Goal: Task Accomplishment & Management: Manage account settings

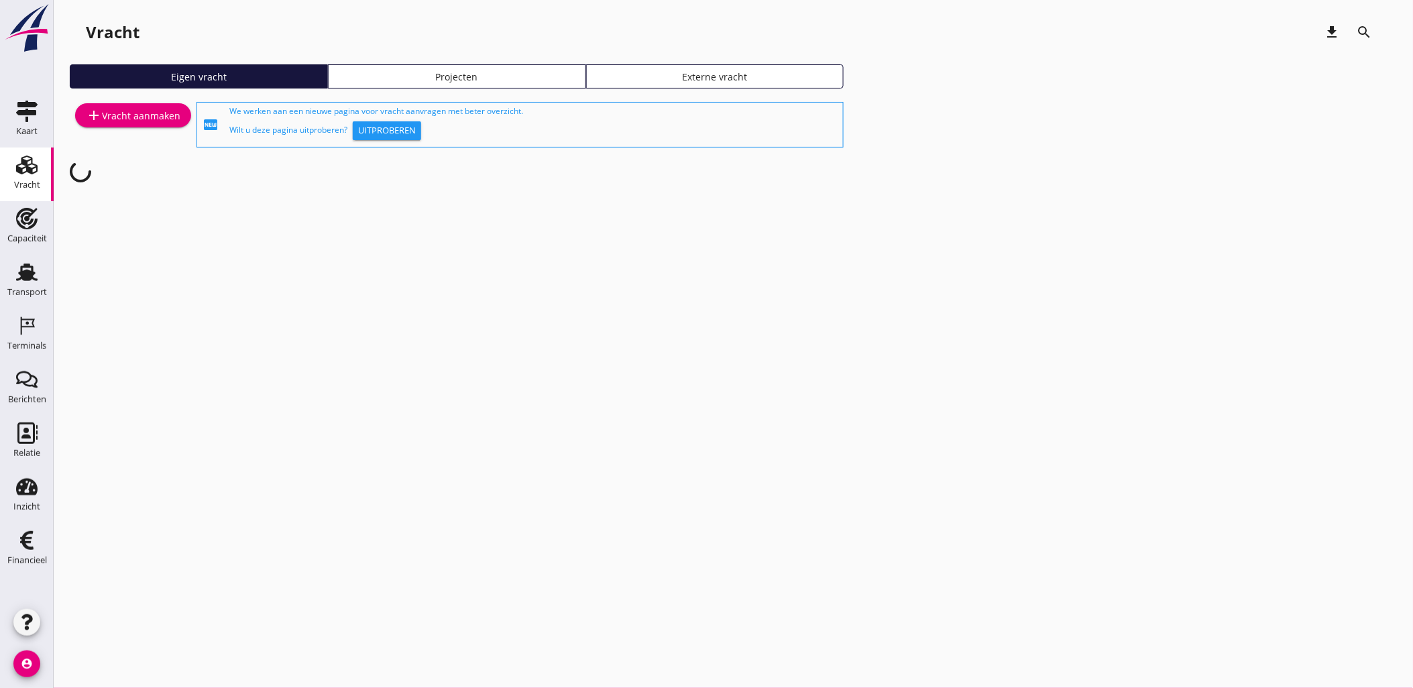
drag, startPoint x: 27, startPoint y: 278, endPoint x: 192, endPoint y: 159, distance: 203.2
click at [27, 278] on use at bounding box center [26, 271] width 21 height 17
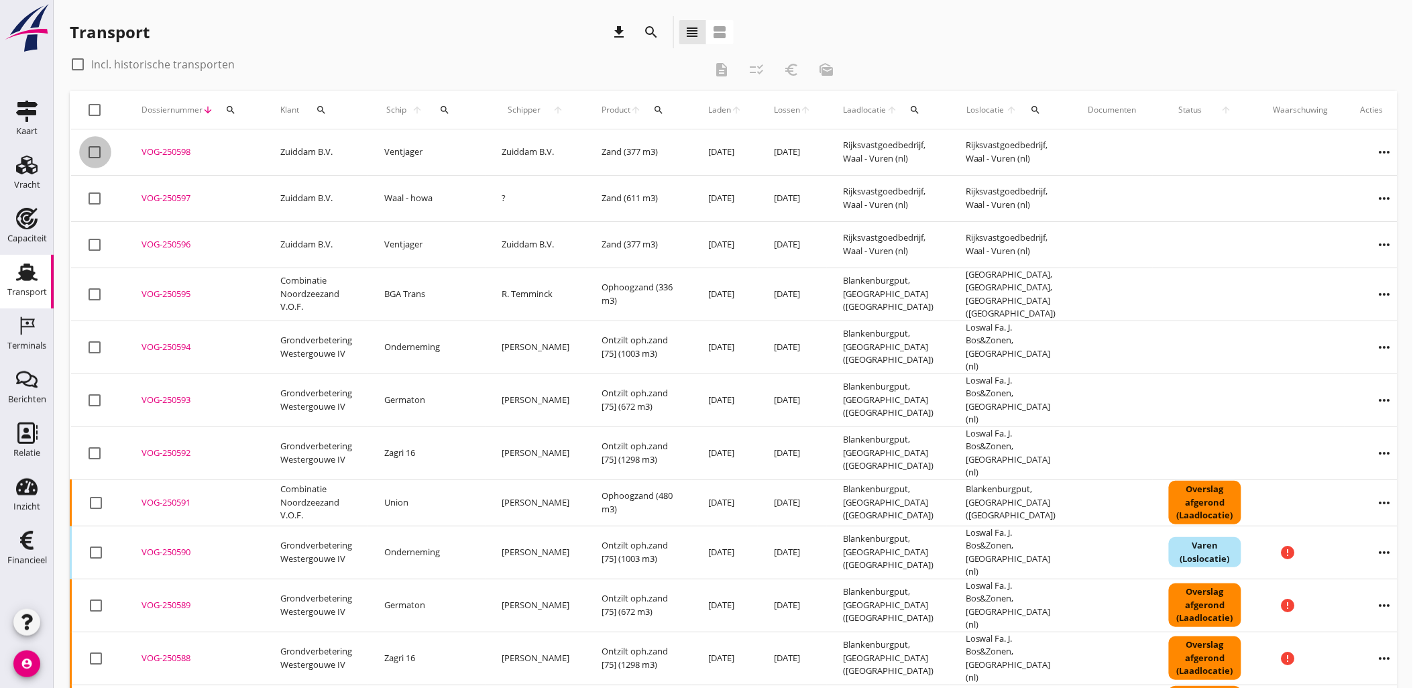
click at [91, 150] on div at bounding box center [95, 152] width 23 height 23
checkbox input "true"
drag, startPoint x: 427, startPoint y: 246, endPoint x: 63, endPoint y: 115, distance: 387.0
click at [63, 115] on div "Transport download search view_headline view_agenda check_box_outline_blank Inc…" at bounding box center [733, 568] width 1359 height 1137
click at [520, 55] on div "check_box_outline_blank Incl. historische transporten" at bounding box center [387, 64] width 634 height 21
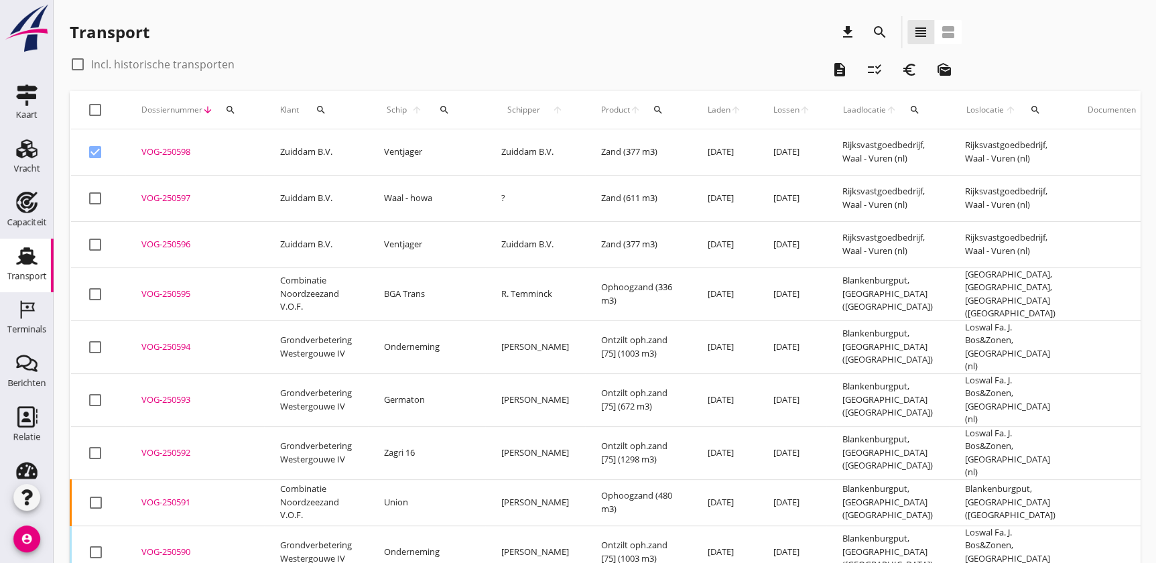
drag, startPoint x: 1000, startPoint y: 251, endPoint x: 69, endPoint y: 109, distance: 941.2
click at [232, 107] on icon "search" at bounding box center [230, 110] width 11 height 11
click at [247, 147] on input "Zoeken op dossiernummer..." at bounding box center [292, 148] width 139 height 21
paste input "VOG-250597"
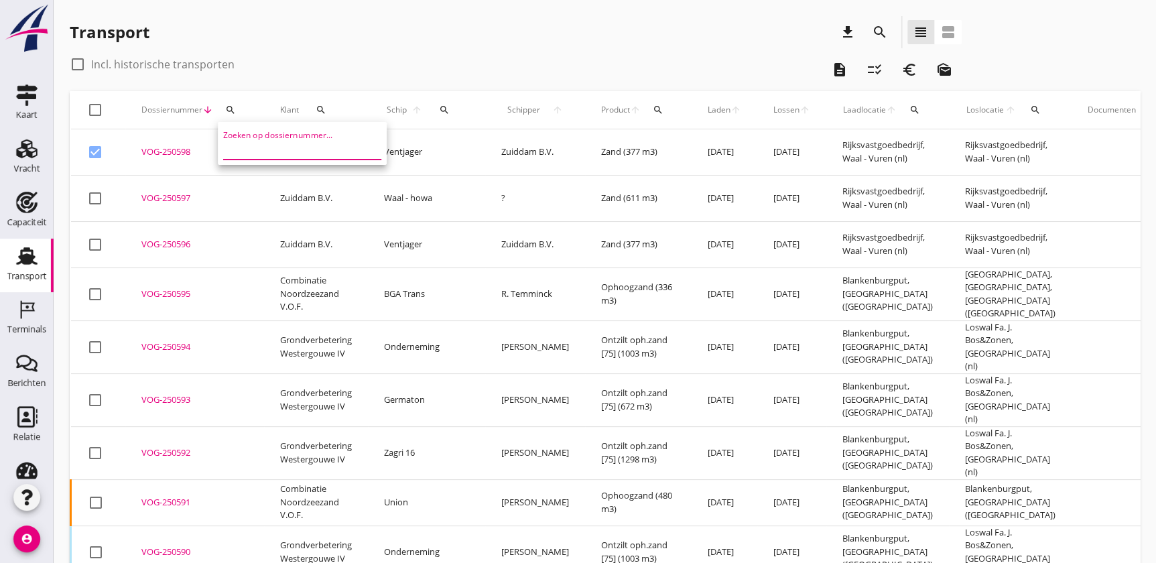
type input "VOG-250597"
checkbox input "false"
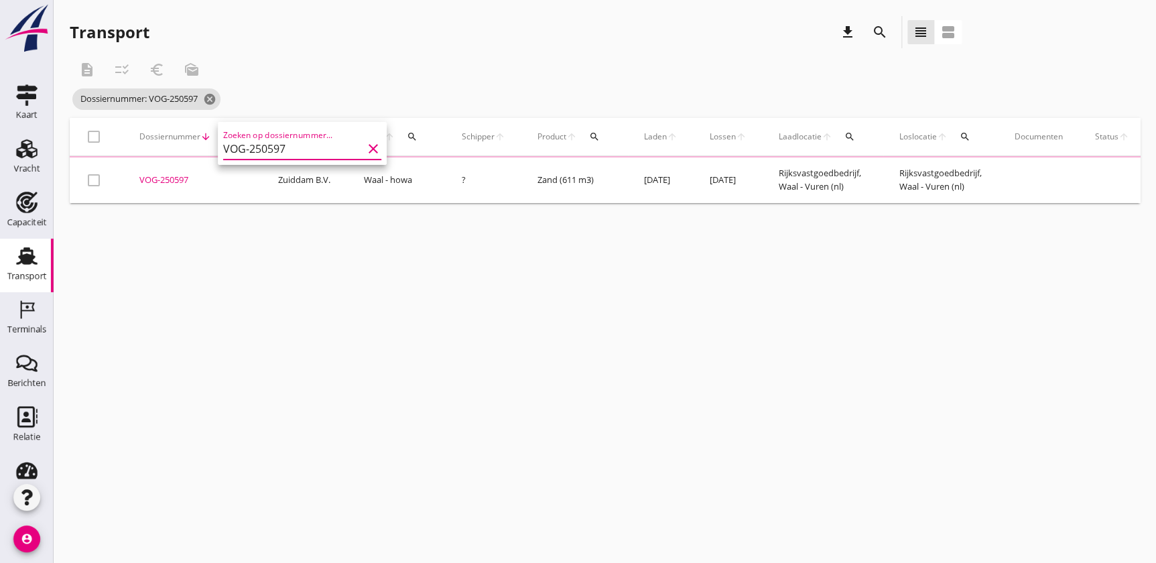
click at [177, 185] on td "VOG-250597 upload_file Drop hier uw bestand om het aan het dossier toe te voegen" at bounding box center [192, 181] width 139 height 46
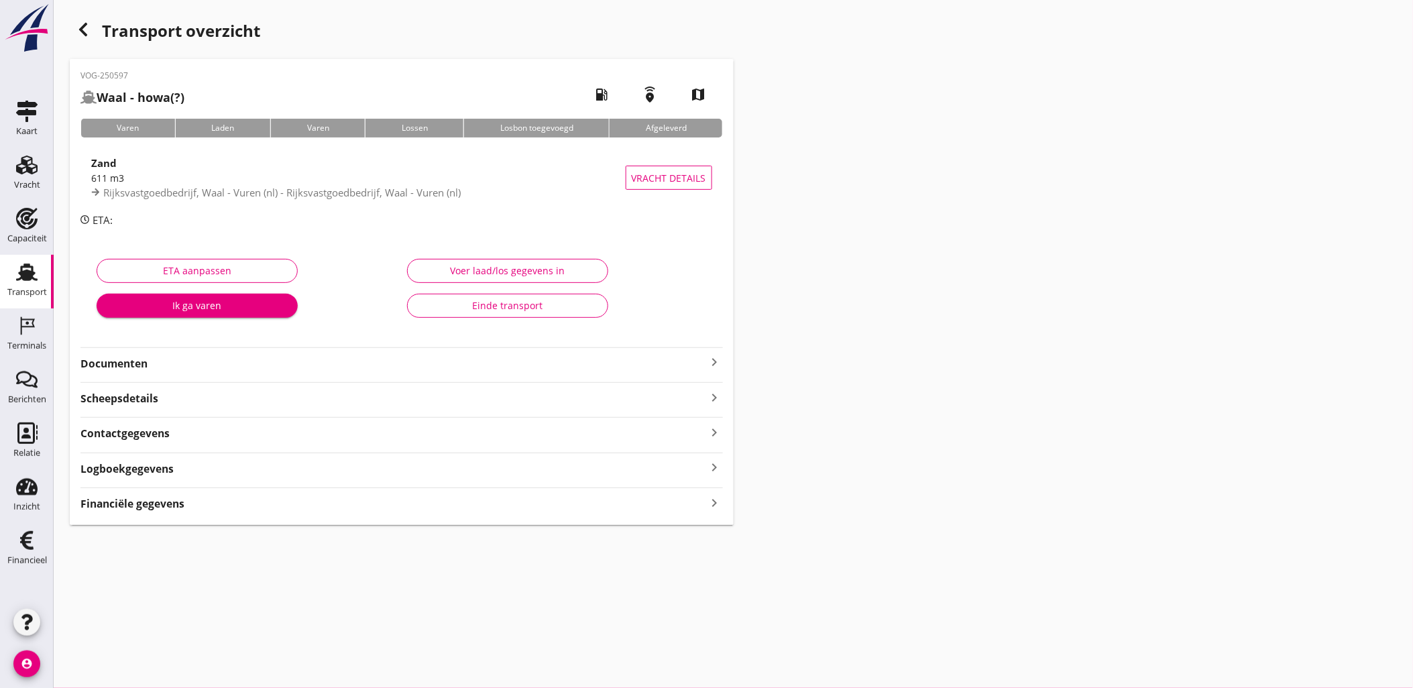
click at [168, 505] on strong "Financiële gegevens" at bounding box center [132, 503] width 104 height 15
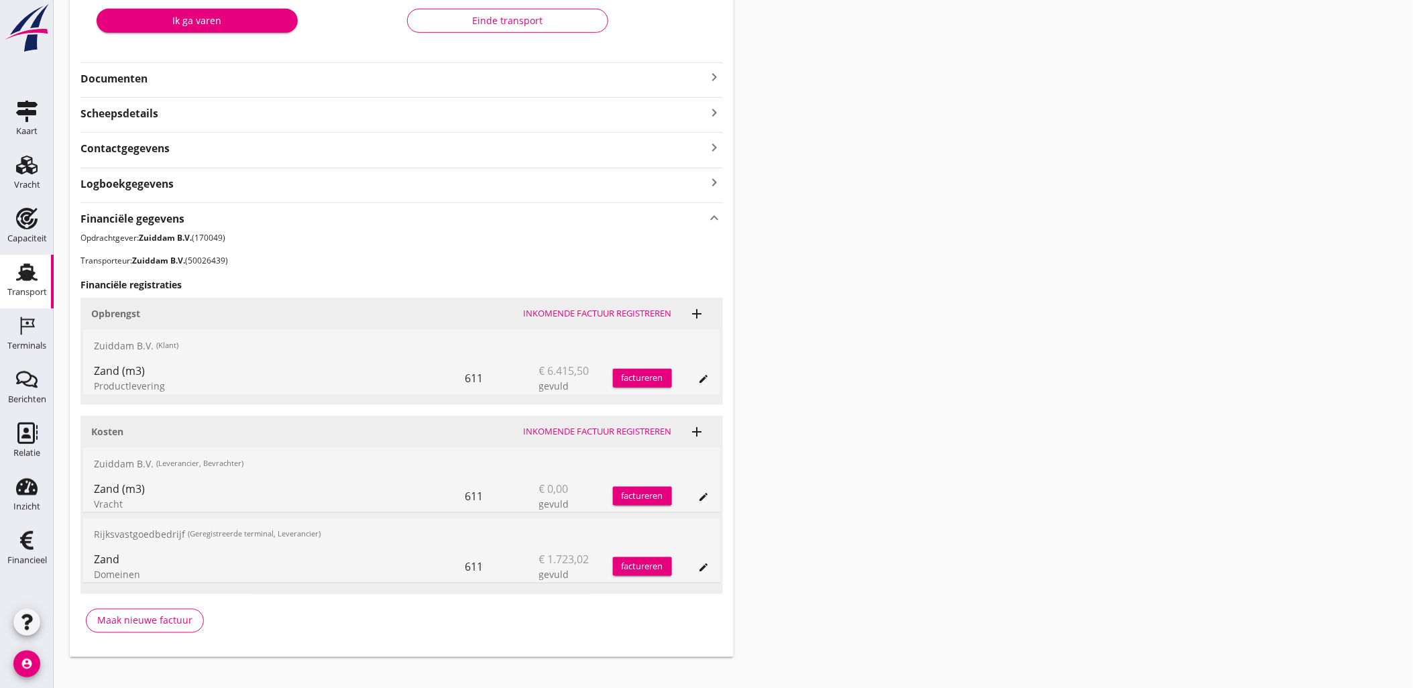
scroll to position [302, 0]
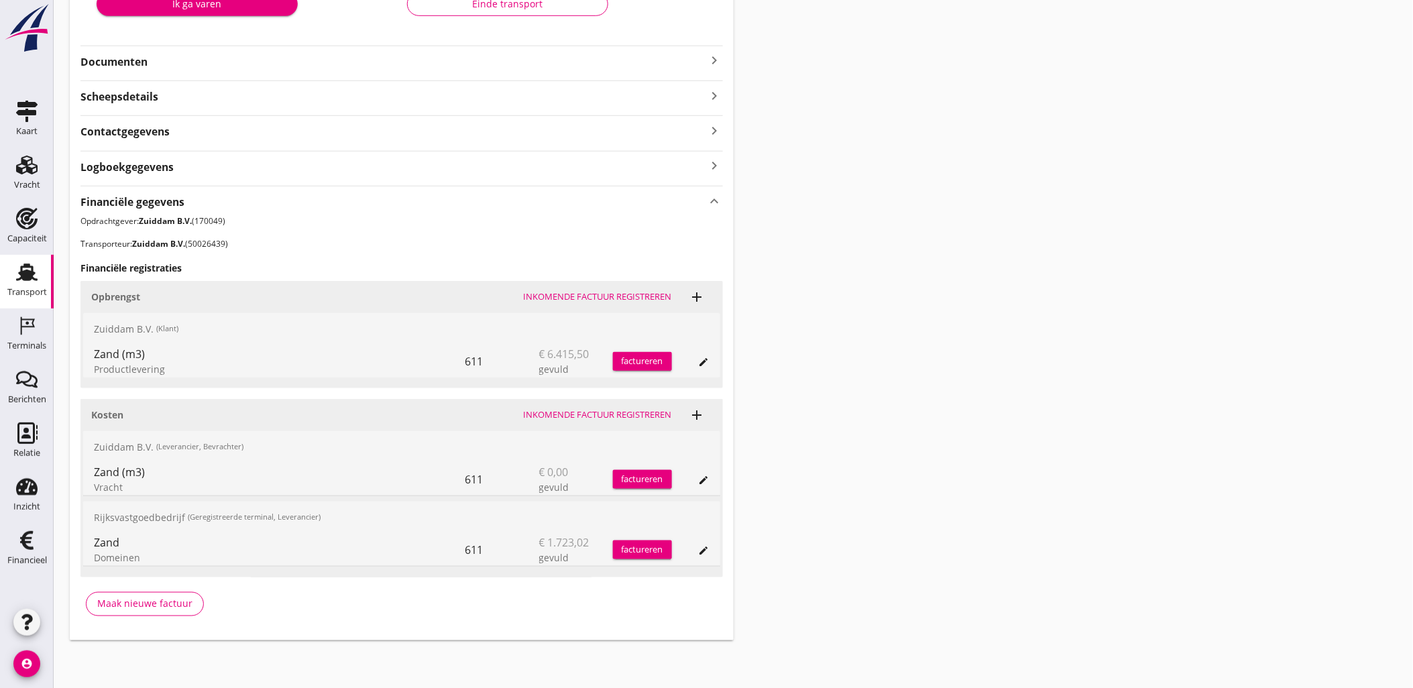
click at [700, 546] on icon "edit" at bounding box center [704, 550] width 11 height 11
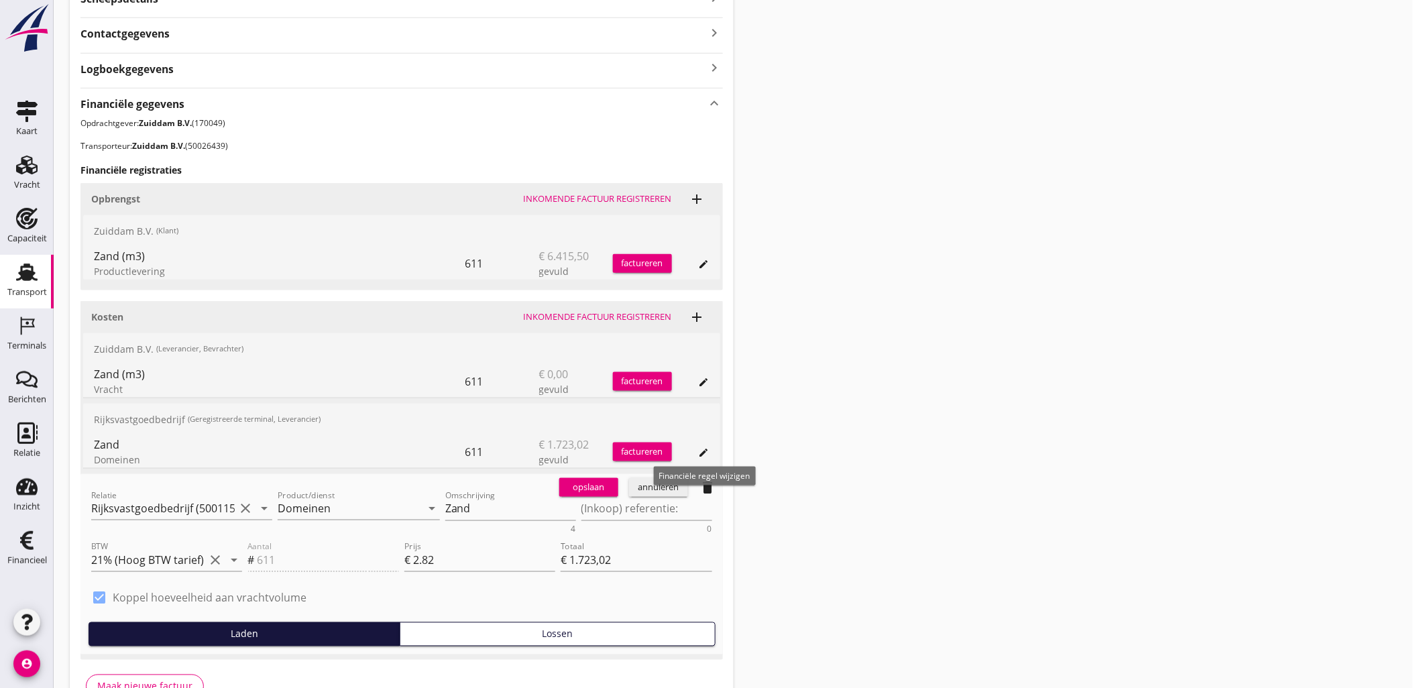
scroll to position [451, 0]
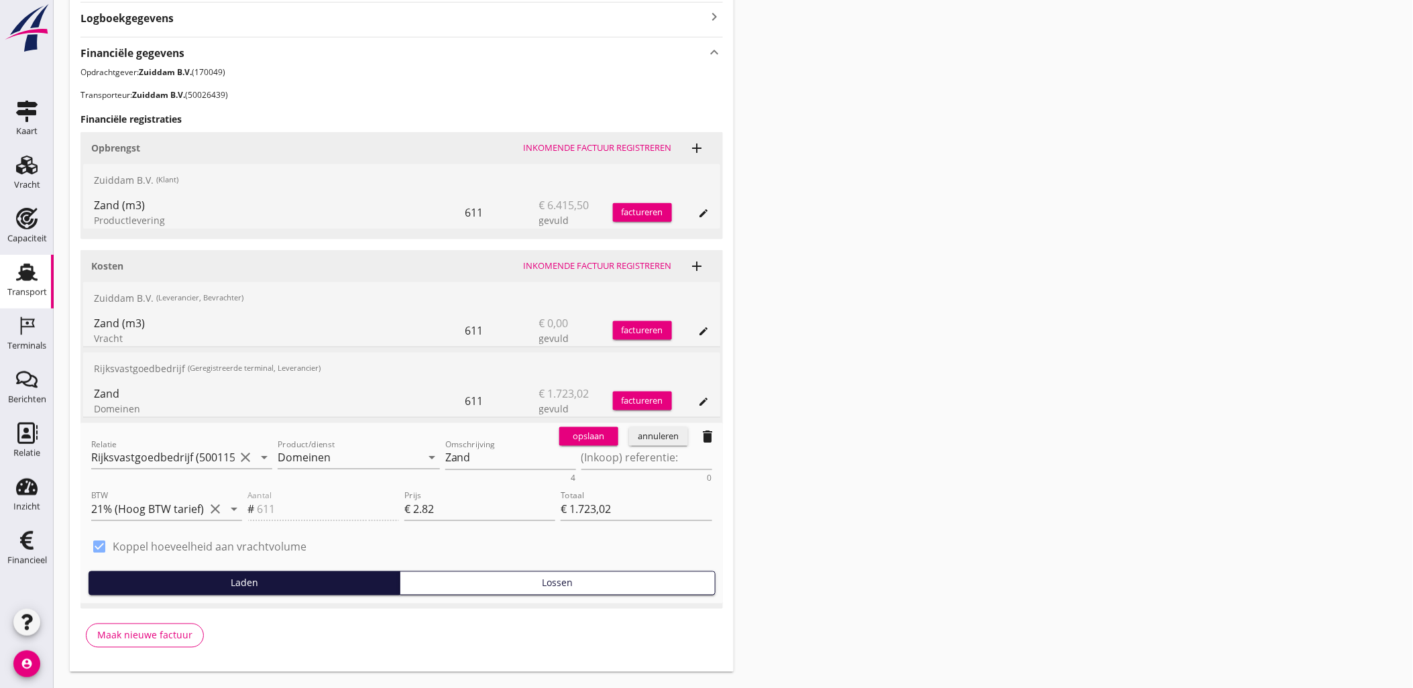
click at [652, 438] on div "annuleren" at bounding box center [658, 436] width 48 height 13
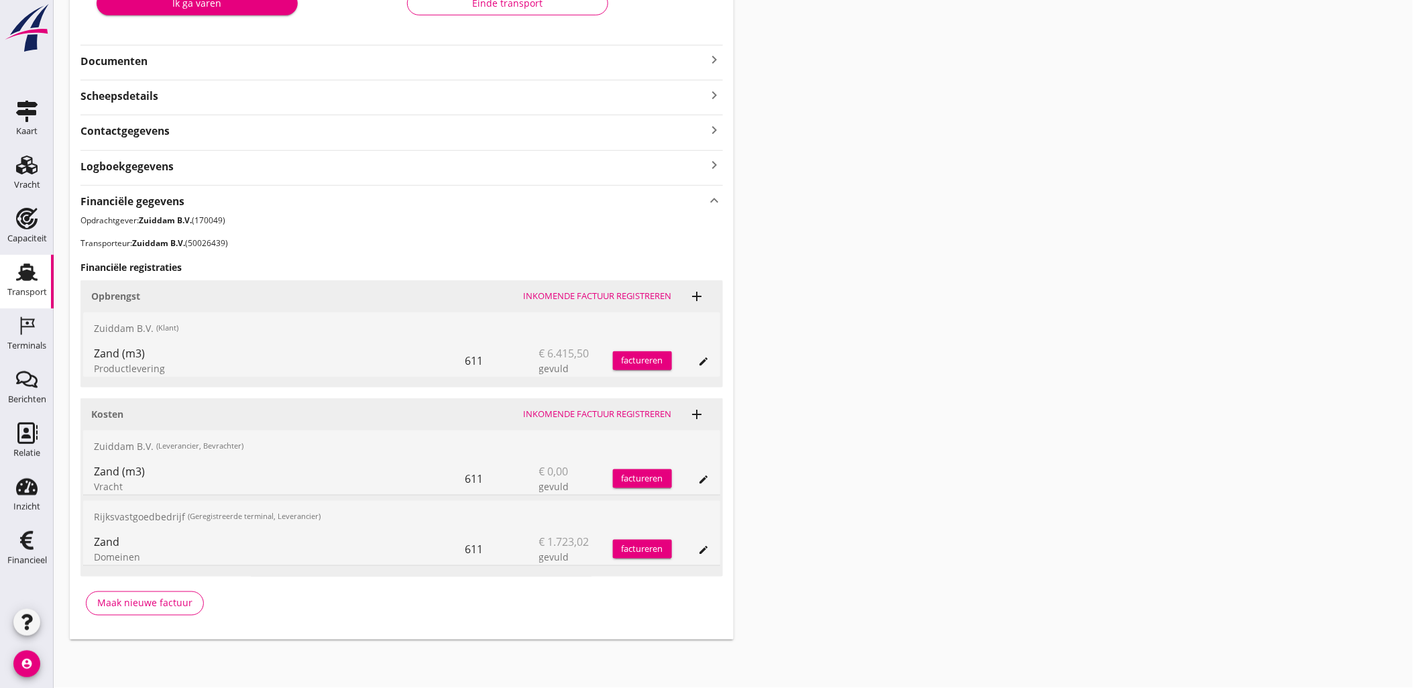
scroll to position [302, 0]
click at [701, 360] on icon "edit" at bounding box center [704, 362] width 11 height 11
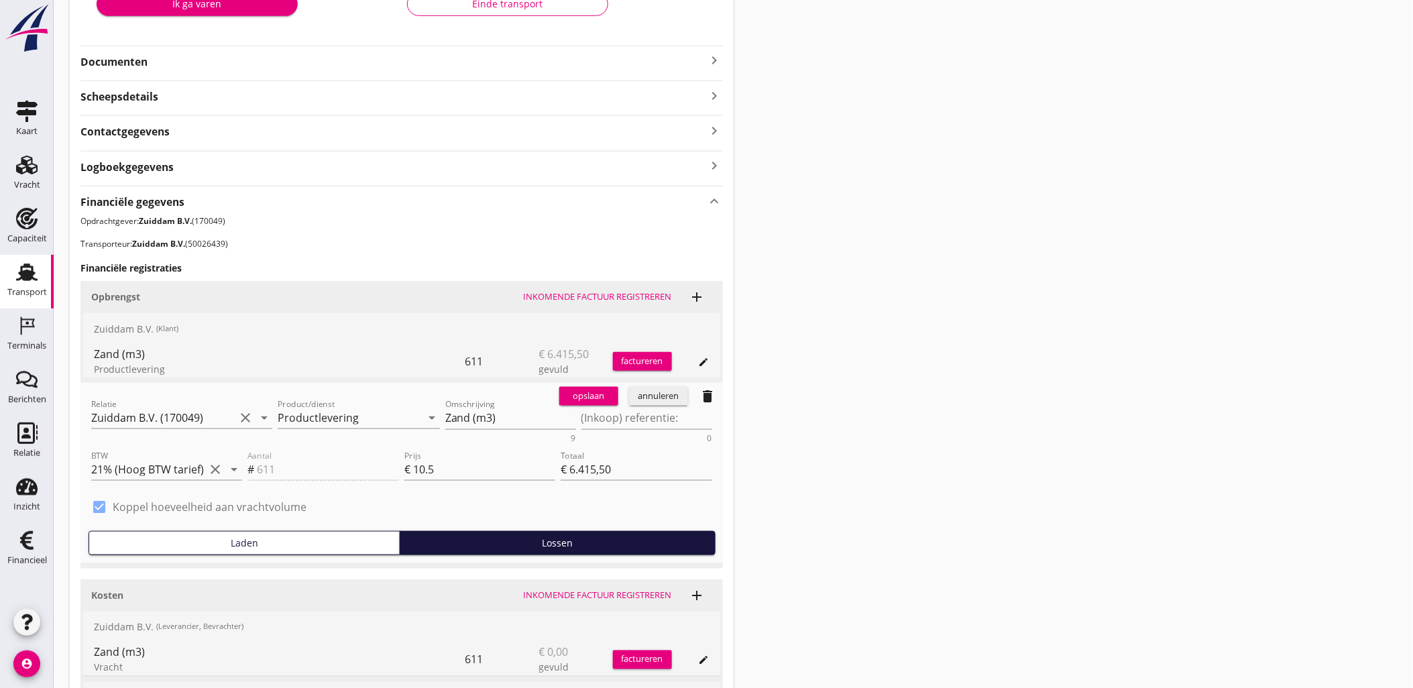
click at [669, 403] on button "annuleren" at bounding box center [658, 396] width 59 height 19
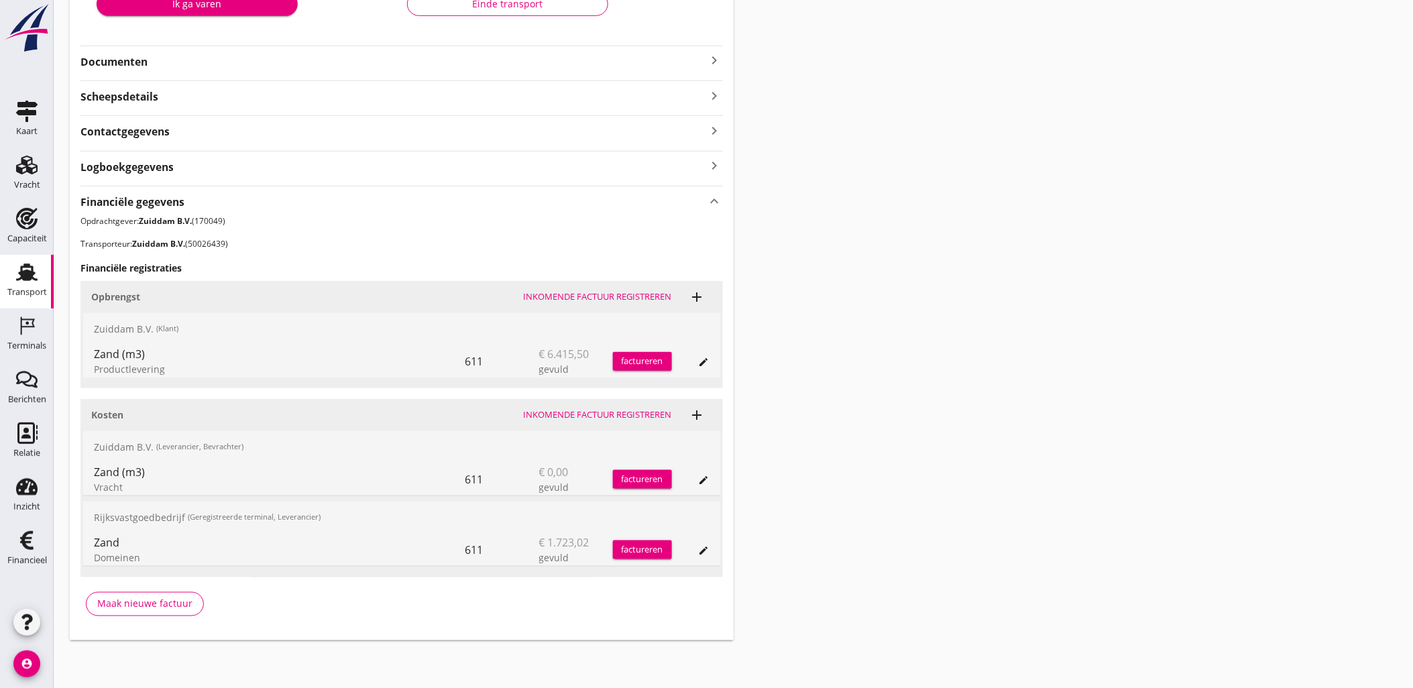
click at [702, 551] on icon "edit" at bounding box center [704, 550] width 11 height 11
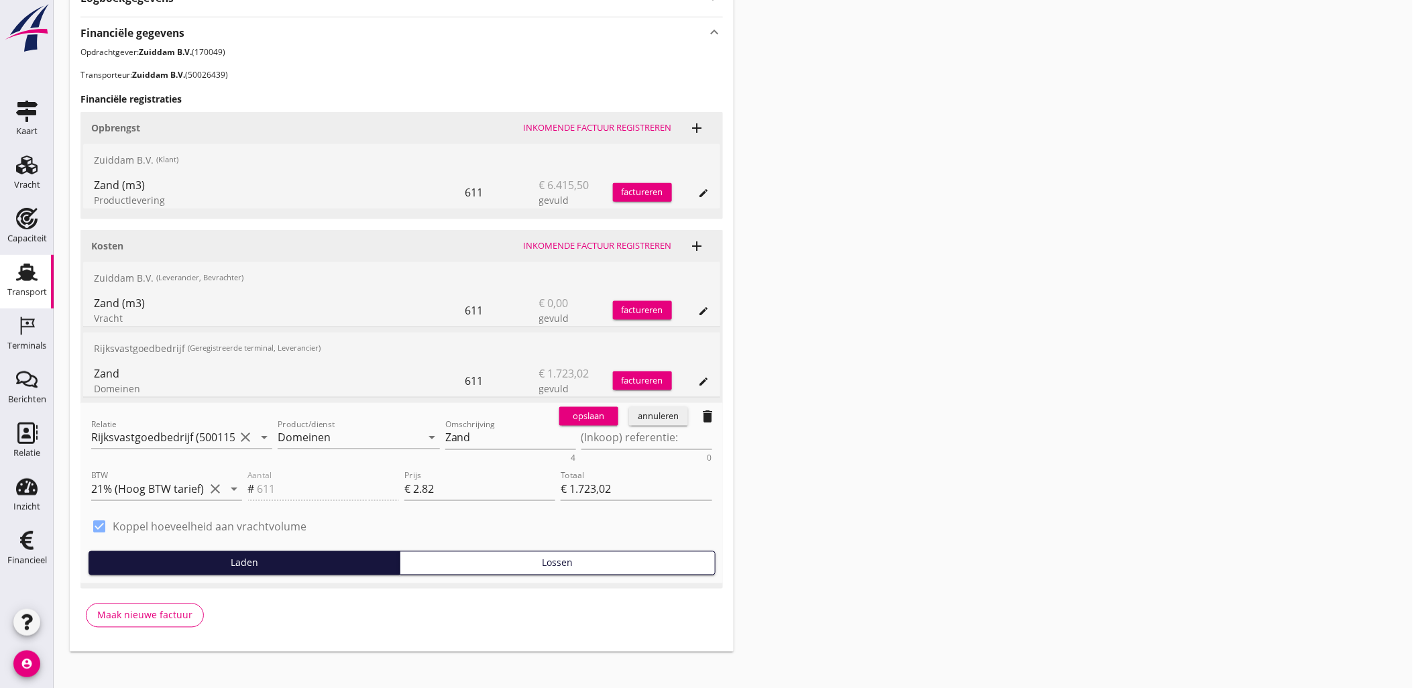
scroll to position [481, 0]
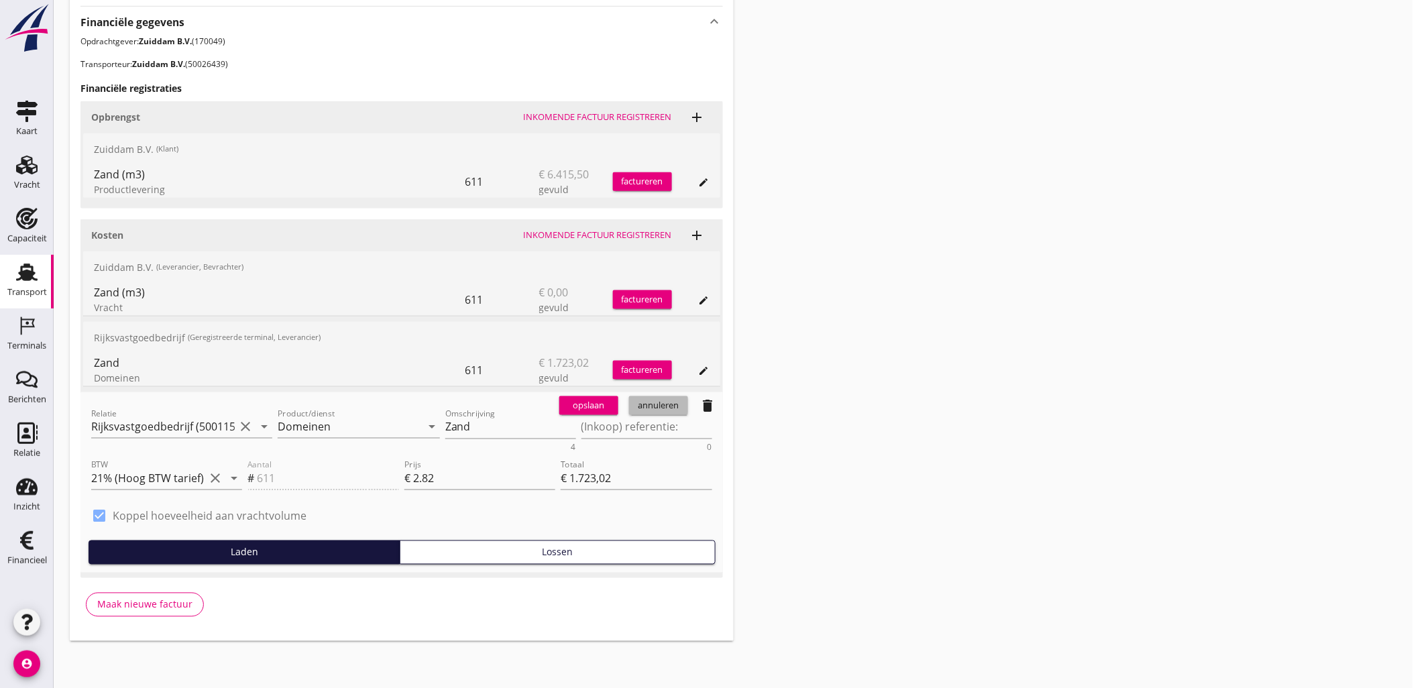
click at [679, 412] on button "annuleren" at bounding box center [658, 405] width 59 height 19
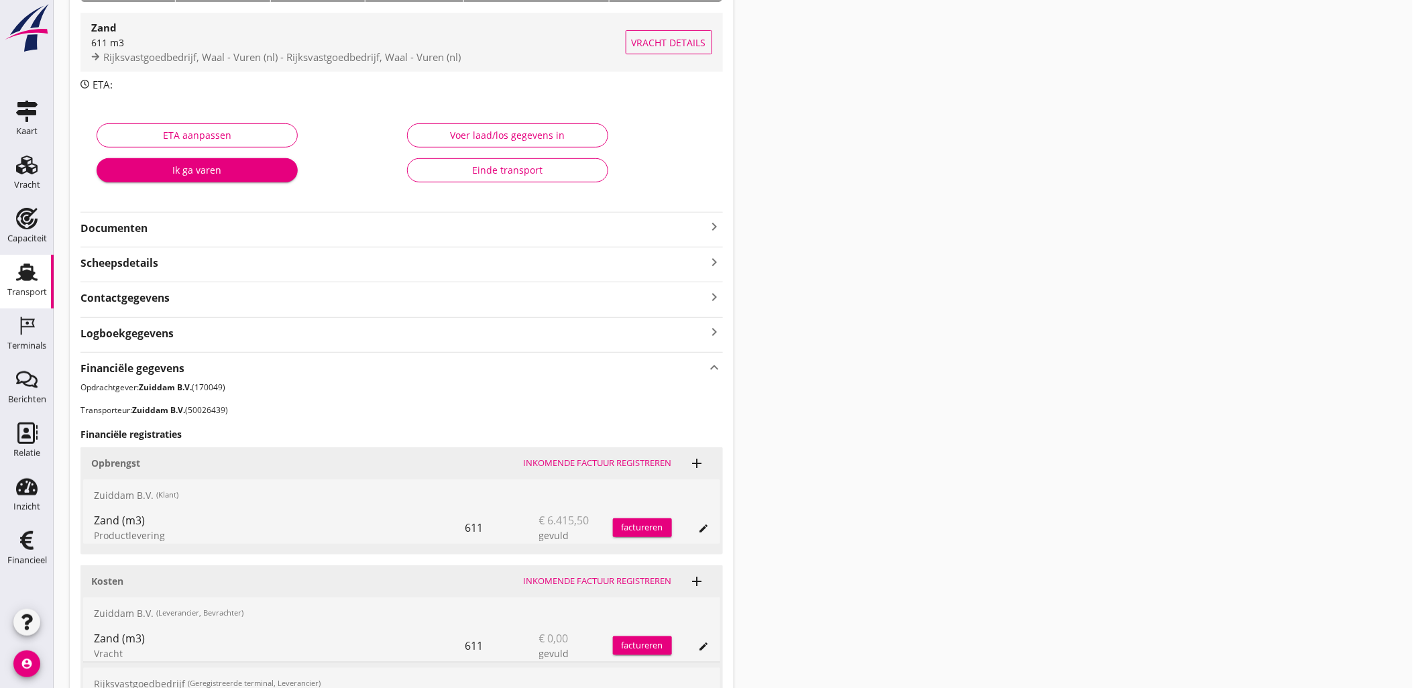
scroll to position [0, 0]
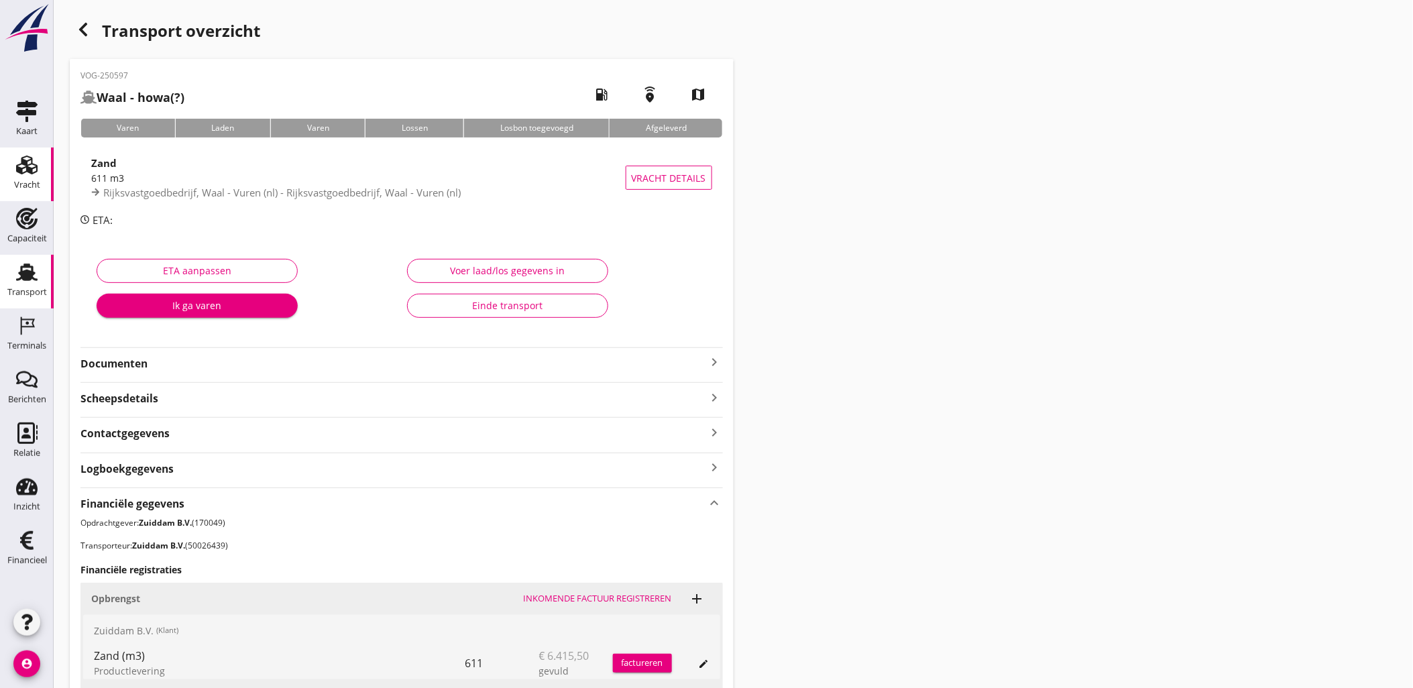
click at [28, 171] on use at bounding box center [26, 165] width 21 height 19
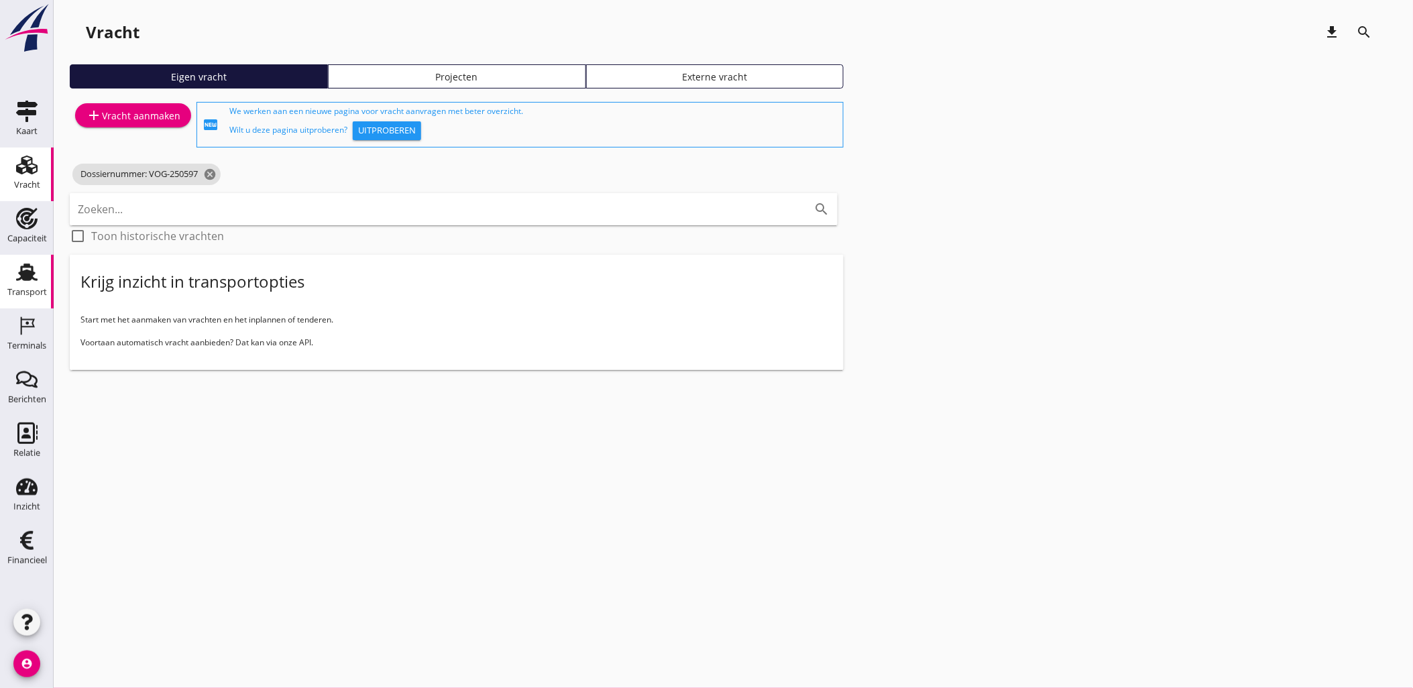
click at [36, 266] on icon "Transport" at bounding box center [26, 271] width 21 height 21
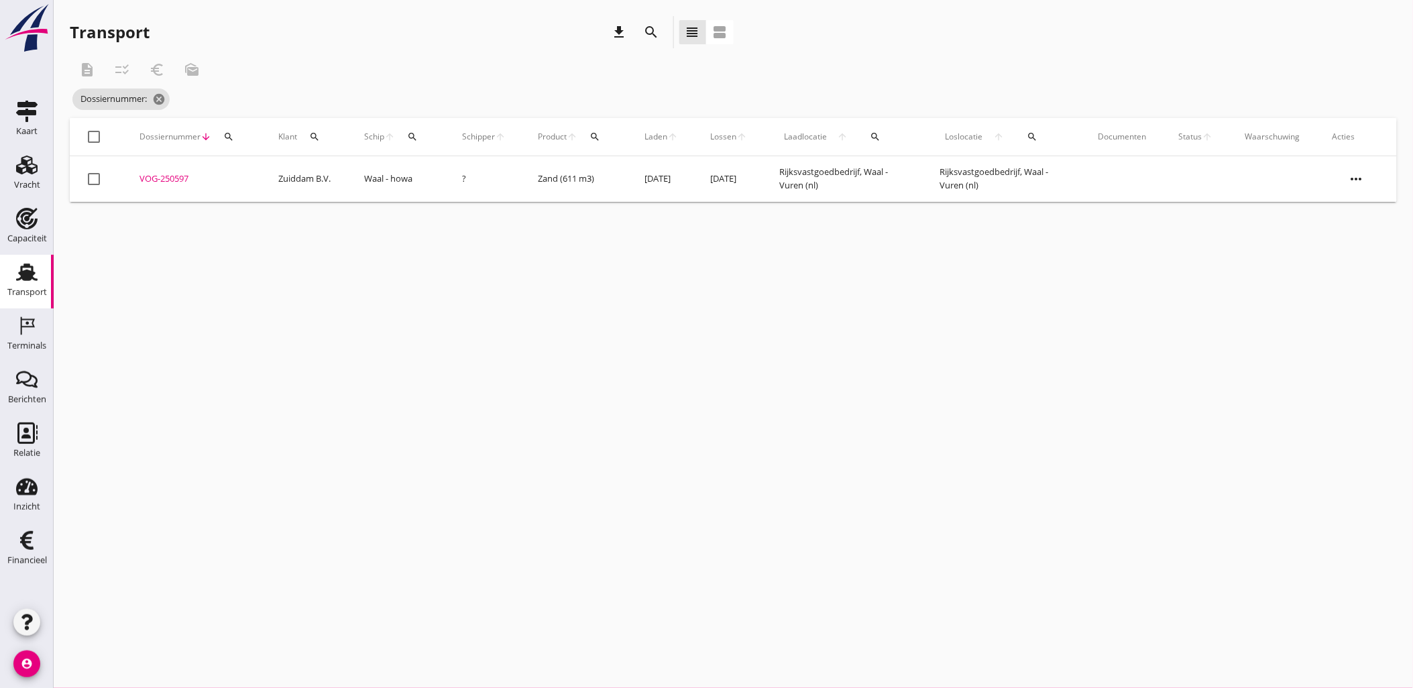
click at [181, 178] on div "VOG-250597" at bounding box center [192, 178] width 107 height 13
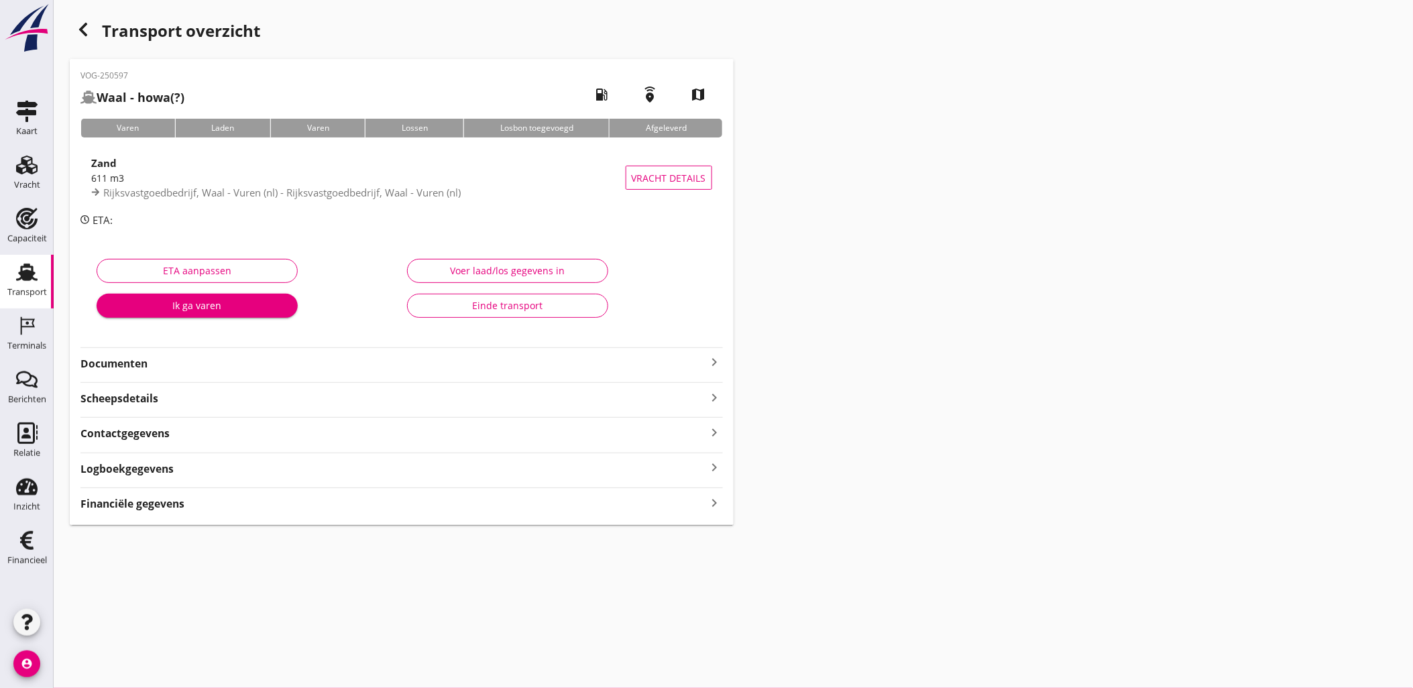
click at [147, 514] on div "VOG-250597 Waal - howa (?) local_gas_station emergency_share map Varen Laden Va…" at bounding box center [402, 292] width 664 height 466
click at [146, 507] on strong "Financiële gegevens" at bounding box center [132, 503] width 104 height 15
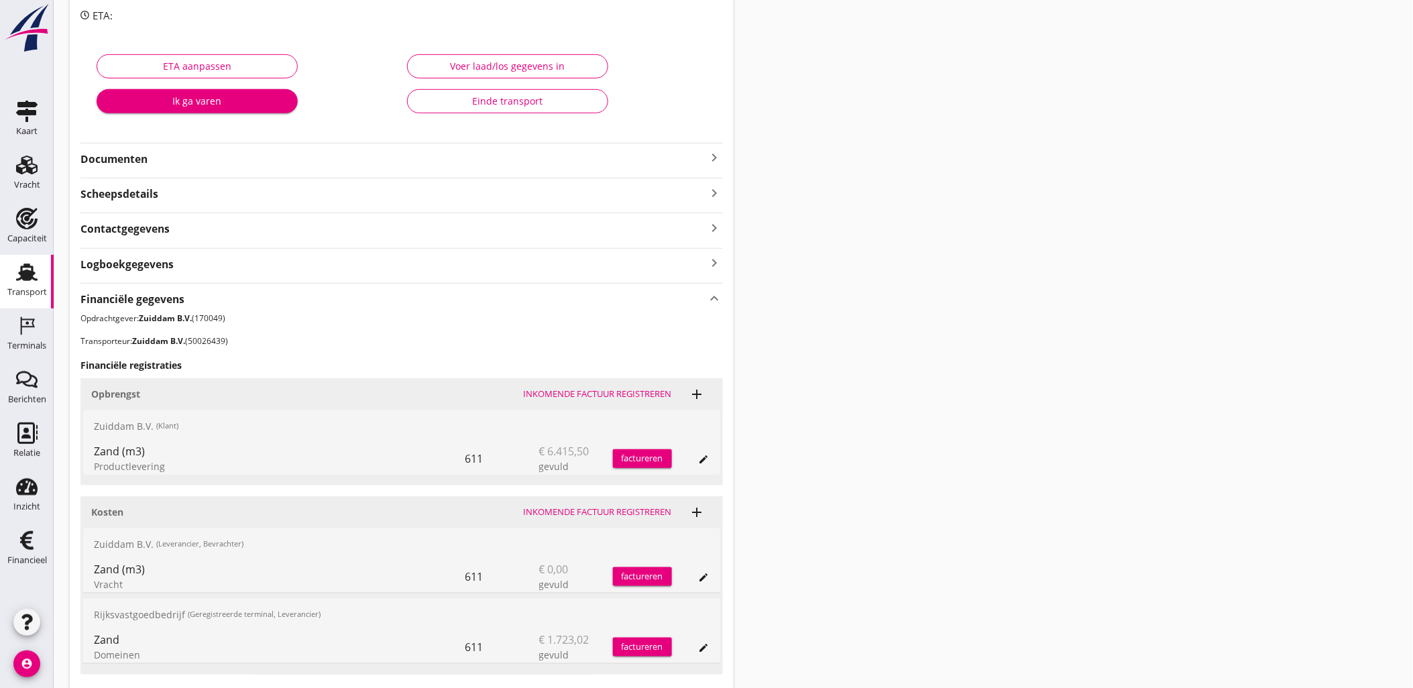
scroll to position [302, 0]
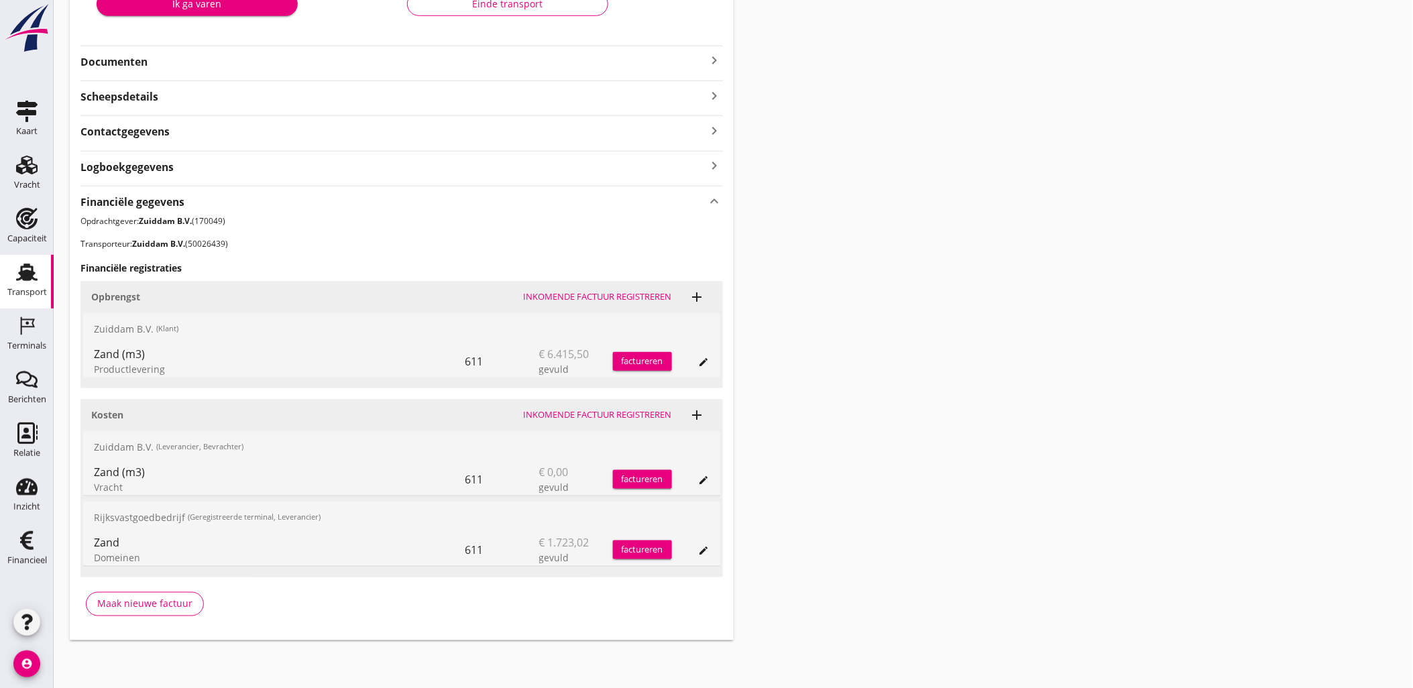
click at [693, 358] on div "edit" at bounding box center [691, 361] width 38 height 32
click at [700, 360] on icon "edit" at bounding box center [704, 362] width 11 height 11
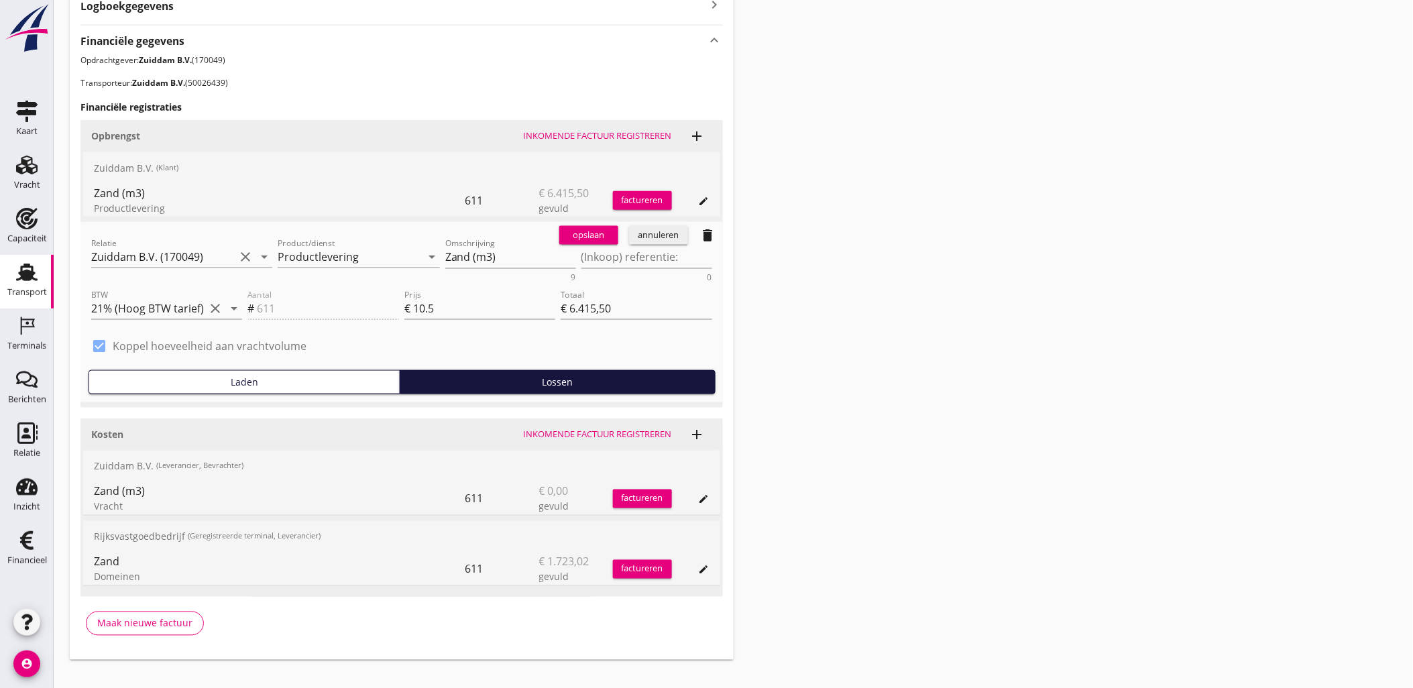
scroll to position [481, 0]
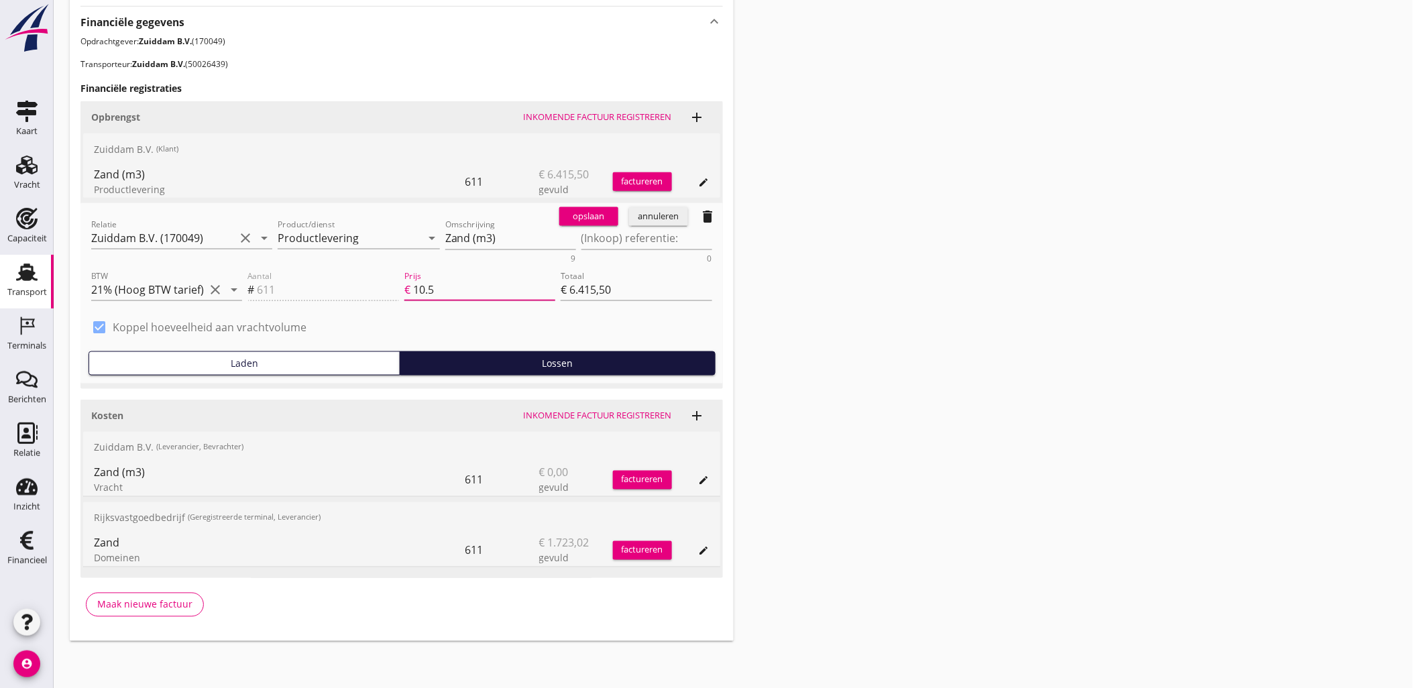
drag, startPoint x: 449, startPoint y: 289, endPoint x: 383, endPoint y: 282, distance: 66.7
click at [383, 282] on div "Aantal # 611 Prijs € 10.5 Totaal € 6.415,50" at bounding box center [479, 290] width 469 height 51
click at [661, 217] on div "annuleren" at bounding box center [658, 216] width 48 height 13
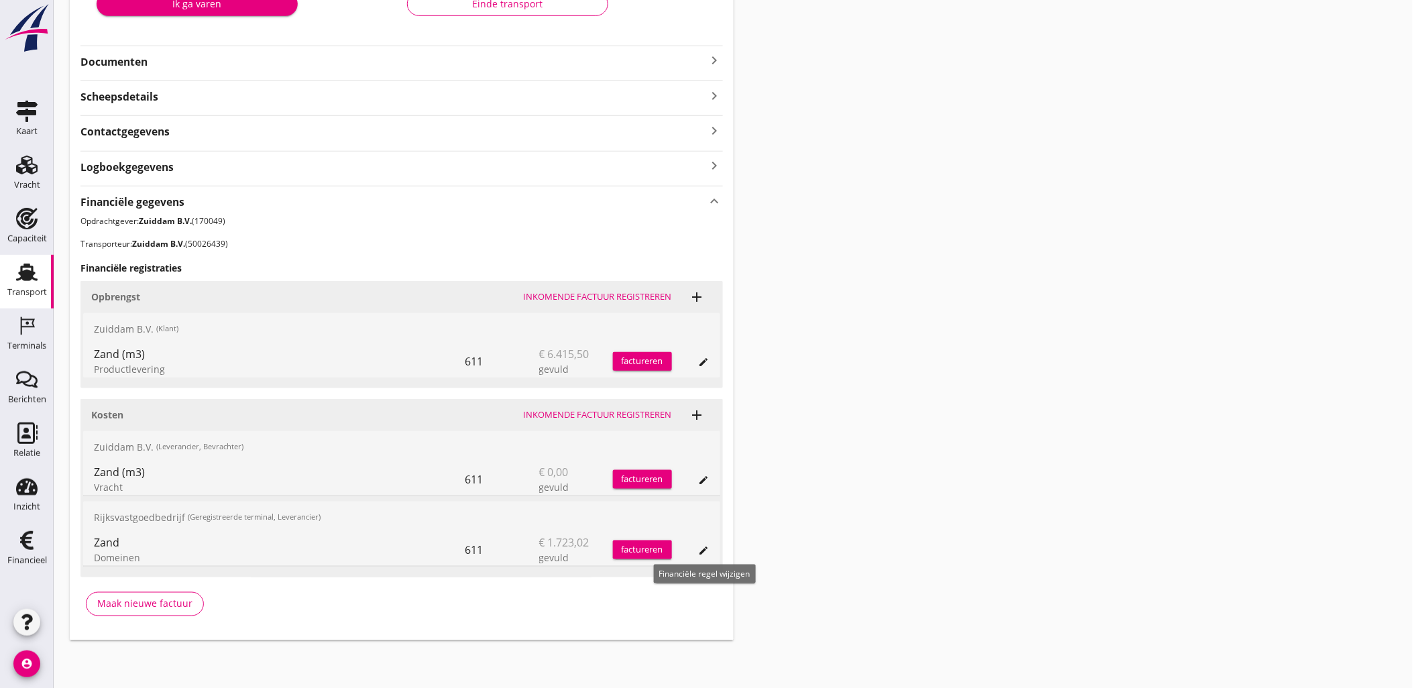
click at [701, 554] on icon "edit" at bounding box center [704, 550] width 11 height 11
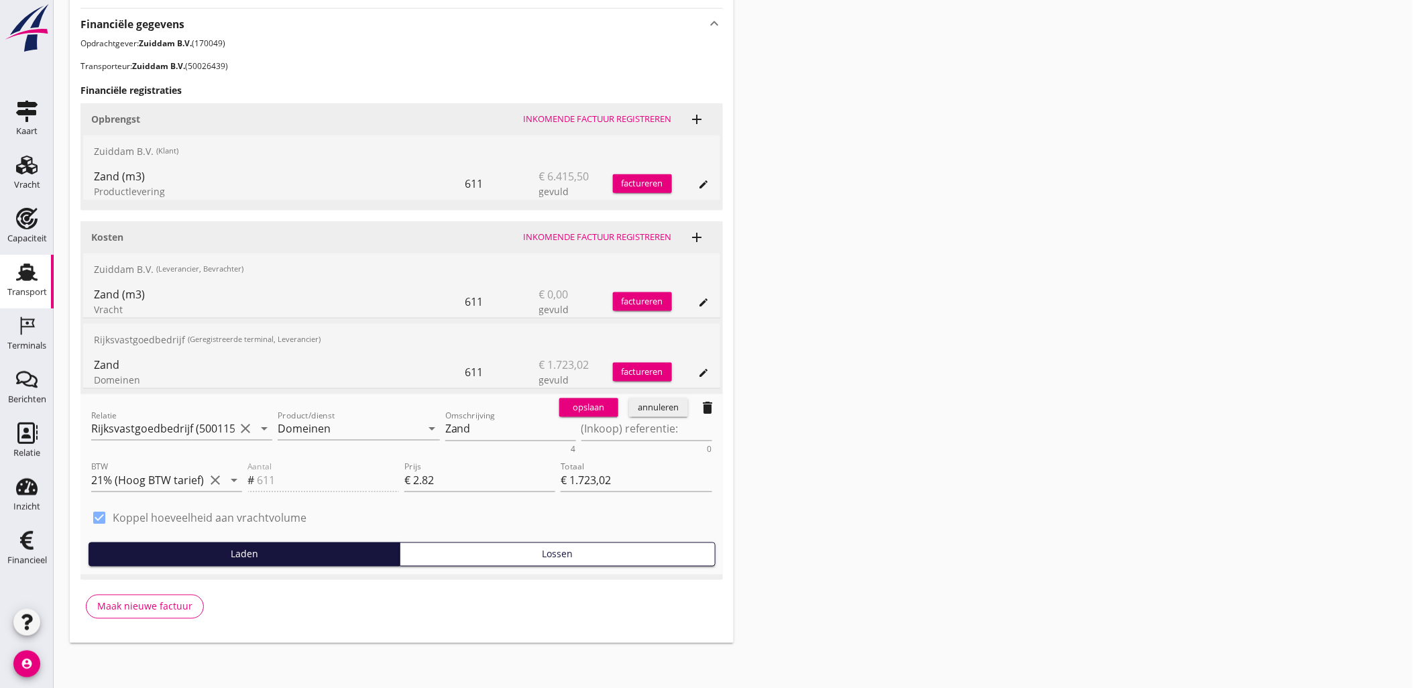
scroll to position [481, 0]
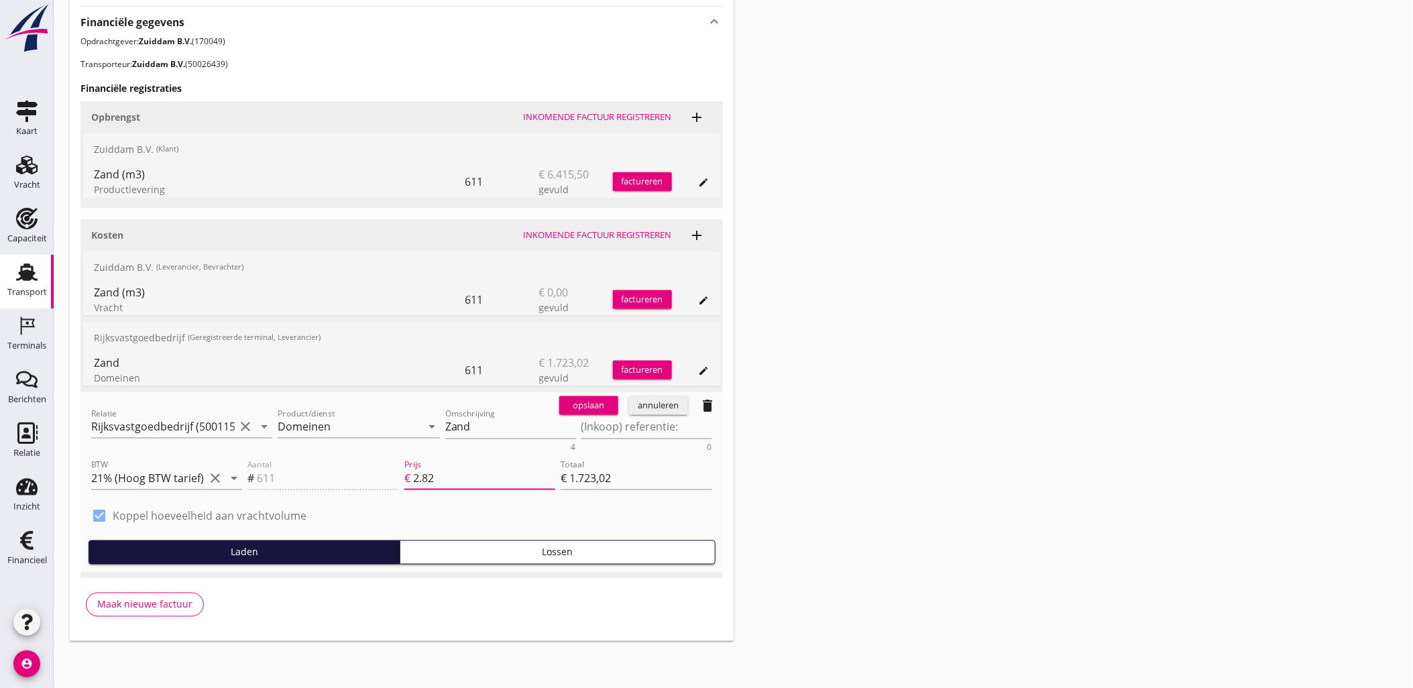
drag, startPoint x: 421, startPoint y: 470, endPoint x: 354, endPoint y: 471, distance: 67.0
click at [354, 471] on div "Aantal # 611 Prijs € 2.82 Totaal € 1.723,02" at bounding box center [479, 480] width 469 height 51
click at [657, 414] on div "opslaan annuleren delete" at bounding box center [638, 405] width 169 height 27
click at [664, 410] on div "annuleren" at bounding box center [658, 405] width 48 height 13
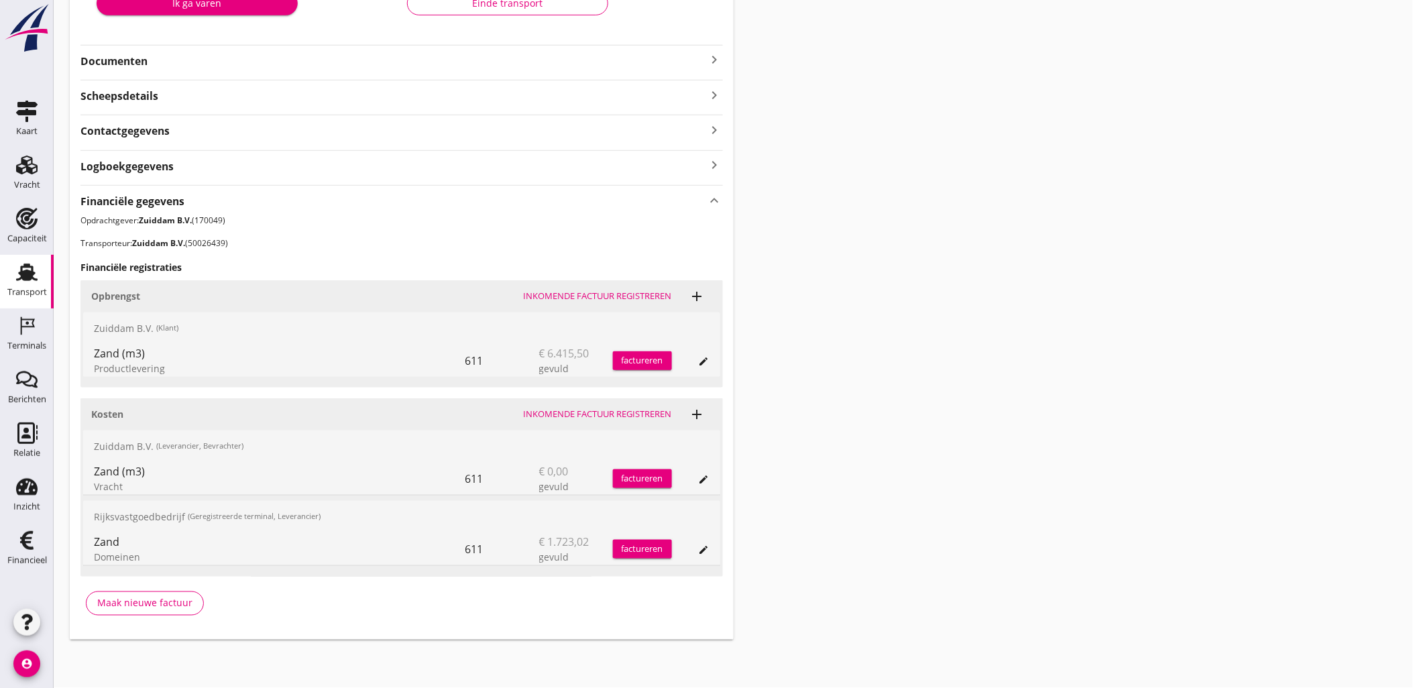
scroll to position [302, 0]
click at [168, 484] on div "Vracht" at bounding box center [279, 487] width 371 height 14
click at [766, 480] on div "Transport overzicht VOG-250597 Waal - howa (?) local_gas_station emergency_shar…" at bounding box center [733, 177] width 1359 height 958
click at [843, 360] on div "Transport overzicht VOG-250597 Waal - howa (?) local_gas_station emergency_shar…" at bounding box center [733, 177] width 1359 height 958
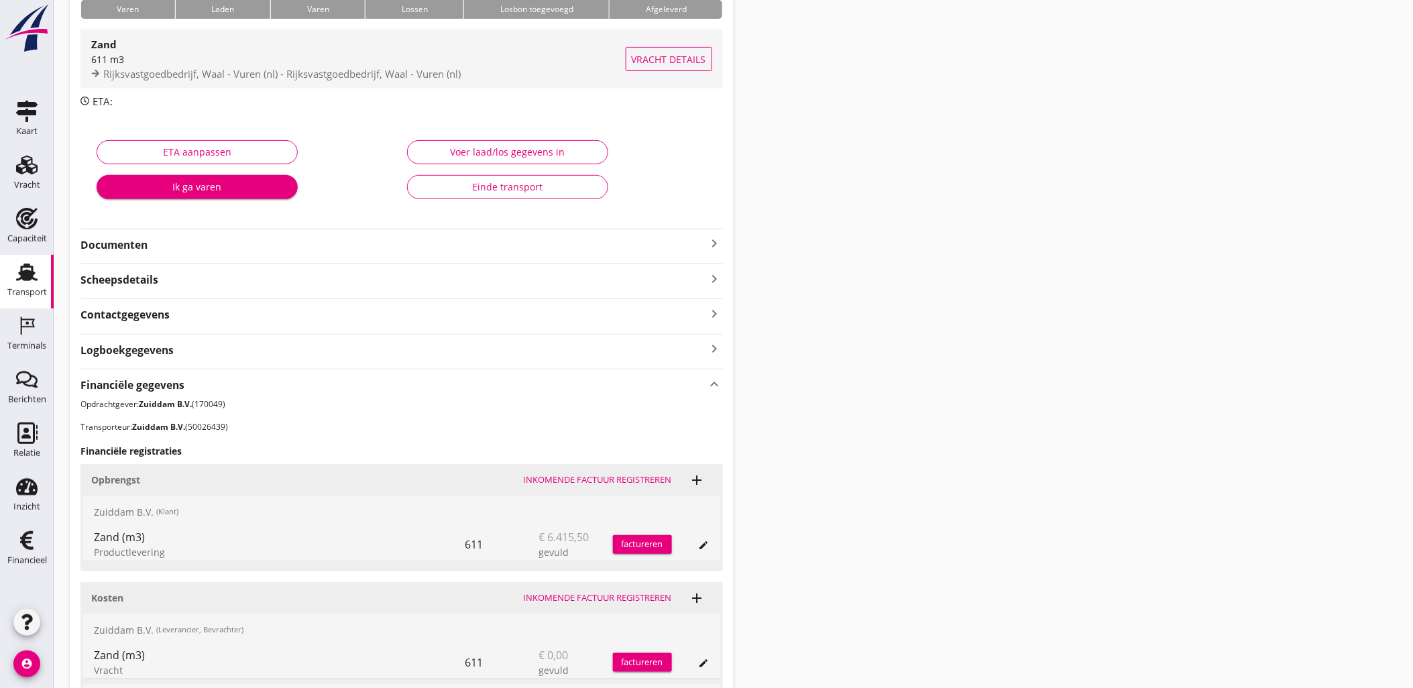
scroll to position [0, 0]
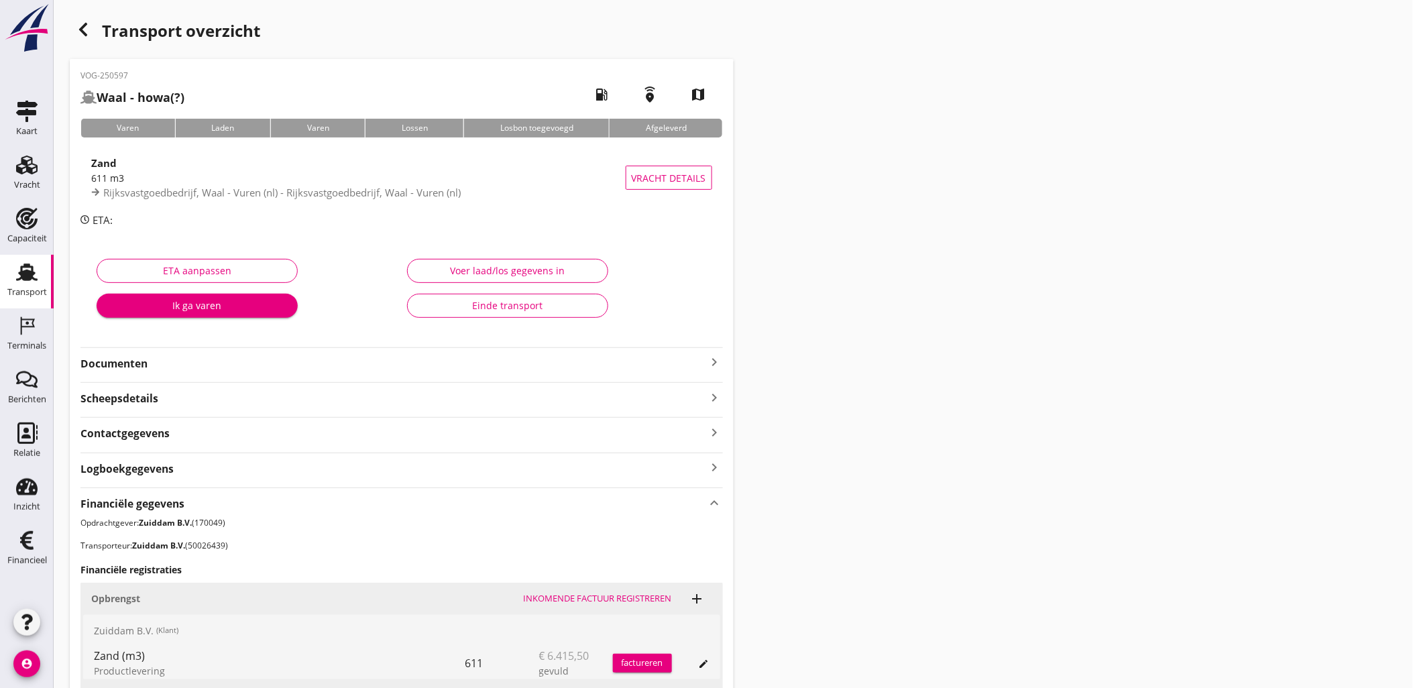
click at [84, 41] on div "button" at bounding box center [83, 29] width 27 height 27
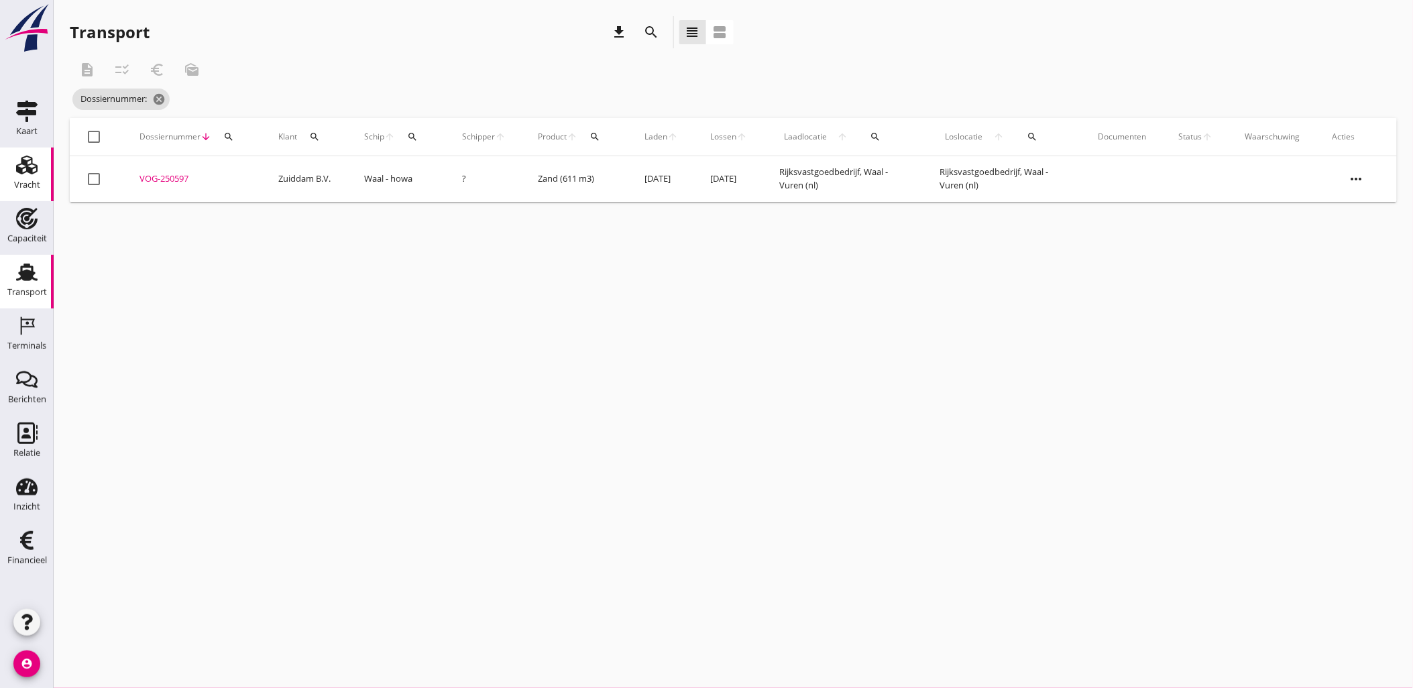
click at [24, 156] on icon "Vracht" at bounding box center [26, 164] width 21 height 21
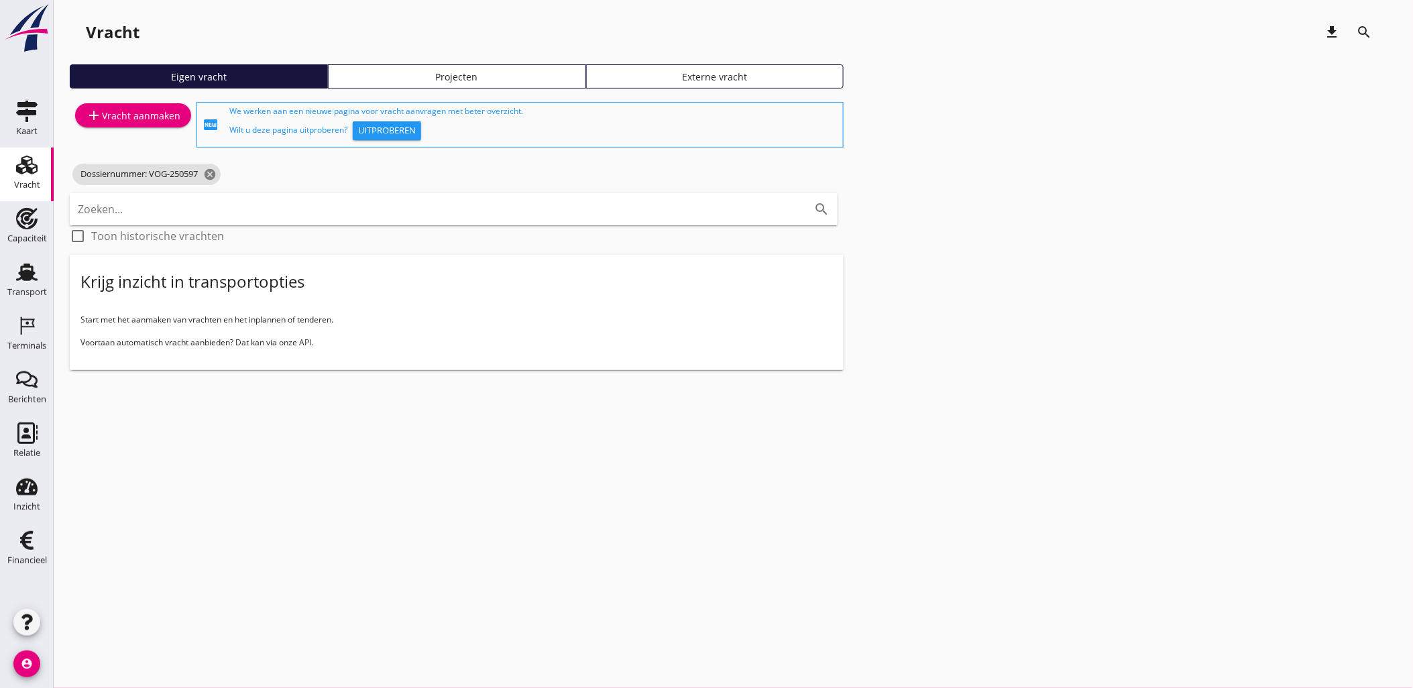
click at [434, 82] on div "Projecten" at bounding box center [457, 77] width 246 height 14
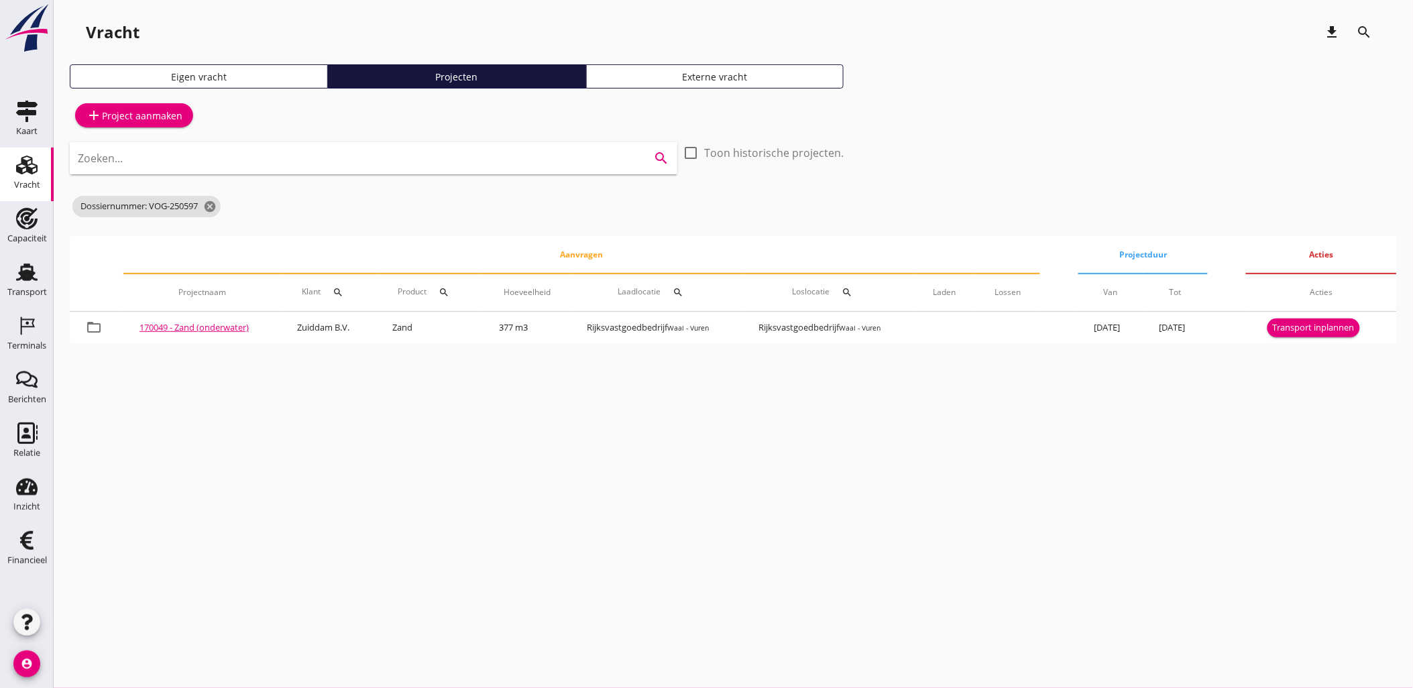
click at [453, 149] on input "Zoeken..." at bounding box center [355, 157] width 554 height 21
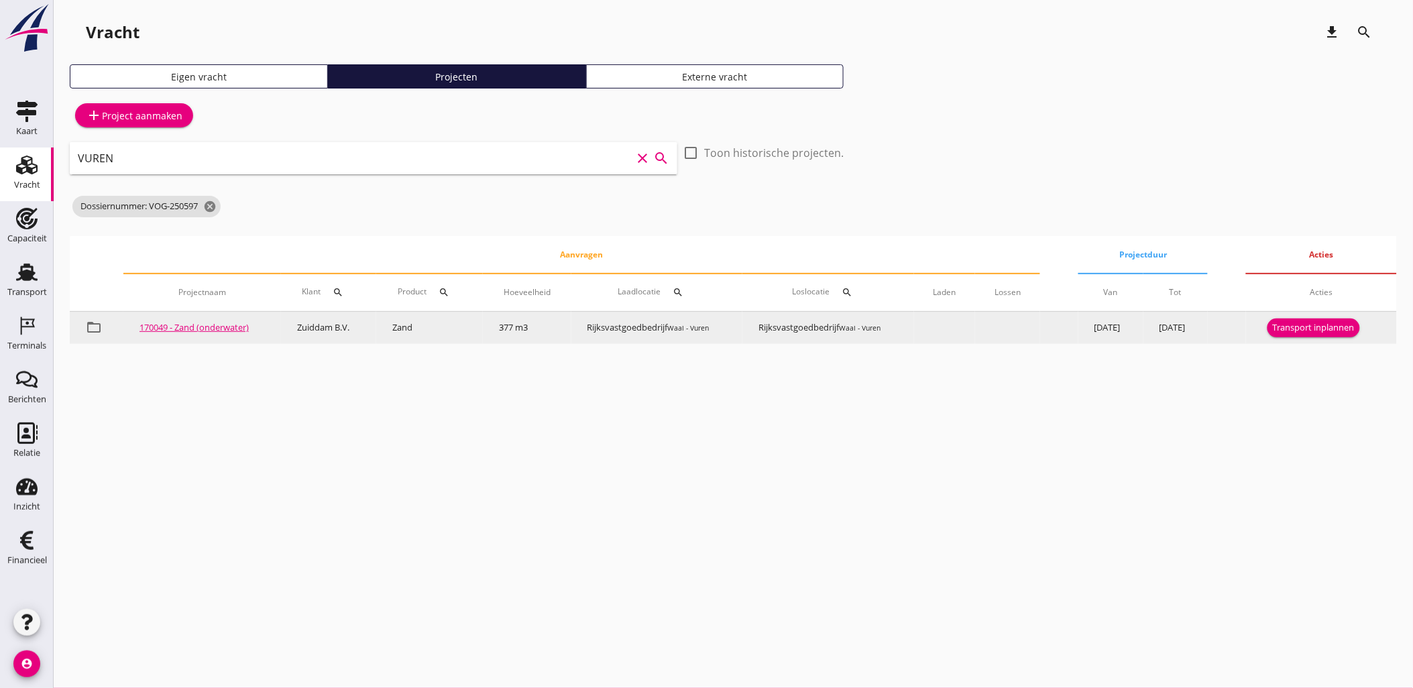
type input "VUREN"
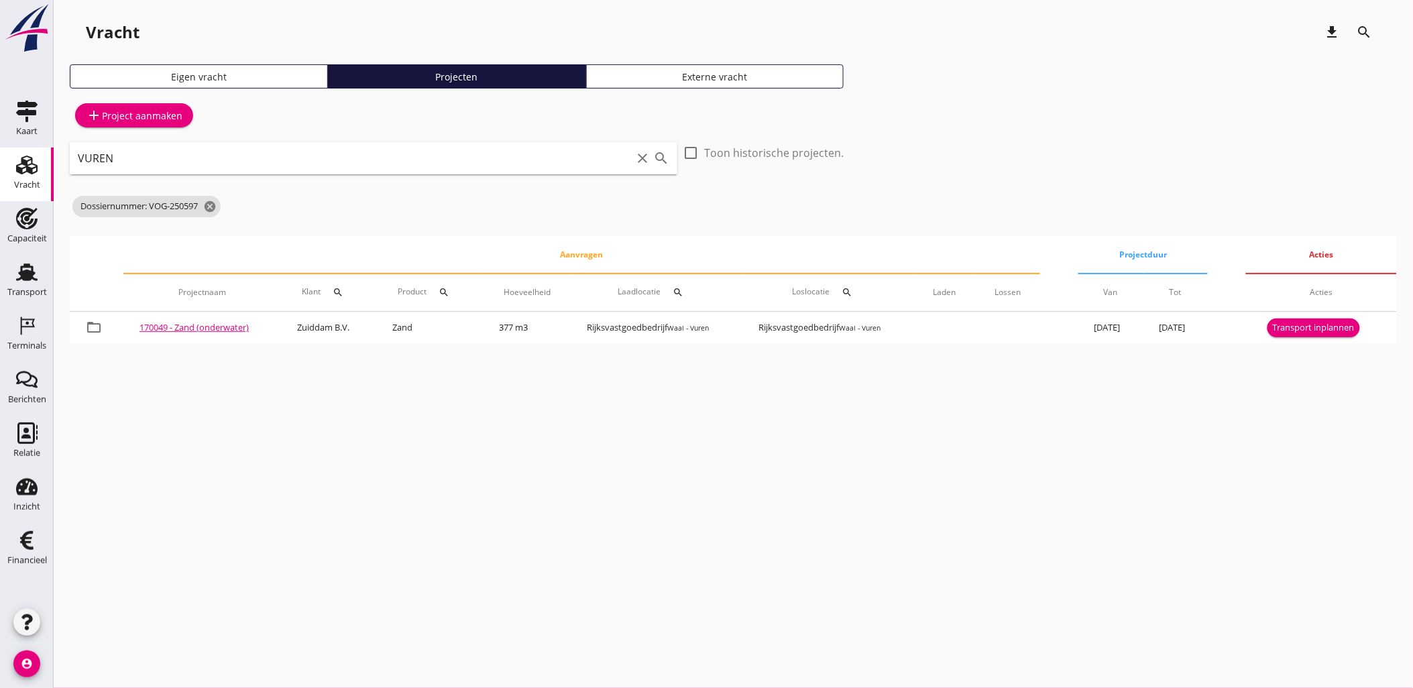
drag, startPoint x: 1181, startPoint y: 333, endPoint x: 1045, endPoint y: 391, distance: 147.8
click at [1045, 391] on div "cancel You are impersonating another user. Vracht download search Eigen vracht …" at bounding box center [733, 344] width 1359 height 688
drag, startPoint x: 1045, startPoint y: 391, endPoint x: 1080, endPoint y: 383, distance: 36.4
click at [1045, 391] on div "cancel You are impersonating another user. Vracht download search Eigen vracht …" at bounding box center [733, 344] width 1359 height 688
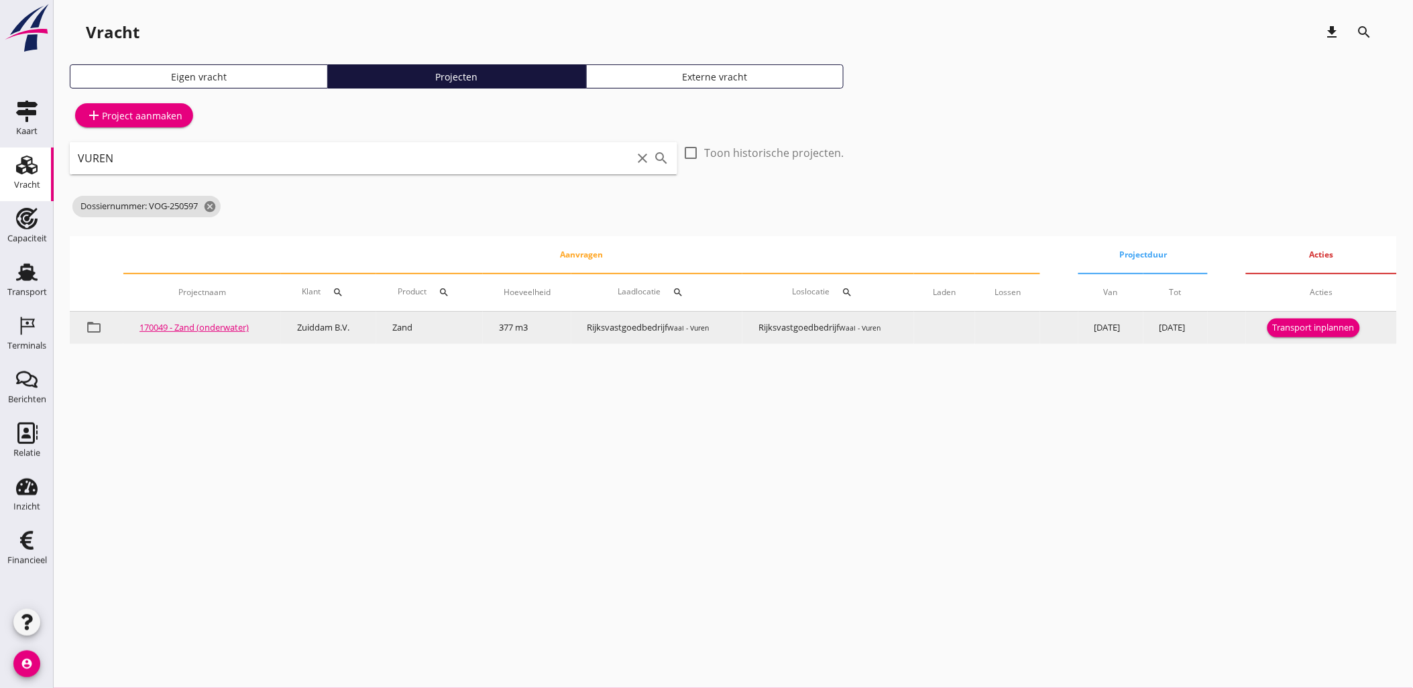
click at [1330, 330] on div "Transport inplannen" at bounding box center [1313, 327] width 82 height 13
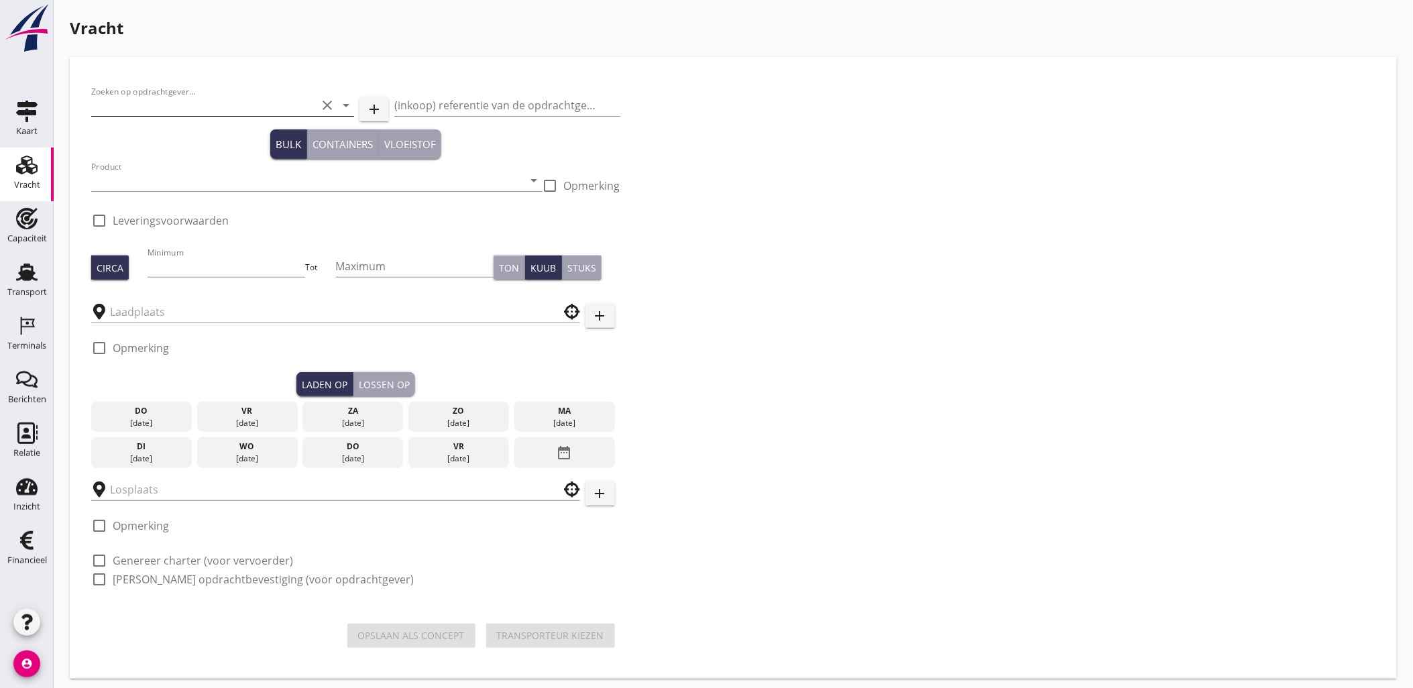
type input "Zuiddam B.V."
type input "Zand (6120)"
type input "377"
checkbox input "true"
type input "Rijksvastgoedbedrijf"
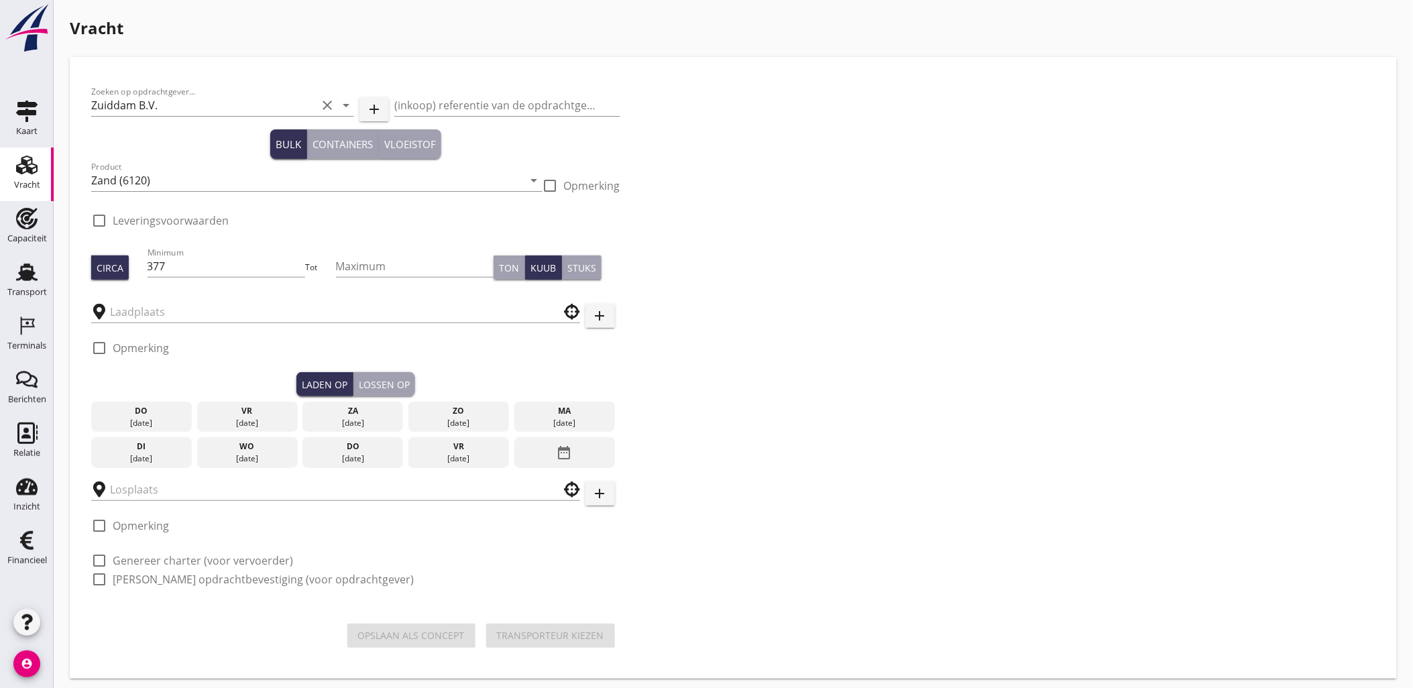
type input "Rijksvastgoedbedrijf"
checkbox input "true"
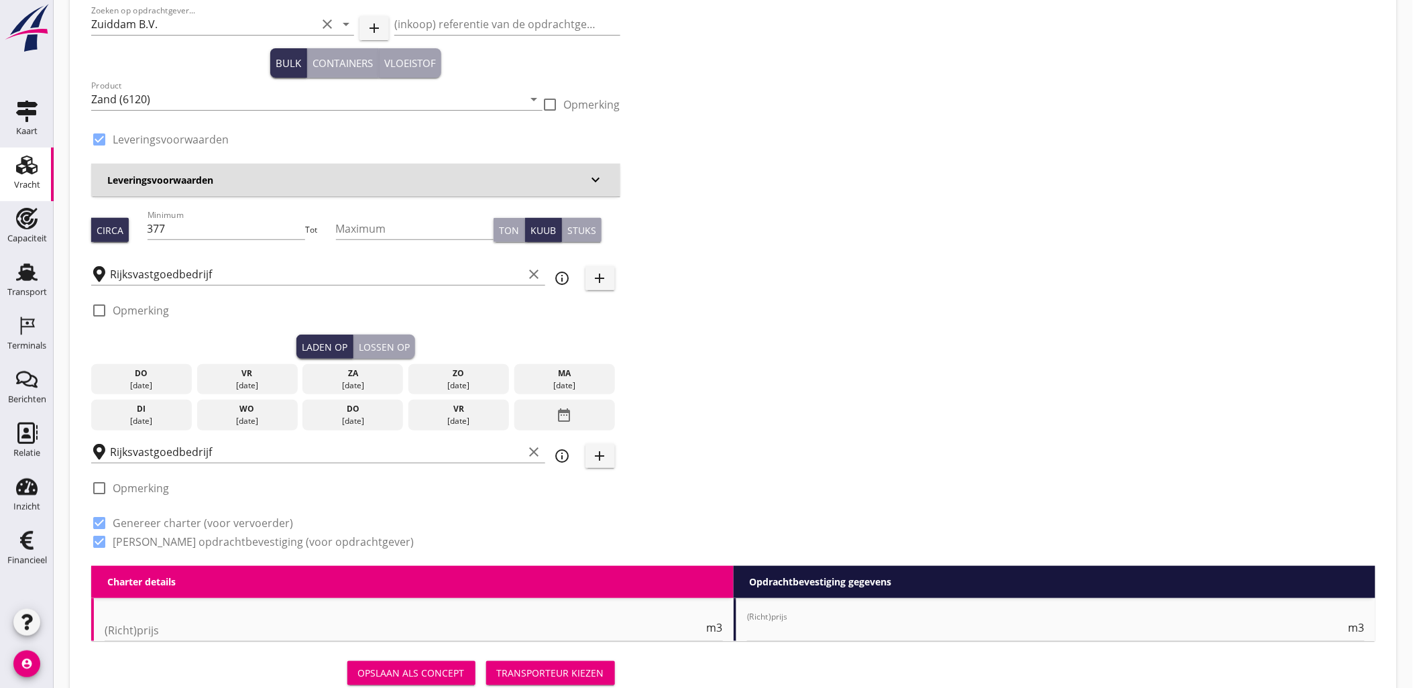
radio input "false"
type input "10.5"
radio input "false"
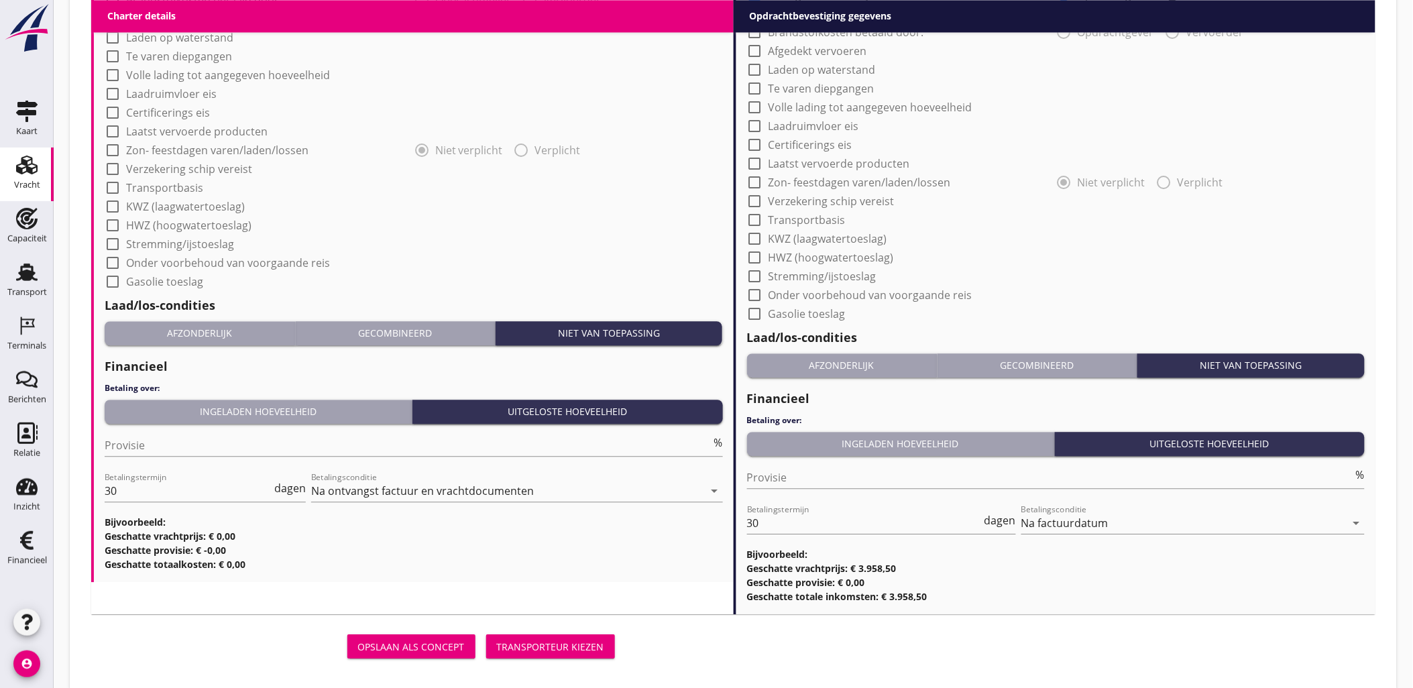
scroll to position [1087, 0]
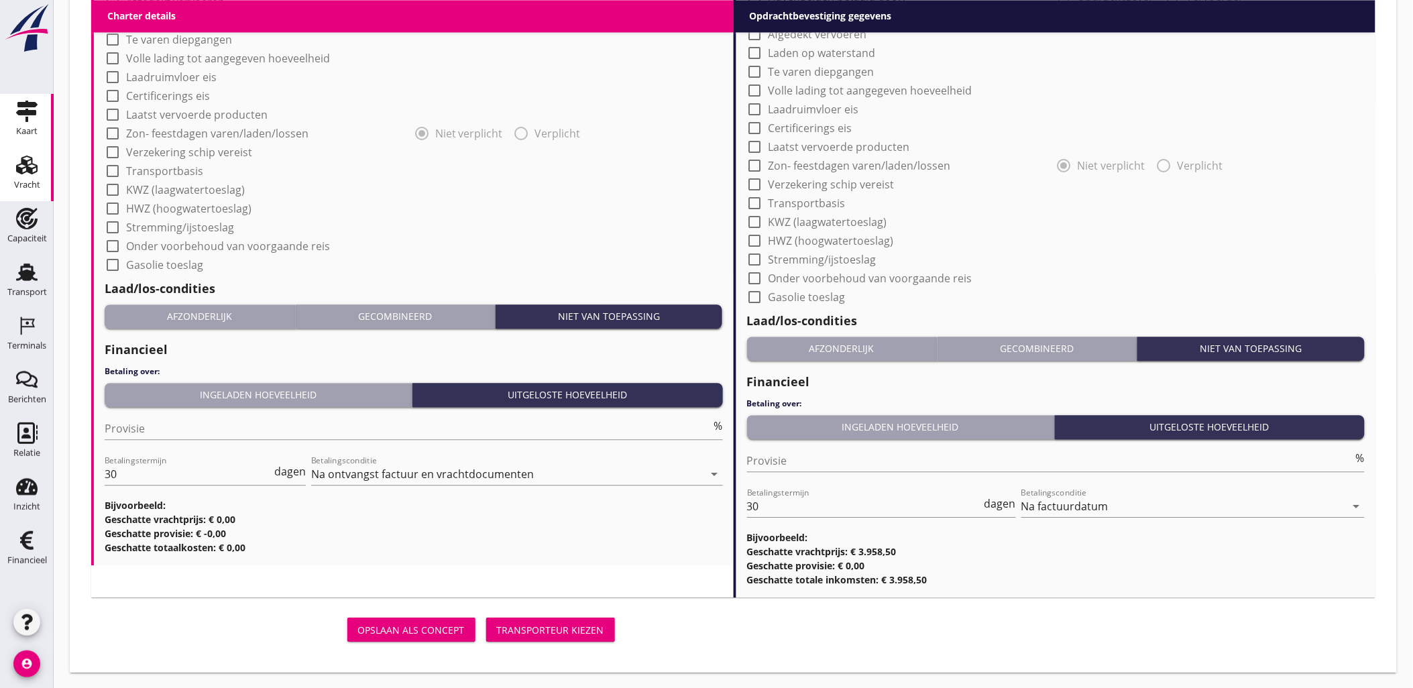
click at [31, 116] on icon "Kaart" at bounding box center [26, 111] width 21 height 21
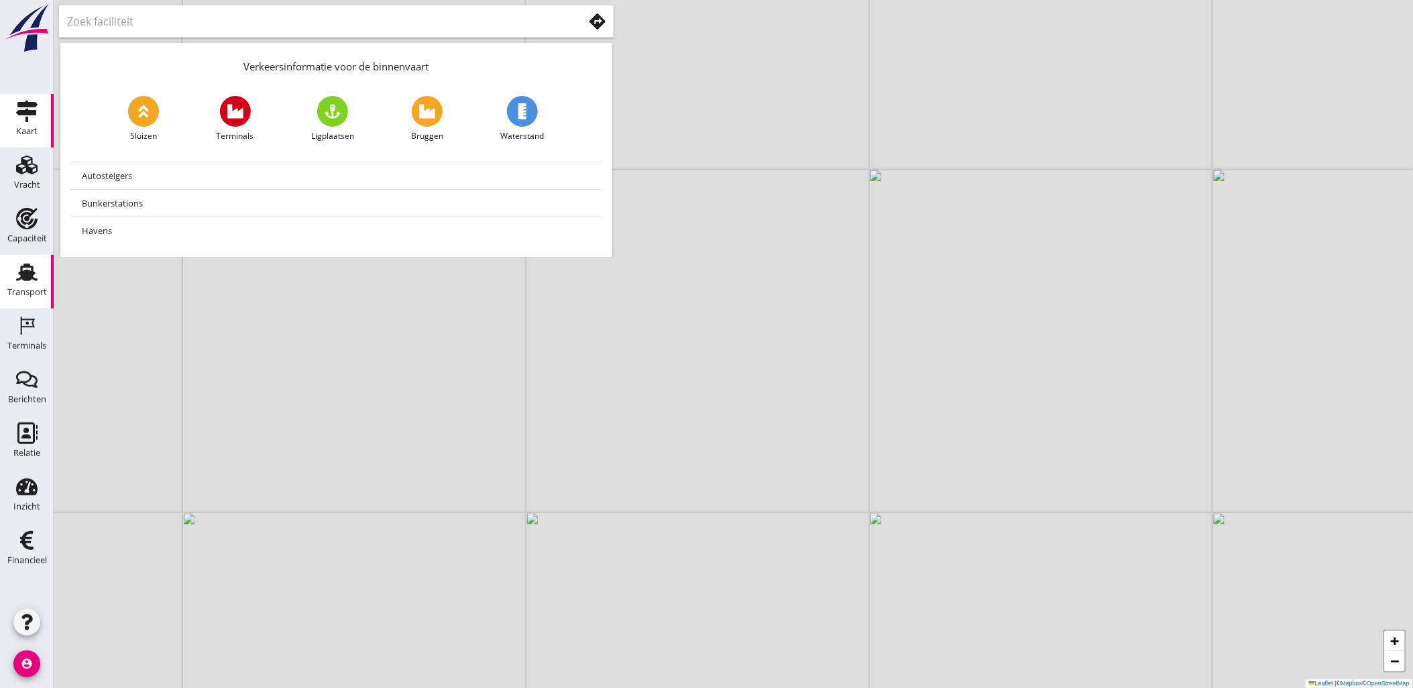
click at [15, 255] on link "Transport Transport" at bounding box center [27, 282] width 54 height 54
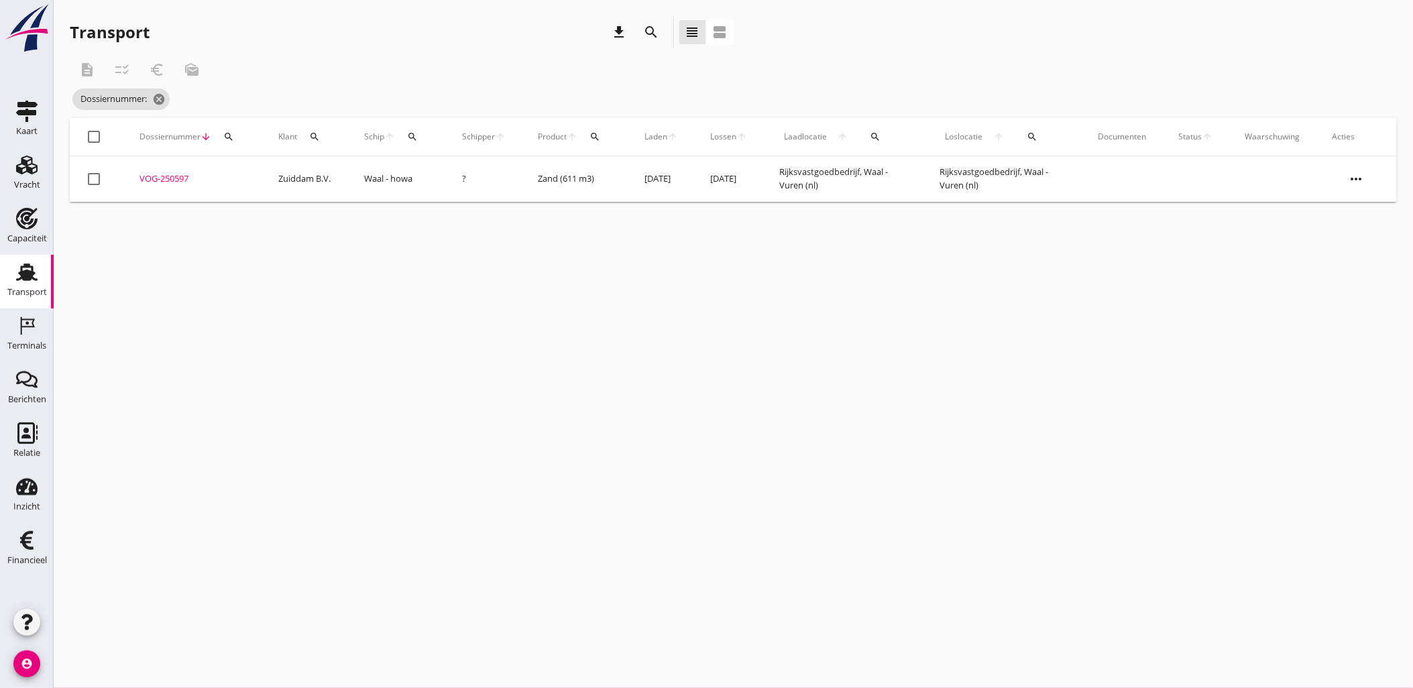
click at [233, 141] on icon "search" at bounding box center [228, 136] width 11 height 11
click at [231, 159] on div "Zoeken op dossiernummer..." at bounding box center [301, 171] width 158 height 29
click at [240, 165] on input "Zoeken op dossiernummer..." at bounding box center [291, 175] width 139 height 21
paste input "VOG-250548"
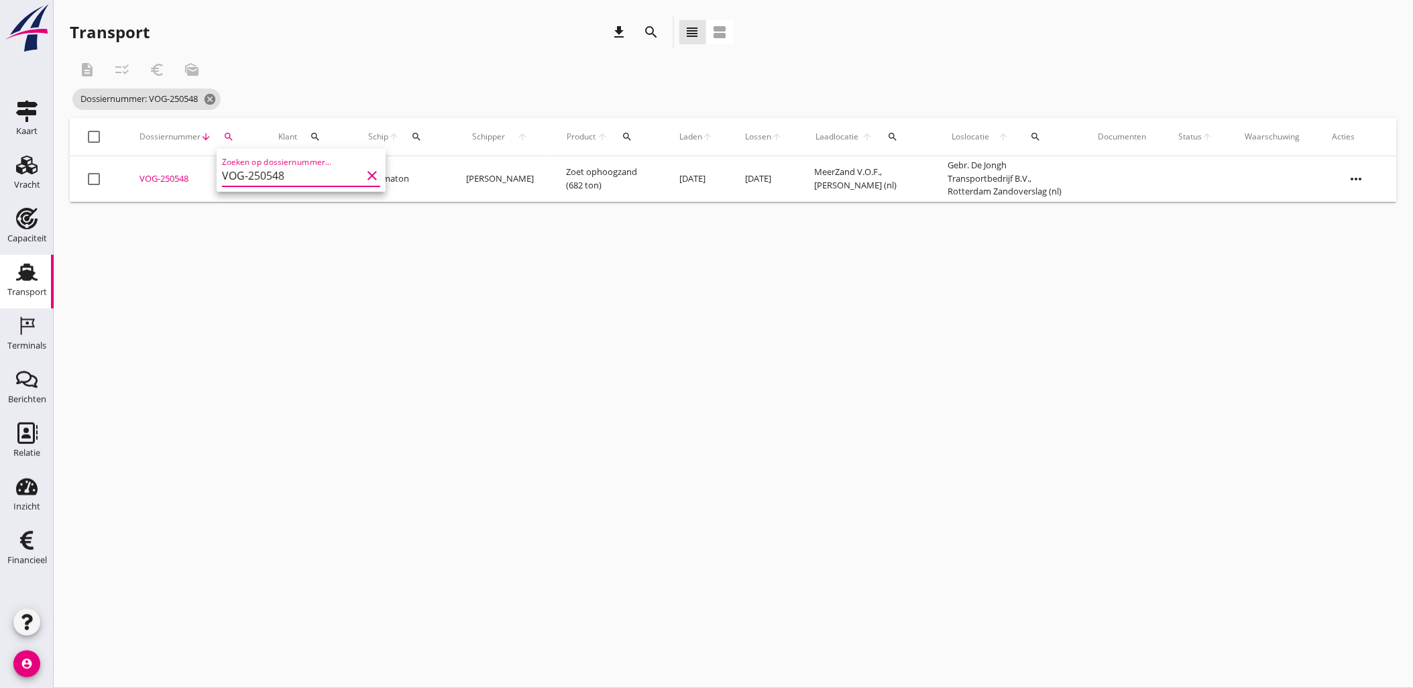
type input "VOG-250548"
click at [168, 177] on div "VOG-250548" at bounding box center [192, 178] width 107 height 13
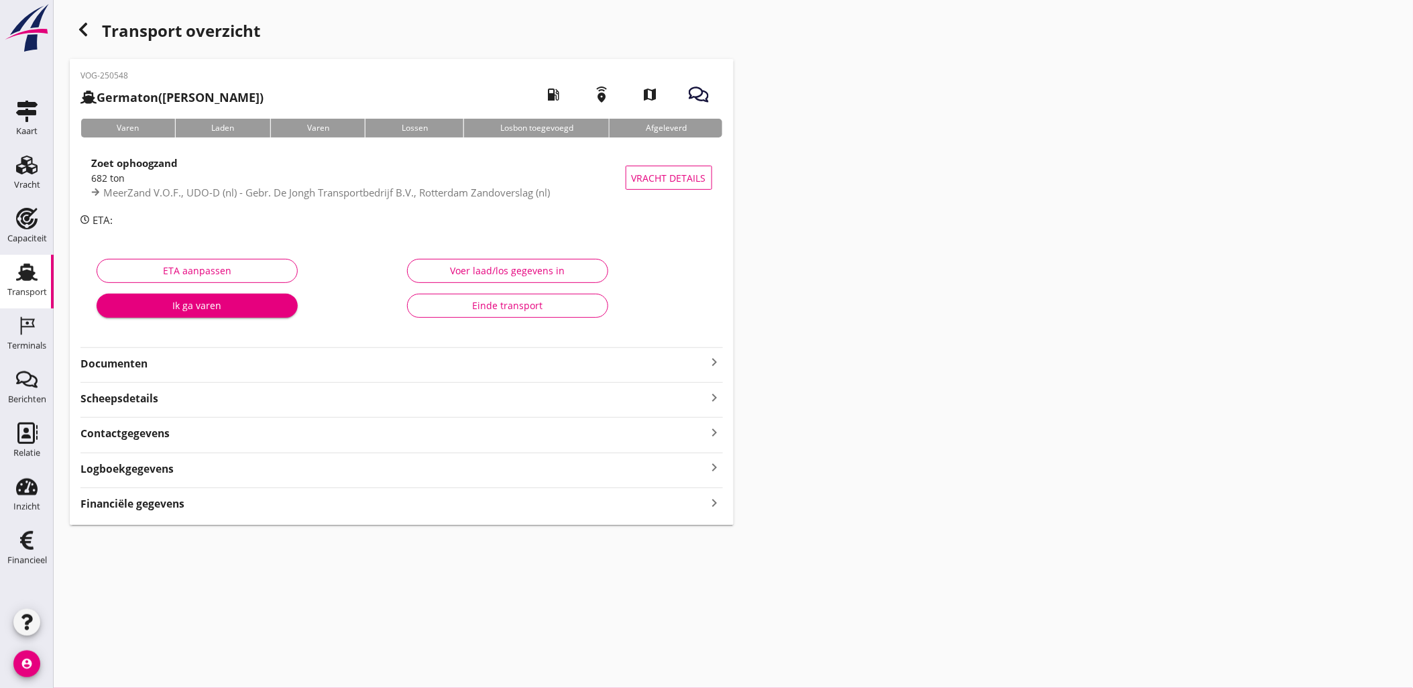
click at [182, 499] on strong "Financiële gegevens" at bounding box center [132, 503] width 104 height 15
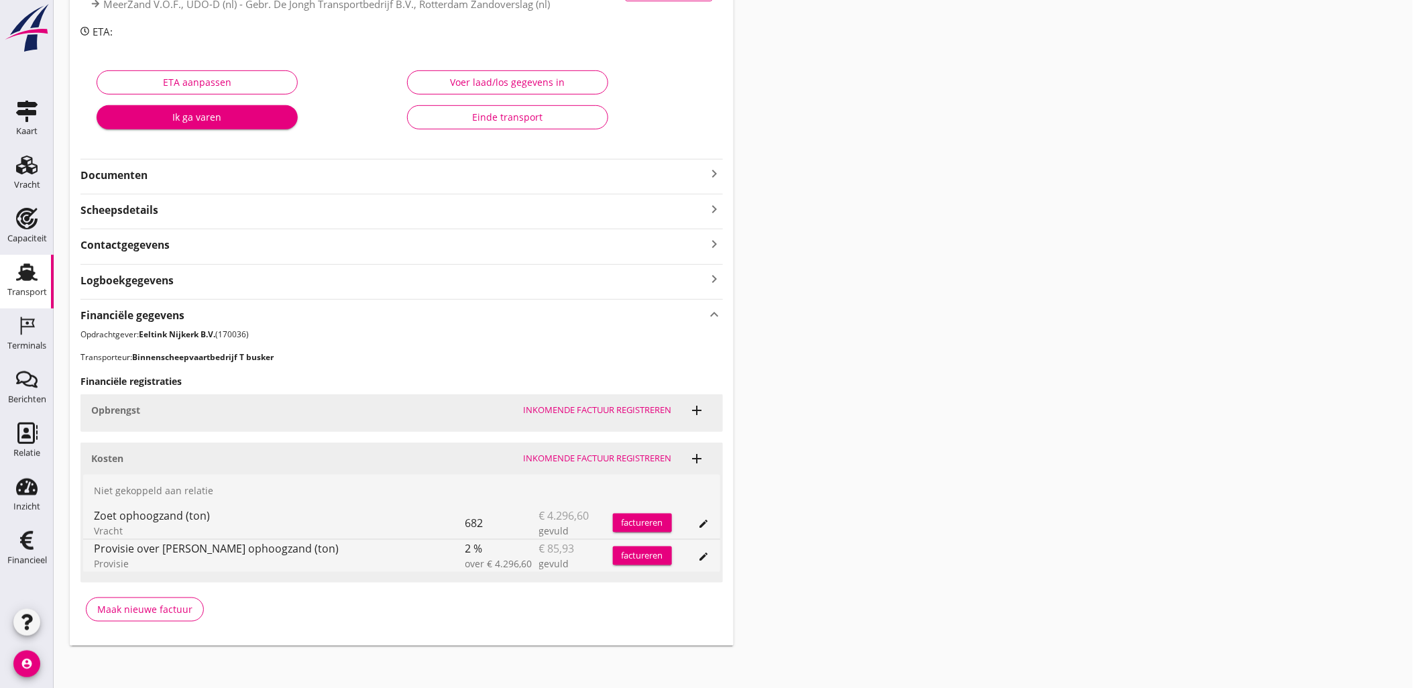
scroll to position [193, 0]
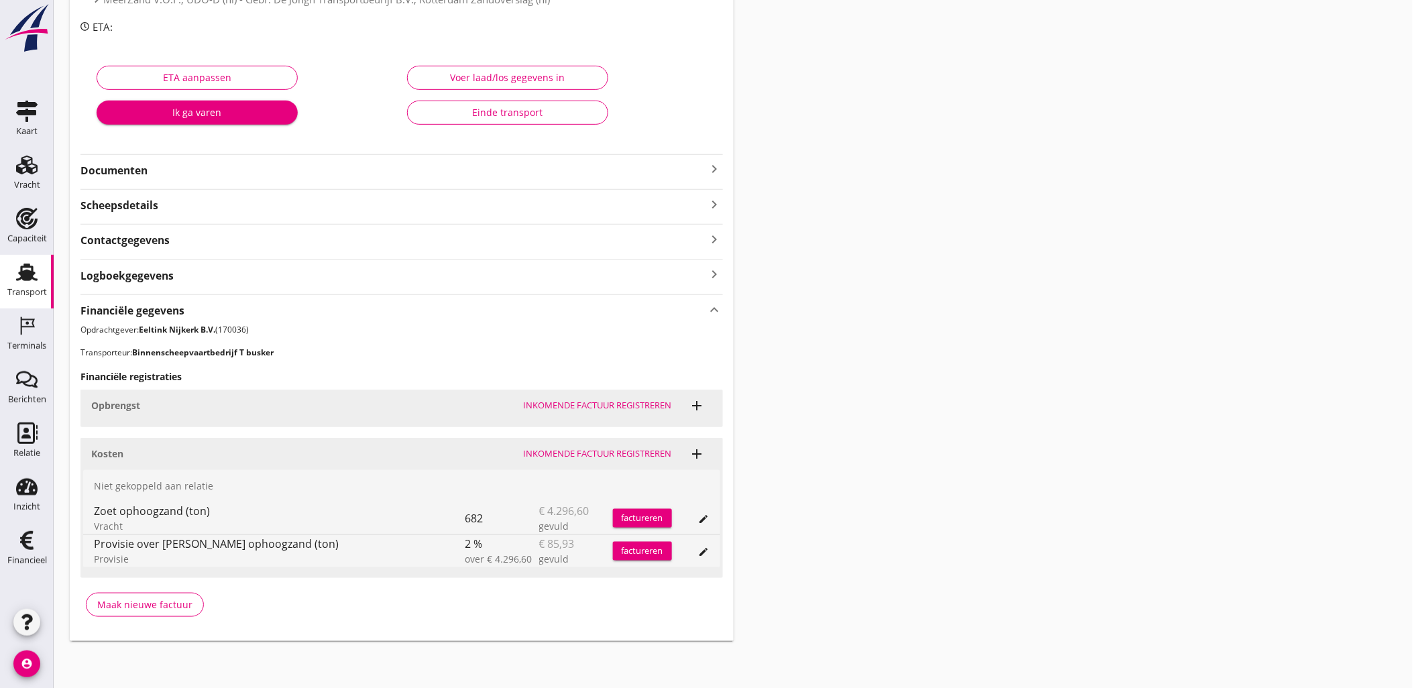
click at [819, 406] on div "Transport overzicht VOG-250548 Germaton (Tonny Busker) local_gas_station emerge…" at bounding box center [733, 232] width 1359 height 850
click at [27, 257] on link "Transport Transport" at bounding box center [27, 282] width 54 height 54
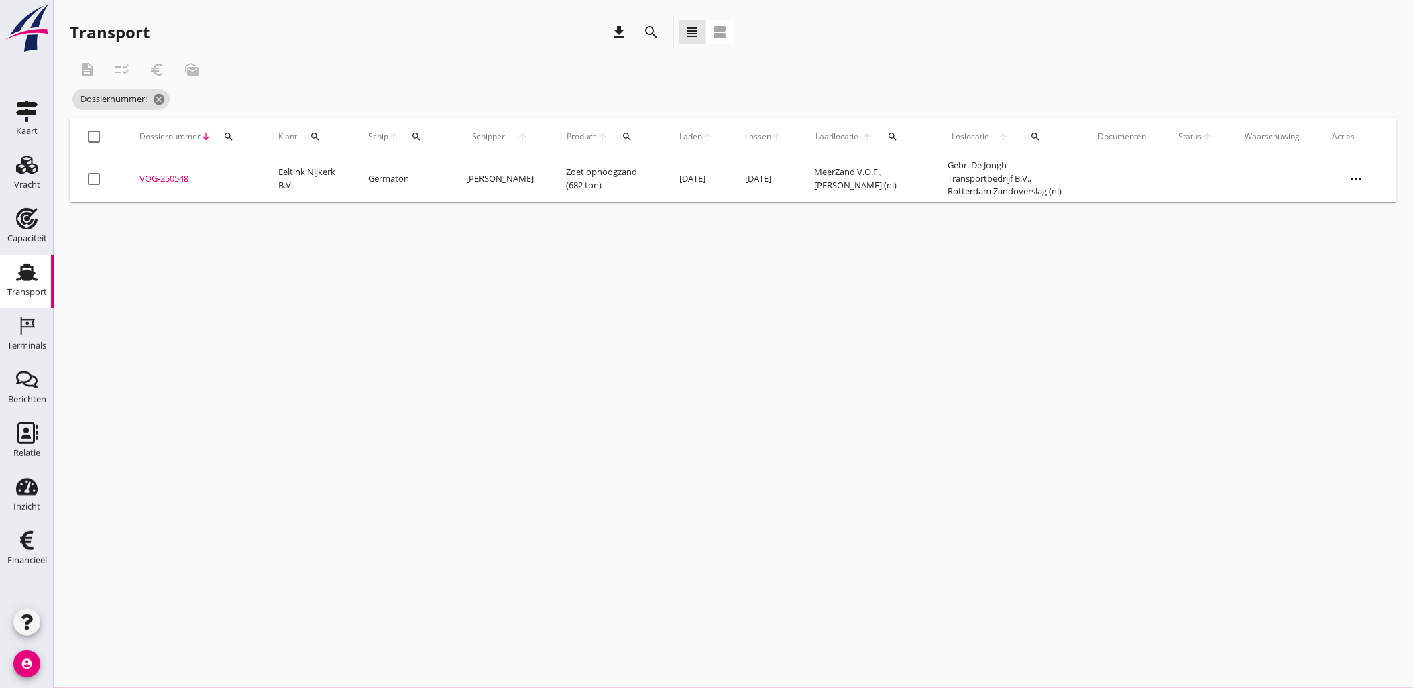
click at [229, 135] on icon "search" at bounding box center [228, 136] width 11 height 11
click at [272, 168] on input "Zoeken op dossiernummer..." at bounding box center [291, 175] width 139 height 21
paste input "VOG-250580"
type input "VOG-250580"
click at [170, 177] on div "VOG-250580" at bounding box center [192, 182] width 107 height 13
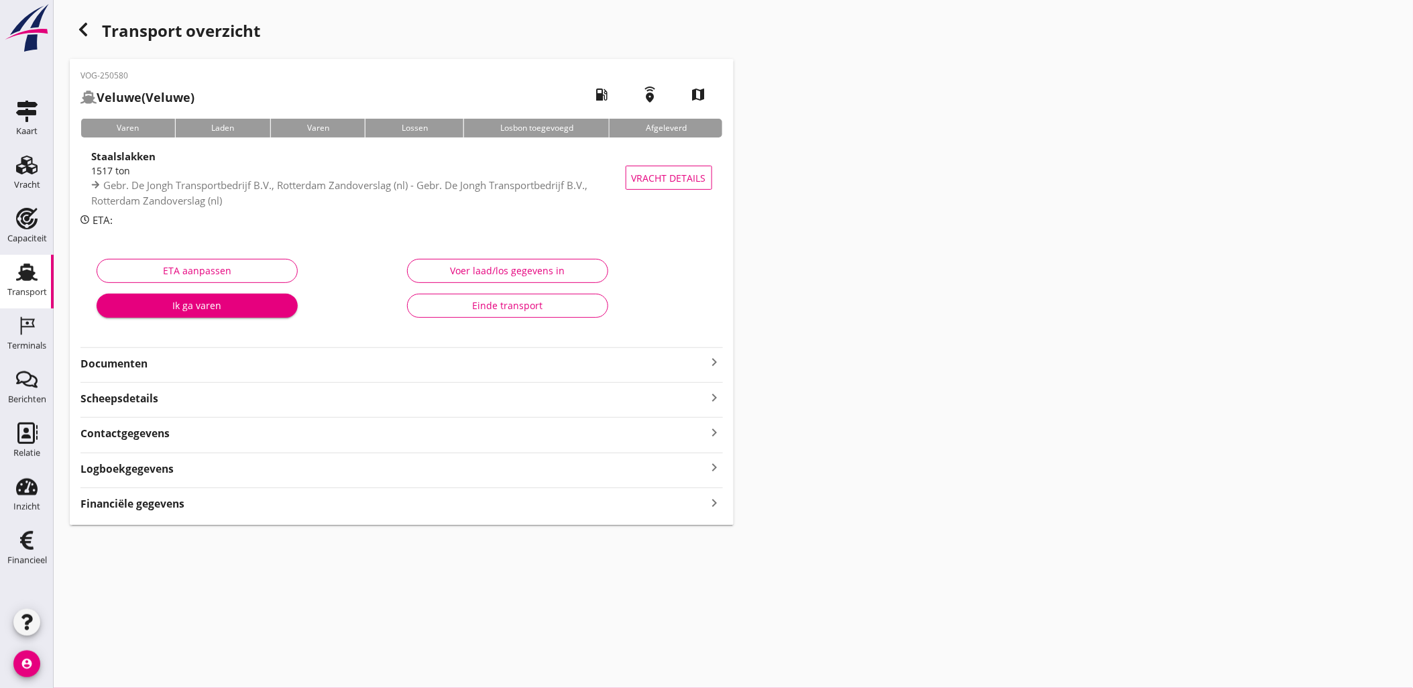
click at [237, 497] on div "Financiële gegevens keyboard_arrow_right" at bounding box center [401, 502] width 642 height 18
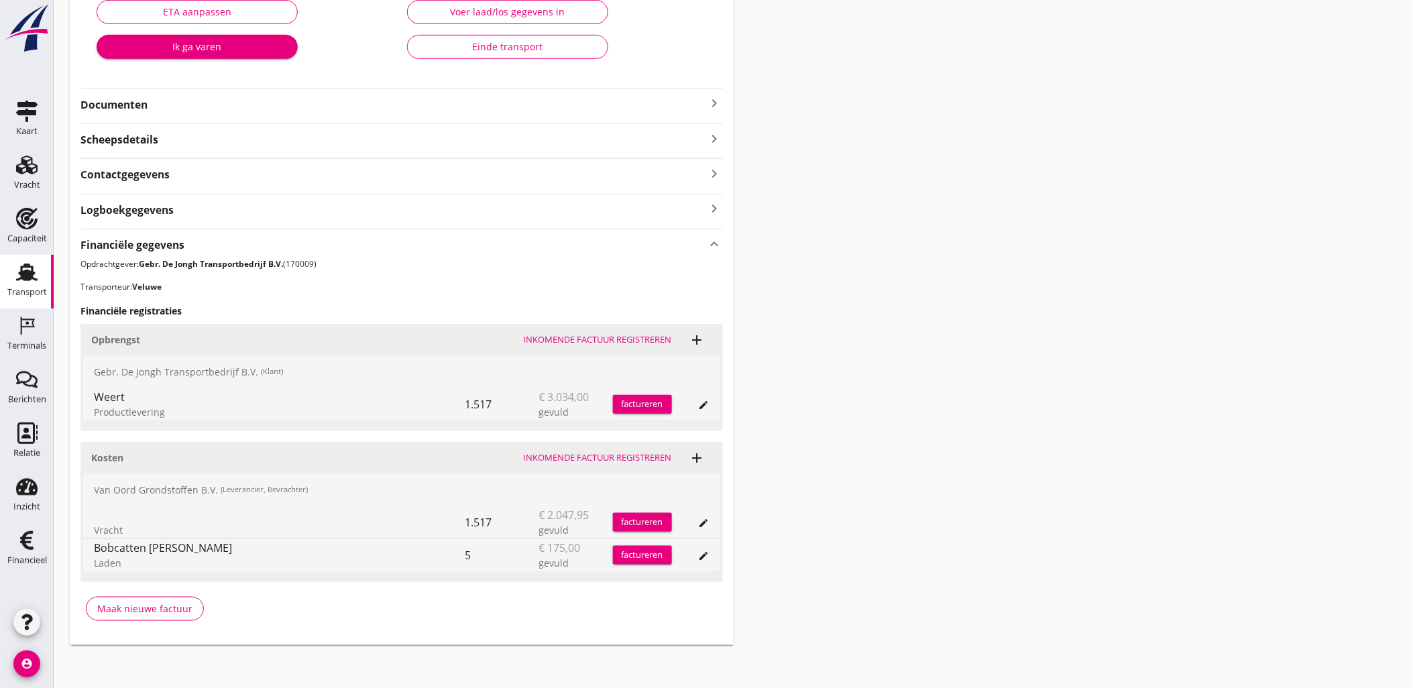
scroll to position [263, 0]
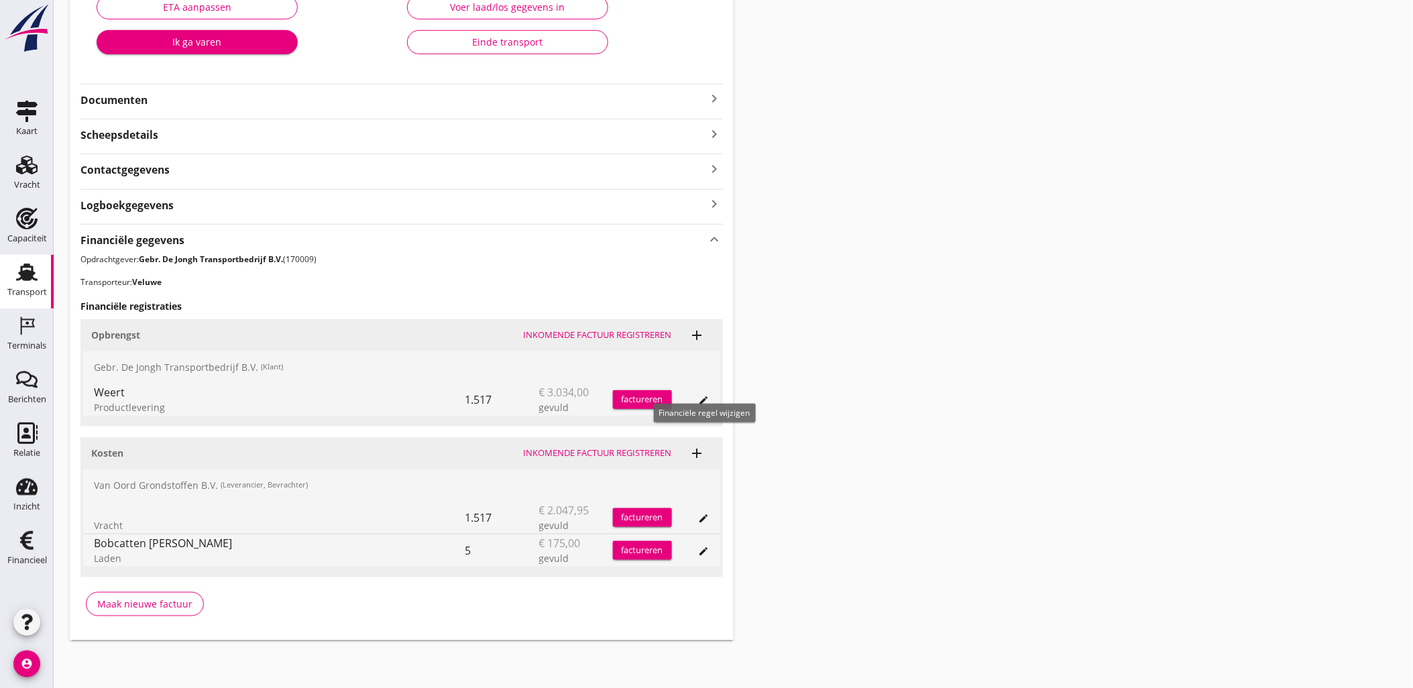
click at [707, 399] on icon "edit" at bounding box center [704, 400] width 11 height 11
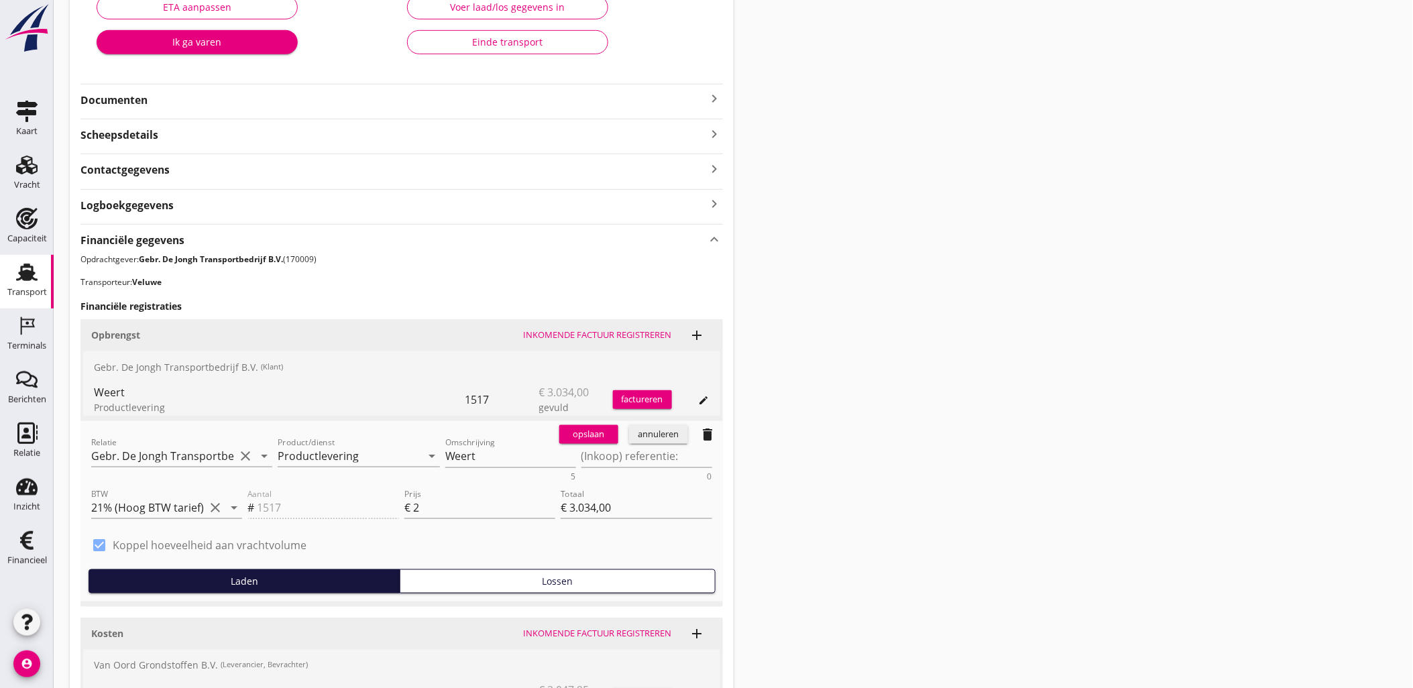
click at [646, 436] on div "annuleren" at bounding box center [658, 434] width 48 height 13
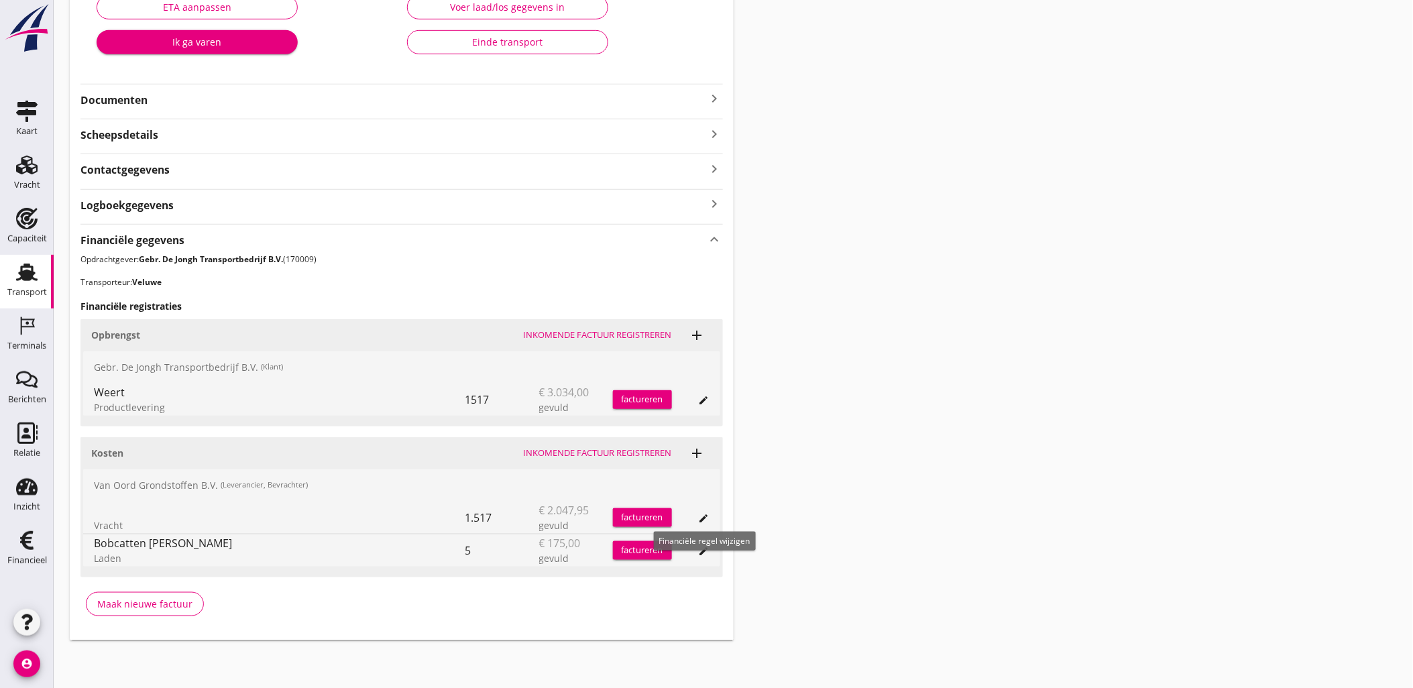
click at [702, 517] on icon "edit" at bounding box center [704, 518] width 11 height 11
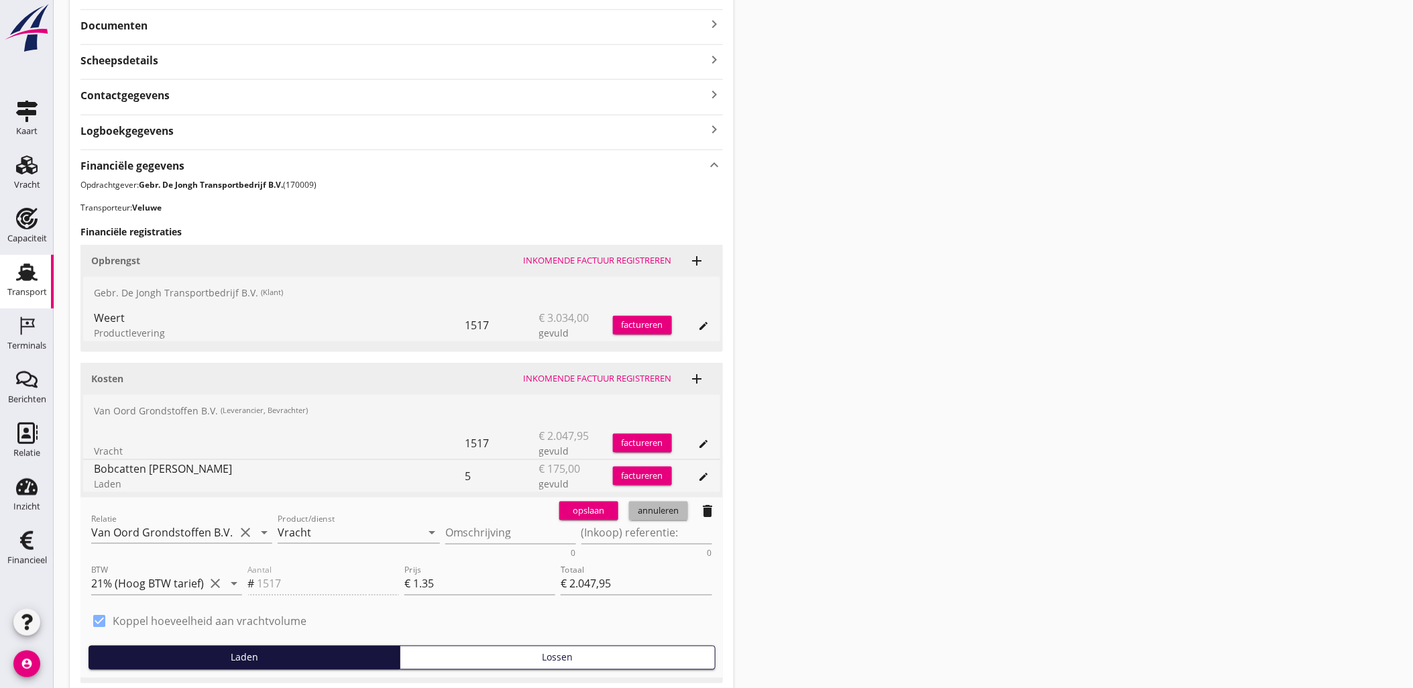
click at [652, 513] on div "annuleren" at bounding box center [658, 510] width 48 height 13
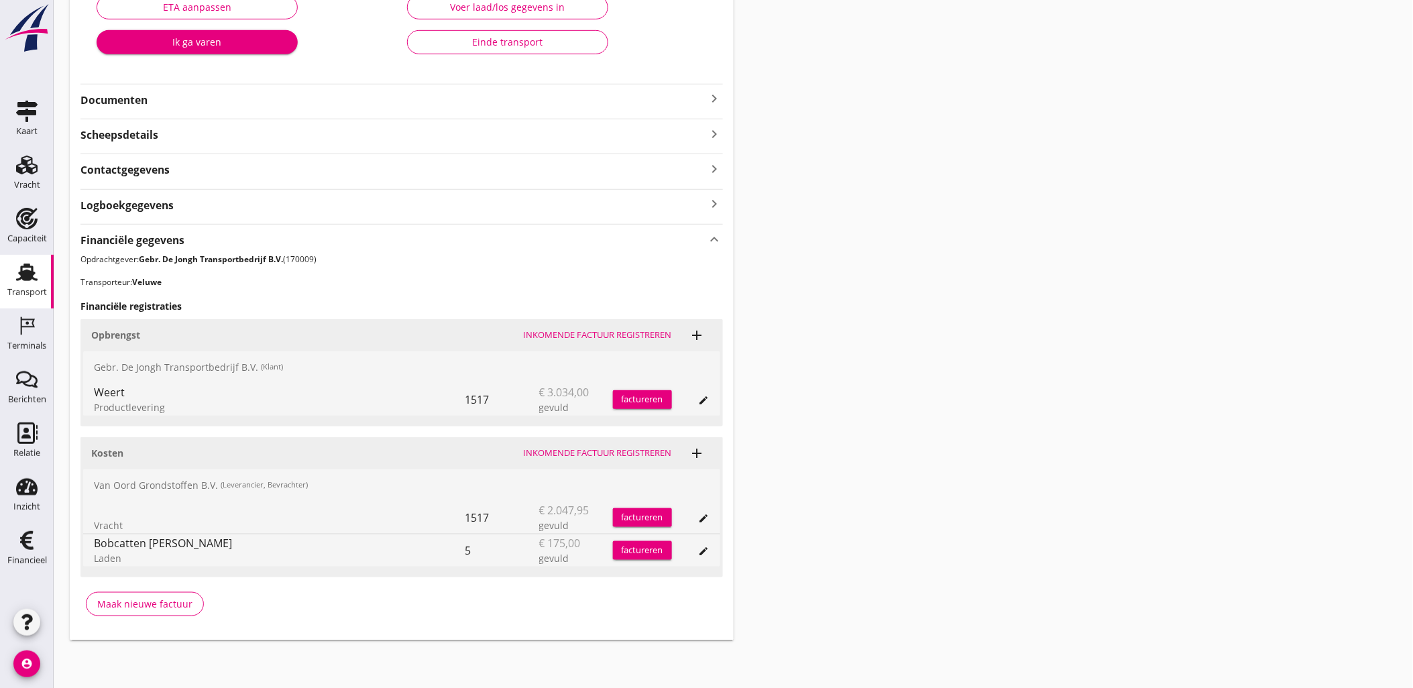
click at [840, 466] on div "Transport overzicht VOG-250580 Veluwe (Veluwe) local_gas_station emergency_shar…" at bounding box center [733, 197] width 1359 height 920
drag, startPoint x: 90, startPoint y: 543, endPoint x: 473, endPoint y: 552, distance: 382.9
click at [473, 552] on div "Bobcatten Buijs Laden 5 € 175,00 gevuld factureren edit" at bounding box center [401, 550] width 637 height 32
drag, startPoint x: 473, startPoint y: 552, endPoint x: 466, endPoint y: 551, distance: 6.8
click at [471, 553] on div "5" at bounding box center [502, 550] width 74 height 32
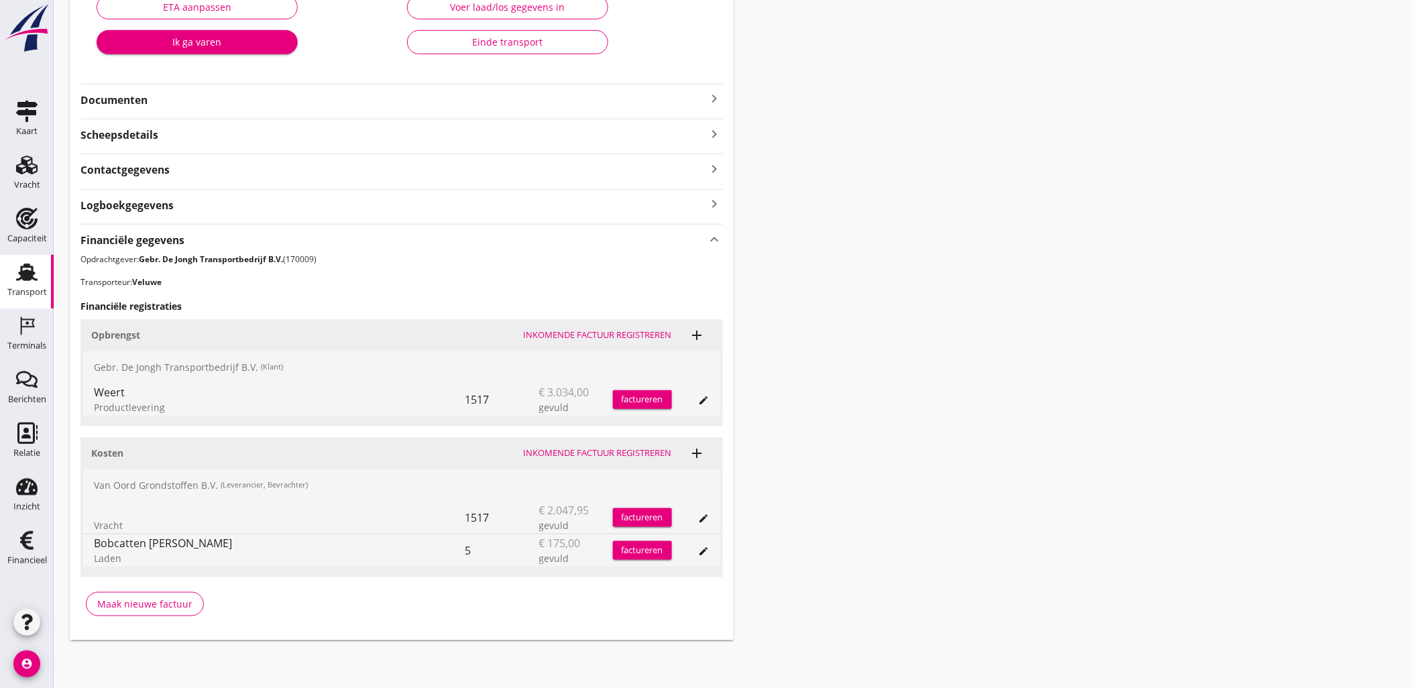
click at [466, 551] on div "5" at bounding box center [502, 550] width 74 height 32
drag, startPoint x: 466, startPoint y: 551, endPoint x: 540, endPoint y: 543, distance: 74.9
click at [540, 543] on div "€ 175,00 gevuld" at bounding box center [576, 550] width 74 height 32
drag, startPoint x: 540, startPoint y: 543, endPoint x: 707, endPoint y: 548, distance: 166.4
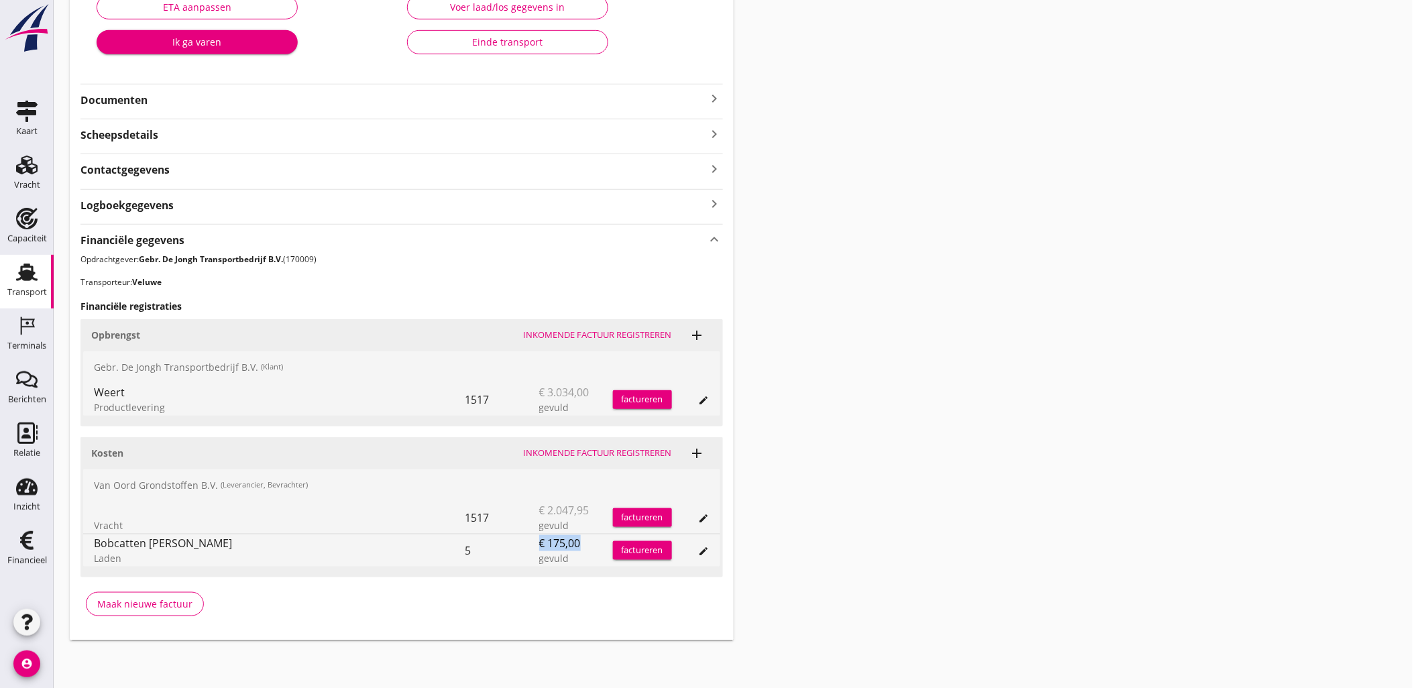
click at [707, 548] on icon "edit" at bounding box center [704, 551] width 11 height 11
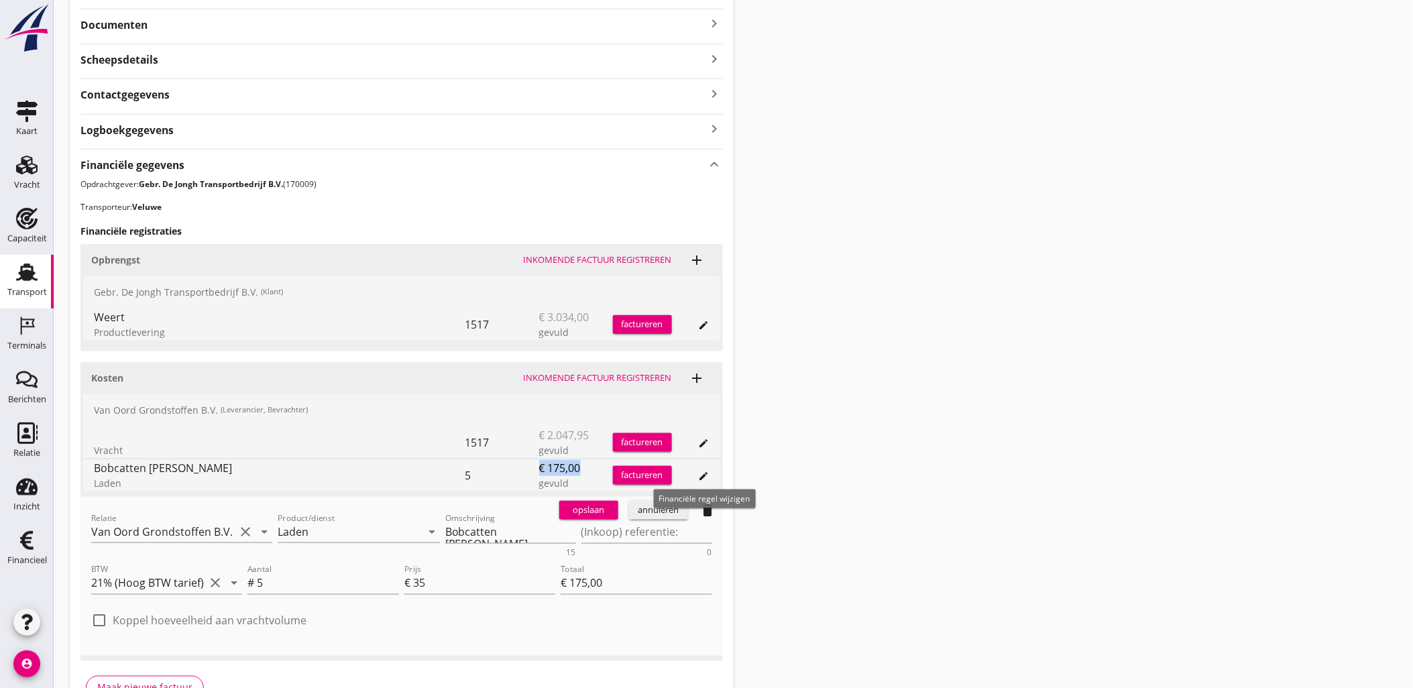
scroll to position [422, 0]
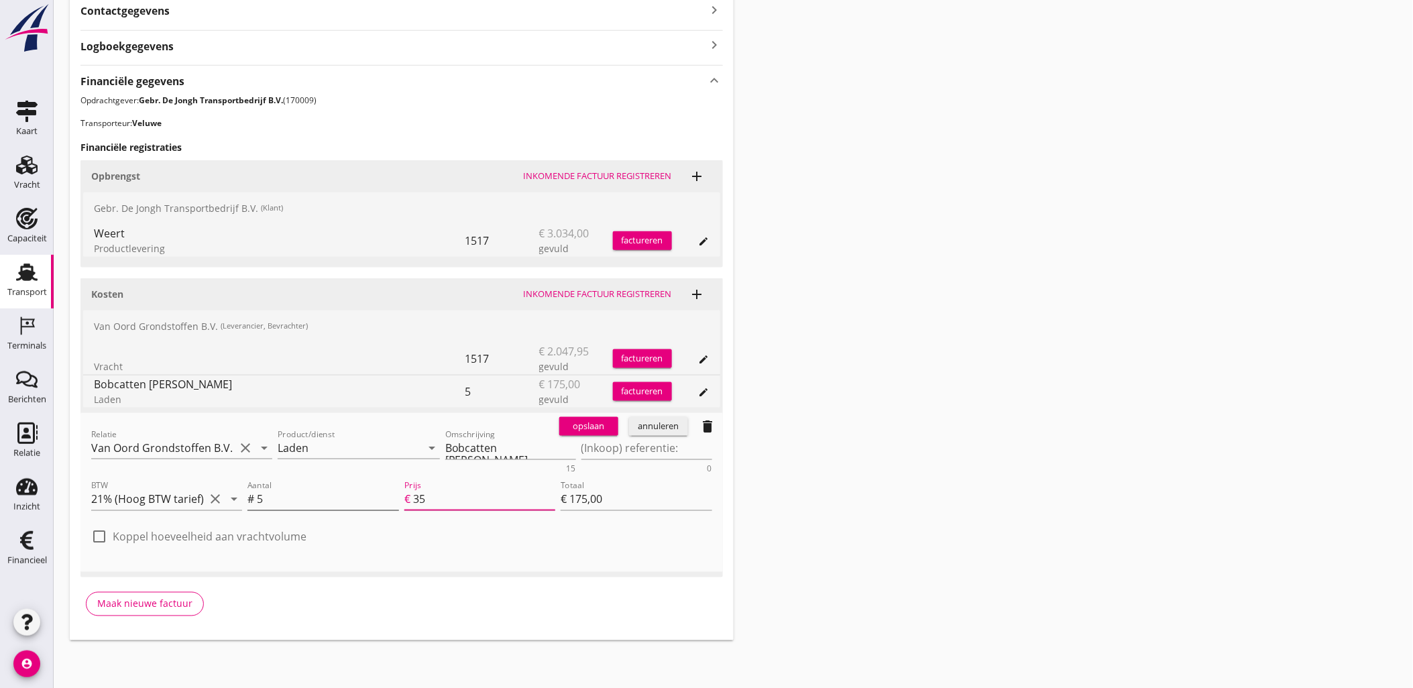
drag, startPoint x: 446, startPoint y: 497, endPoint x: 394, endPoint y: 487, distance: 53.3
click at [404, 493] on div "Prijs € 35" at bounding box center [479, 499] width 151 height 21
click at [674, 432] on div "annuleren" at bounding box center [658, 426] width 48 height 13
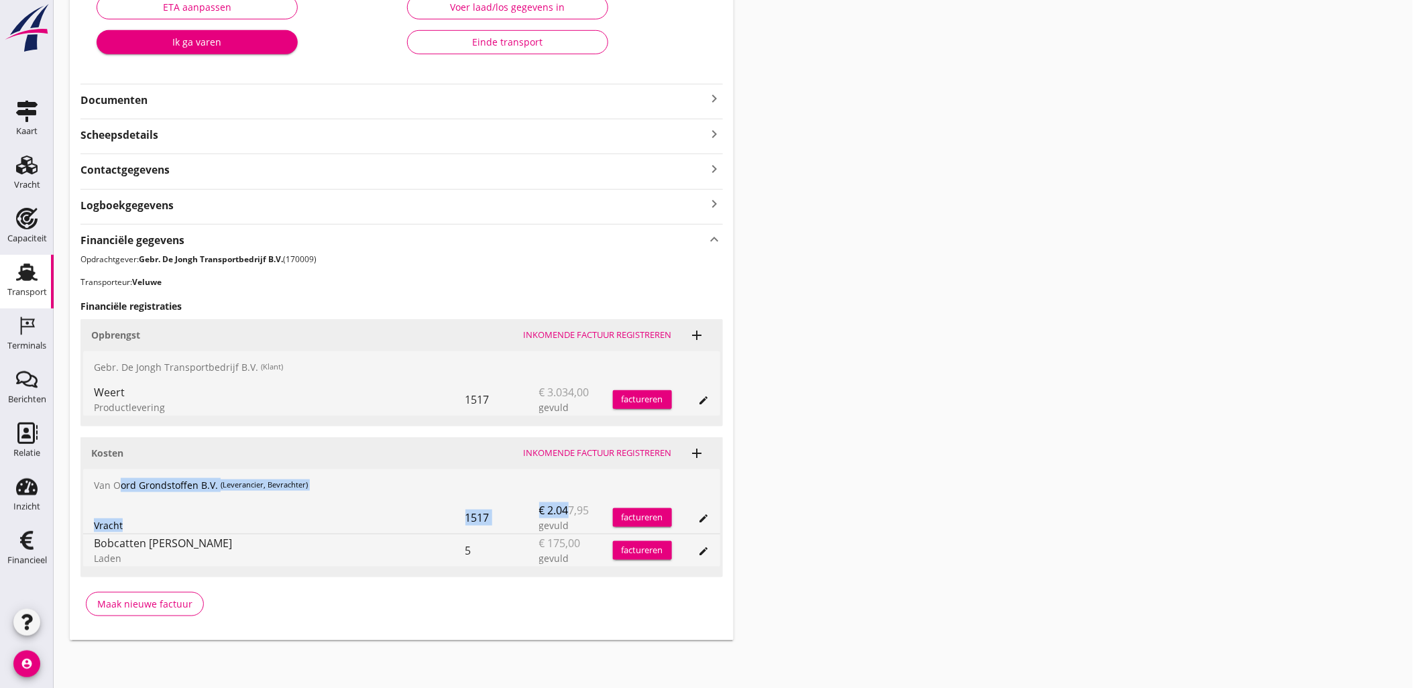
drag, startPoint x: 123, startPoint y: 481, endPoint x: 565, endPoint y: 524, distance: 443.8
click at [565, 524] on div "Van Oord Grondstoffen B.V. (Leverancier, Bevrachter) Vracht 1517 € 2.047,95 gev…" at bounding box center [401, 517] width 637 height 97
drag, startPoint x: 565, startPoint y: 524, endPoint x: 572, endPoint y: 517, distance: 9.5
click at [572, 517] on span "€ 2.047,95" at bounding box center [564, 510] width 50 height 16
click at [699, 552] on icon "edit" at bounding box center [704, 551] width 11 height 11
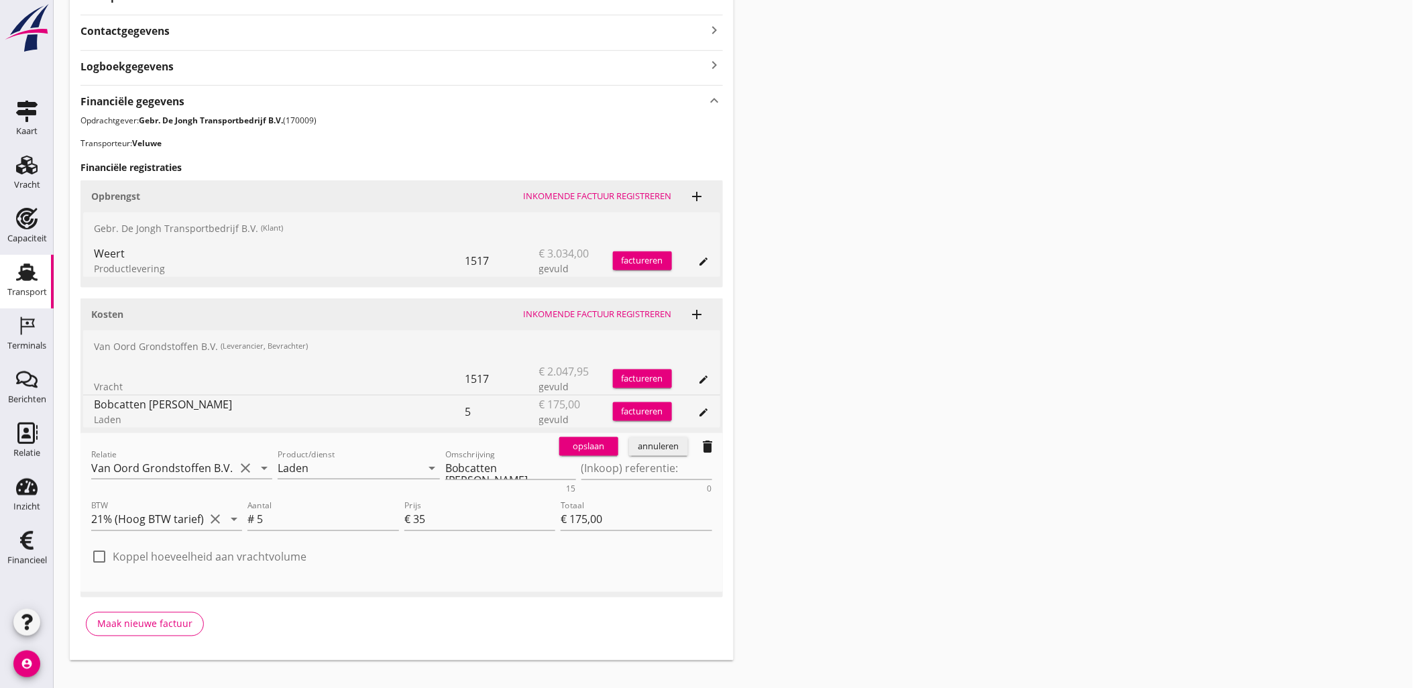
scroll to position [422, 0]
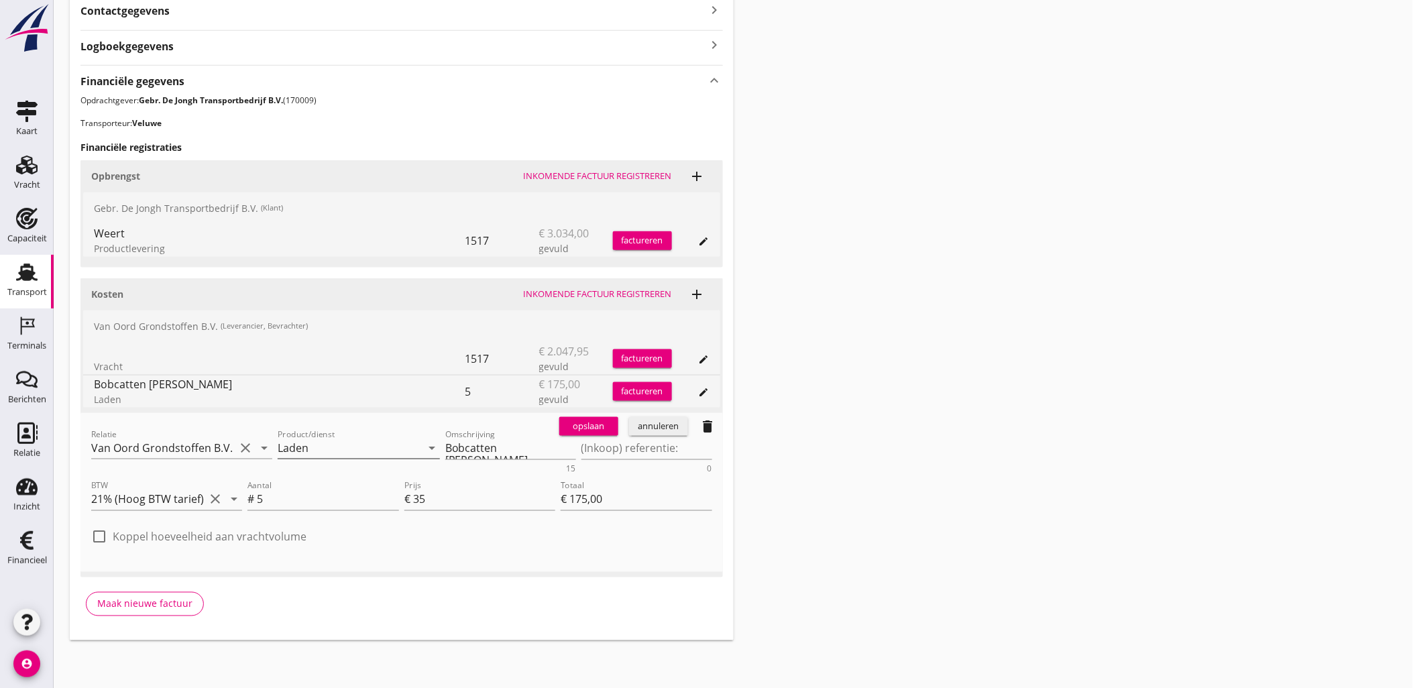
click at [424, 440] on icon "arrow_drop_down" at bounding box center [432, 448] width 16 height 16
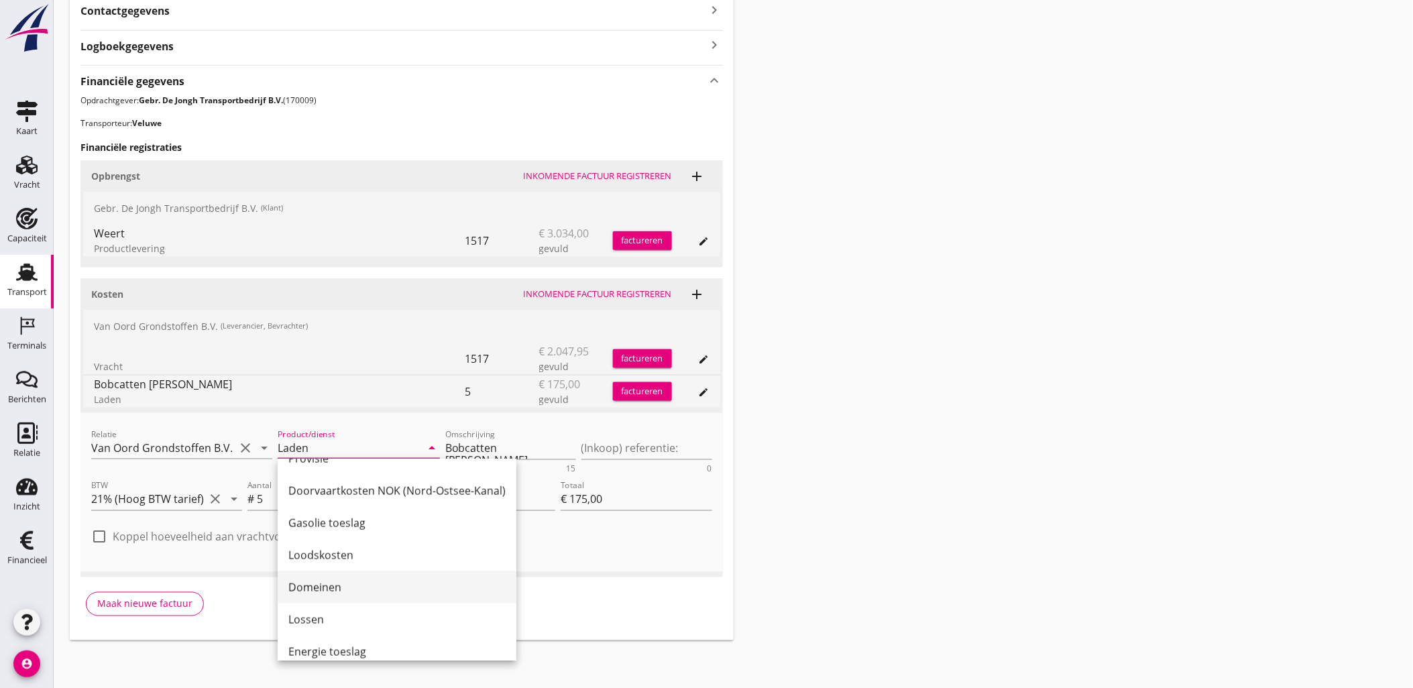
scroll to position [550, 0]
click at [359, 597] on div "Lossen" at bounding box center [396, 607] width 217 height 32
type input "Lossen"
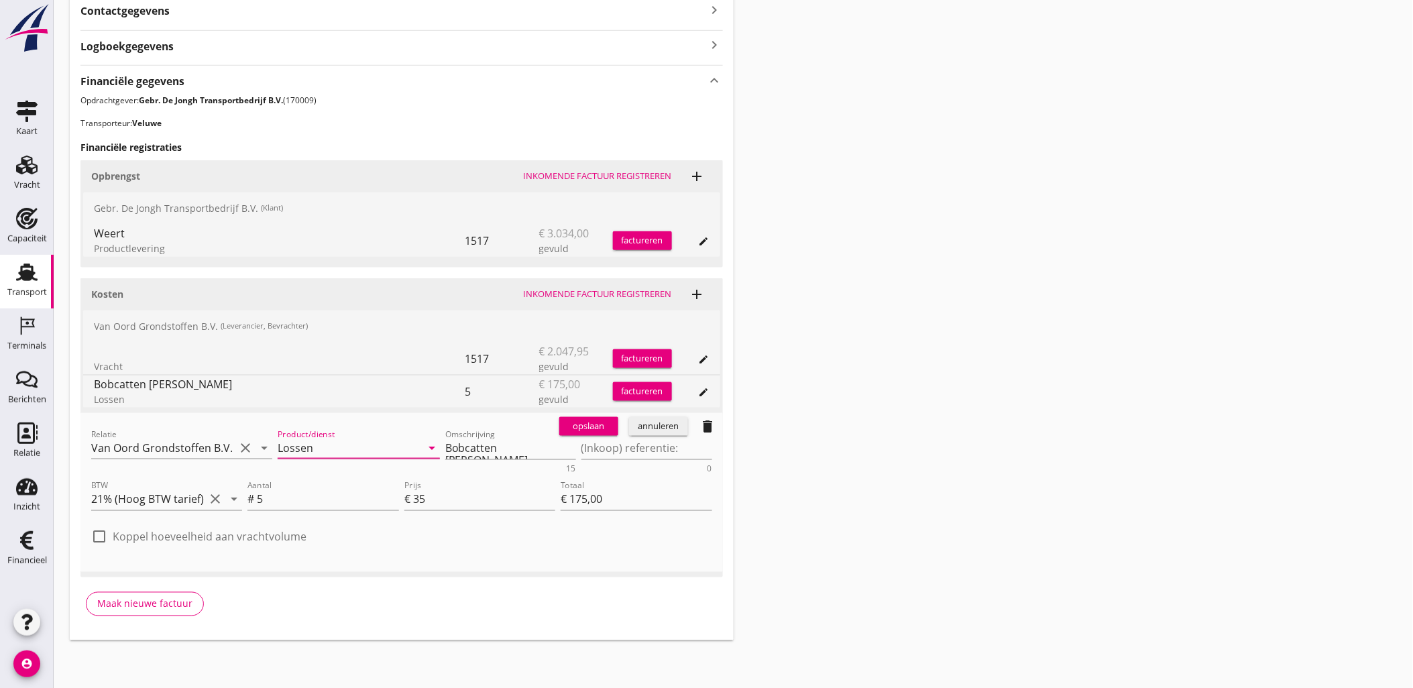
click at [597, 420] on div "opslaan" at bounding box center [588, 426] width 48 height 13
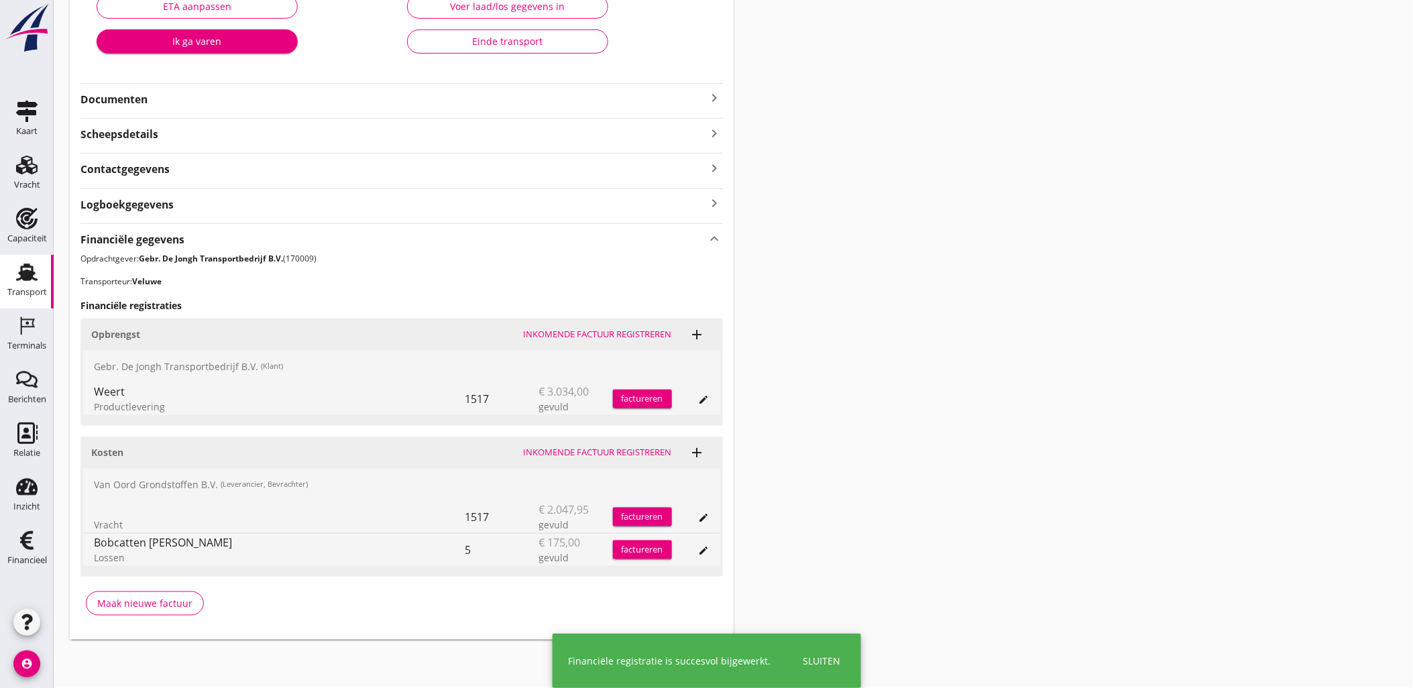
scroll to position [263, 0]
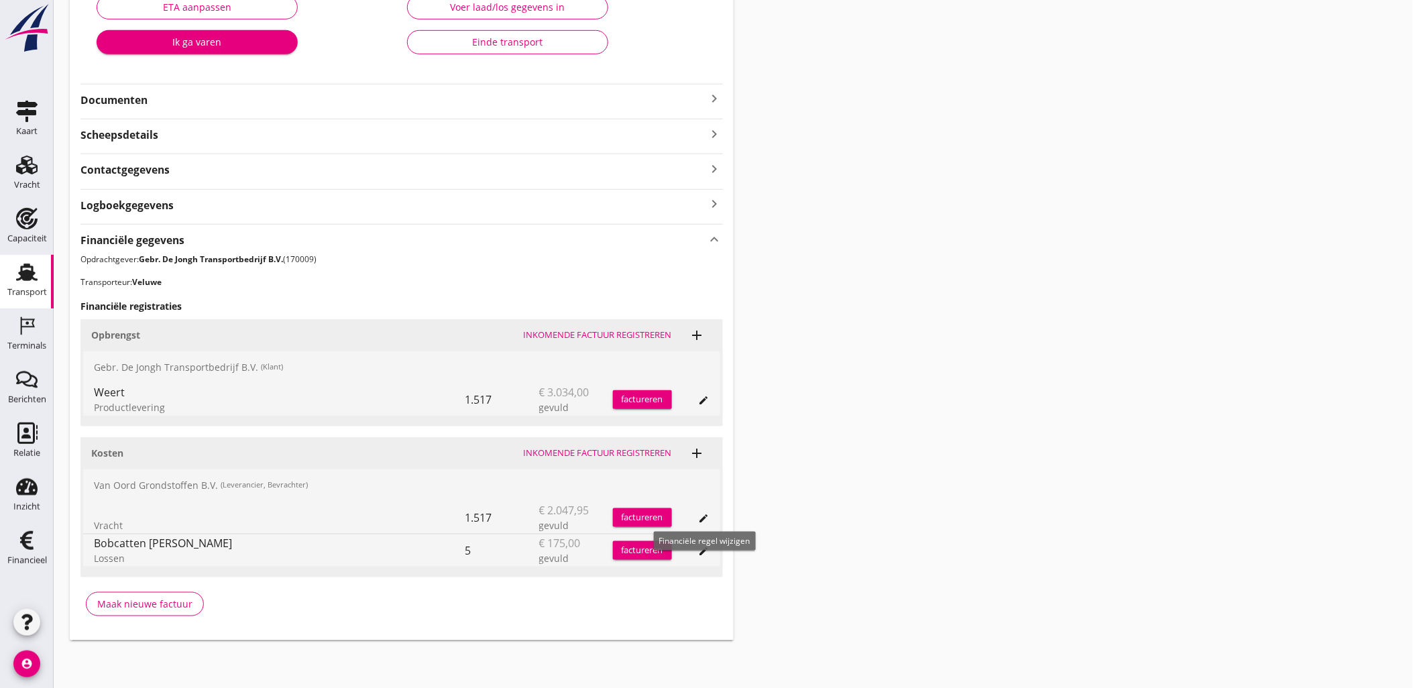
click at [705, 518] on icon "edit" at bounding box center [704, 518] width 11 height 11
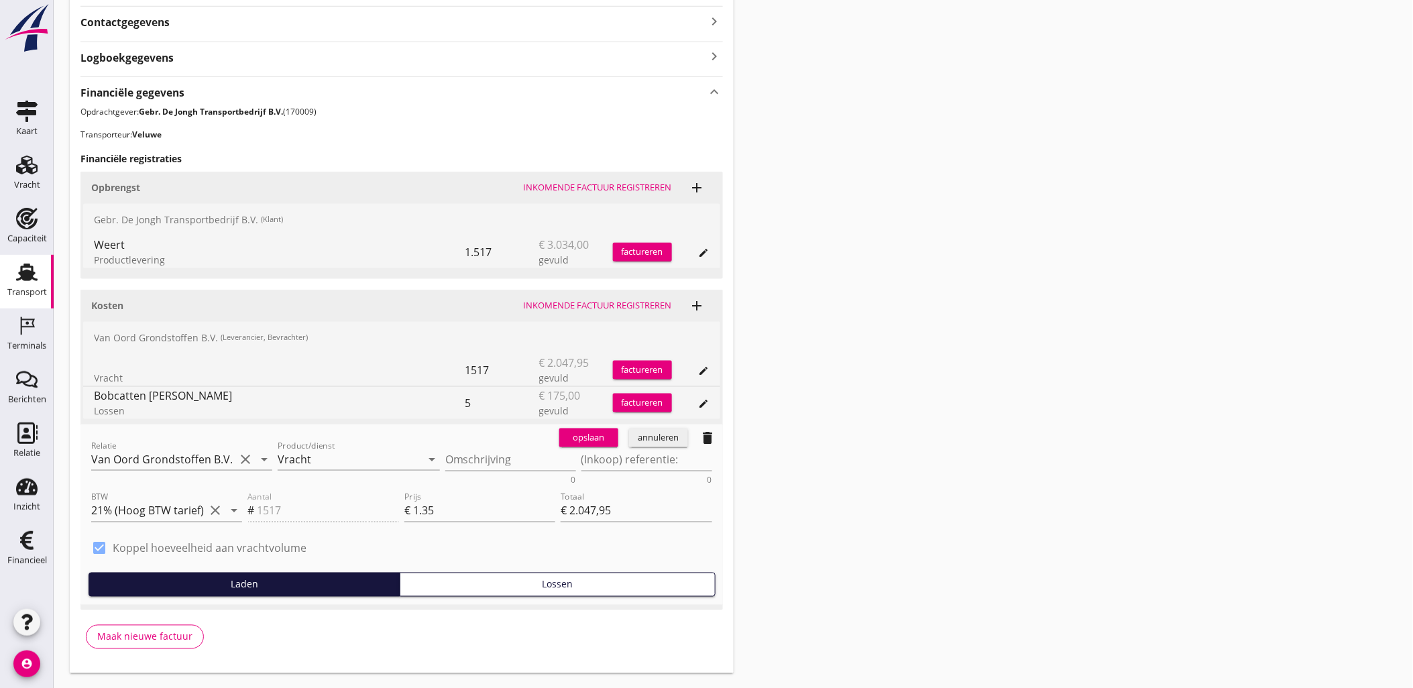
scroll to position [412, 0]
click at [664, 440] on div "annuleren" at bounding box center [658, 436] width 48 height 13
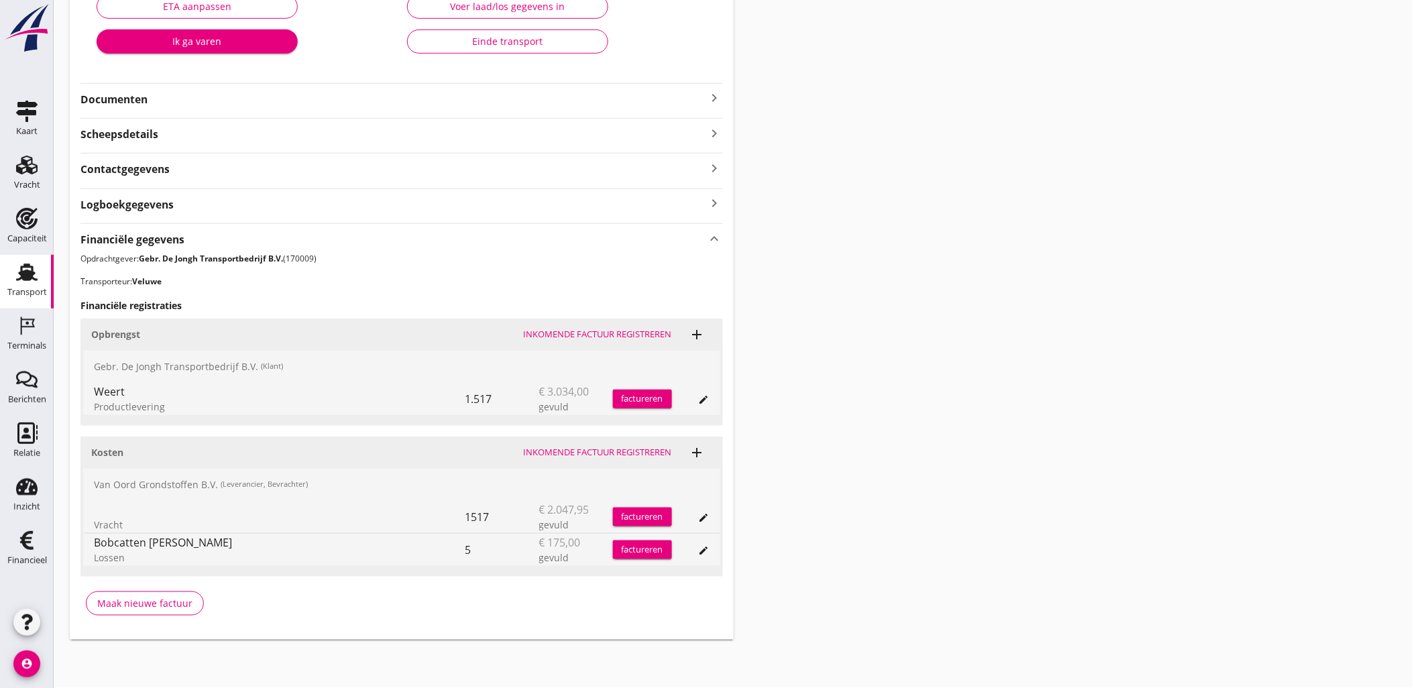
scroll to position [263, 0]
click at [707, 515] on icon "edit" at bounding box center [704, 518] width 11 height 11
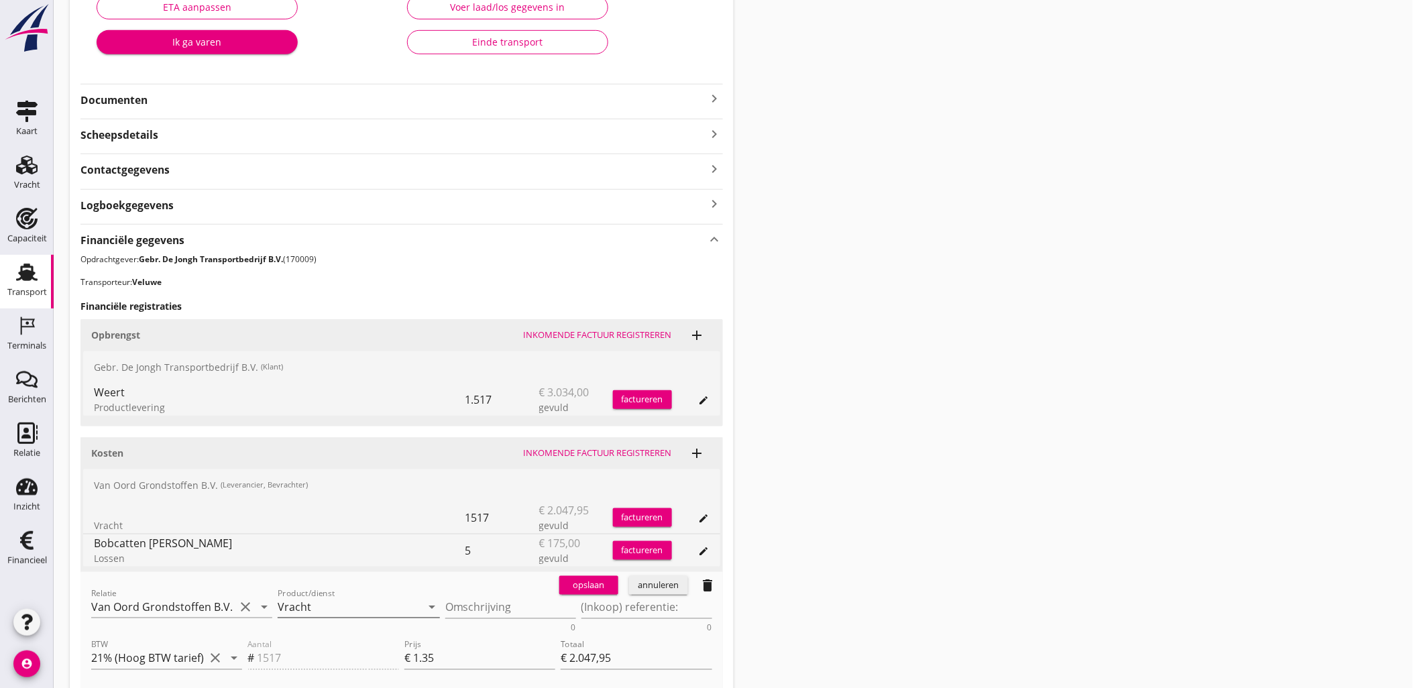
click at [342, 607] on input "Vracht" at bounding box center [349, 606] width 143 height 21
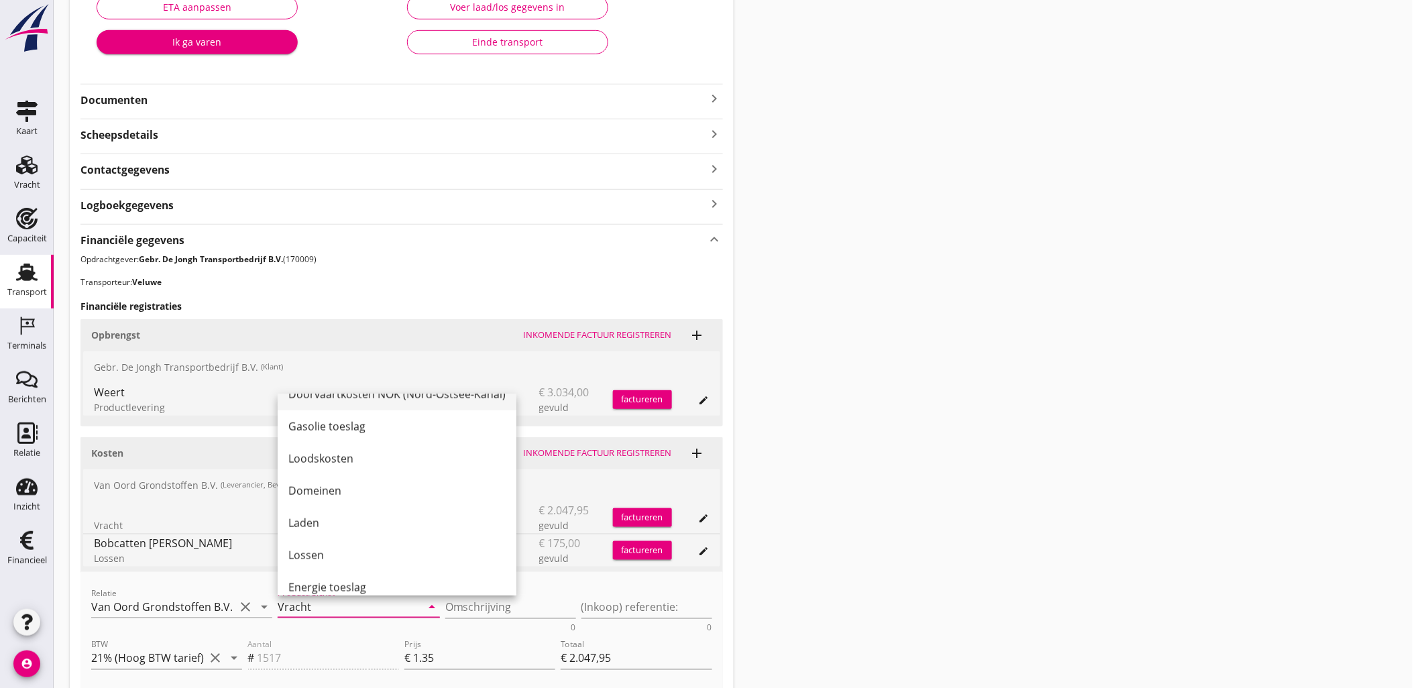
scroll to position [550, 0]
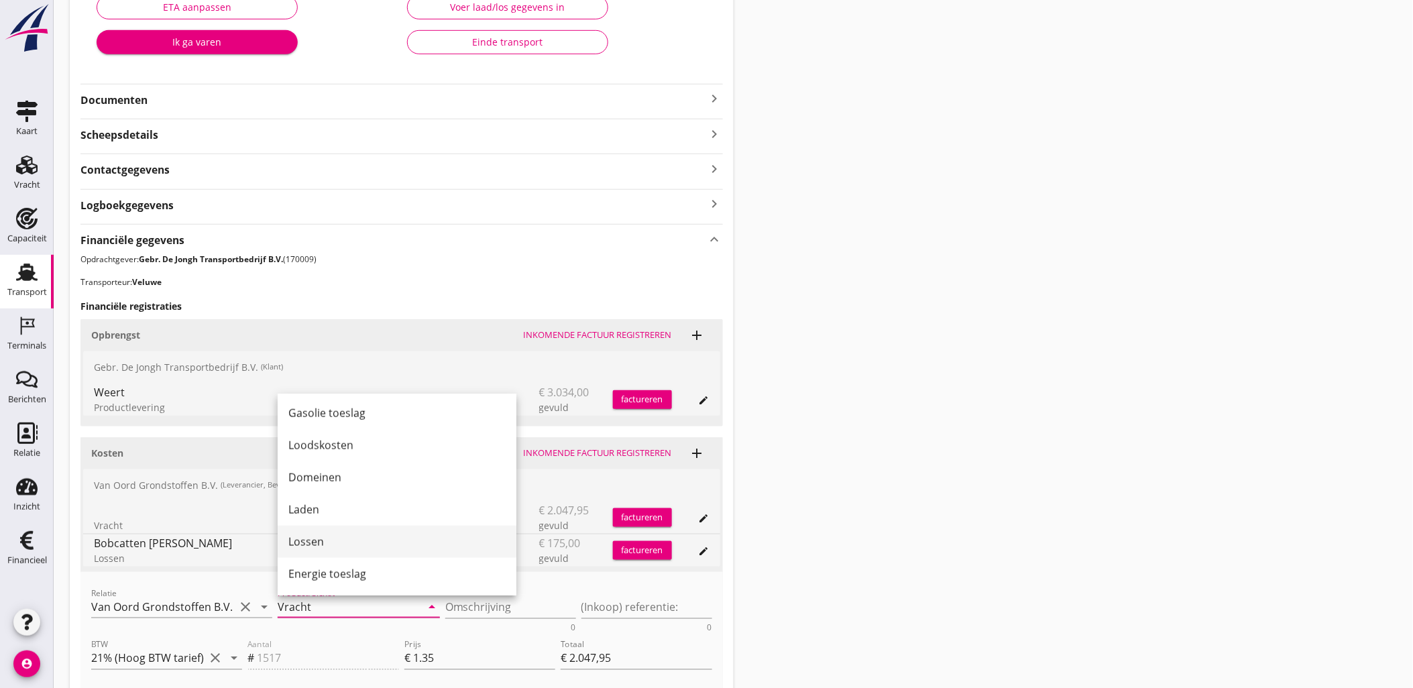
click at [356, 535] on div "Lossen" at bounding box center [396, 542] width 217 height 16
type input "Lossen"
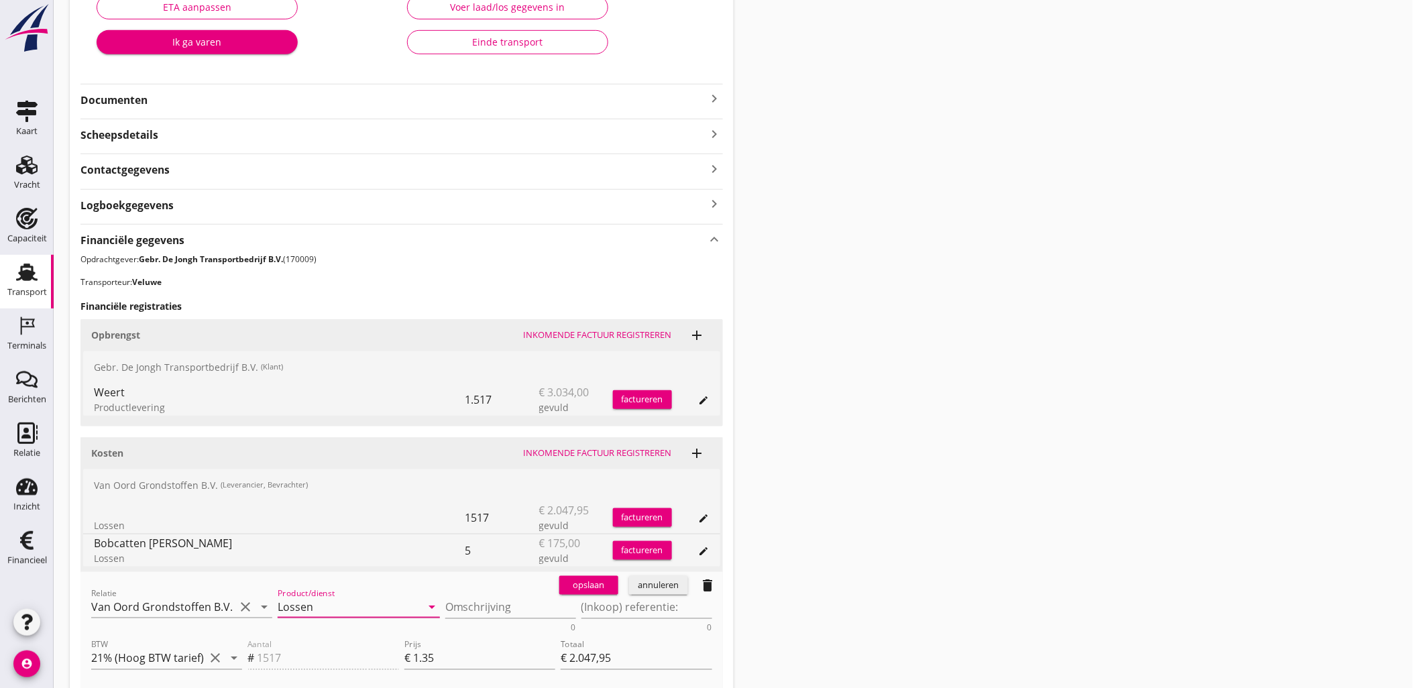
click at [601, 582] on div "opslaan" at bounding box center [588, 585] width 48 height 13
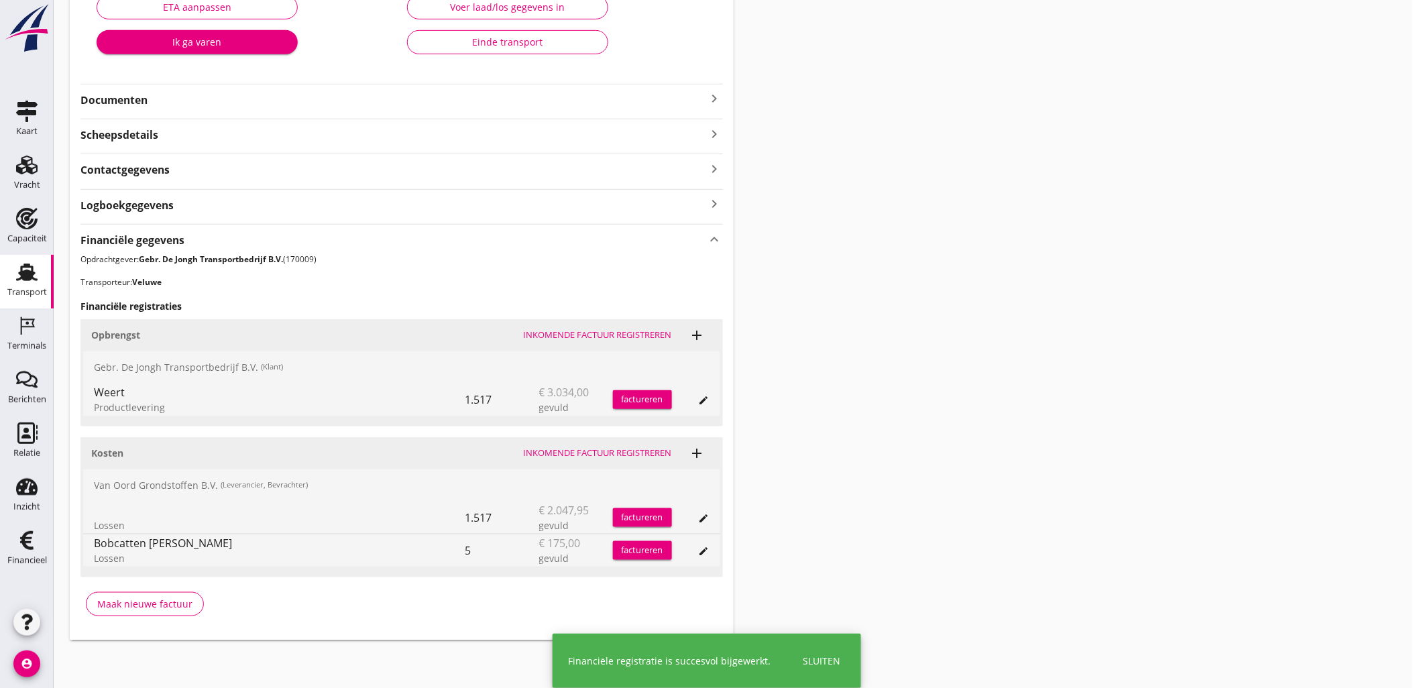
click at [700, 519] on icon "edit" at bounding box center [704, 518] width 11 height 11
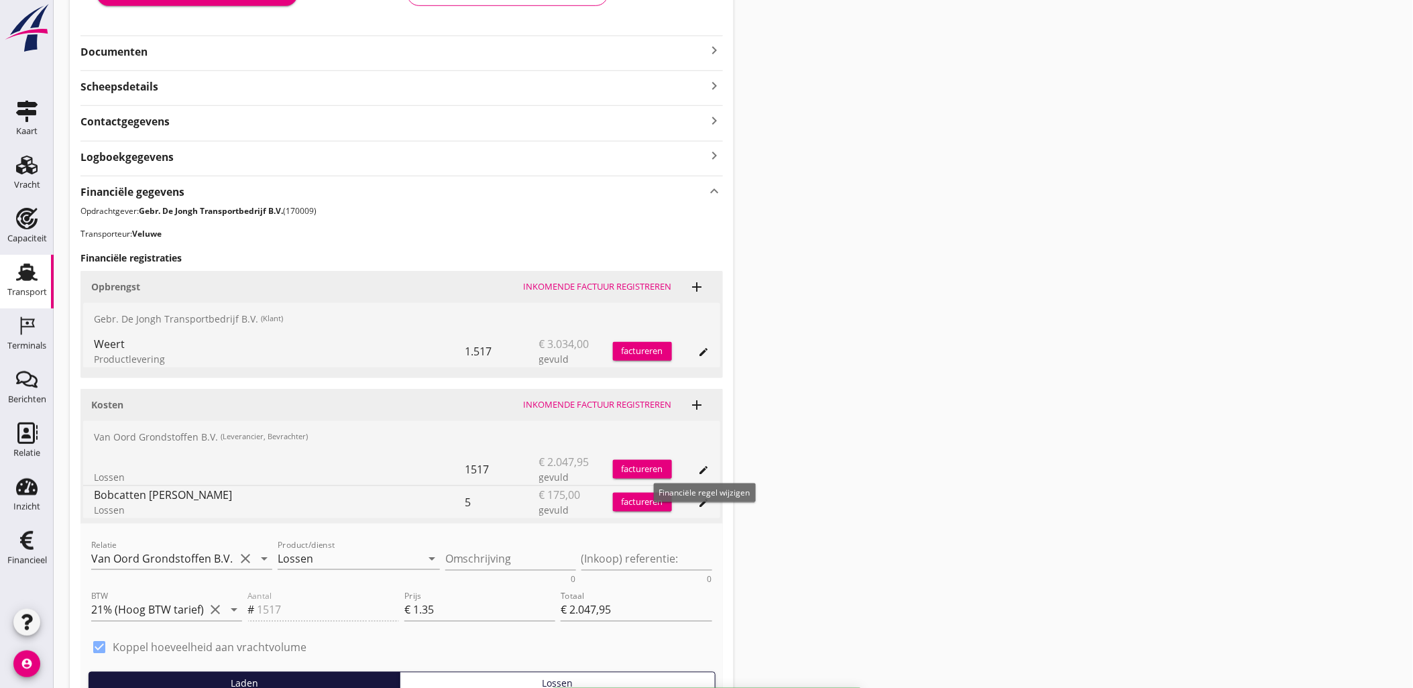
scroll to position [338, 0]
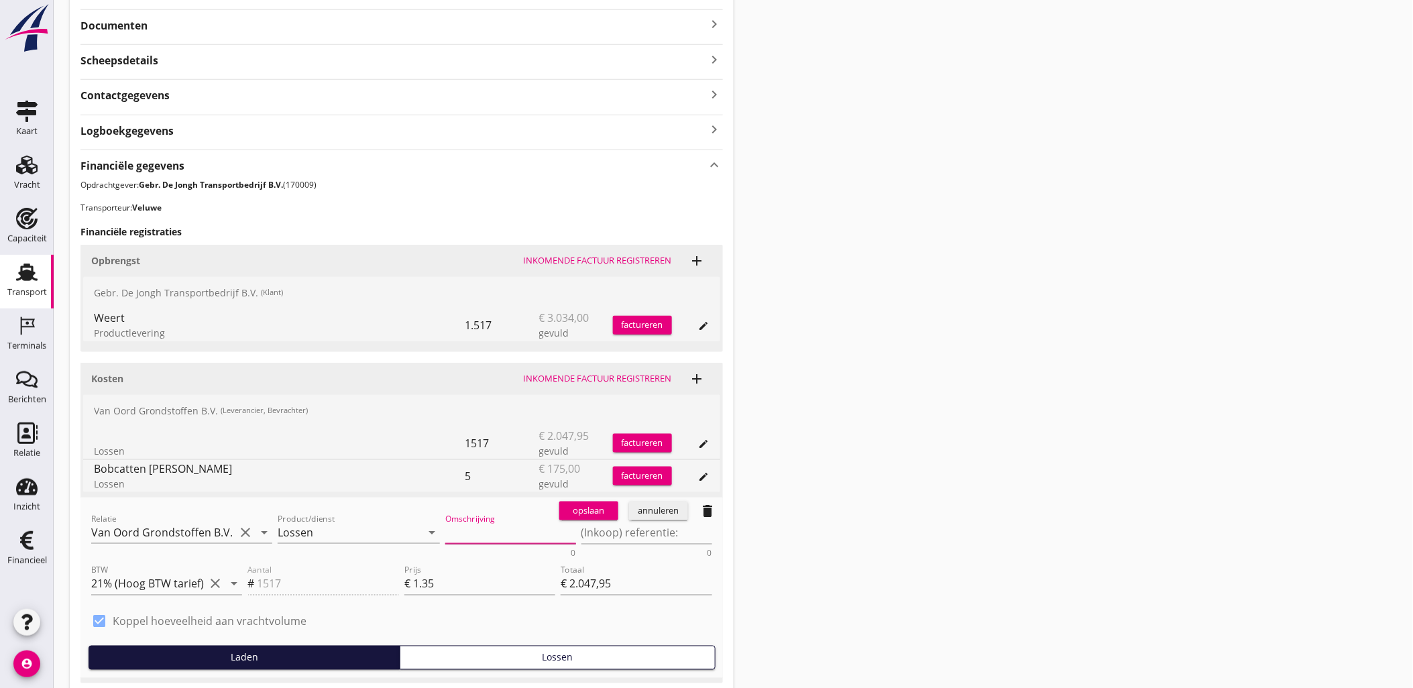
click at [515, 531] on textarea "Omschrijving" at bounding box center [510, 533] width 131 height 22
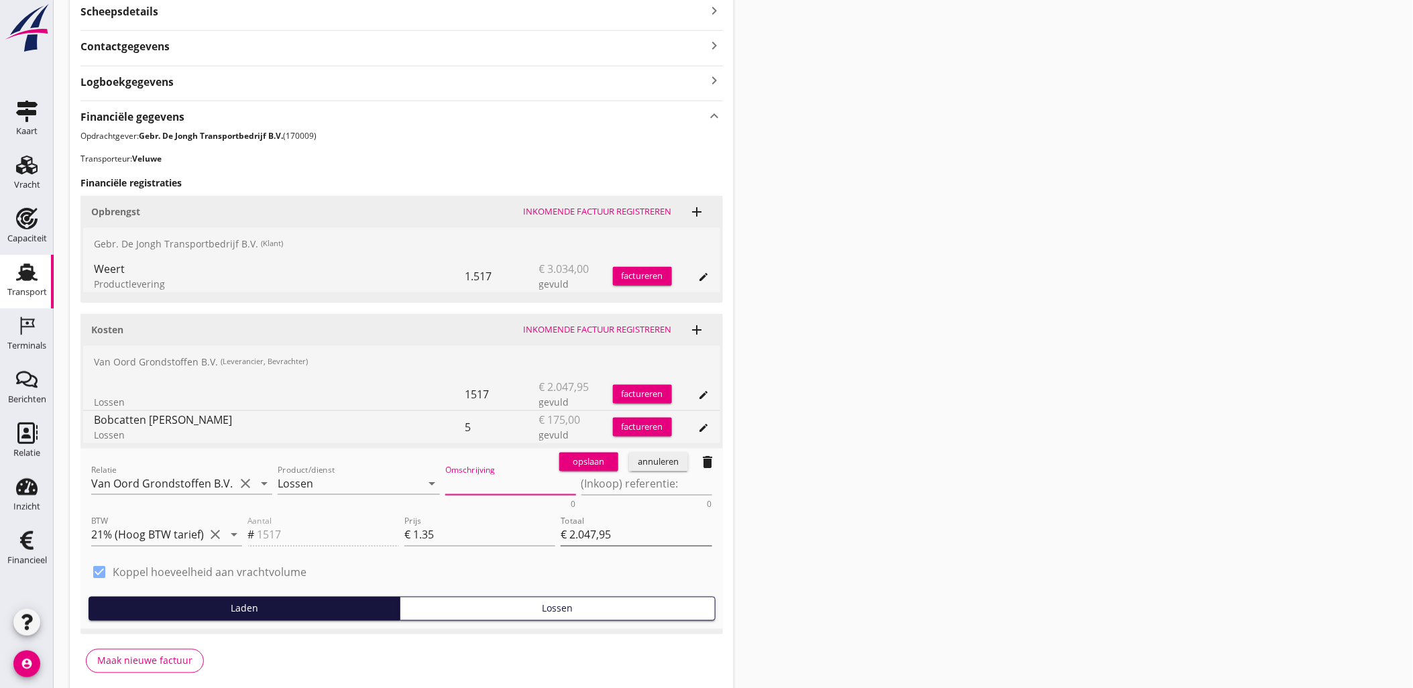
scroll to position [412, 0]
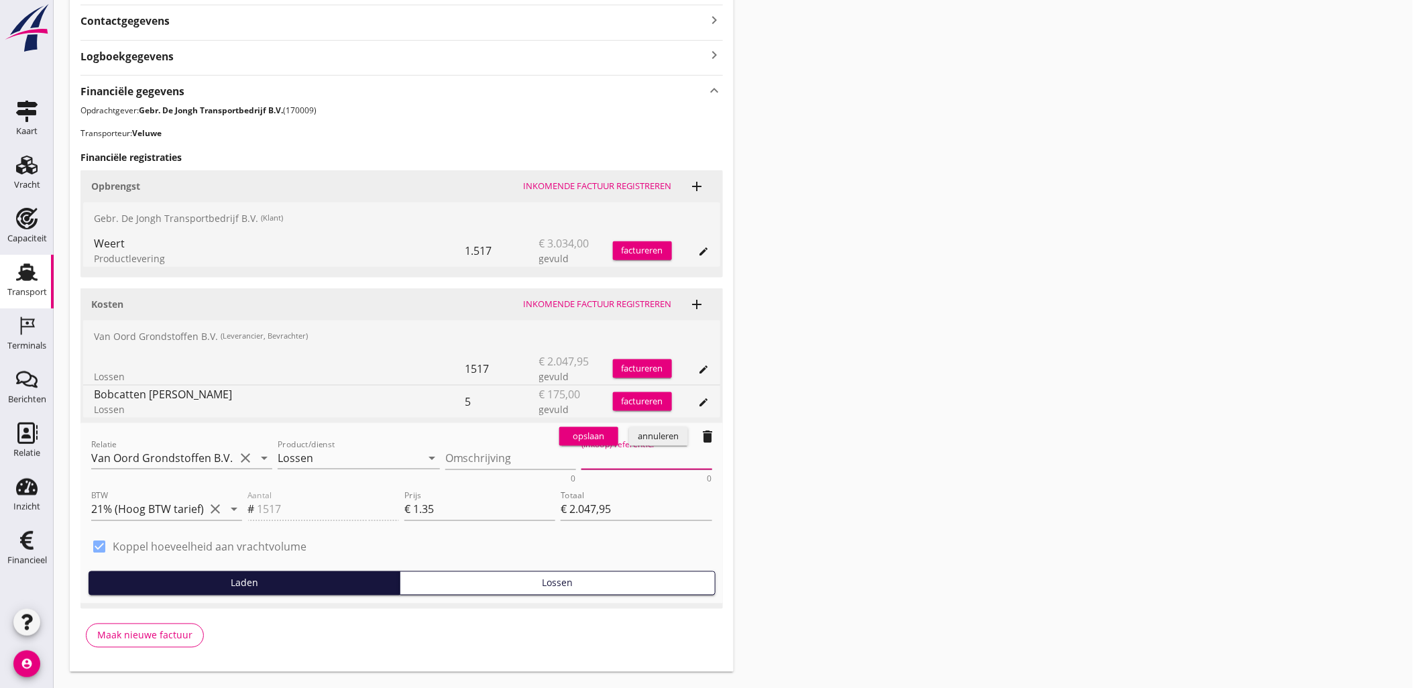
click at [652, 463] on textarea "(Inkoop) referentie:" at bounding box center [646, 458] width 131 height 22
drag, startPoint x: 621, startPoint y: 457, endPoint x: 585, endPoint y: 457, distance: 36.9
click at [585, 457] on textarea "weert" at bounding box center [646, 458] width 131 height 22
type textarea "weert"
click at [505, 467] on div "Omschrijving" at bounding box center [510, 458] width 131 height 22
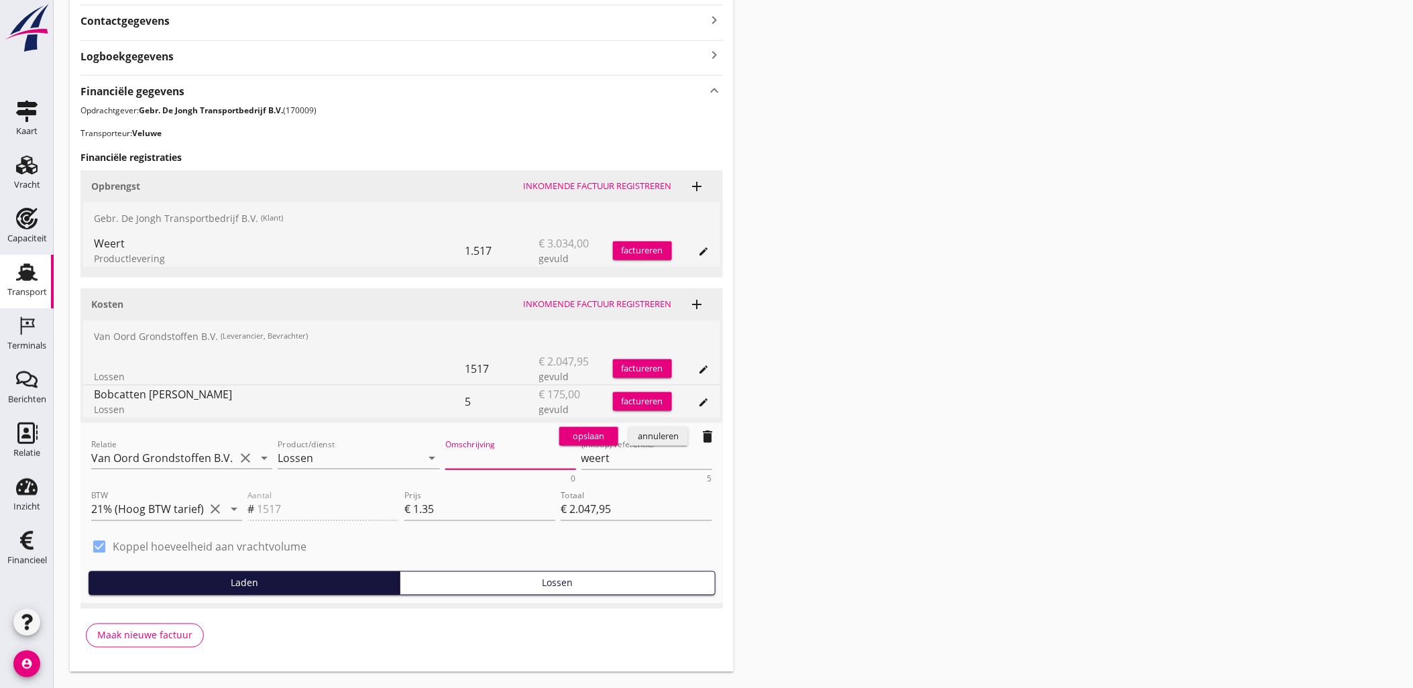
paste textarea "weert"
click at [448, 458] on textarea "weert" at bounding box center [510, 458] width 131 height 22
type textarea "Weert"
click at [595, 457] on textarea "weert" at bounding box center [646, 458] width 131 height 22
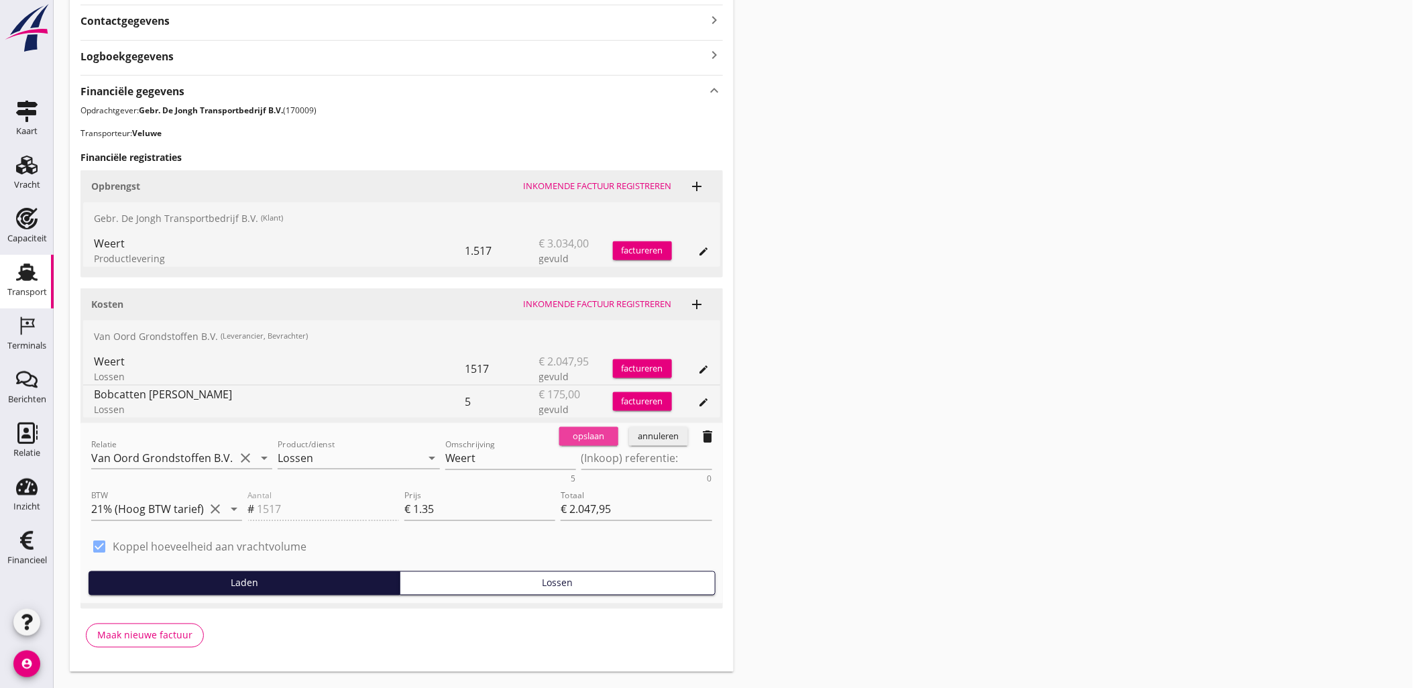
click at [599, 436] on div "opslaan" at bounding box center [588, 436] width 48 height 13
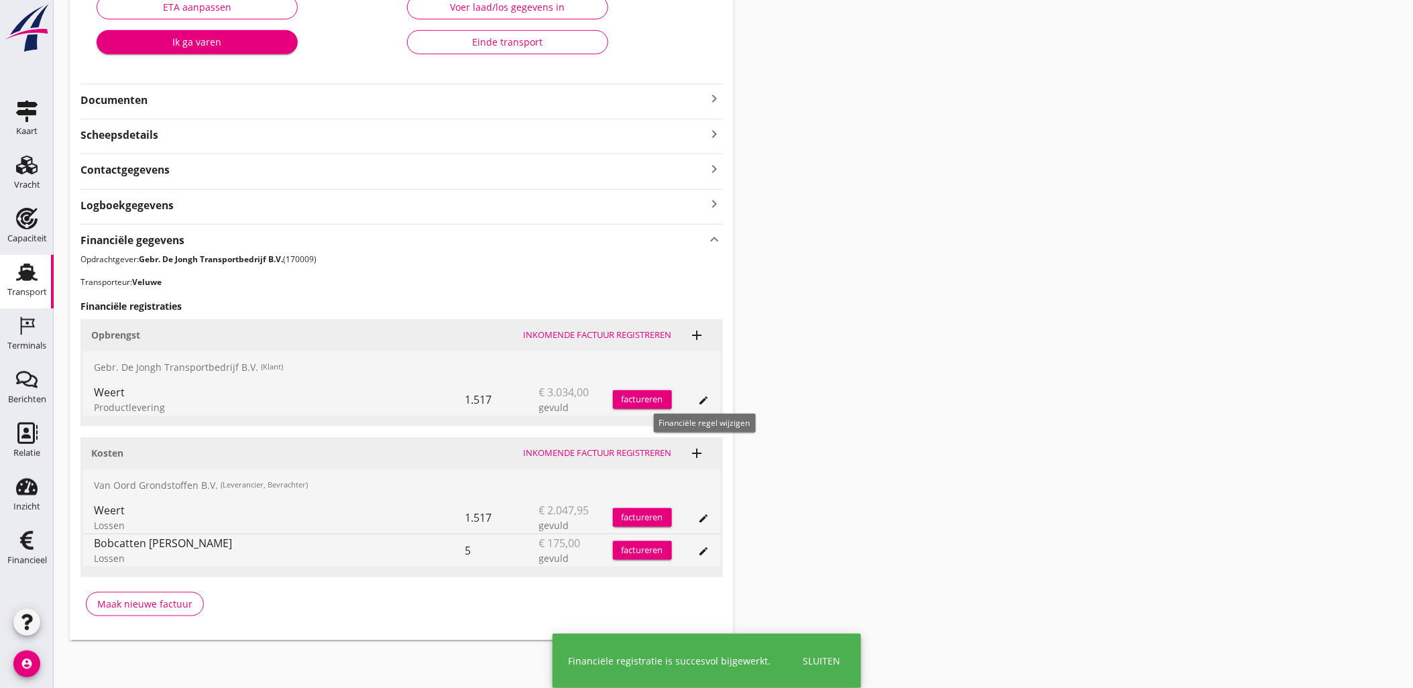
click at [701, 403] on icon "edit" at bounding box center [704, 400] width 11 height 11
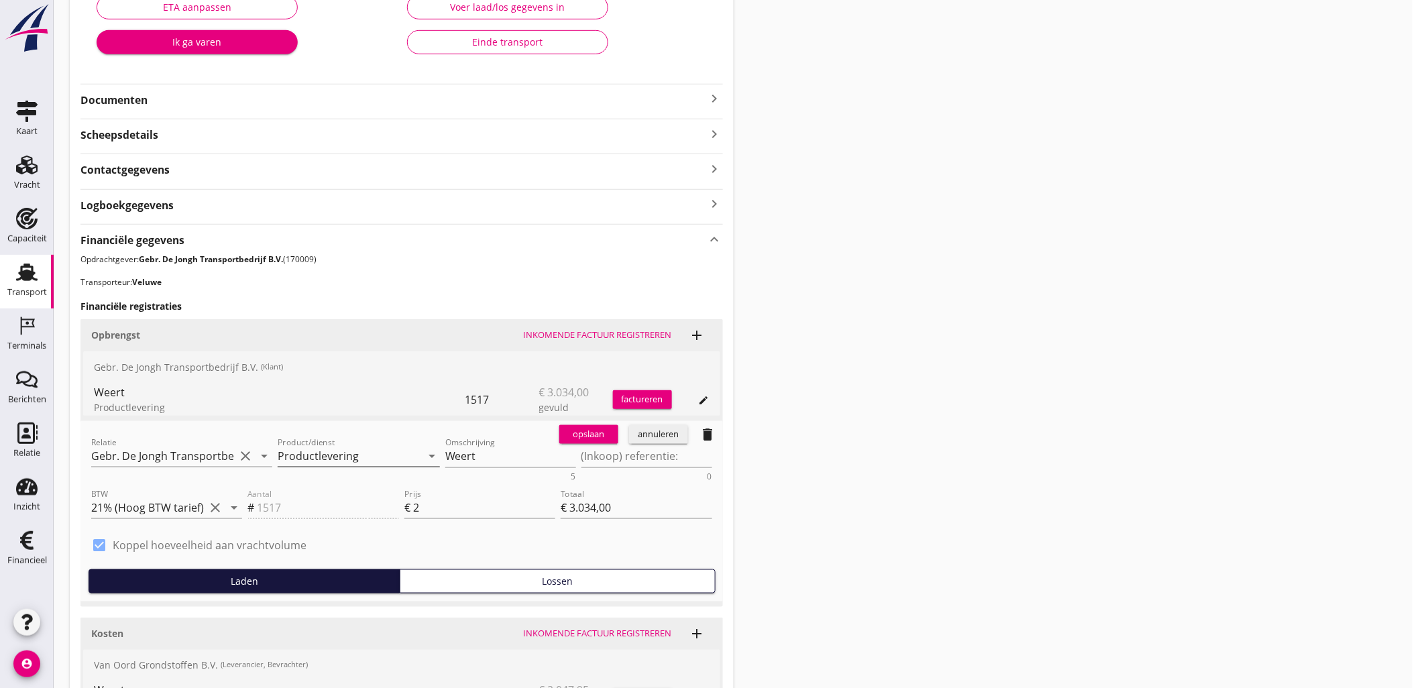
click at [432, 457] on icon "arrow_drop_down" at bounding box center [432, 456] width 16 height 16
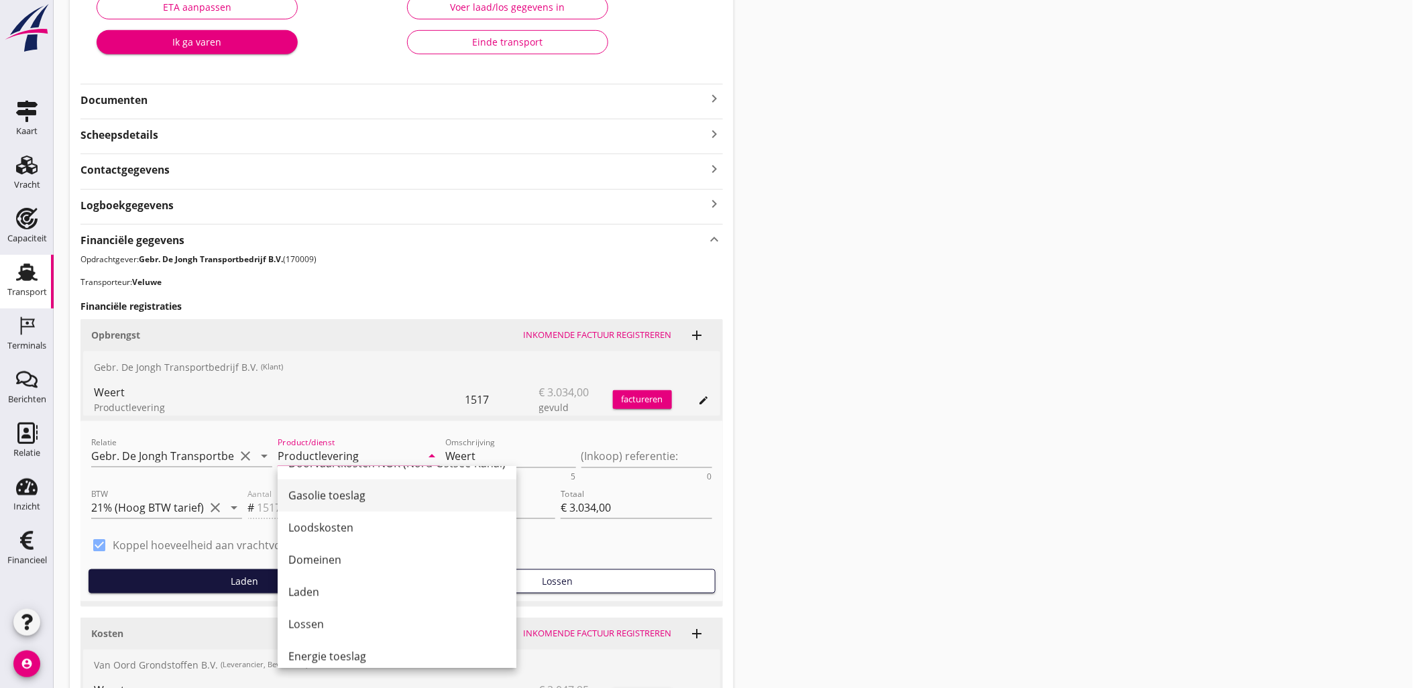
scroll to position [550, 0]
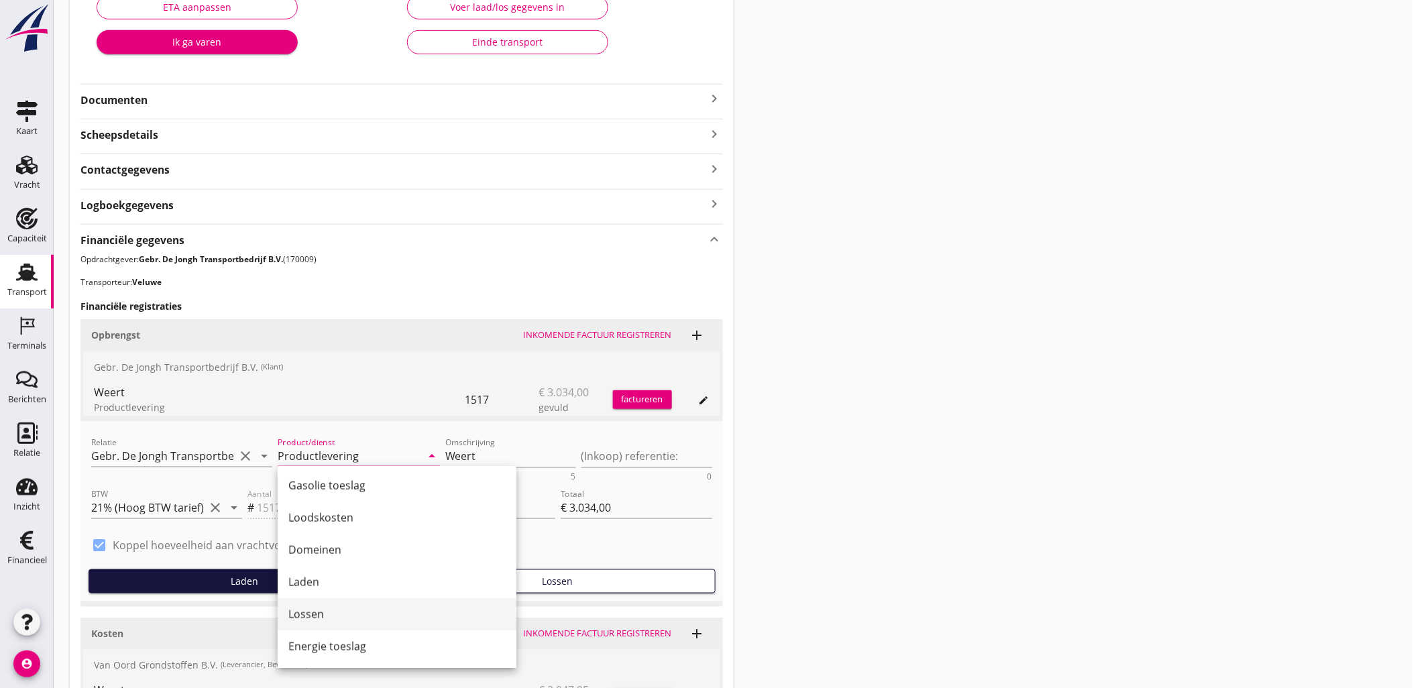
click at [370, 607] on div "Lossen" at bounding box center [396, 614] width 217 height 16
type input "Lossen"
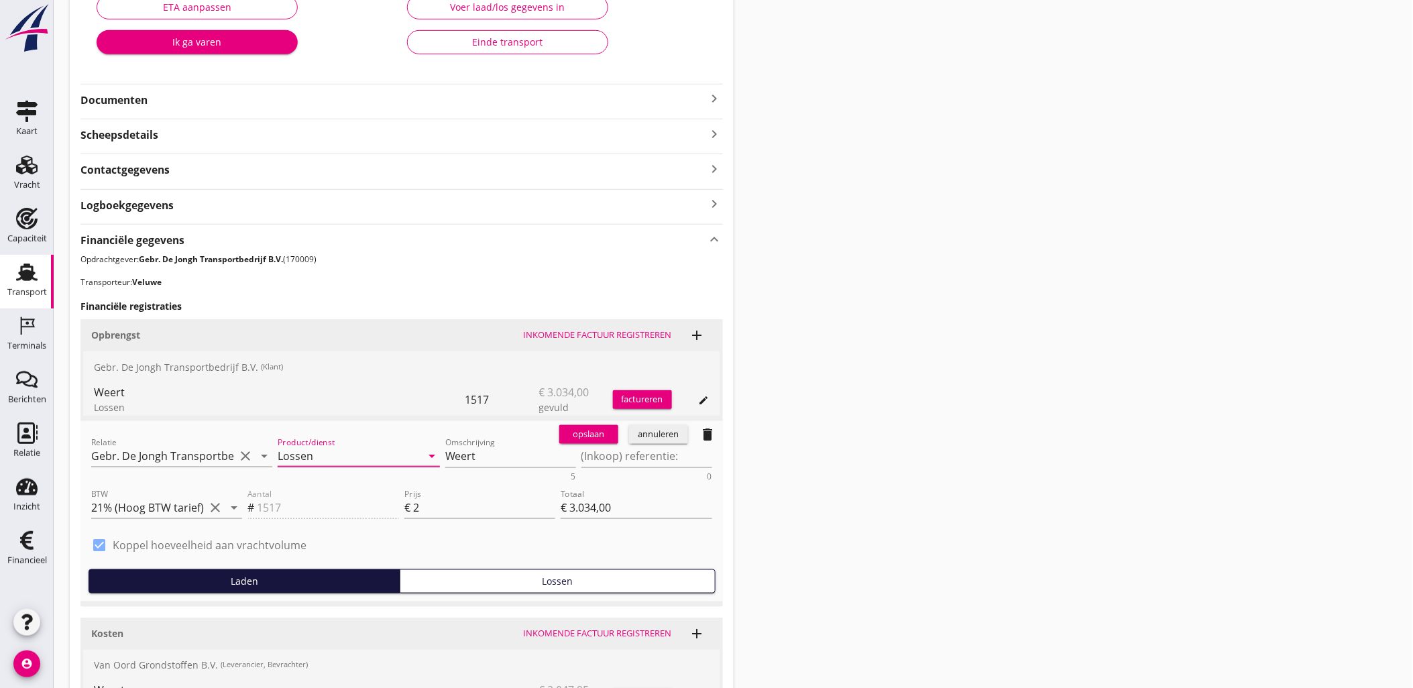
click at [599, 436] on div "opslaan" at bounding box center [588, 434] width 48 height 13
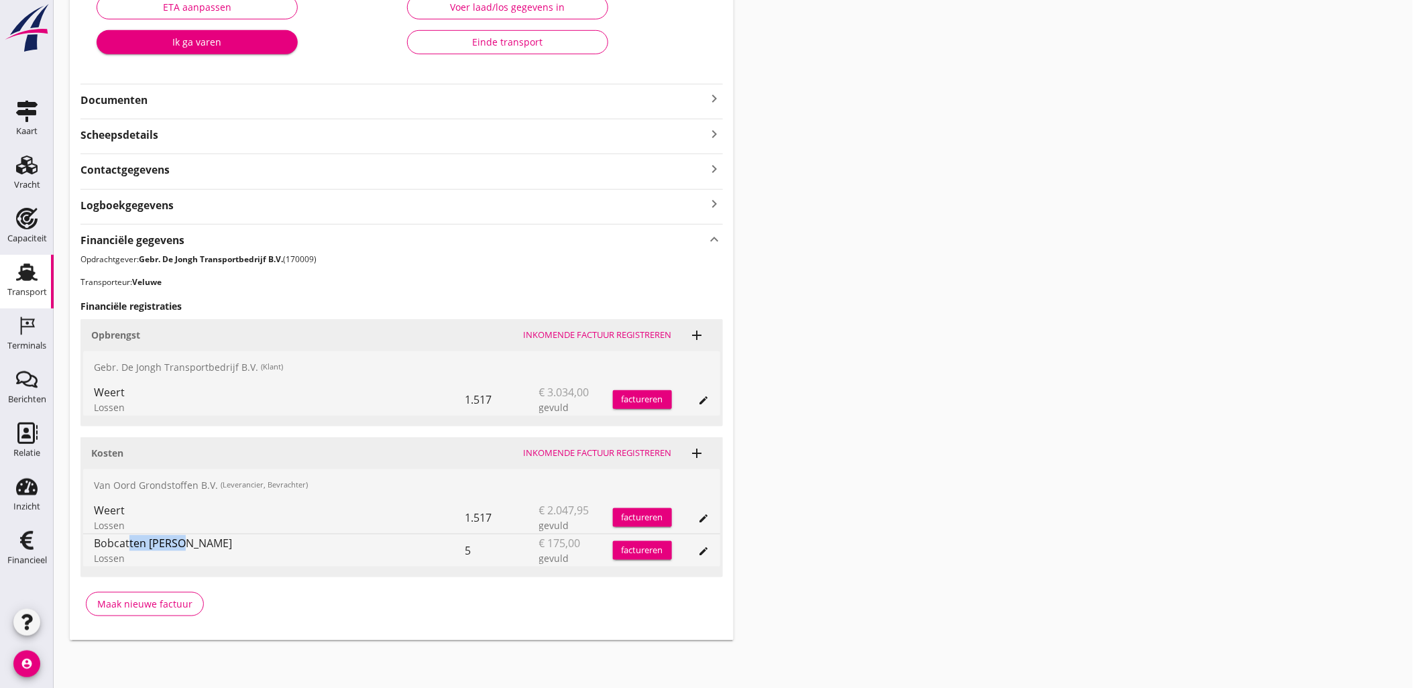
drag, startPoint x: 177, startPoint y: 544, endPoint x: 111, endPoint y: 545, distance: 66.4
click at [111, 545] on div "Bobcatten Buijs" at bounding box center [279, 543] width 371 height 16
click at [902, 498] on div "Transport overzicht VOG-250580 Veluwe (Veluwe) local_gas_station emergency_shar…" at bounding box center [733, 197] width 1359 height 920
click at [512, 398] on div "1.517" at bounding box center [502, 399] width 74 height 32
drag, startPoint x: 485, startPoint y: 402, endPoint x: 385, endPoint y: 406, distance: 100.0
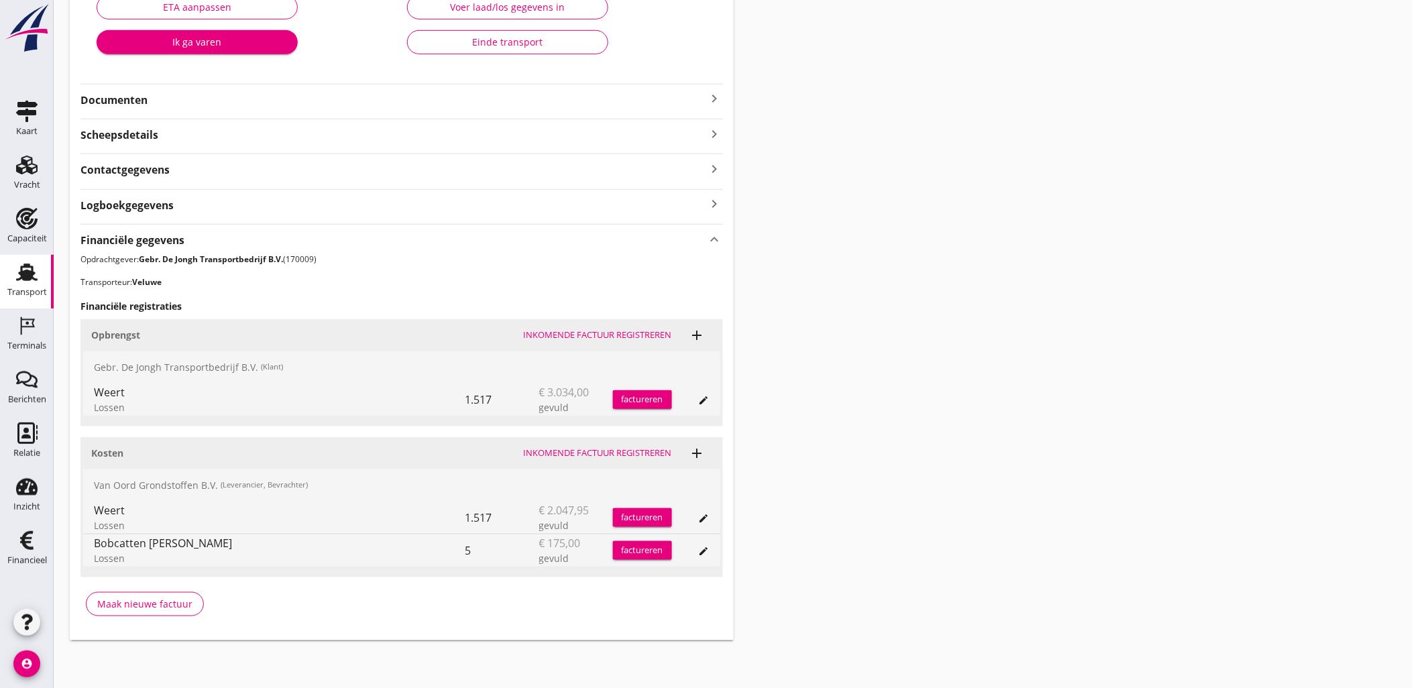
click at [385, 406] on div "Weert Lossen 1.517 € 3.034,00 gevuld factureren edit" at bounding box center [401, 399] width 637 height 32
drag, startPoint x: 385, startPoint y: 406, endPoint x: 505, endPoint y: 403, distance: 120.1
click at [505, 403] on div "1.517" at bounding box center [502, 399] width 74 height 32
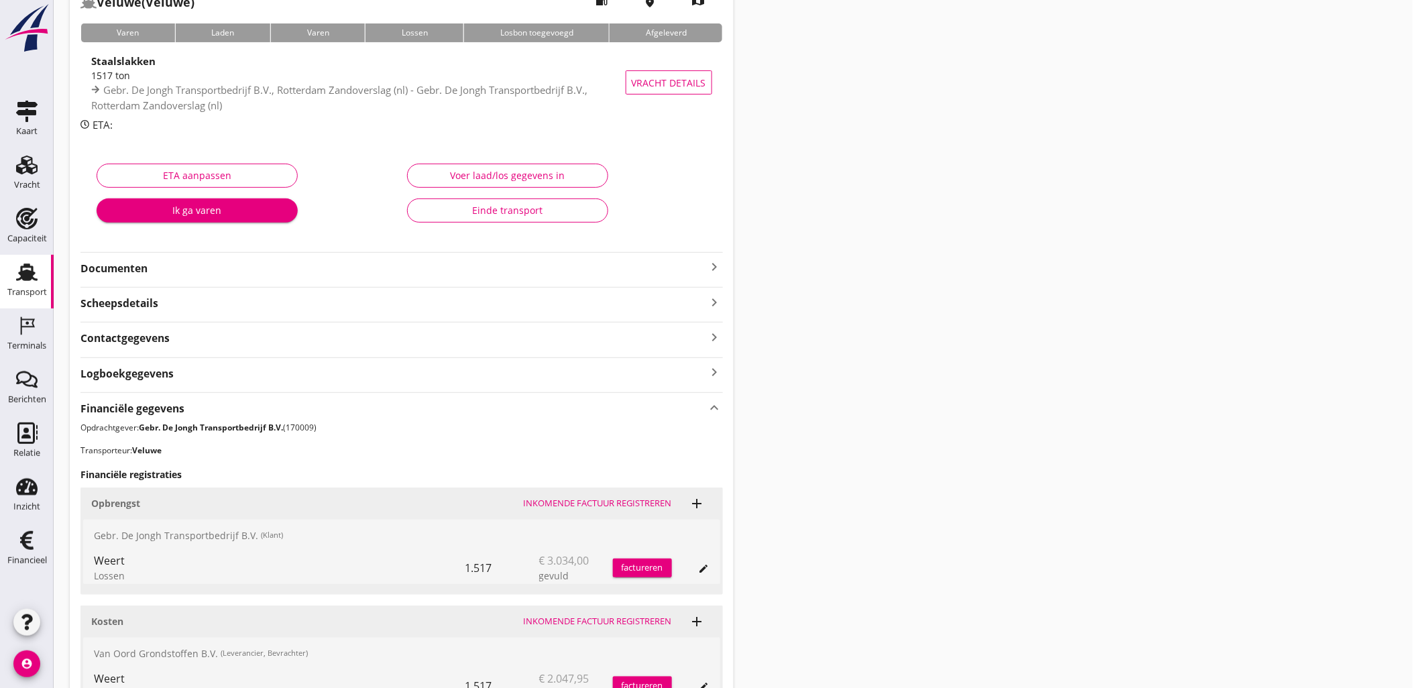
scroll to position [0, 0]
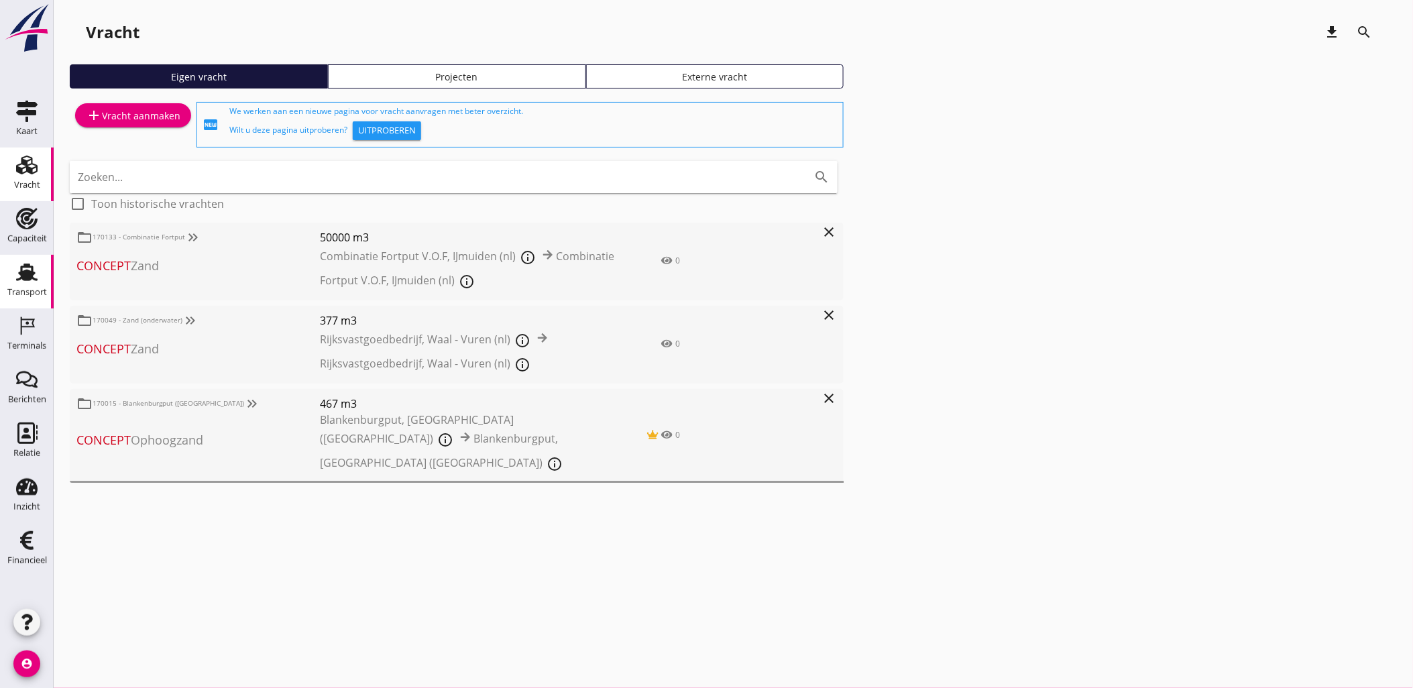
click at [36, 278] on icon "Transport" at bounding box center [26, 271] width 21 height 21
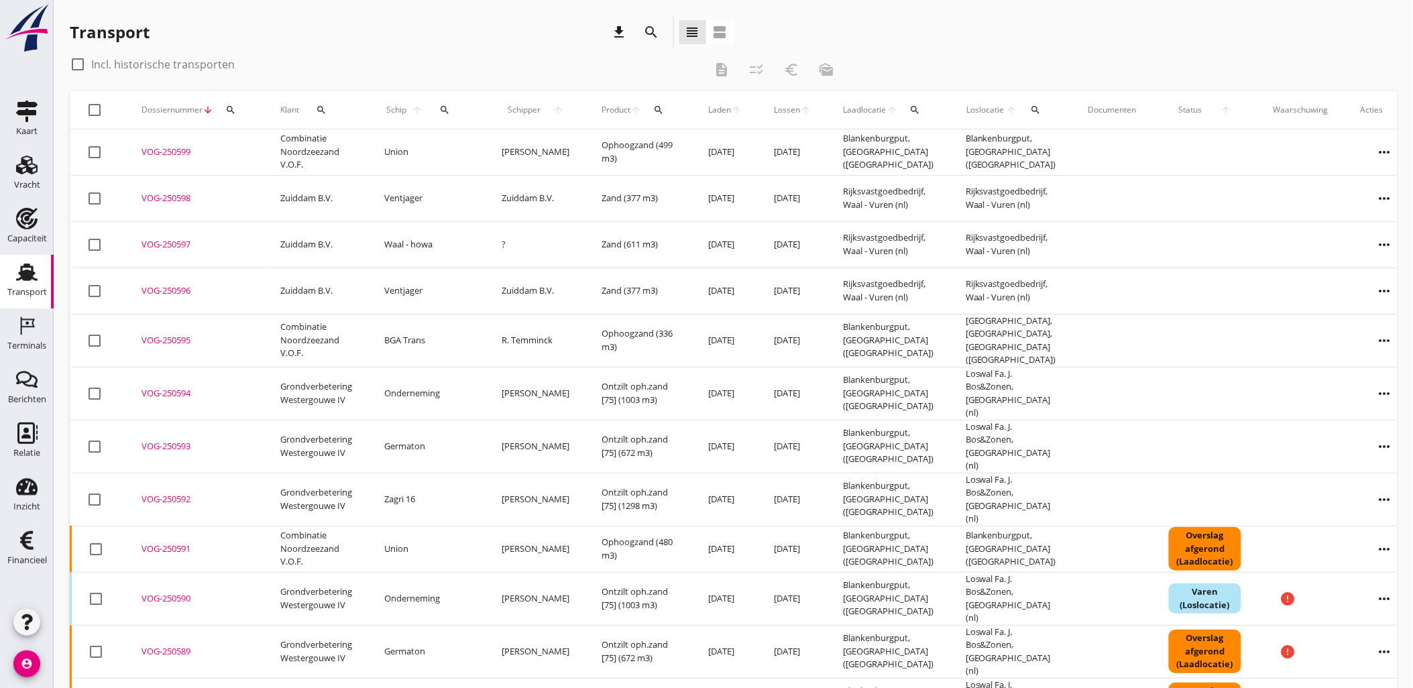
click at [235, 111] on icon "search" at bounding box center [230, 110] width 11 height 11
click at [246, 139] on input "Zoeken op dossiernummer..." at bounding box center [292, 148] width 139 height 21
paste input "VOG-250533"
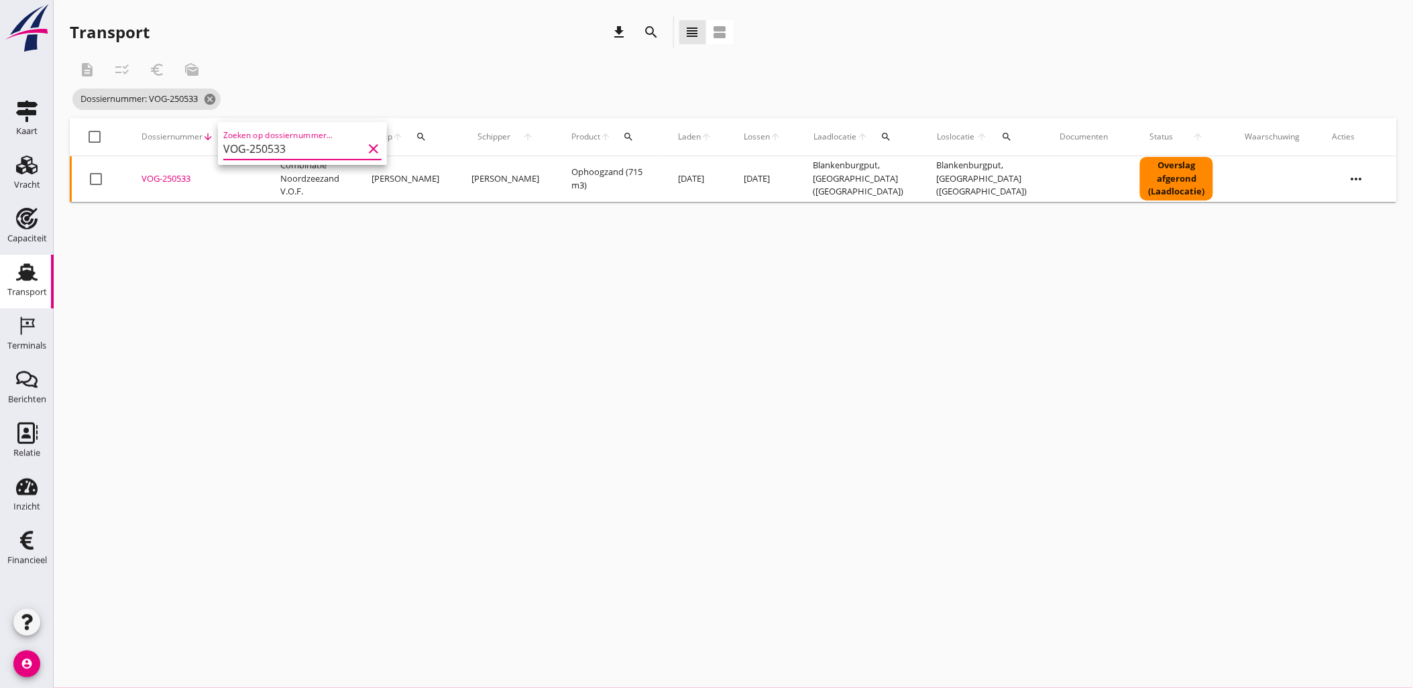
type input "VOG-250533"
click at [183, 176] on div "VOG-250533" at bounding box center [194, 178] width 107 height 13
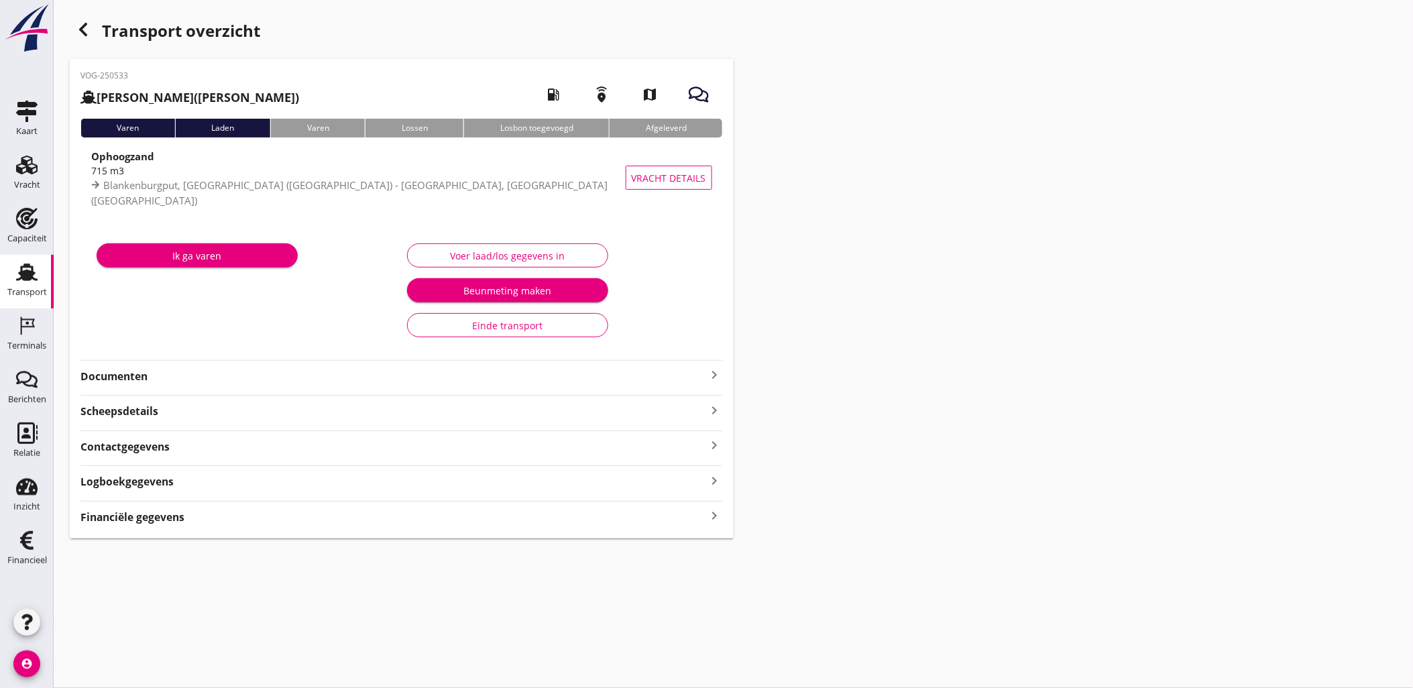
click at [329, 510] on div "Financiële gegevens keyboard_arrow_right" at bounding box center [401, 516] width 642 height 18
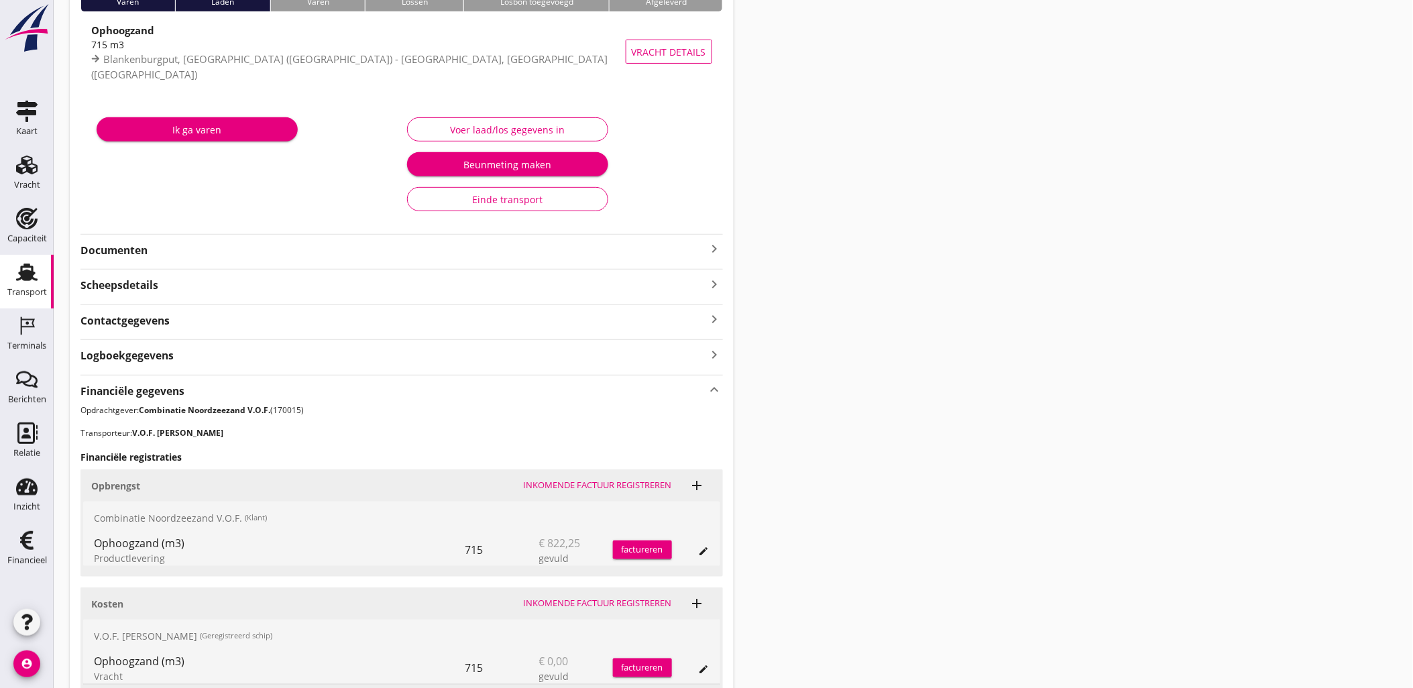
scroll to position [315, 0]
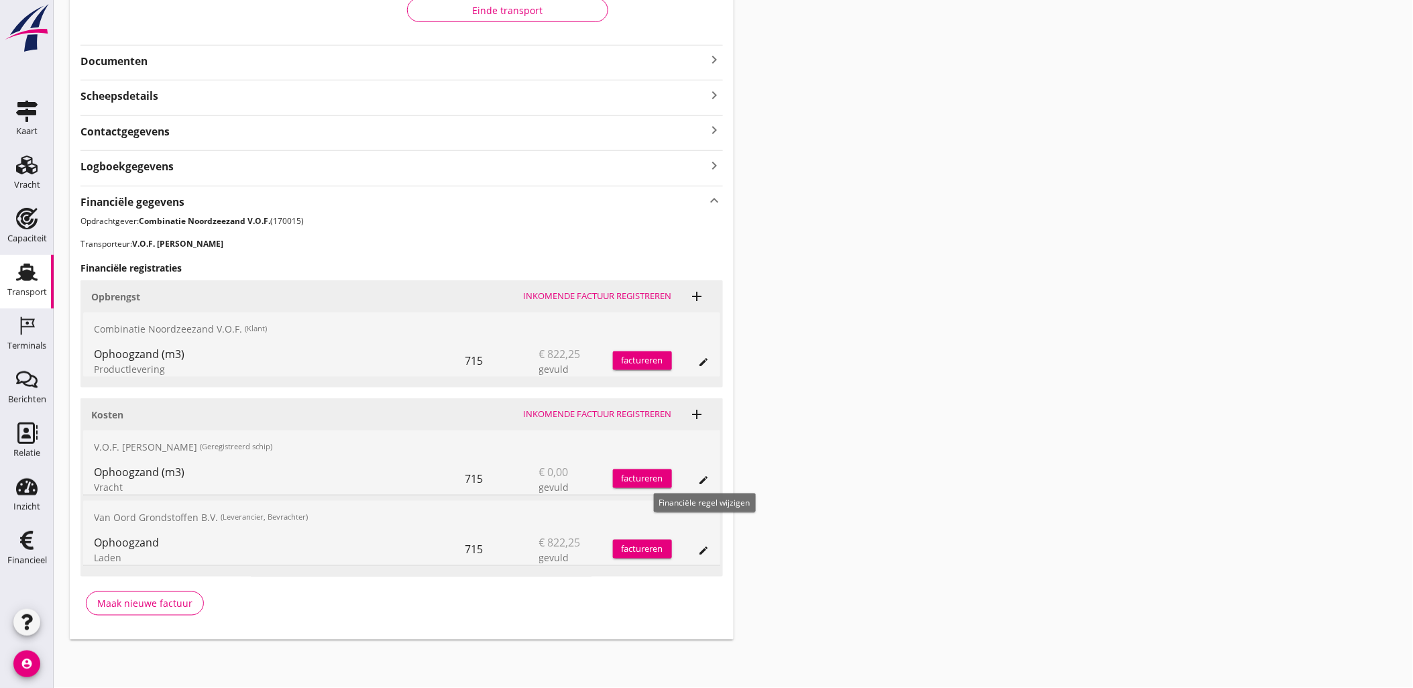
click at [707, 475] on icon "edit" at bounding box center [704, 480] width 11 height 11
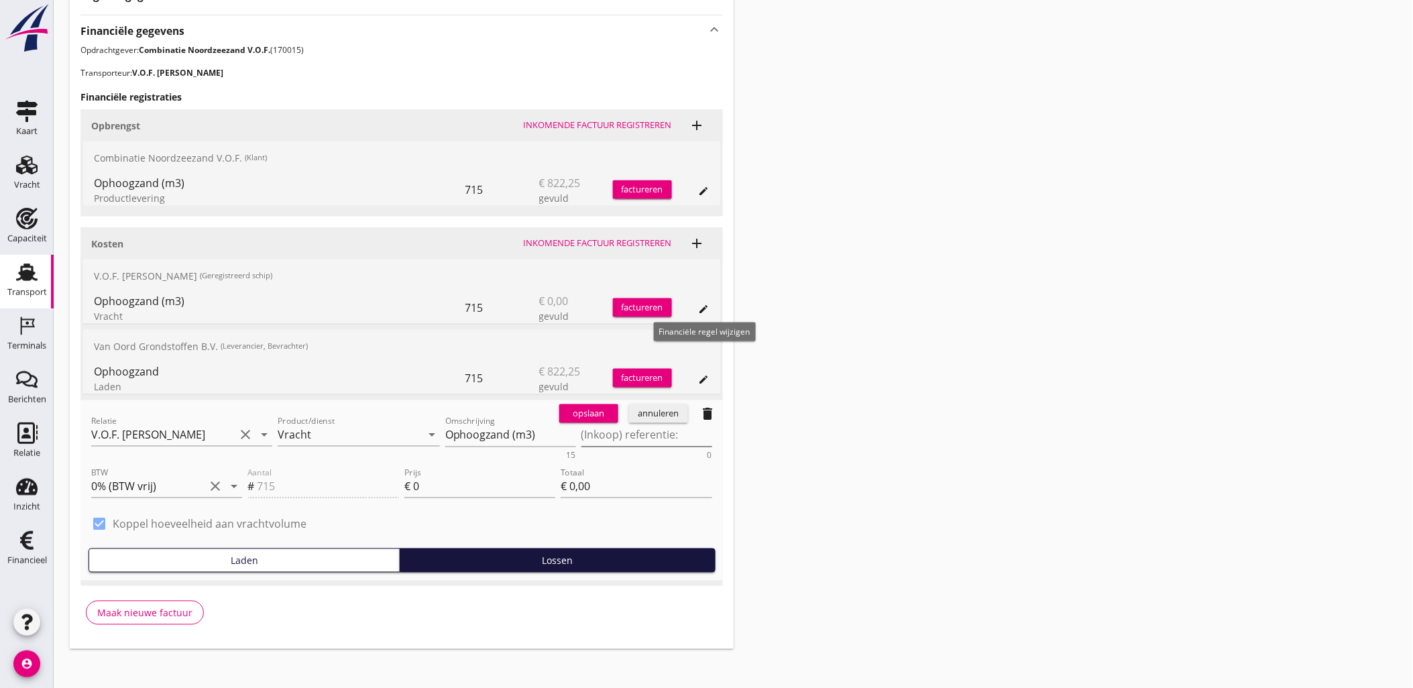
scroll to position [494, 0]
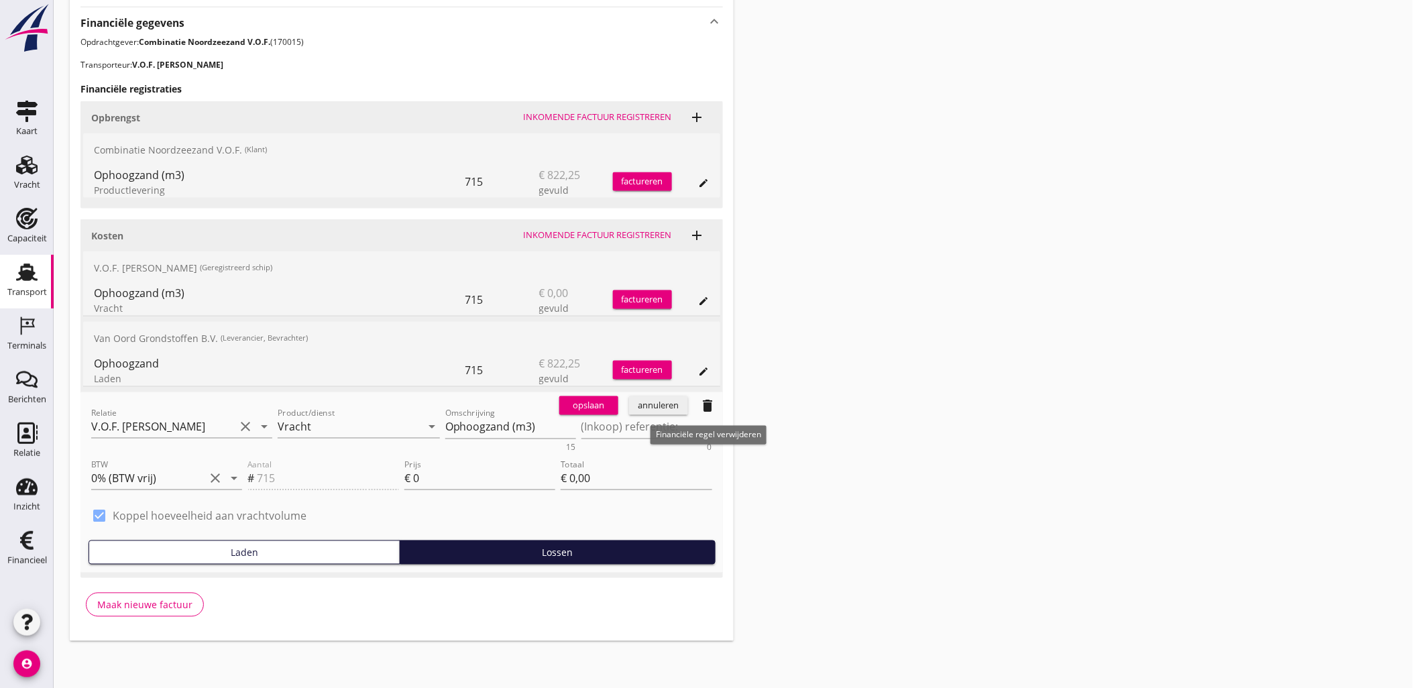
click at [712, 406] on icon "delete" at bounding box center [708, 406] width 16 height 16
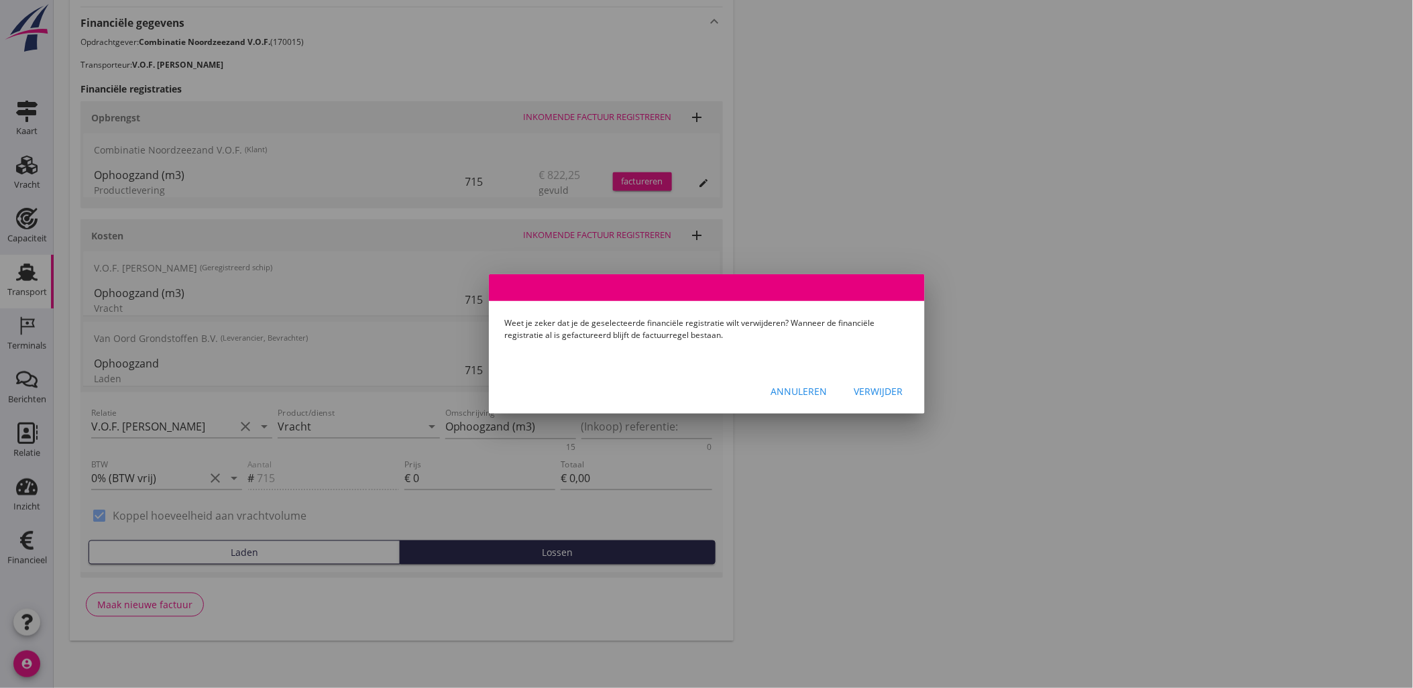
click at [796, 393] on div "Annuleren" at bounding box center [799, 391] width 56 height 14
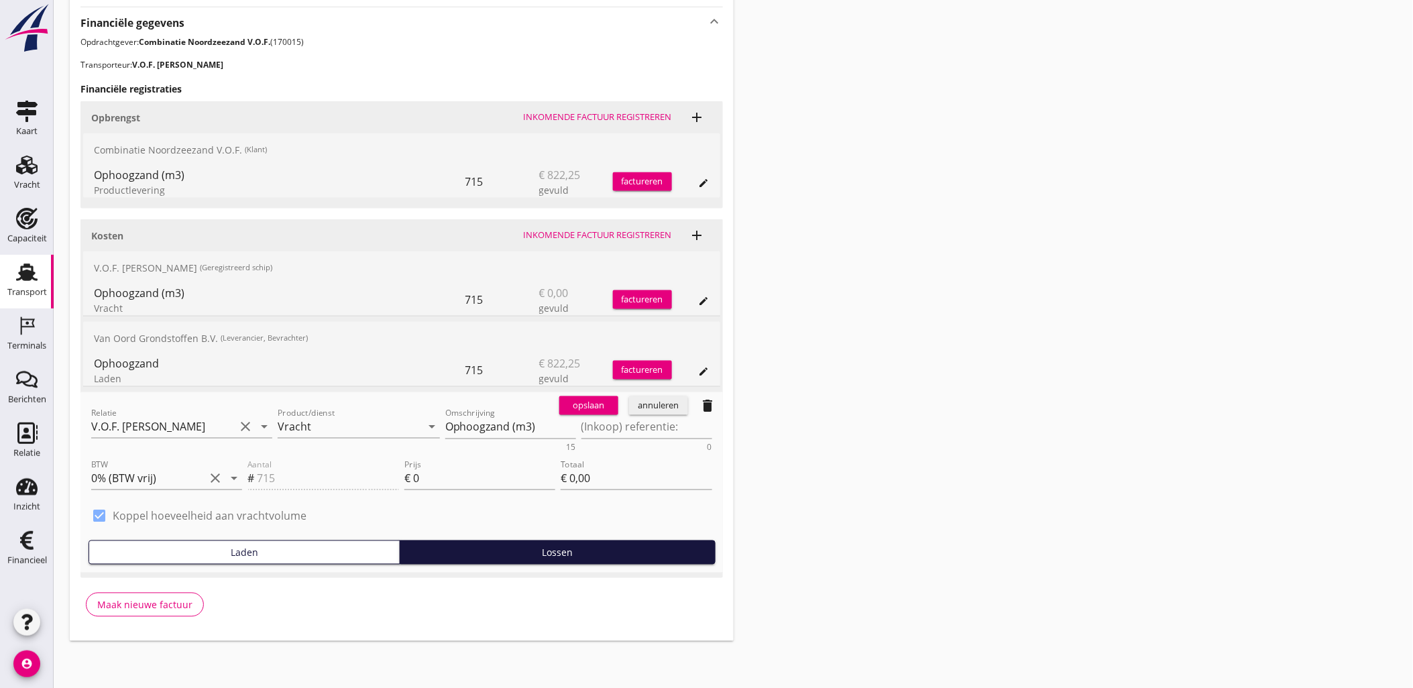
click at [662, 400] on div "annuleren" at bounding box center [658, 405] width 48 height 13
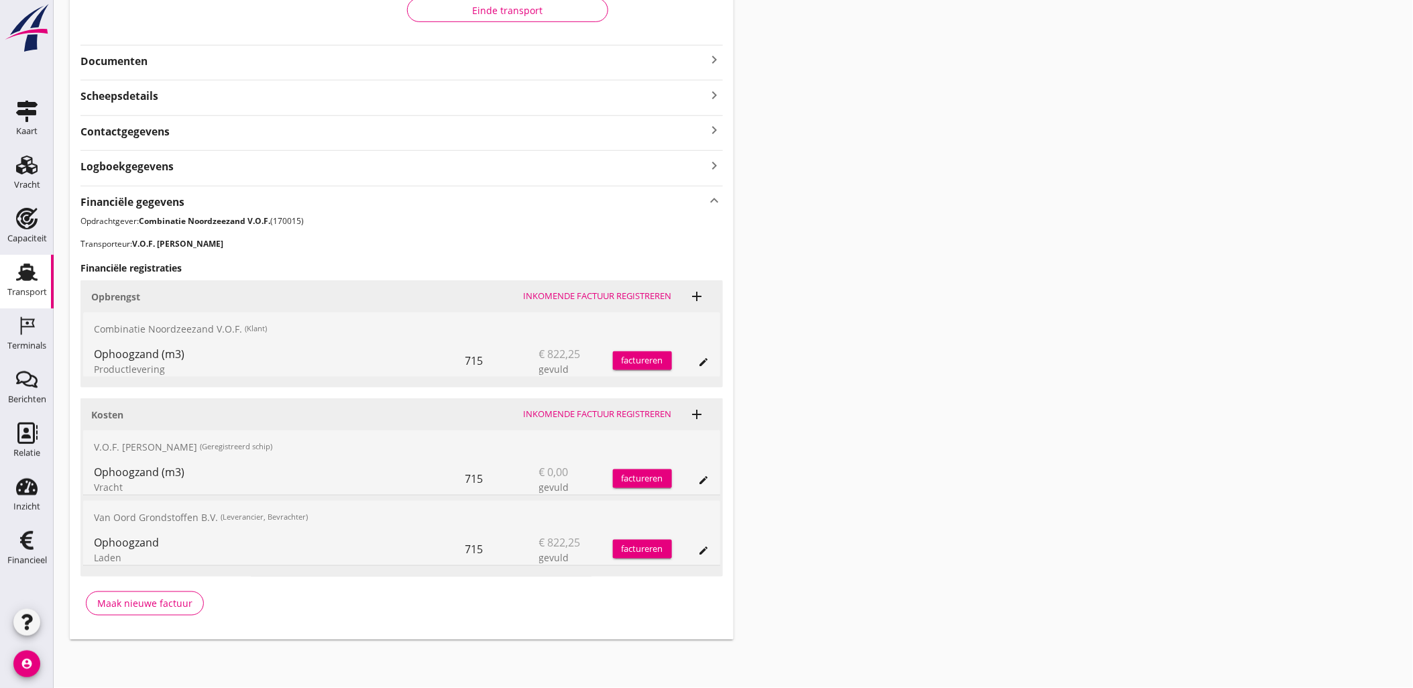
scroll to position [315, 0]
click at [699, 477] on icon "edit" at bounding box center [704, 480] width 11 height 11
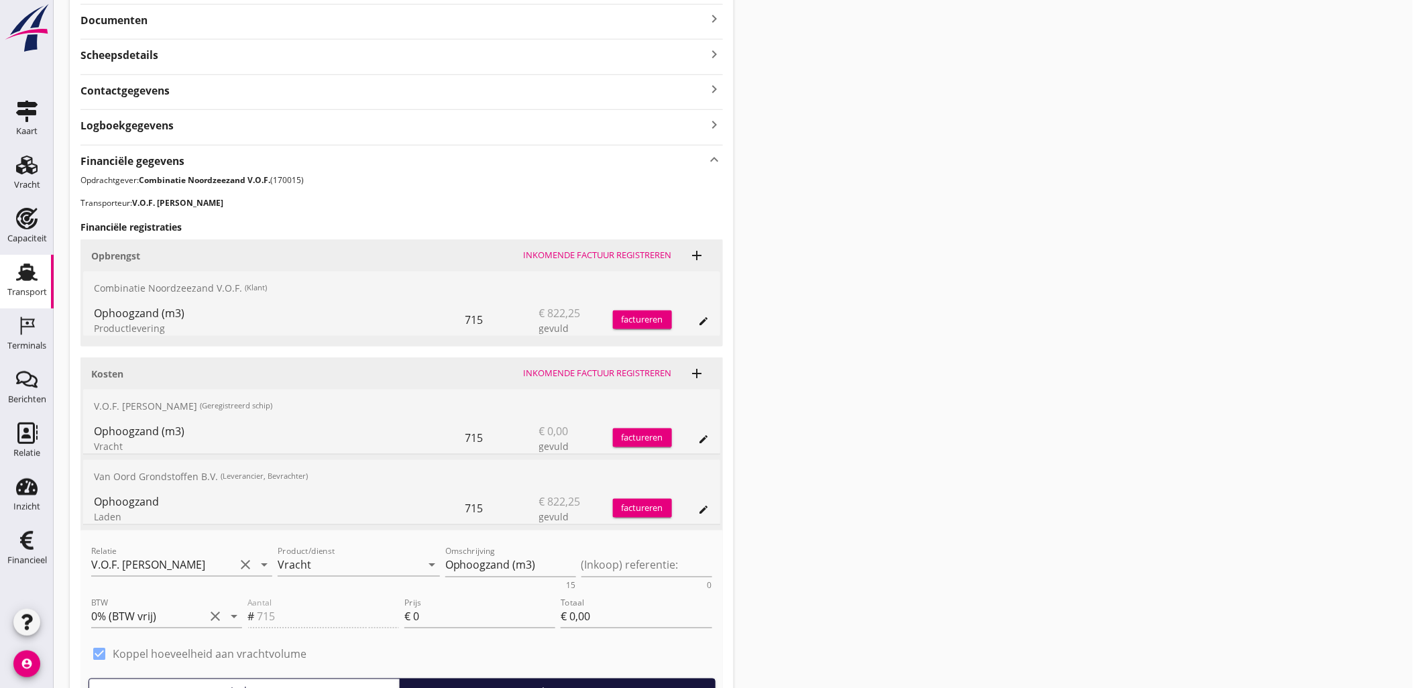
scroll to position [494, 0]
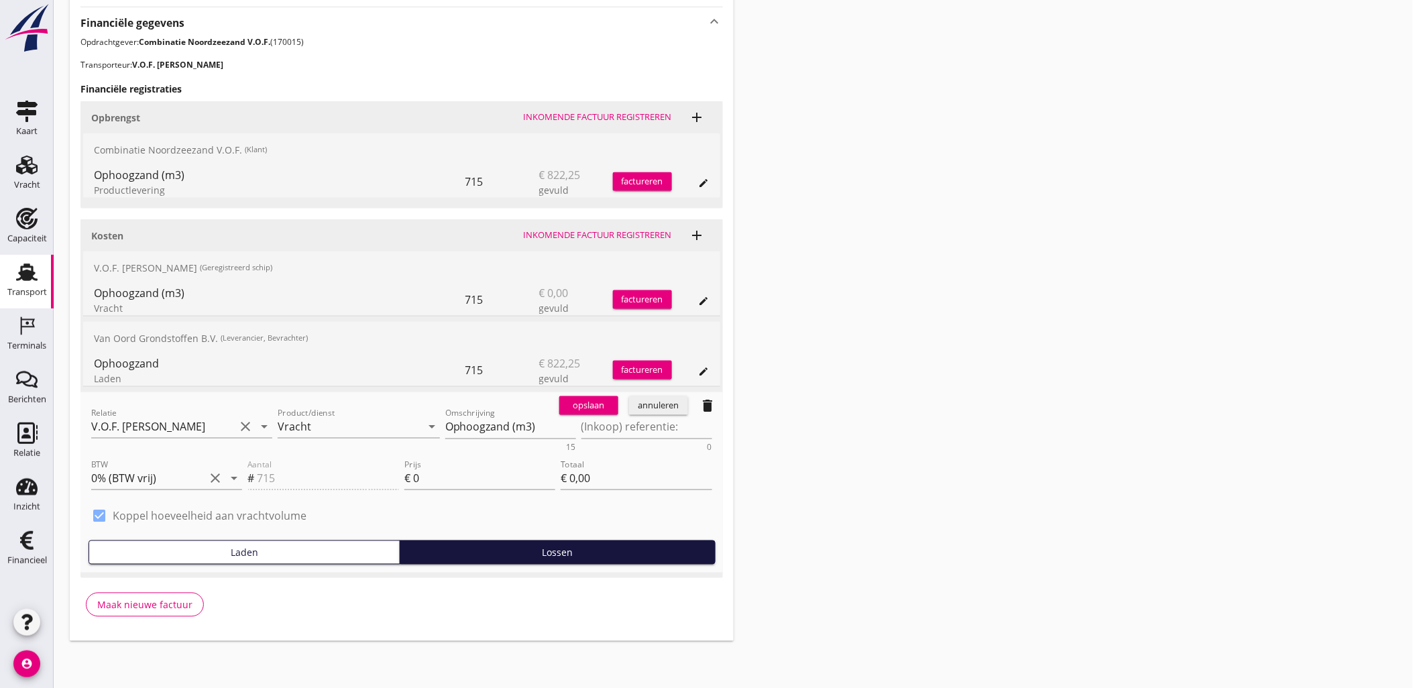
click at [713, 407] on icon "delete" at bounding box center [708, 406] width 16 height 16
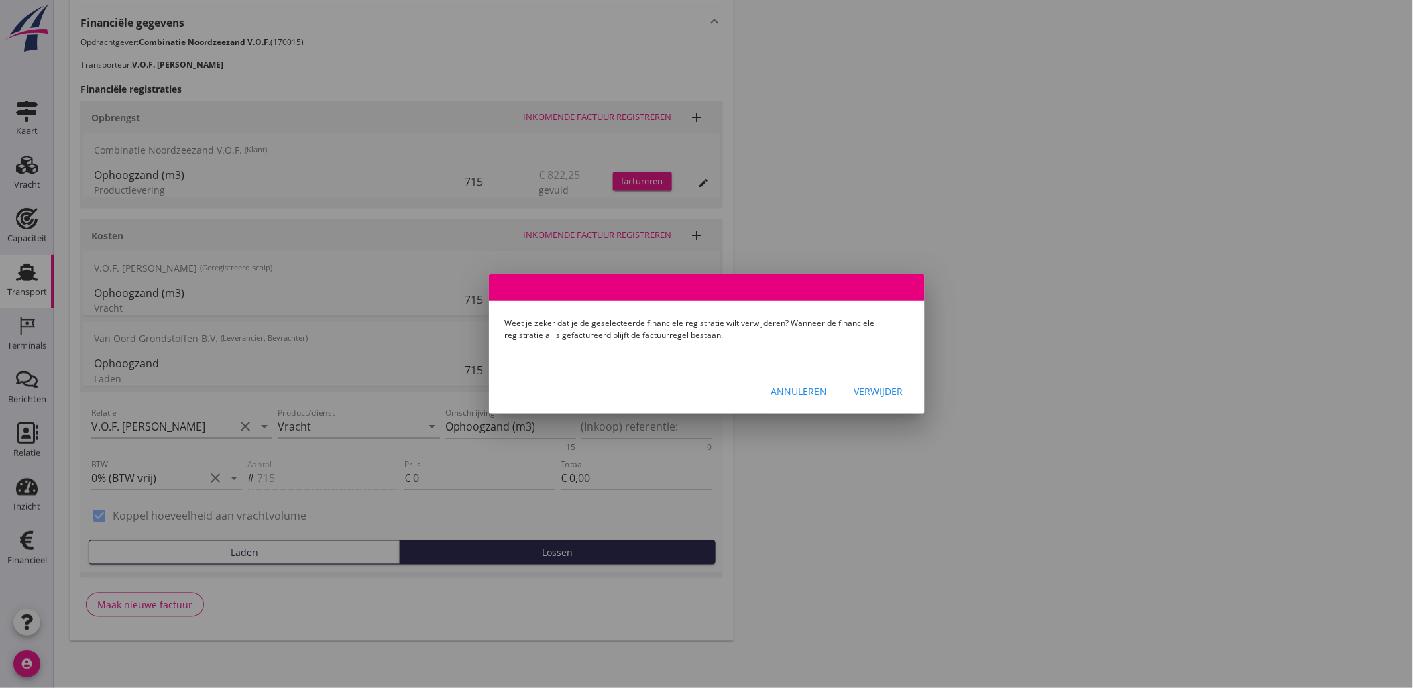
click at [864, 386] on div "Verwijder" at bounding box center [878, 391] width 49 height 14
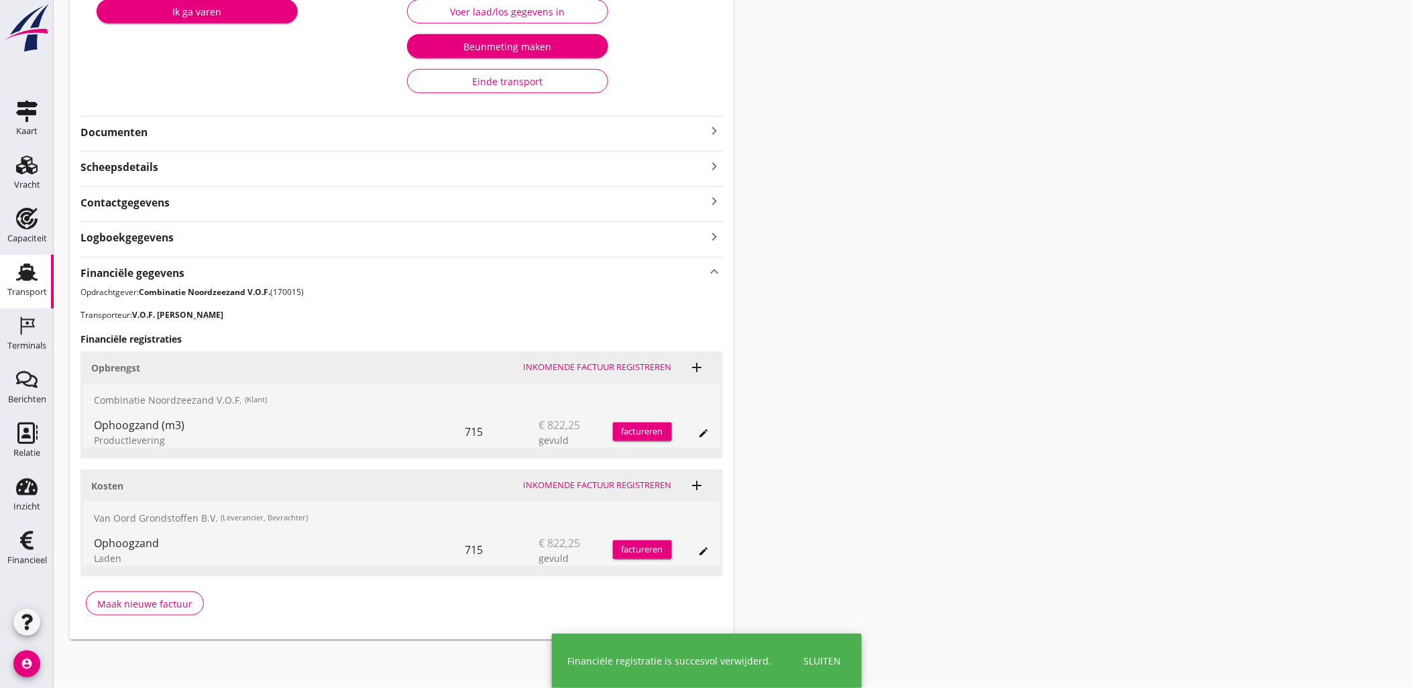
scroll to position [243, 0]
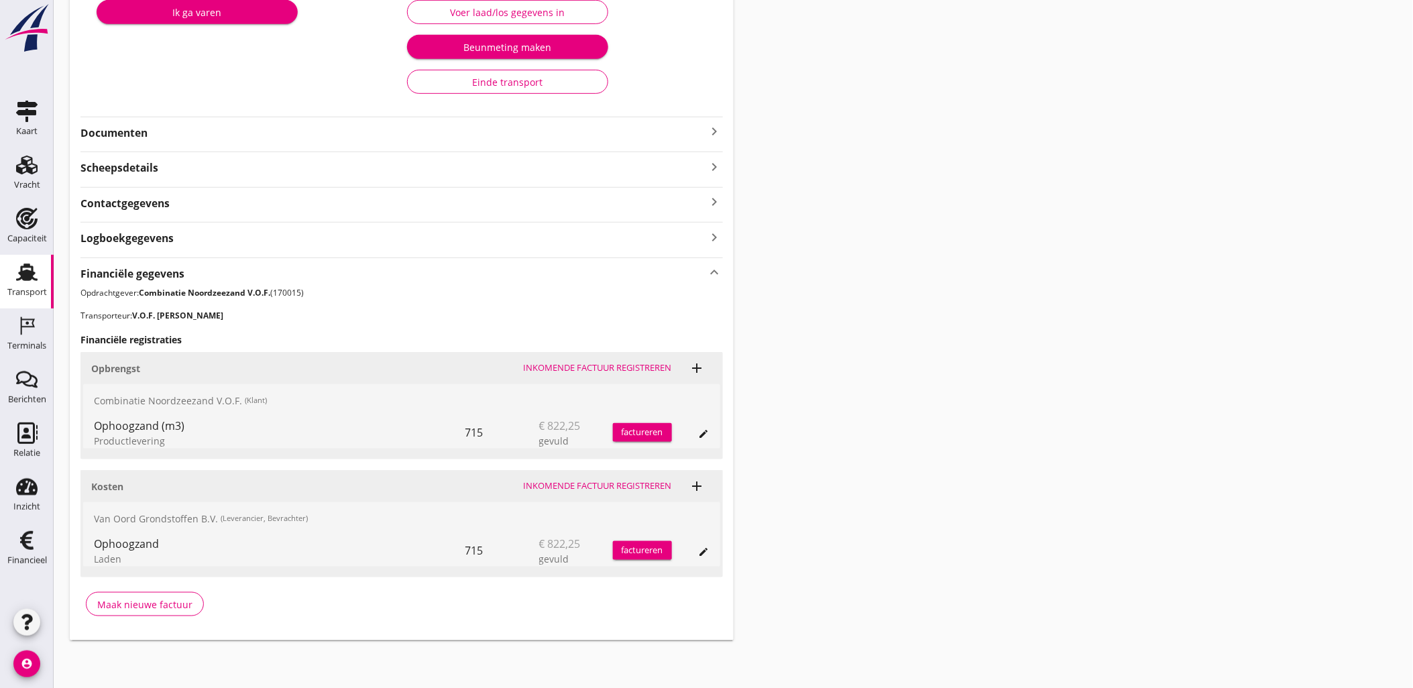
drag, startPoint x: 1043, startPoint y: 266, endPoint x: 887, endPoint y: 238, distance: 158.1
click at [1043, 266] on div "Transport overzicht VOG-250533 Cornelis sr (Kees Broere) local_gas_station emer…" at bounding box center [733, 207] width 1359 height 900
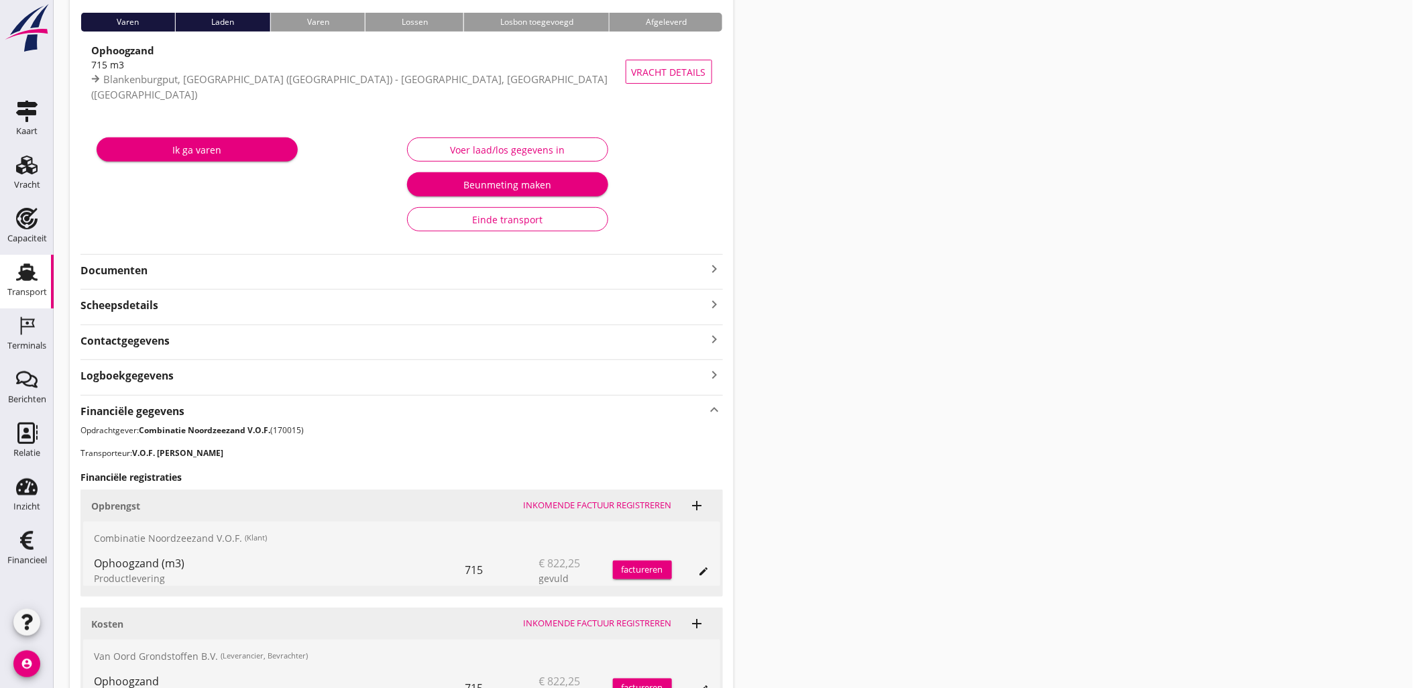
scroll to position [0, 0]
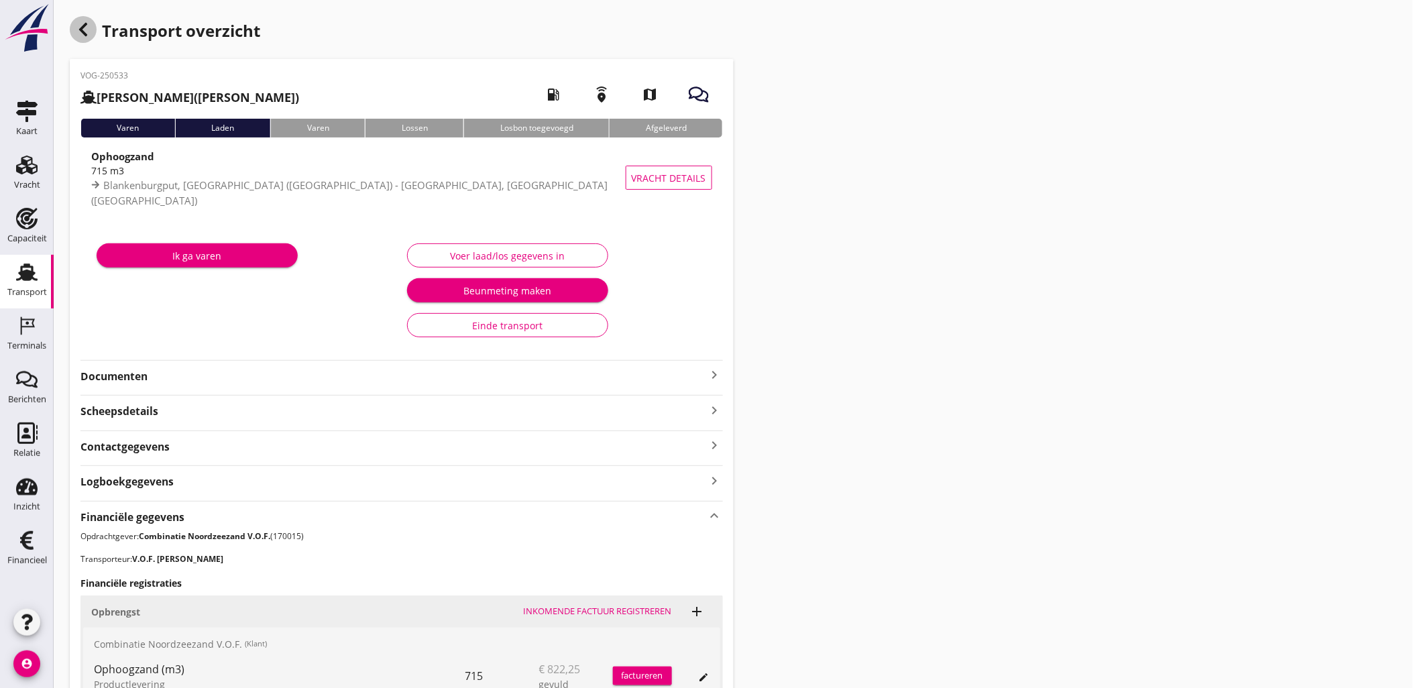
click at [84, 34] on use "button" at bounding box center [83, 29] width 8 height 13
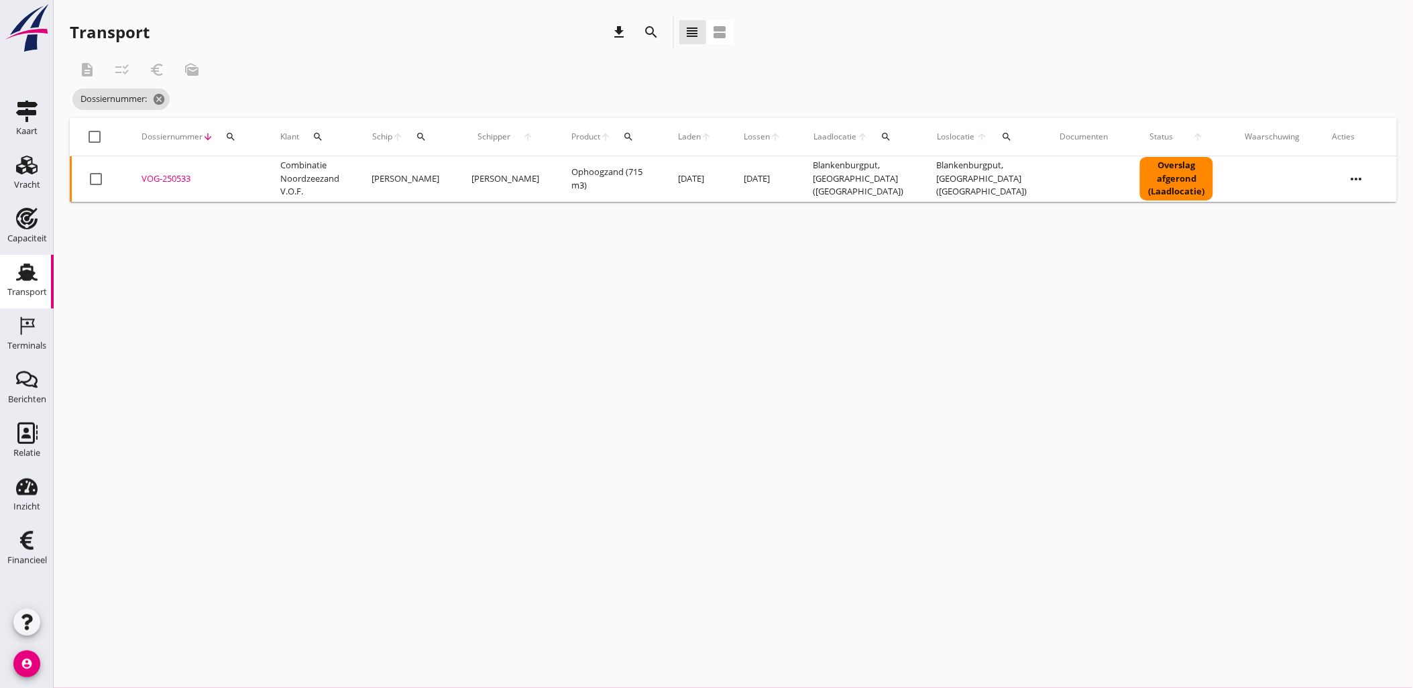
click at [231, 141] on icon "search" at bounding box center [230, 136] width 11 height 11
click at [265, 170] on input "Zoeken op dossiernummer..." at bounding box center [292, 175] width 139 height 21
paste input "VOG-250534"
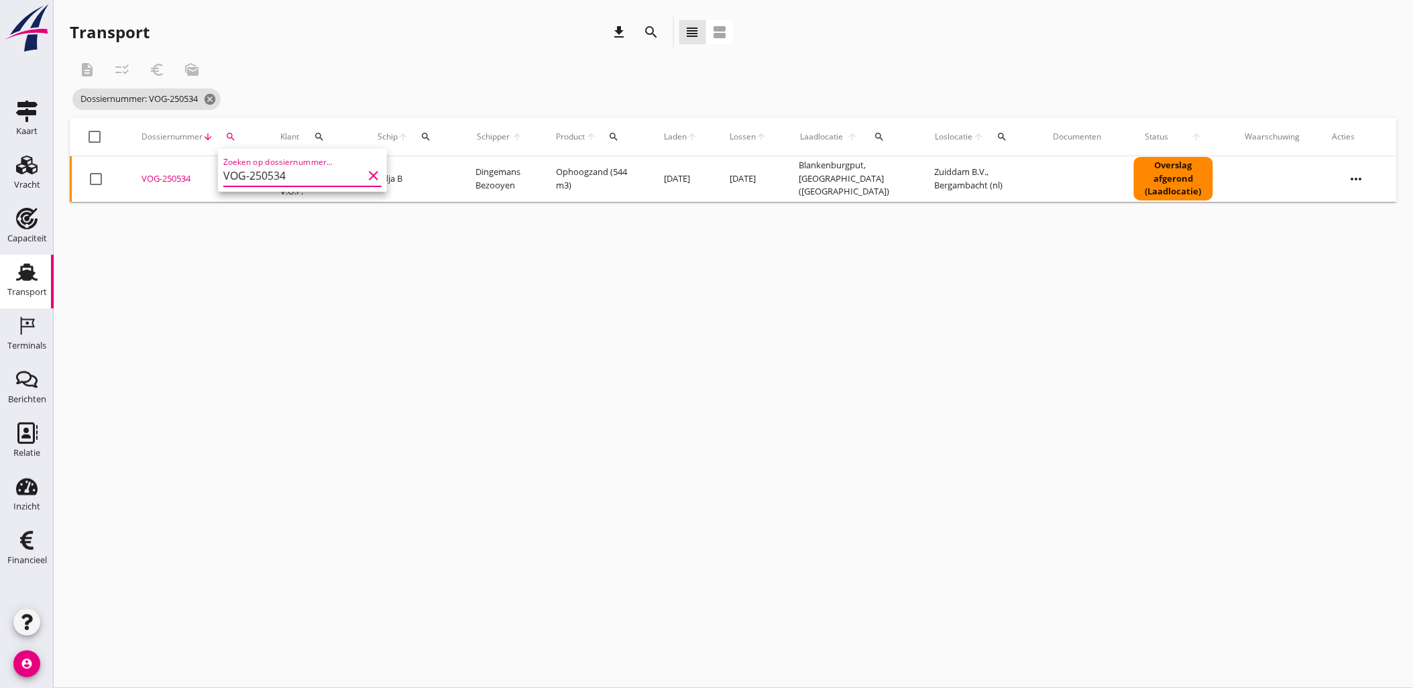
type input "VOG-250534"
click at [152, 178] on div "VOG-250534" at bounding box center [194, 178] width 107 height 13
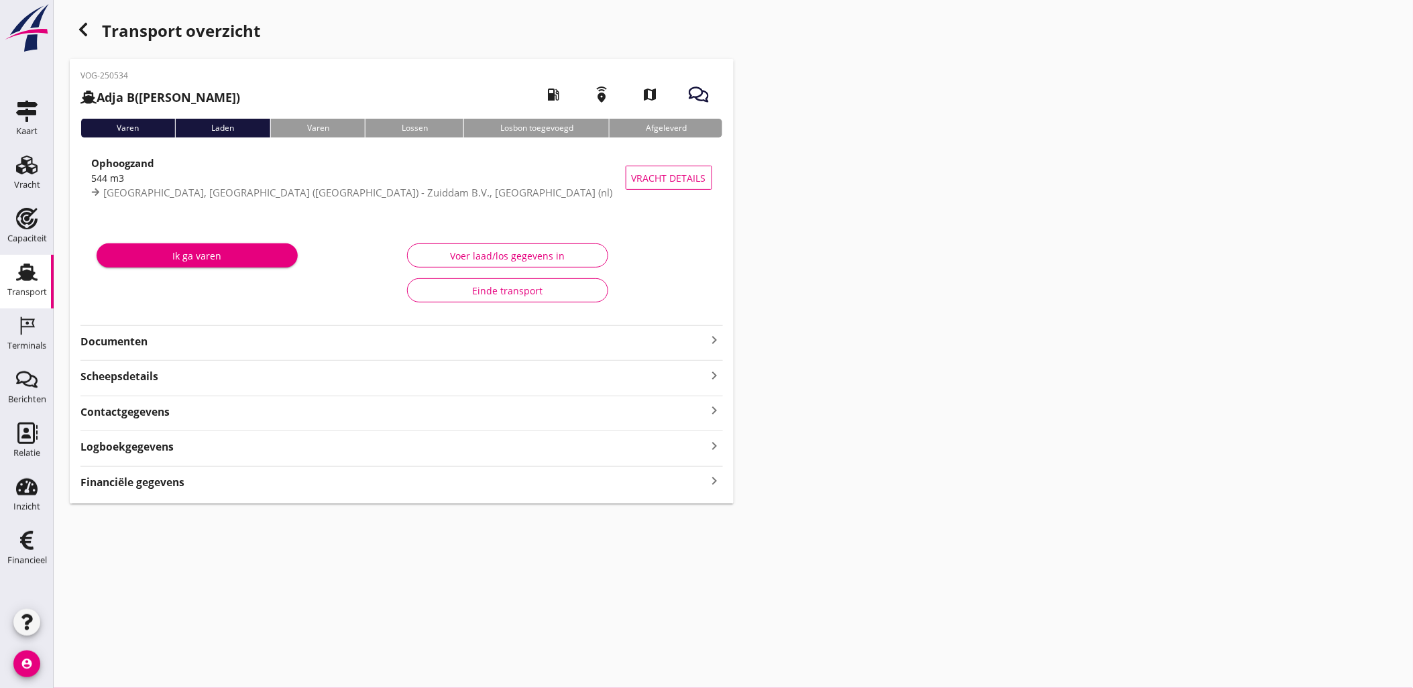
click at [307, 455] on div "Logboekgegevens keyboard_arrow_right" at bounding box center [401, 445] width 642 height 18
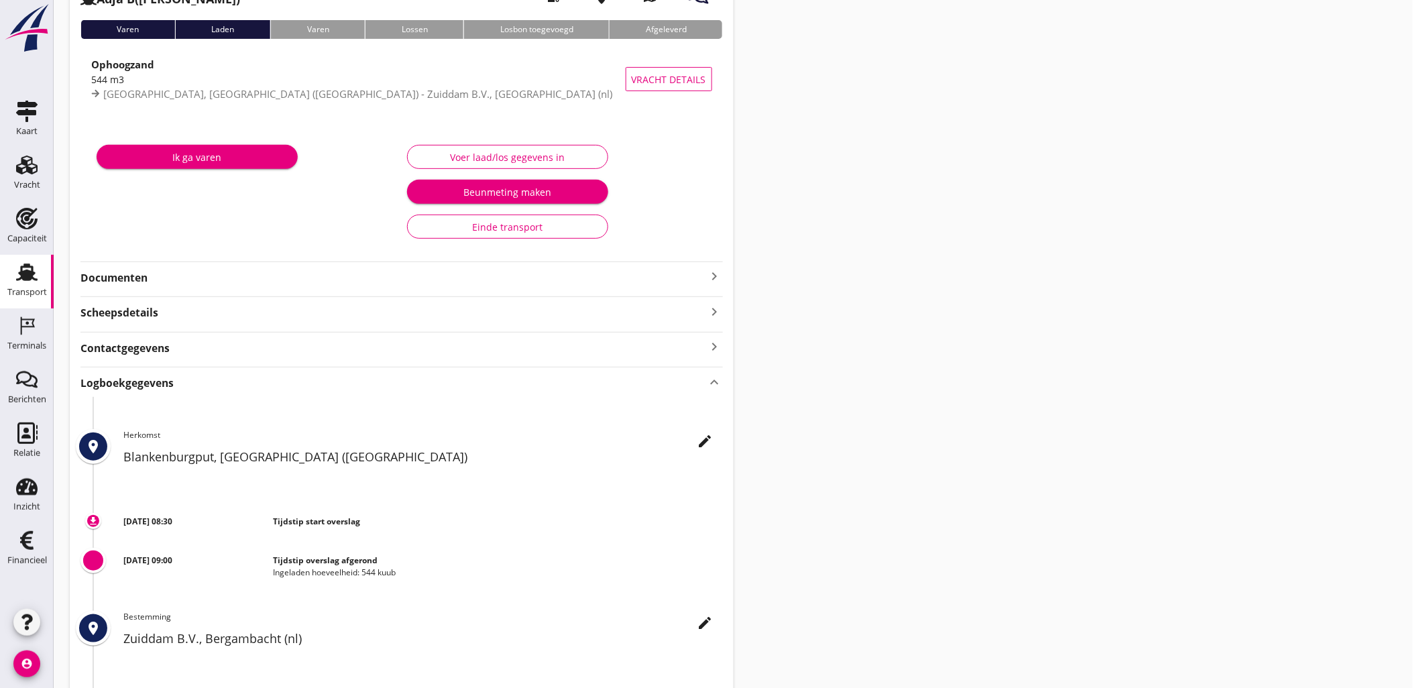
scroll to position [244, 0]
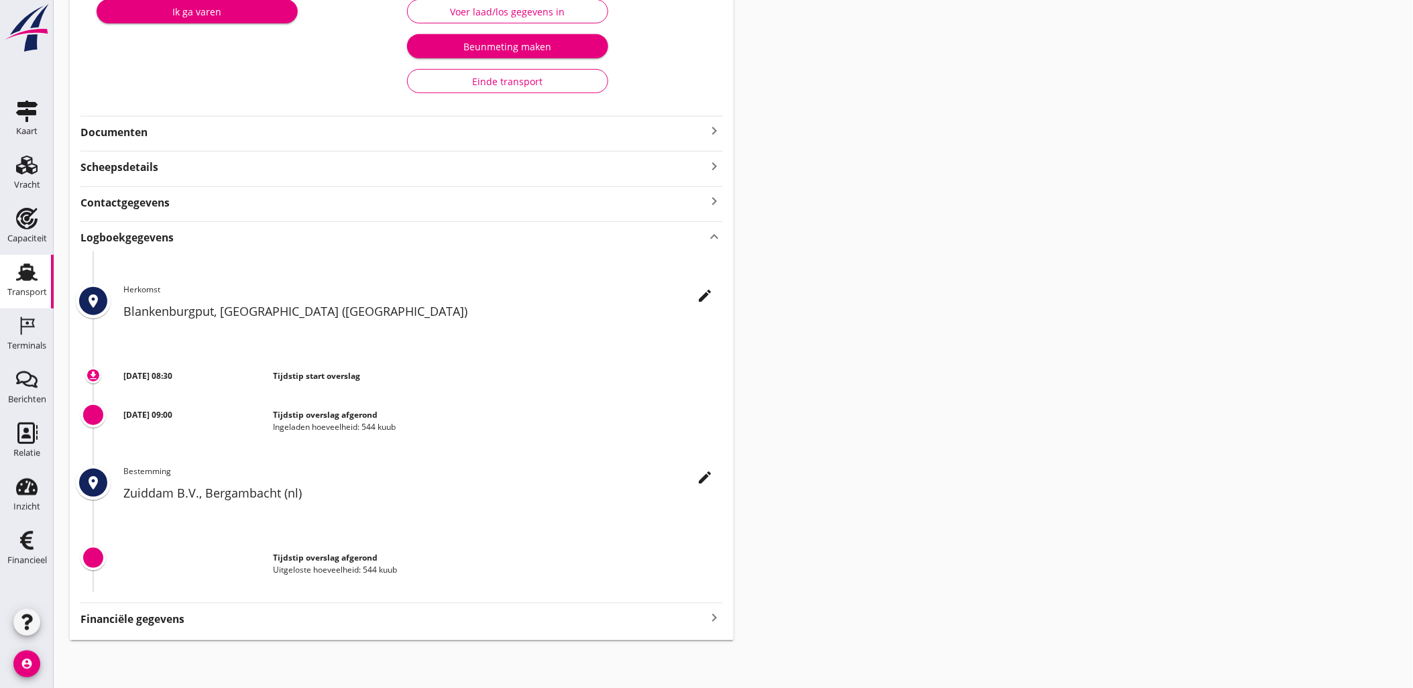
click at [180, 231] on div "Logboekgegevens keyboard_arrow_up" at bounding box center [401, 236] width 642 height 18
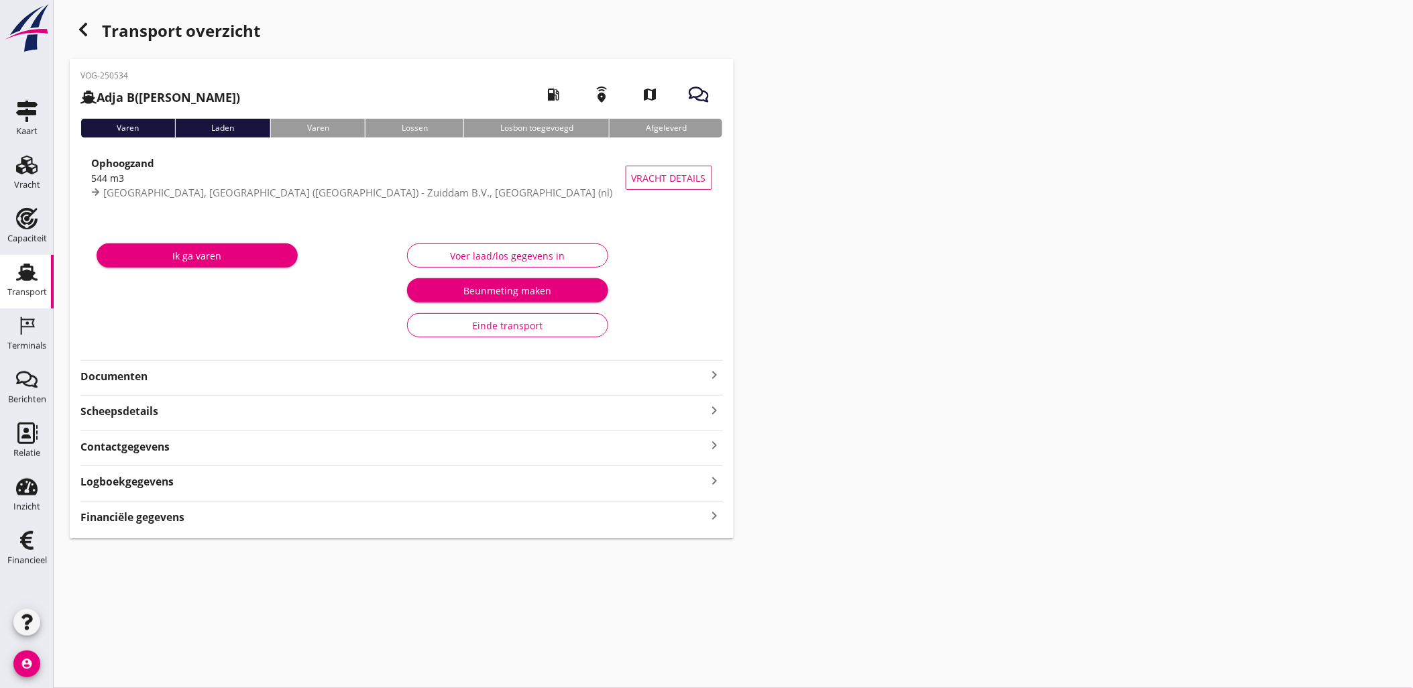
click at [233, 515] on div "Financiële gegevens keyboard_arrow_right" at bounding box center [401, 516] width 642 height 18
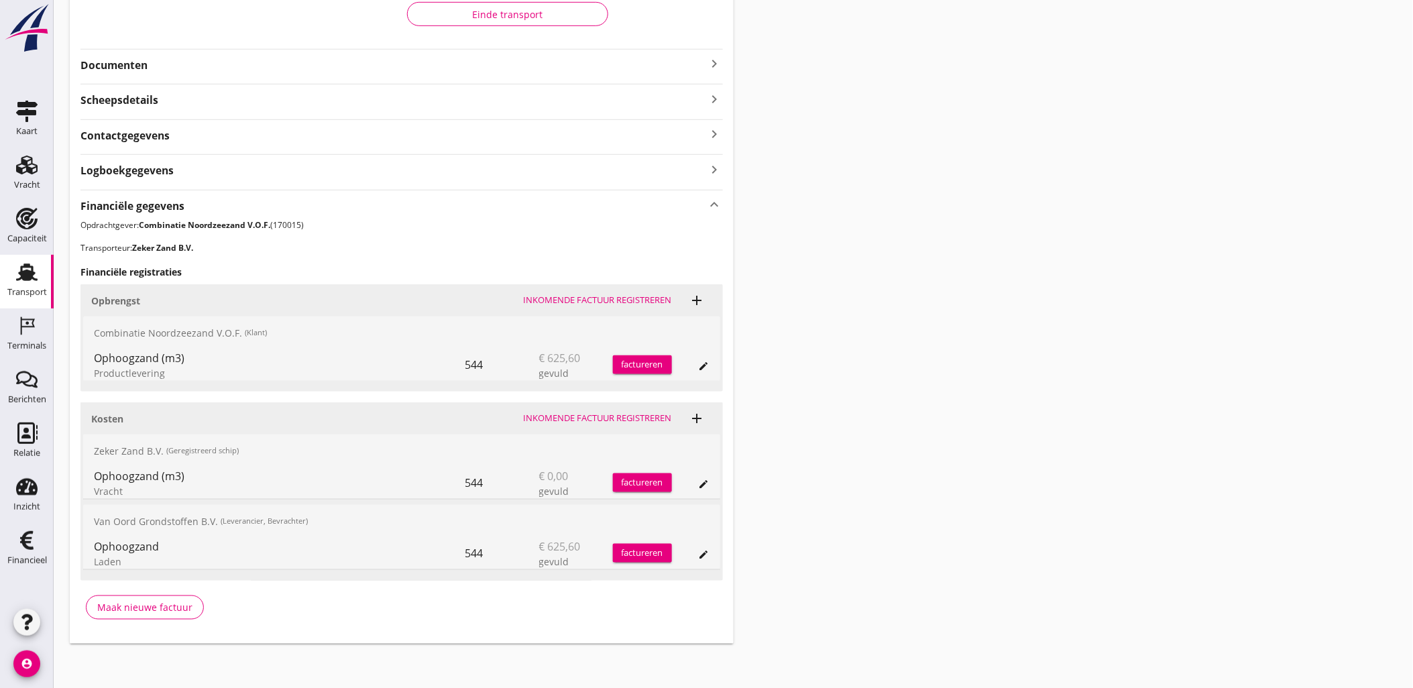
scroll to position [315, 0]
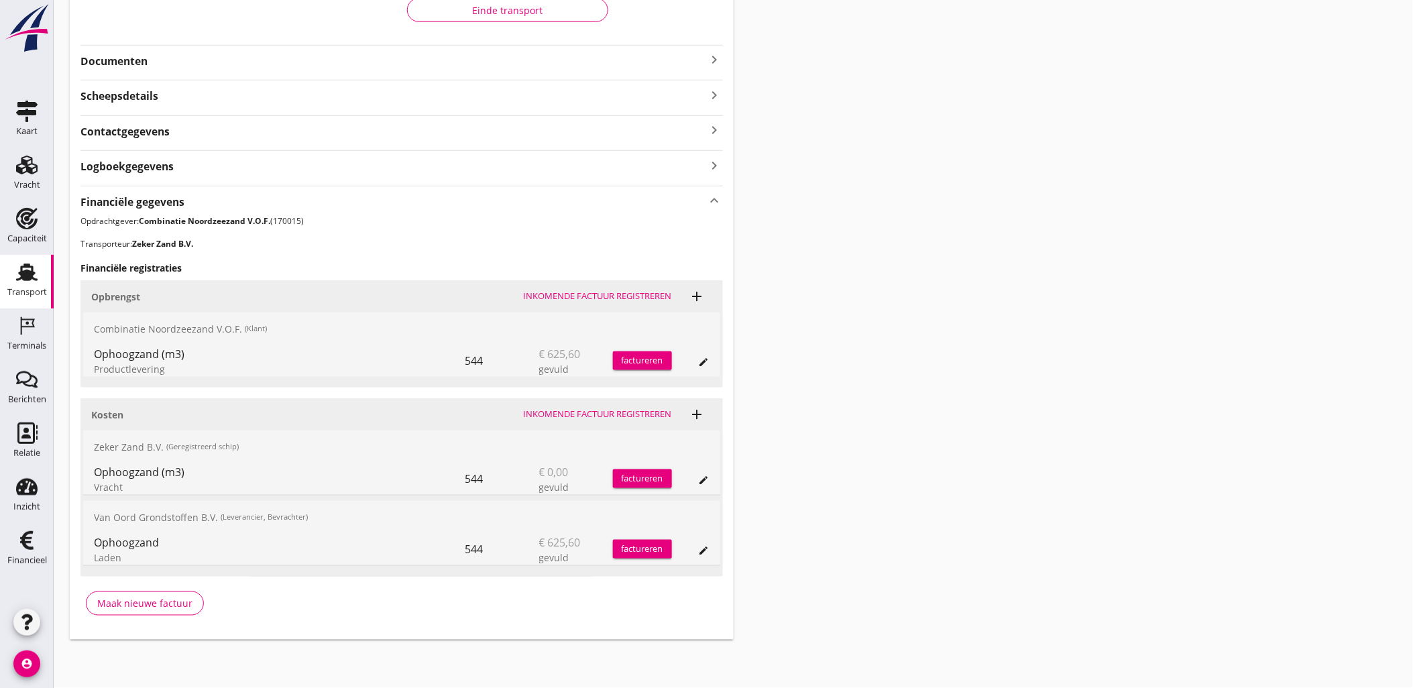
click at [707, 481] on icon "edit" at bounding box center [704, 480] width 11 height 11
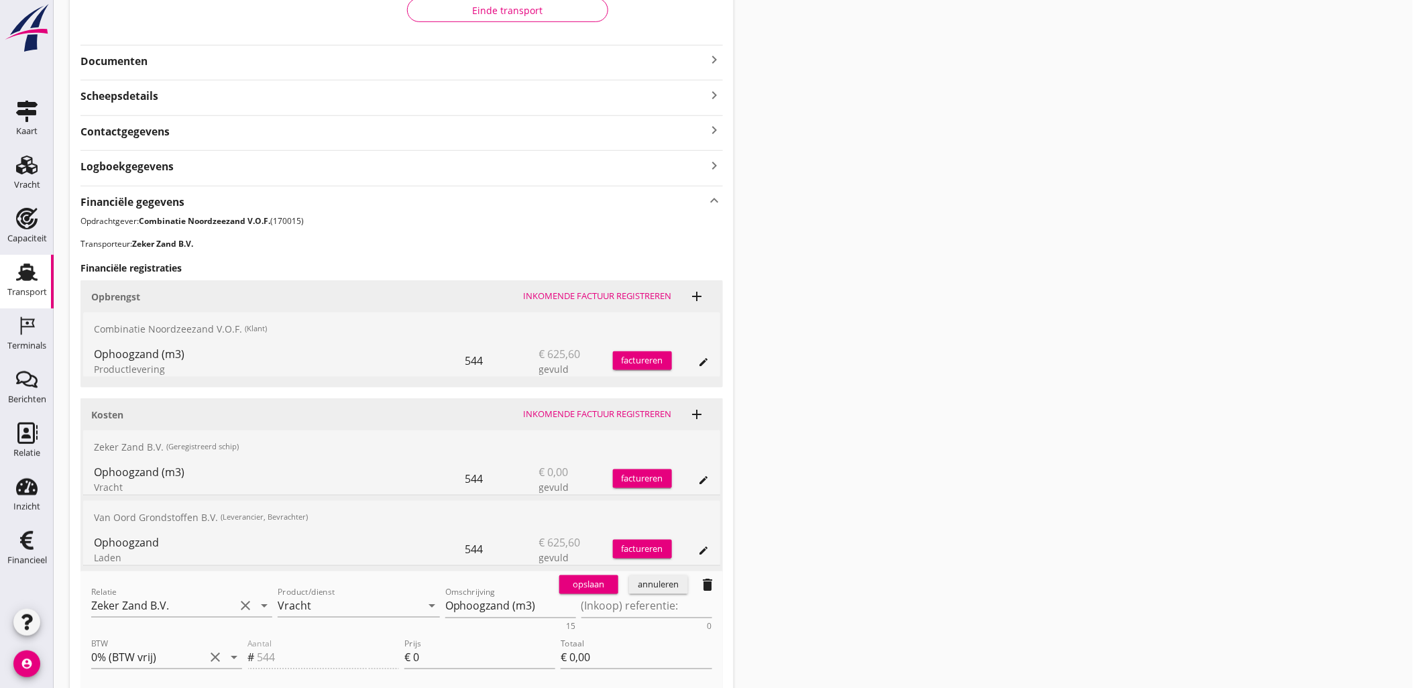
click at [703, 586] on icon "delete" at bounding box center [708, 585] width 16 height 16
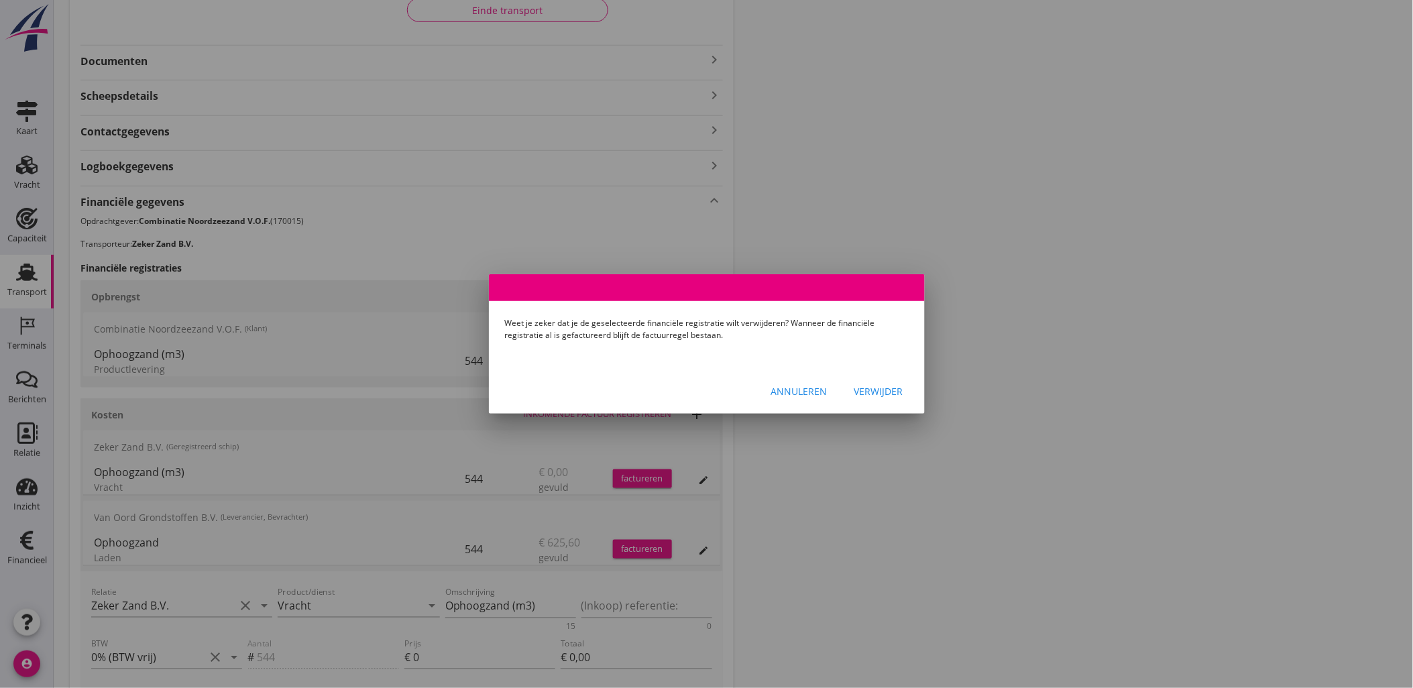
click at [851, 383] on button "Verwijder" at bounding box center [878, 391] width 70 height 24
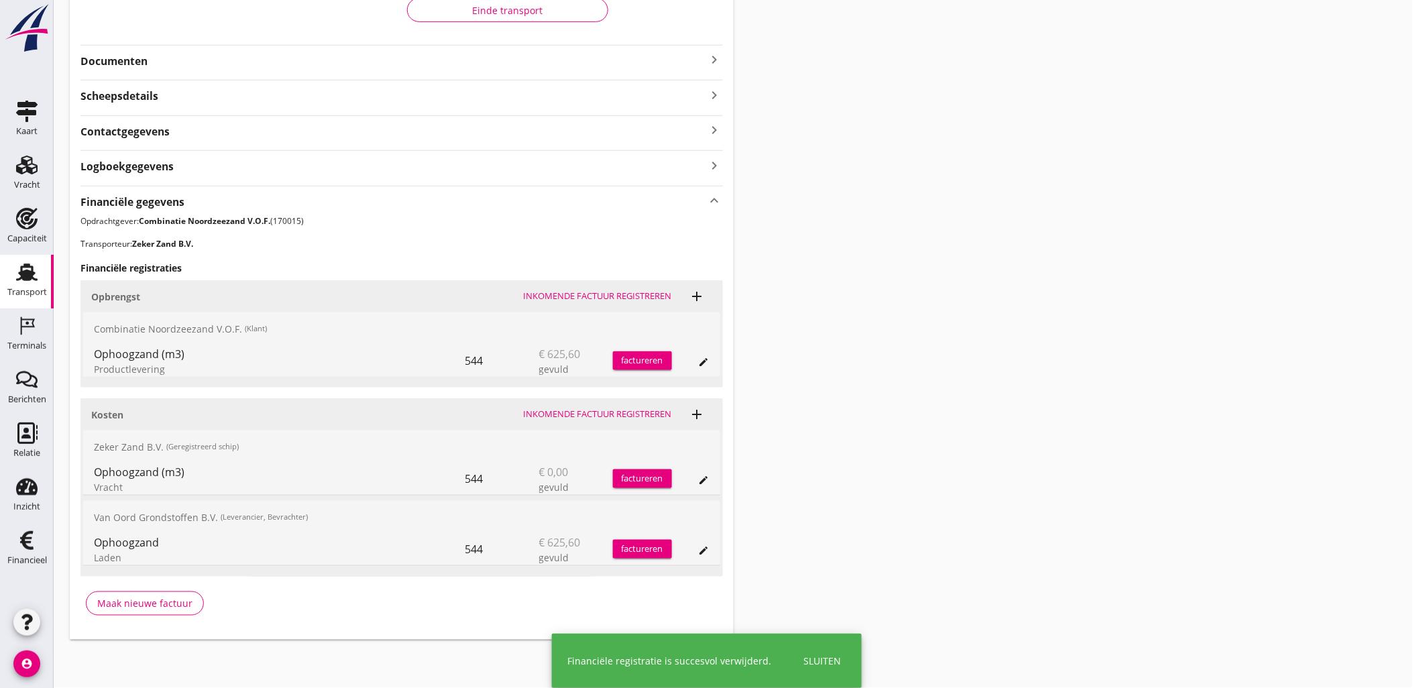
scroll to position [243, 0]
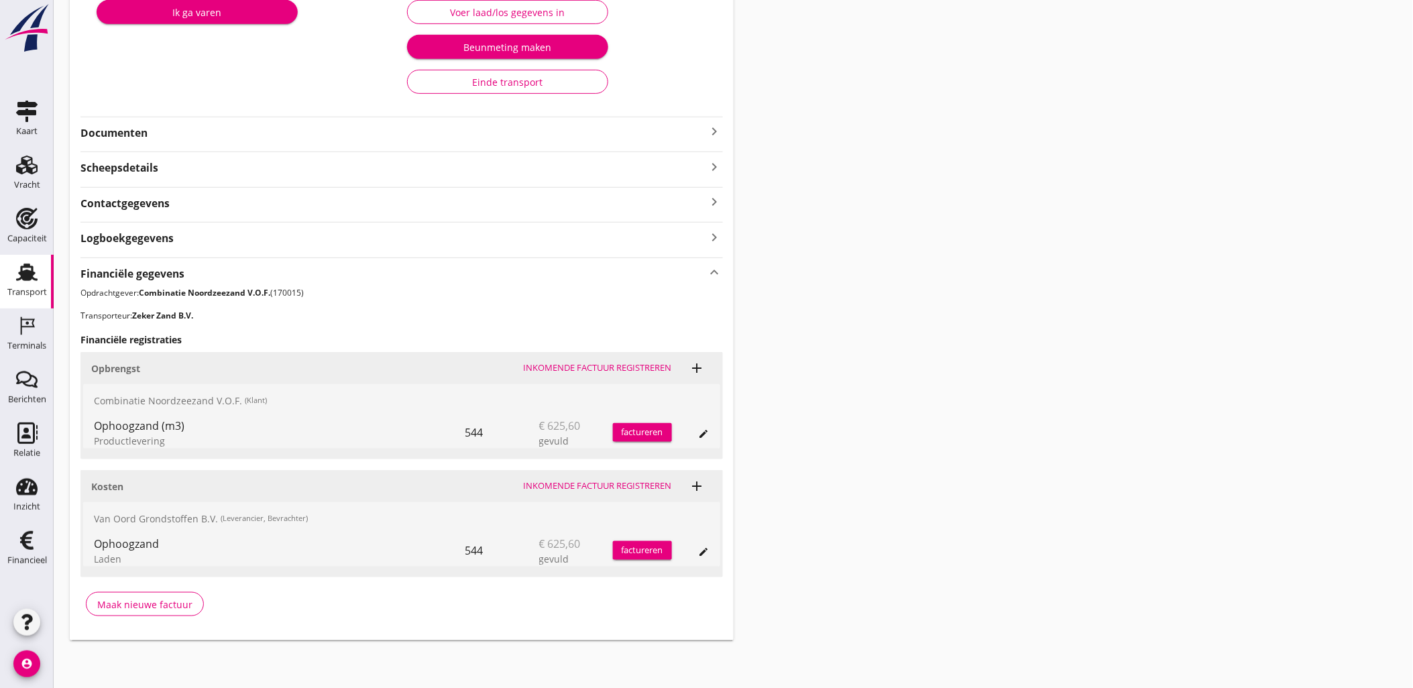
click at [1095, 304] on div "Transport overzicht VOG-250534 Adja B (Dingemans Bezooyen) local_gas_station em…" at bounding box center [733, 207] width 1359 height 900
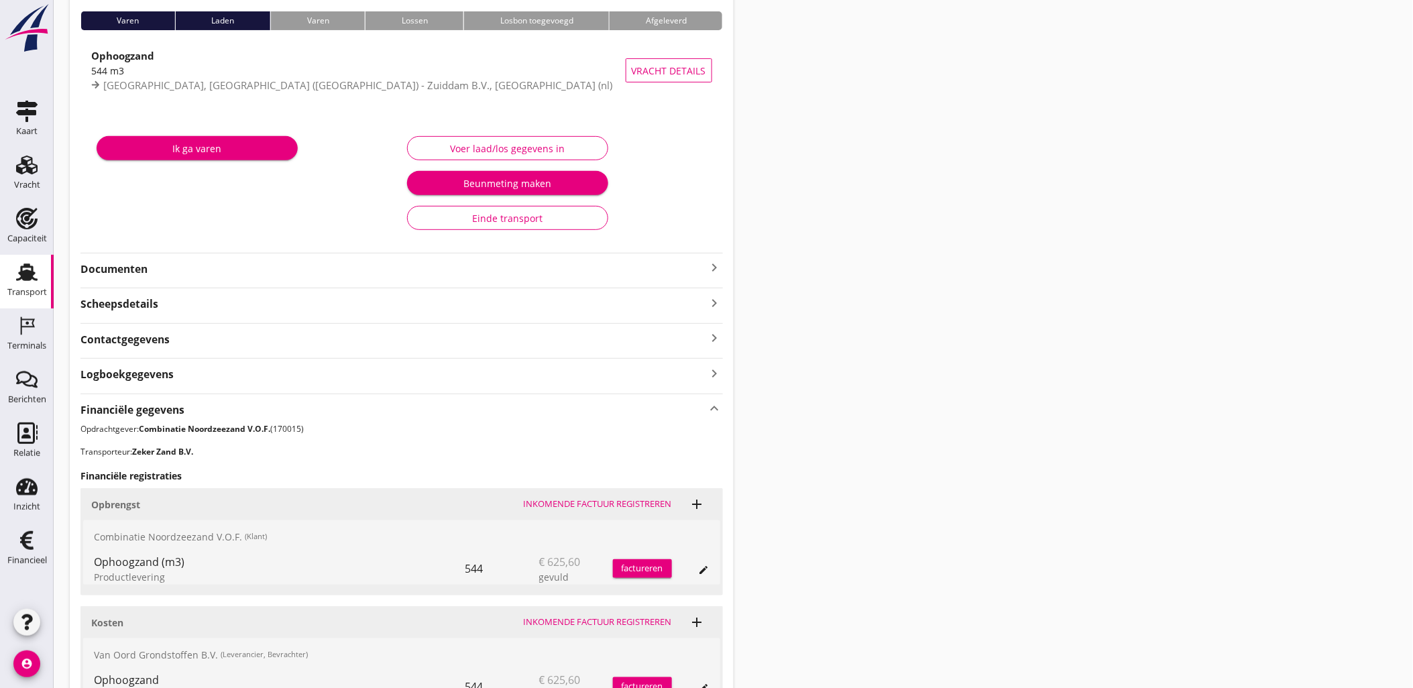
scroll to position [0, 0]
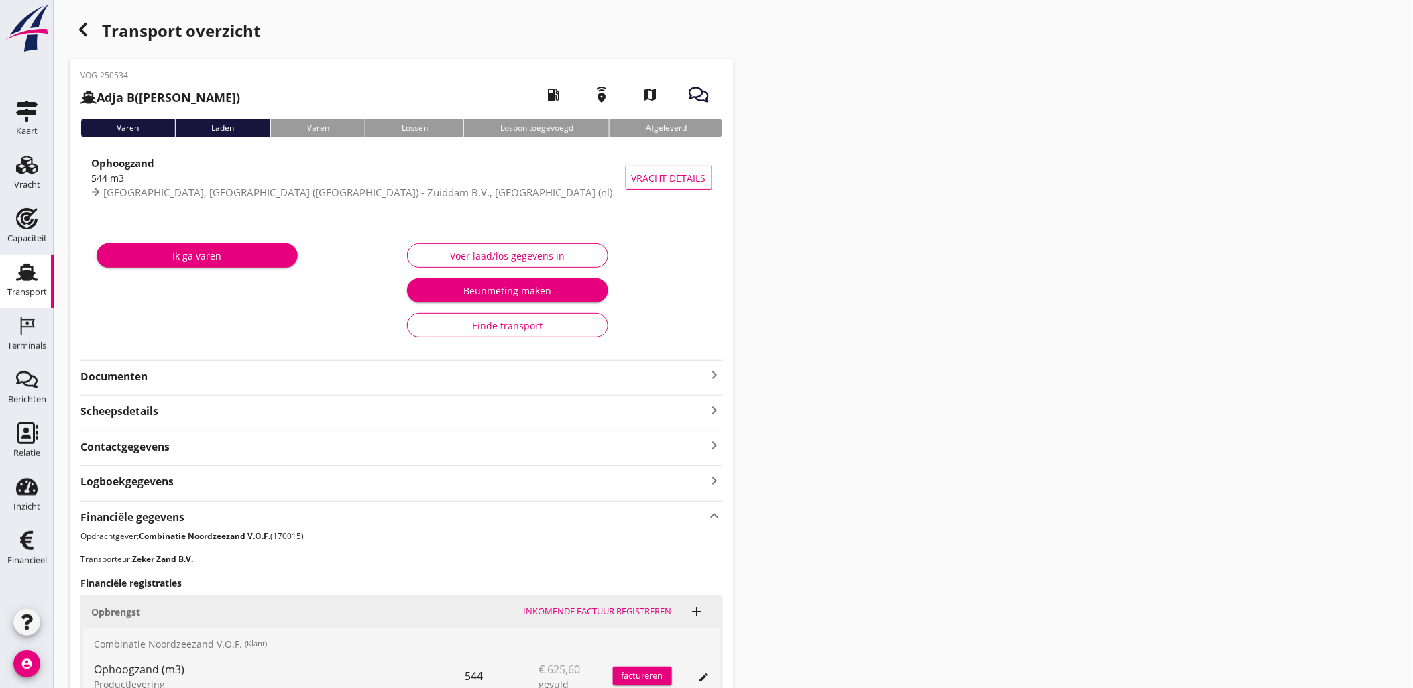
click at [84, 34] on use "button" at bounding box center [83, 29] width 8 height 13
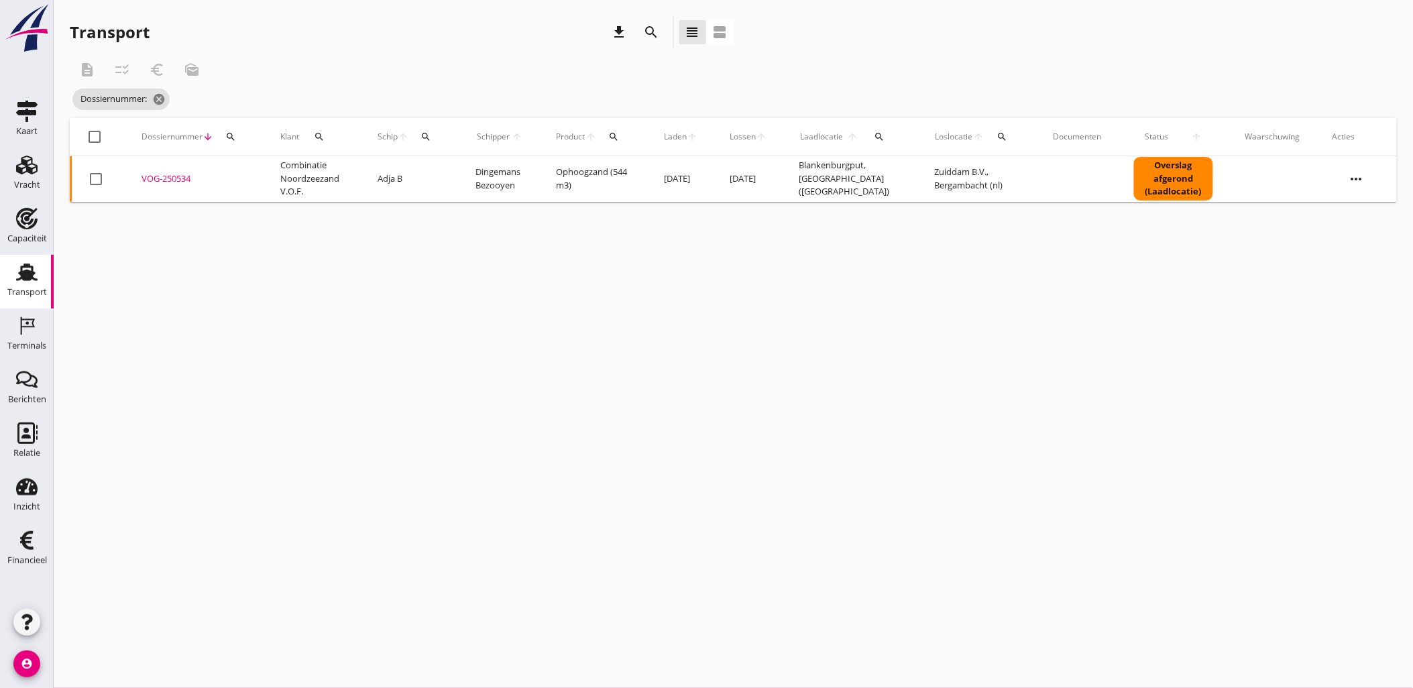
click at [225, 139] on icon "search" at bounding box center [230, 136] width 11 height 11
click at [255, 177] on input "Zoeken op dossiernummer..." at bounding box center [292, 175] width 139 height 21
paste input "VOG-250535"
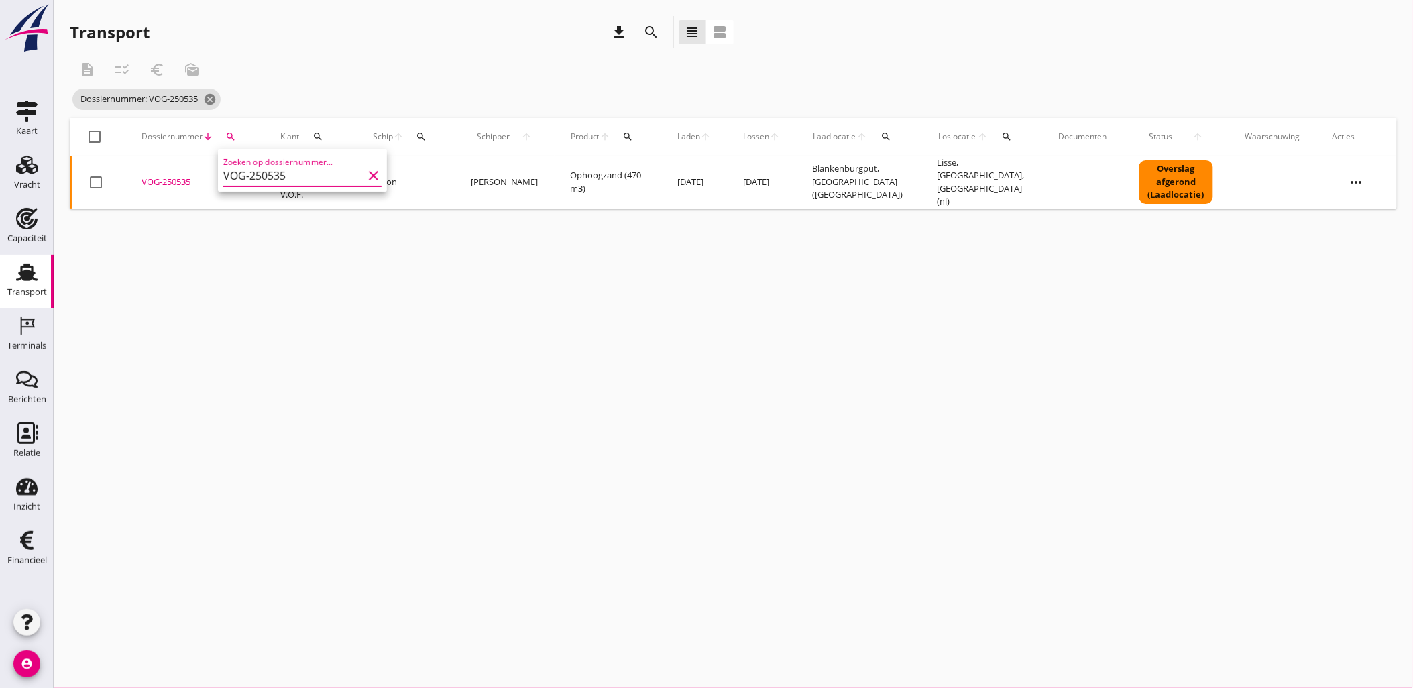
type input "VOG-250535"
click at [162, 179] on div "VOG-250535" at bounding box center [194, 182] width 107 height 13
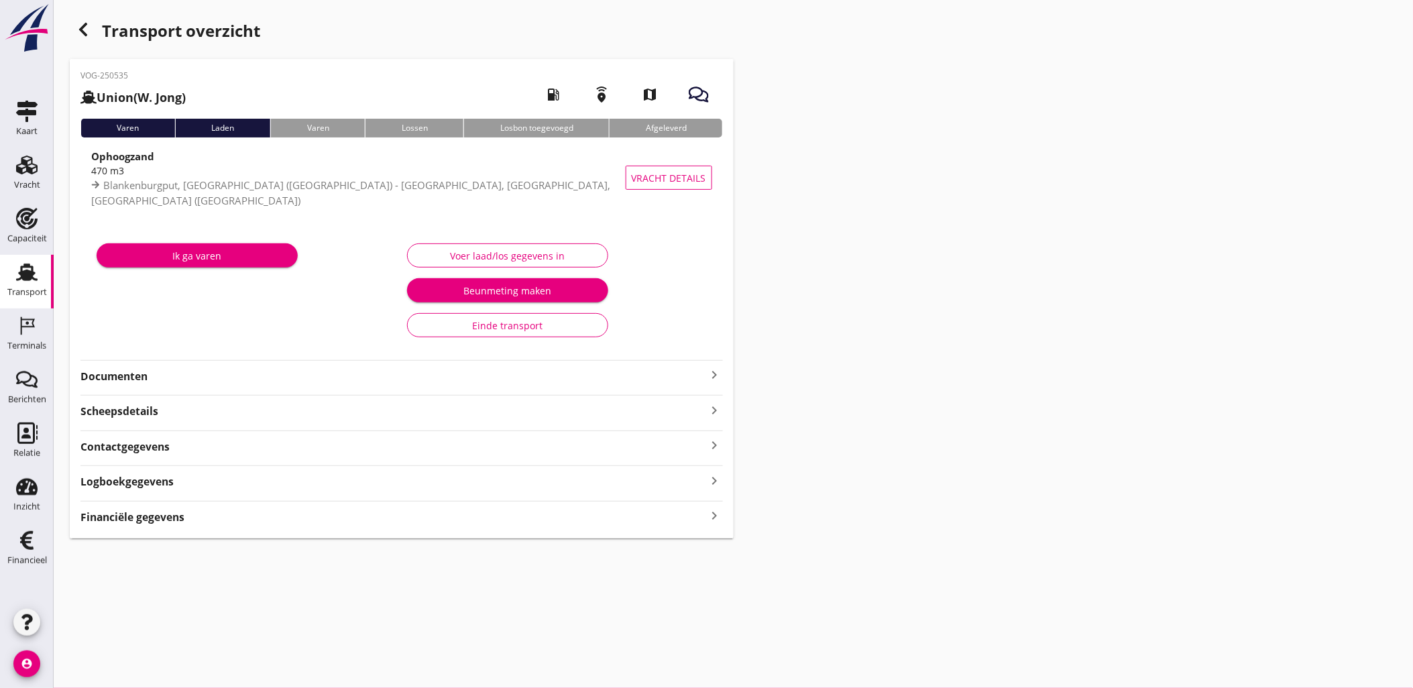
click at [624, 516] on div "Financiële gegevens keyboard_arrow_right" at bounding box center [401, 516] width 642 height 18
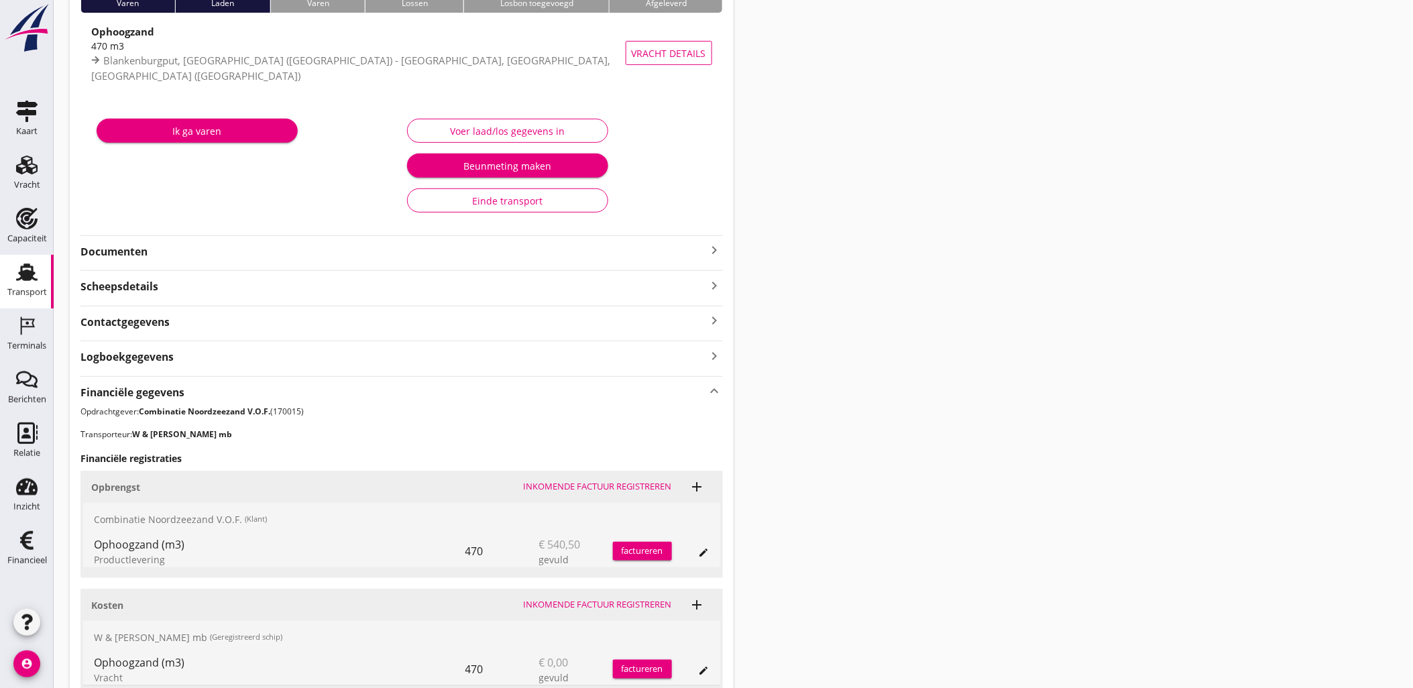
scroll to position [315, 0]
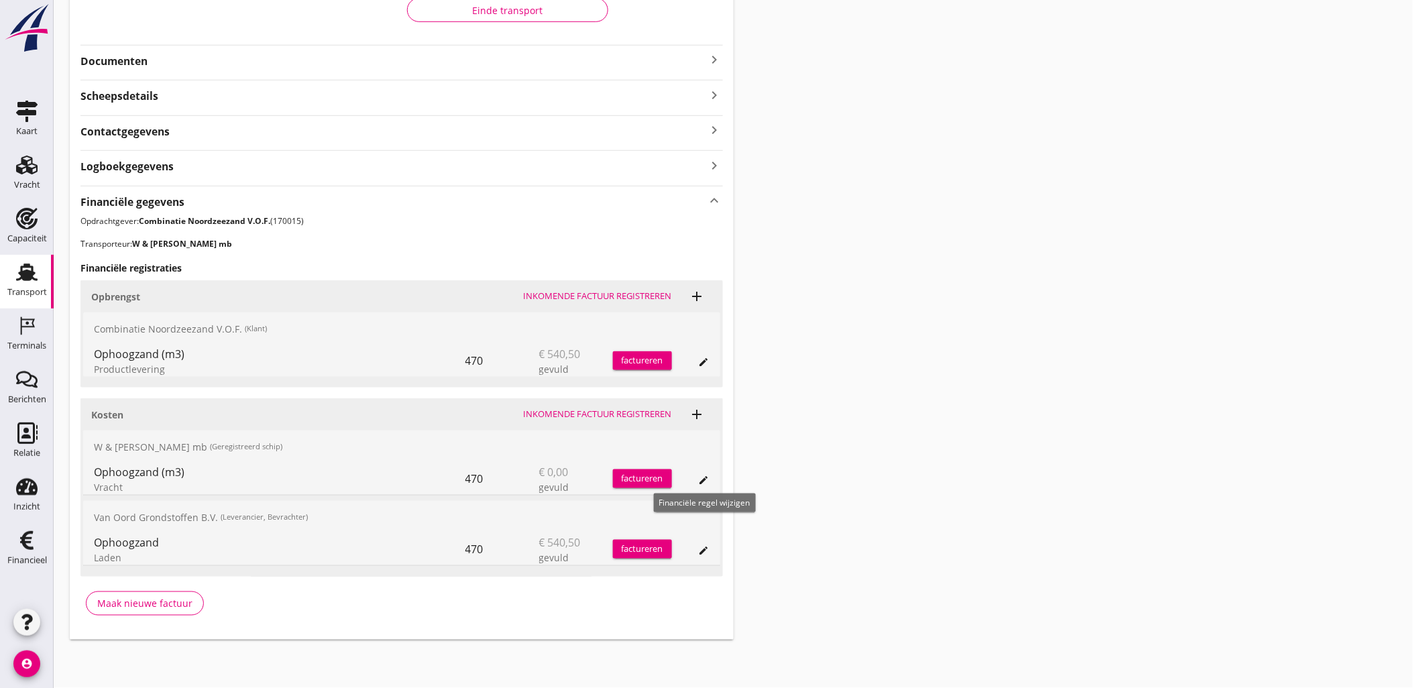
click at [706, 480] on icon "edit" at bounding box center [704, 480] width 11 height 11
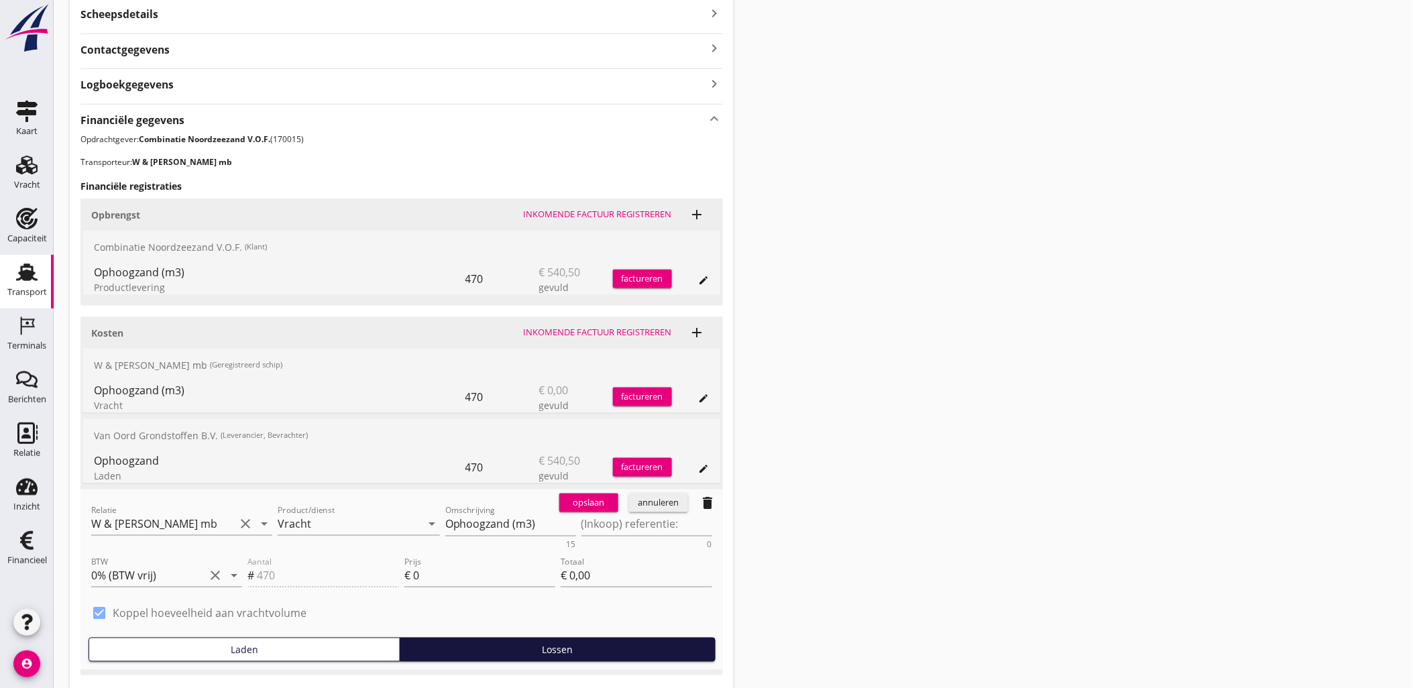
scroll to position [494, 0]
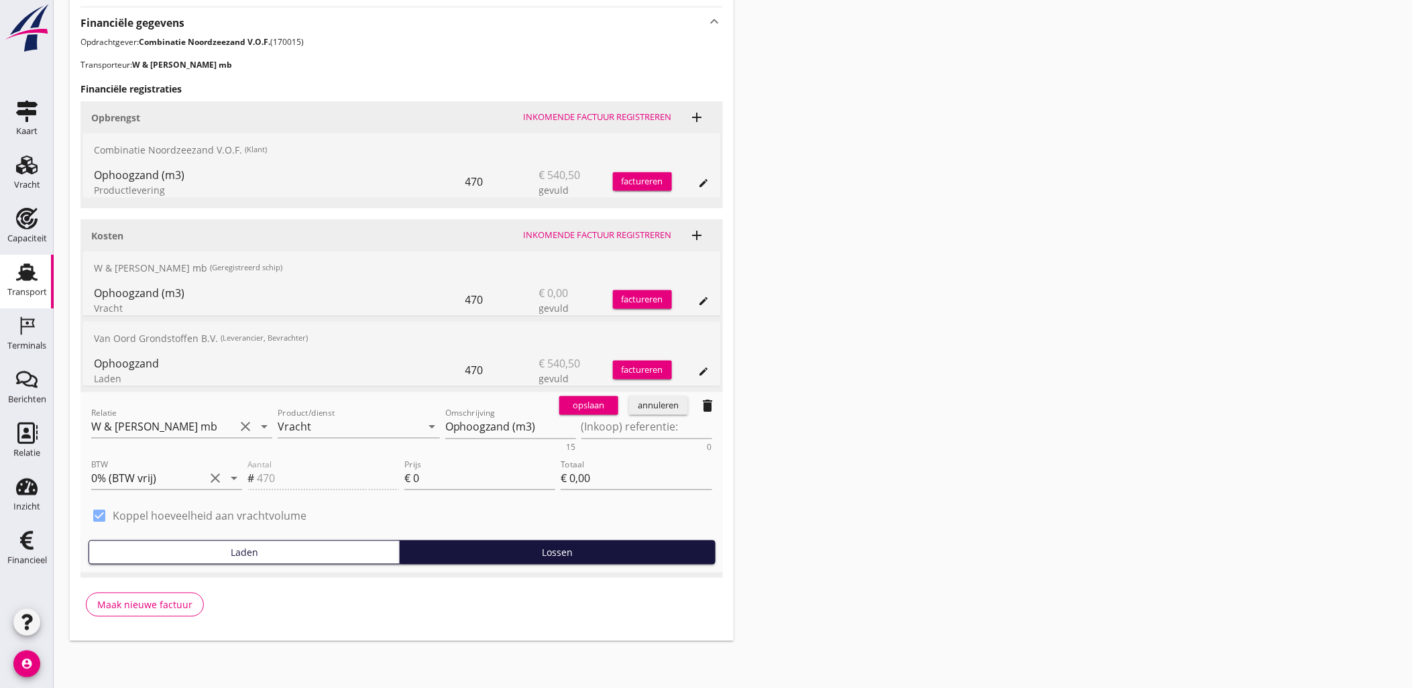
click at [705, 407] on icon "delete" at bounding box center [708, 406] width 16 height 16
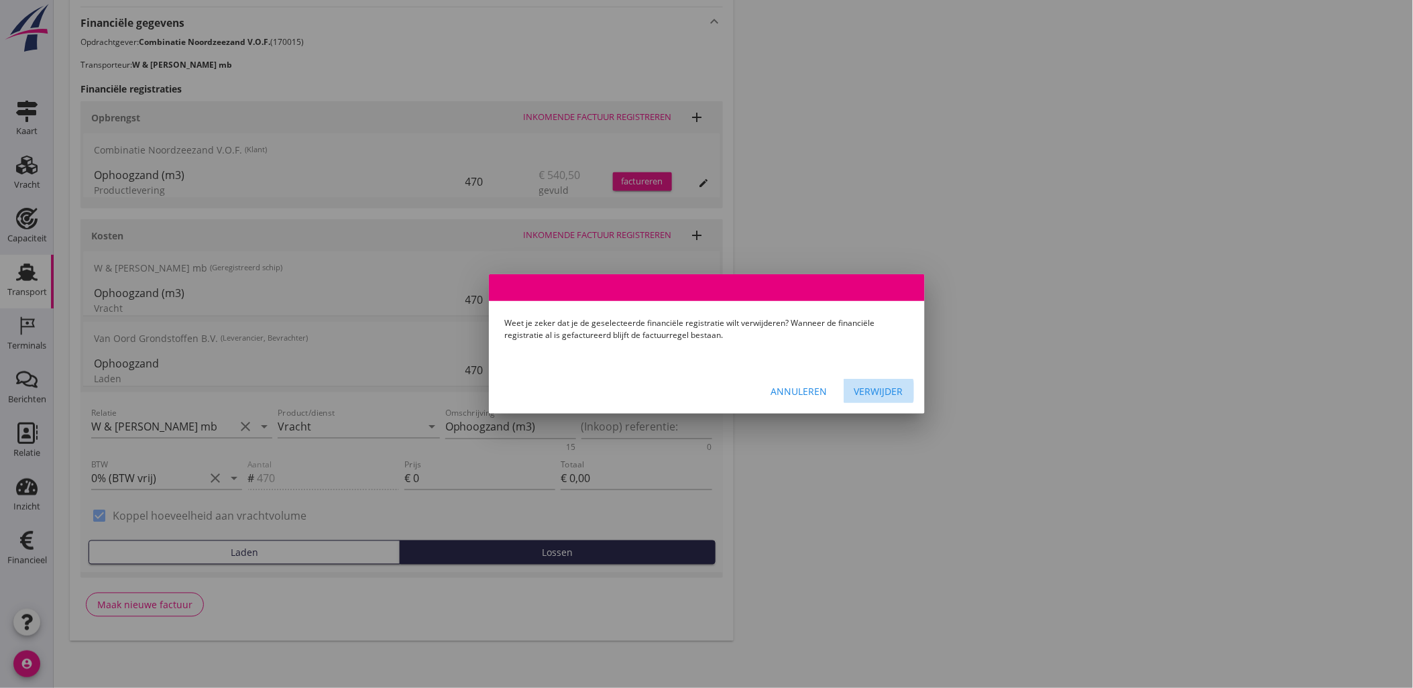
click at [868, 394] on div "Verwijder" at bounding box center [878, 391] width 49 height 14
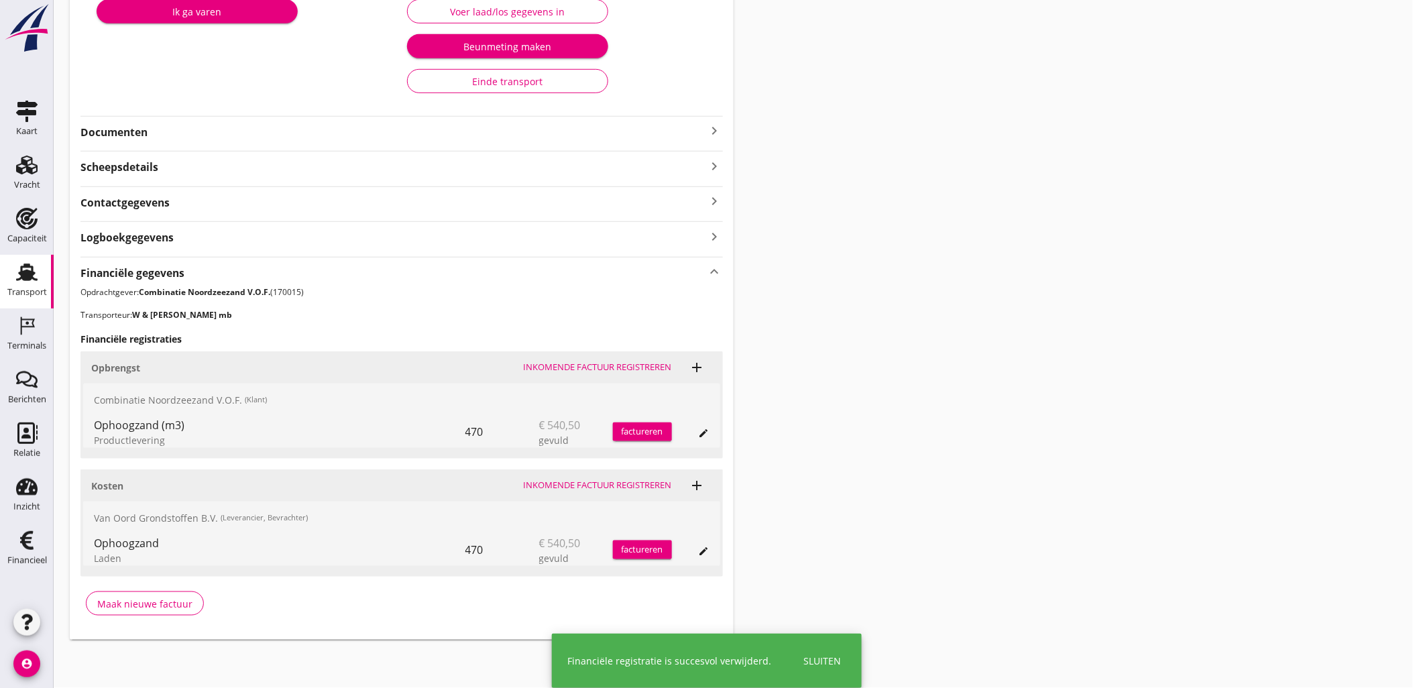
scroll to position [243, 0]
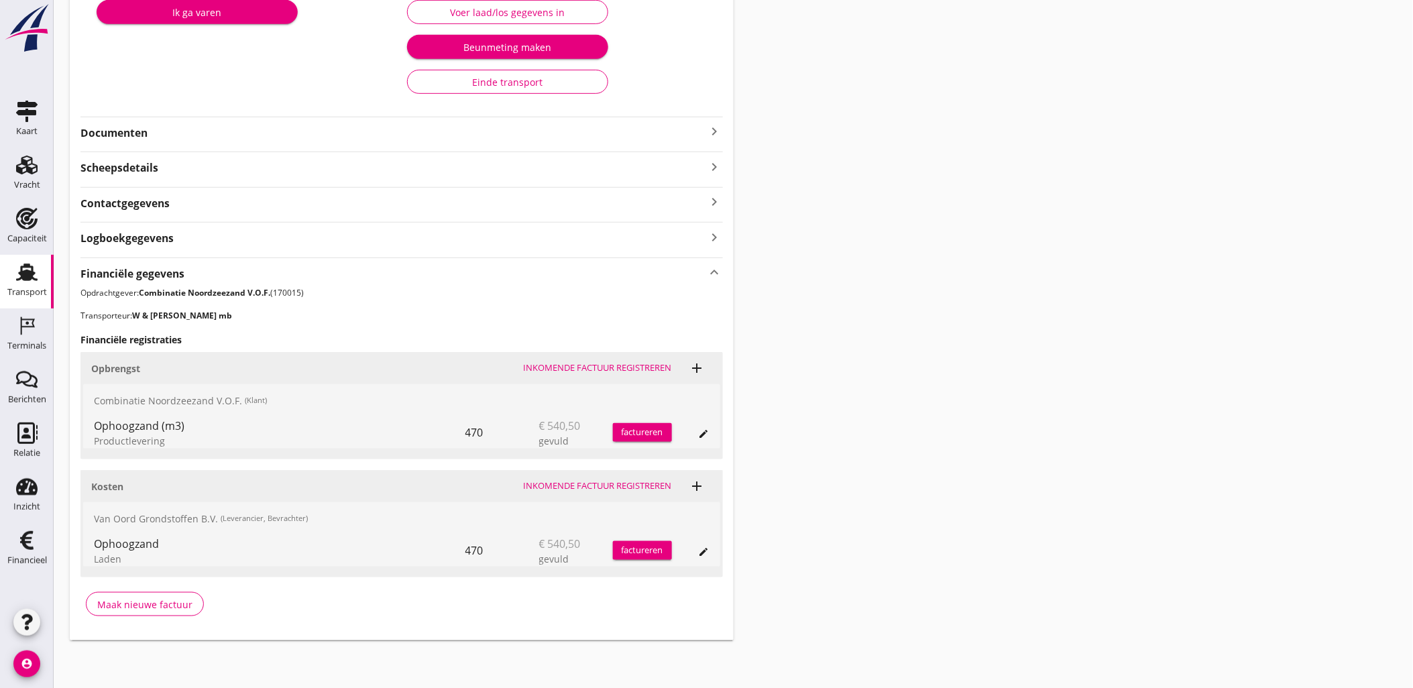
click at [1051, 216] on div "Transport overzicht VOG-250535 Union (W. Jong) local_gas_station emergency_shar…" at bounding box center [733, 207] width 1359 height 900
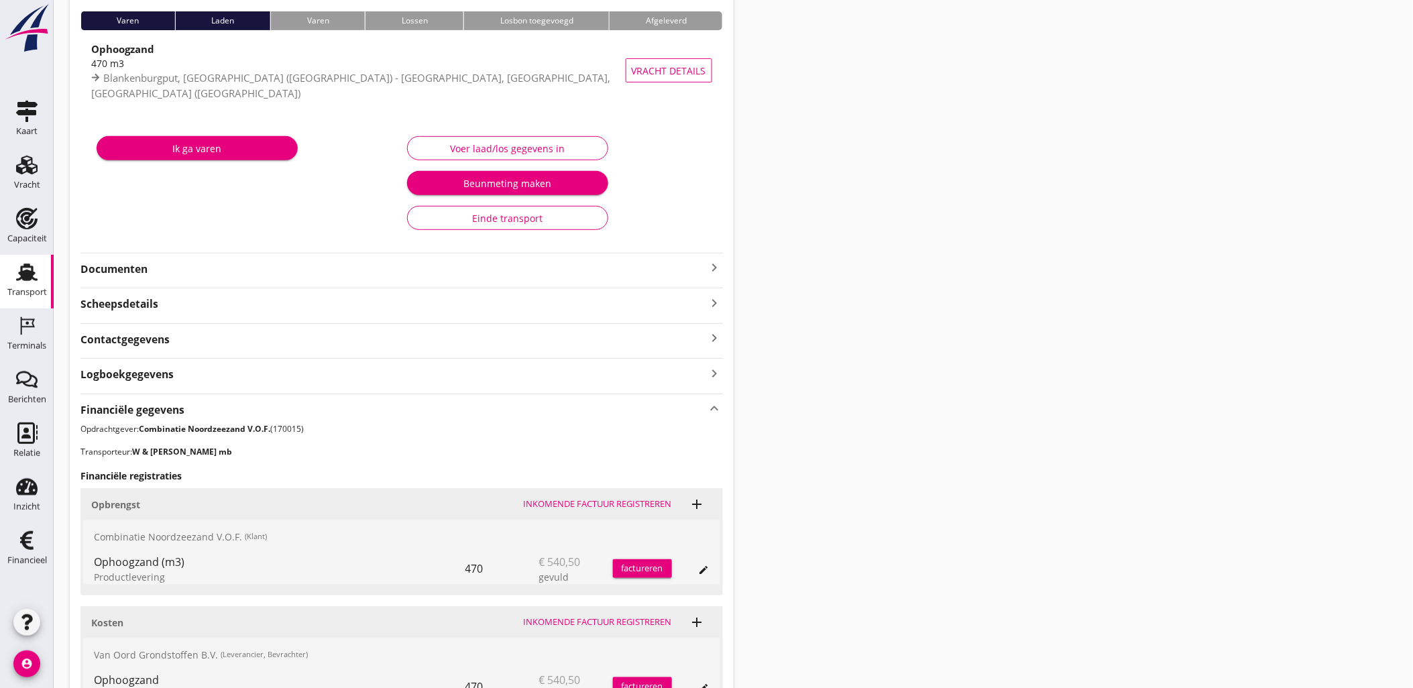
scroll to position [0, 0]
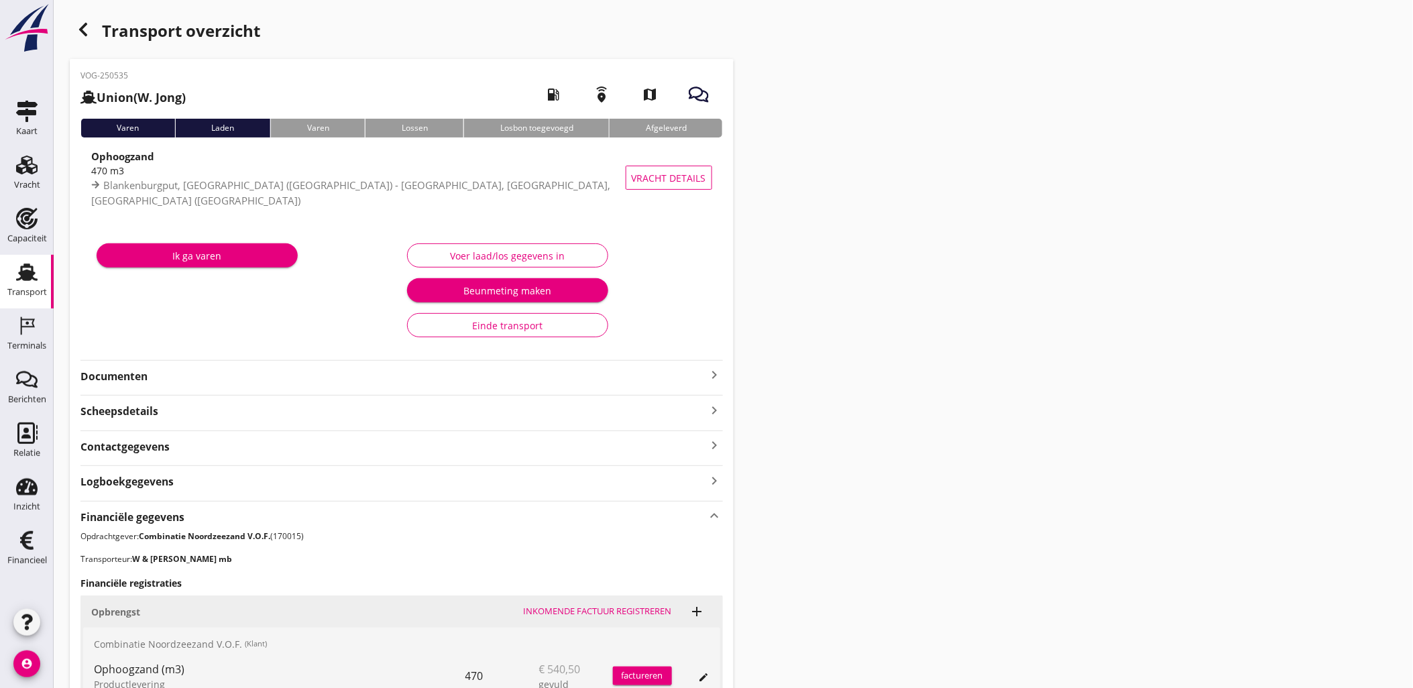
click at [91, 29] on div "Transport overzicht" at bounding box center [402, 32] width 664 height 32
click at [91, 29] on div "button" at bounding box center [83, 29] width 27 height 27
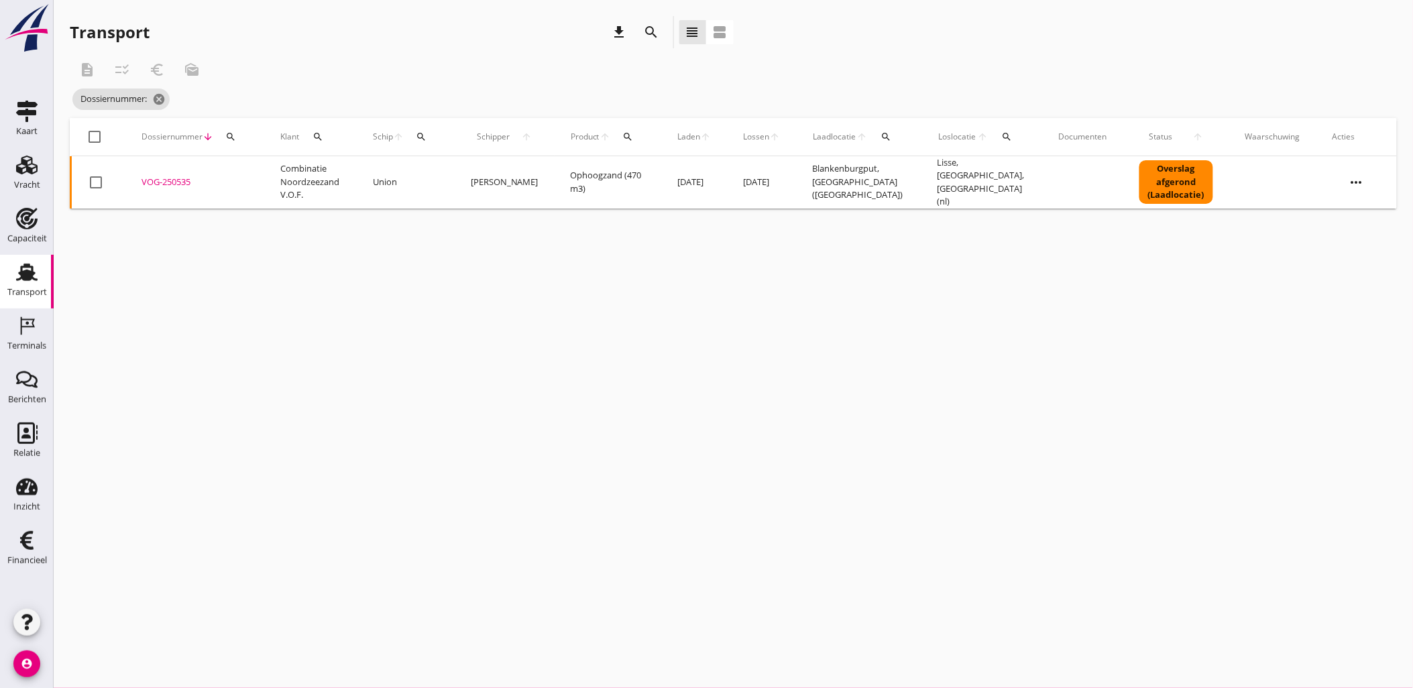
click at [237, 141] on button "search" at bounding box center [231, 137] width 24 height 24
click at [267, 168] on input "Zoeken op dossiernummer..." at bounding box center [292, 175] width 139 height 21
paste input "VOG-250538"
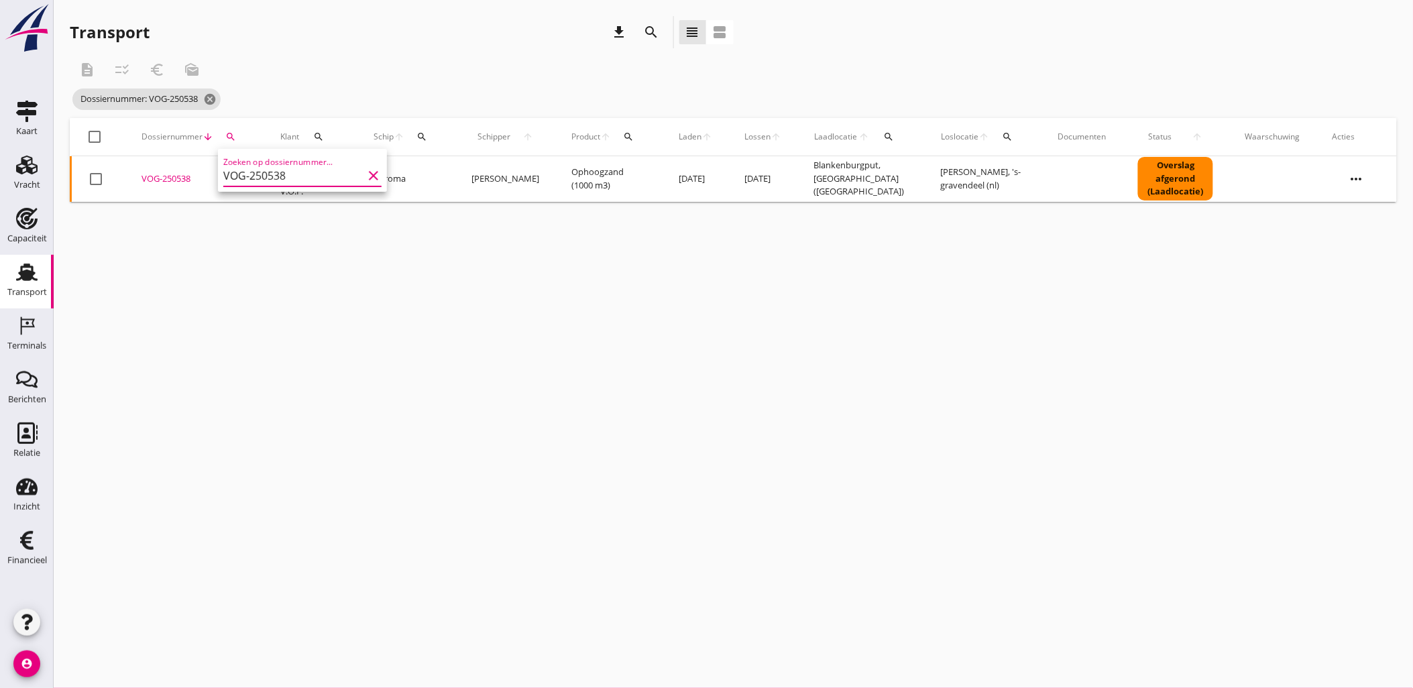
type input "VOG-250538"
click at [161, 180] on div "VOG-250538" at bounding box center [194, 178] width 107 height 13
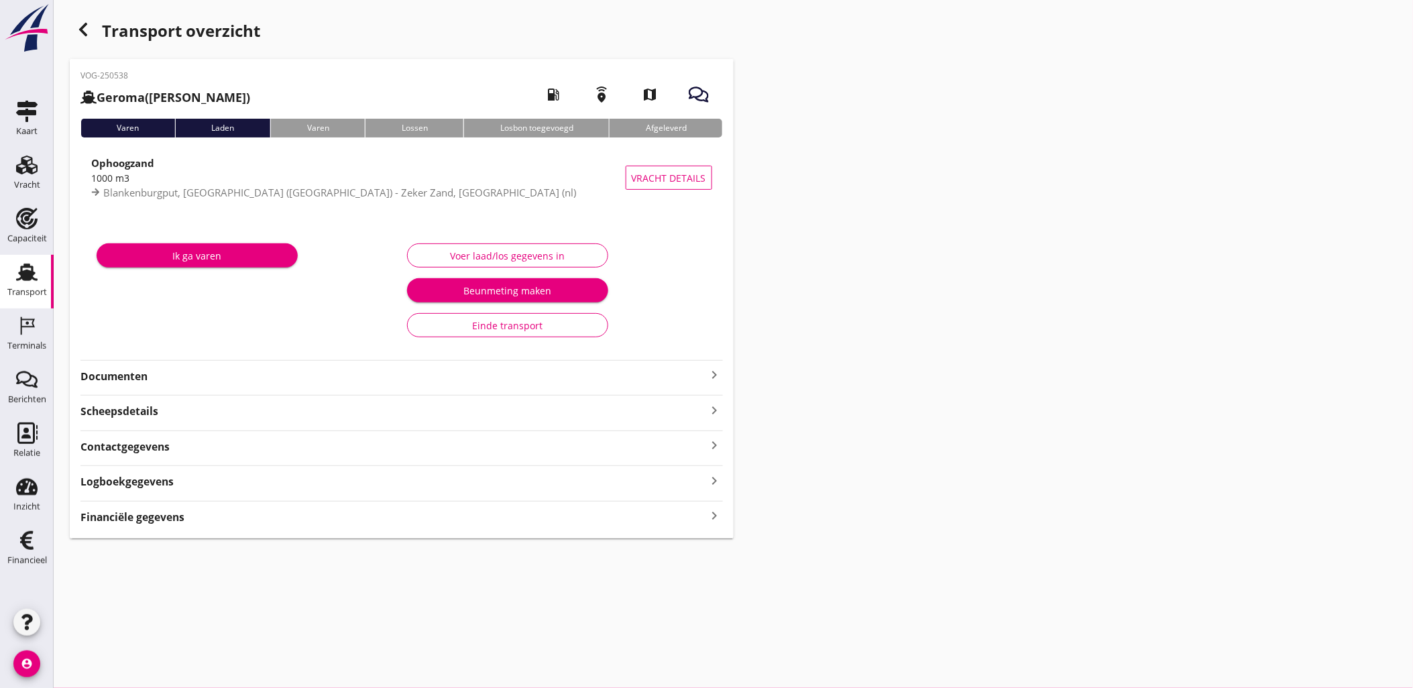
click at [550, 510] on div "Financiële gegevens keyboard_arrow_right" at bounding box center [401, 516] width 642 height 18
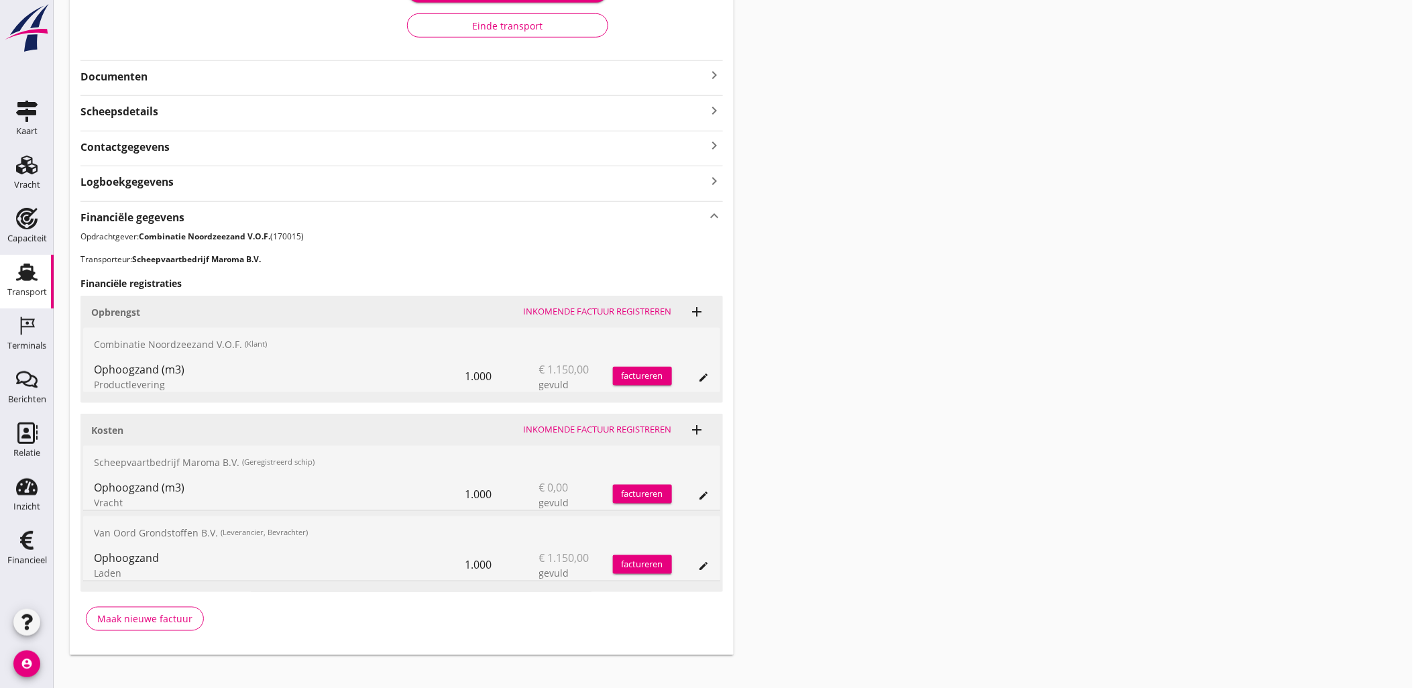
scroll to position [315, 0]
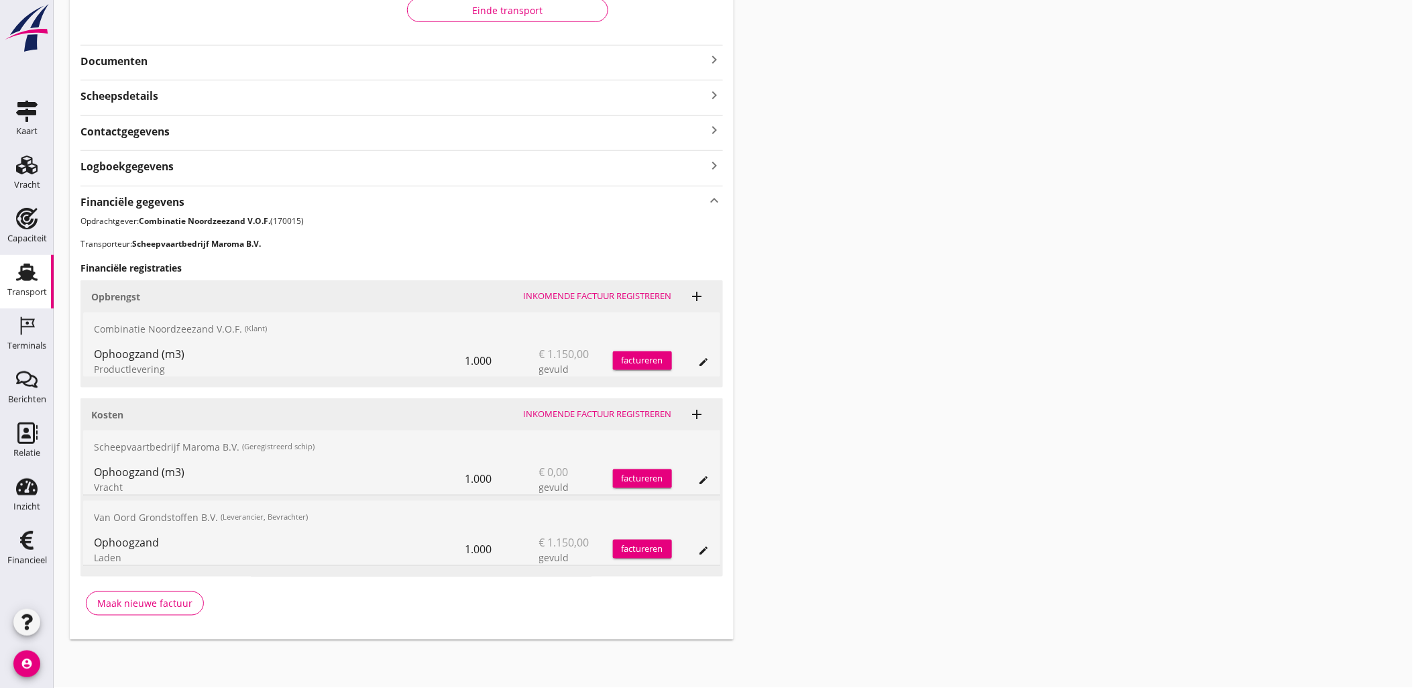
click at [704, 475] on icon "edit" at bounding box center [704, 480] width 11 height 11
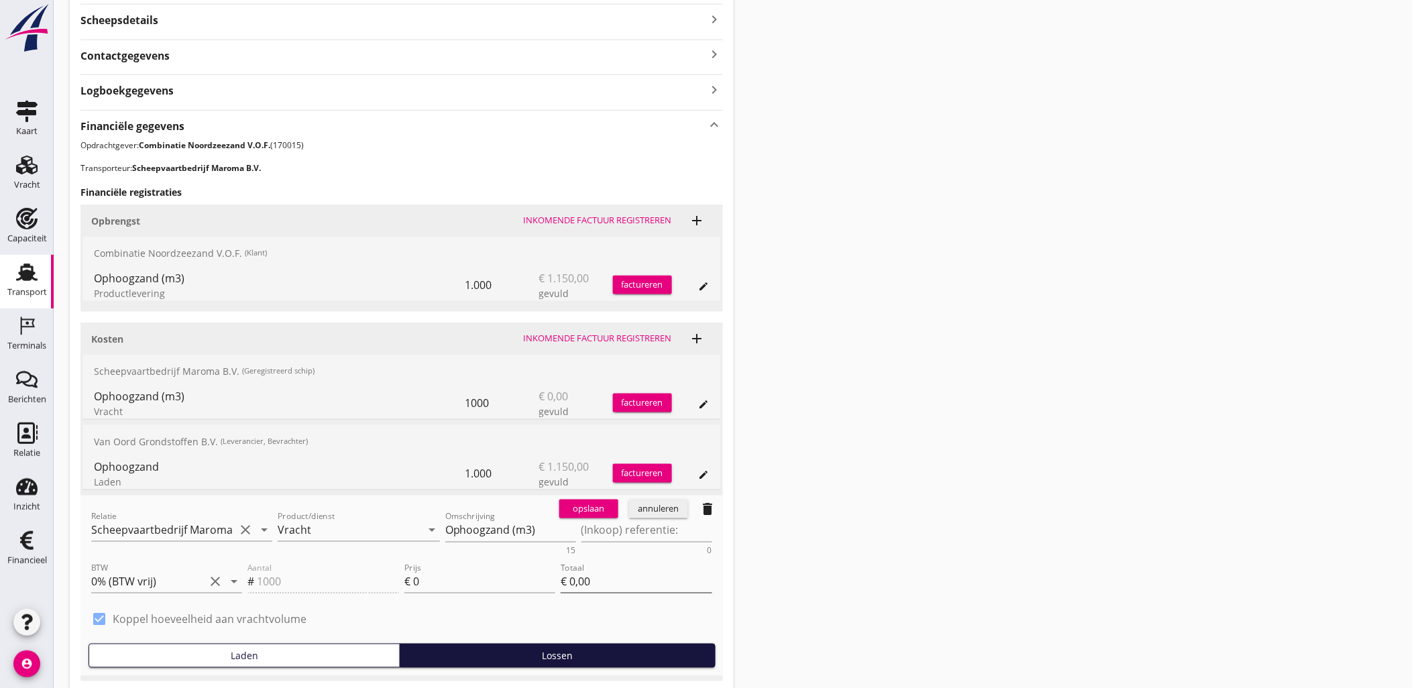
scroll to position [464, 0]
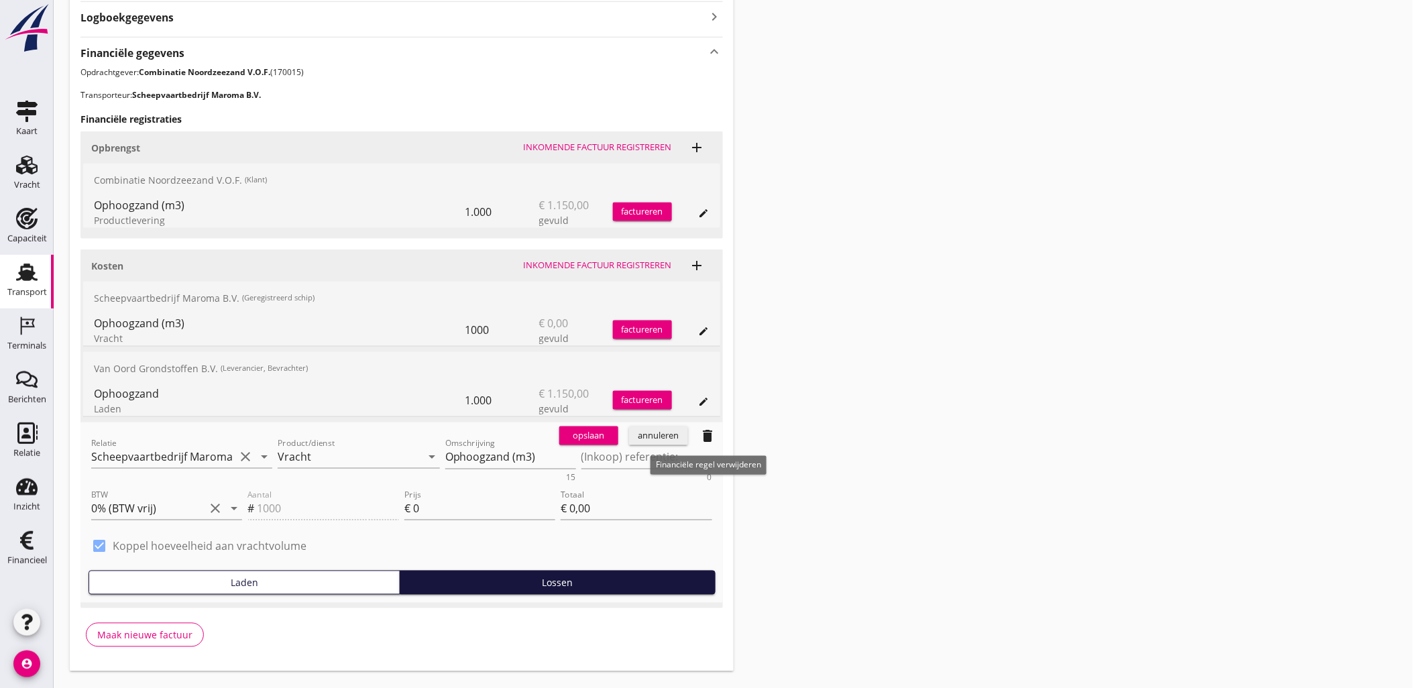
click at [706, 441] on icon "delete" at bounding box center [708, 436] width 16 height 16
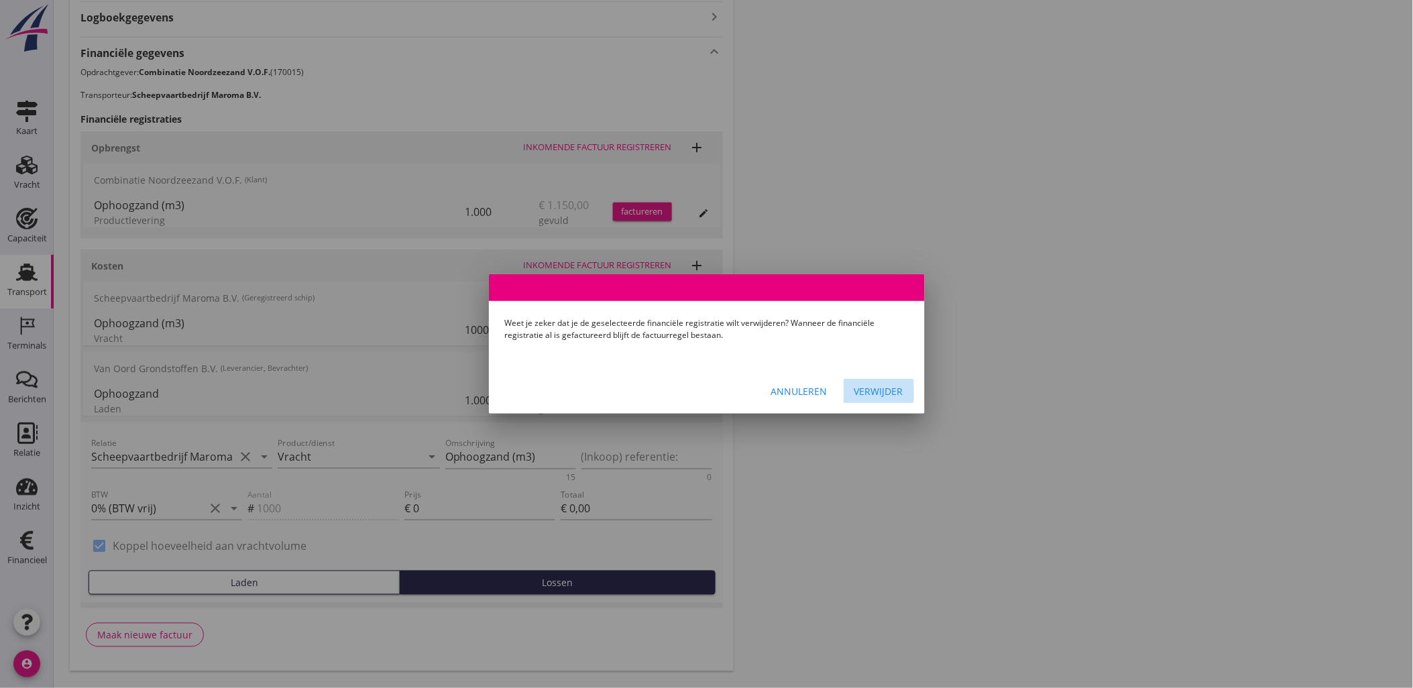
click at [888, 387] on div "Verwijder" at bounding box center [878, 391] width 49 height 14
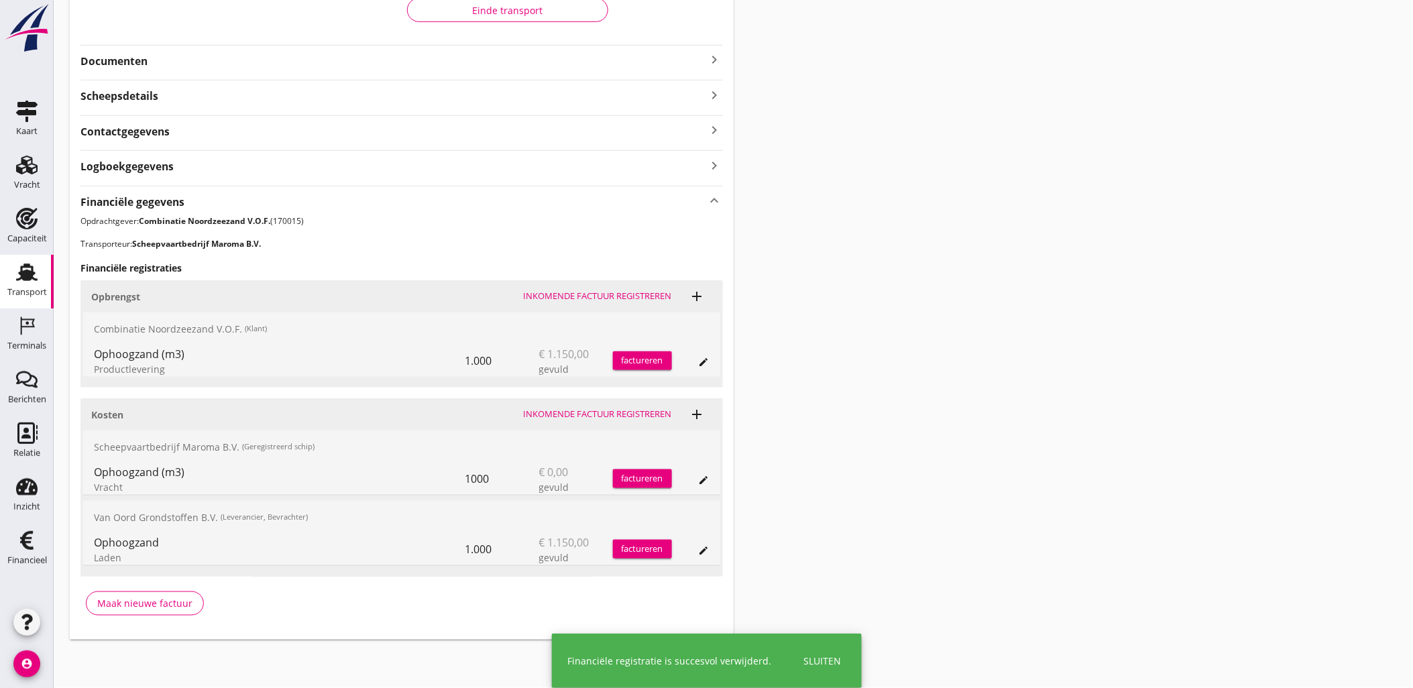
scroll to position [243, 0]
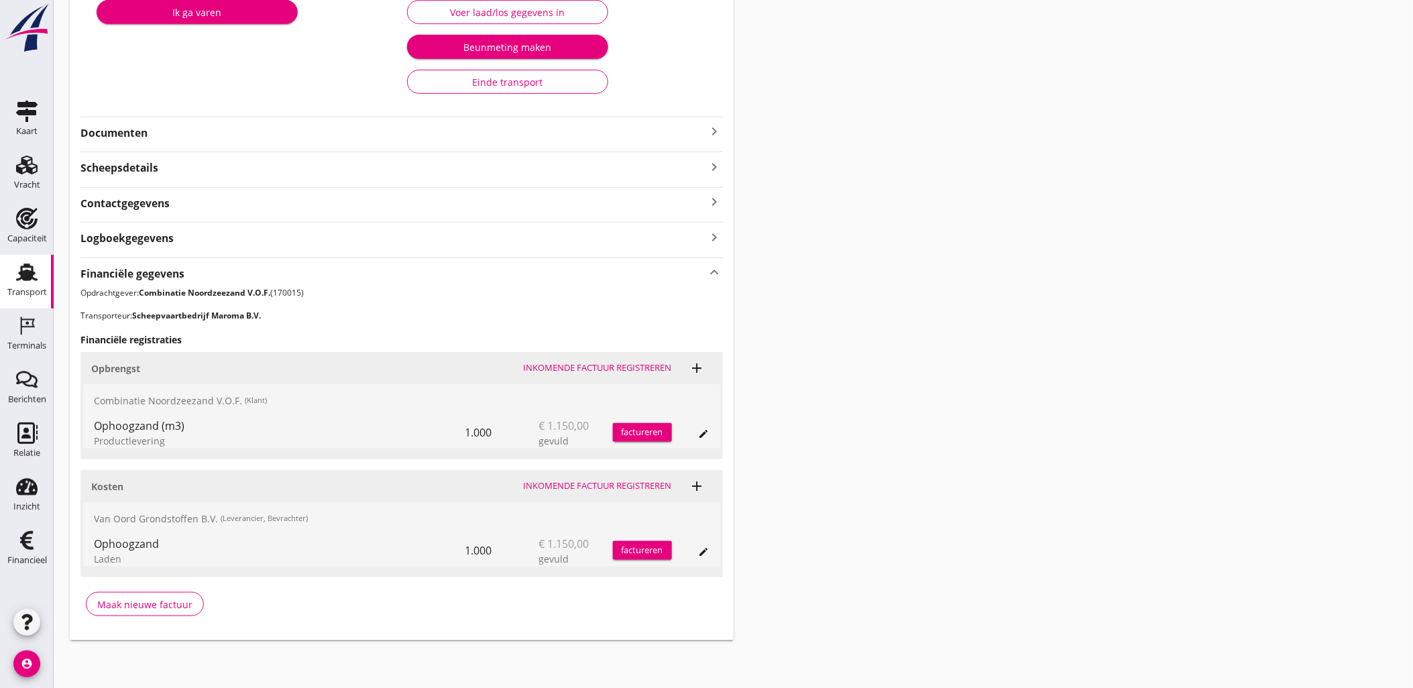
click at [969, 313] on div "Transport overzicht VOG-250538 Geroma (Gerard Mesken) local_gas_station emergen…" at bounding box center [733, 207] width 1359 height 900
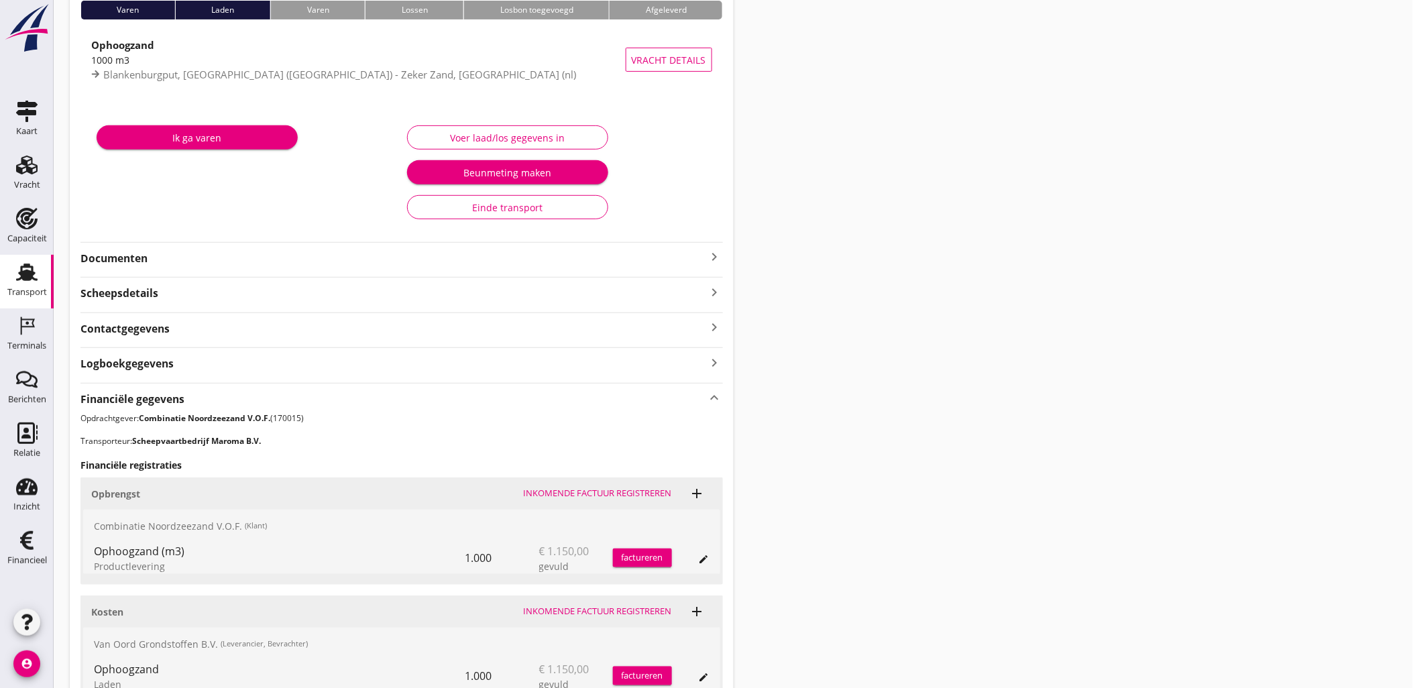
scroll to position [0, 0]
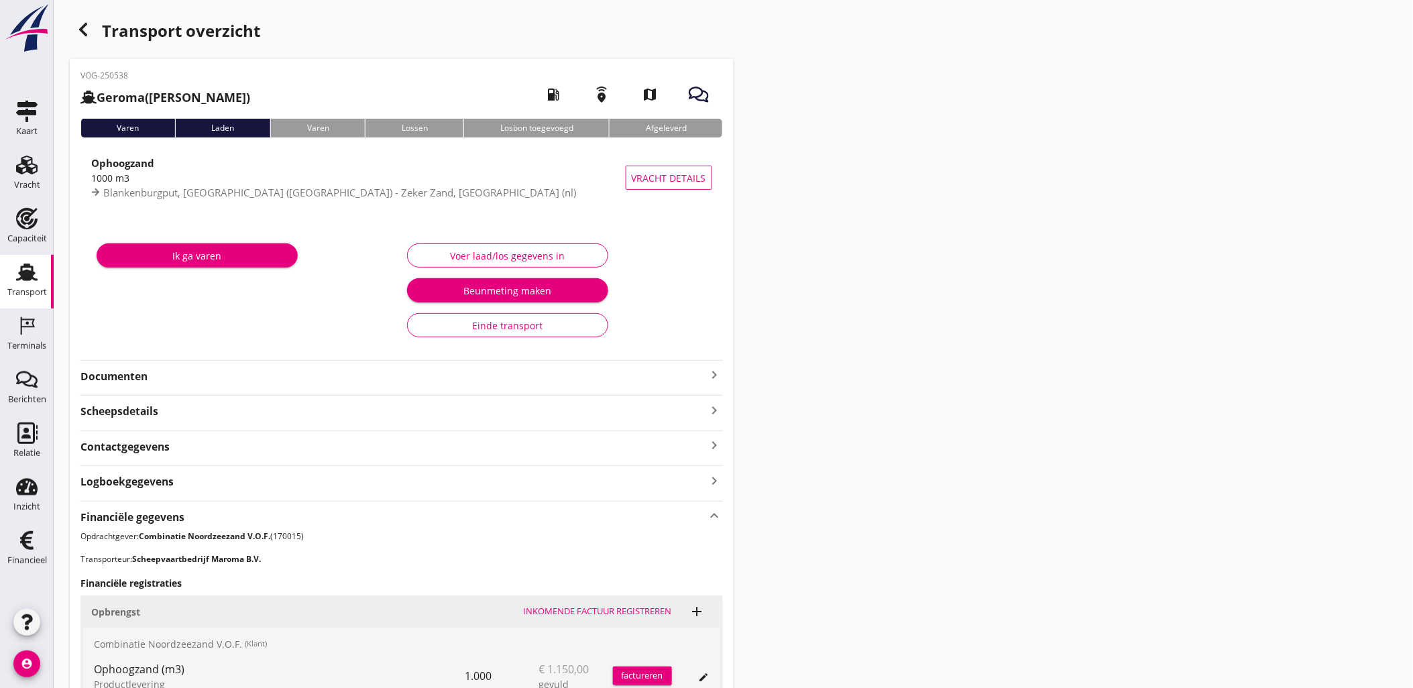
click at [89, 17] on div "button" at bounding box center [83, 29] width 27 height 27
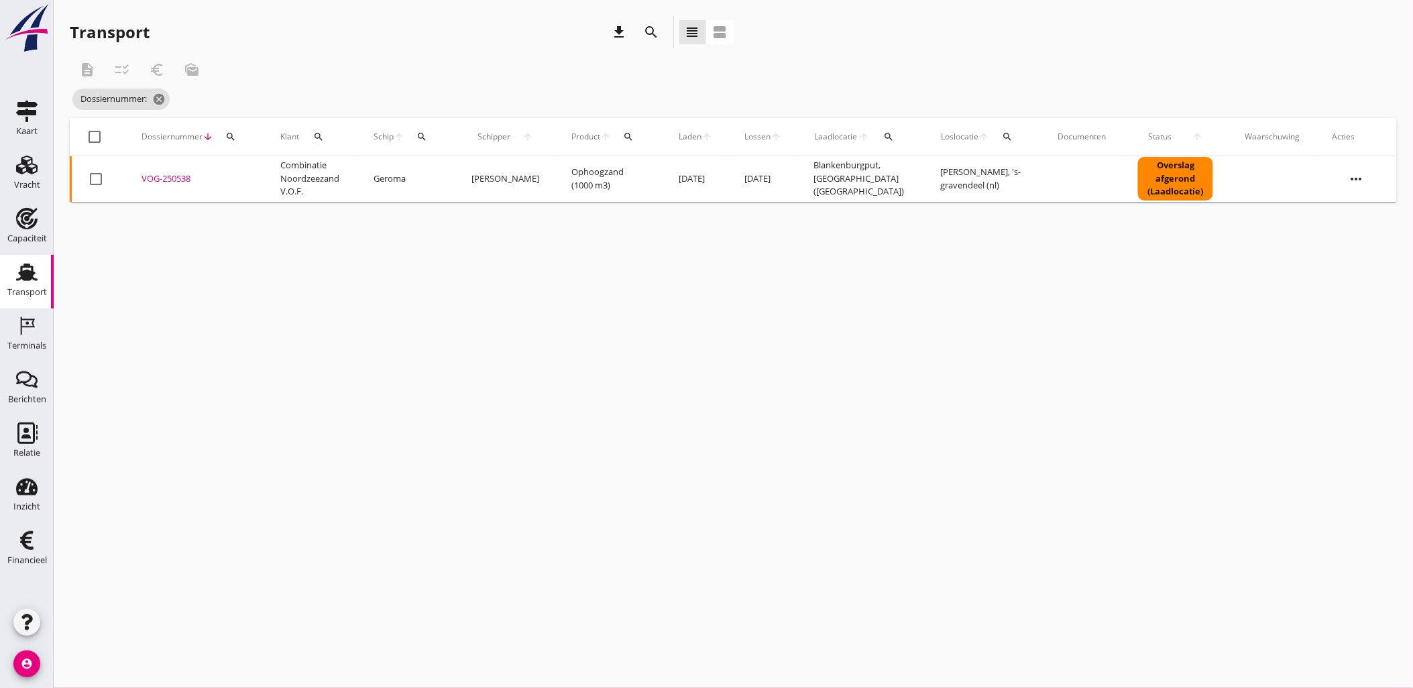
click at [239, 142] on button "search" at bounding box center [231, 137] width 24 height 24
click at [246, 176] on input "Zoeken op dossiernummer..." at bounding box center [292, 175] width 139 height 21
paste input "VOG-250598"
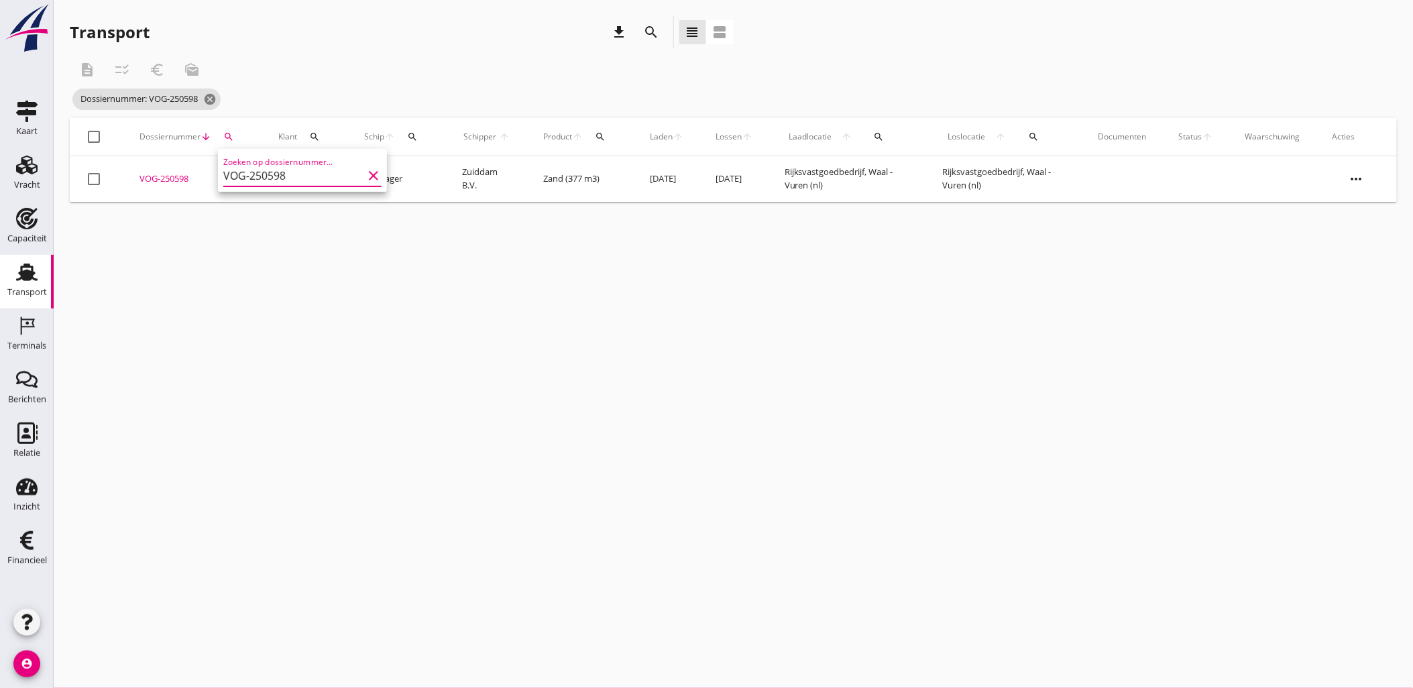
type input "VOG-250598"
click at [162, 181] on div "VOG-250598" at bounding box center [192, 178] width 107 height 13
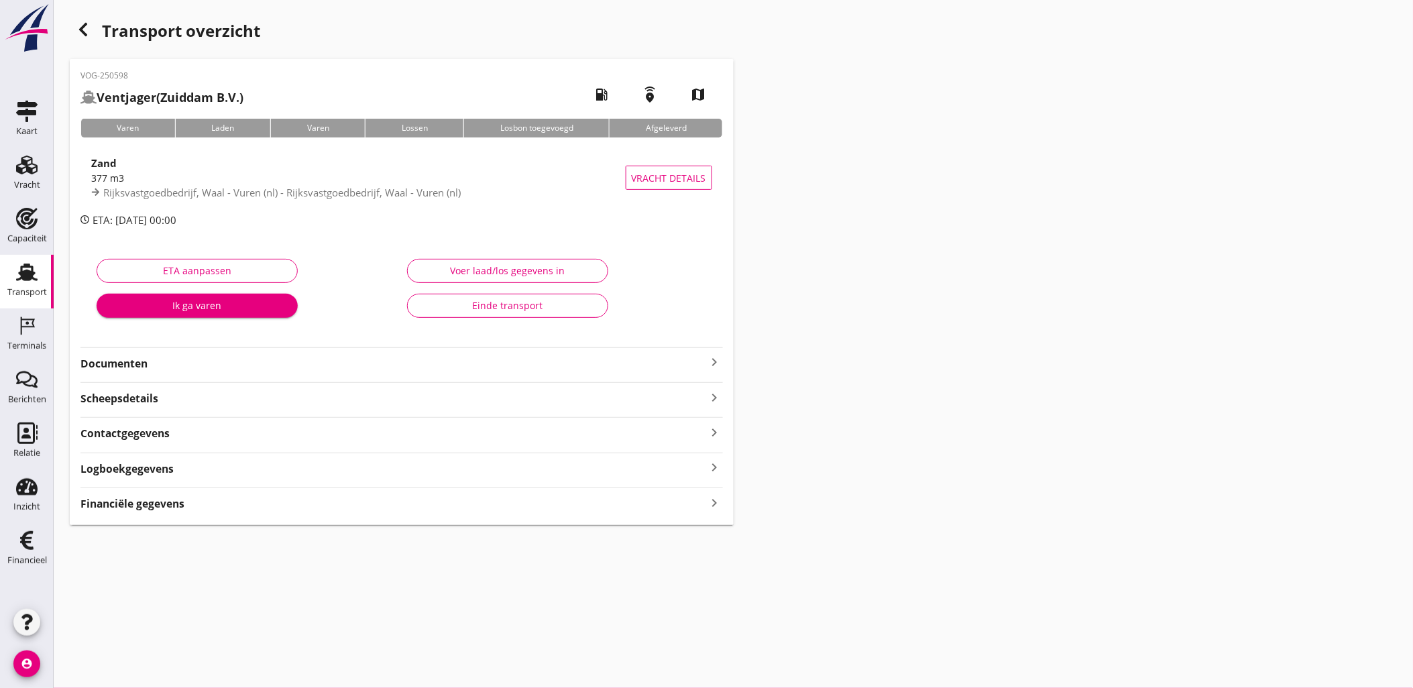
click at [400, 520] on div "VOG-250598 Ventjager (Zuiddam B.V.) local_gas_station emergency_share map Varen…" at bounding box center [402, 292] width 664 height 466
click at [403, 508] on div "Financiële gegevens keyboard_arrow_right" at bounding box center [401, 502] width 642 height 18
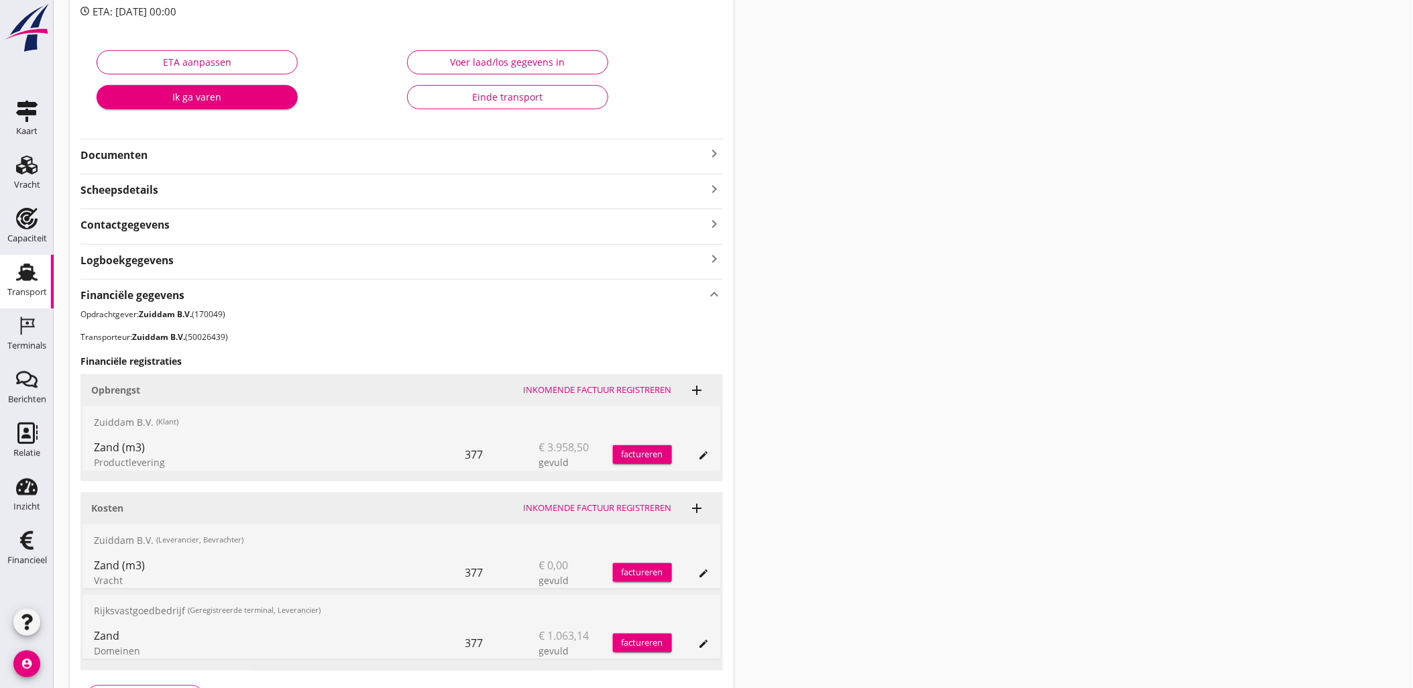
scroll to position [302, 0]
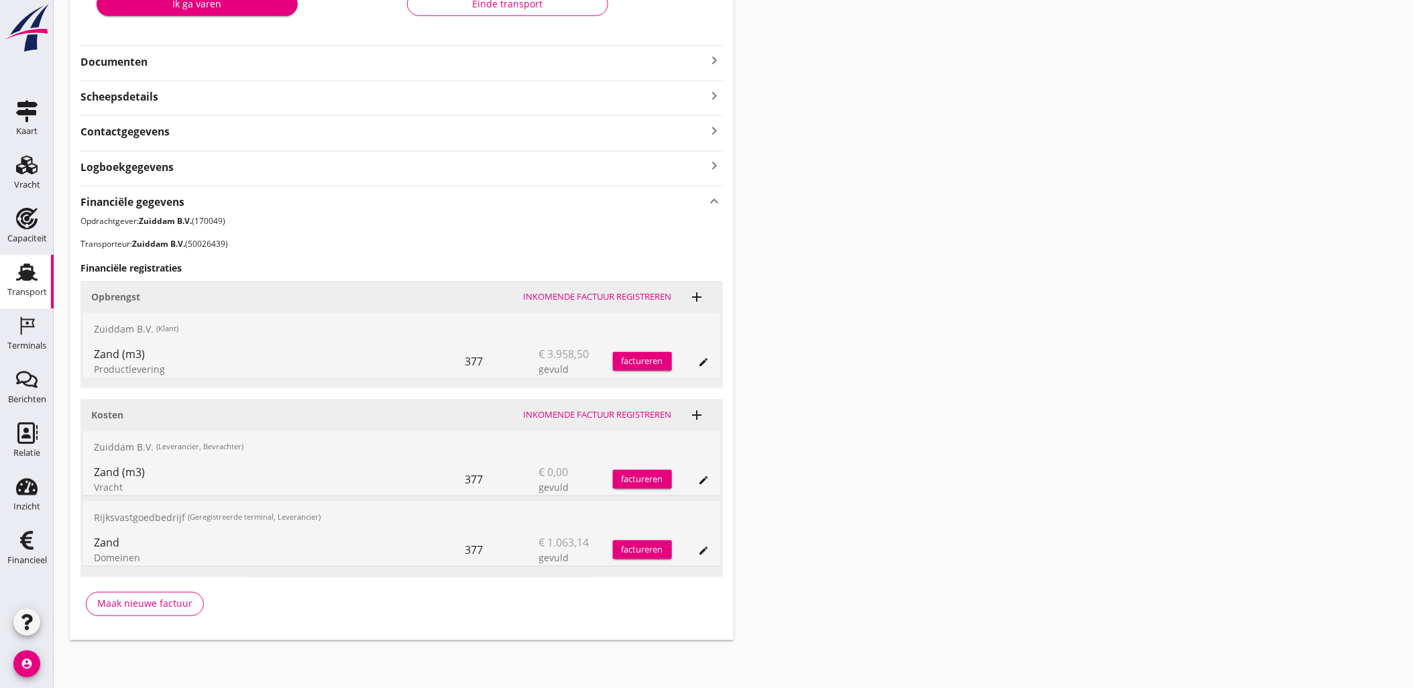
click at [699, 484] on icon "edit" at bounding box center [704, 480] width 11 height 11
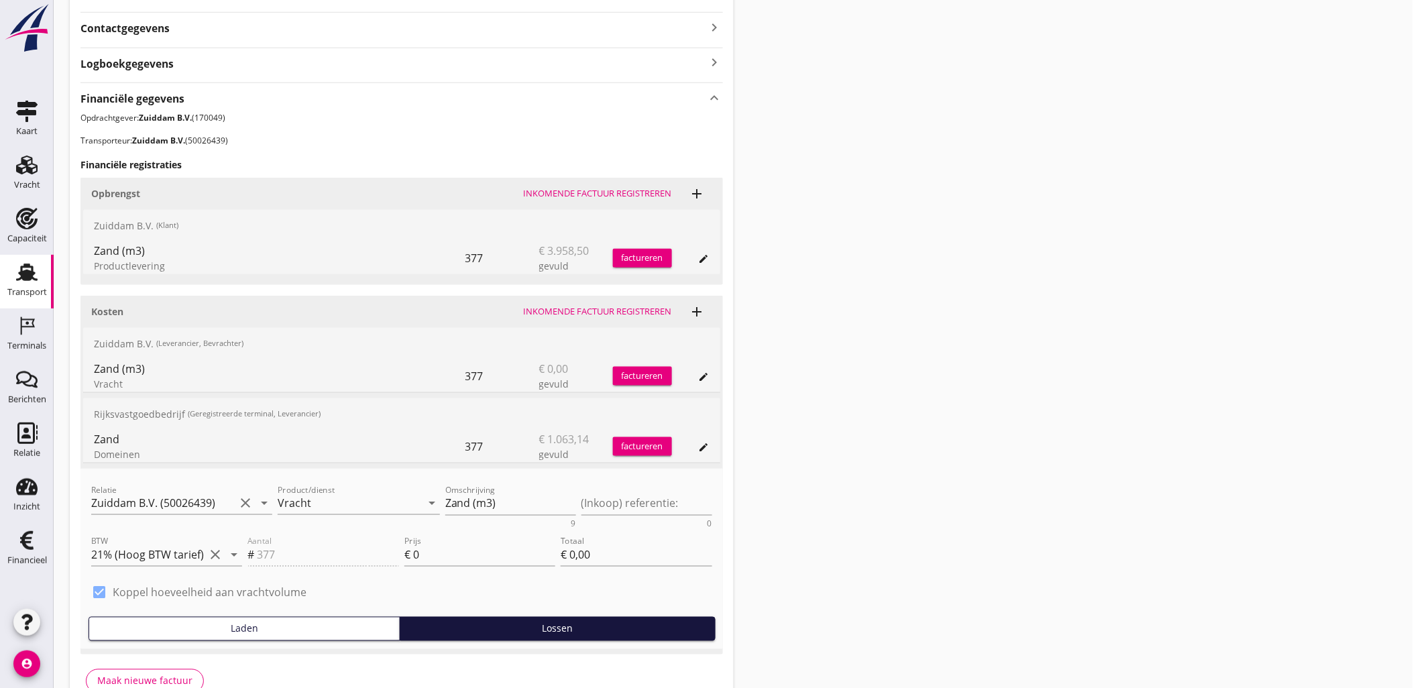
scroll to position [481, 0]
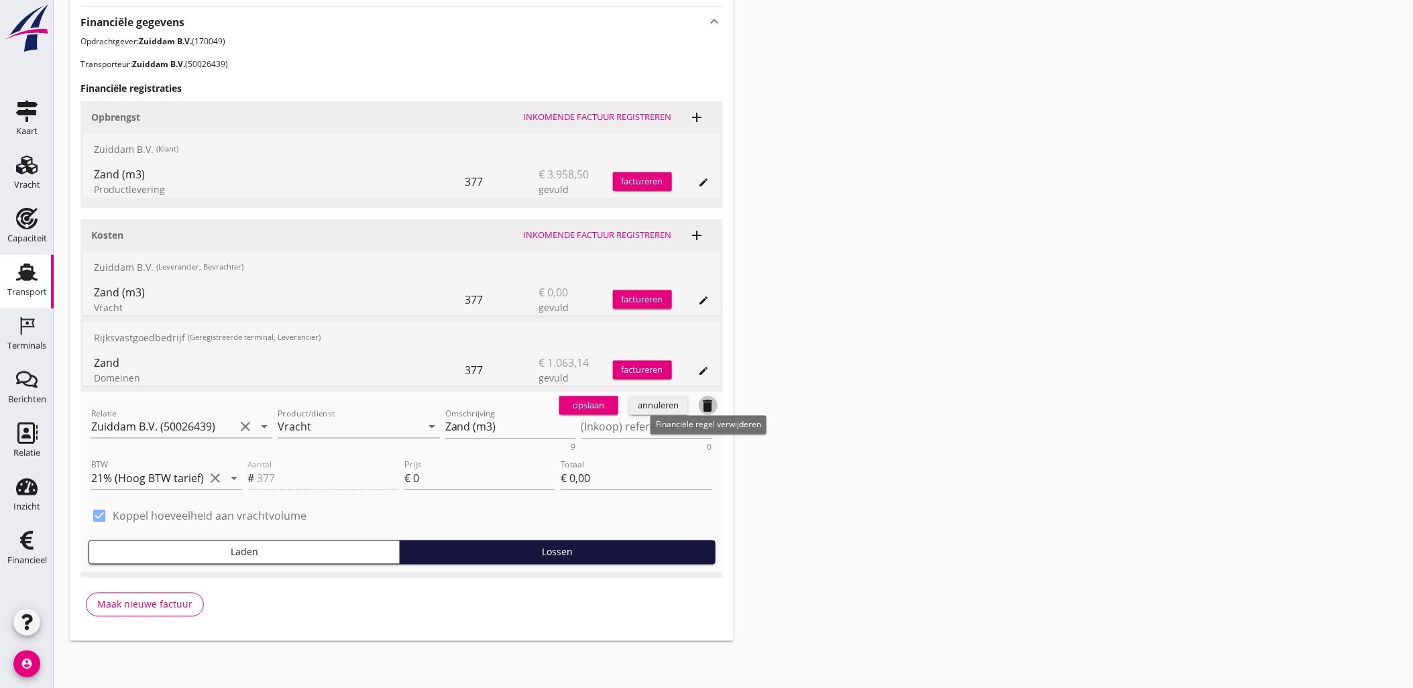
click at [712, 404] on icon "delete" at bounding box center [708, 406] width 16 height 16
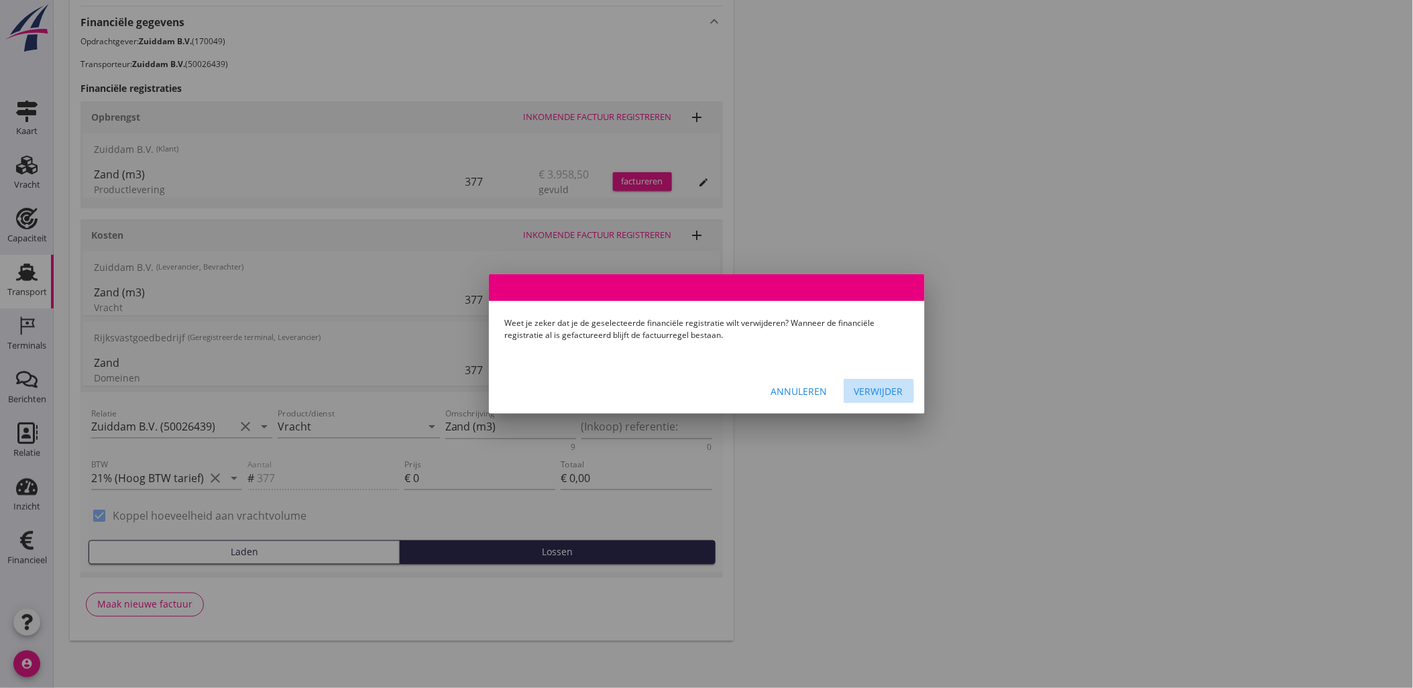
click at [868, 390] on div "Verwijder" at bounding box center [878, 391] width 49 height 14
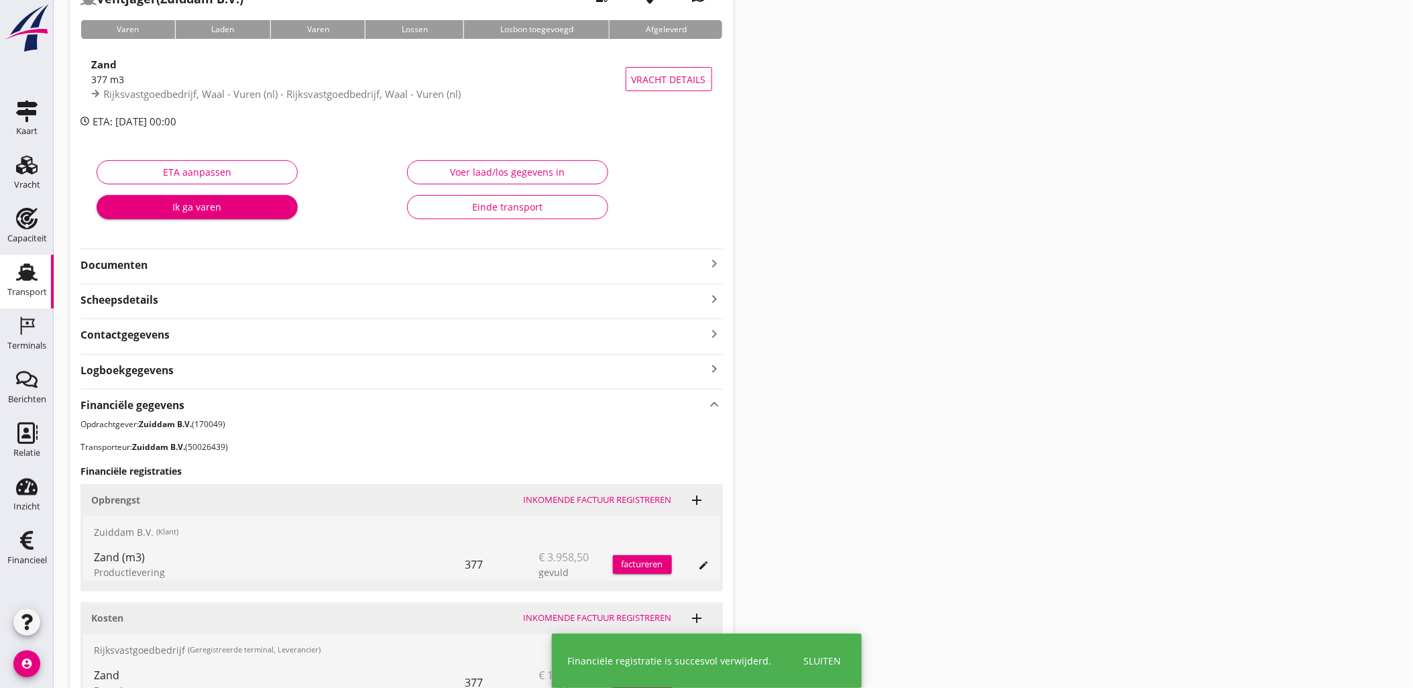
scroll to position [0, 0]
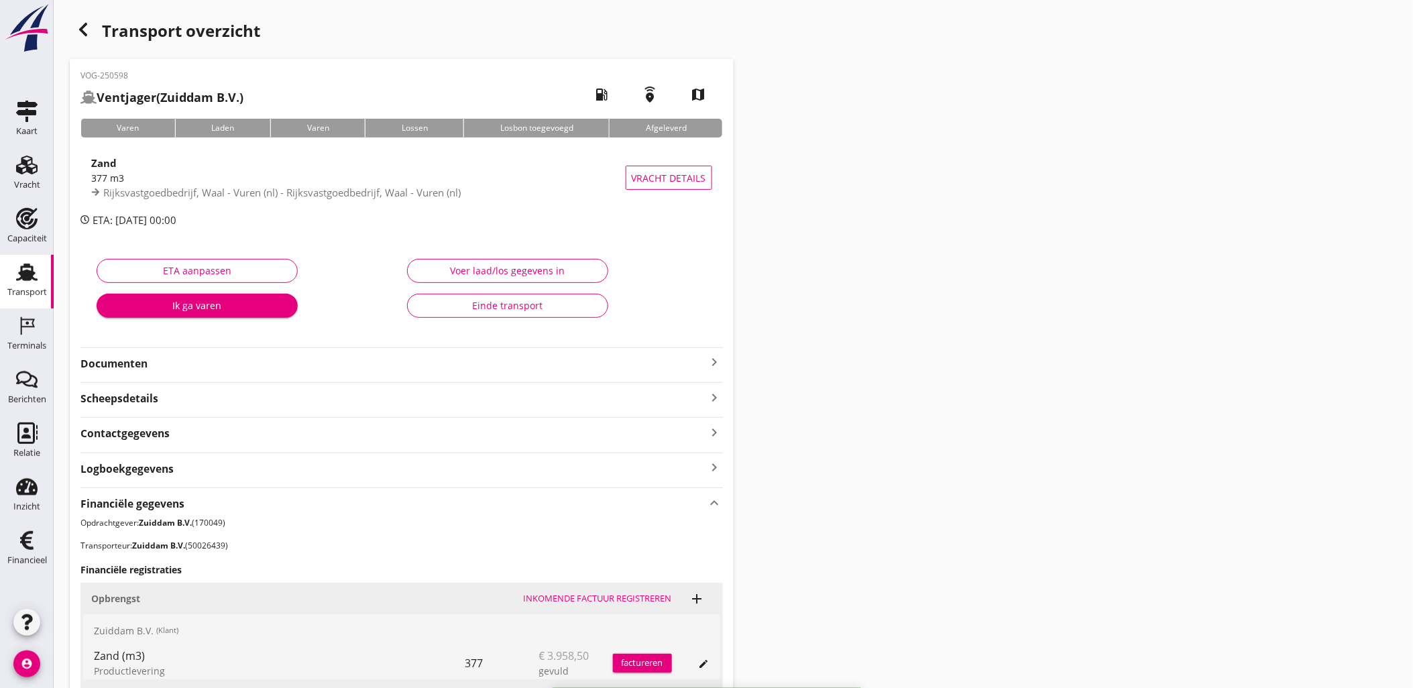
click at [95, 27] on div "button" at bounding box center [83, 29] width 27 height 27
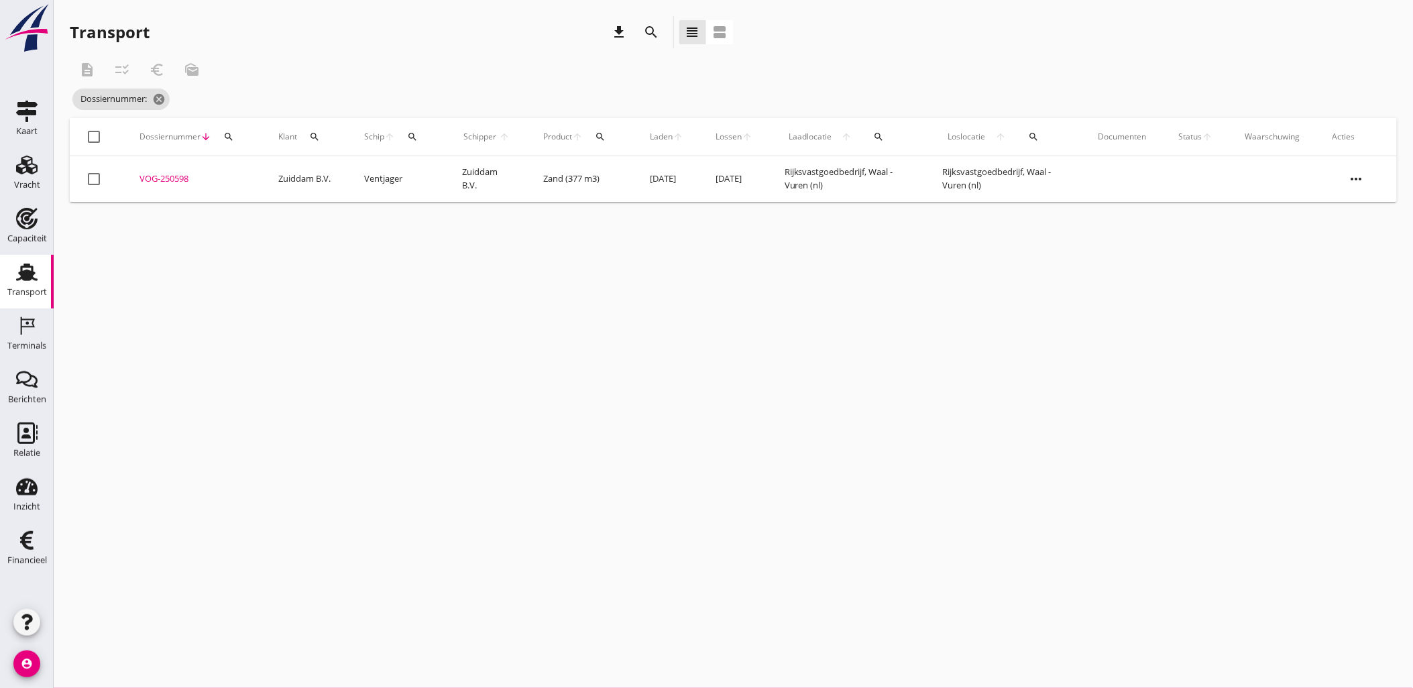
click at [695, 337] on div "cancel You are impersonating another user. Transport download search view_headl…" at bounding box center [733, 344] width 1359 height 688
click at [228, 143] on button "search" at bounding box center [229, 137] width 24 height 24
click at [237, 166] on input "Zoeken op dossiernummer..." at bounding box center [291, 175] width 139 height 21
paste input "VOG-250596"
type input "VOG-250596"
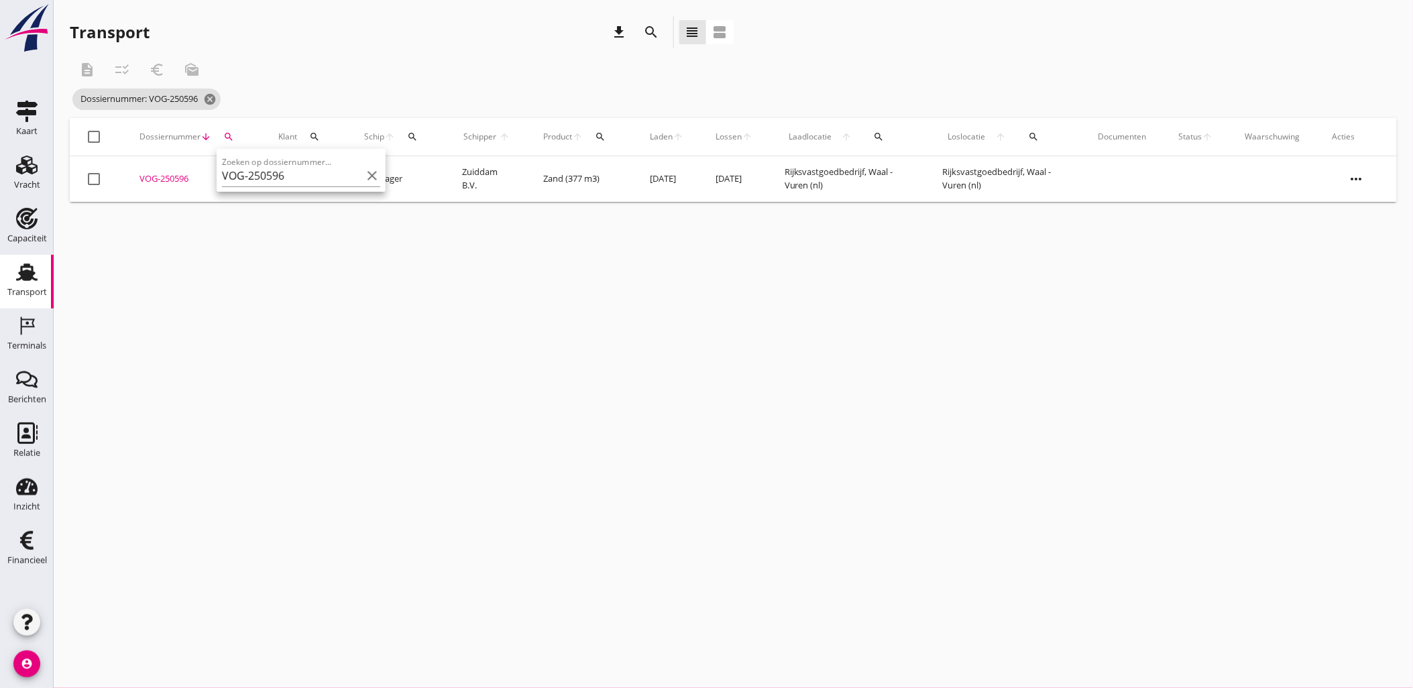
click at [177, 179] on div "VOG-250596" at bounding box center [192, 178] width 107 height 13
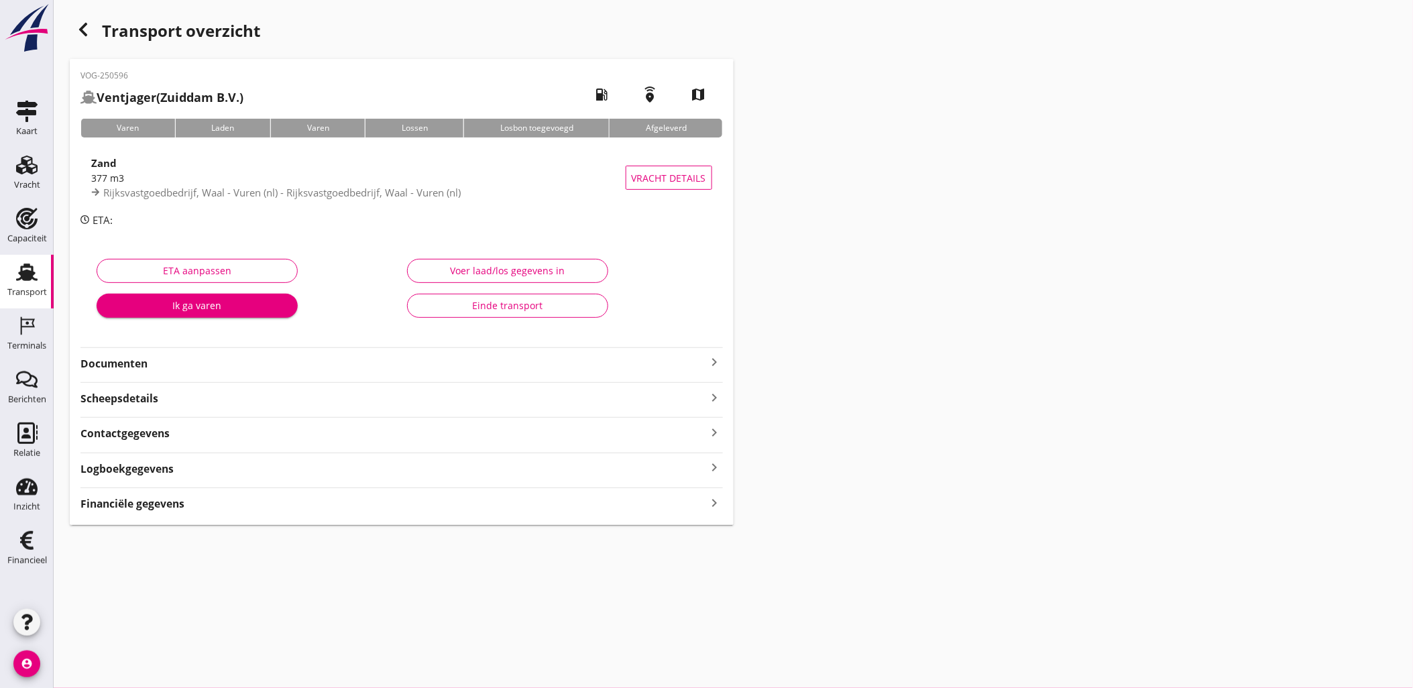
click at [604, 499] on div "Financiële gegevens keyboard_arrow_right" at bounding box center [401, 502] width 642 height 18
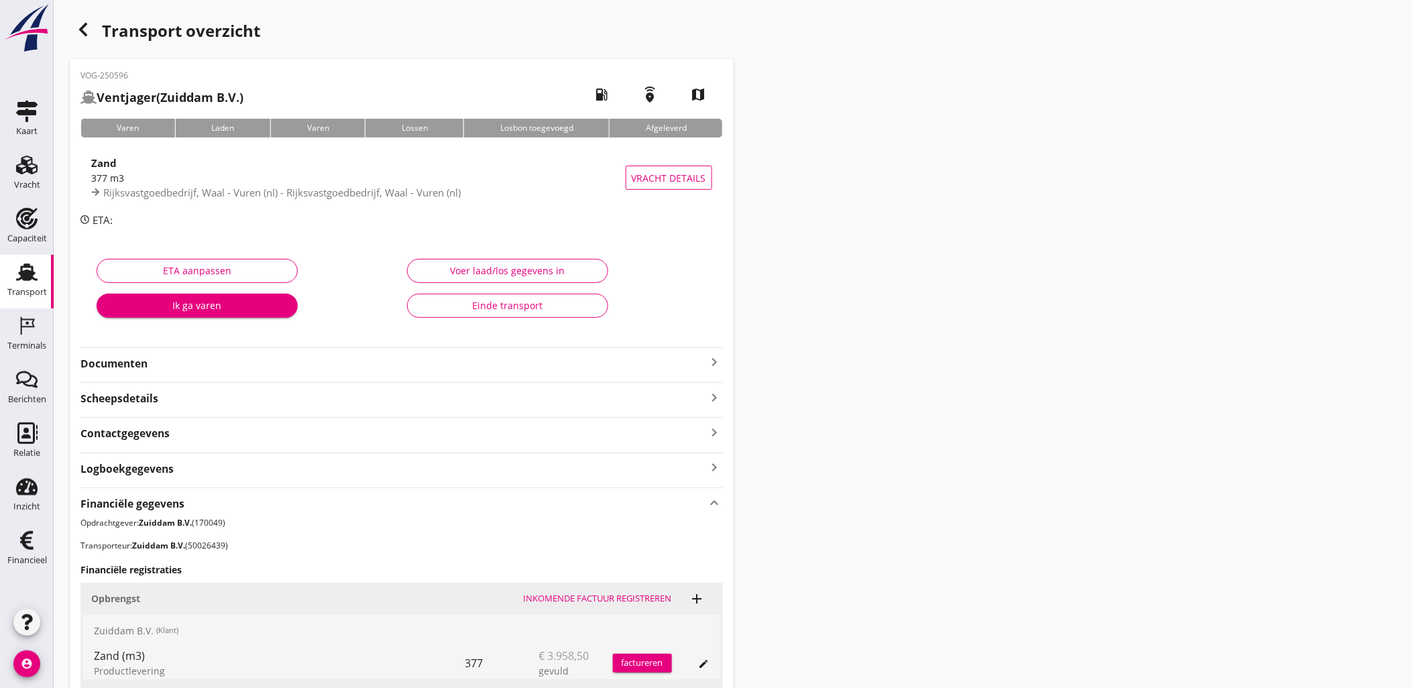
scroll to position [302, 0]
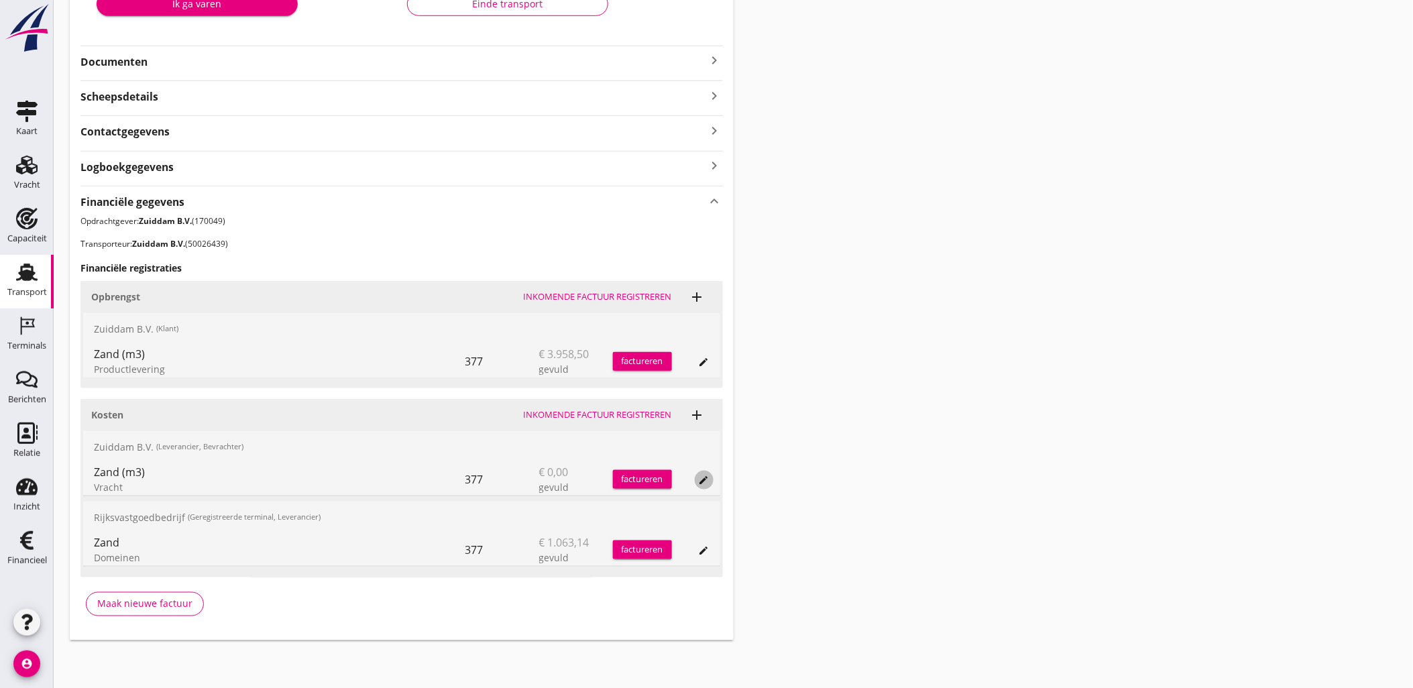
click at [705, 471] on button "edit" at bounding box center [704, 480] width 19 height 19
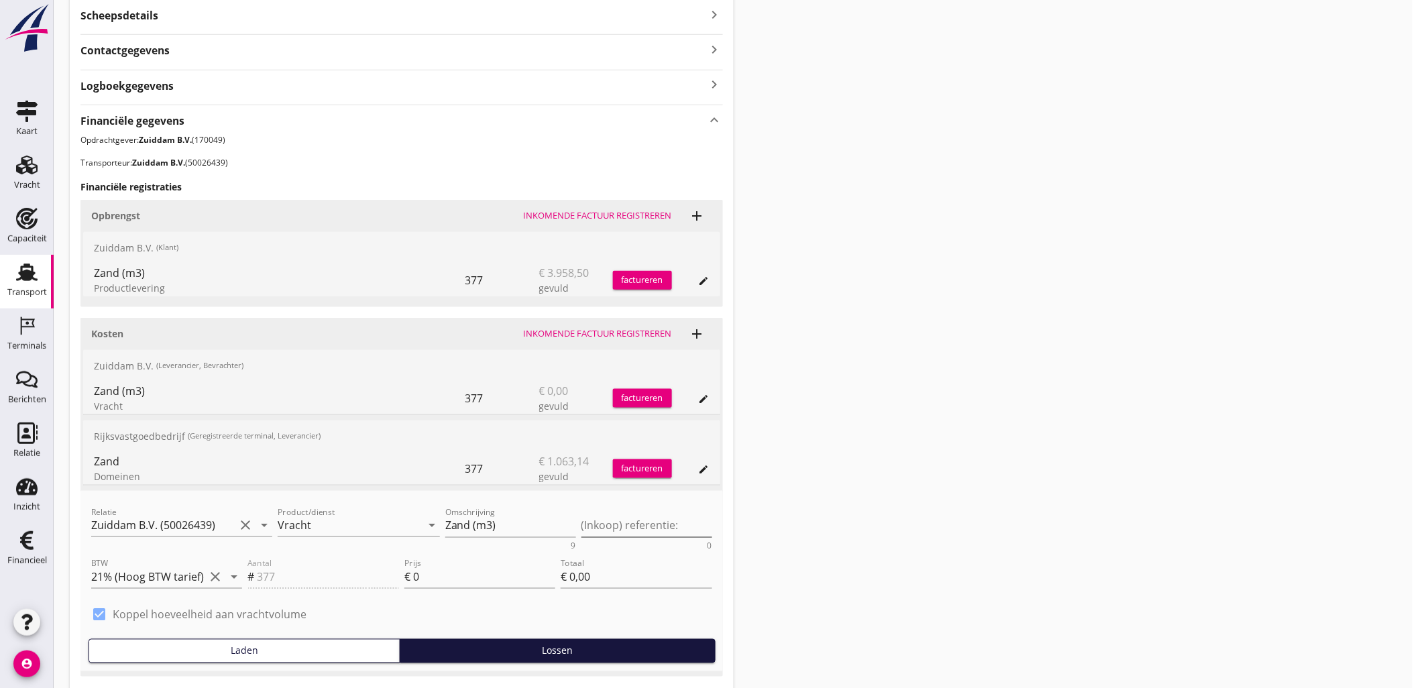
scroll to position [481, 0]
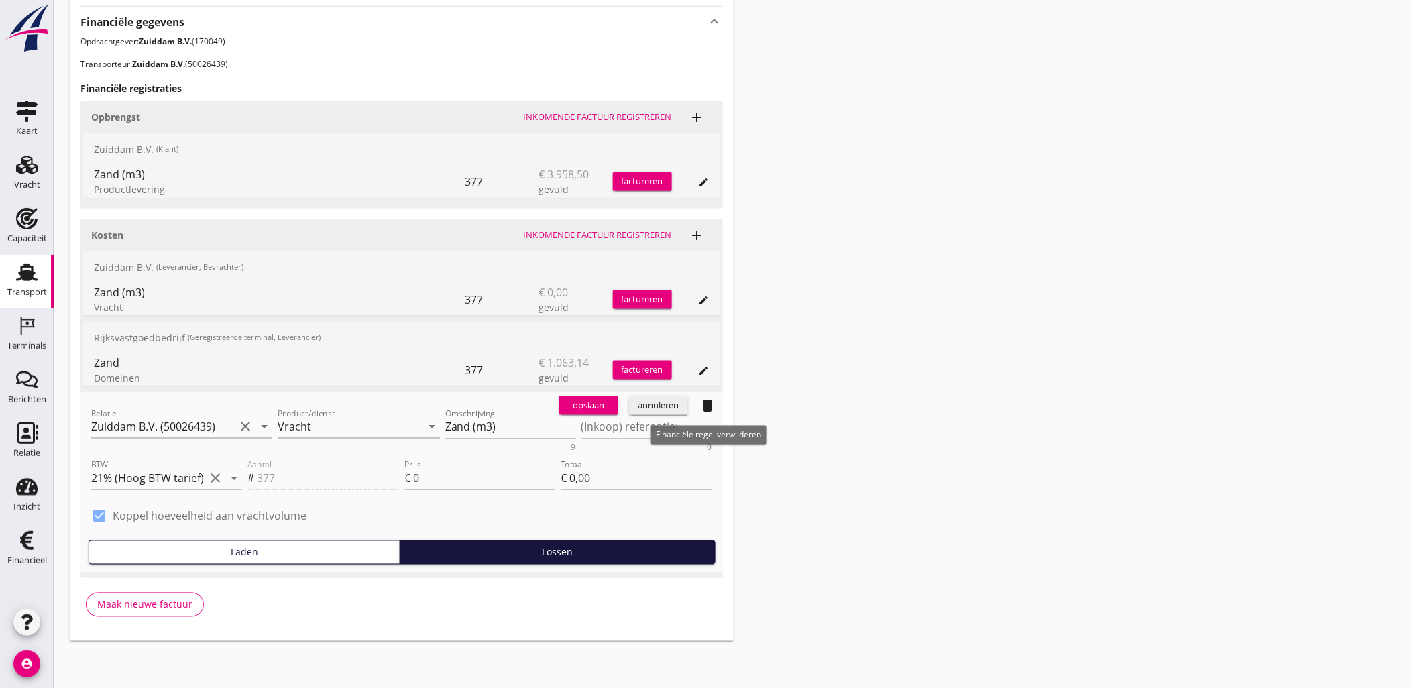
click at [708, 404] on icon "delete" at bounding box center [708, 406] width 16 height 16
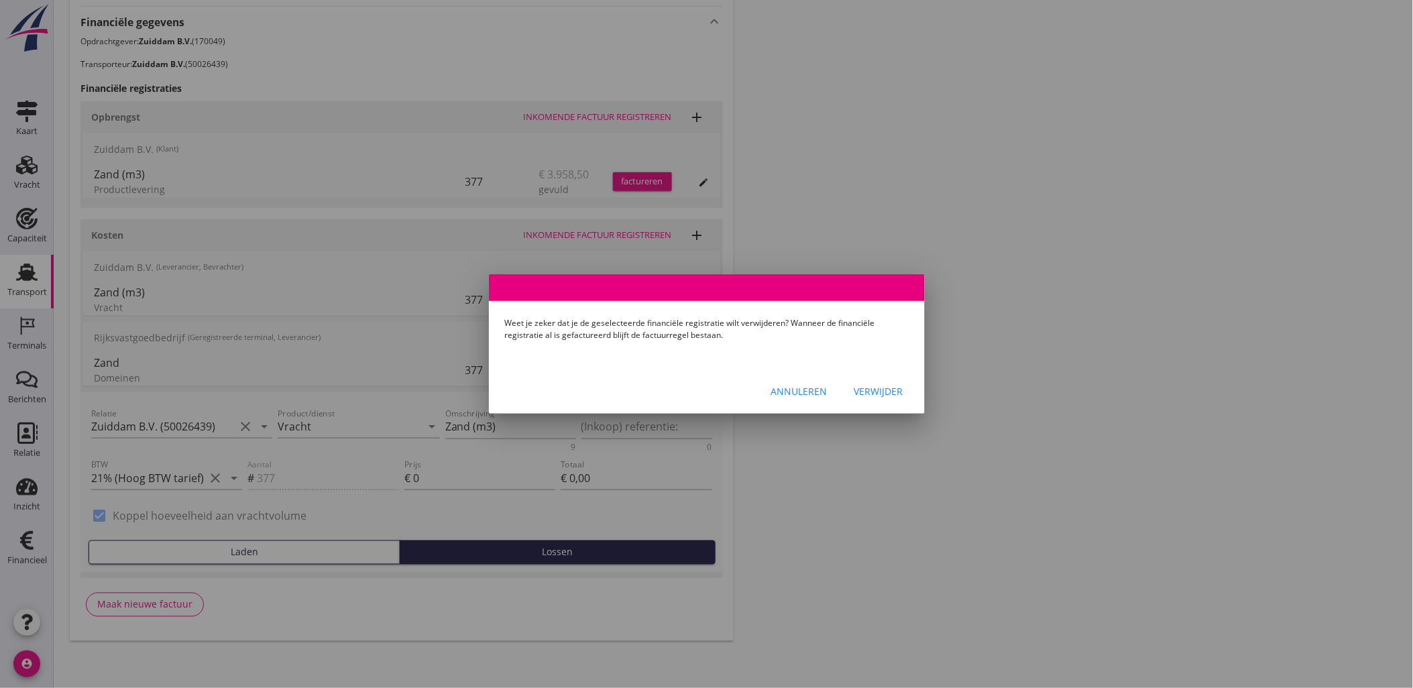
click at [874, 385] on div "Verwijder" at bounding box center [878, 391] width 49 height 14
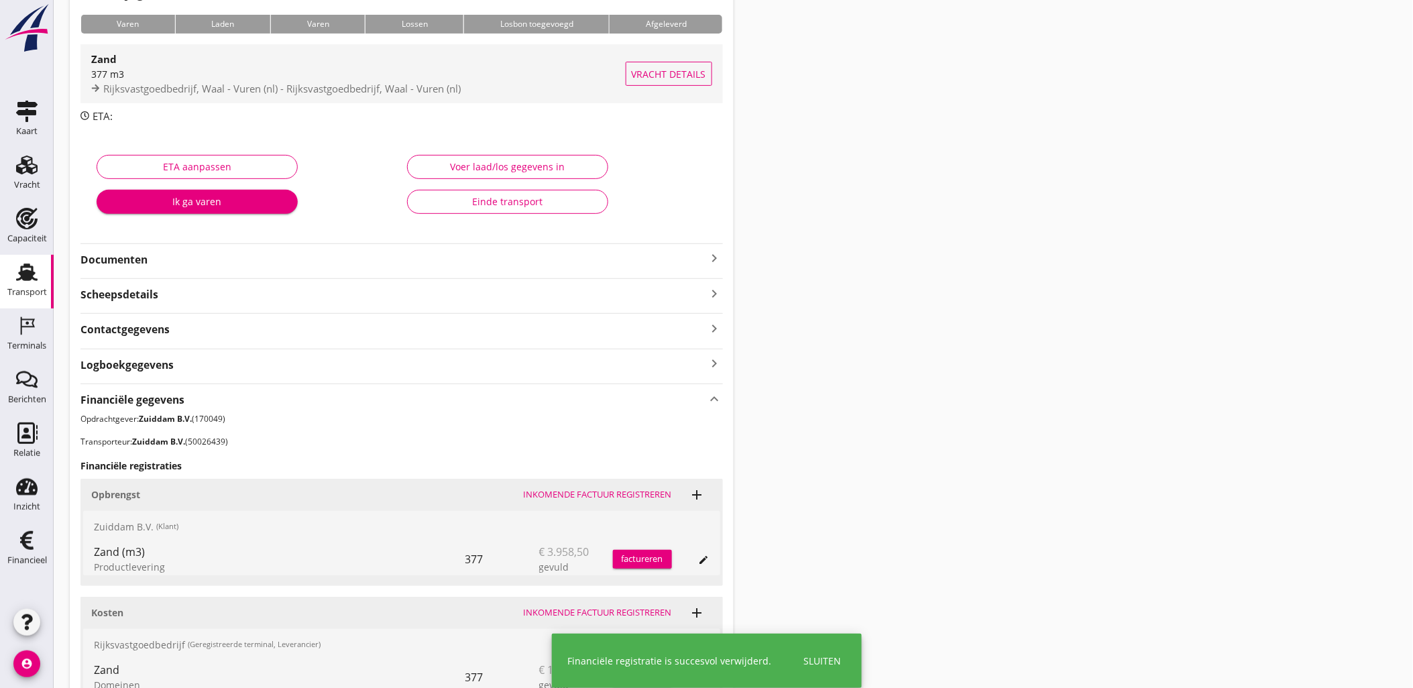
scroll to position [0, 0]
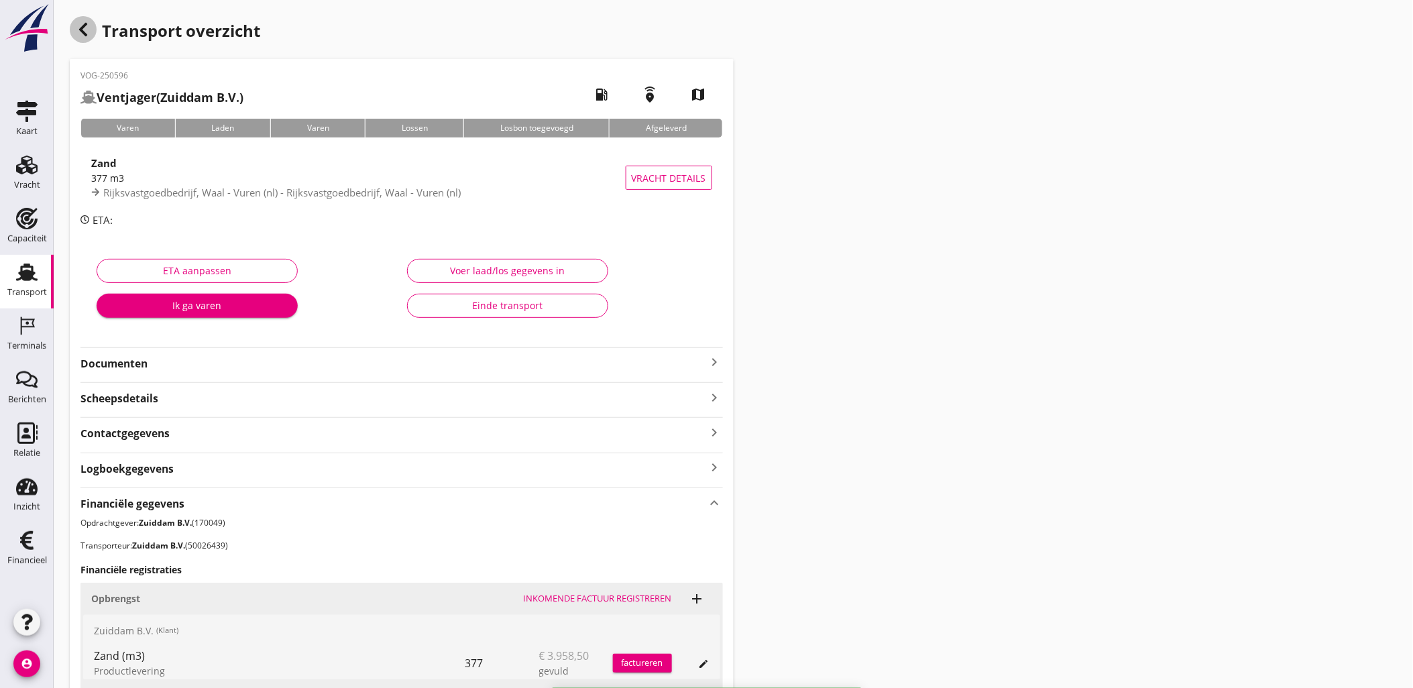
click at [87, 34] on icon "button" at bounding box center [83, 29] width 16 height 16
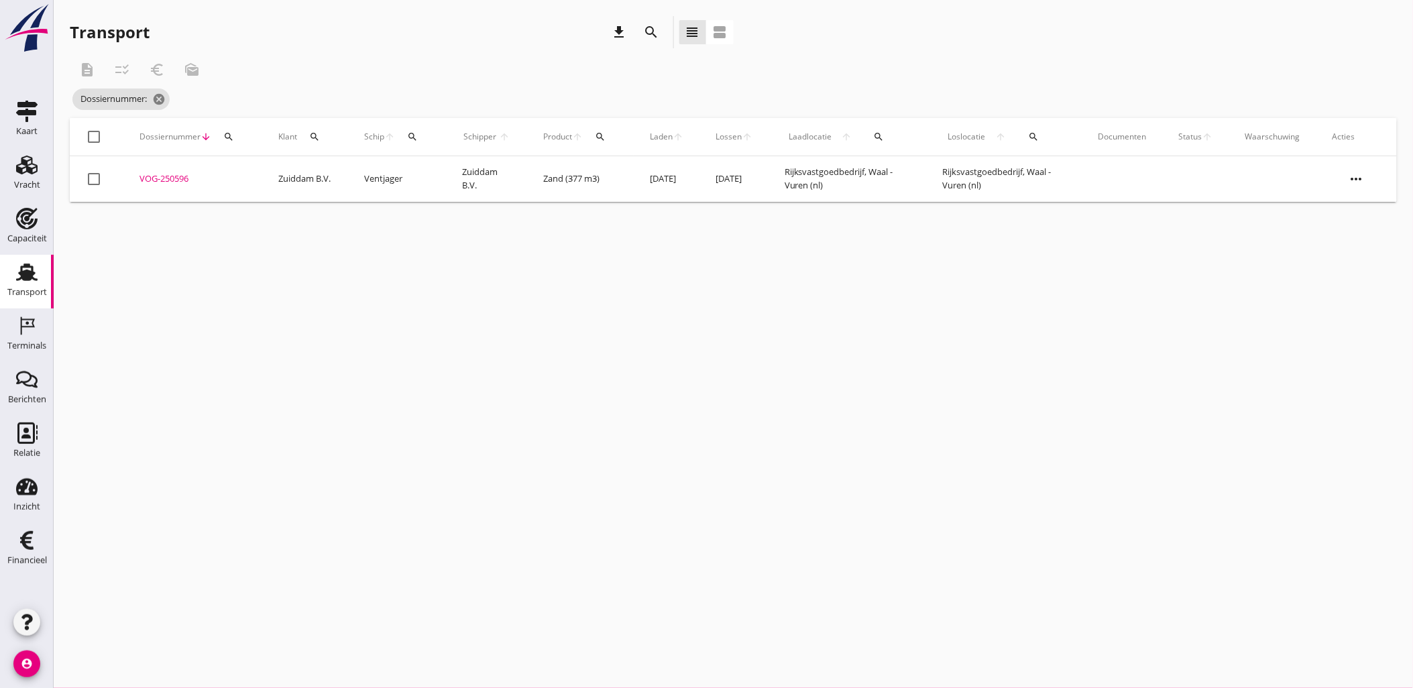
click at [969, 373] on div "cancel You are impersonating another user. Transport download search view_headl…" at bounding box center [733, 344] width 1359 height 688
click at [224, 135] on icon "search" at bounding box center [228, 136] width 11 height 11
click at [239, 170] on input "Zoeken op dossiernummer..." at bounding box center [291, 175] width 139 height 21
paste input "VOG-250597"
type input "VOG-250597"
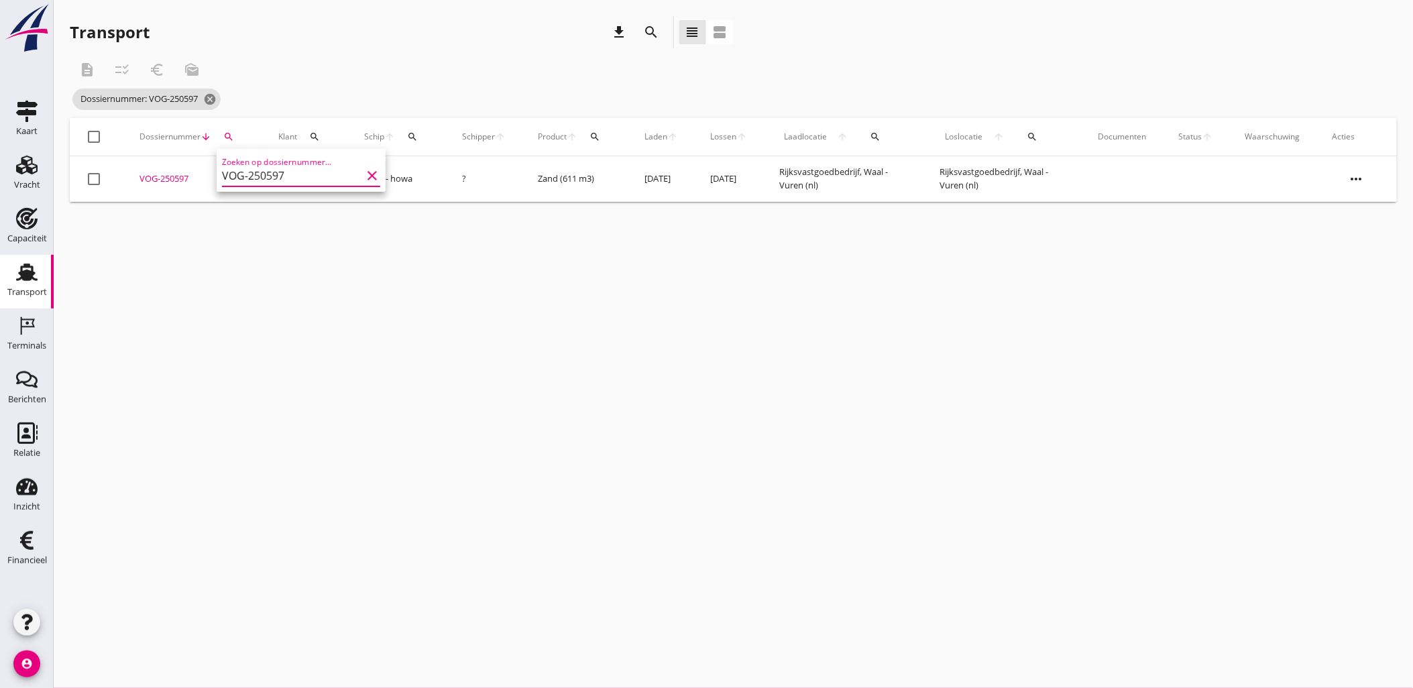
click at [173, 176] on div "VOG-250597" at bounding box center [192, 178] width 107 height 13
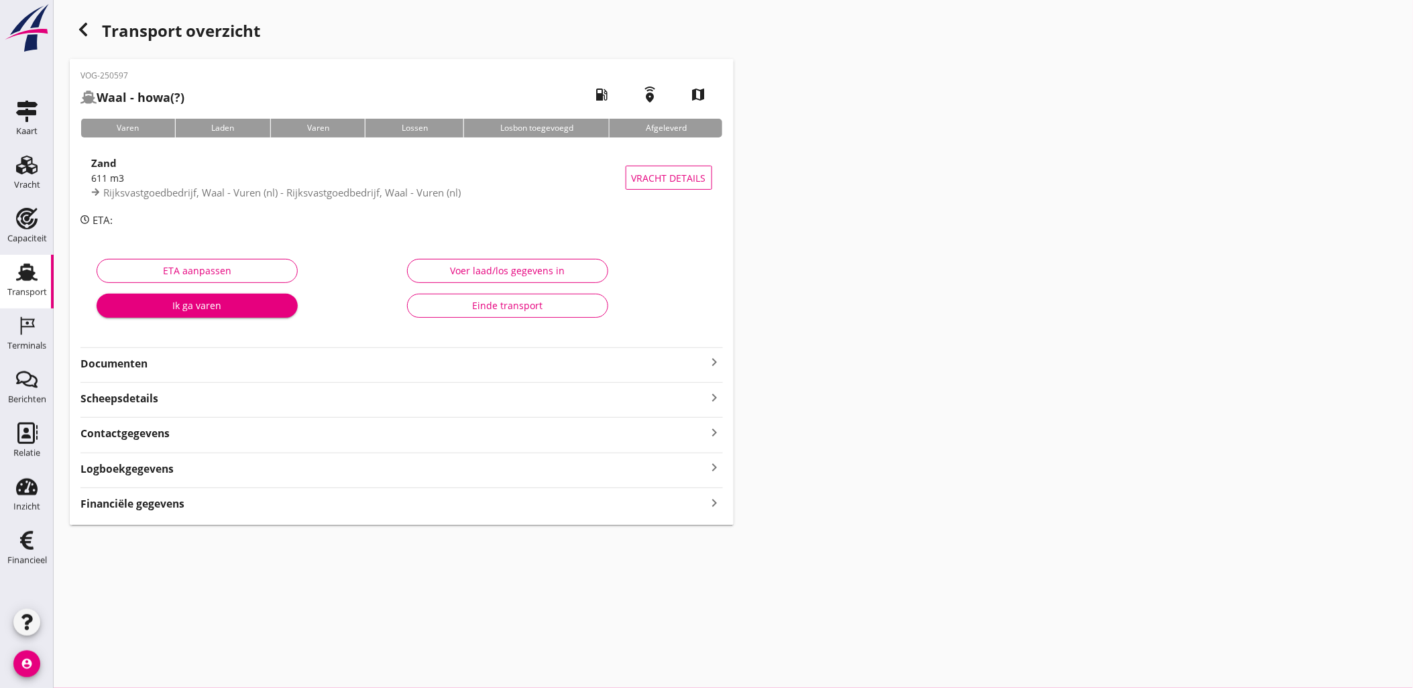
click at [430, 512] on div "VOG-250597 Waal - howa (?) local_gas_station emergency_share map Varen Laden Va…" at bounding box center [402, 292] width 664 height 466
click at [432, 489] on div "Financiële gegevens keyboard_arrow_right" at bounding box center [401, 499] width 642 height 24
click at [434, 499] on div "Financiële gegevens keyboard_arrow_right" at bounding box center [401, 502] width 642 height 18
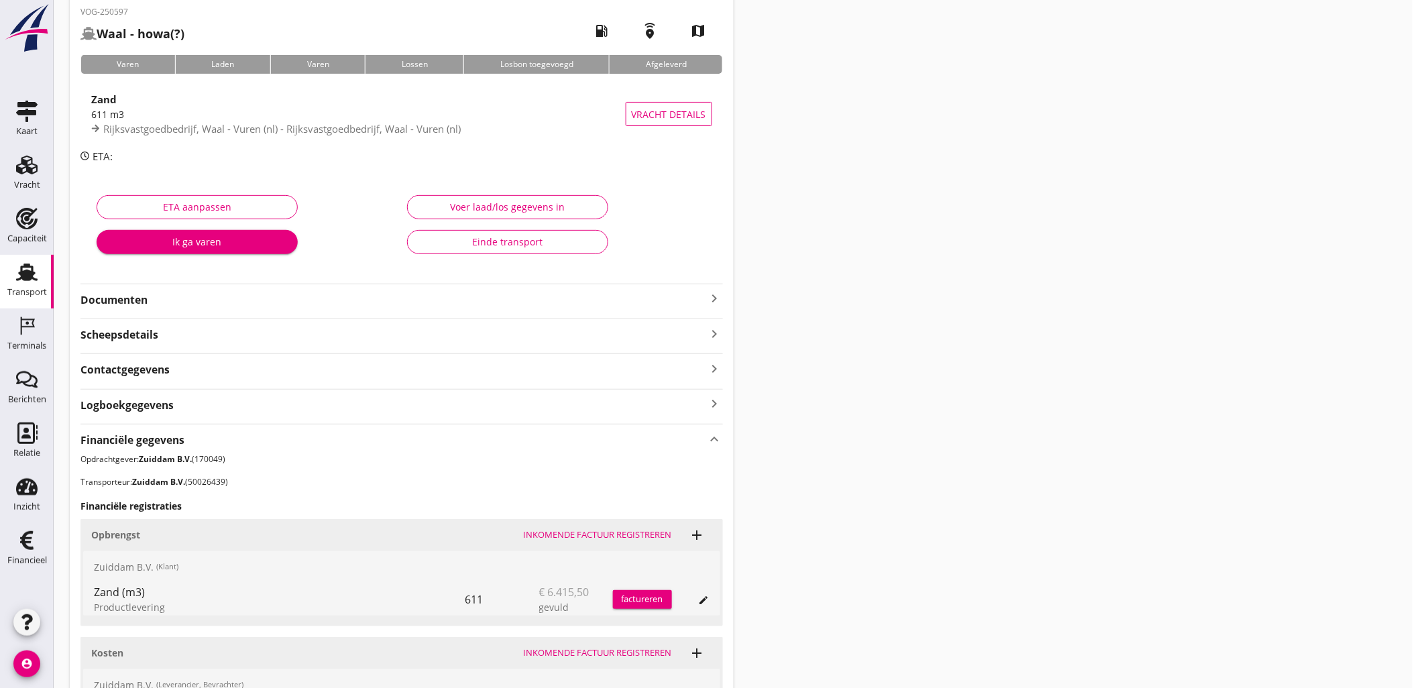
scroll to position [302, 0]
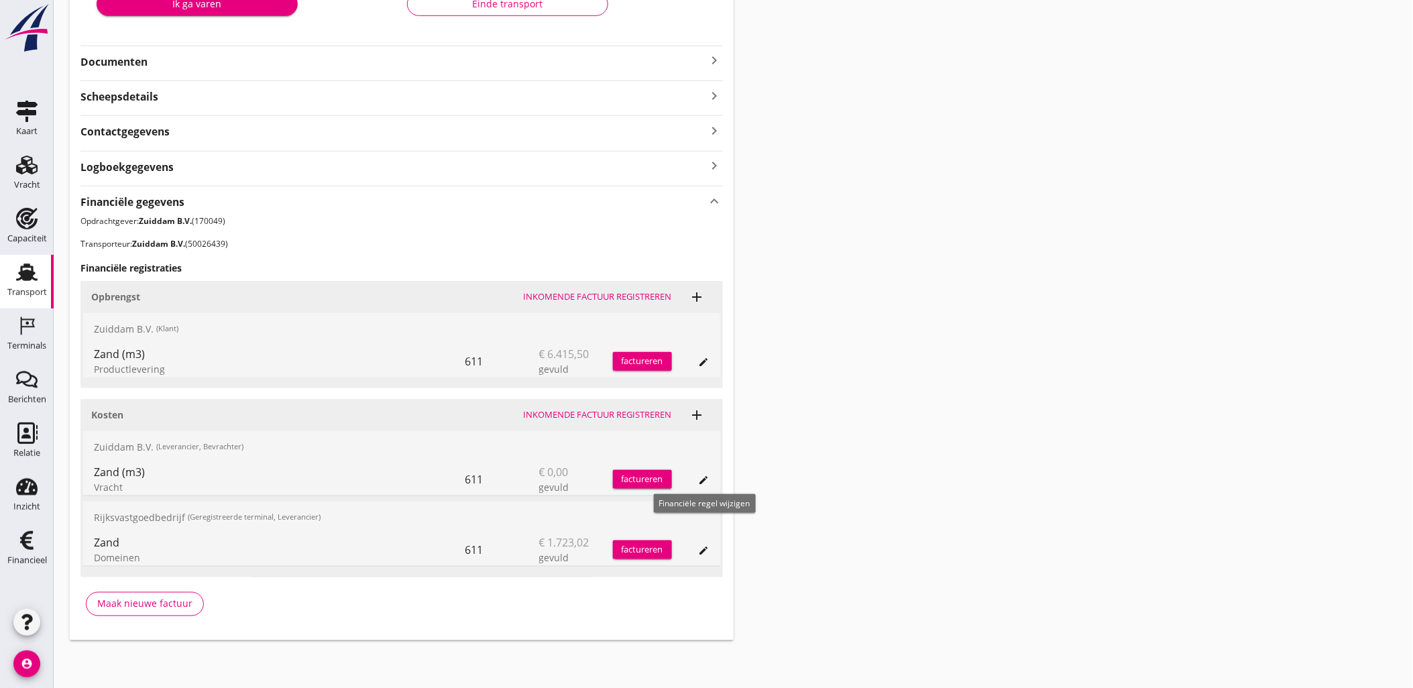
click at [705, 481] on icon "edit" at bounding box center [704, 480] width 11 height 11
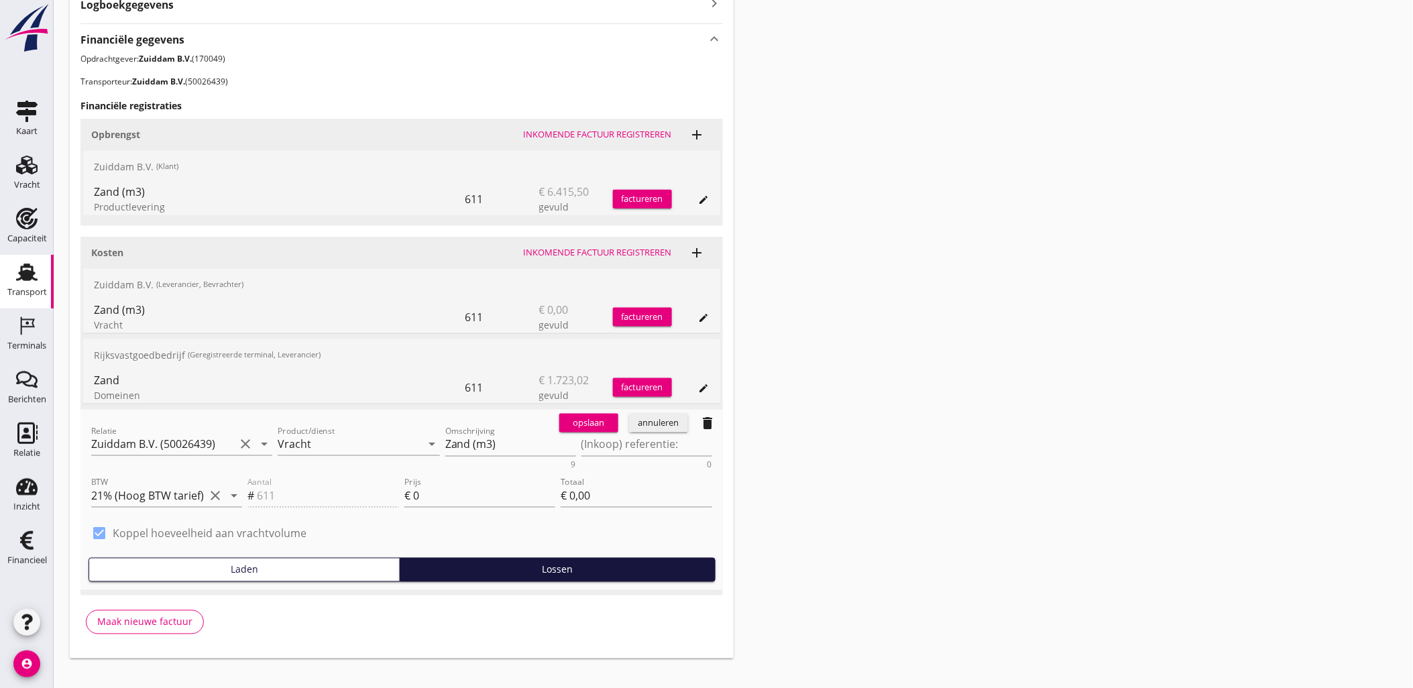
scroll to position [481, 0]
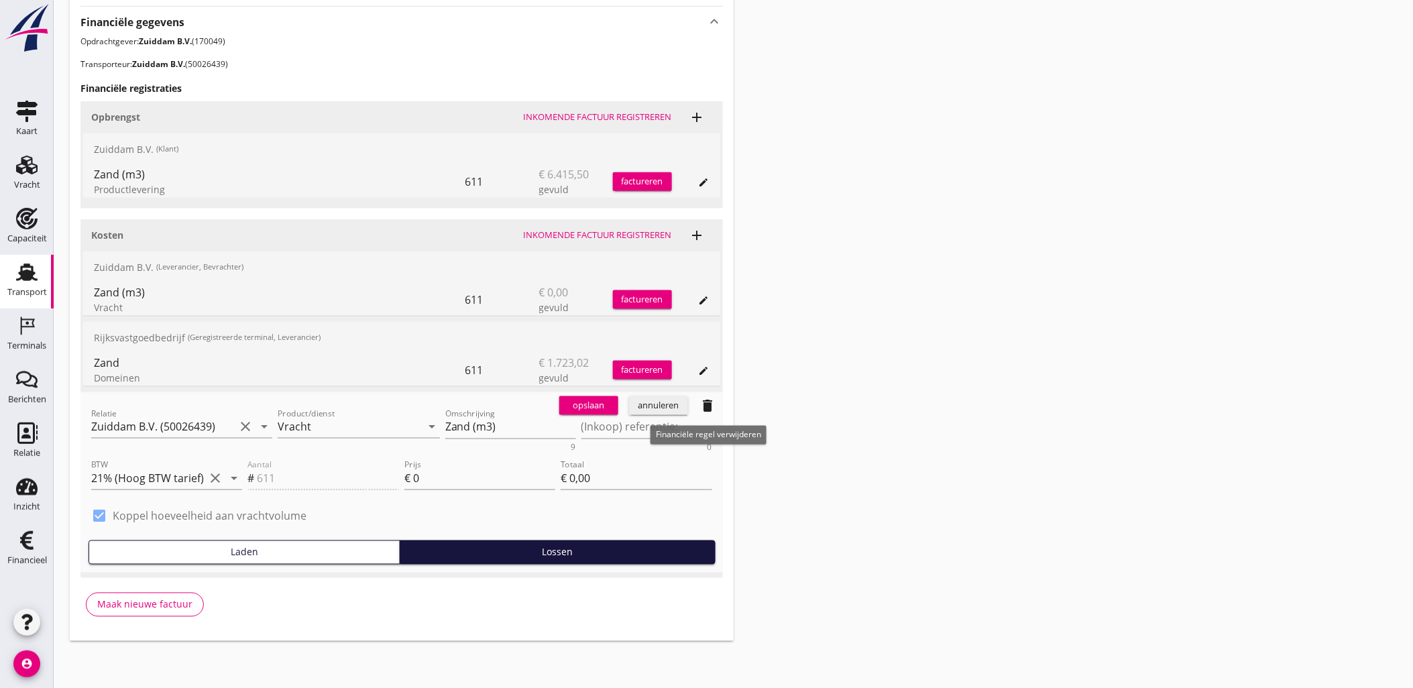
click at [709, 406] on icon "delete" at bounding box center [708, 406] width 16 height 16
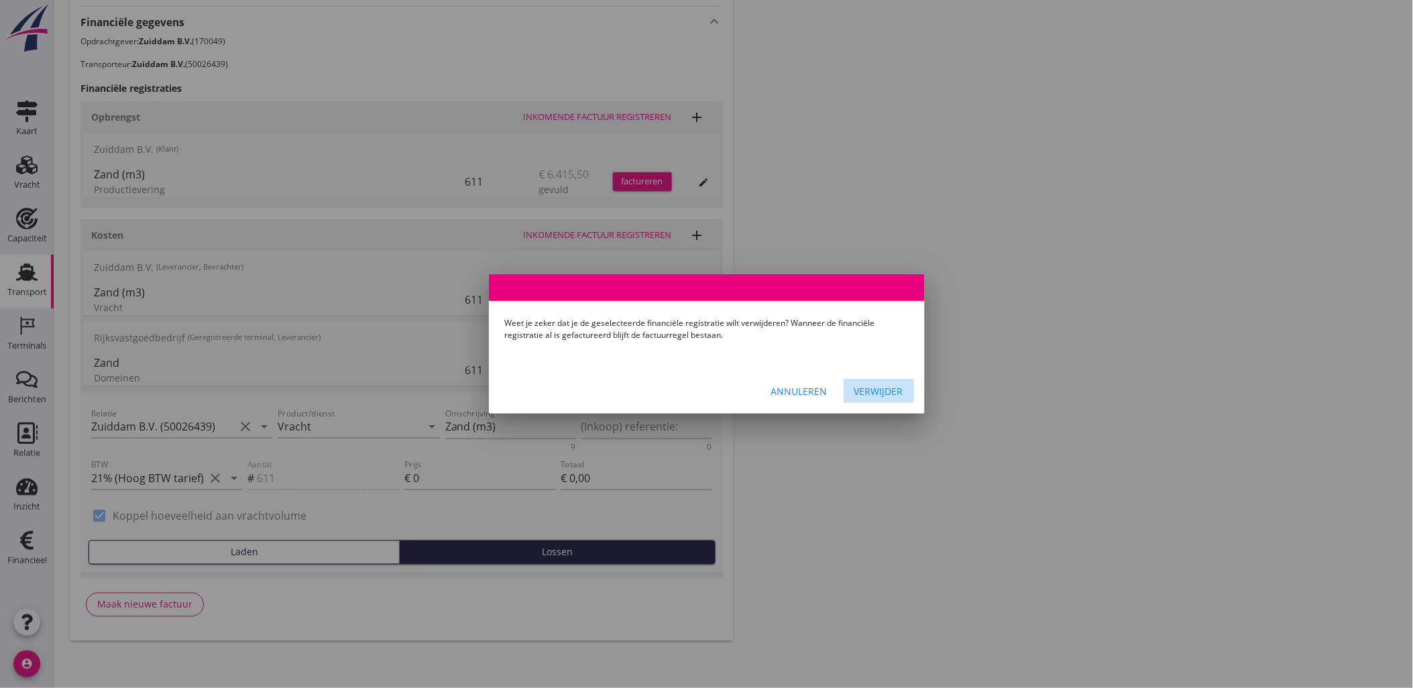
click at [886, 383] on button "Verwijder" at bounding box center [878, 391] width 70 height 24
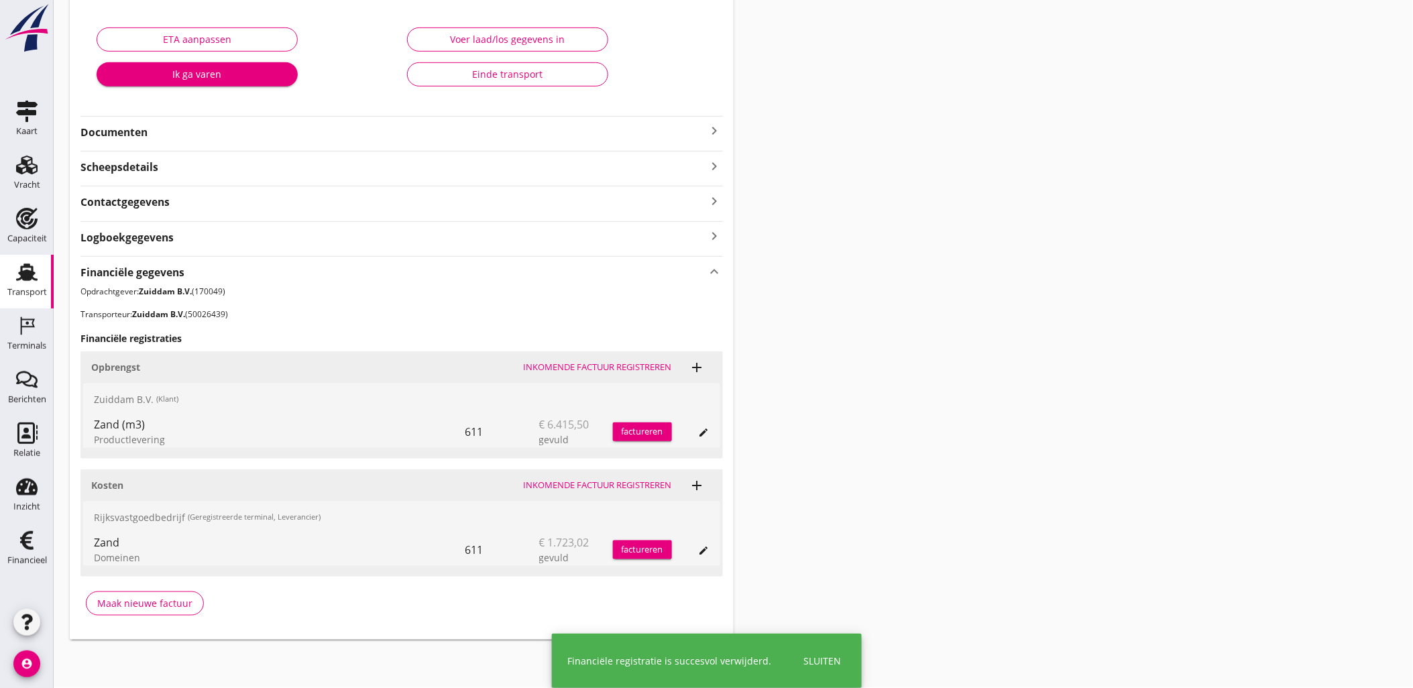
scroll to position [230, 0]
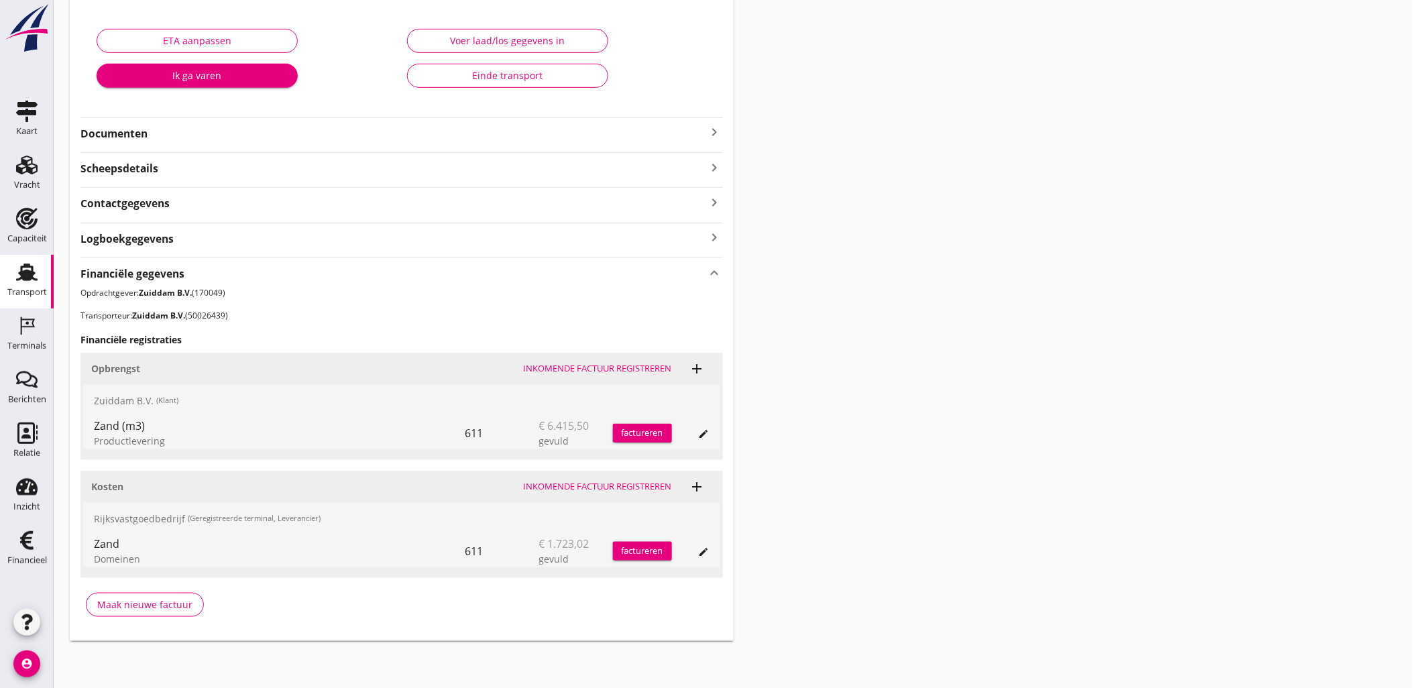
drag, startPoint x: 1175, startPoint y: 389, endPoint x: 1127, endPoint y: 360, distance: 56.2
click at [1175, 389] on div "Transport overzicht VOG-250597 Waal - howa (?) local_gas_station emergency_shar…" at bounding box center [733, 213] width 1359 height 887
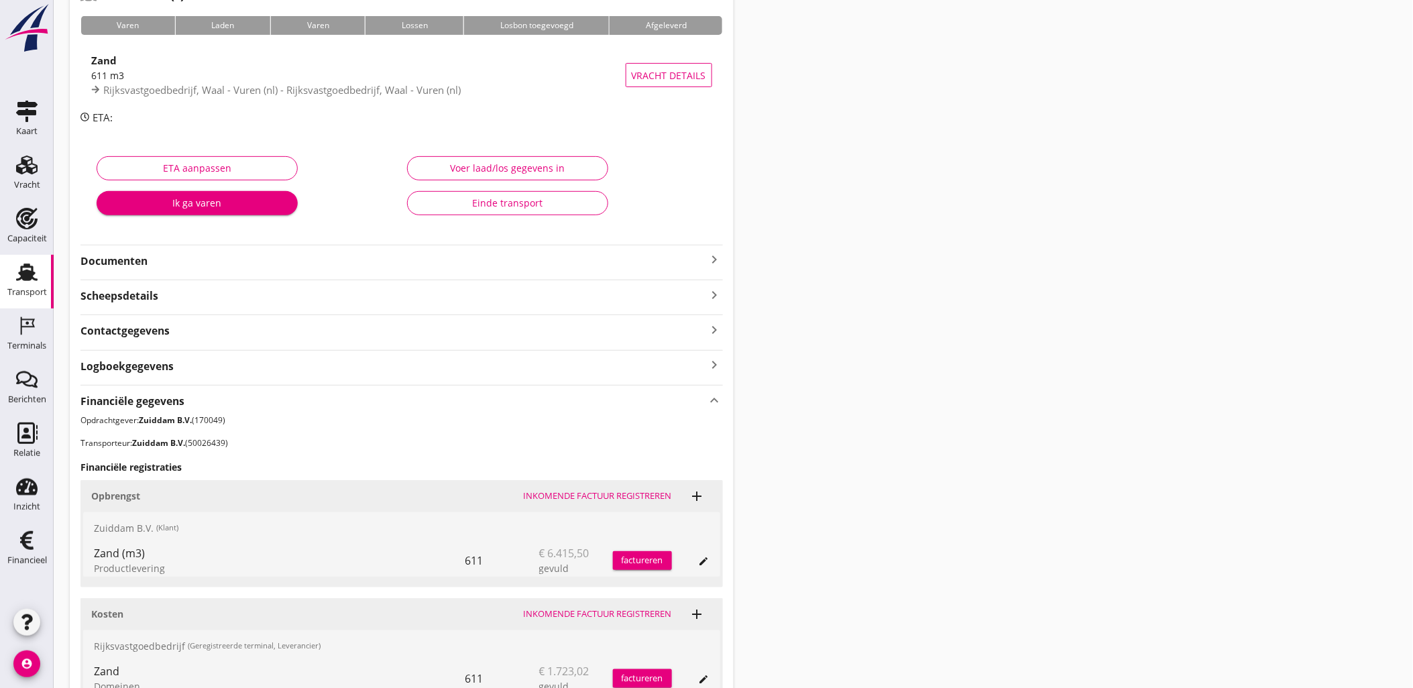
scroll to position [0, 0]
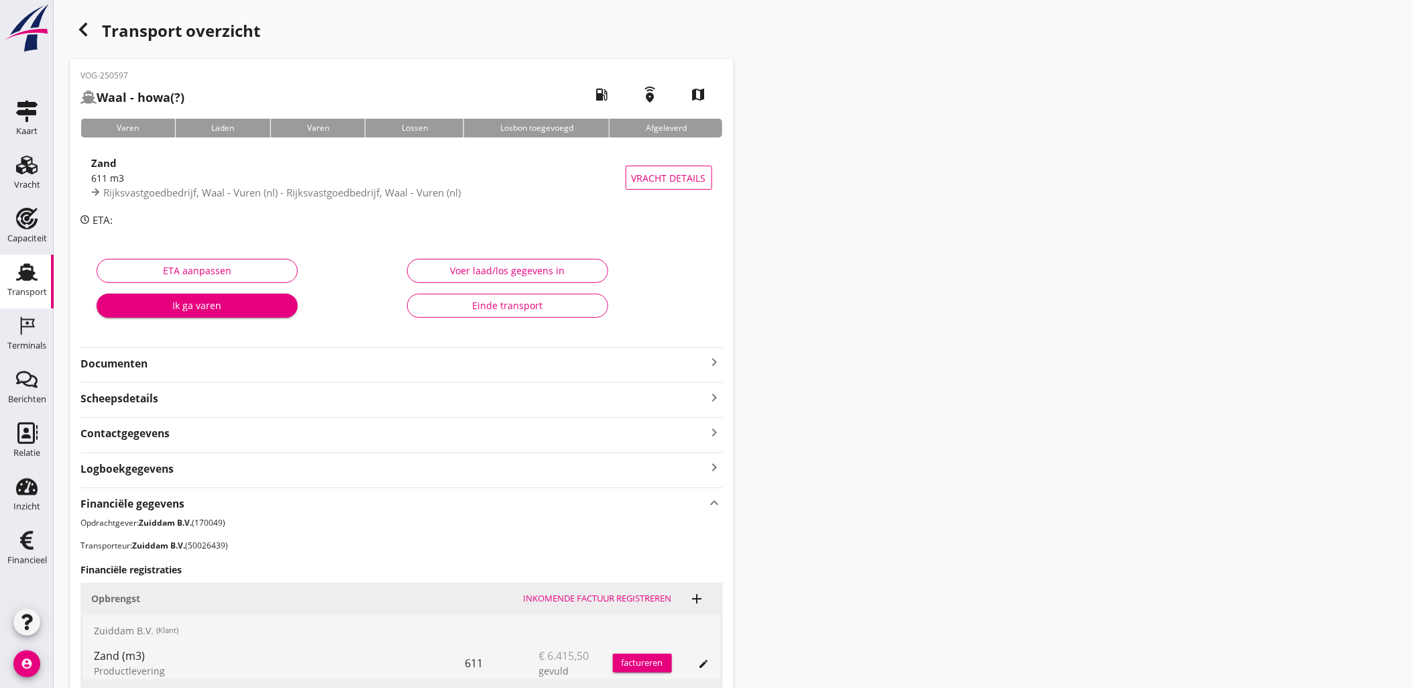
click at [83, 29] on icon "button" at bounding box center [83, 29] width 16 height 16
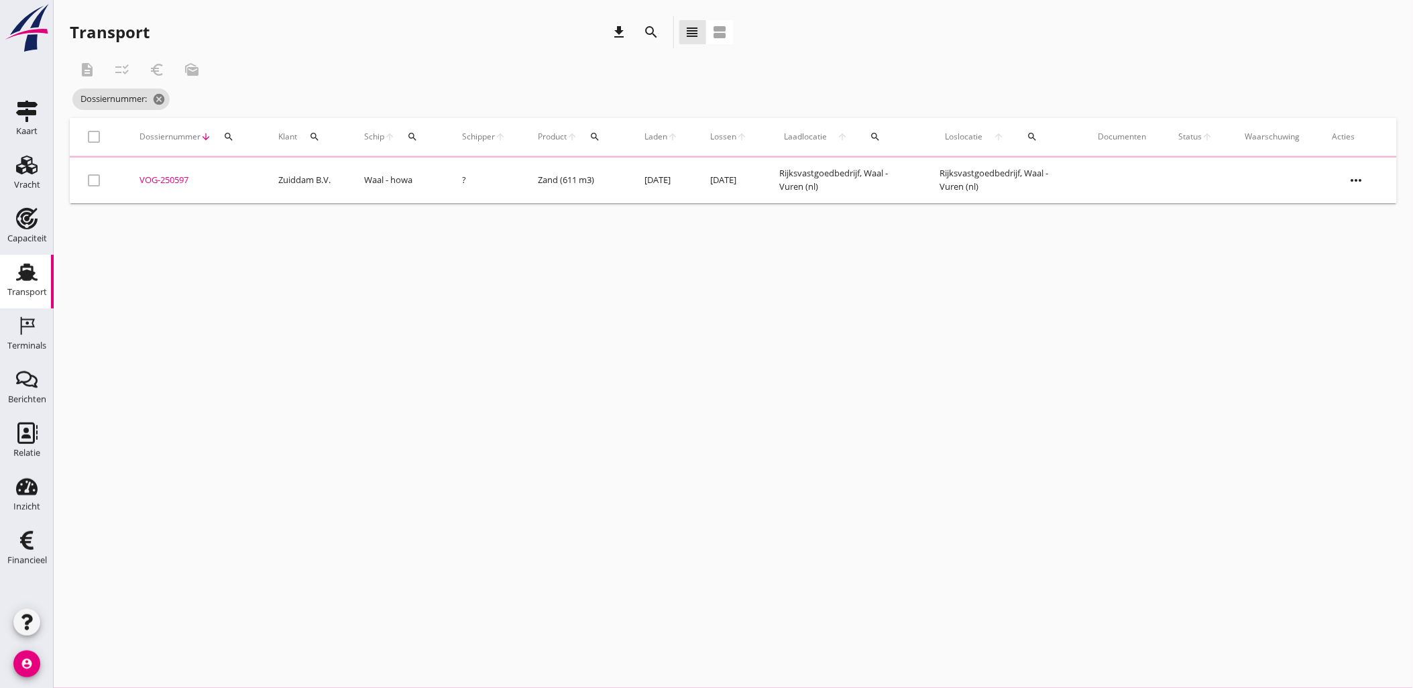
click at [225, 136] on icon "search" at bounding box center [228, 136] width 11 height 11
click at [253, 181] on input "Zoeken op dossiernummer..." at bounding box center [291, 175] width 139 height 21
paste input "VOG-250549"
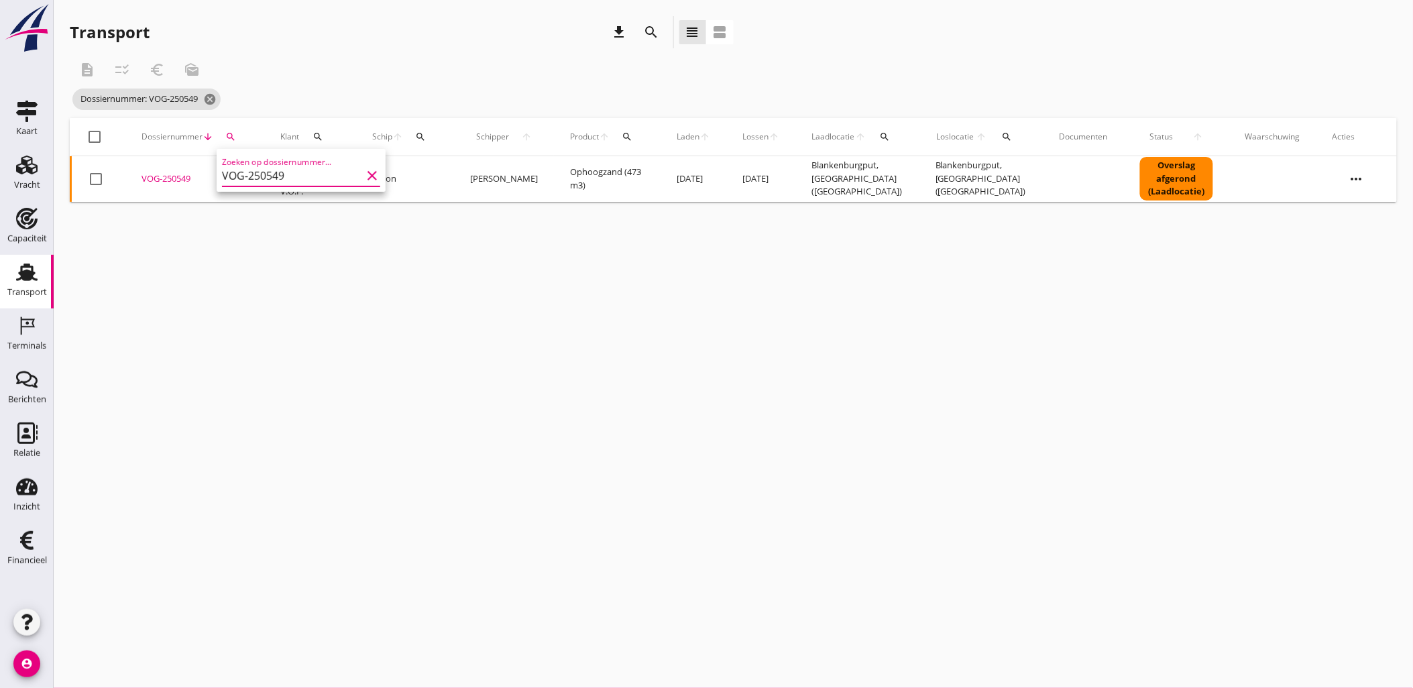
type input "VOG-250549"
click at [162, 178] on div "VOG-250549" at bounding box center [194, 178] width 107 height 13
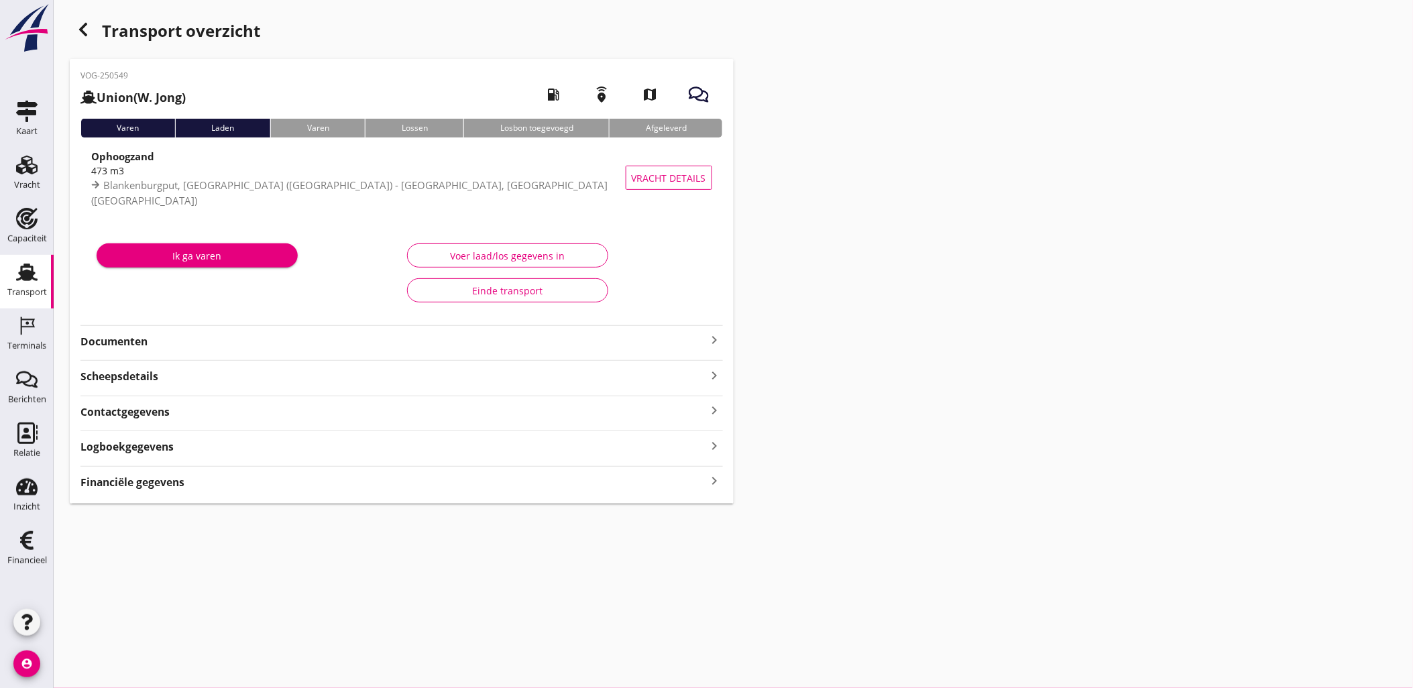
click at [670, 490] on div "Financiële gegevens keyboard_arrow_right" at bounding box center [401, 481] width 642 height 18
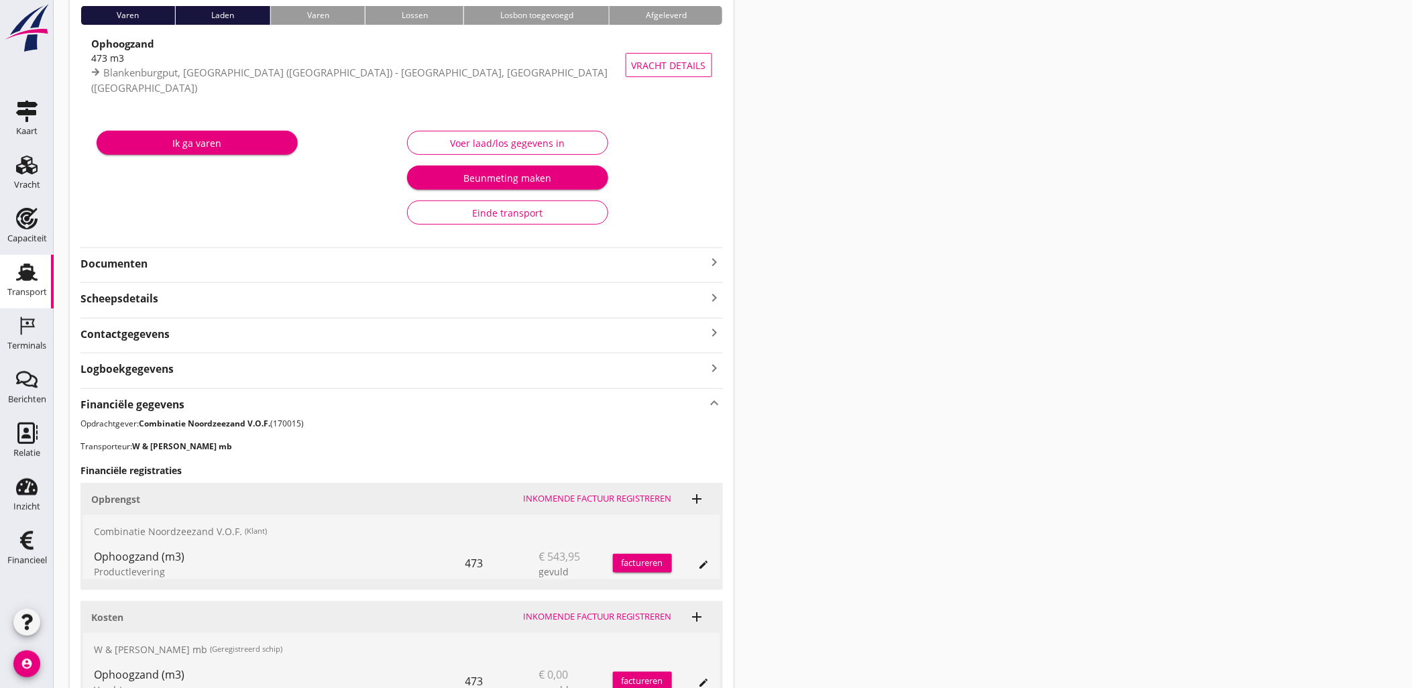
scroll to position [315, 0]
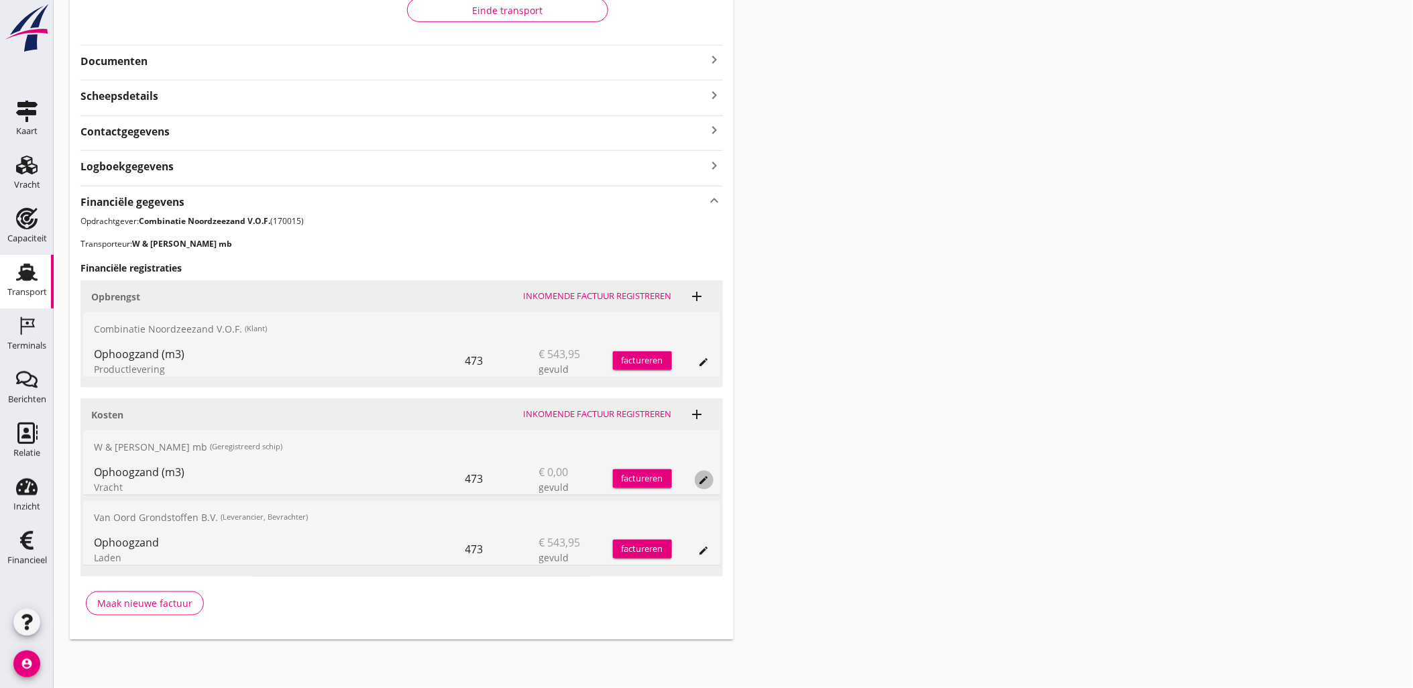
click at [699, 475] on icon "edit" at bounding box center [704, 480] width 11 height 11
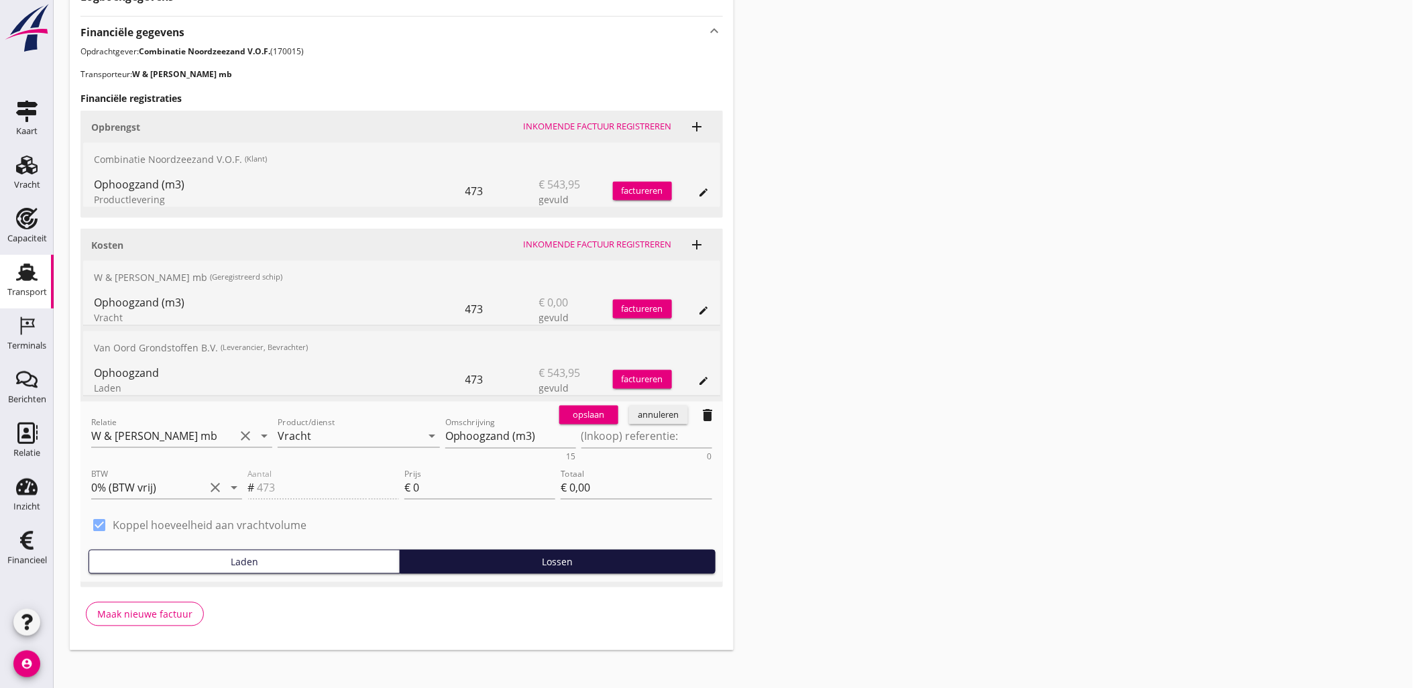
scroll to position [494, 0]
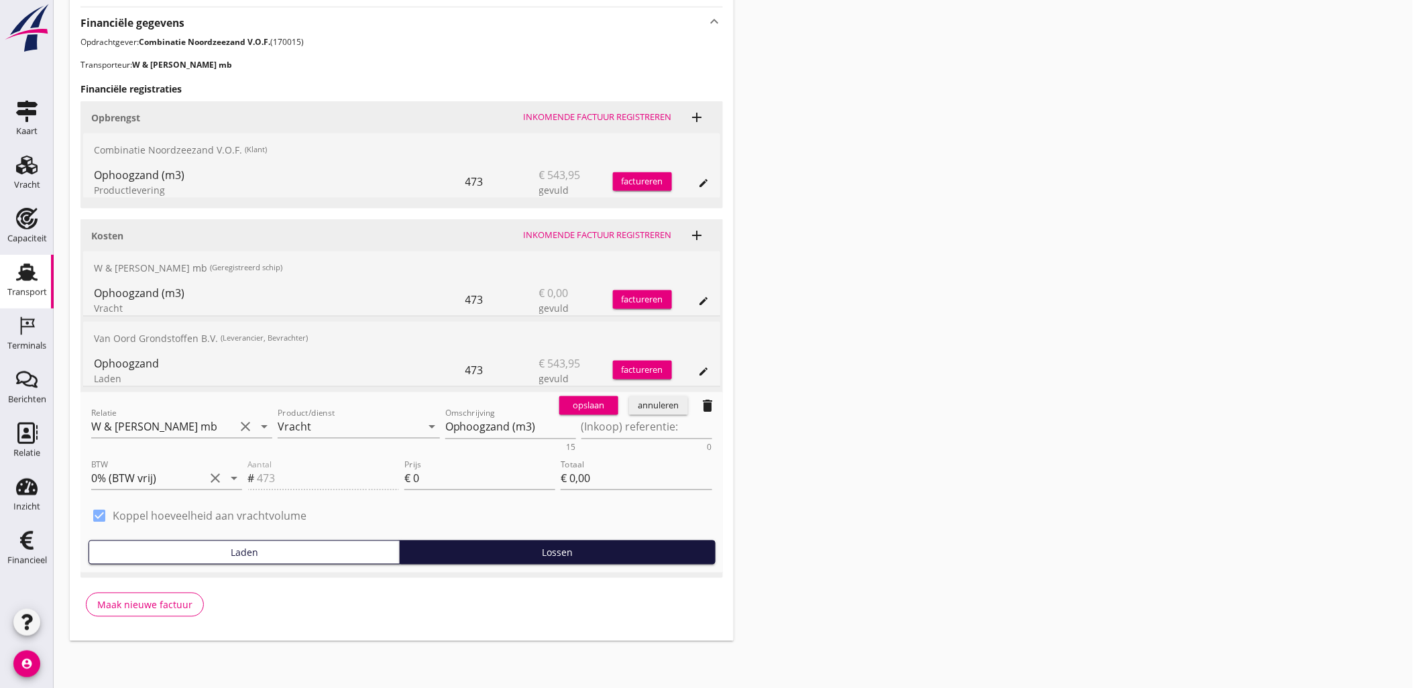
click at [711, 402] on icon "delete" at bounding box center [708, 406] width 16 height 16
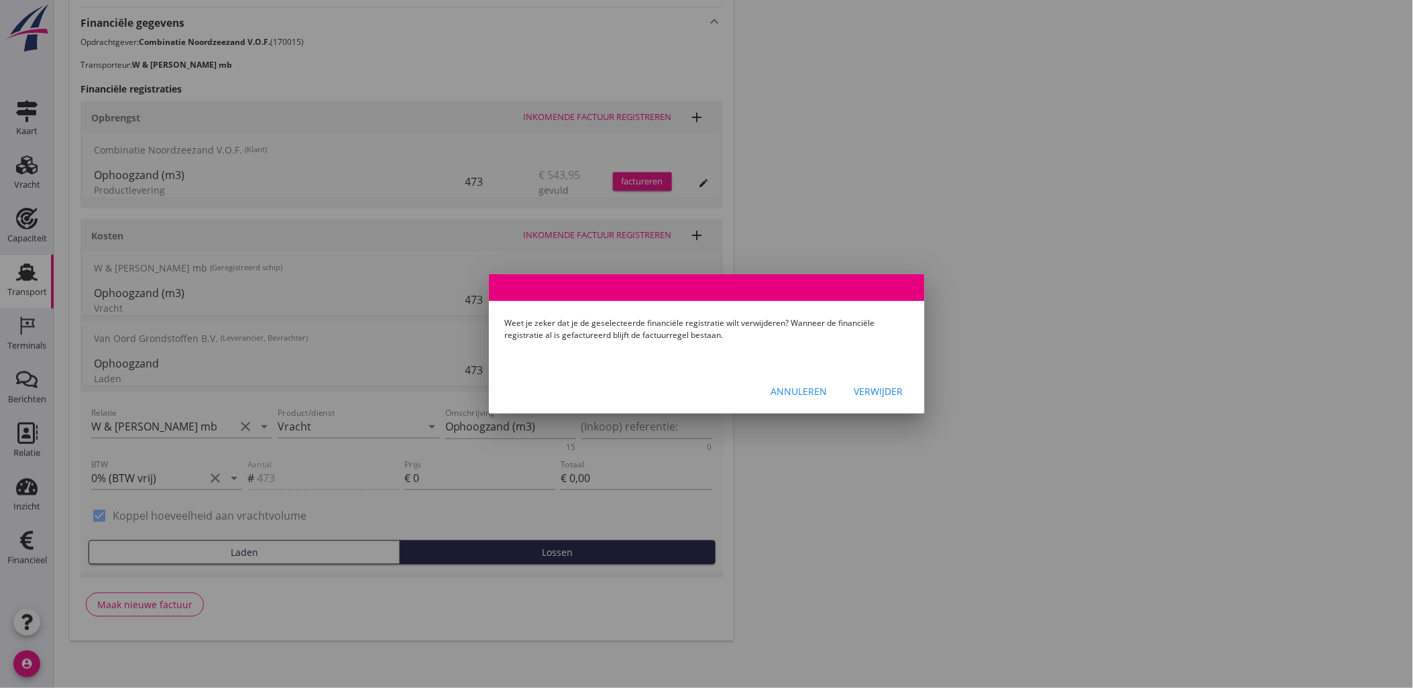
click at [866, 385] on div "Verwijder" at bounding box center [878, 391] width 49 height 14
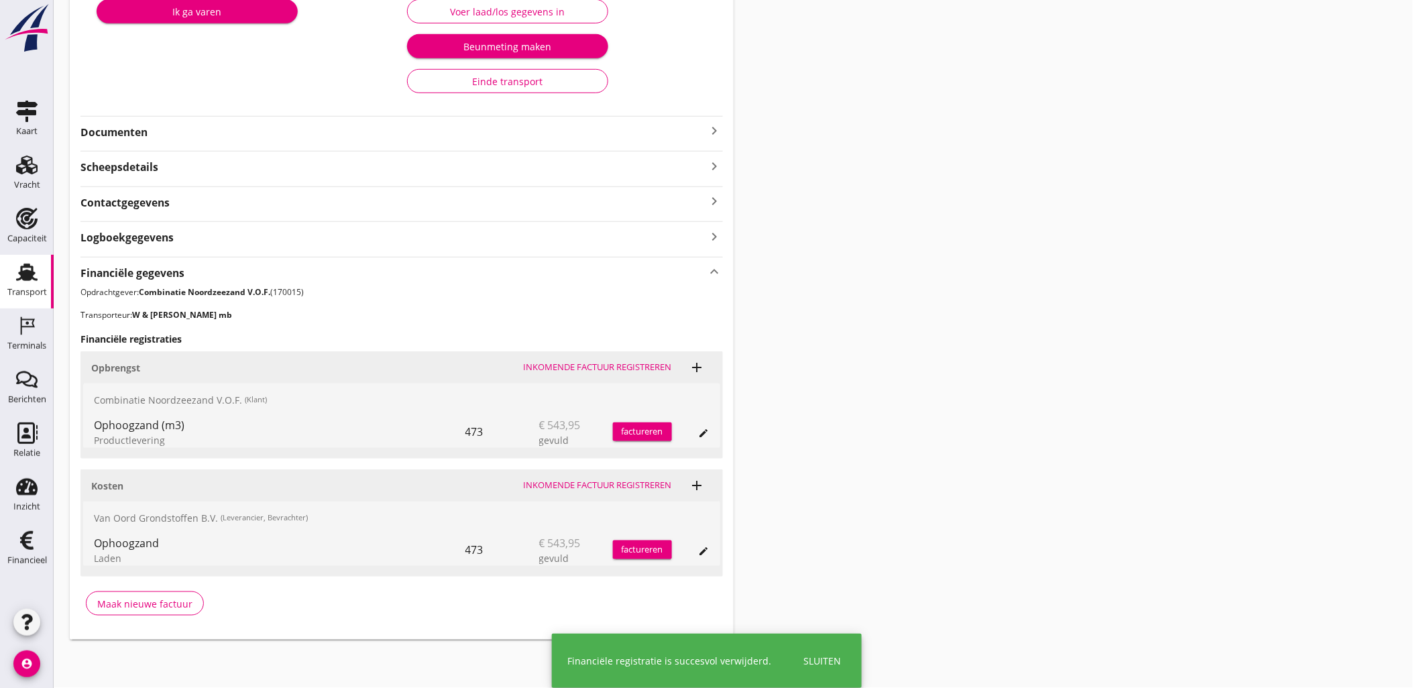
scroll to position [243, 0]
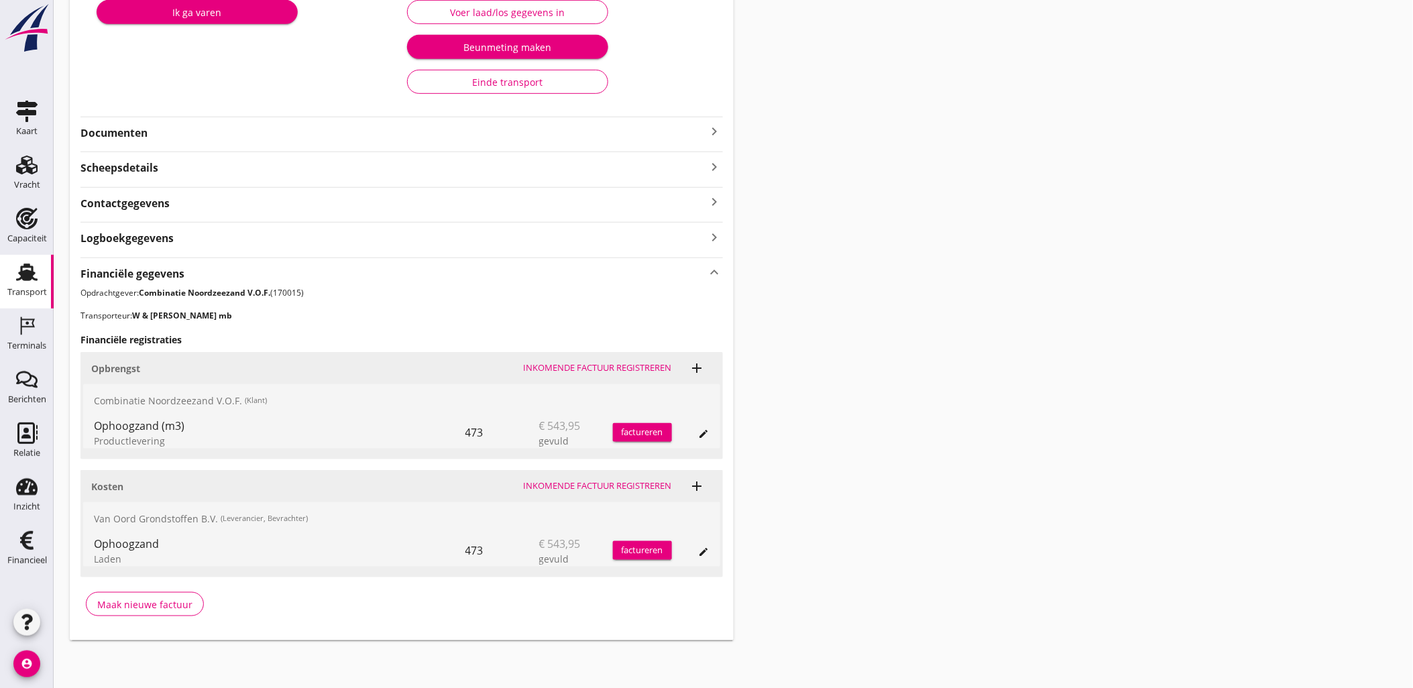
click at [1071, 362] on div "Transport overzicht VOG-250549 Union (W. Jong) local_gas_station emergency_shar…" at bounding box center [733, 207] width 1359 height 900
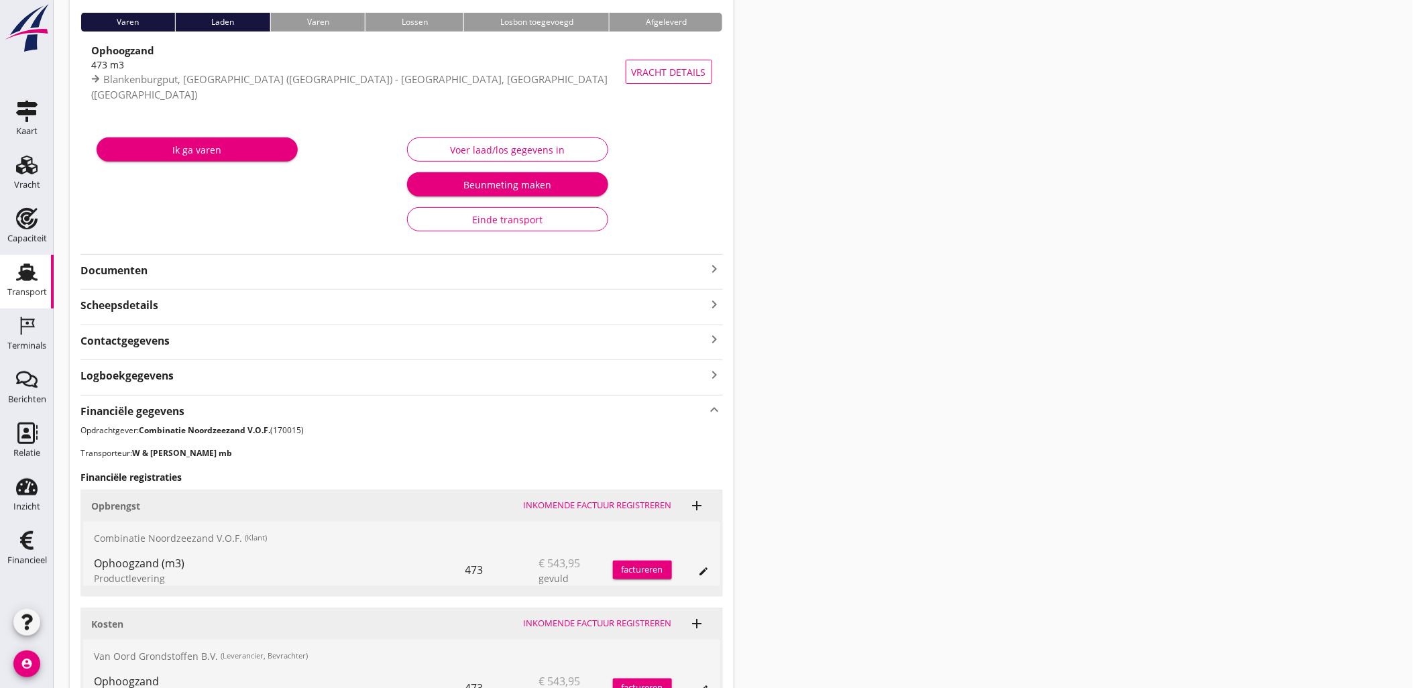
scroll to position [0, 0]
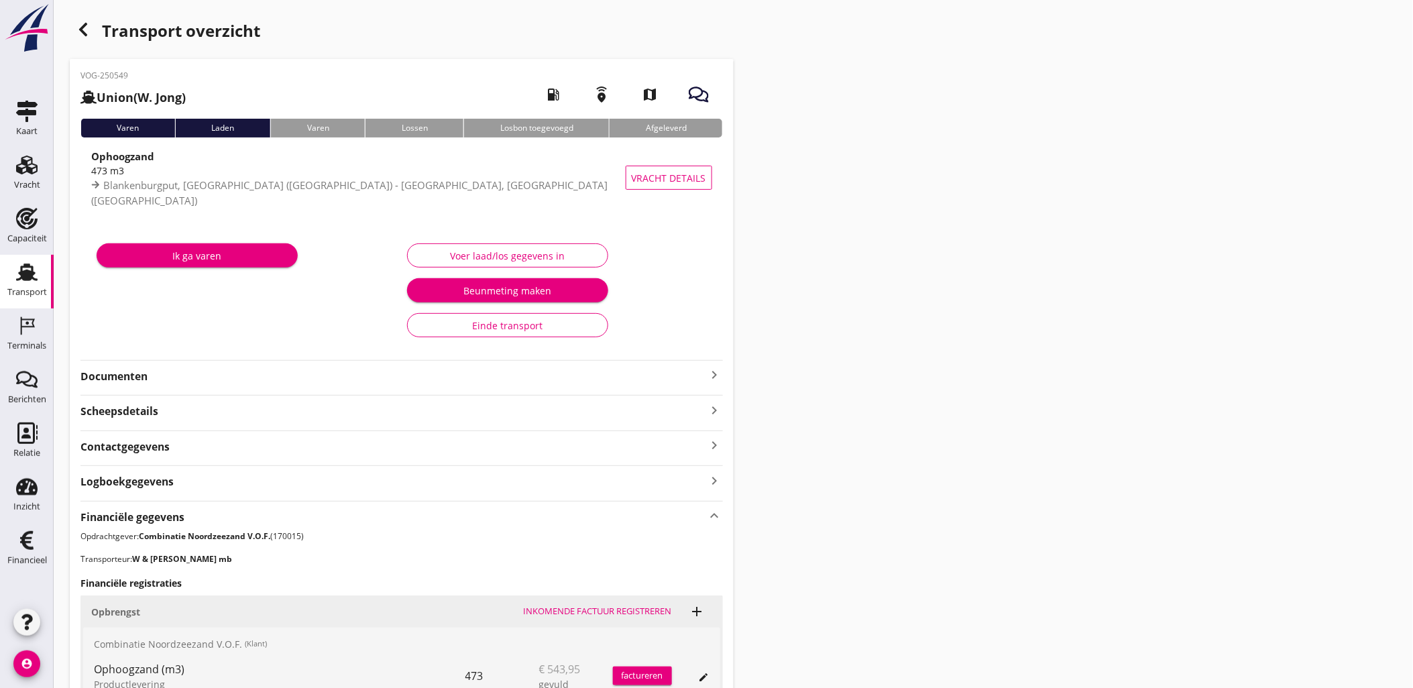
click at [64, 21] on div "Transport overzicht VOG-250549 Union (W. Jong) local_gas_station emergency_shar…" at bounding box center [733, 450] width 1359 height 900
click at [70, 21] on div "Transport overzicht" at bounding box center [402, 32] width 664 height 32
click at [75, 24] on icon "button" at bounding box center [83, 29] width 16 height 16
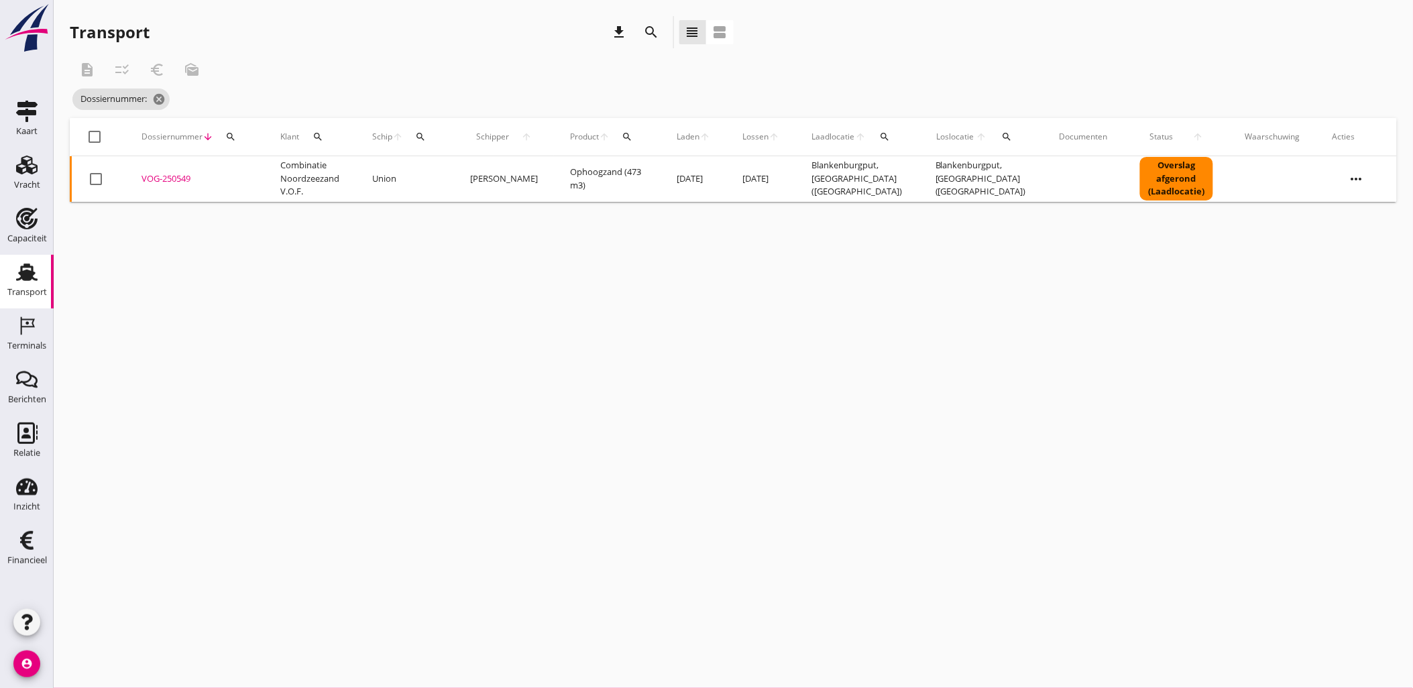
click at [235, 137] on div "search" at bounding box center [231, 136] width 24 height 11
click at [280, 178] on input "Zoeken op dossiernummer..." at bounding box center [292, 175] width 139 height 21
paste input "VOG-250563"
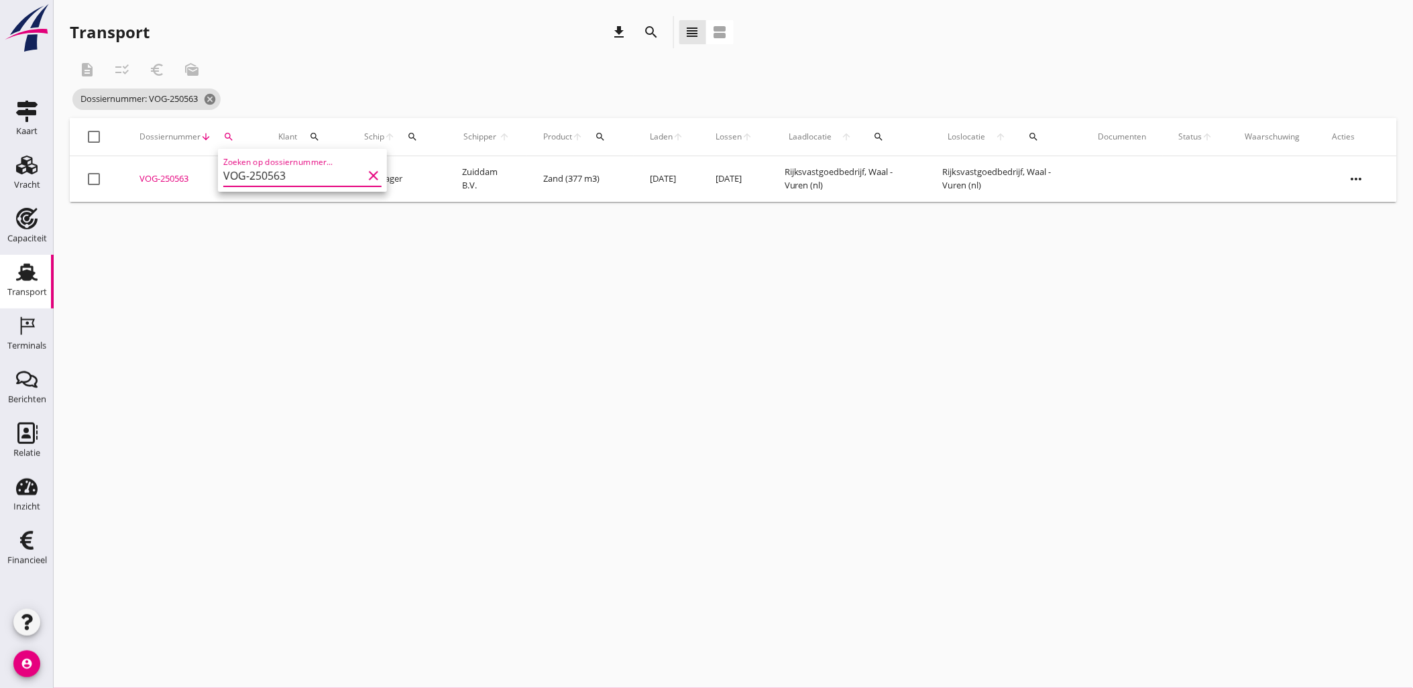
type input "VOG-250563"
click at [172, 176] on div "VOG-250563" at bounding box center [192, 178] width 107 height 13
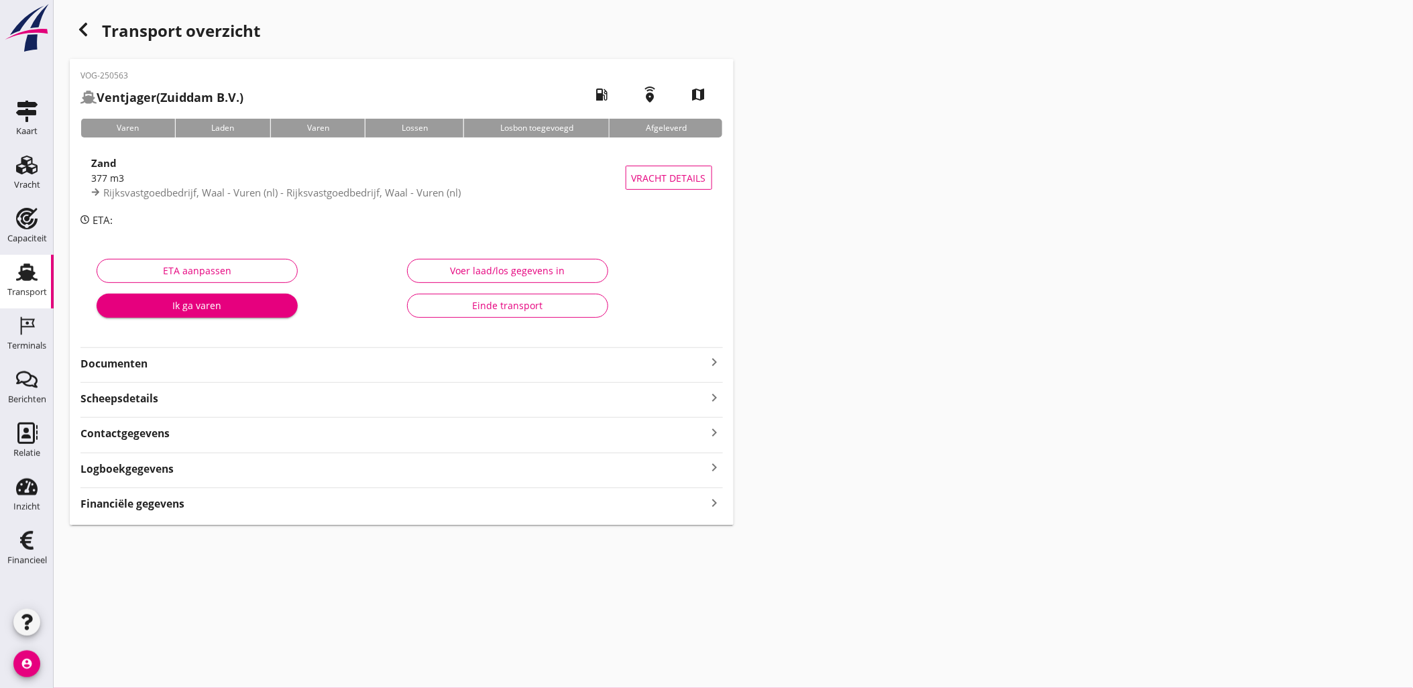
click at [497, 505] on div "Financiële gegevens keyboard_arrow_right" at bounding box center [401, 502] width 642 height 18
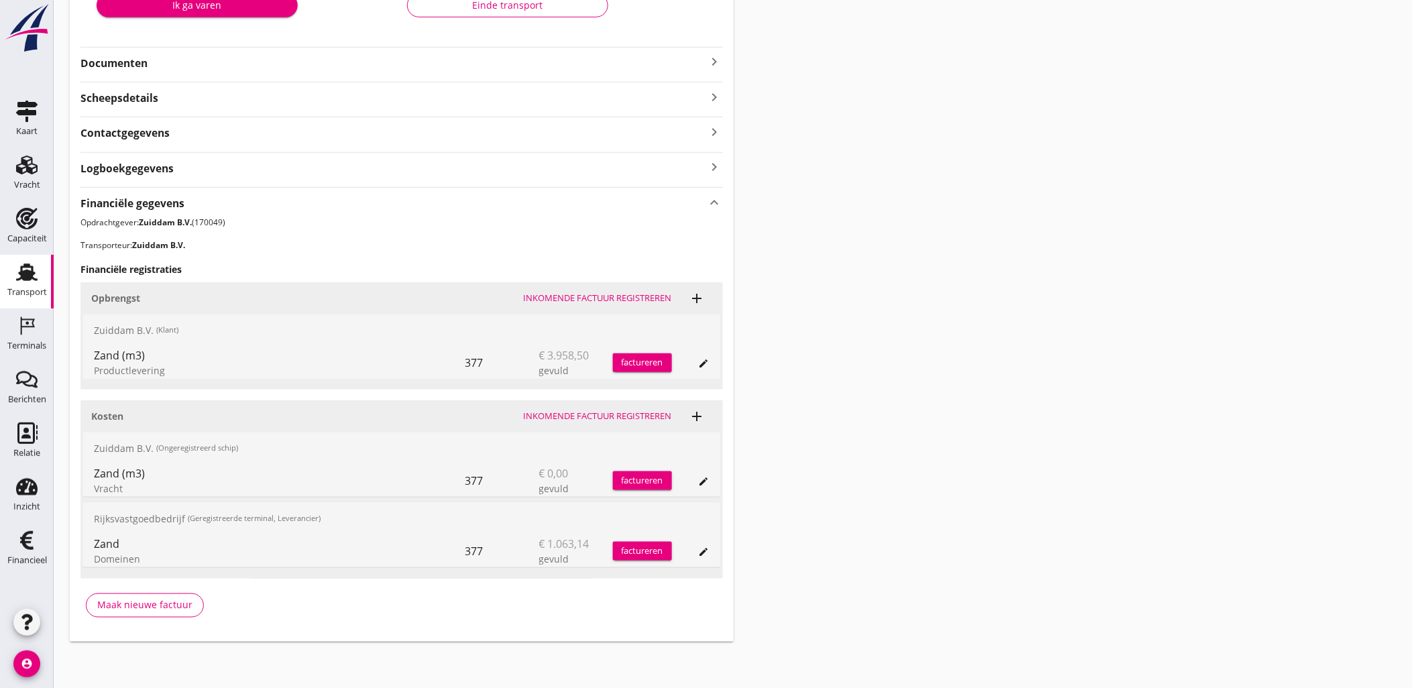
scroll to position [302, 0]
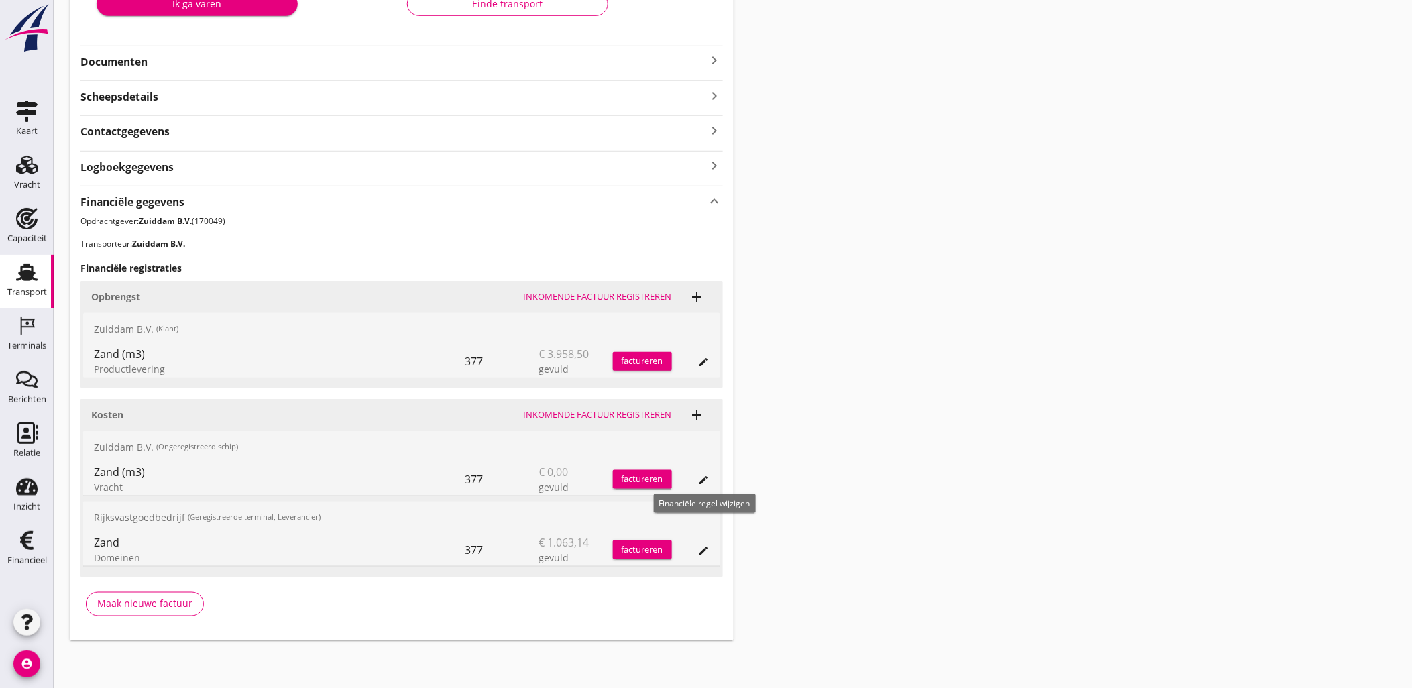
click at [708, 477] on icon "edit" at bounding box center [704, 480] width 11 height 11
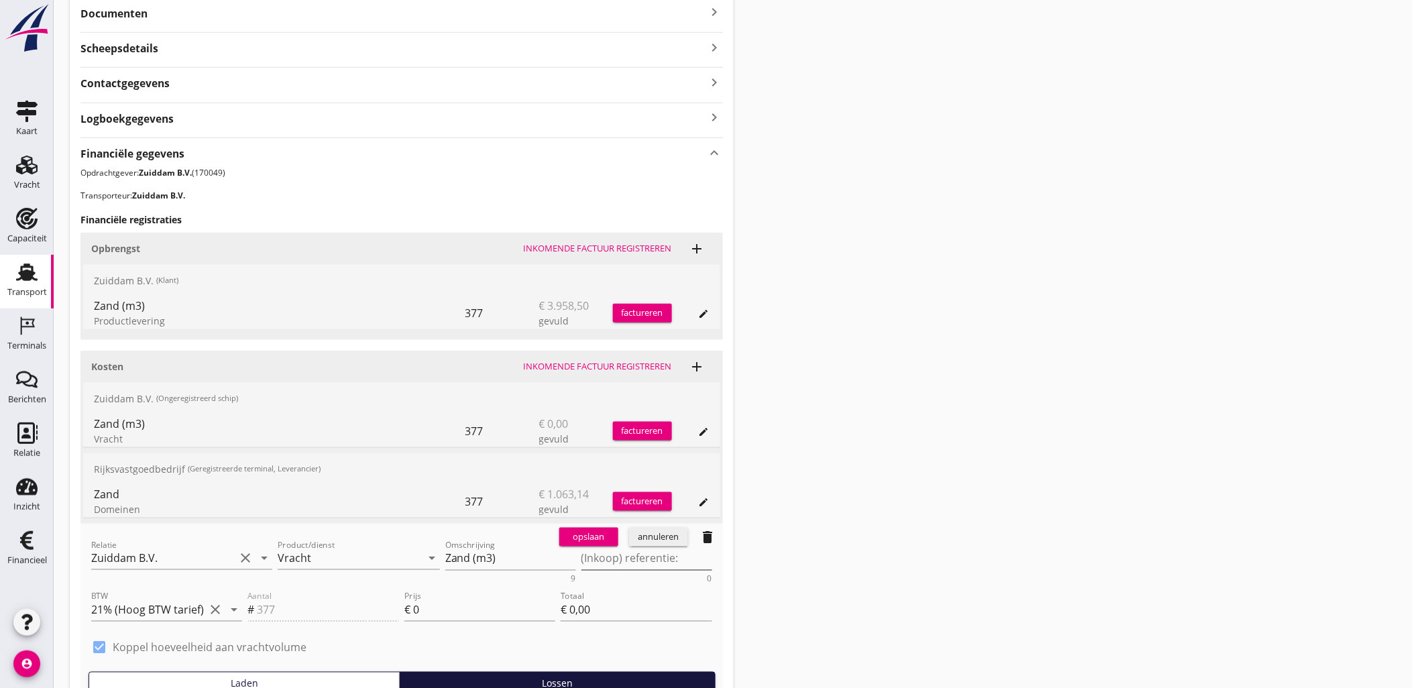
scroll to position [376, 0]
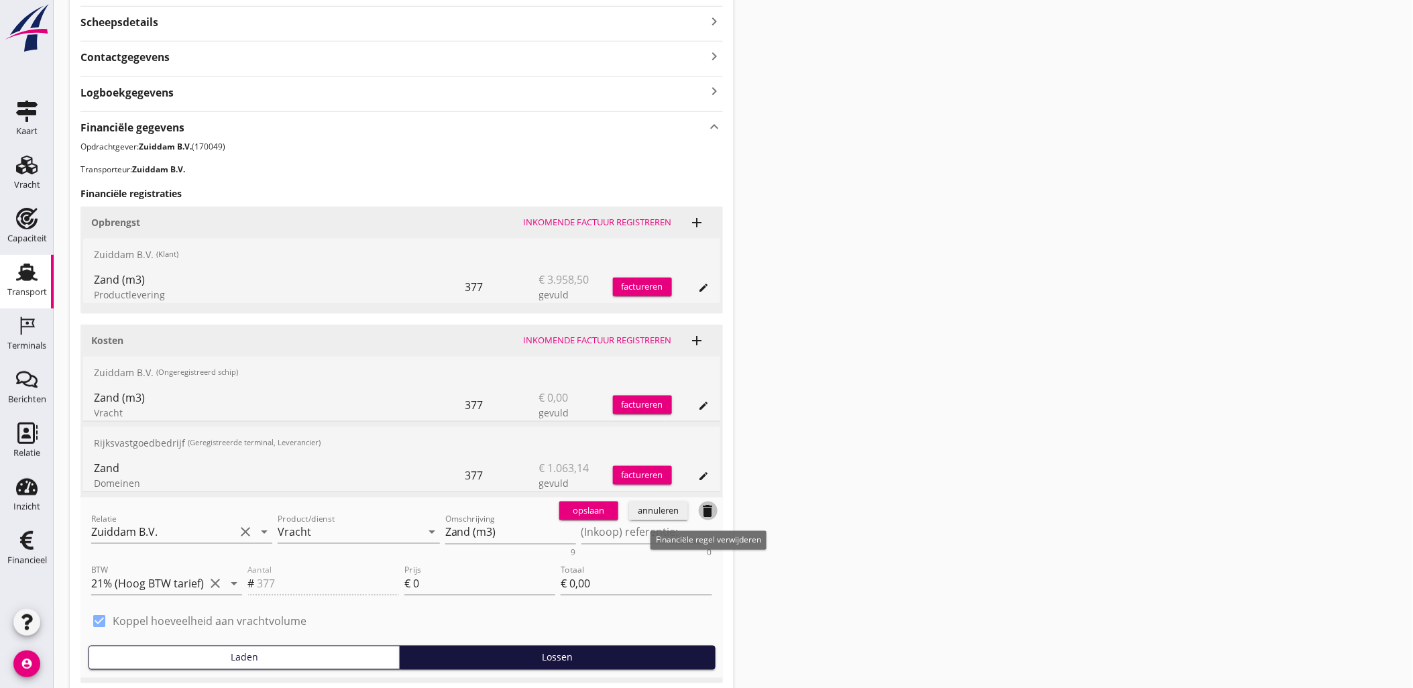
click at [707, 514] on icon "delete" at bounding box center [708, 511] width 16 height 16
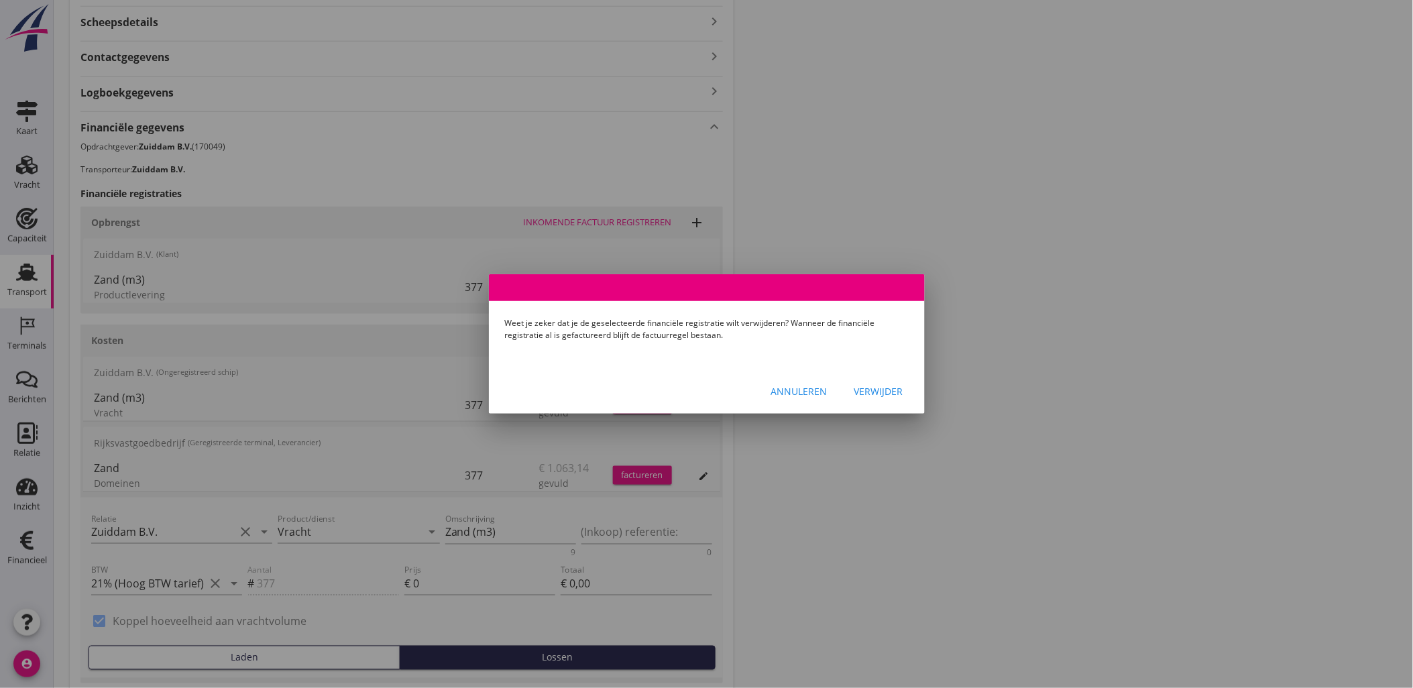
click at [862, 389] on div "Verwijder" at bounding box center [878, 391] width 49 height 14
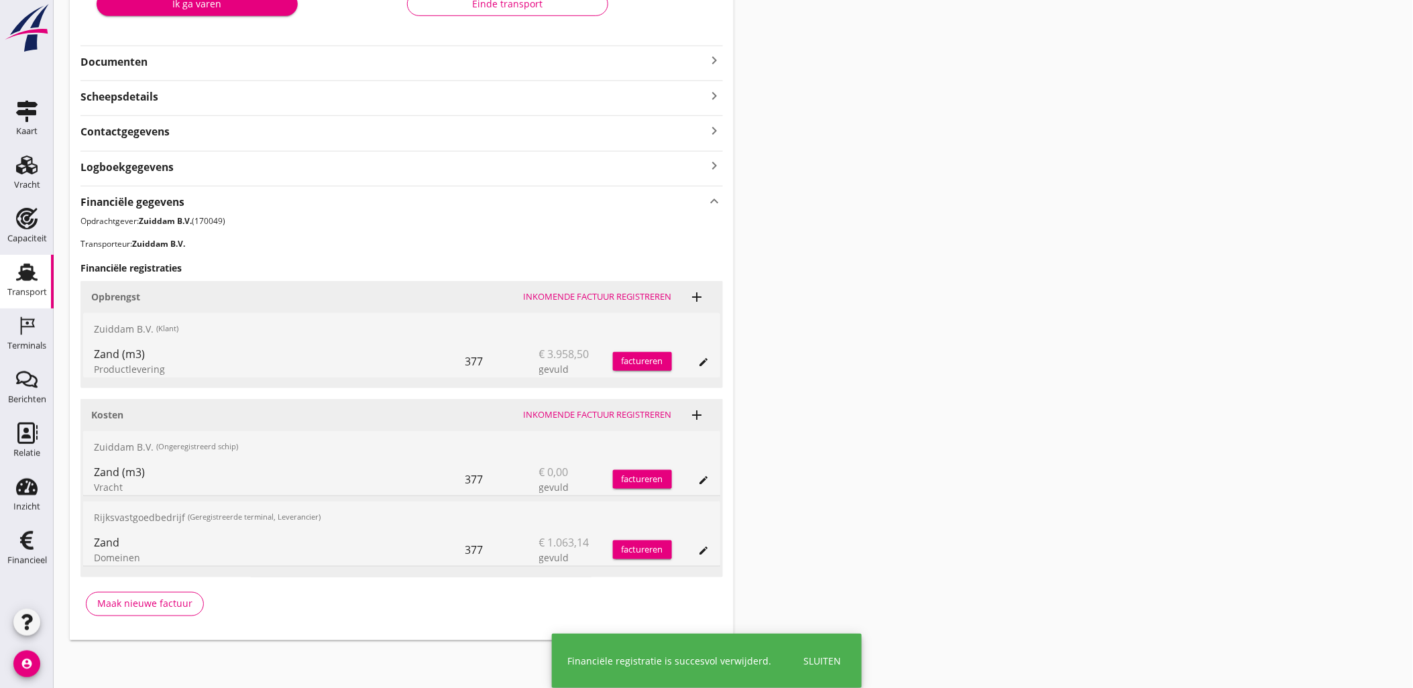
scroll to position [230, 0]
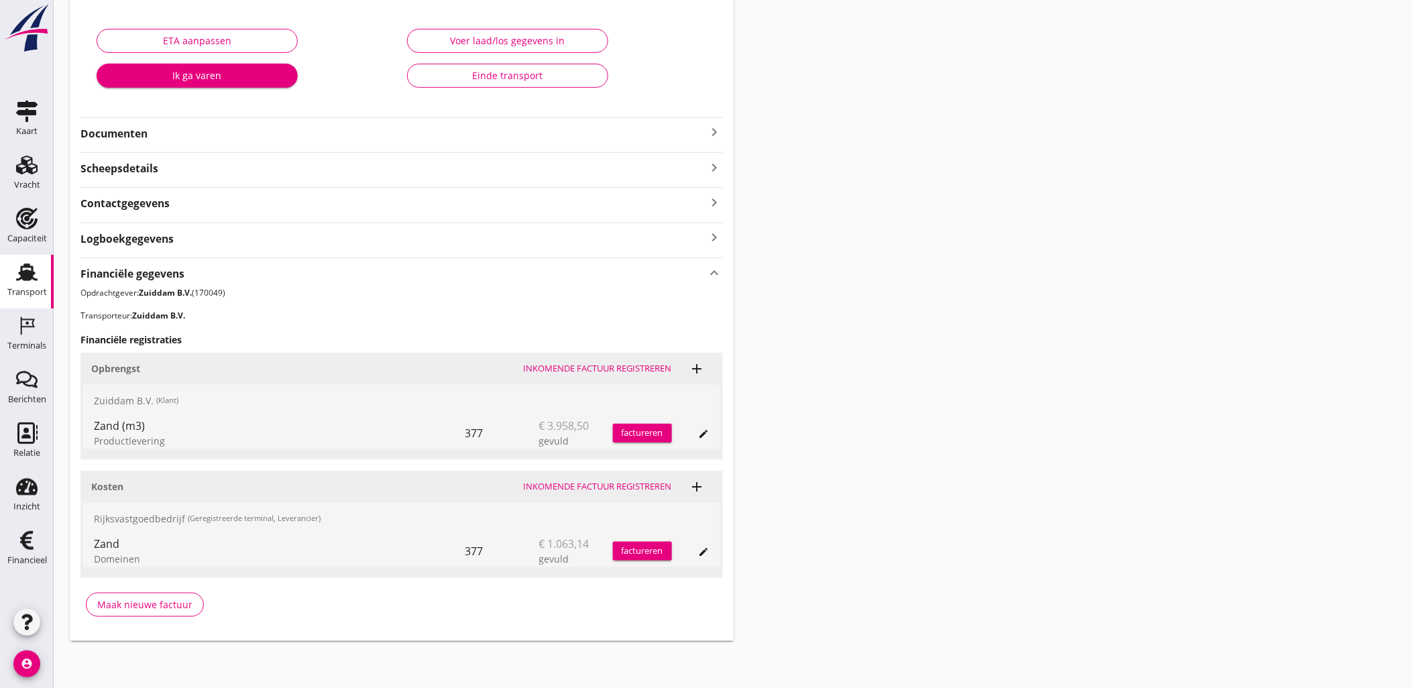
click at [940, 365] on div "Transport overzicht VOG-250563 Ventjager (Zuiddam B.V.) local_gas_station emerg…" at bounding box center [733, 213] width 1359 height 887
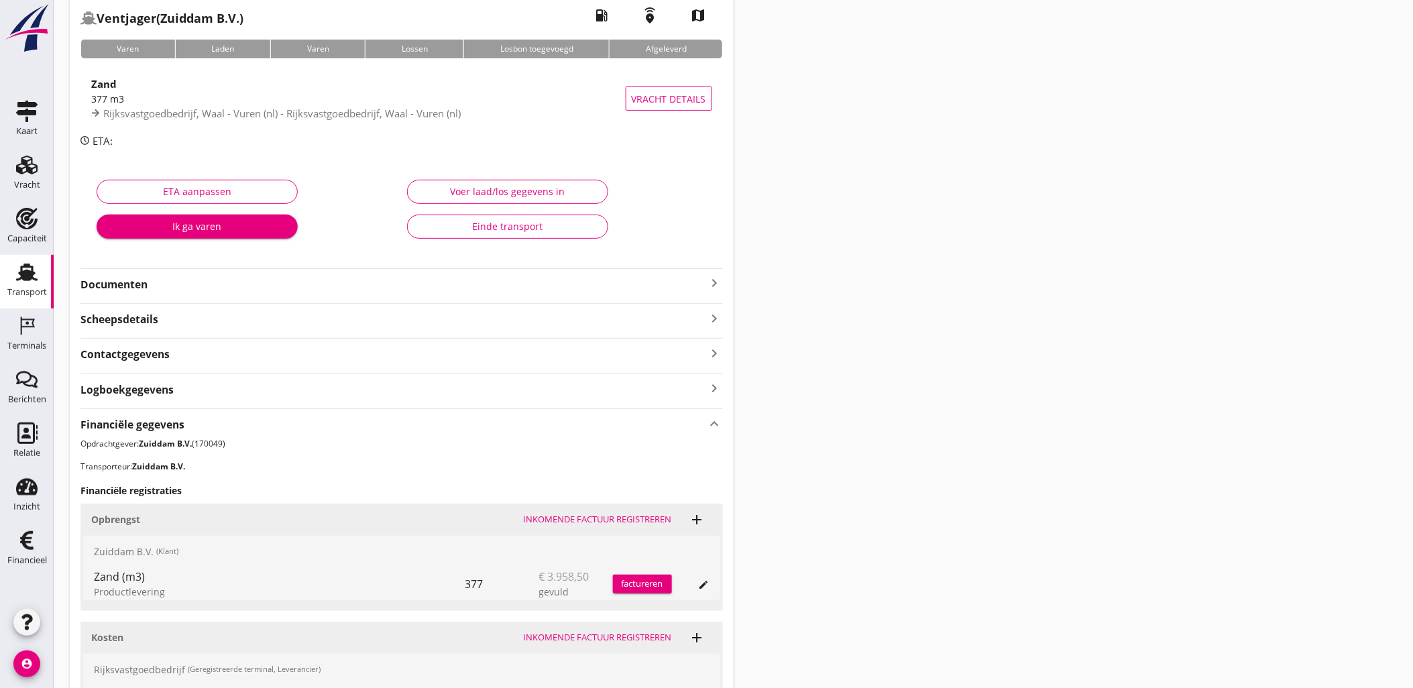
scroll to position [0, 0]
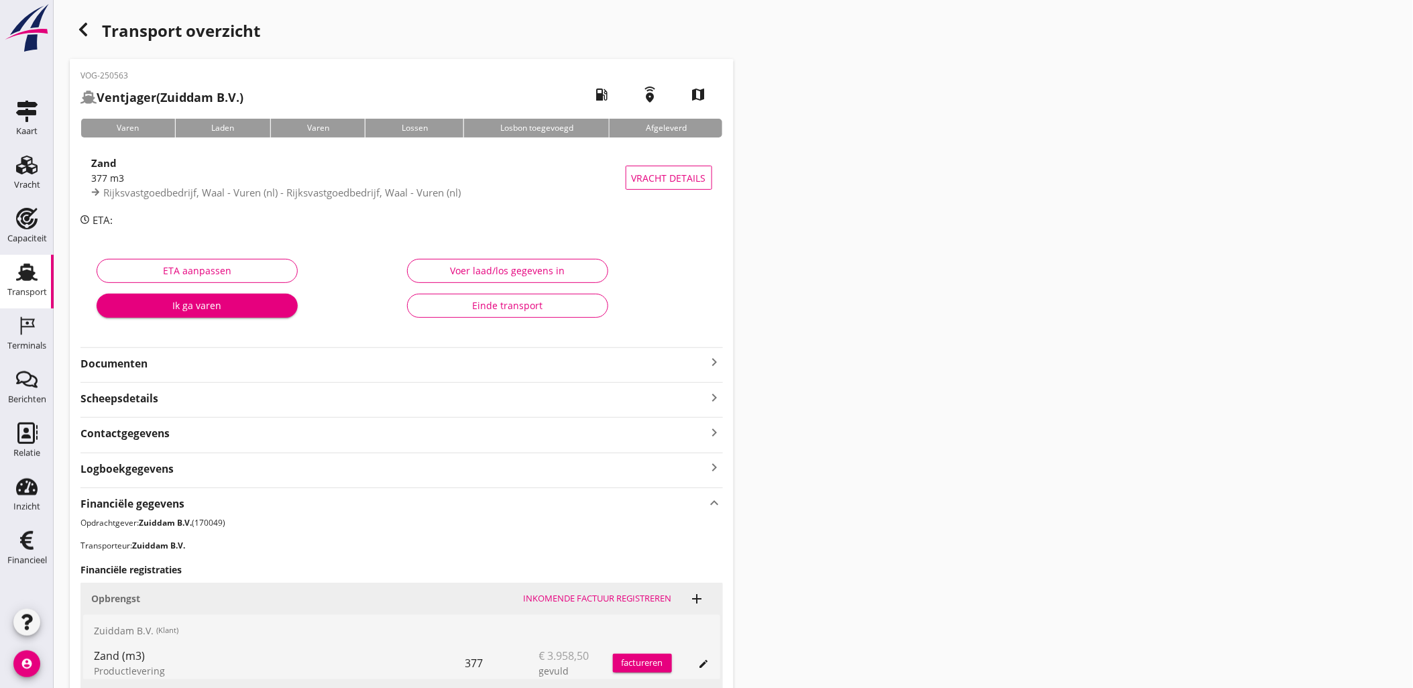
click at [82, 20] on div "button" at bounding box center [83, 29] width 27 height 27
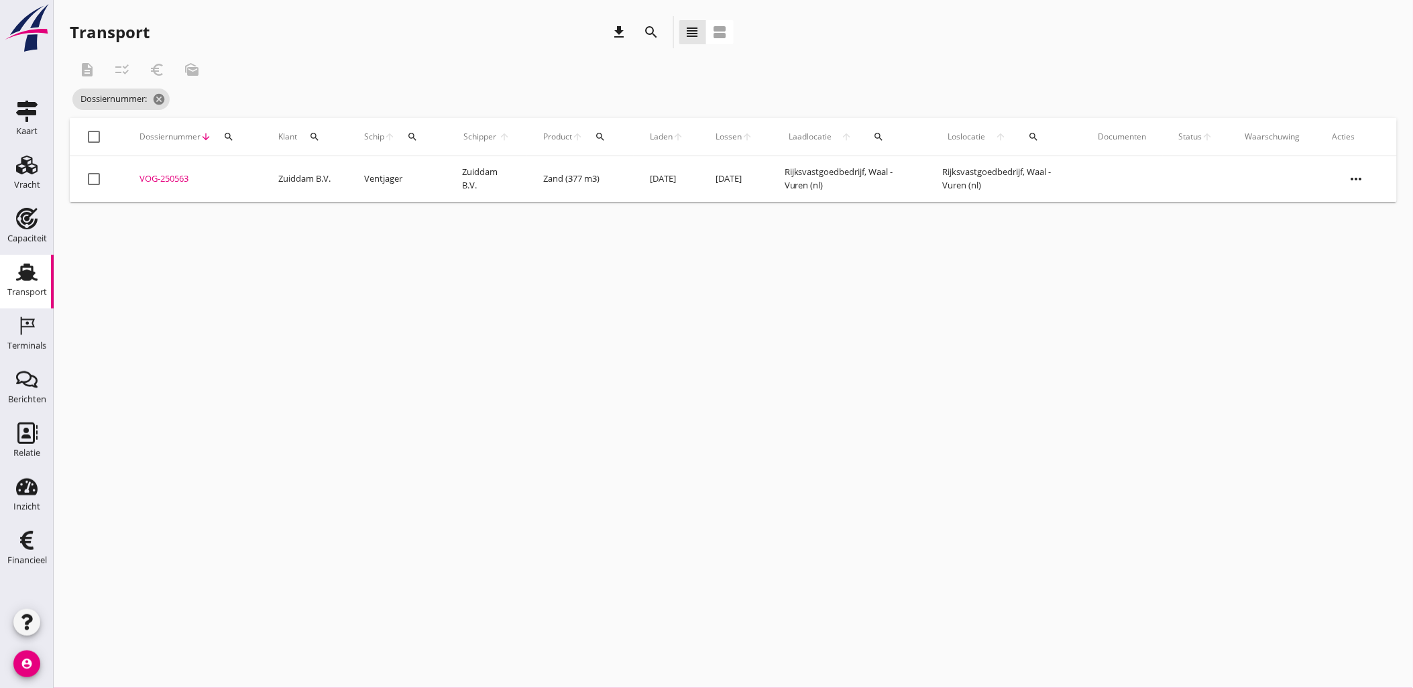
click at [232, 133] on icon "search" at bounding box center [228, 136] width 11 height 11
click at [282, 176] on input "Zoeken op dossiernummer..." at bounding box center [291, 175] width 139 height 21
paste input "VOG-250579"
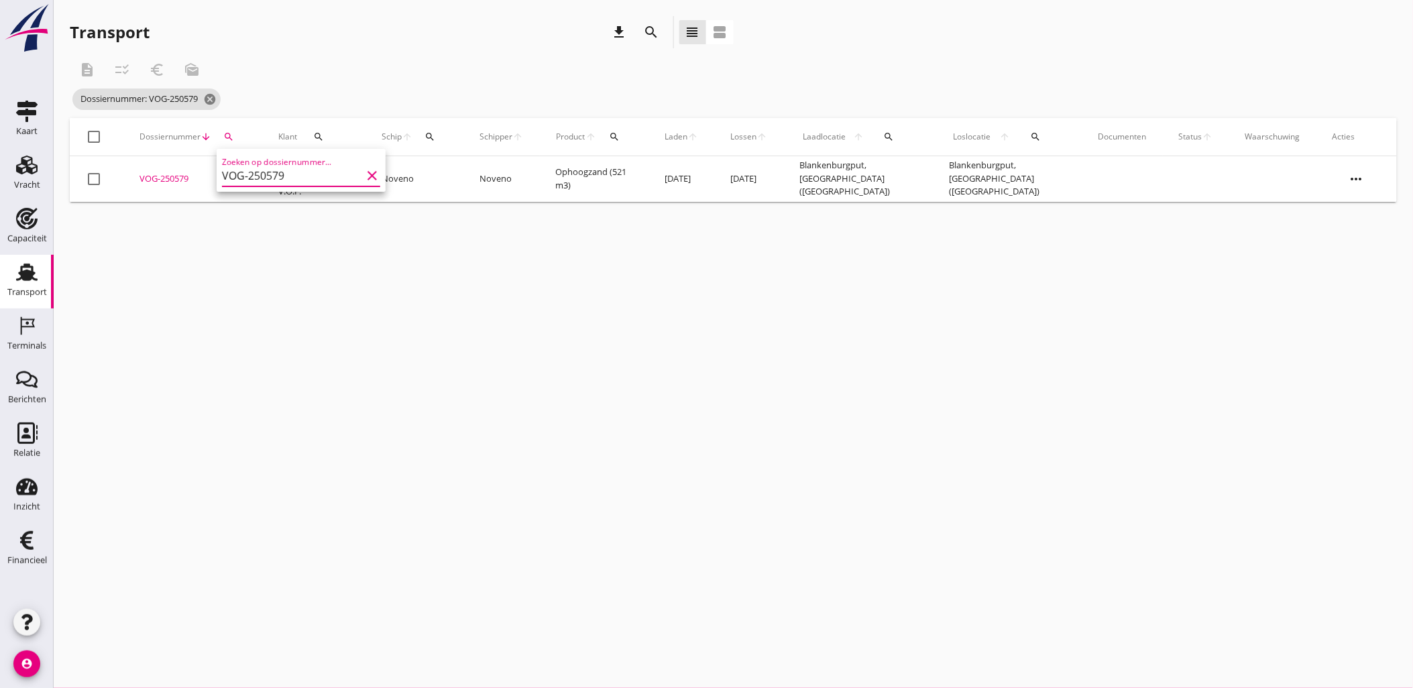
type input "VOG-250579"
click at [186, 181] on div "VOG-250579" at bounding box center [192, 178] width 107 height 13
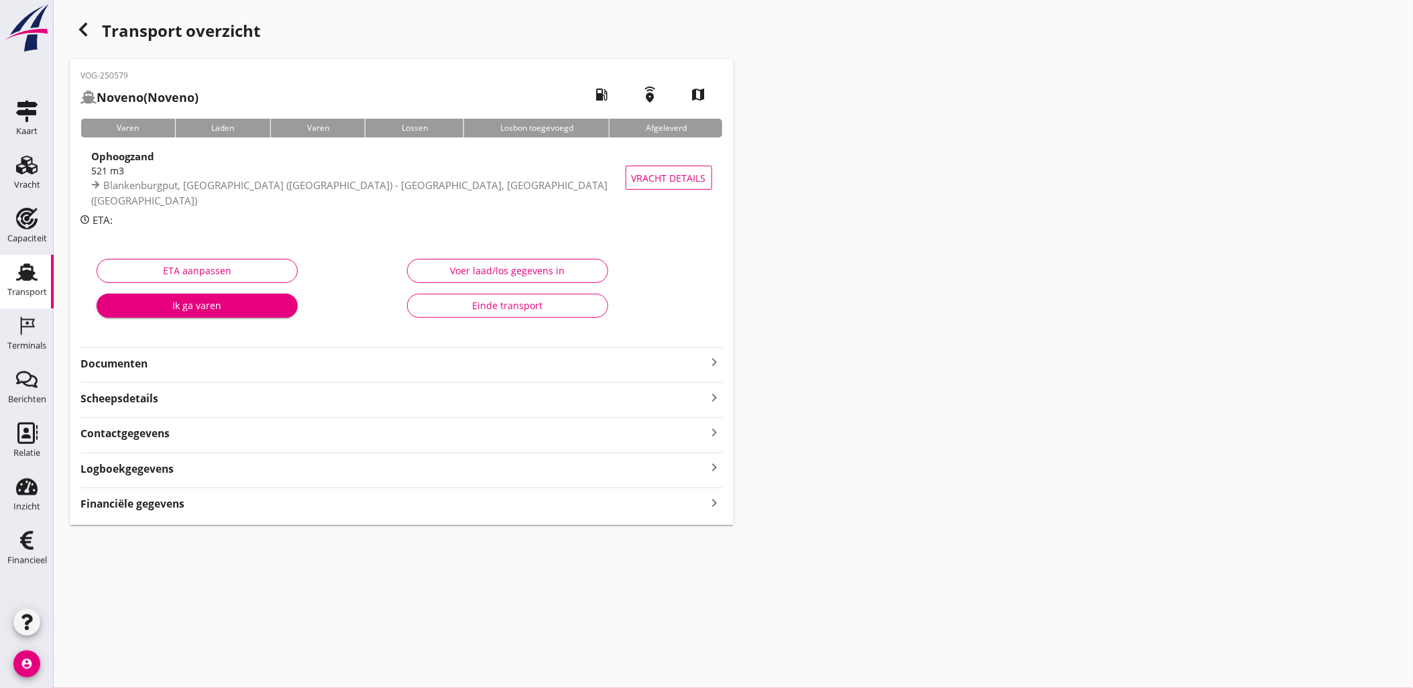
click at [534, 495] on div "Financiële gegevens keyboard_arrow_right" at bounding box center [401, 502] width 642 height 18
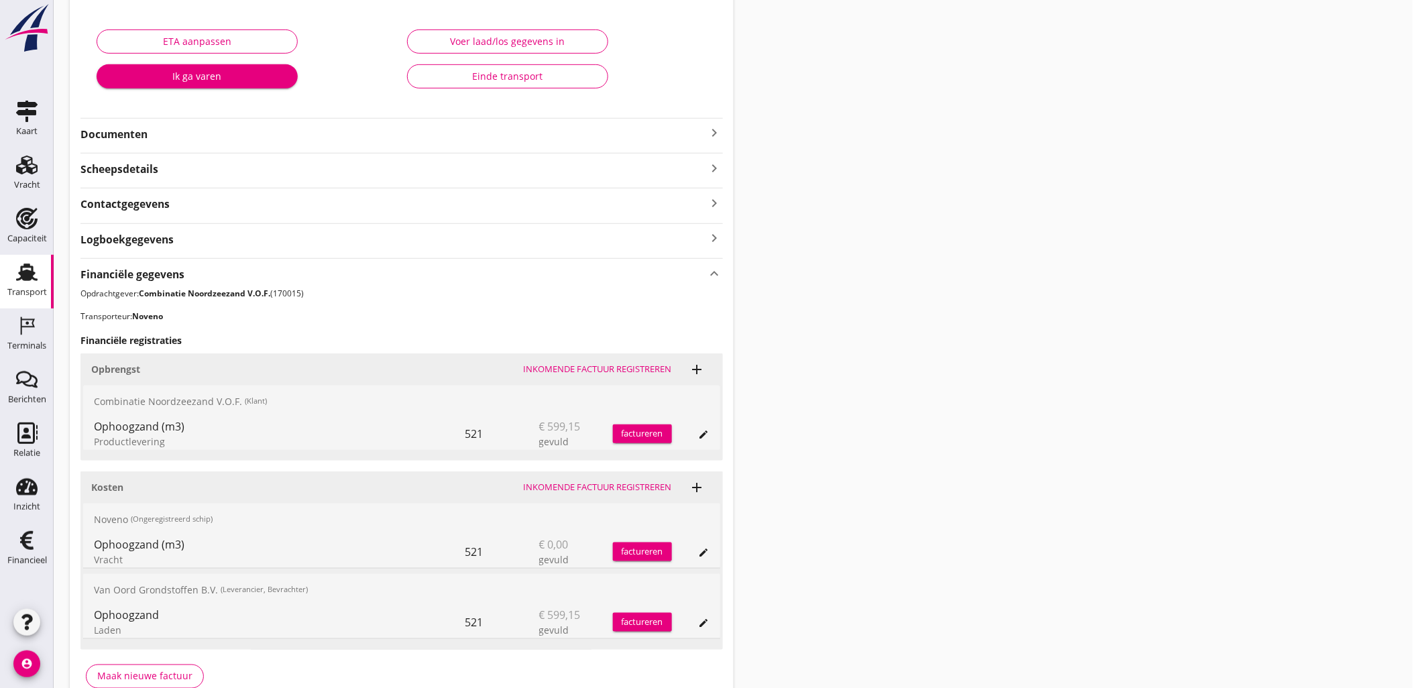
scroll to position [302, 0]
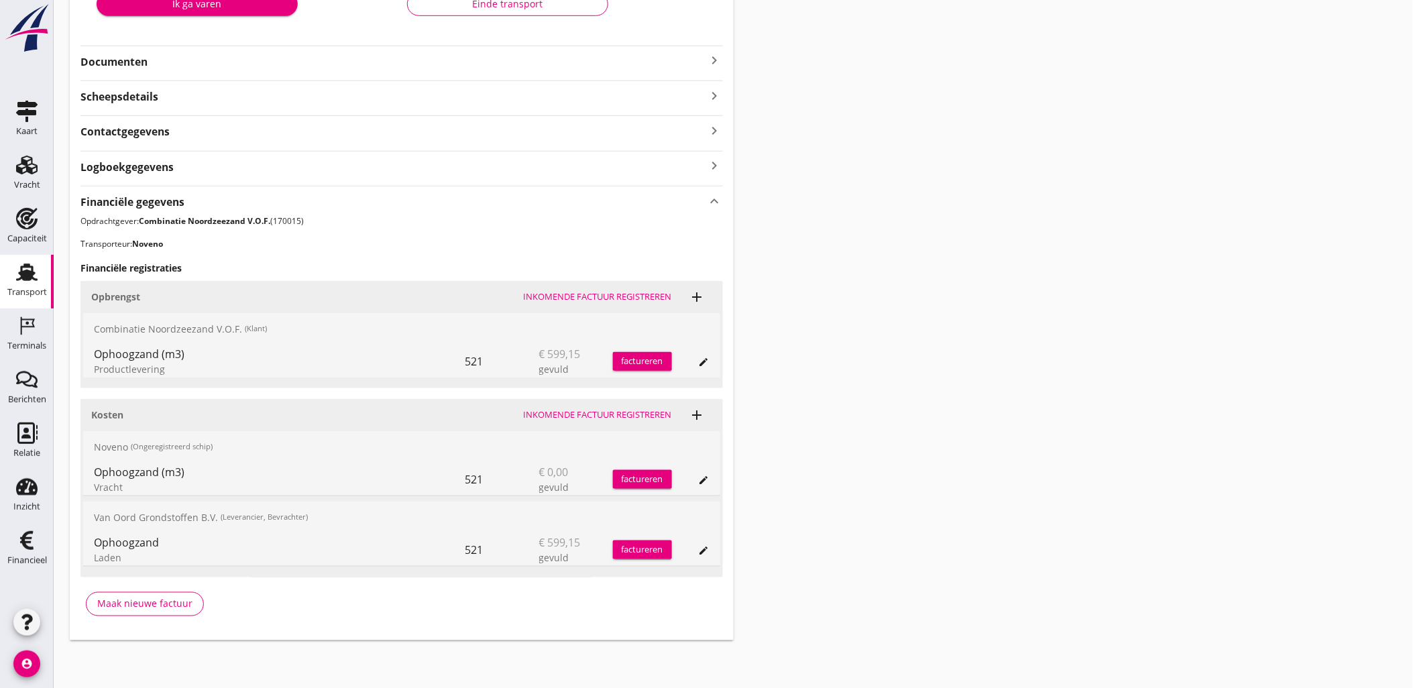
click at [707, 478] on icon "edit" at bounding box center [704, 480] width 11 height 11
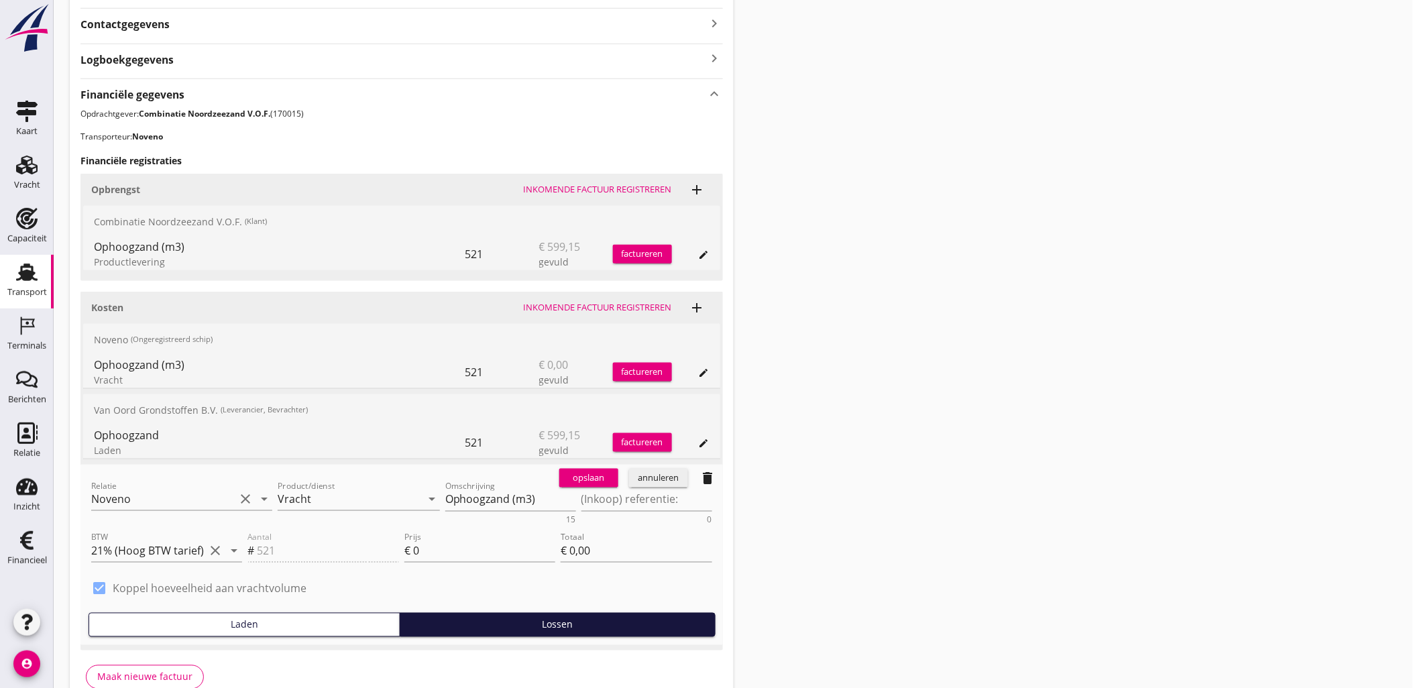
scroll to position [481, 0]
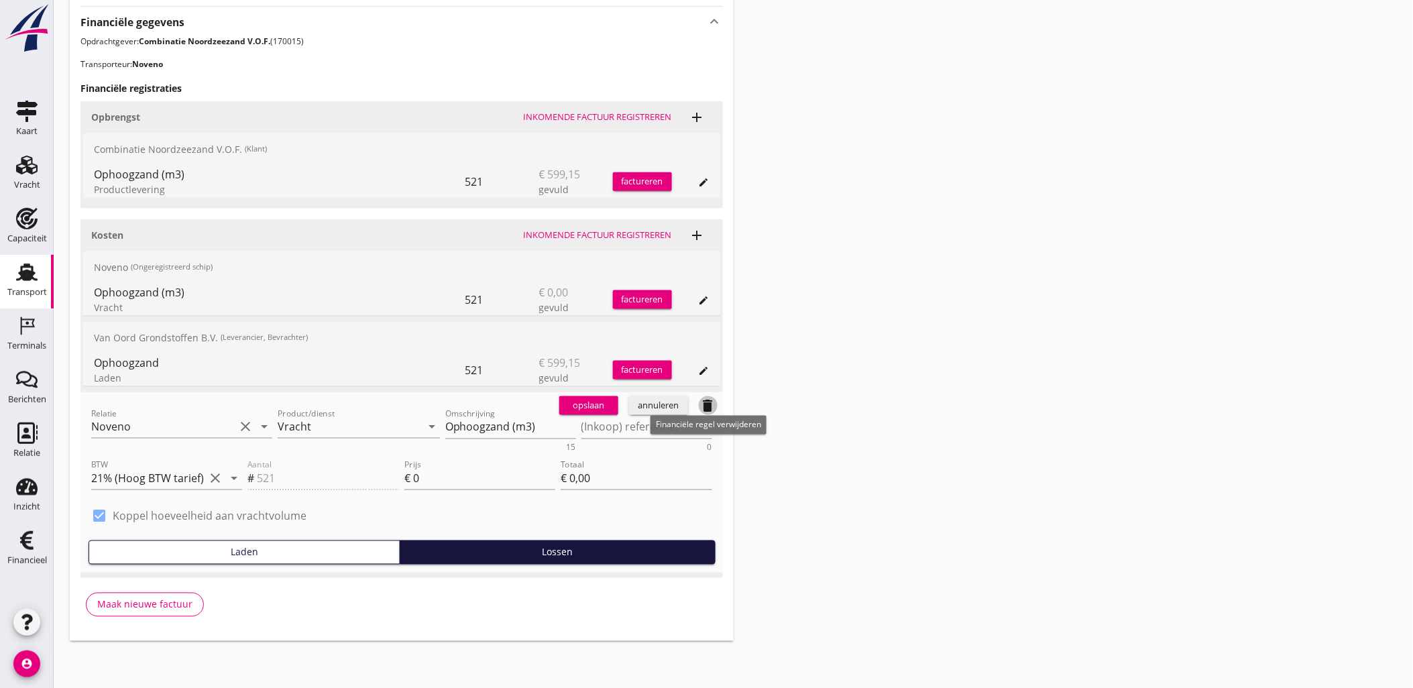
click at [711, 398] on icon "delete" at bounding box center [708, 406] width 16 height 16
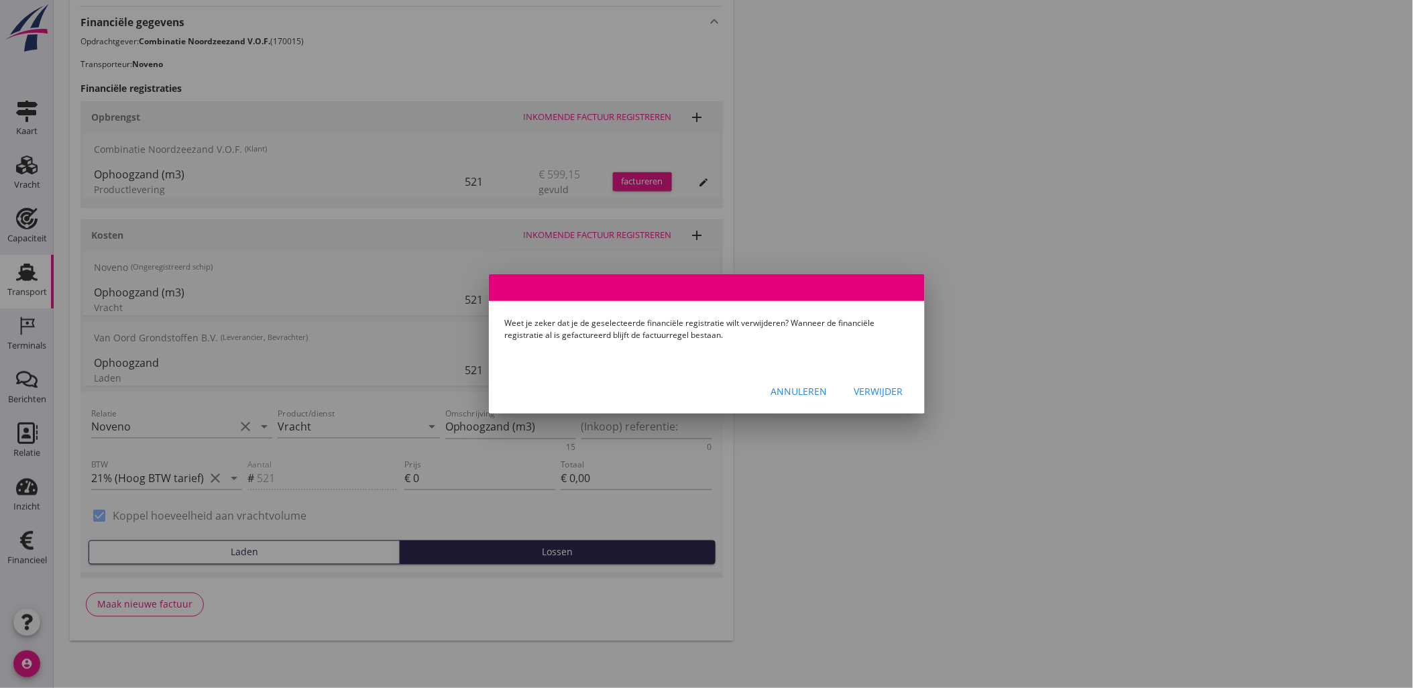
click at [876, 385] on div "Verwijder" at bounding box center [878, 391] width 49 height 14
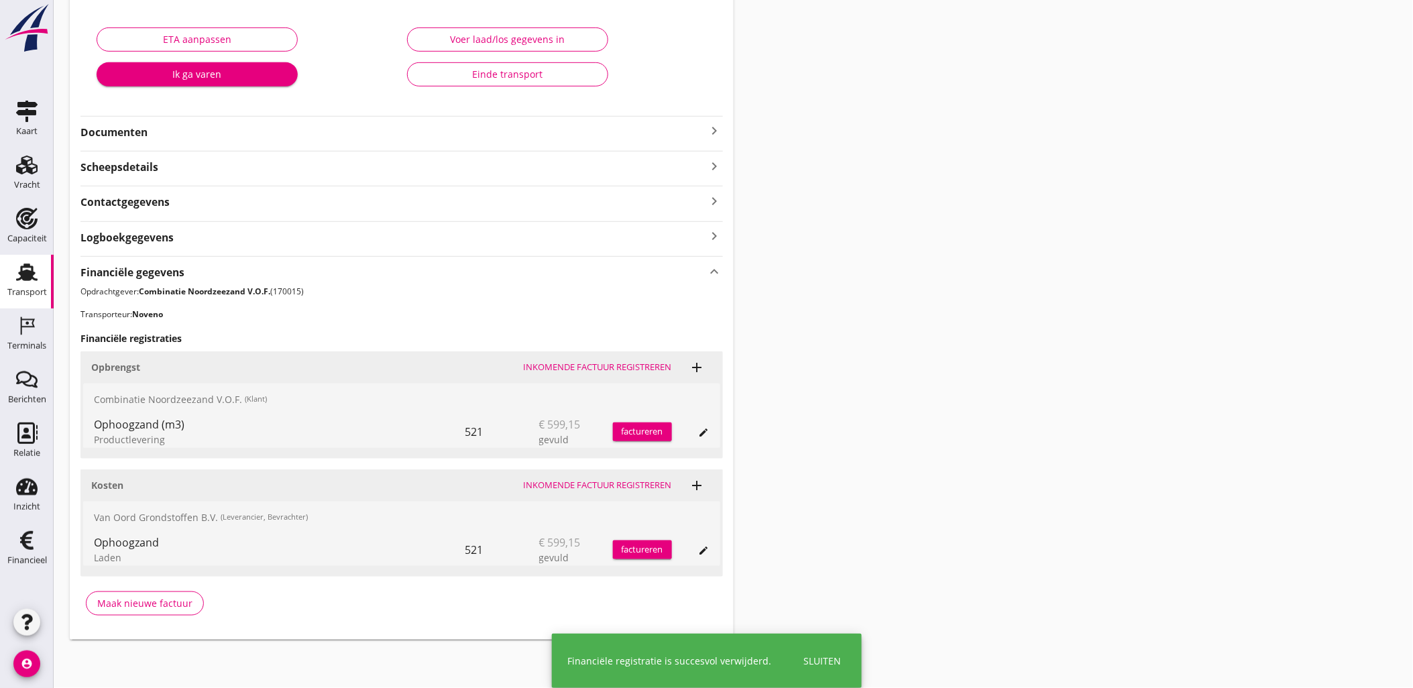
scroll to position [230, 0]
click at [1118, 355] on div "Transport overzicht VOG-250579 Noveno (Noveno) local_gas_station emergency_shar…" at bounding box center [733, 213] width 1359 height 887
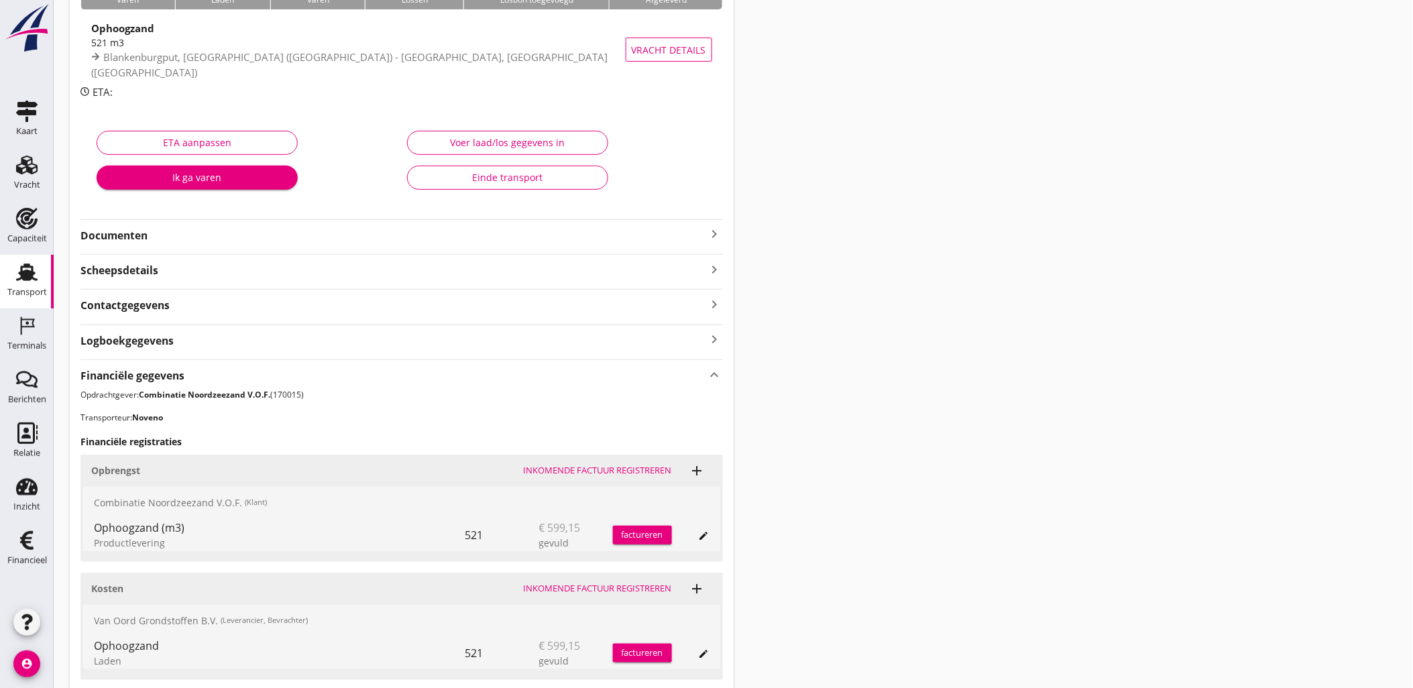
scroll to position [0, 0]
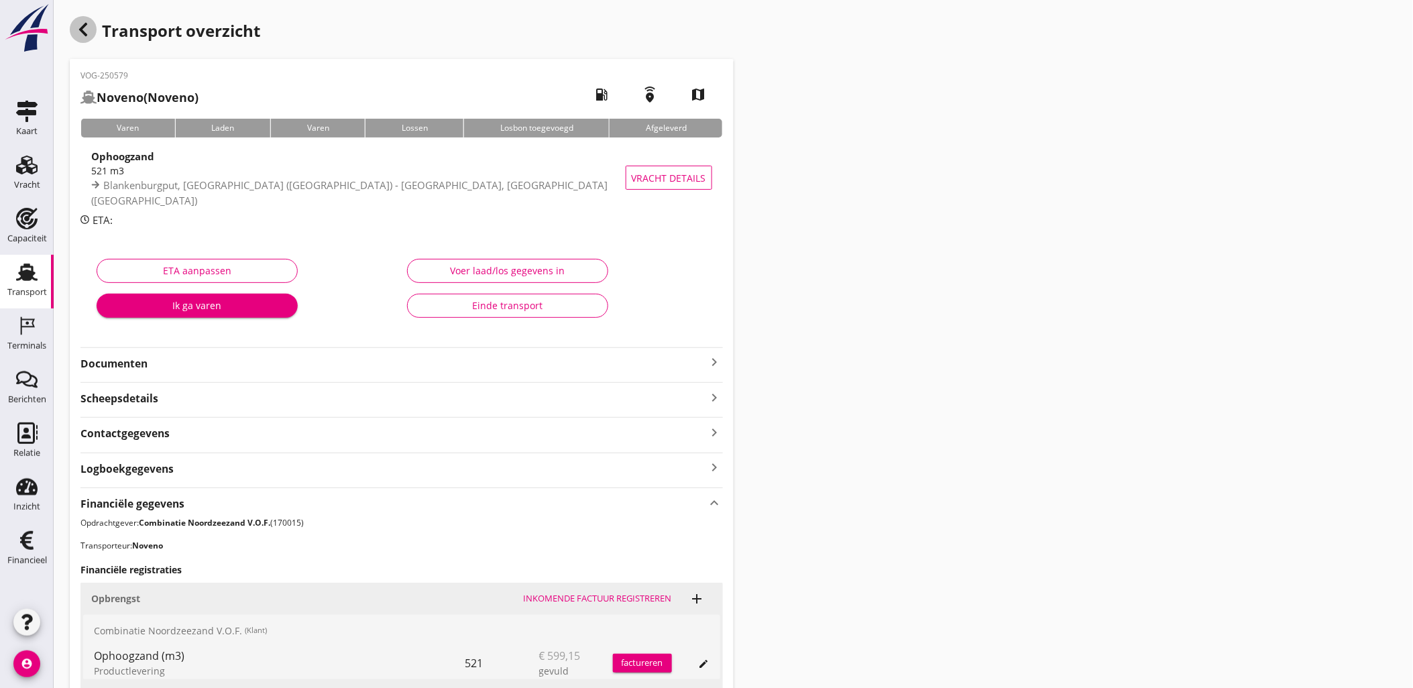
click at [87, 35] on use "button" at bounding box center [83, 29] width 8 height 13
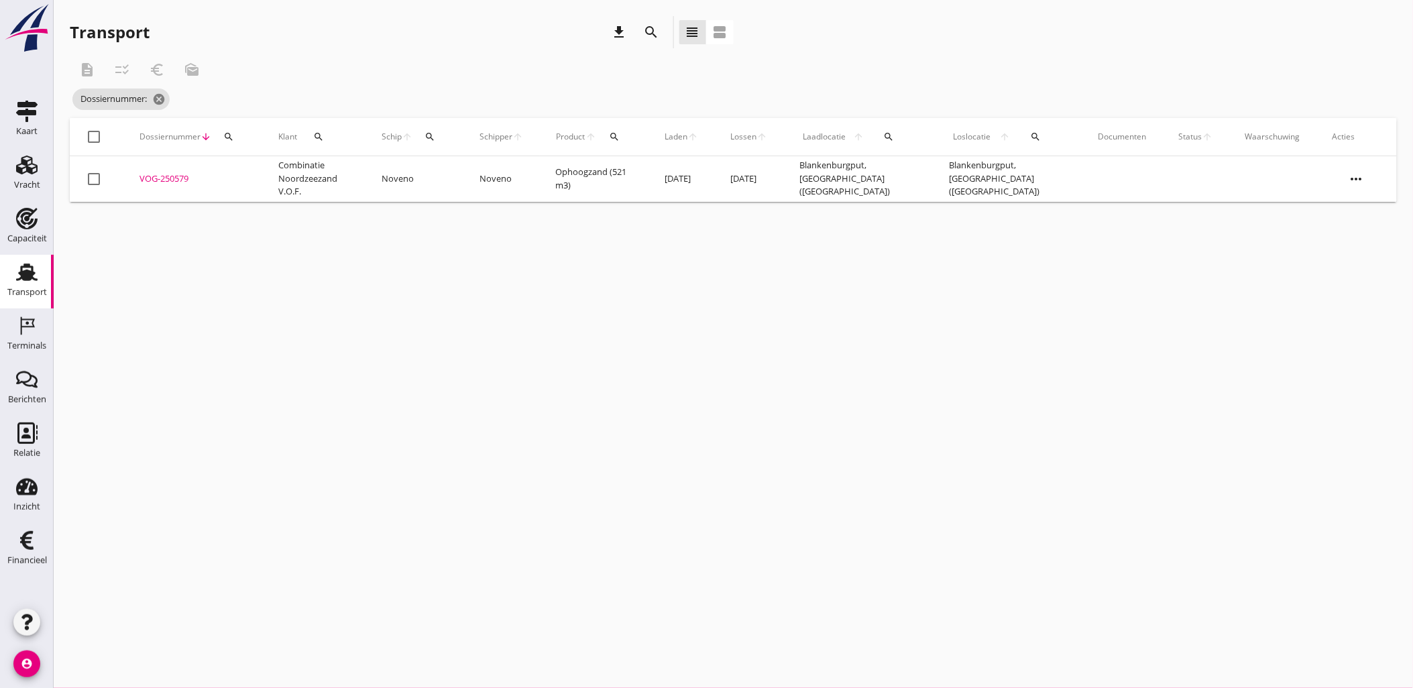
click at [231, 134] on icon "search" at bounding box center [228, 136] width 11 height 11
click at [297, 178] on input "Zoeken op dossiernummer..." at bounding box center [291, 175] width 139 height 21
paste input "VOG-250551"
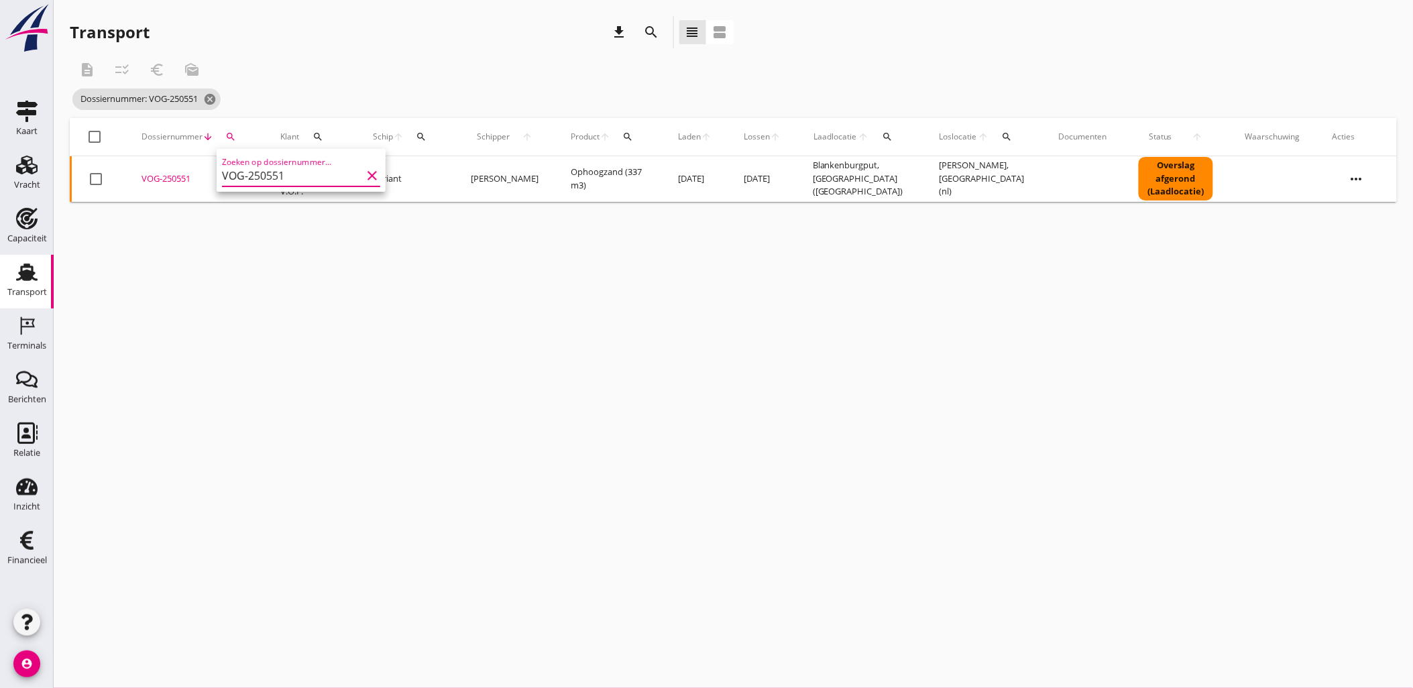
type input "VOG-250551"
click at [170, 178] on div "VOG-250551" at bounding box center [194, 178] width 107 height 13
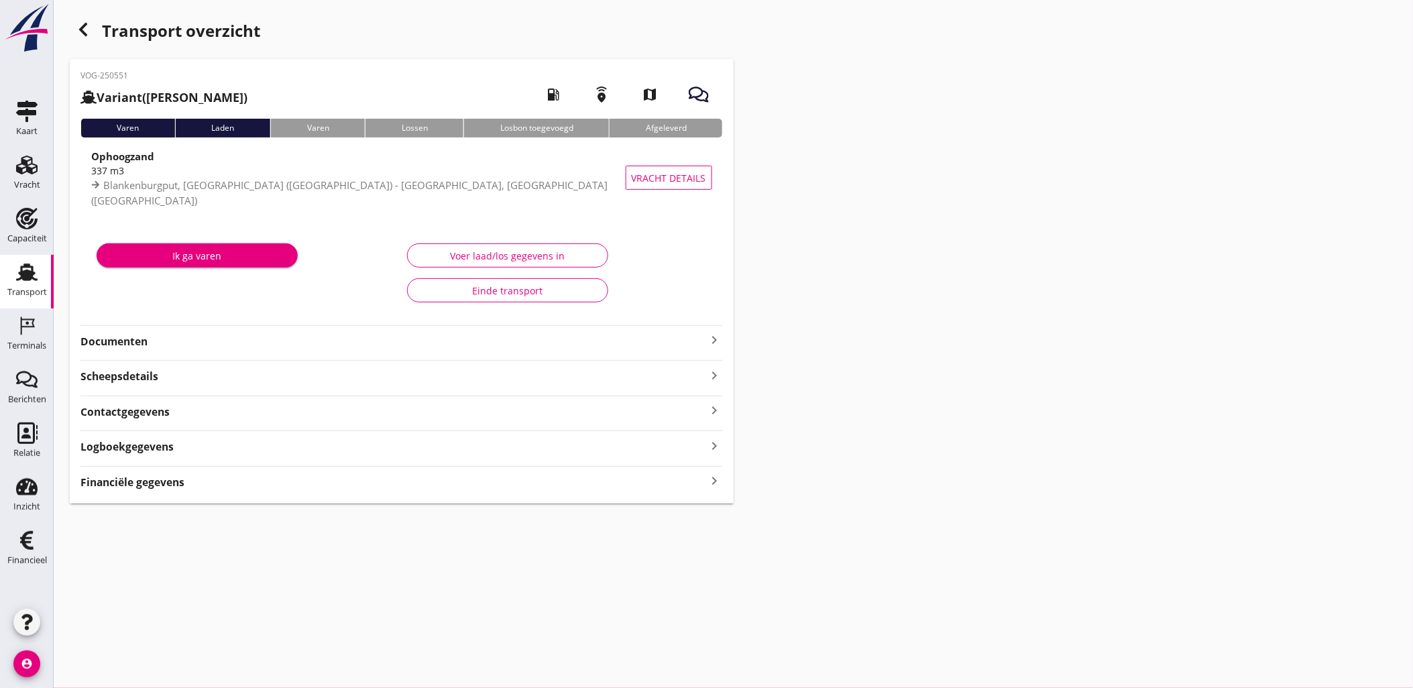
click at [564, 484] on div "Financiële gegevens keyboard_arrow_right" at bounding box center [401, 481] width 642 height 18
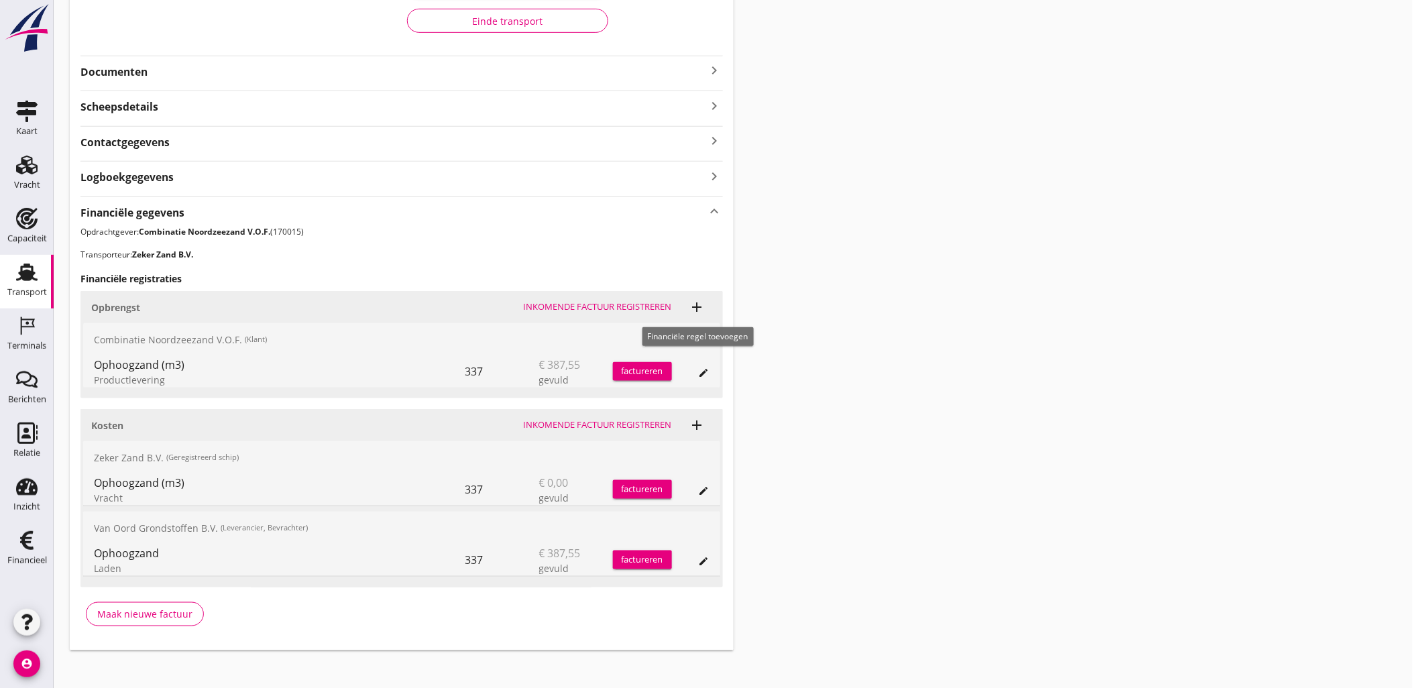
scroll to position [315, 0]
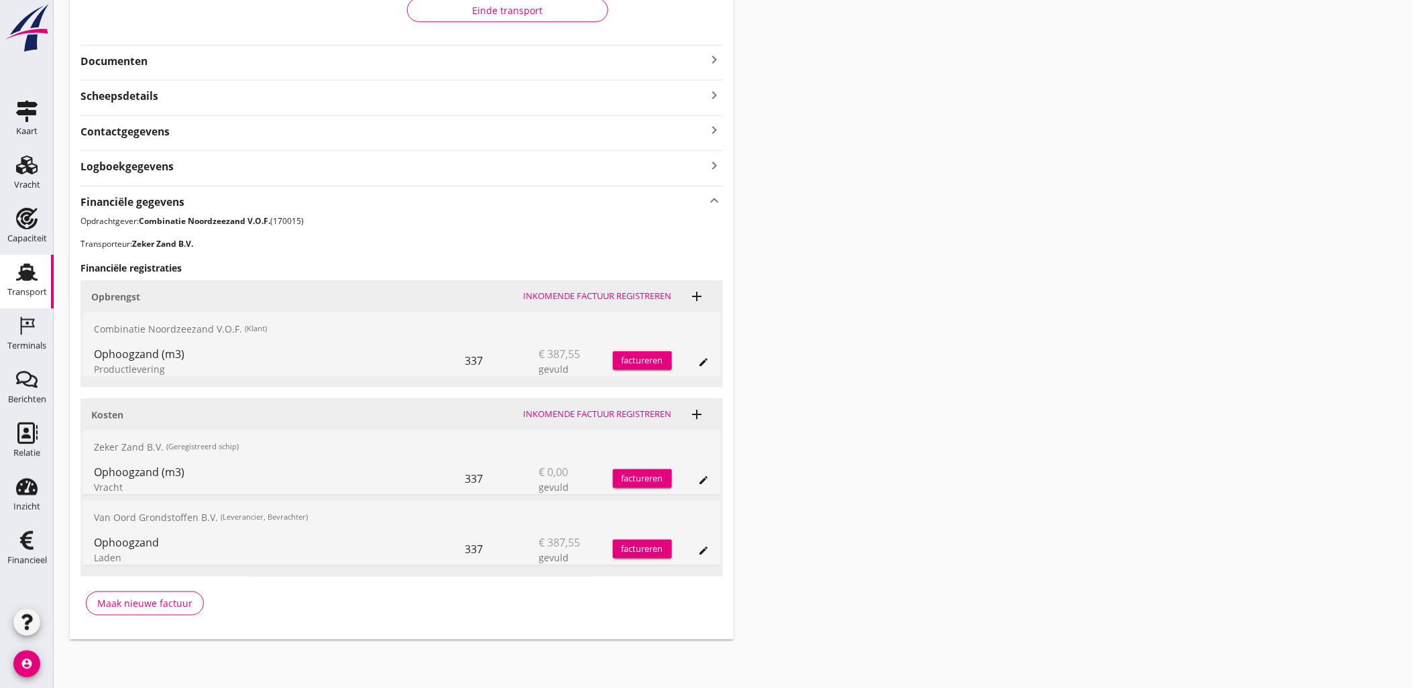
click at [709, 480] on icon "edit" at bounding box center [704, 480] width 11 height 11
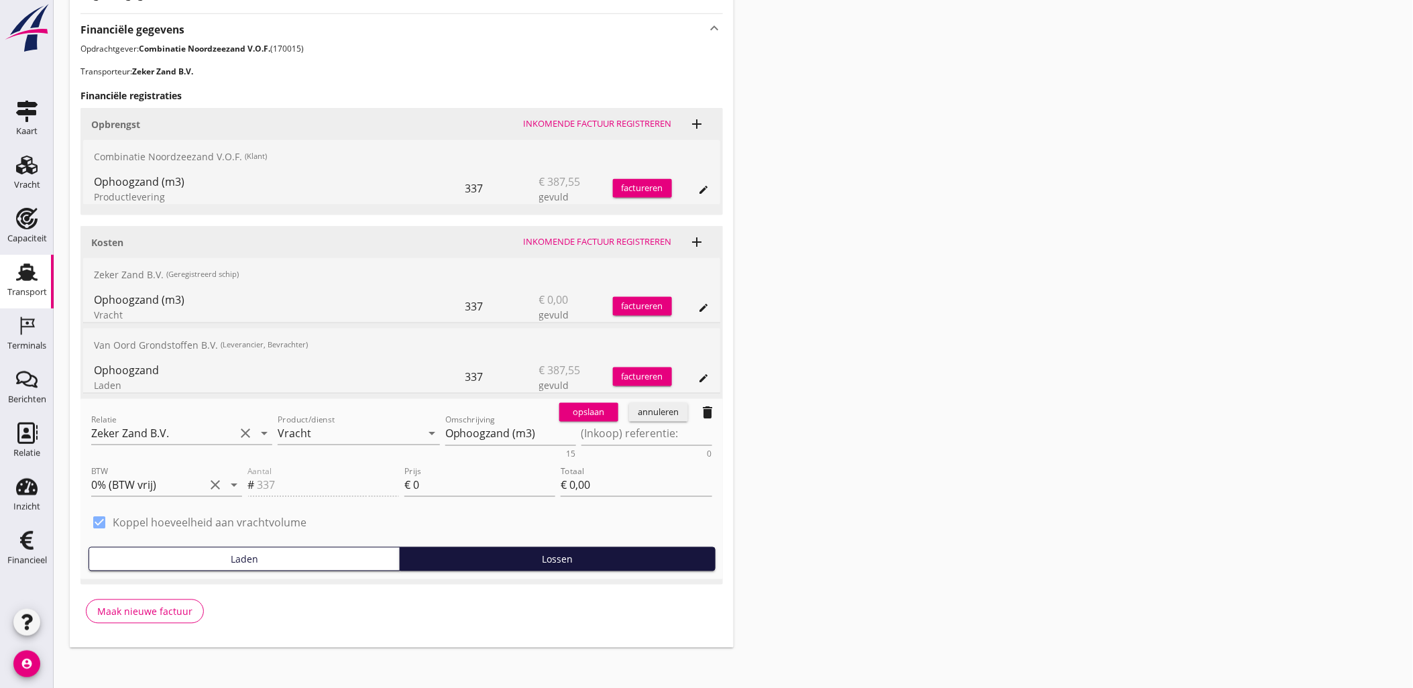
scroll to position [494, 0]
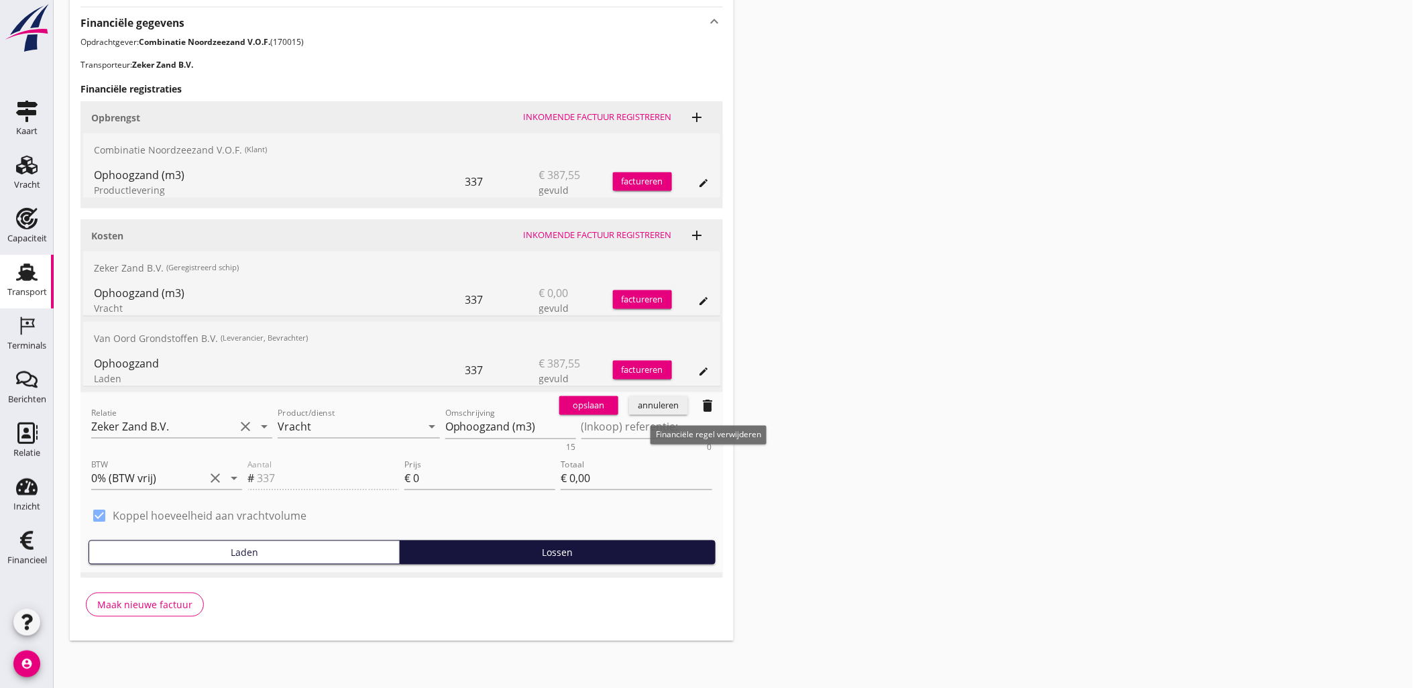
click at [711, 406] on icon "delete" at bounding box center [708, 406] width 16 height 16
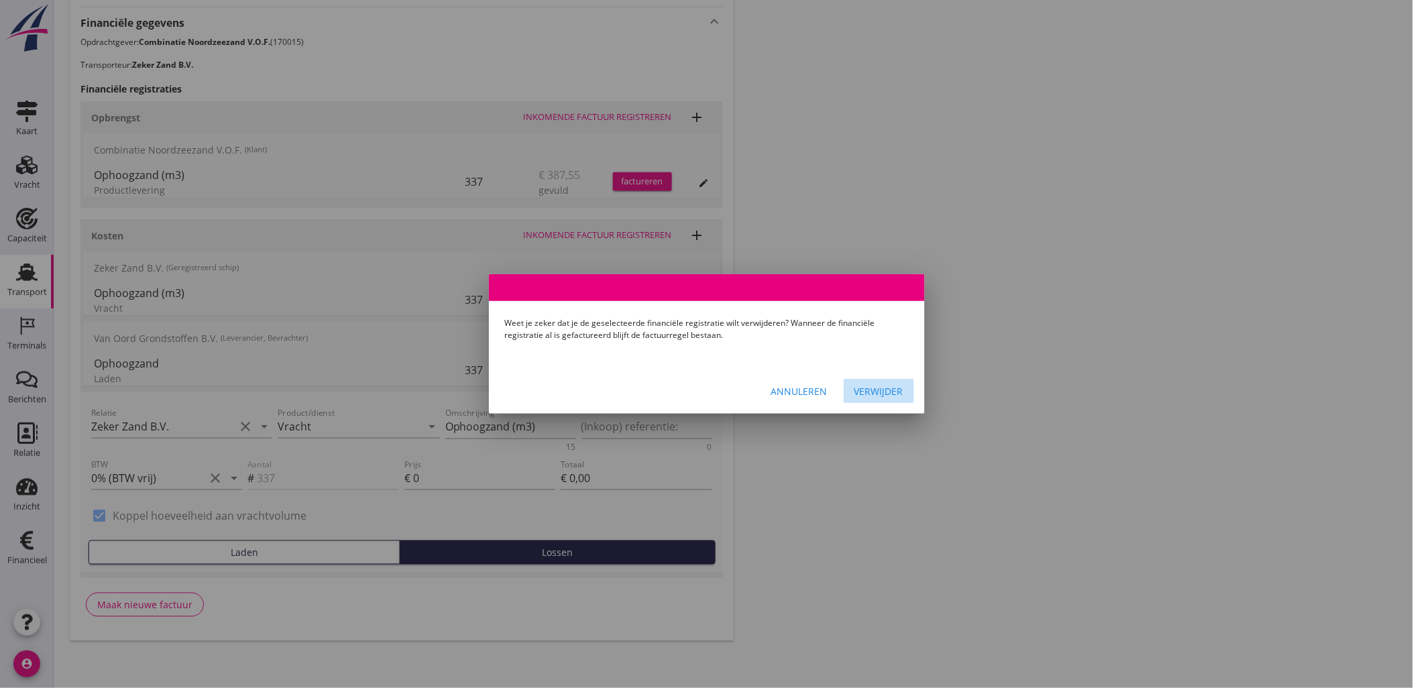
click at [862, 387] on div "Verwijder" at bounding box center [878, 391] width 49 height 14
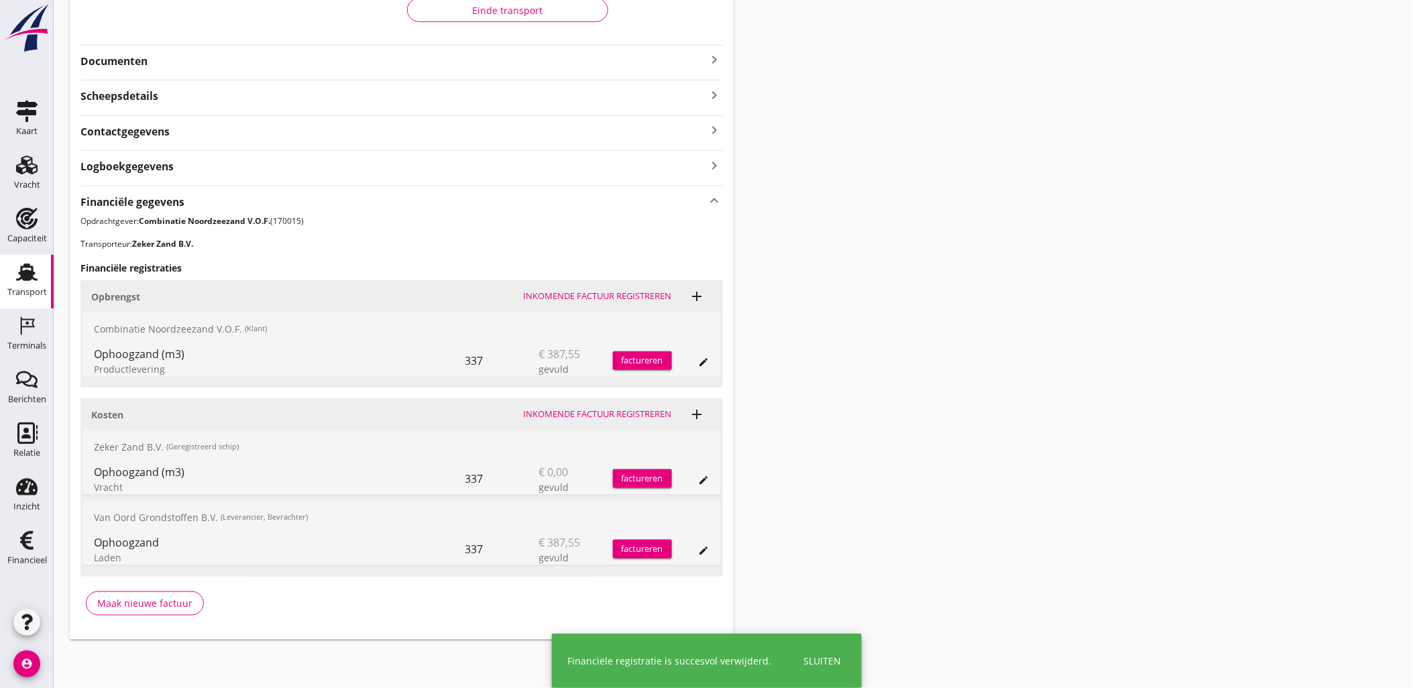
scroll to position [243, 0]
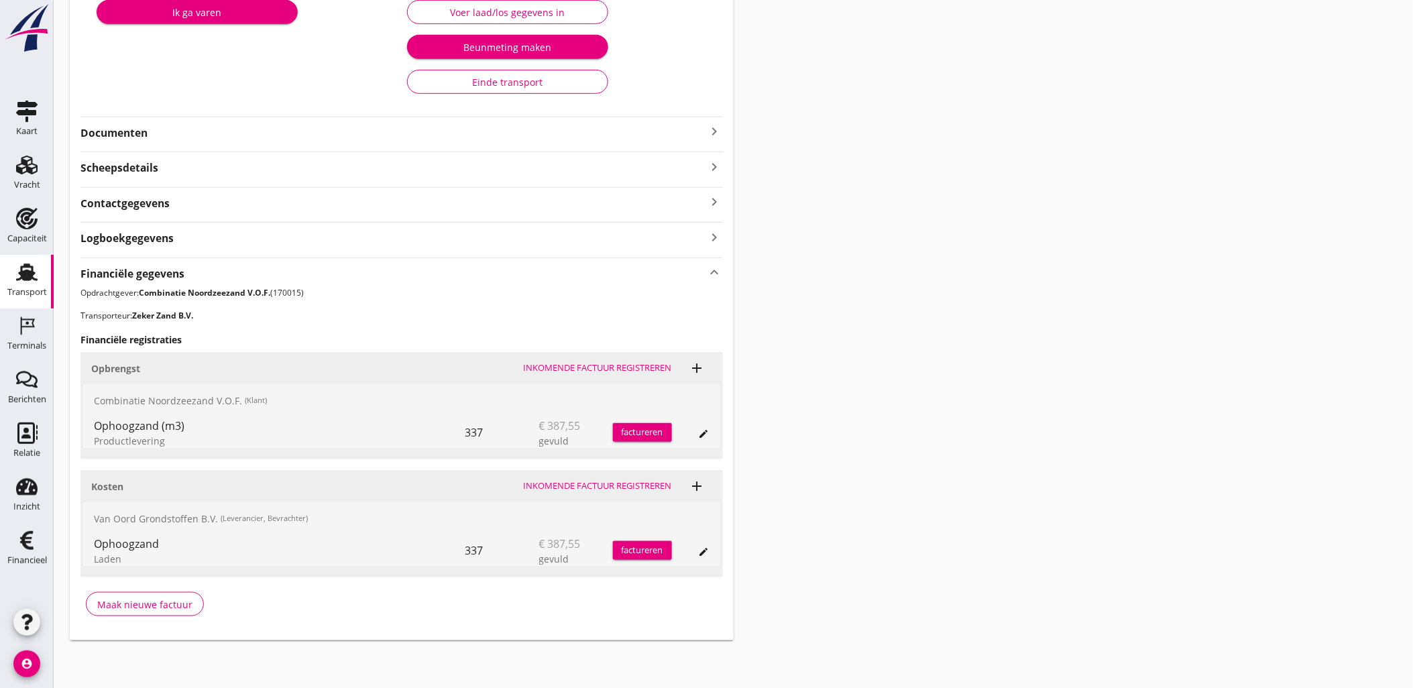
click at [1020, 365] on div "Transport overzicht VOG-250551 Variant (Chris Lemmen) local_gas_station emergen…" at bounding box center [733, 207] width 1359 height 900
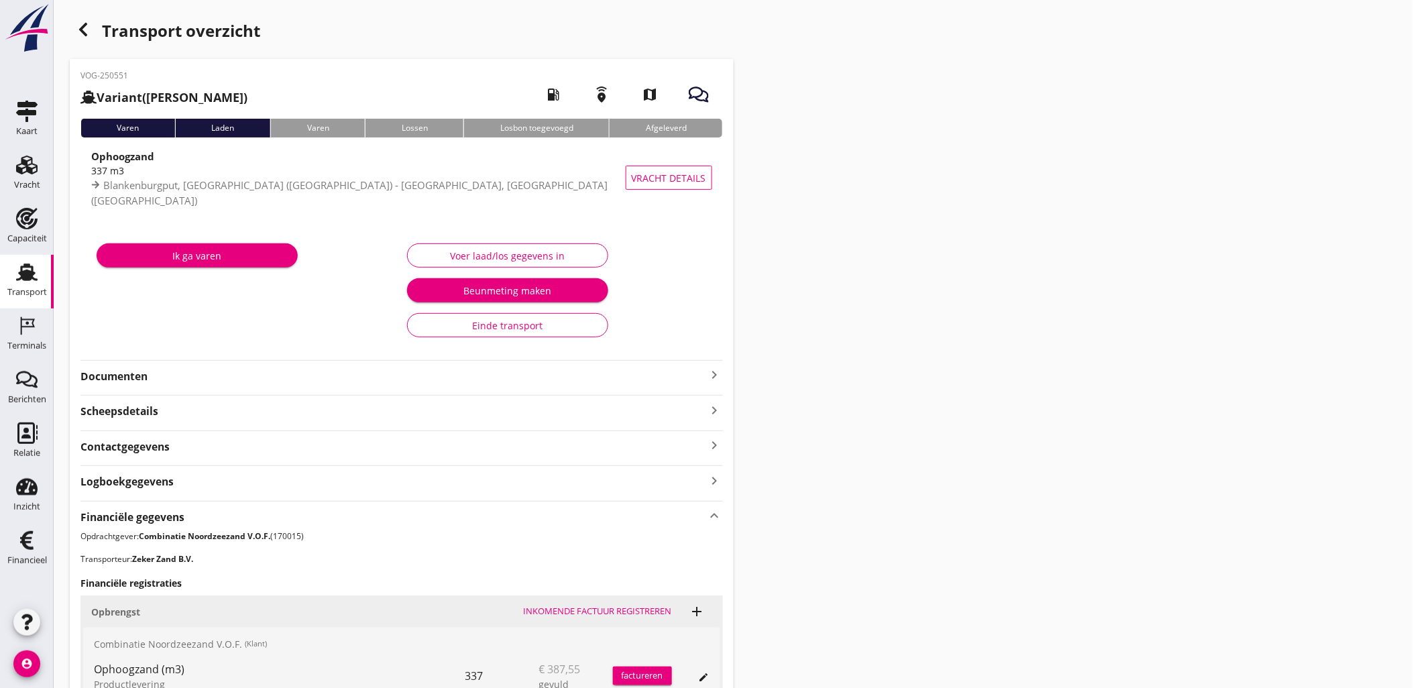
click at [84, 32] on use "button" at bounding box center [83, 29] width 8 height 13
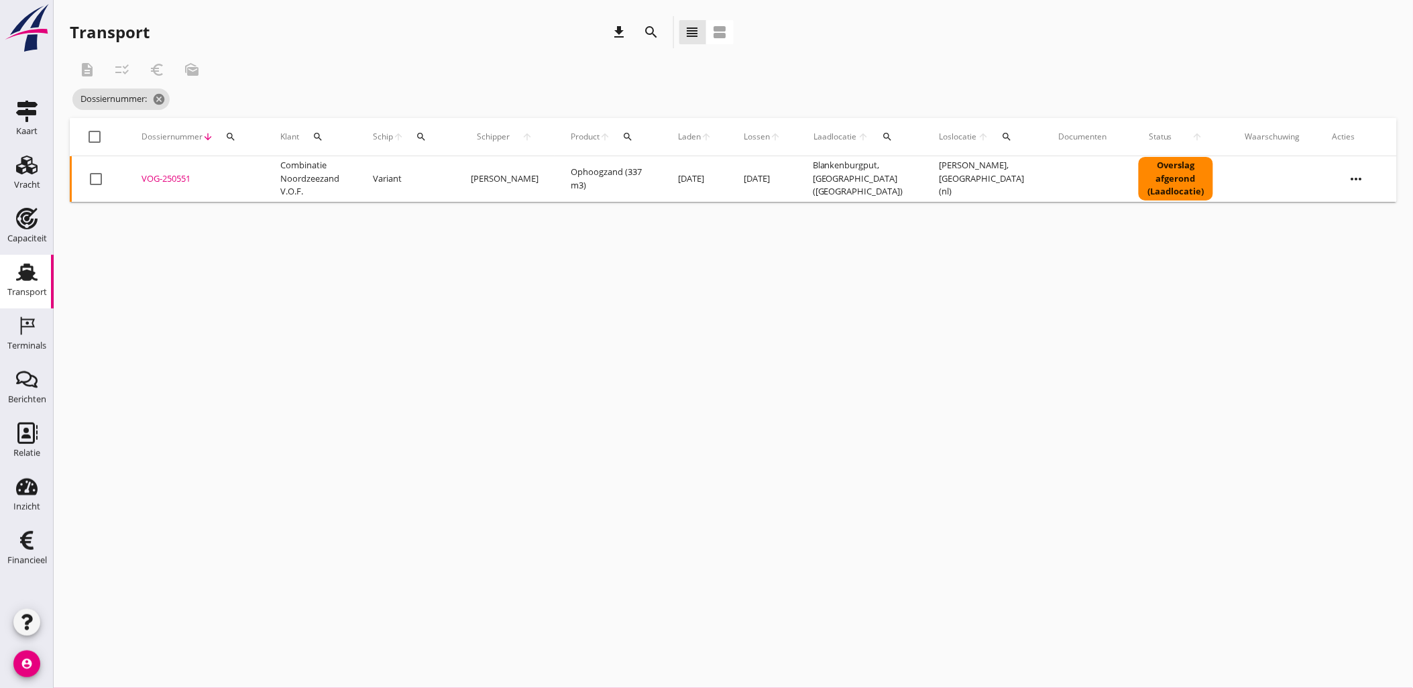
click at [235, 141] on icon "search" at bounding box center [230, 136] width 11 height 11
click at [242, 166] on input "Zoeken op dossiernummer..." at bounding box center [292, 175] width 139 height 21
paste input "VOG-250555"
type input "VOG-250555"
click at [172, 180] on div "VOG-250555" at bounding box center [194, 178] width 107 height 13
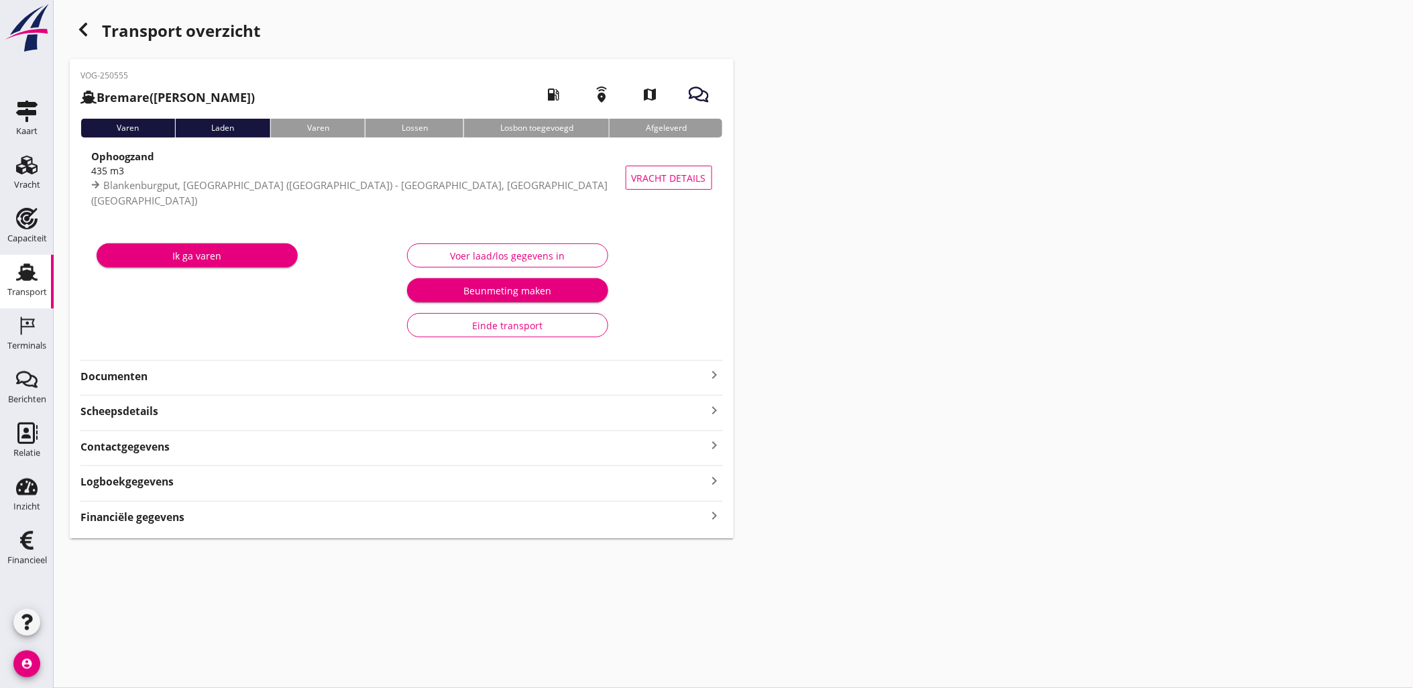
click at [555, 528] on div "VOG-250555 Bremare (Lex Volker) local_gas_station emergency_share map Varen Lad…" at bounding box center [402, 298] width 664 height 479
click at [554, 519] on div "Financiële gegevens keyboard_arrow_right" at bounding box center [401, 516] width 642 height 18
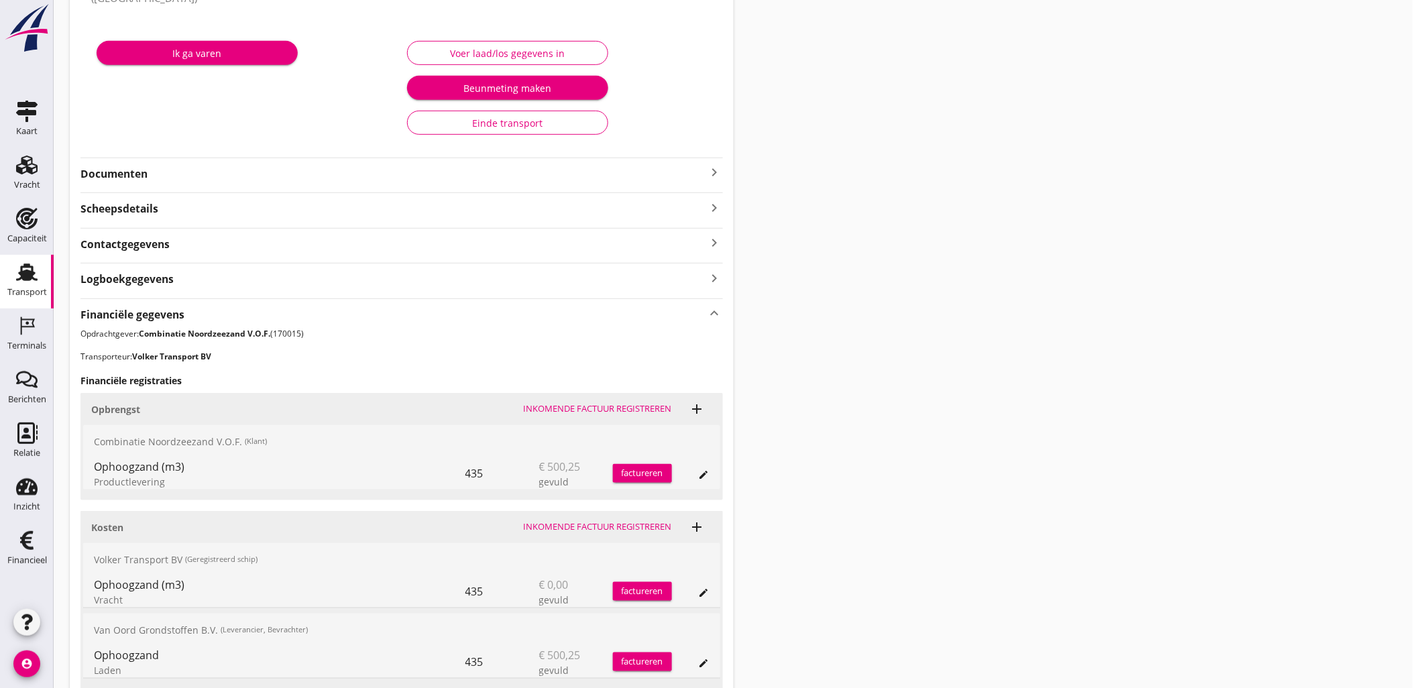
scroll to position [315, 0]
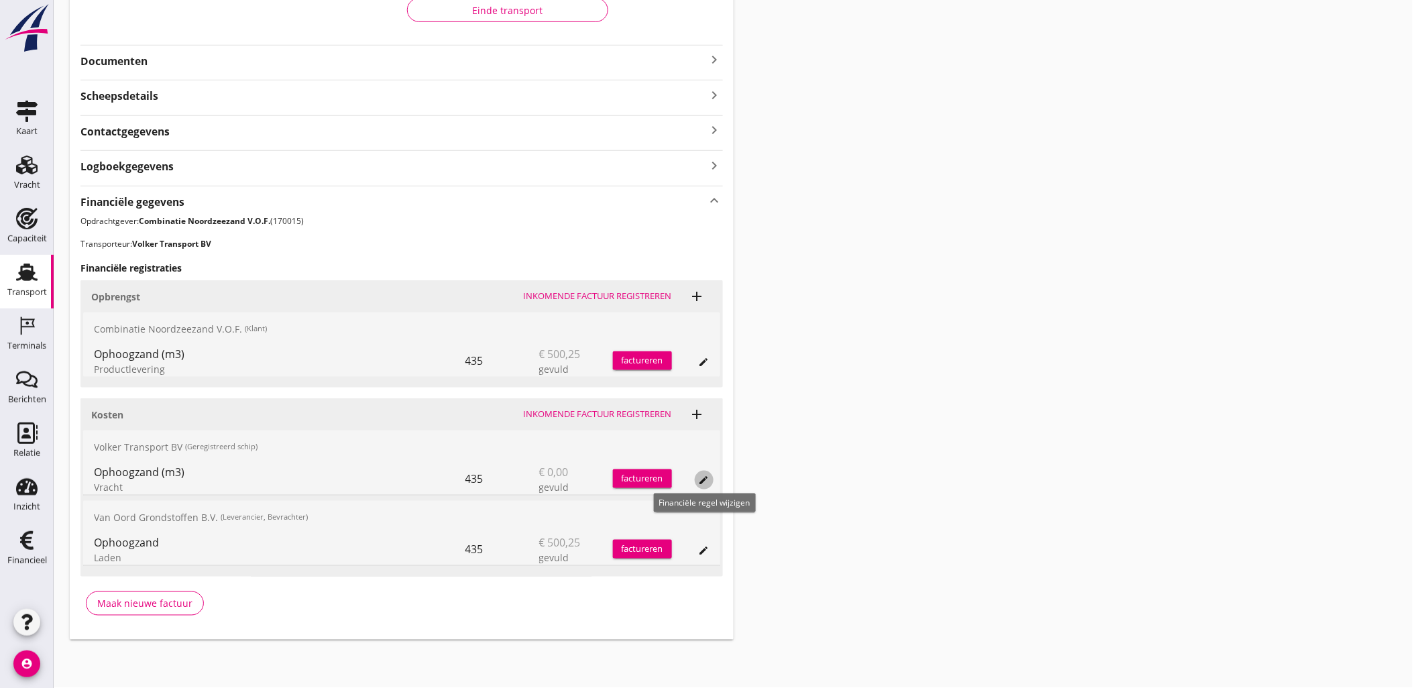
click at [711, 473] on button "edit" at bounding box center [704, 480] width 19 height 19
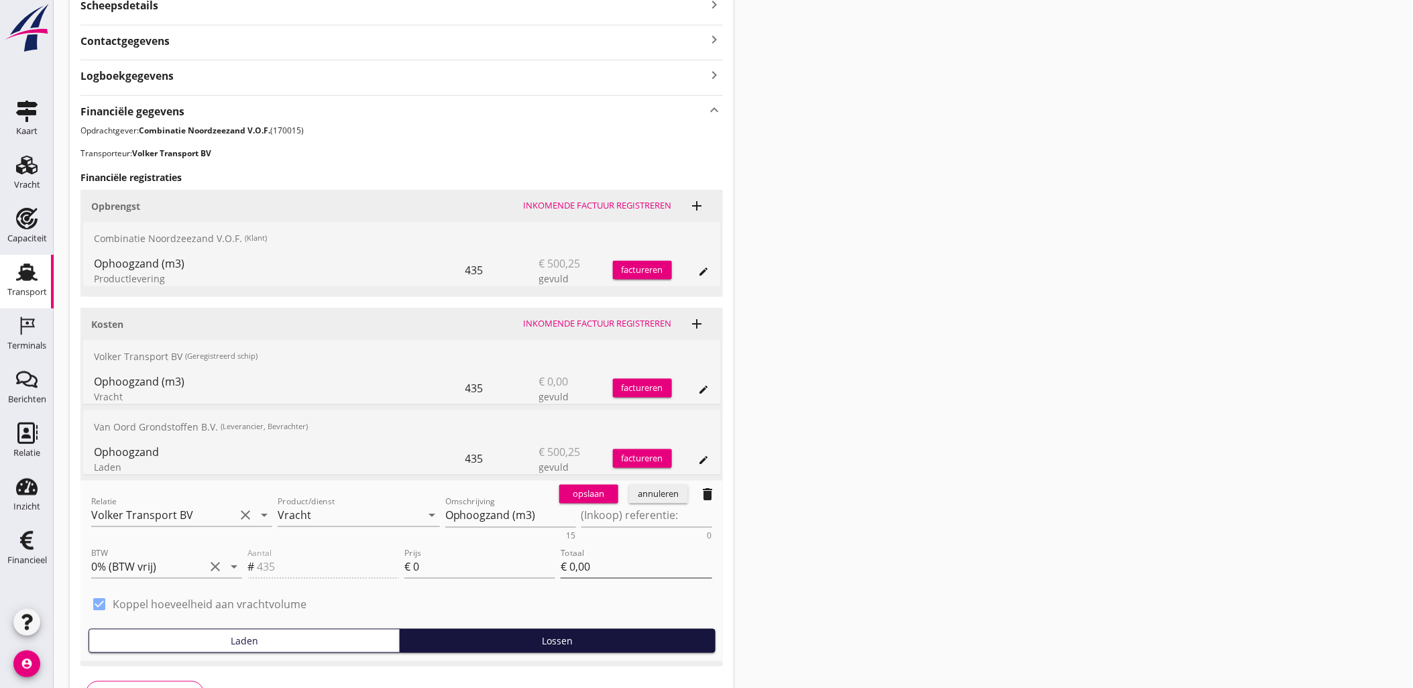
scroll to position [494, 0]
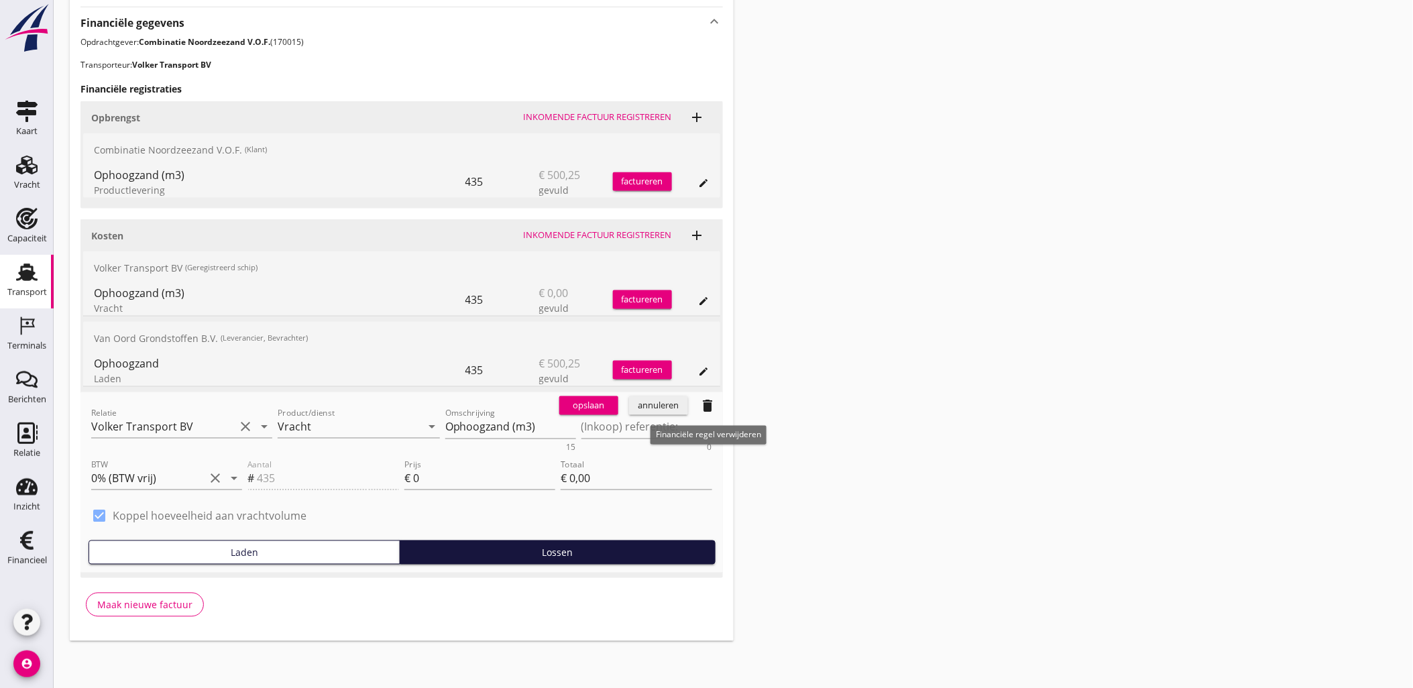
click at [713, 401] on icon "delete" at bounding box center [708, 406] width 16 height 16
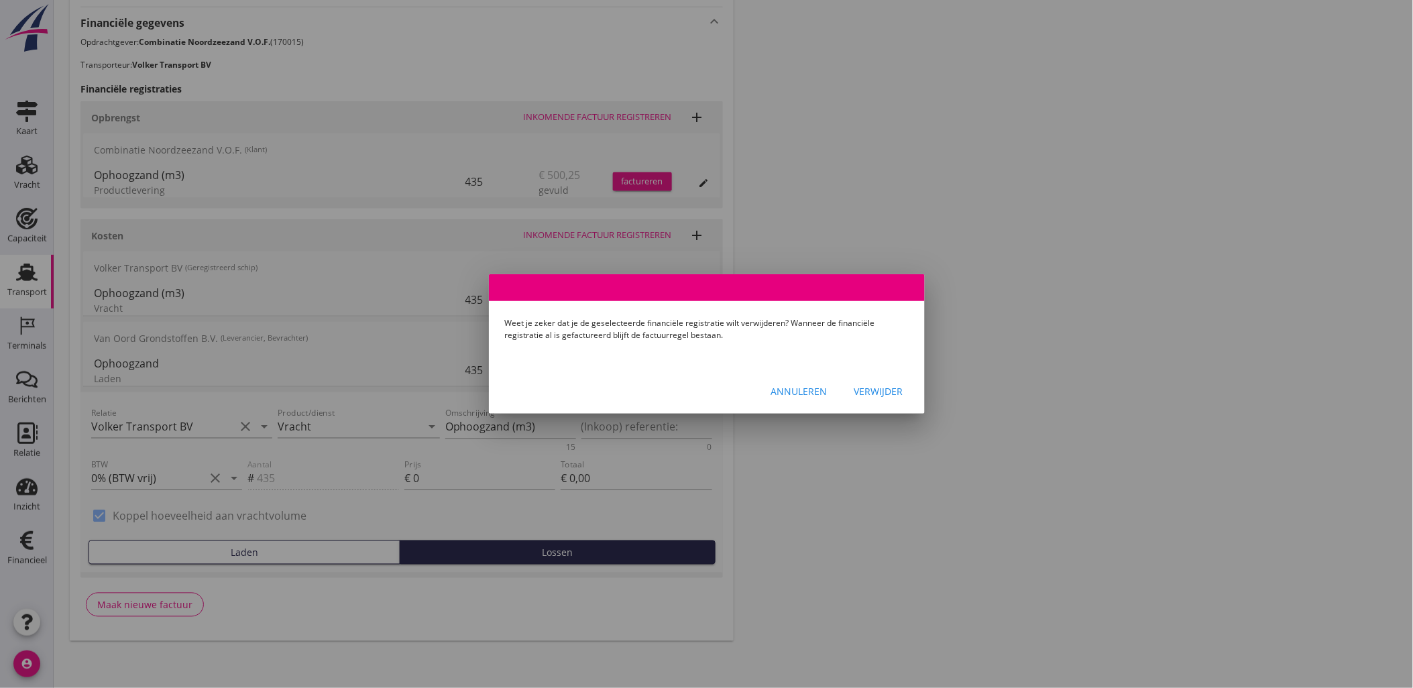
click at [884, 390] on div "Verwijder" at bounding box center [878, 391] width 49 height 14
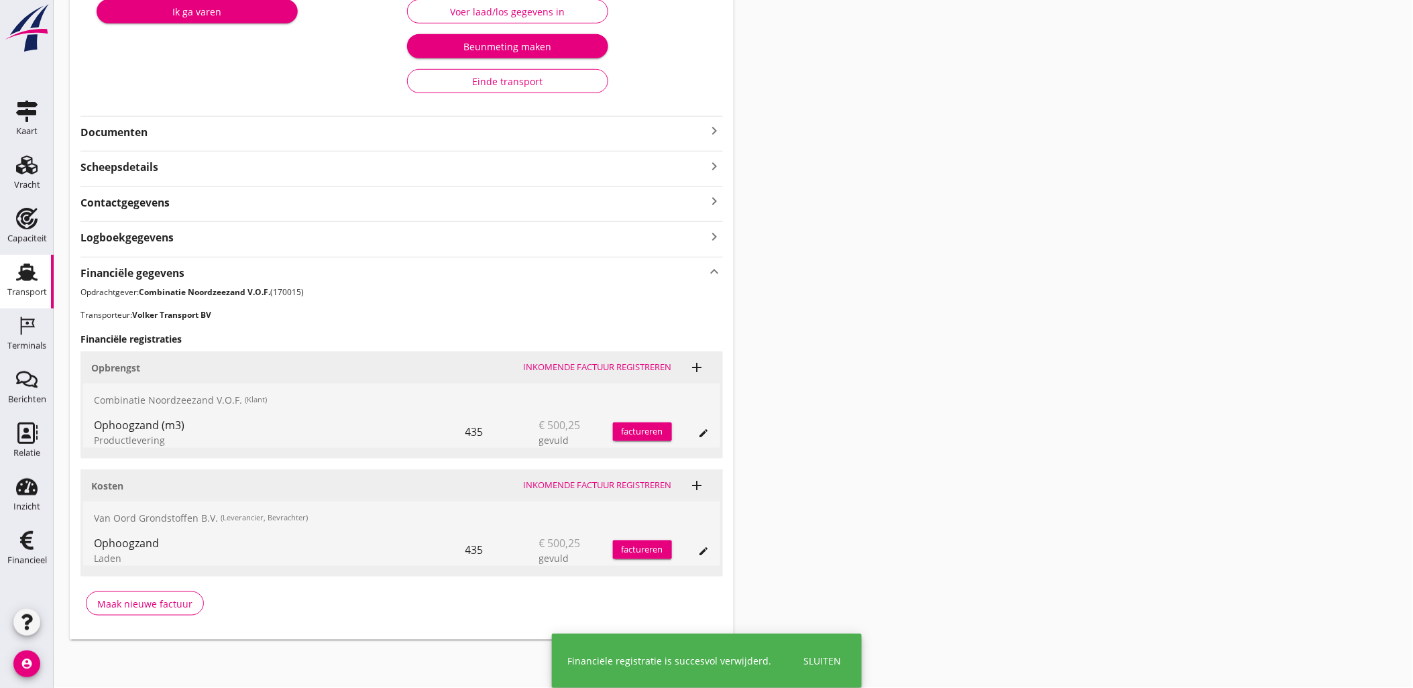
scroll to position [243, 0]
click at [943, 313] on div "Transport overzicht VOG-250555 Bremare (Lex Volker) local_gas_station emergency…" at bounding box center [733, 207] width 1359 height 900
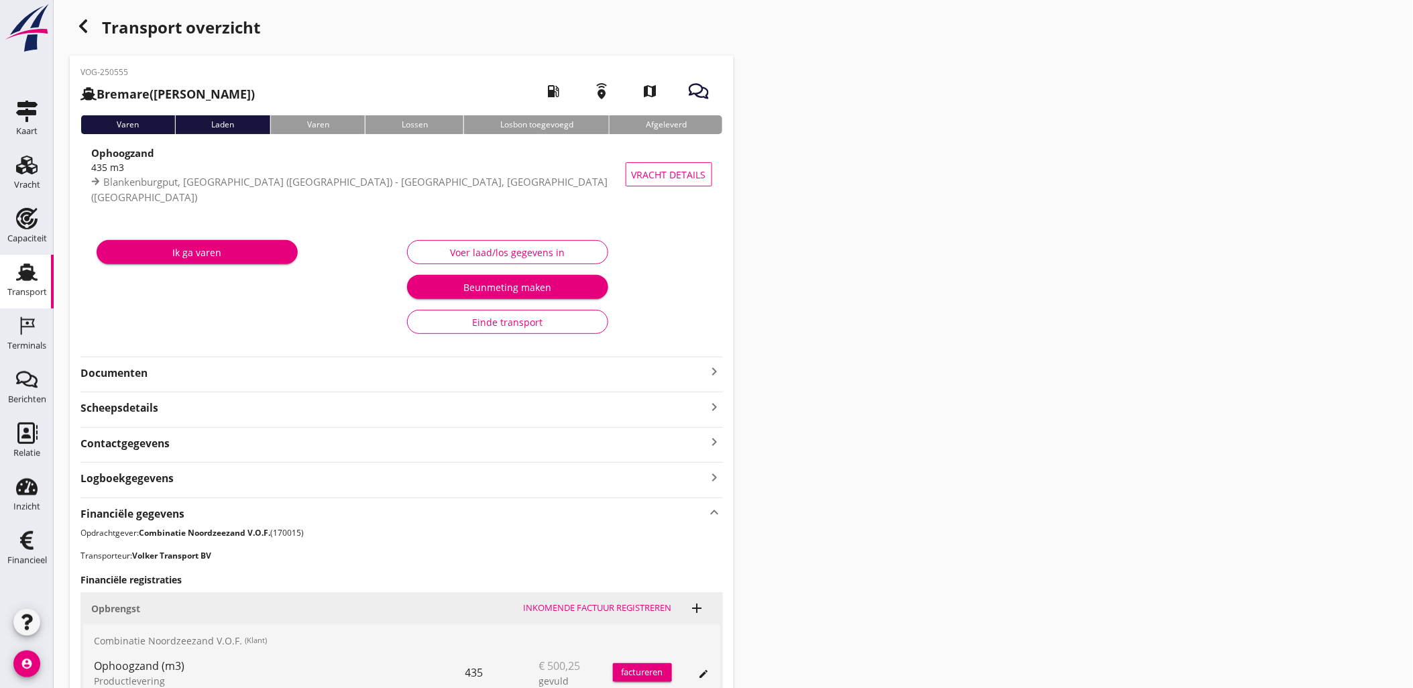
scroll to position [0, 0]
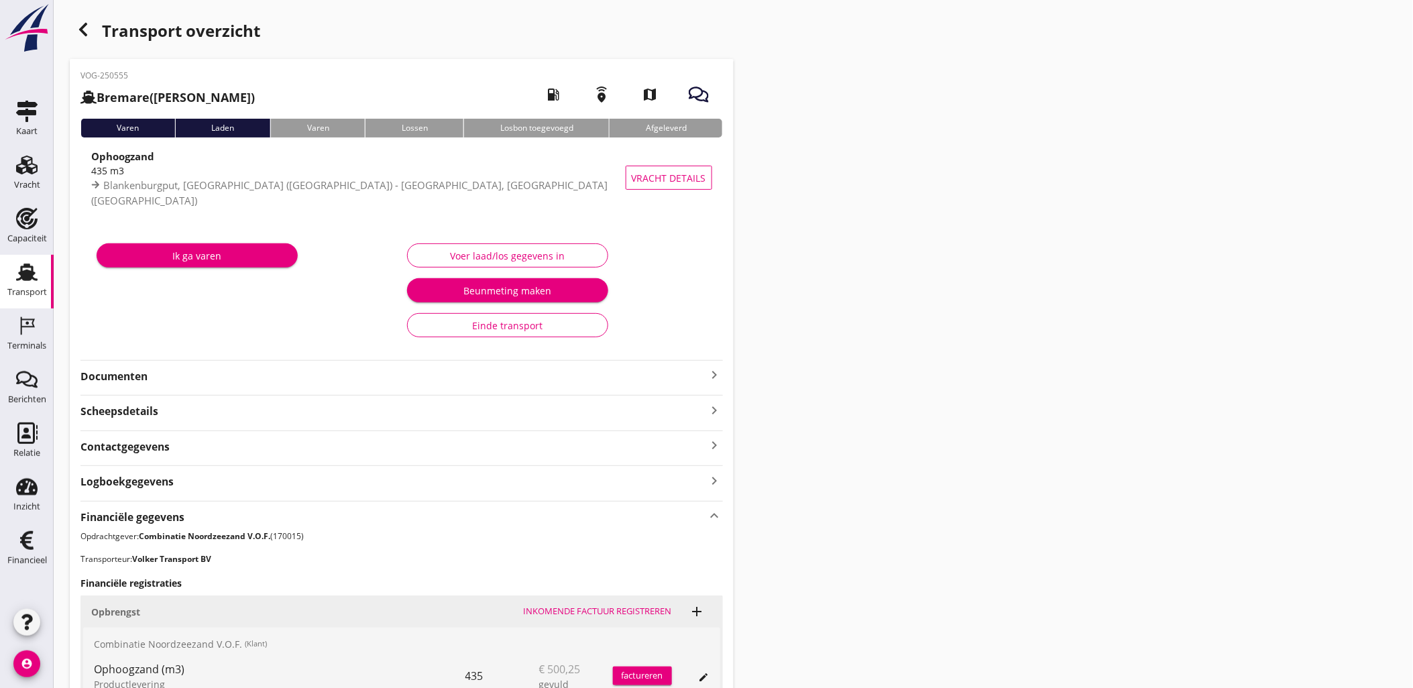
click at [99, 43] on div "Transport overzicht" at bounding box center [402, 32] width 664 height 32
click at [86, 31] on icon "button" at bounding box center [83, 29] width 16 height 16
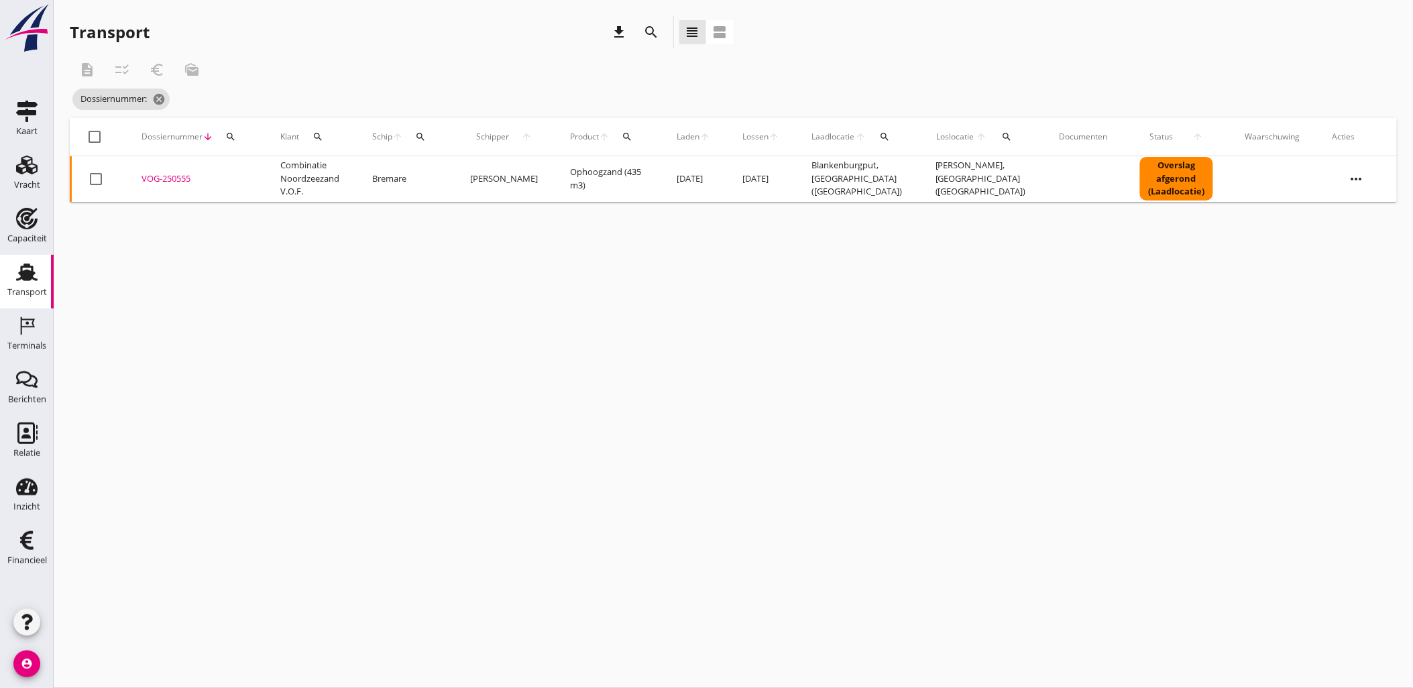
click at [236, 144] on button "search" at bounding box center [231, 137] width 24 height 24
click at [256, 174] on input "Zoeken op dossiernummer..." at bounding box center [292, 175] width 139 height 21
paste input "VOG-250557"
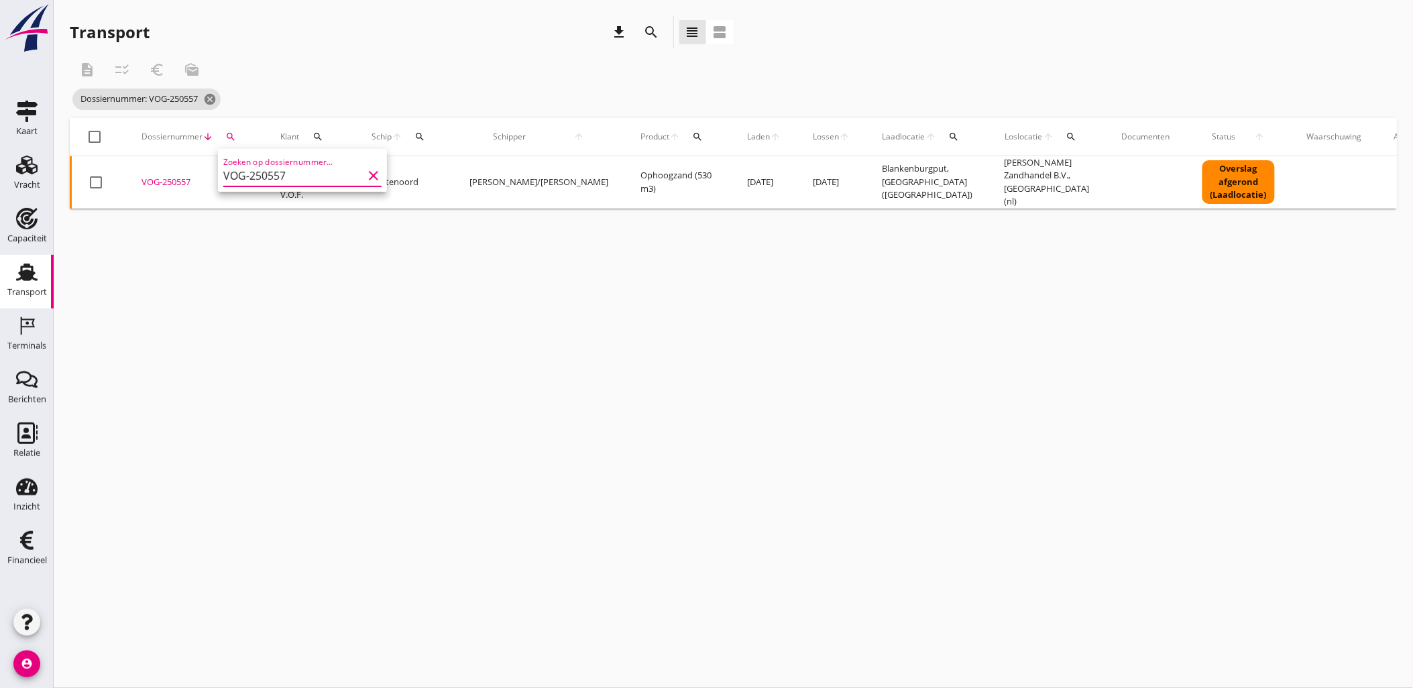
type input "VOG-250557"
click at [172, 177] on div "VOG-250557" at bounding box center [194, 182] width 107 height 13
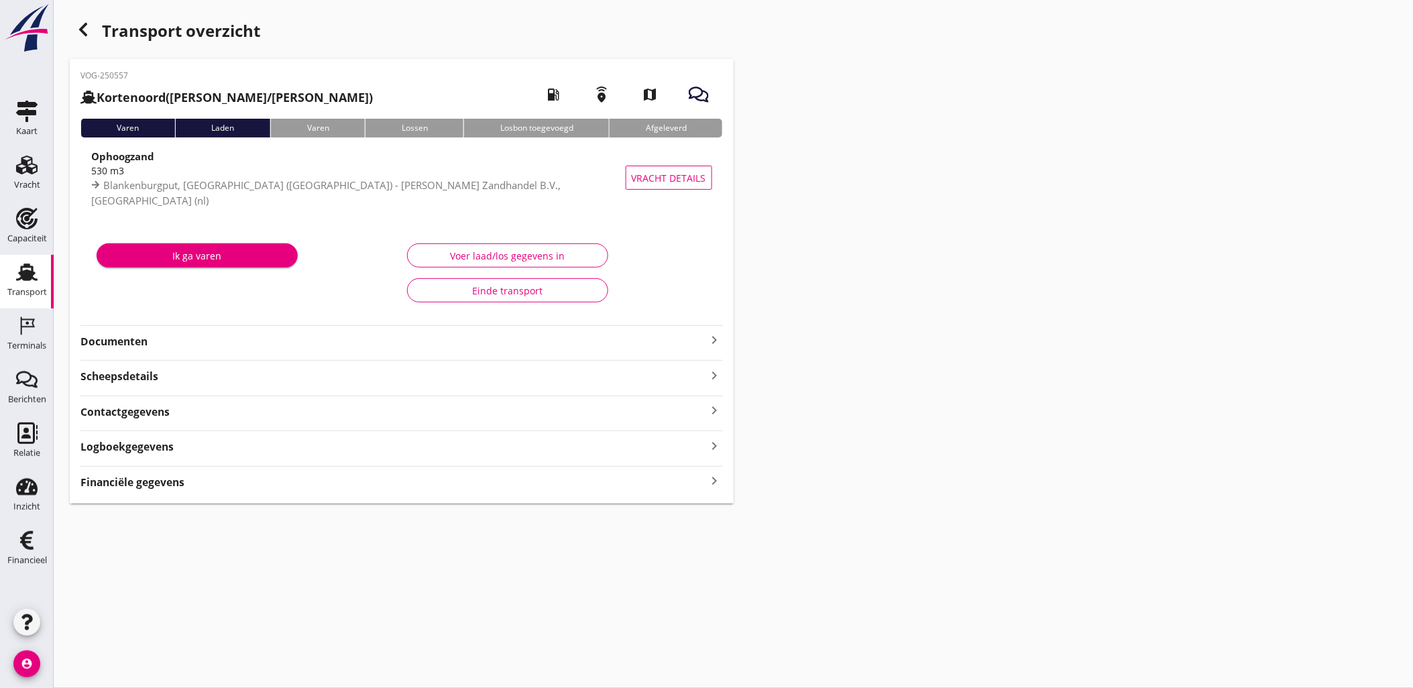
click at [355, 382] on div "Scheepsdetails keyboard_arrow_right" at bounding box center [401, 375] width 642 height 18
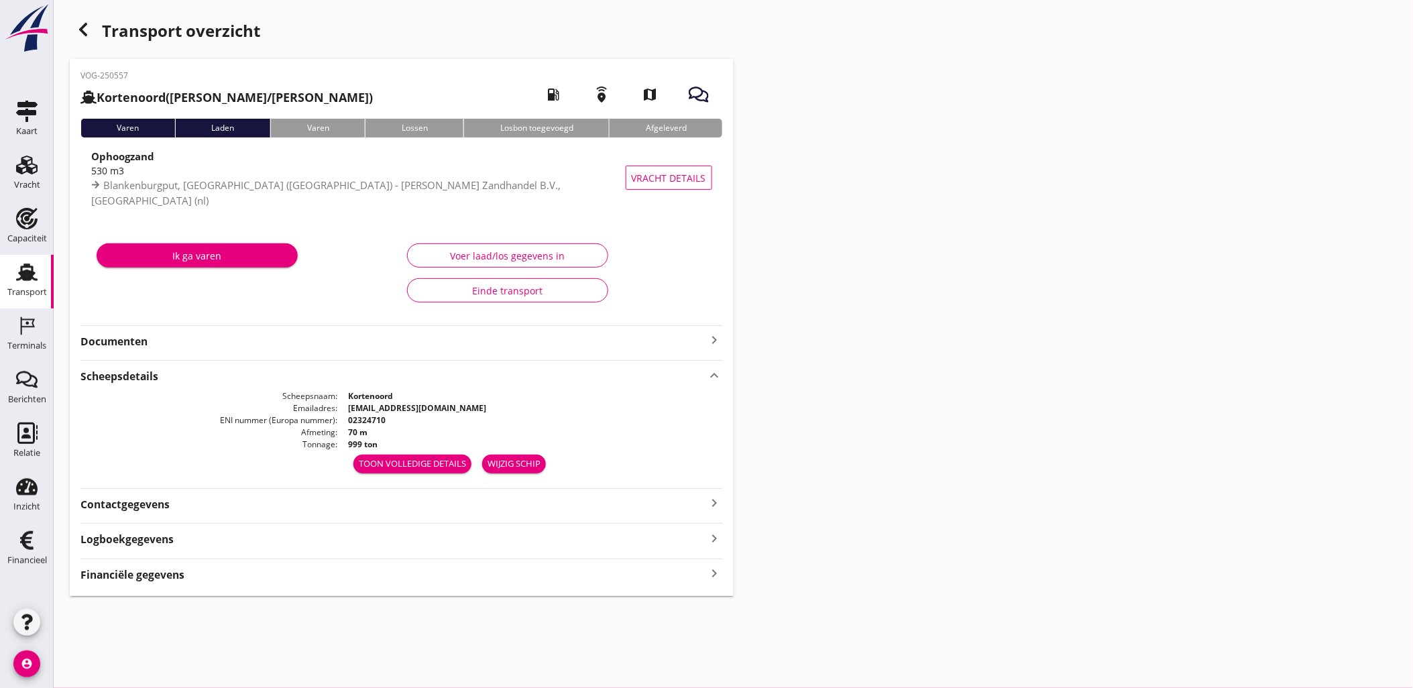
click at [357, 382] on div "Scheepsdetails keyboard_arrow_up" at bounding box center [401, 375] width 642 height 18
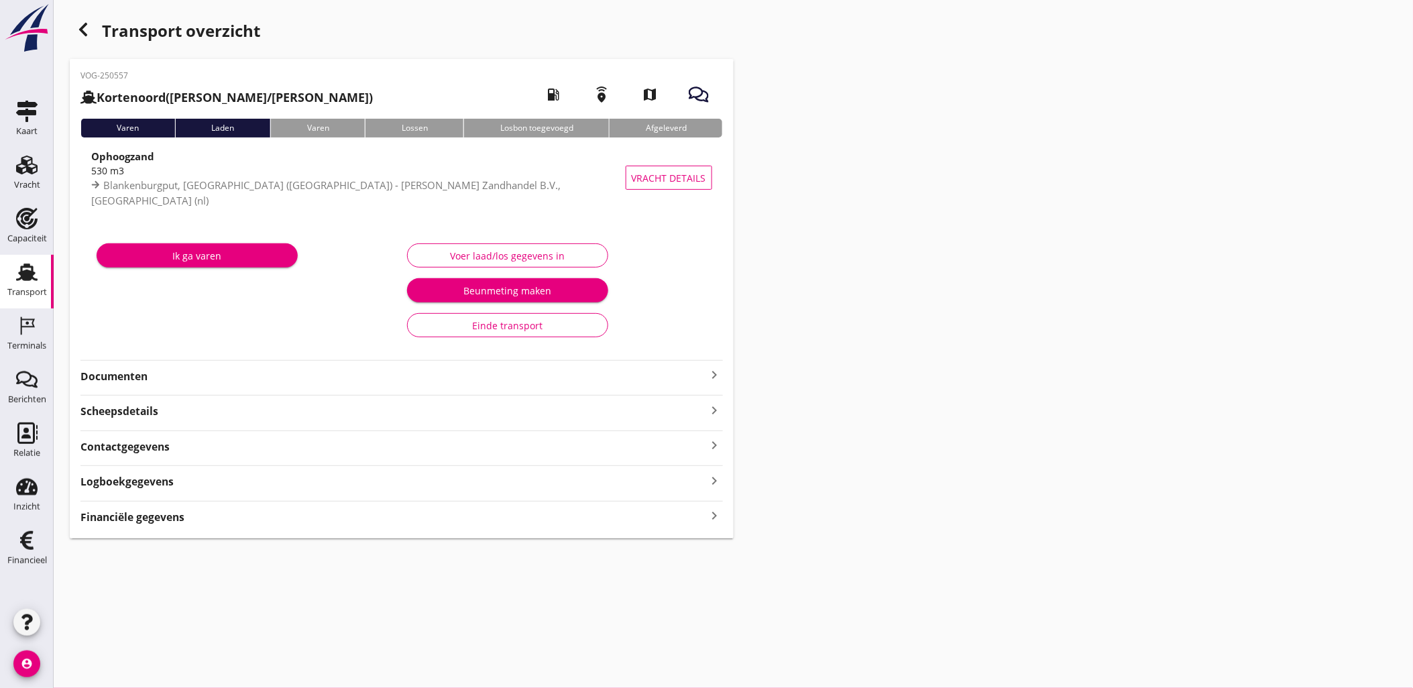
click at [367, 516] on div "Financiële gegevens keyboard_arrow_right" at bounding box center [401, 516] width 642 height 18
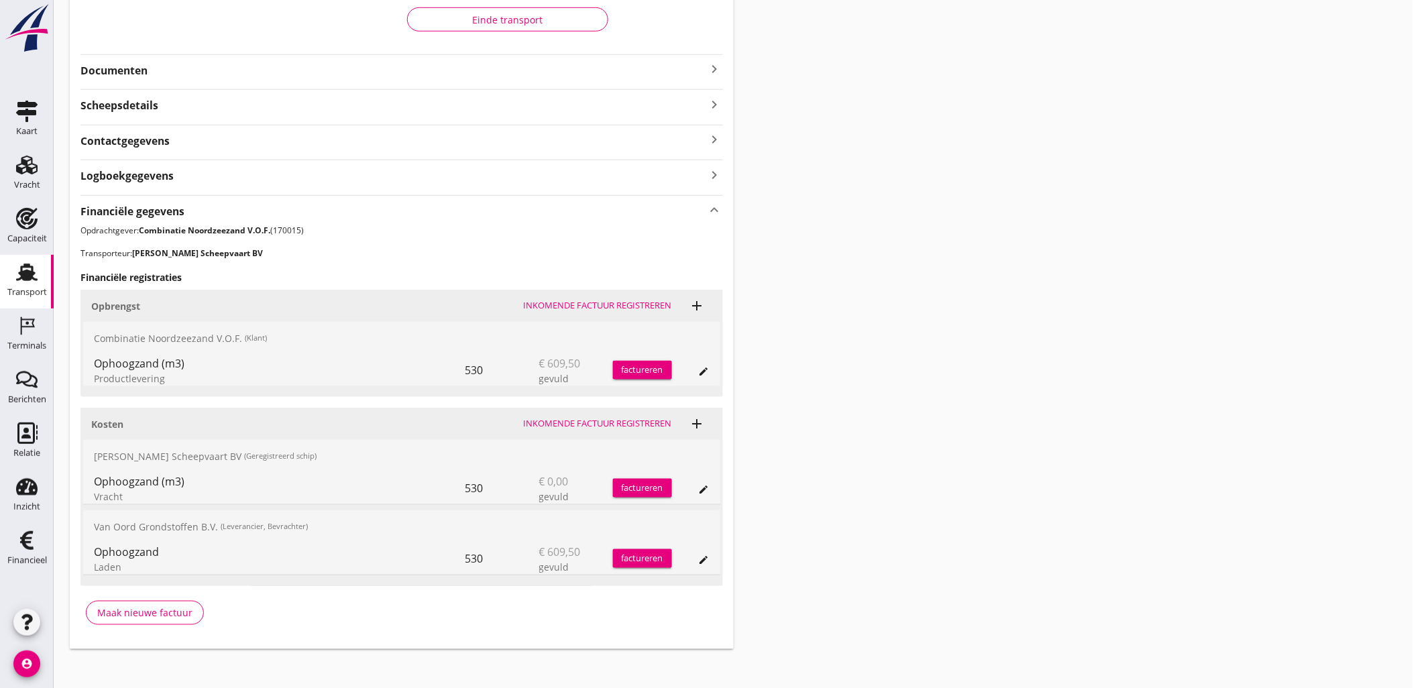
scroll to position [315, 0]
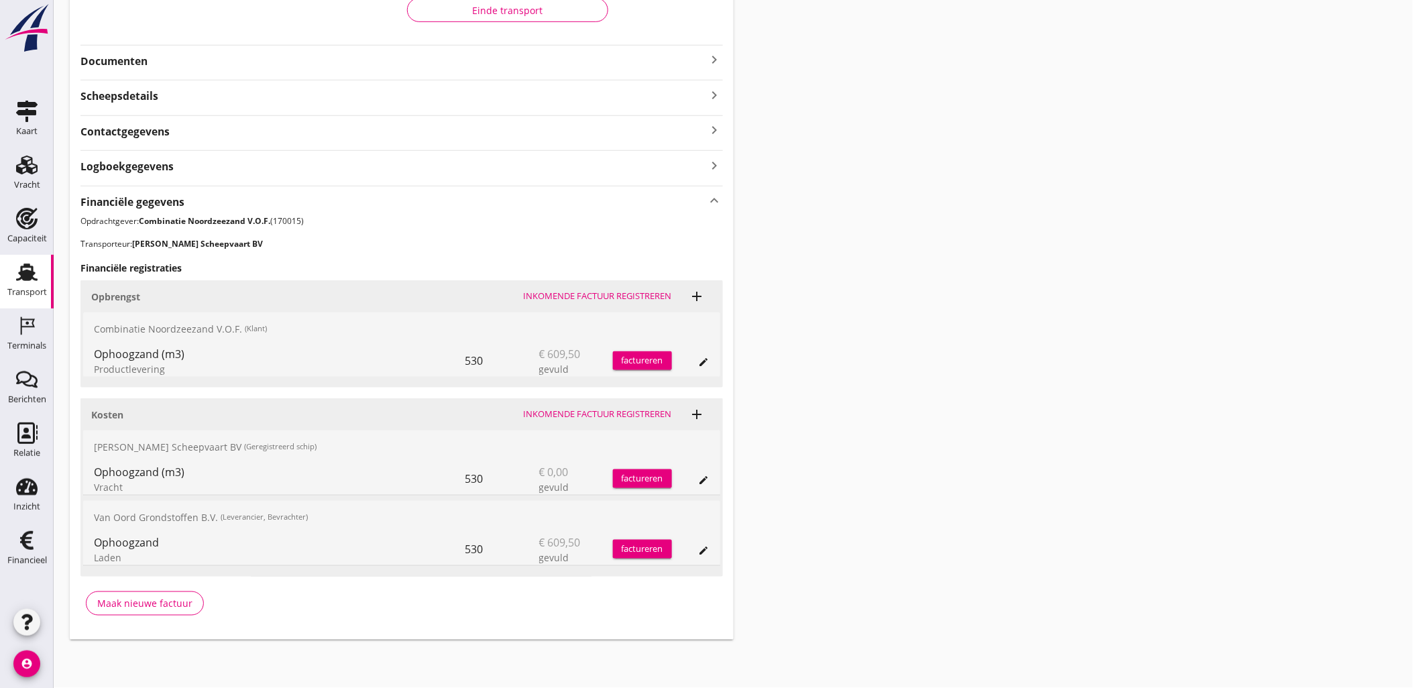
click at [703, 476] on icon "edit" at bounding box center [704, 480] width 11 height 11
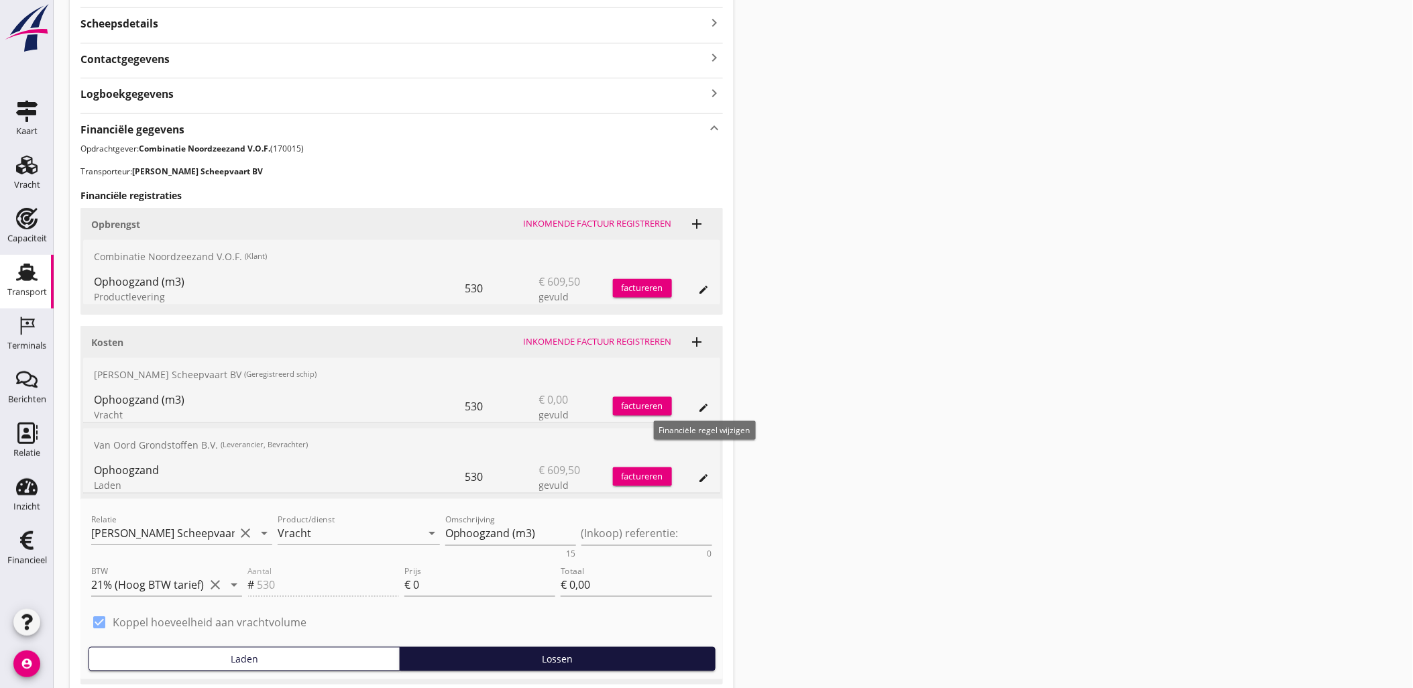
scroll to position [494, 0]
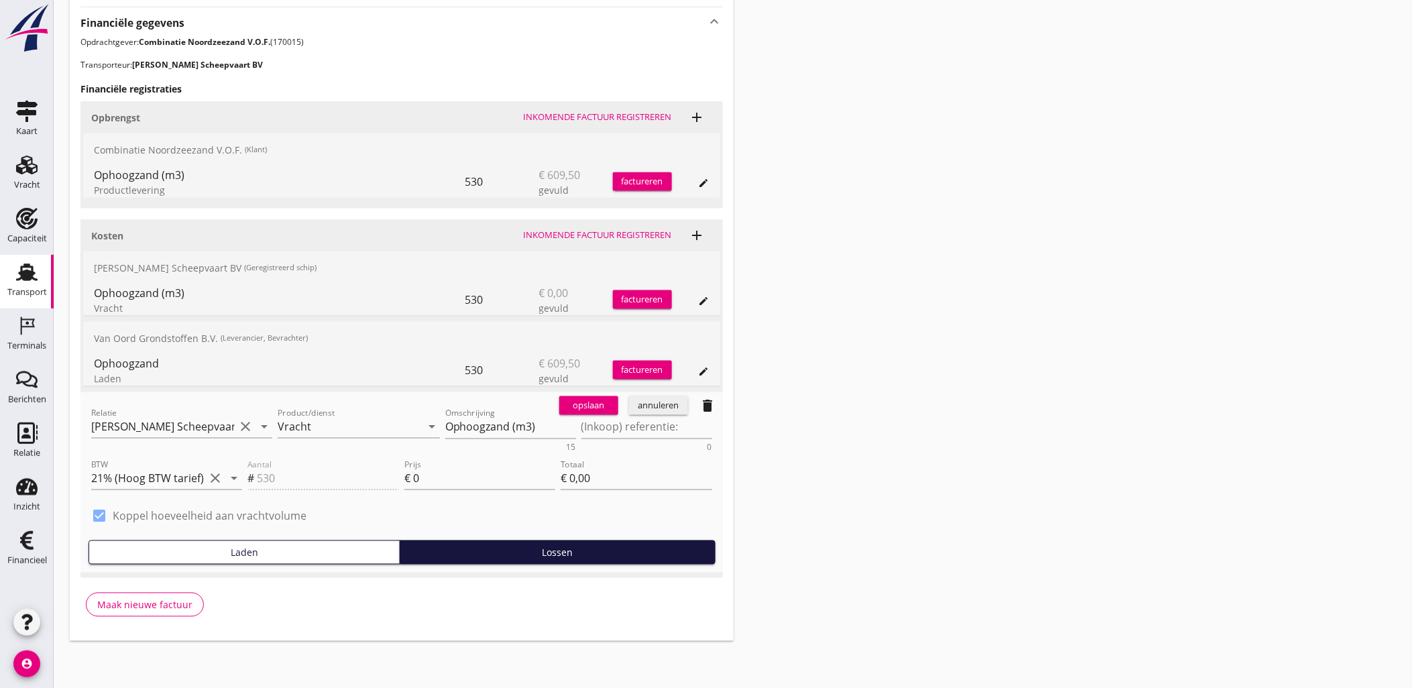
click at [709, 404] on icon "delete" at bounding box center [708, 406] width 16 height 16
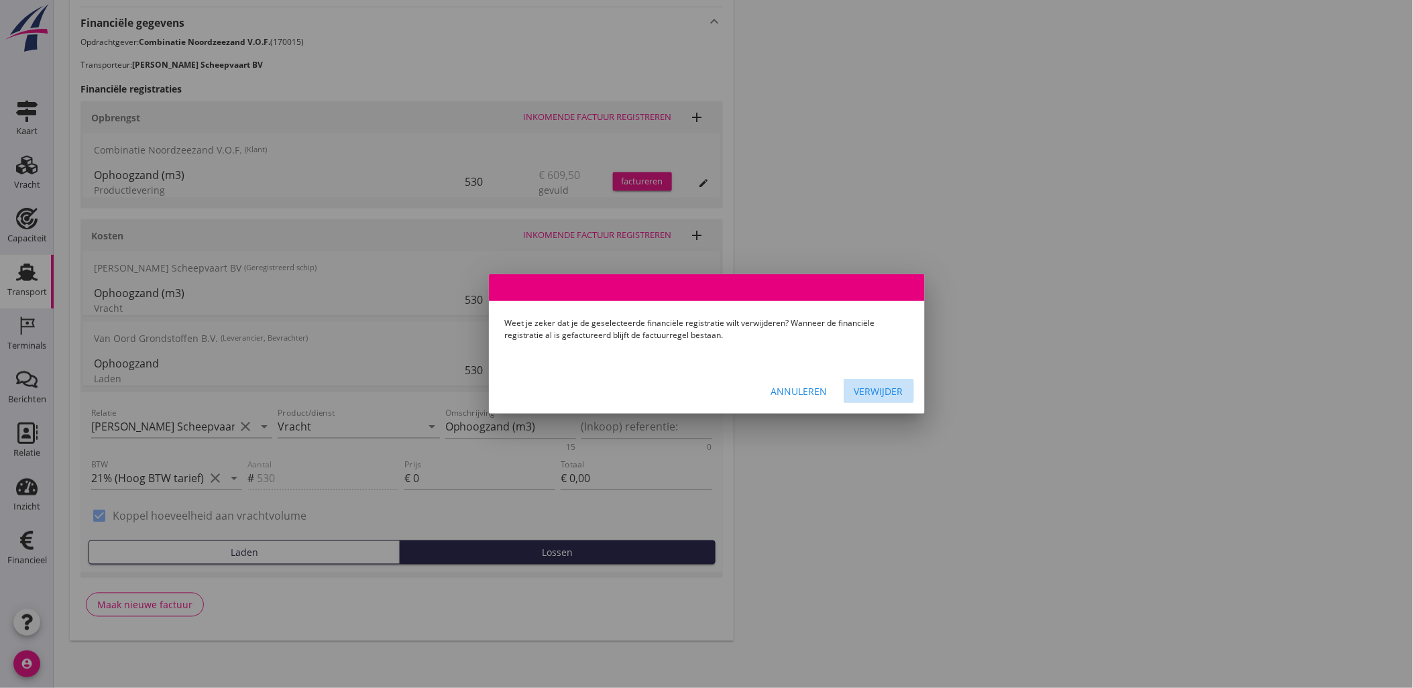
click at [874, 392] on div "Verwijder" at bounding box center [878, 391] width 49 height 14
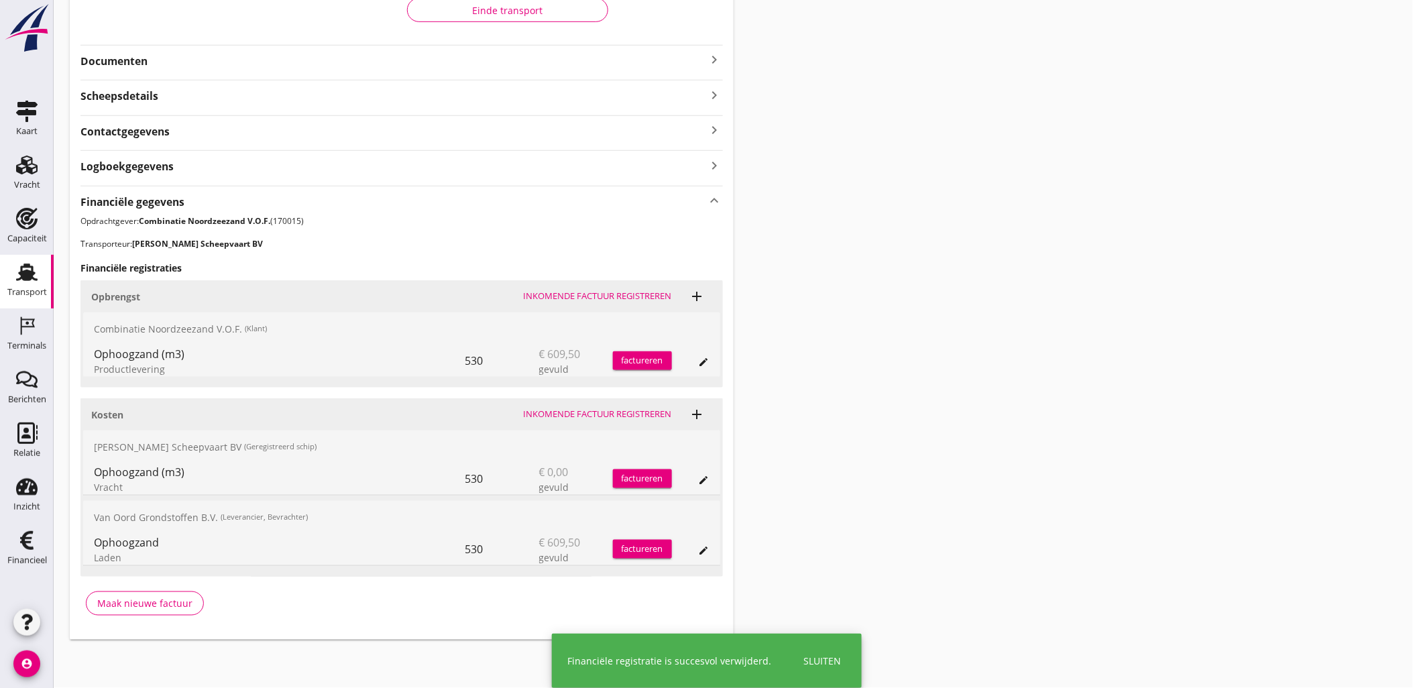
scroll to position [243, 0]
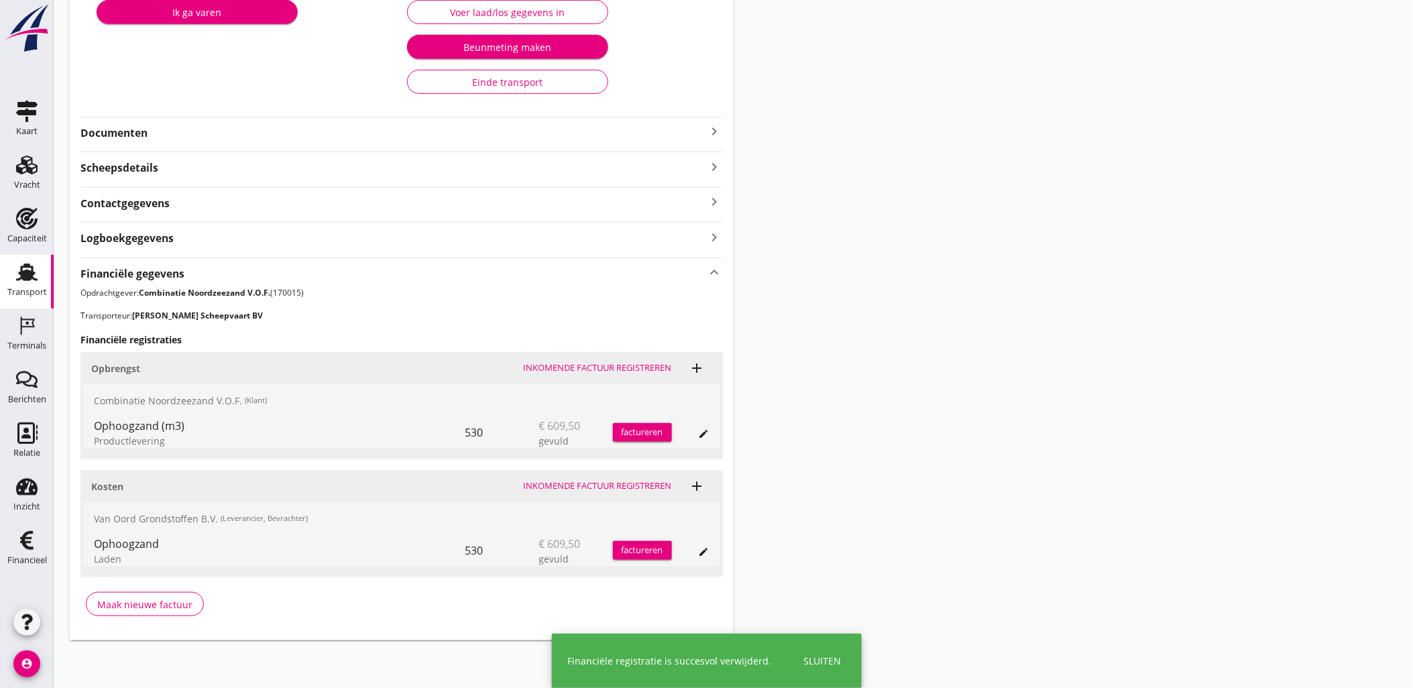
click at [829, 339] on div "Transport overzicht VOG-250557 Kortenoord (Abel/Fulco Vijfhuizen) local_gas_sta…" at bounding box center [733, 207] width 1359 height 900
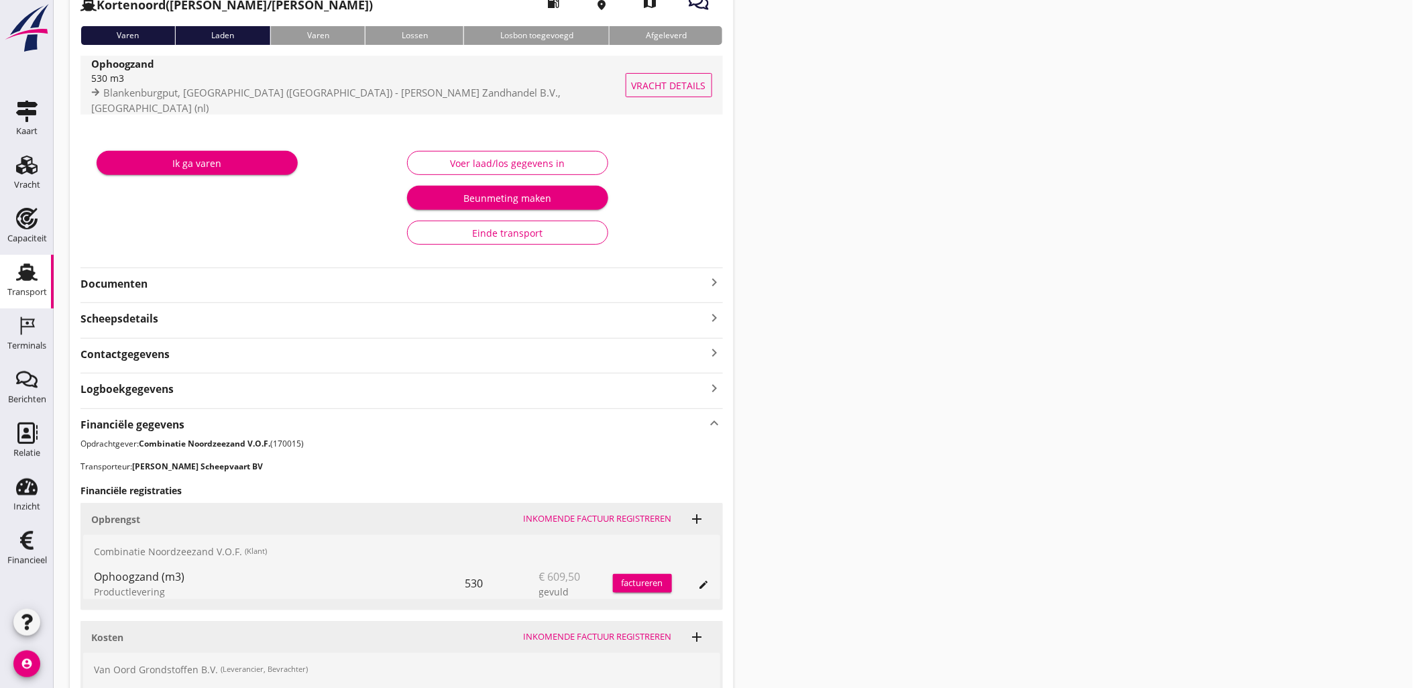
scroll to position [0, 0]
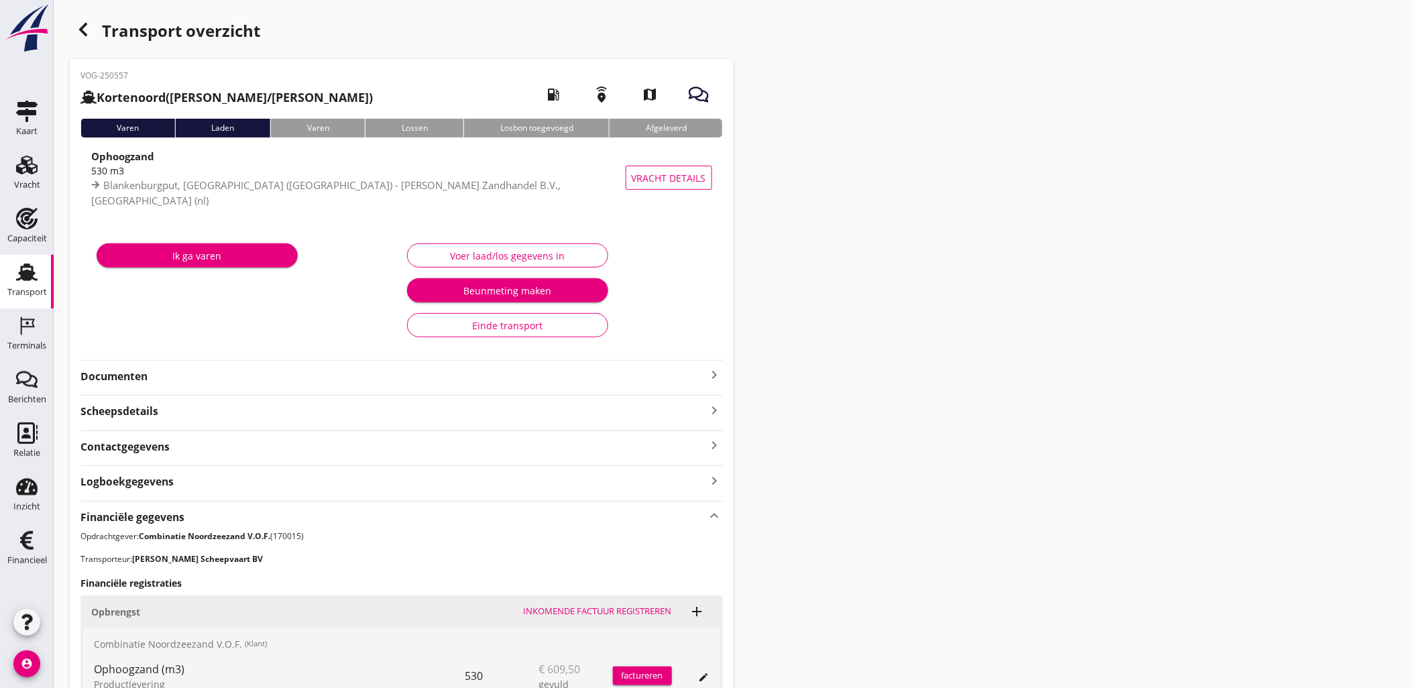
click at [78, 31] on icon "button" at bounding box center [83, 29] width 16 height 16
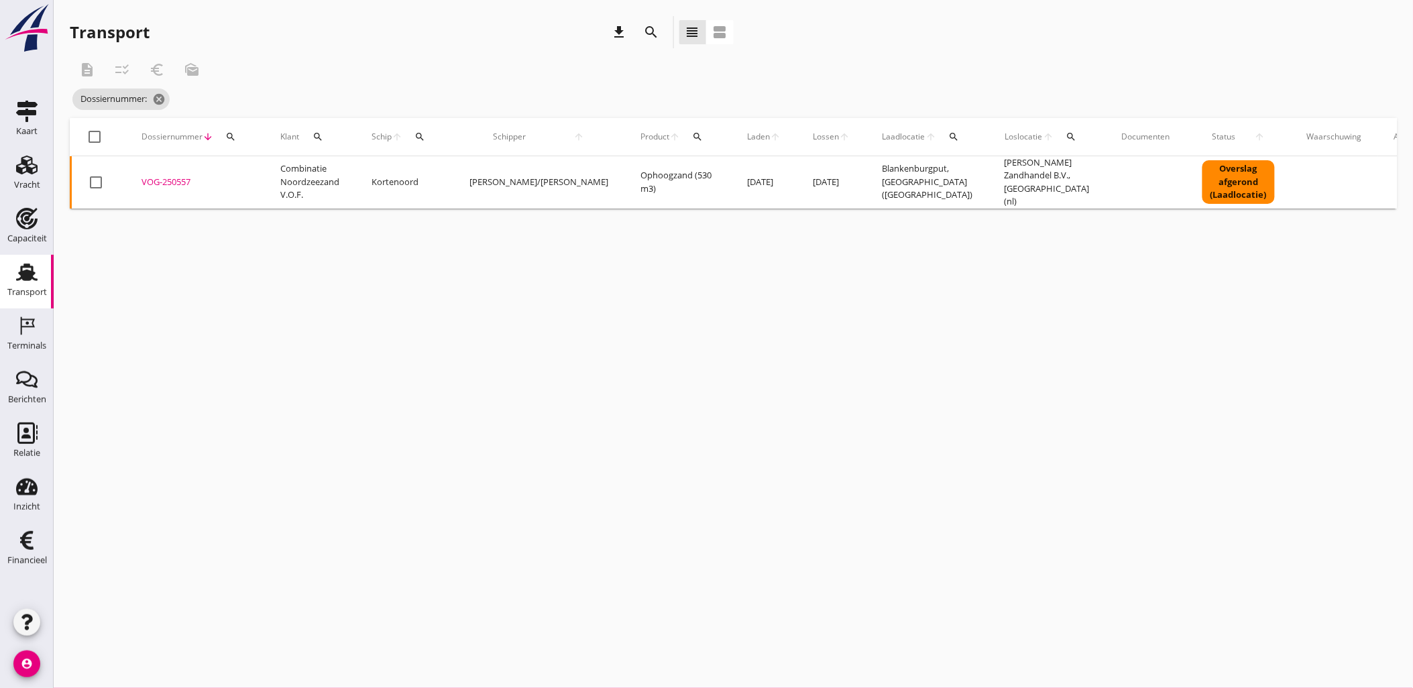
click at [243, 137] on div "Dossiernummer arrow_downward search" at bounding box center [194, 137] width 107 height 32
click at [239, 137] on div "search" at bounding box center [231, 136] width 24 height 11
click at [257, 182] on input "Zoeken op dossiernummer..." at bounding box center [292, 175] width 139 height 21
paste input "VOG-250554"
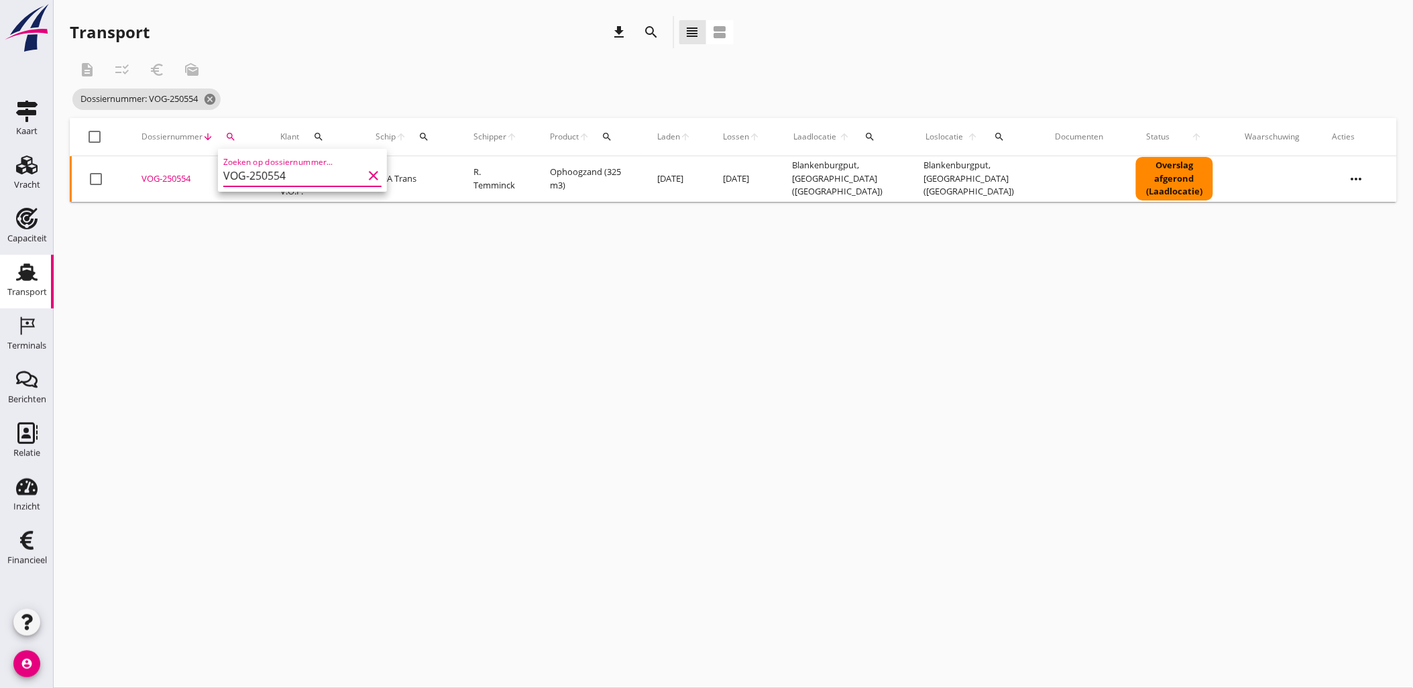
type input "VOG-250554"
click at [160, 179] on div "VOG-250554" at bounding box center [194, 178] width 107 height 13
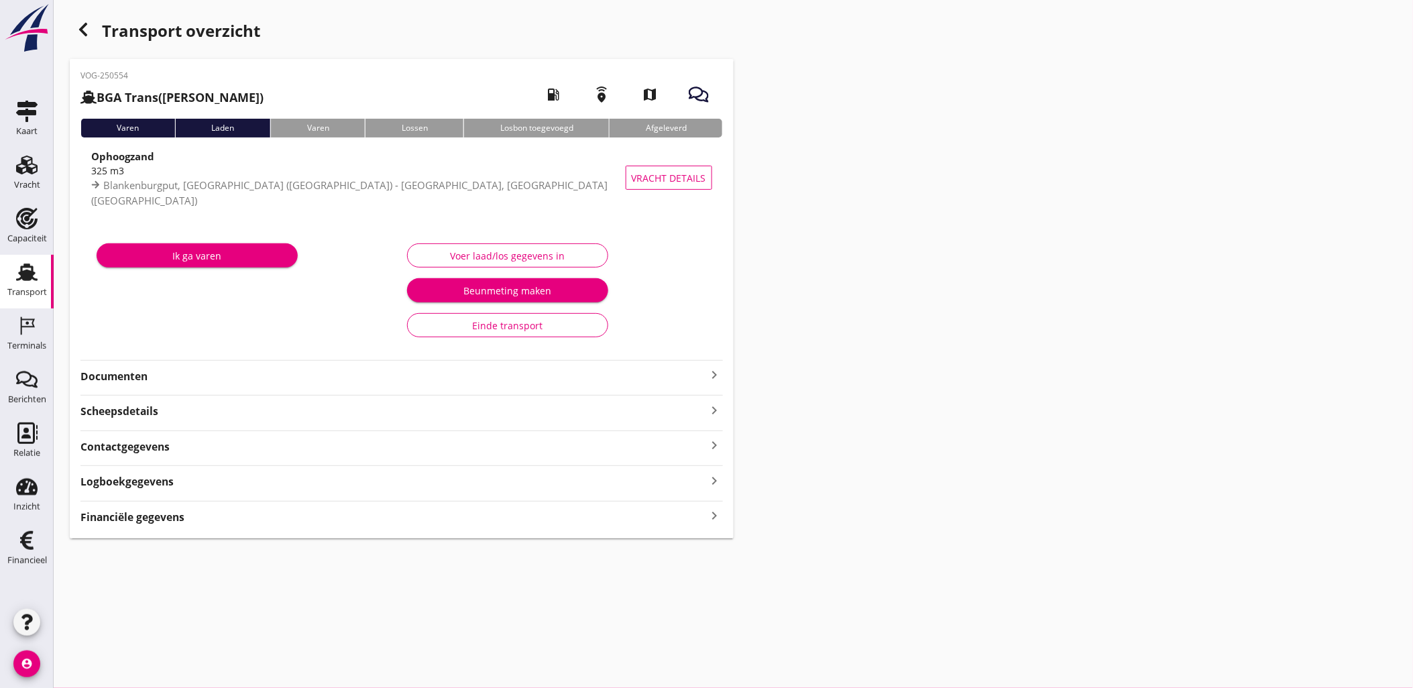
drag, startPoint x: 411, startPoint y: 475, endPoint x: 902, endPoint y: 481, distance: 490.8
click at [902, 481] on div "Transport overzicht VOG-250554 BGA Trans (R. Temminck) local_gas_station emerge…" at bounding box center [733, 277] width 1359 height 554
drag, startPoint x: 902, startPoint y: 481, endPoint x: 851, endPoint y: 506, distance: 56.1
click at [902, 481] on div "Transport overzicht VOG-250554 BGA Trans (R. Temminck) local_gas_station emerge…" at bounding box center [733, 277] width 1359 height 554
click at [617, 524] on div "Financiële gegevens keyboard_arrow_right" at bounding box center [401, 516] width 642 height 18
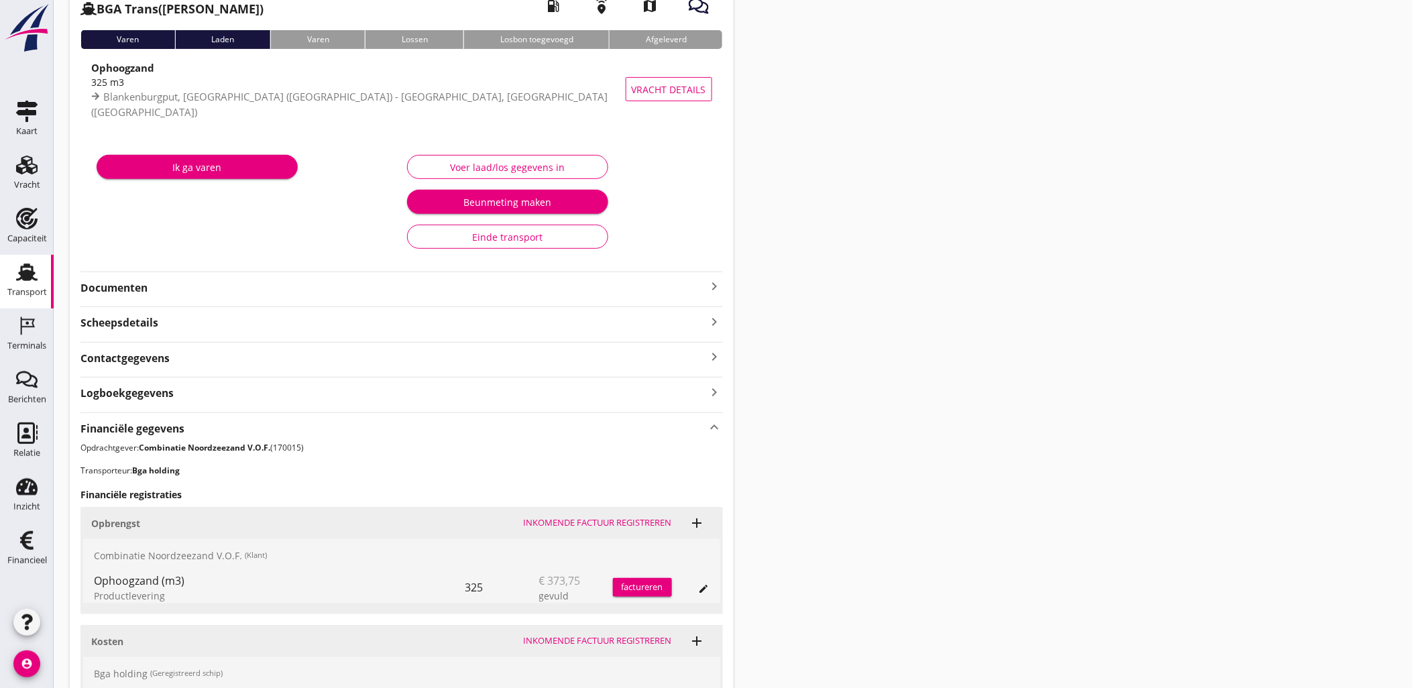
scroll to position [315, 0]
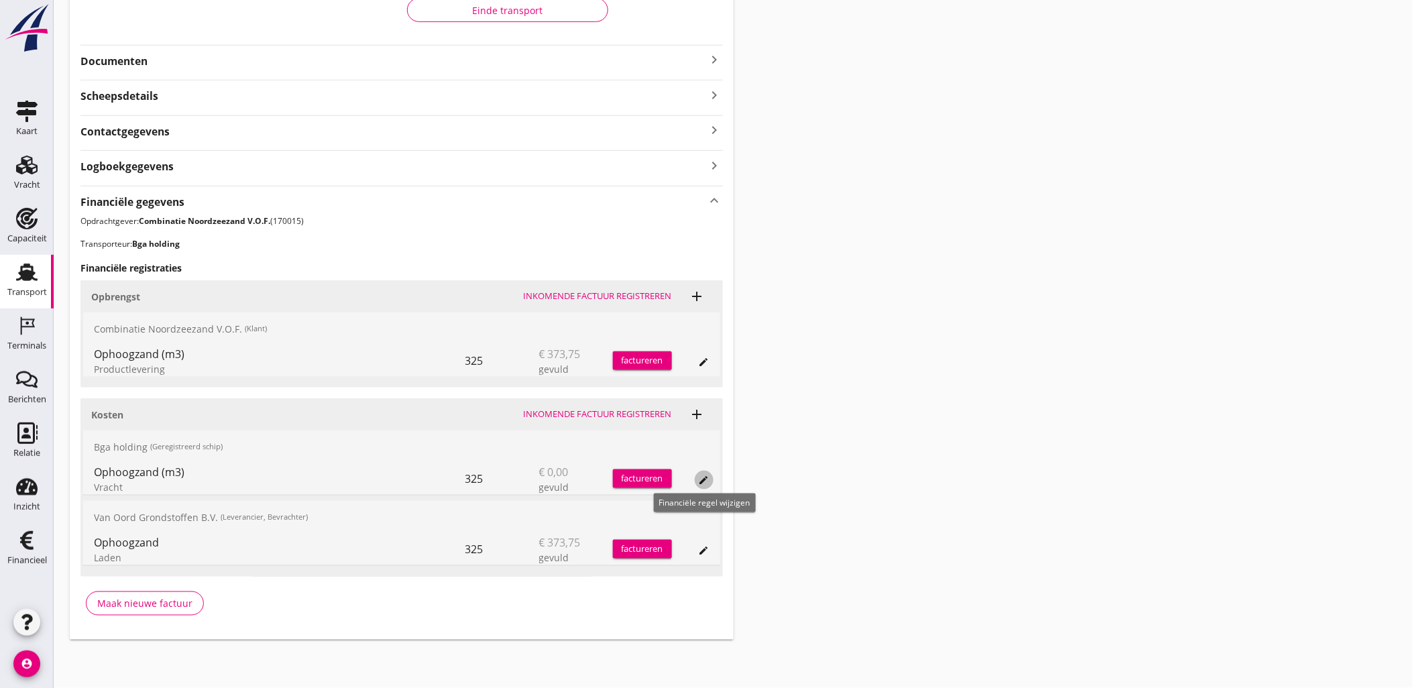
click at [704, 478] on icon "edit" at bounding box center [704, 480] width 11 height 11
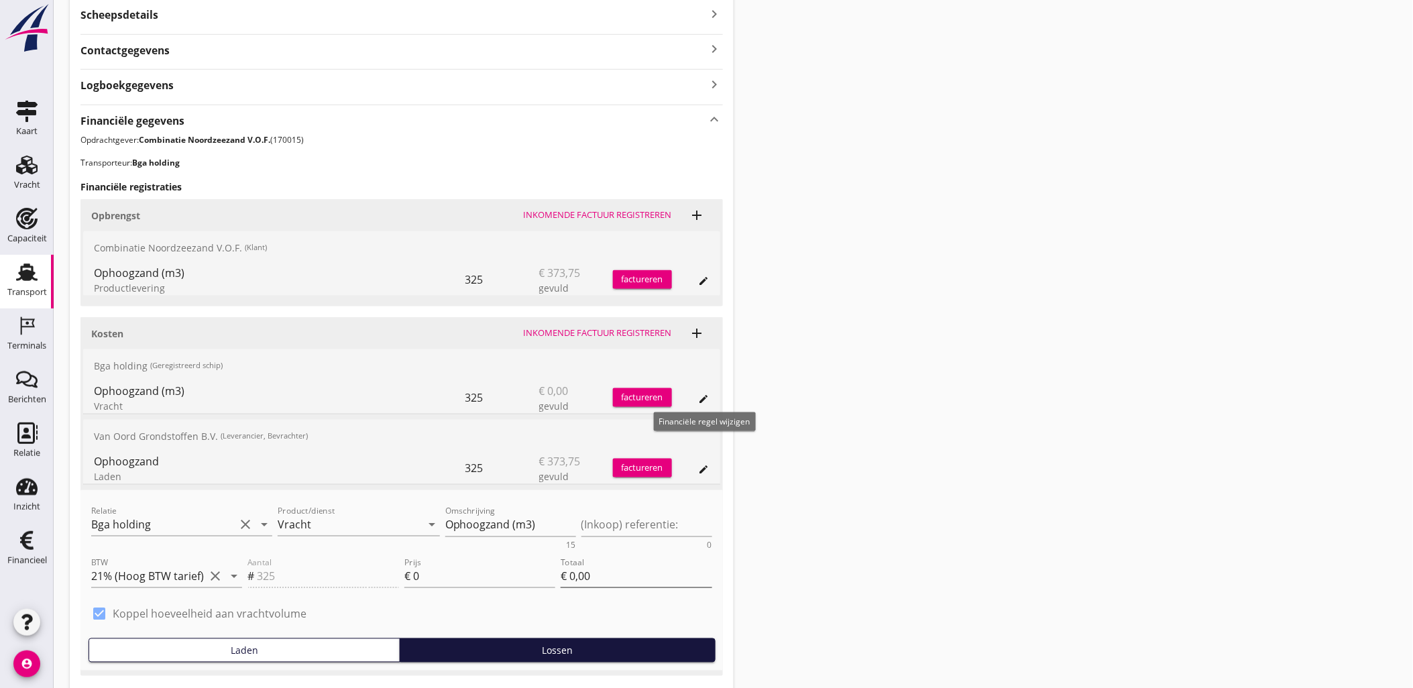
scroll to position [494, 0]
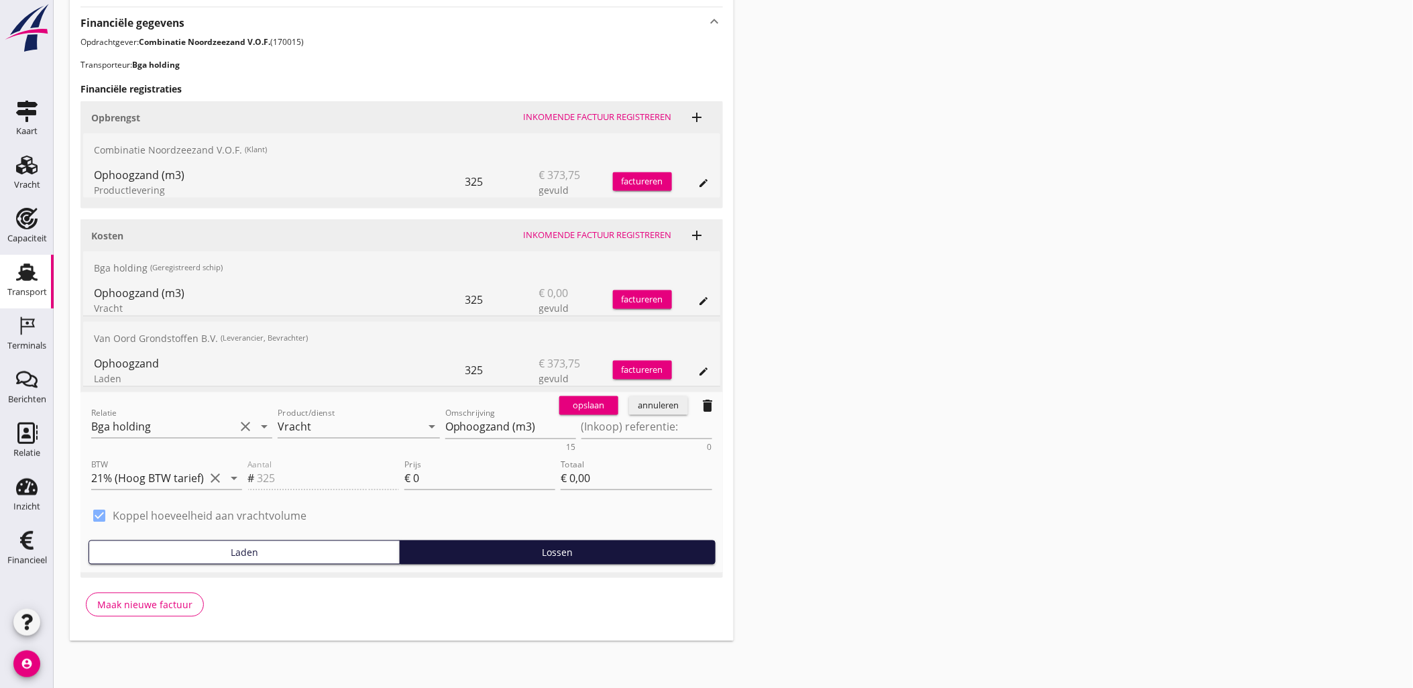
click at [700, 397] on span "delete" at bounding box center [707, 405] width 29 height 27
click at [711, 402] on icon "delete" at bounding box center [708, 406] width 16 height 16
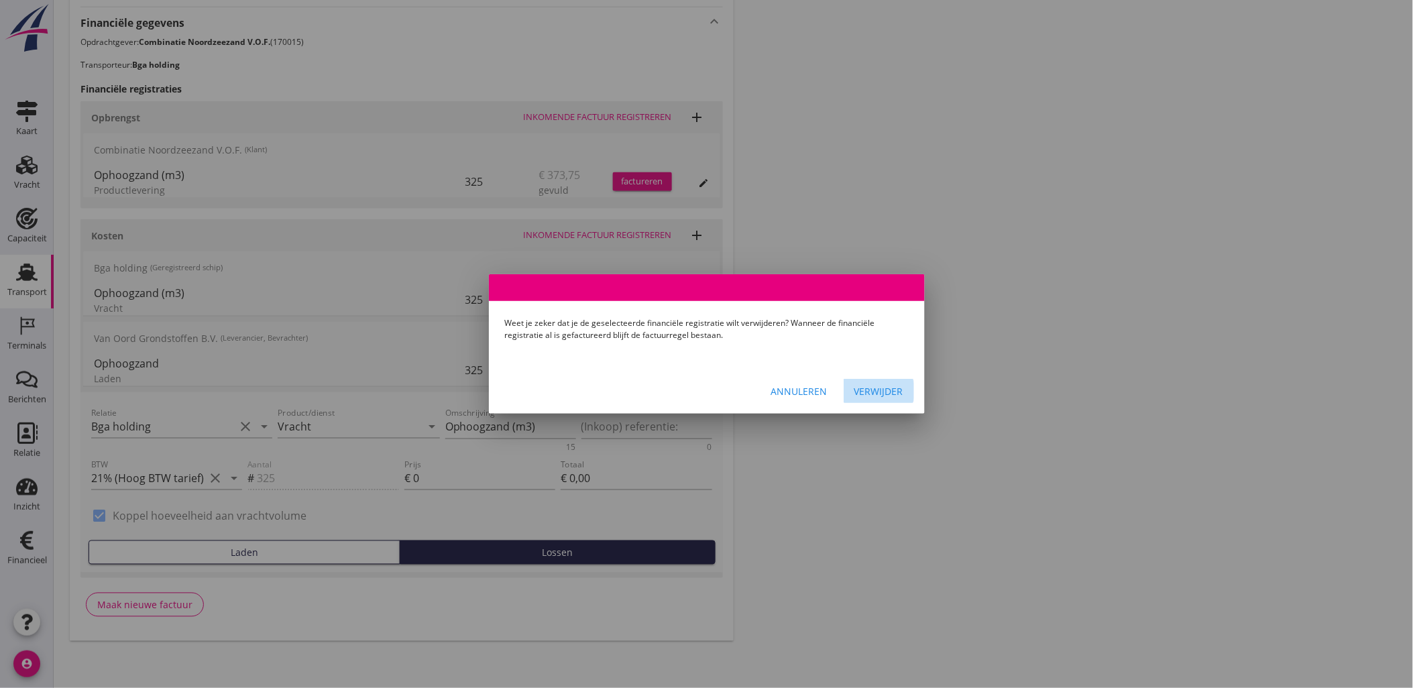
click at [892, 390] on div "Verwijder" at bounding box center [878, 391] width 49 height 14
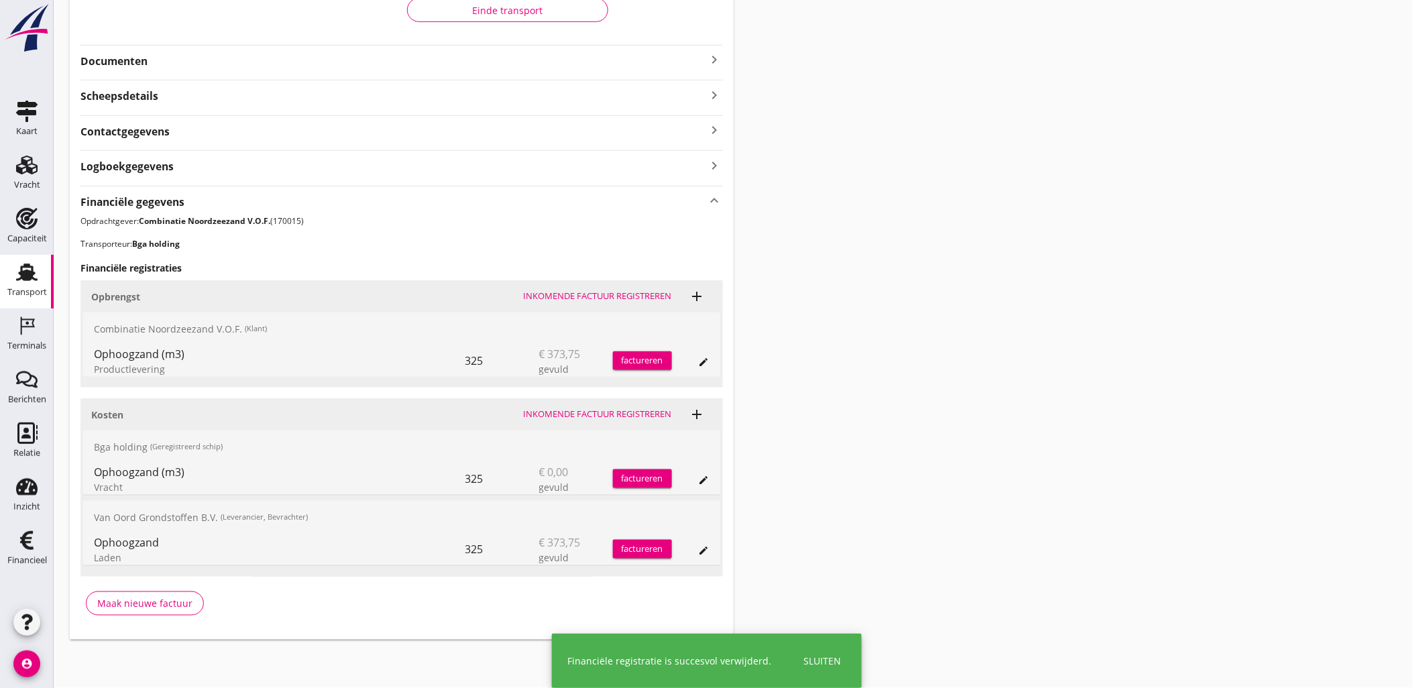
scroll to position [243, 0]
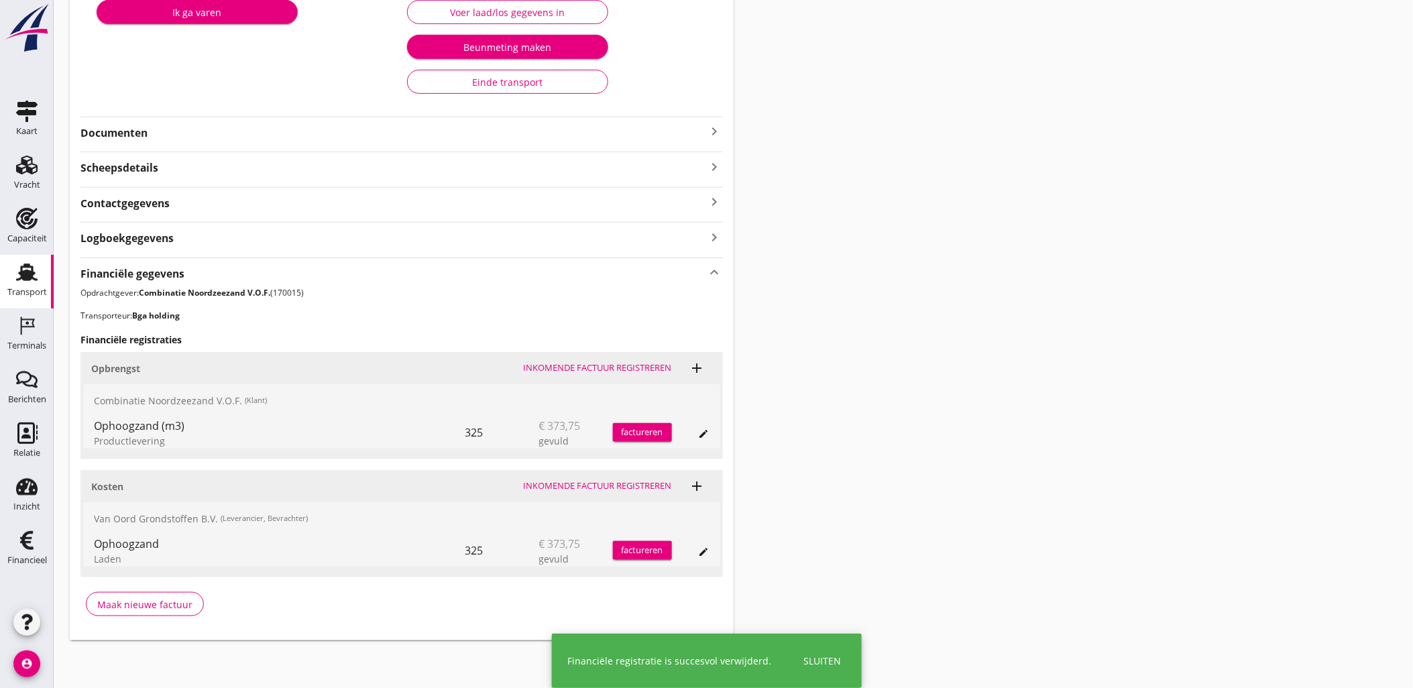
drag, startPoint x: 1101, startPoint y: 297, endPoint x: 885, endPoint y: 249, distance: 221.2
click at [1101, 297] on div "Transport overzicht VOG-250554 BGA Trans (R. Temminck) local_gas_station emerge…" at bounding box center [733, 207] width 1359 height 900
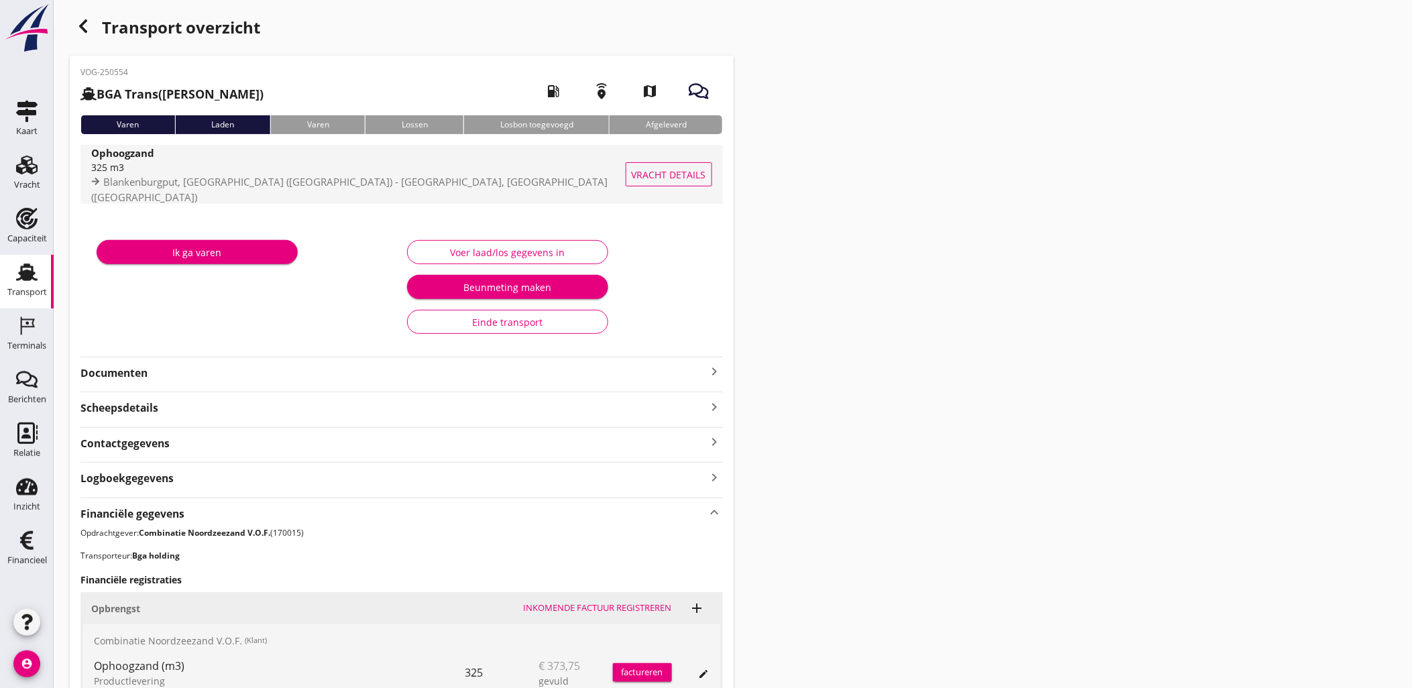
scroll to position [0, 0]
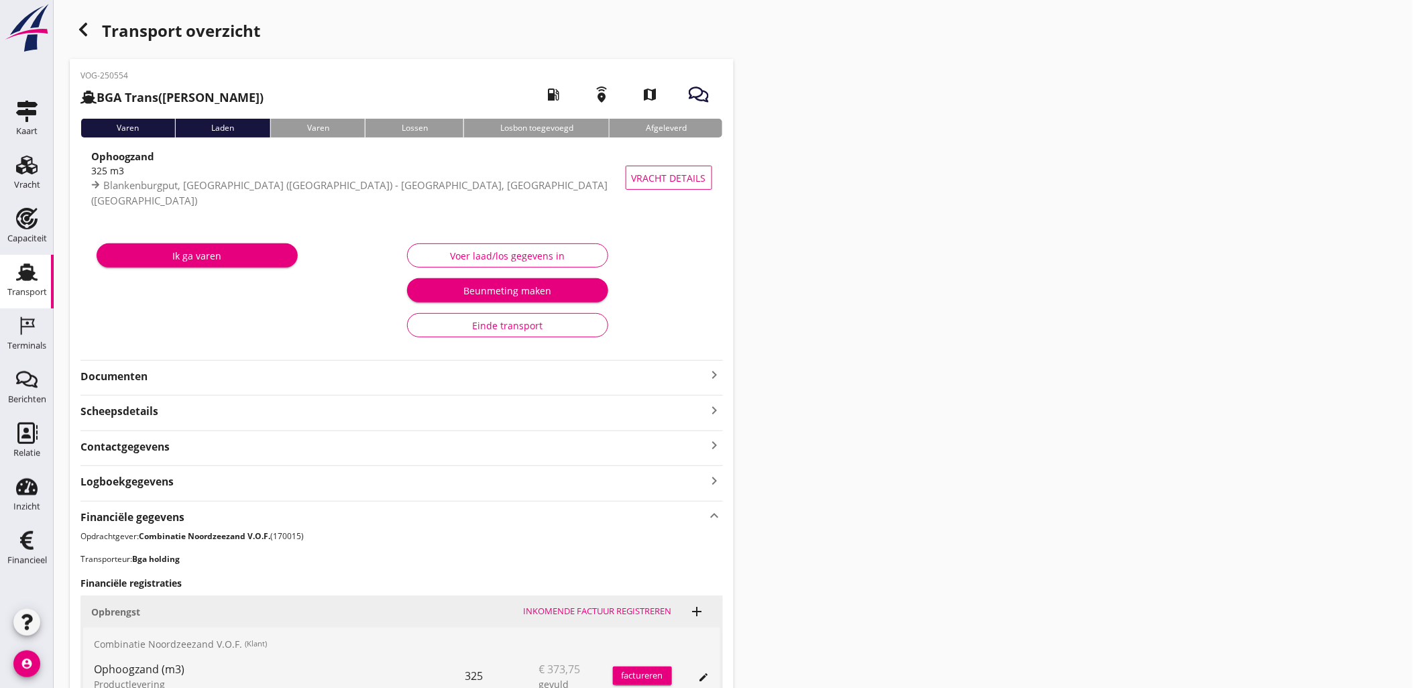
click at [83, 14] on div "Transport overzicht VOG-250554 BGA Trans (R. Temminck) local_gas_station emerge…" at bounding box center [733, 450] width 1359 height 900
click at [83, 21] on icon "button" at bounding box center [83, 29] width 16 height 16
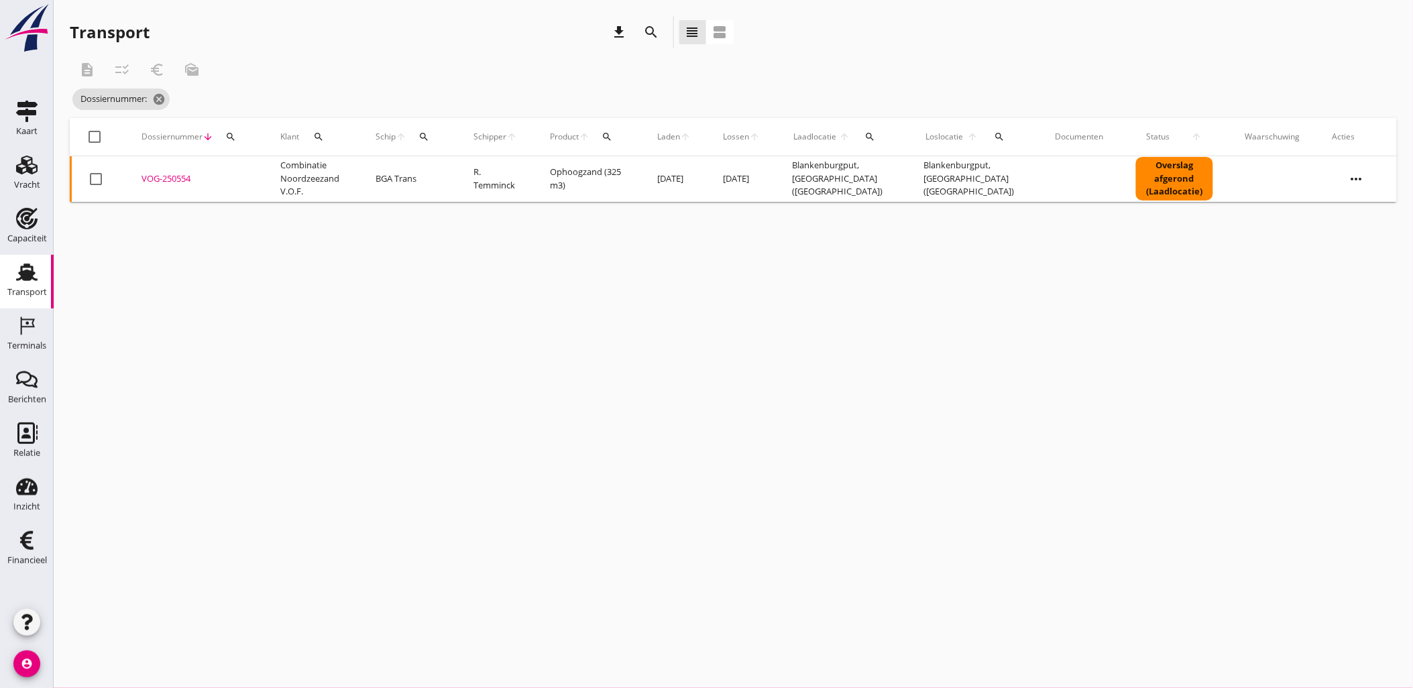
click at [239, 136] on div "search" at bounding box center [231, 136] width 24 height 11
click at [269, 175] on input "Zoeken op dossiernummer..." at bounding box center [292, 175] width 139 height 21
paste input "VOG-250560"
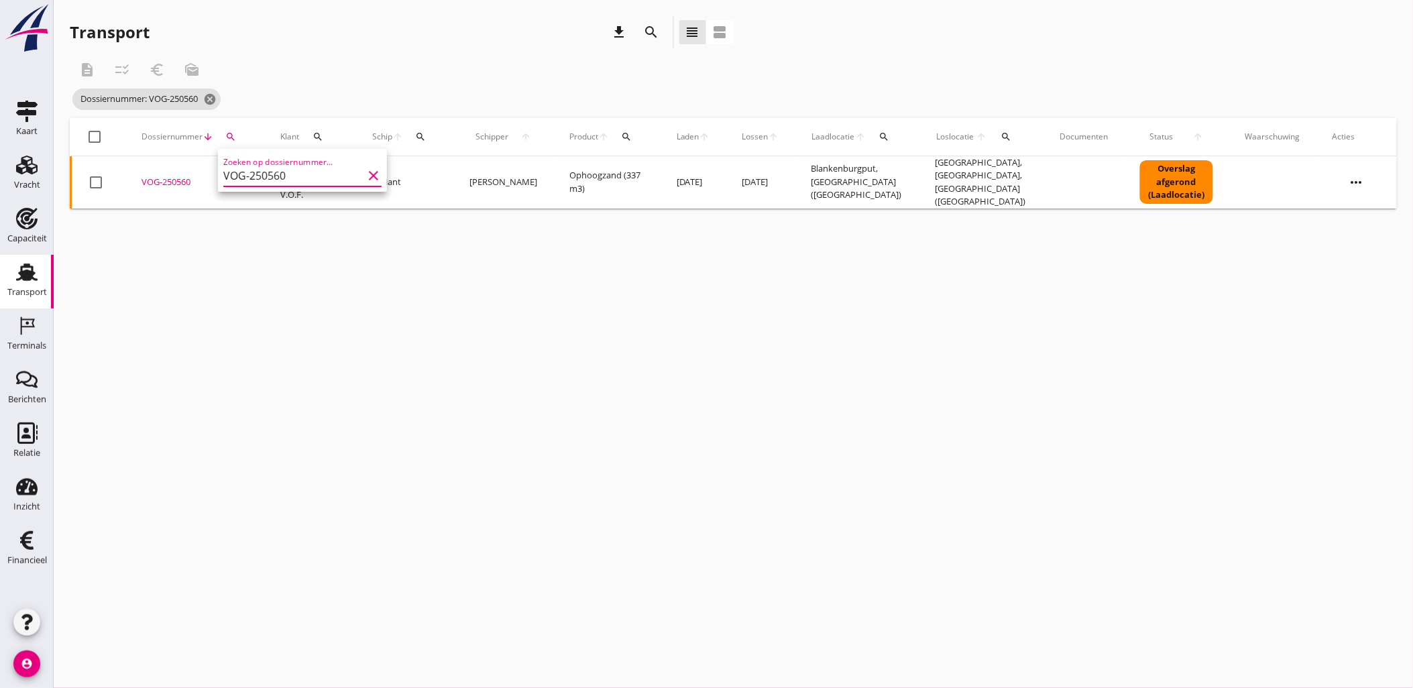
type input "VOG-250560"
click at [177, 180] on div "VOG-250560" at bounding box center [194, 182] width 107 height 13
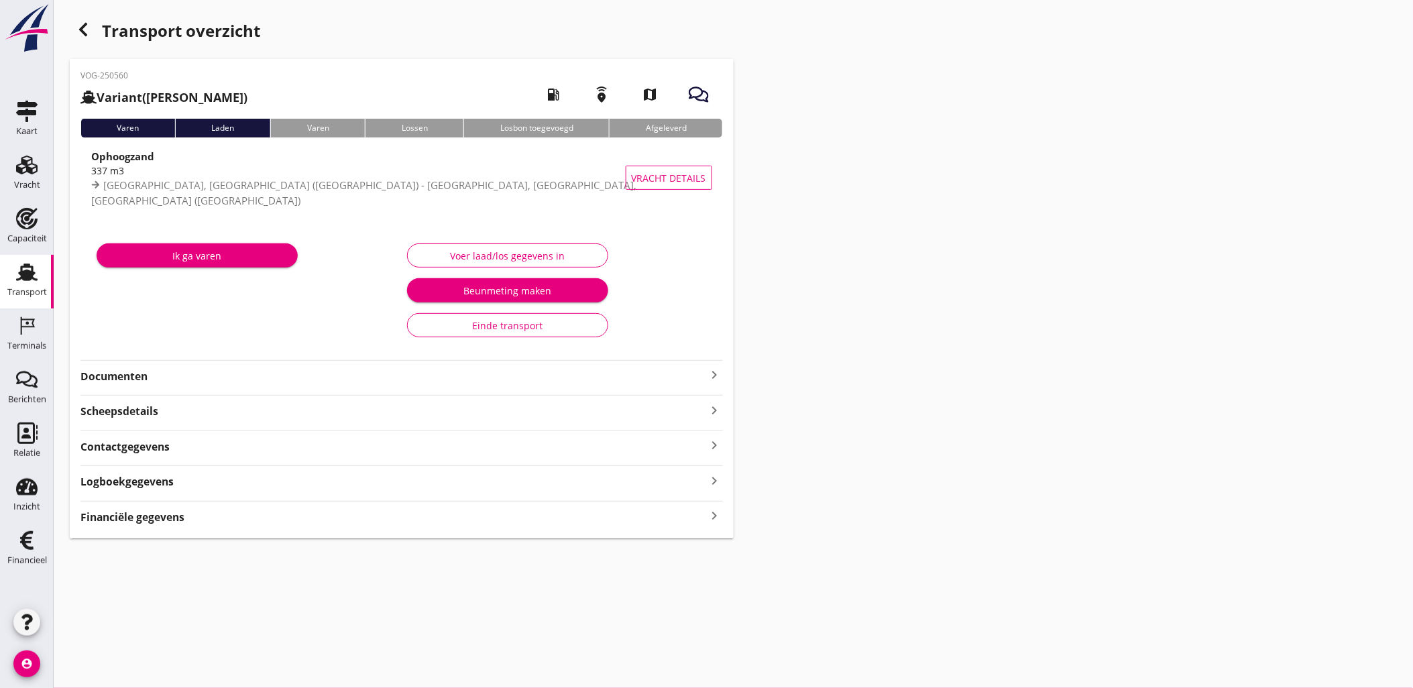
click at [467, 480] on div "Logboekgegevens keyboard_arrow_right" at bounding box center [401, 480] width 642 height 18
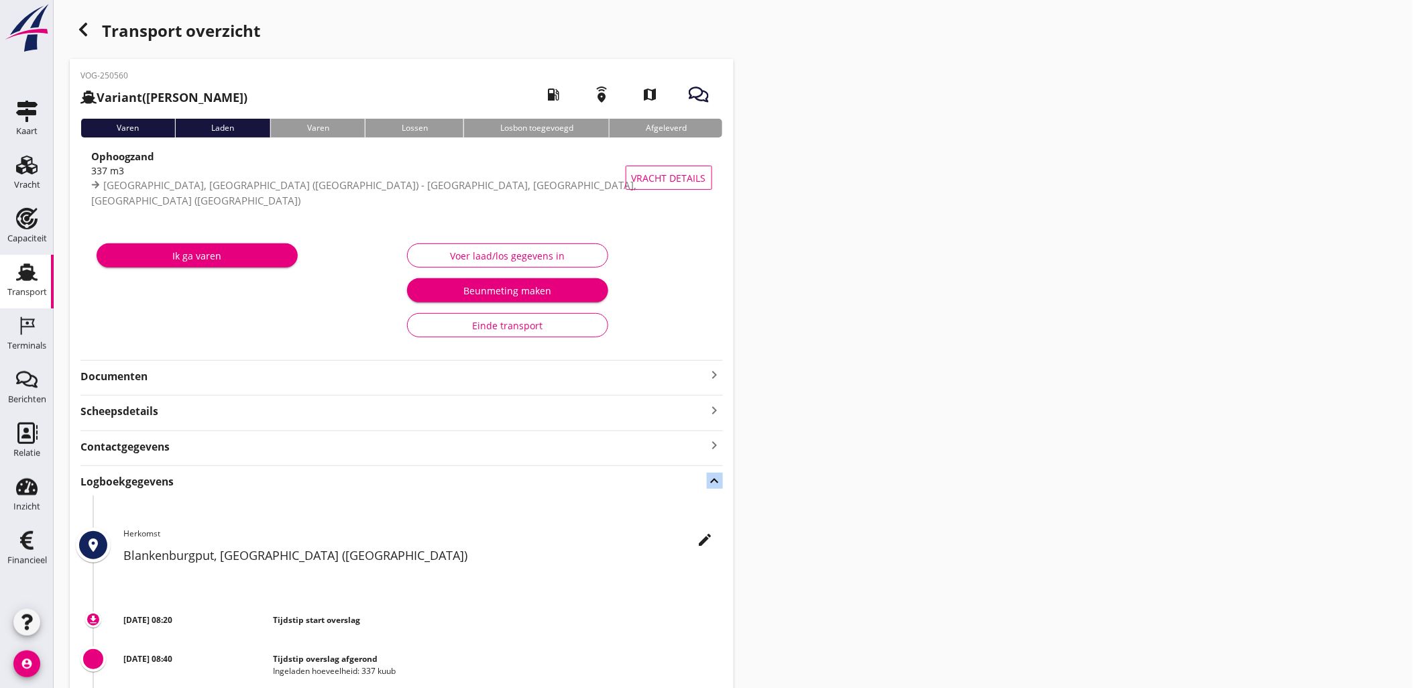
click at [467, 480] on div "Logboekgegevens keyboard_arrow_up" at bounding box center [401, 480] width 642 height 18
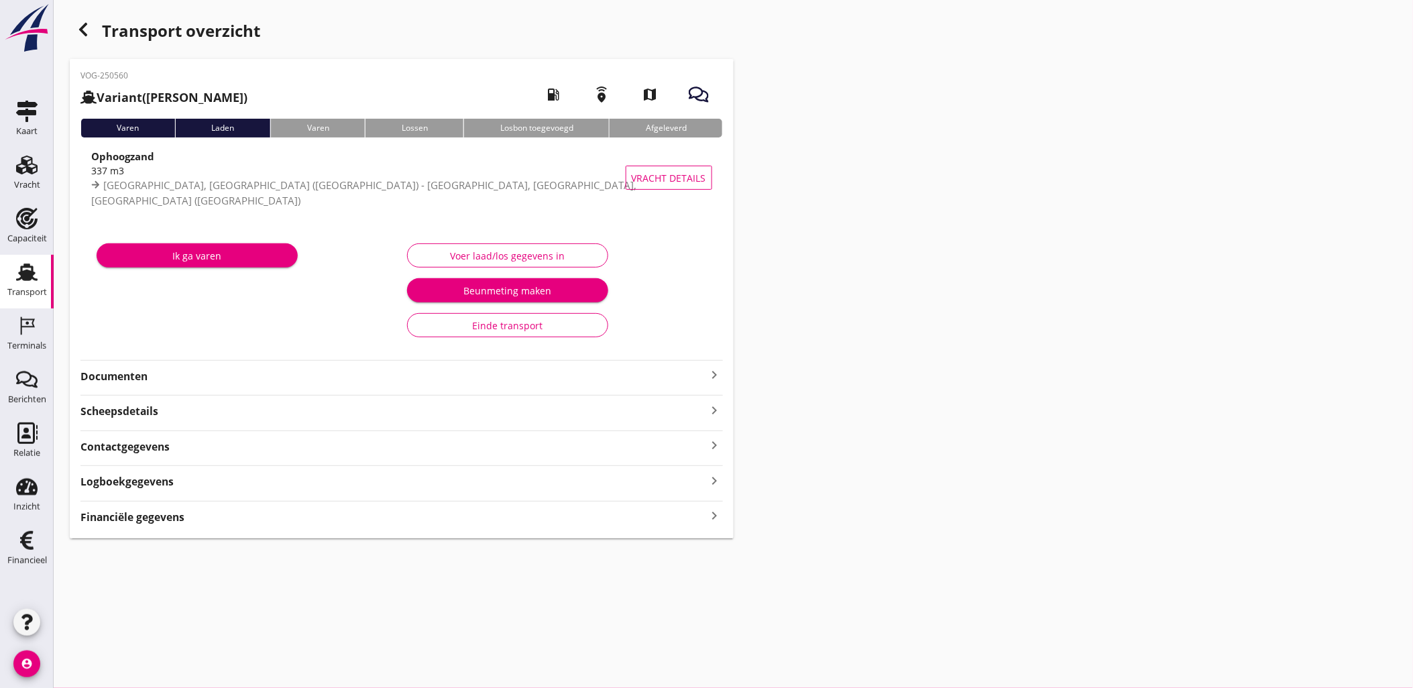
click at [473, 524] on div "Financiële gegevens keyboard_arrow_right" at bounding box center [401, 516] width 642 height 18
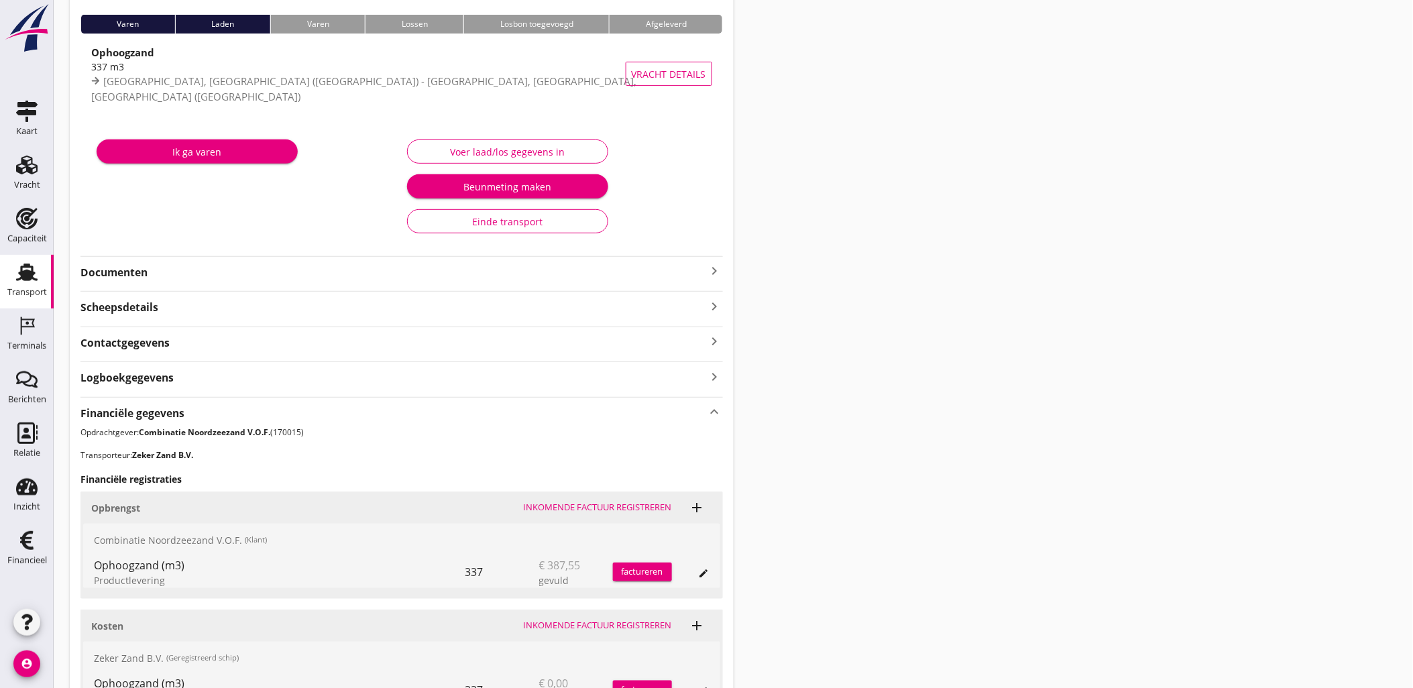
scroll to position [315, 0]
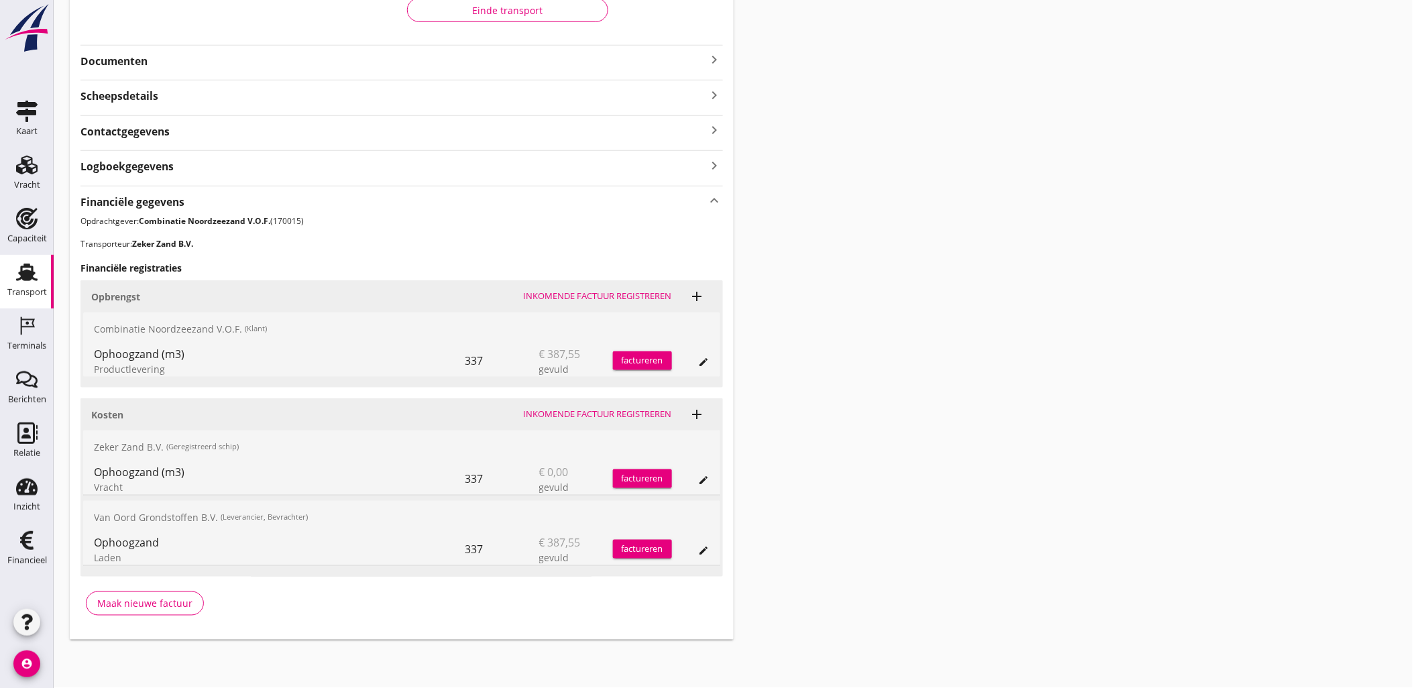
click at [705, 481] on icon "edit" at bounding box center [704, 480] width 11 height 11
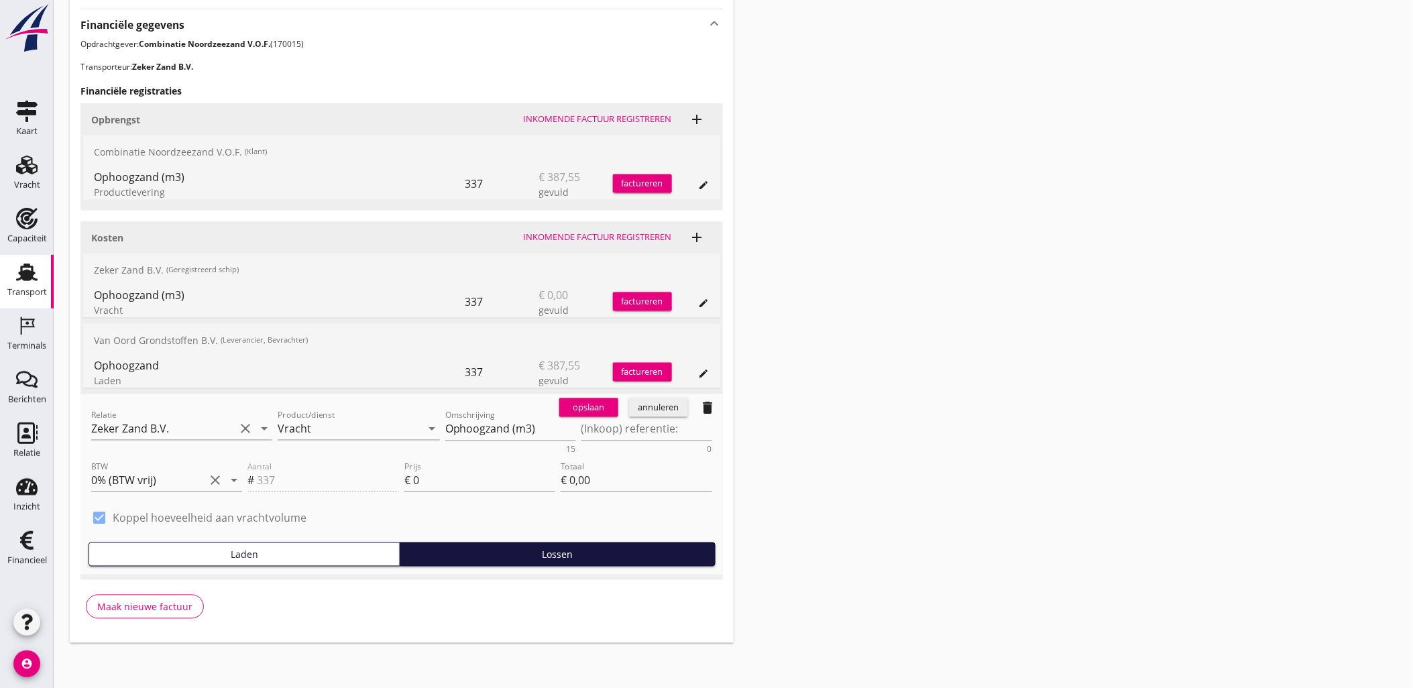
scroll to position [494, 0]
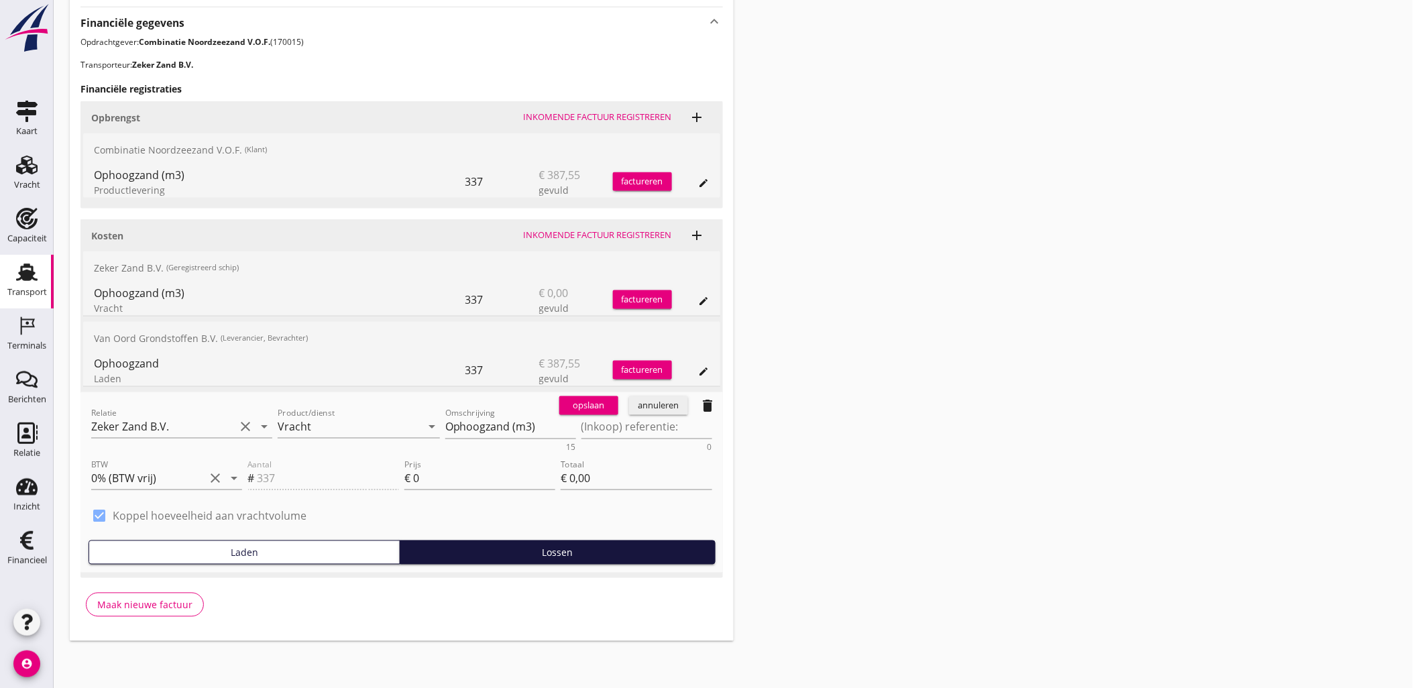
click at [703, 400] on icon "delete" at bounding box center [708, 406] width 16 height 16
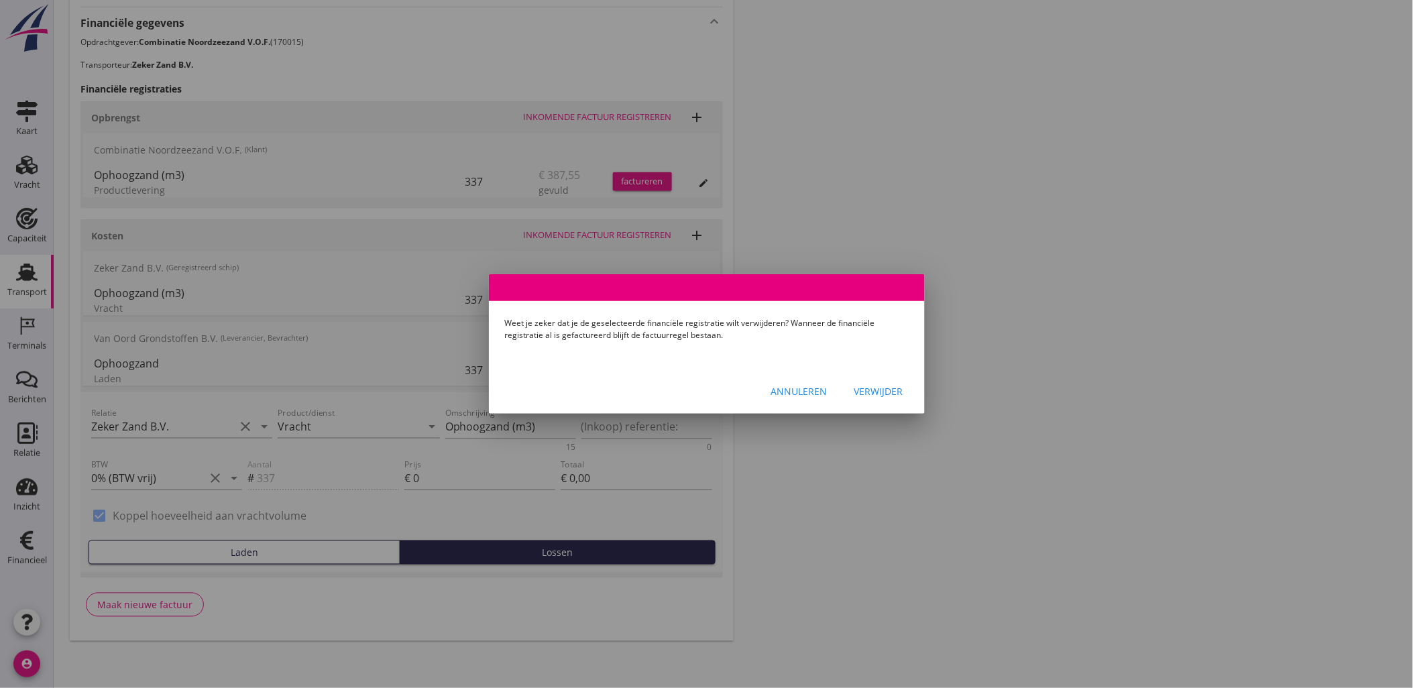
click at [876, 383] on button "Verwijder" at bounding box center [878, 391] width 70 height 24
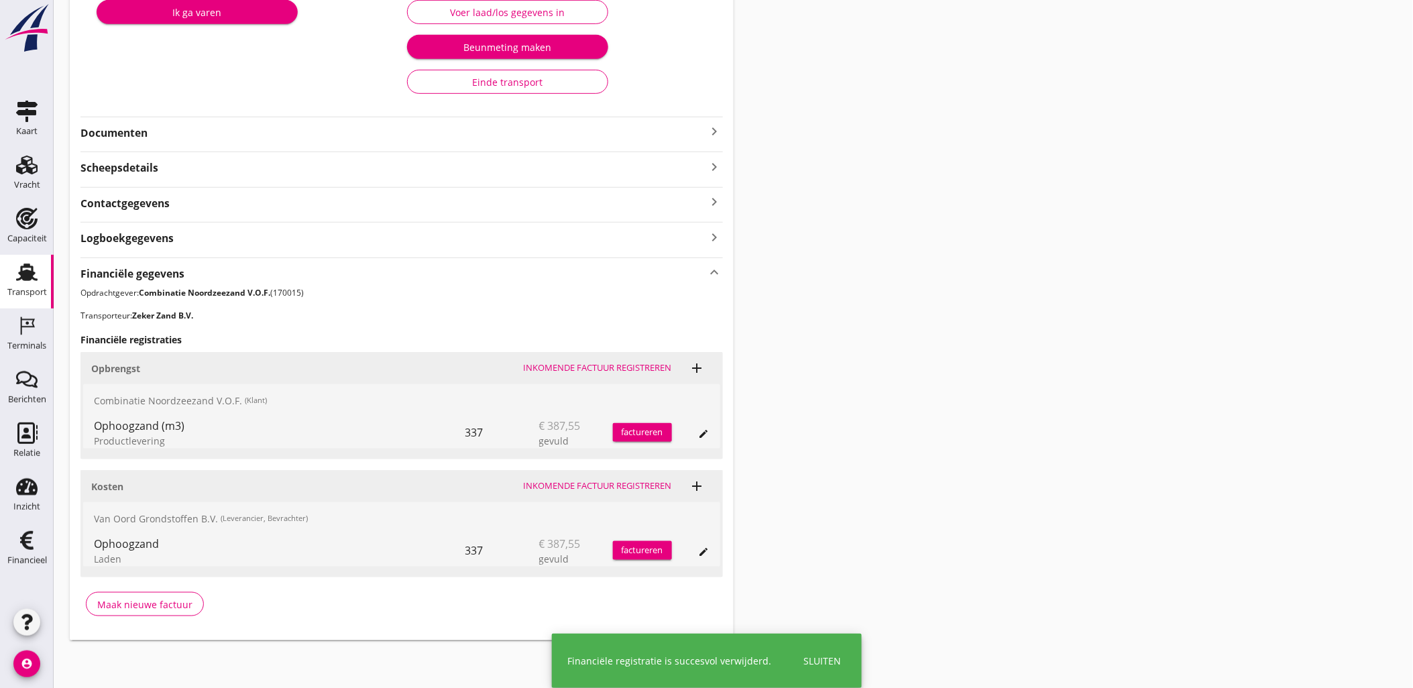
scroll to position [0, 0]
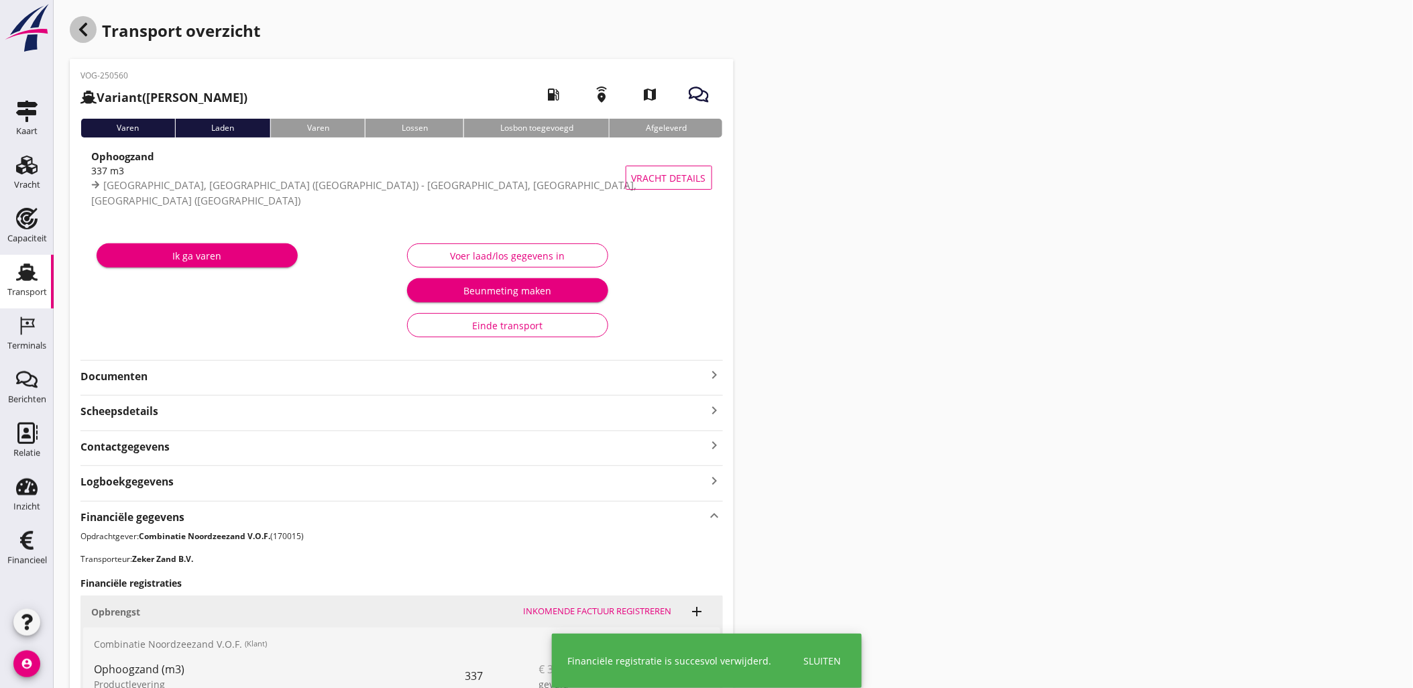
click at [88, 22] on icon "button" at bounding box center [83, 29] width 16 height 16
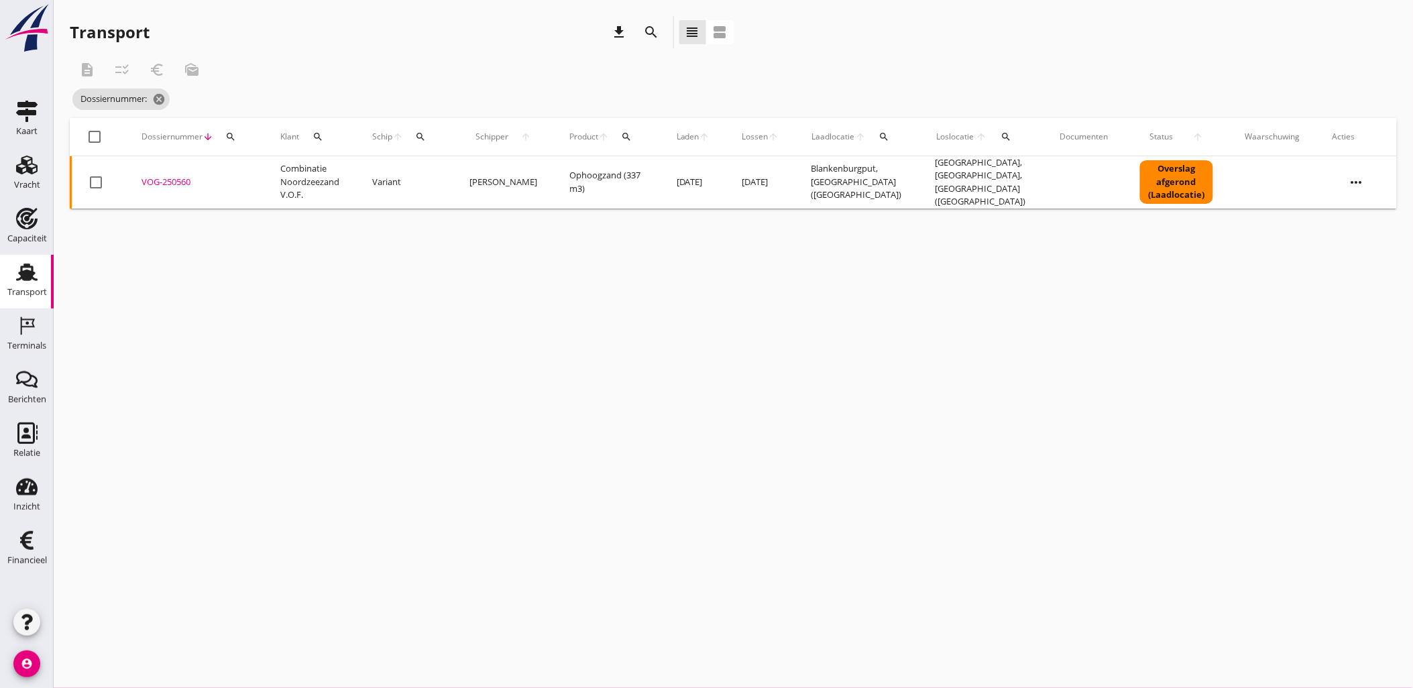
click at [949, 361] on div "cancel You are impersonating another user. Transport download search view_headl…" at bounding box center [733, 344] width 1359 height 688
click at [230, 139] on icon "search" at bounding box center [230, 136] width 11 height 11
click at [230, 160] on div "Zoeken op dossiernummer..." at bounding box center [302, 171] width 158 height 29
click at [243, 175] on input "Zoeken op dossiernummer..." at bounding box center [292, 175] width 139 height 21
paste input "VOG-250546"
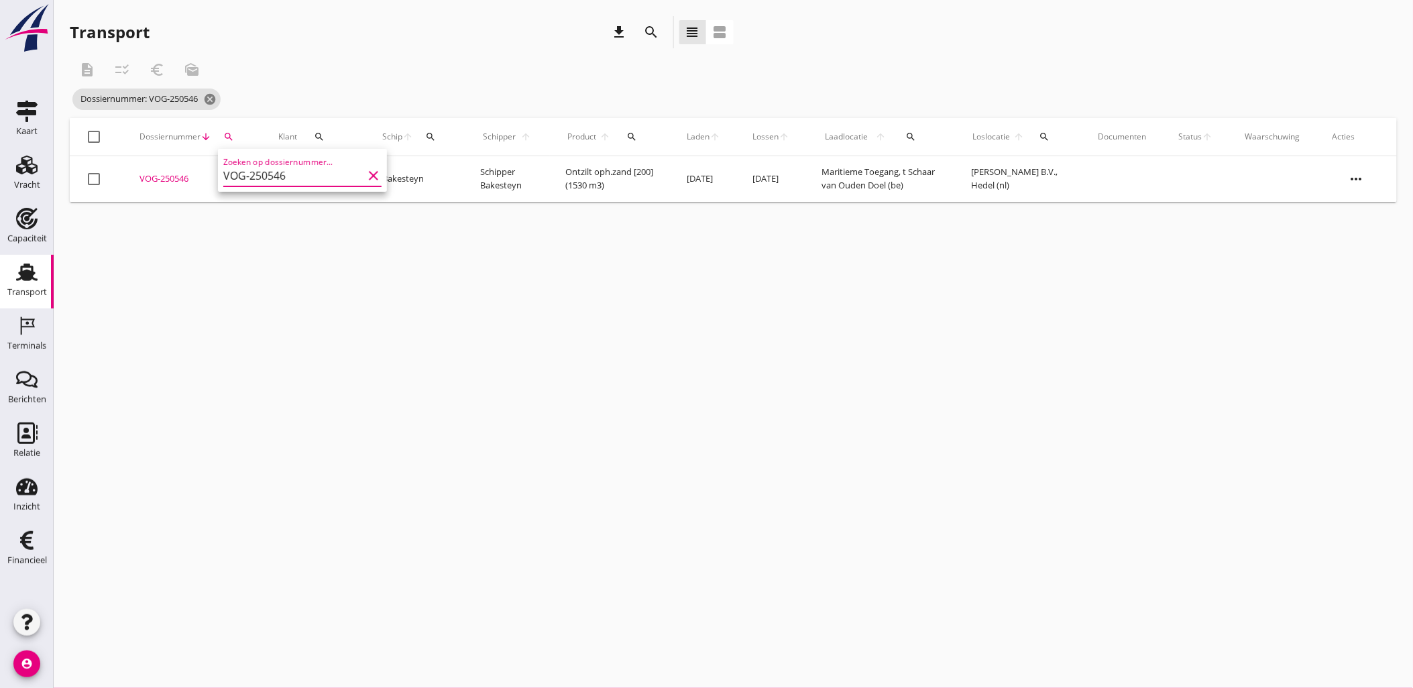
type input "VOG-250546"
click at [173, 178] on div "VOG-250546" at bounding box center [192, 178] width 107 height 13
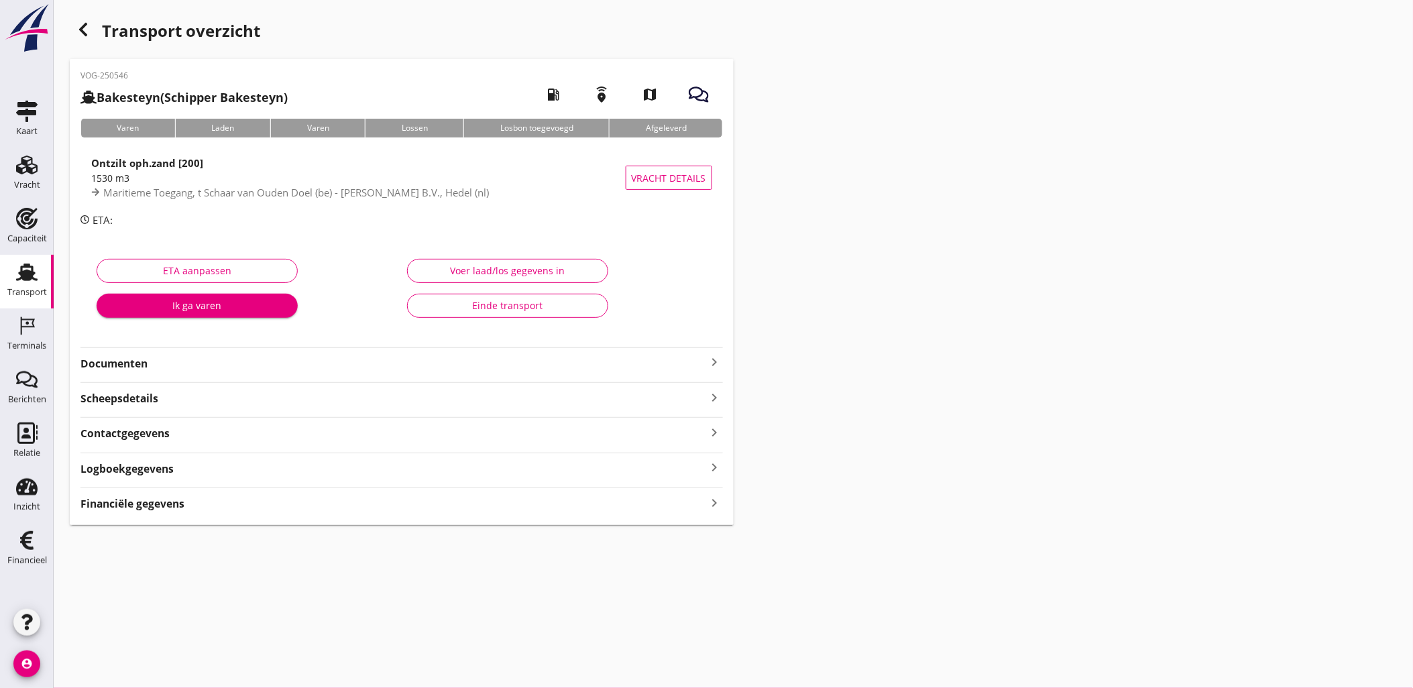
click at [282, 518] on div "VOG-250546 Bakesteyn (Schipper Bakesteyn) local_gas_station emergency_share map…" at bounding box center [402, 292] width 664 height 466
click at [286, 512] on div "VOG-250546 Bakesteyn (Schipper Bakesteyn) local_gas_station emergency_share map…" at bounding box center [402, 292] width 664 height 466
click at [286, 510] on div "Financiële gegevens keyboard_arrow_right" at bounding box center [401, 502] width 642 height 18
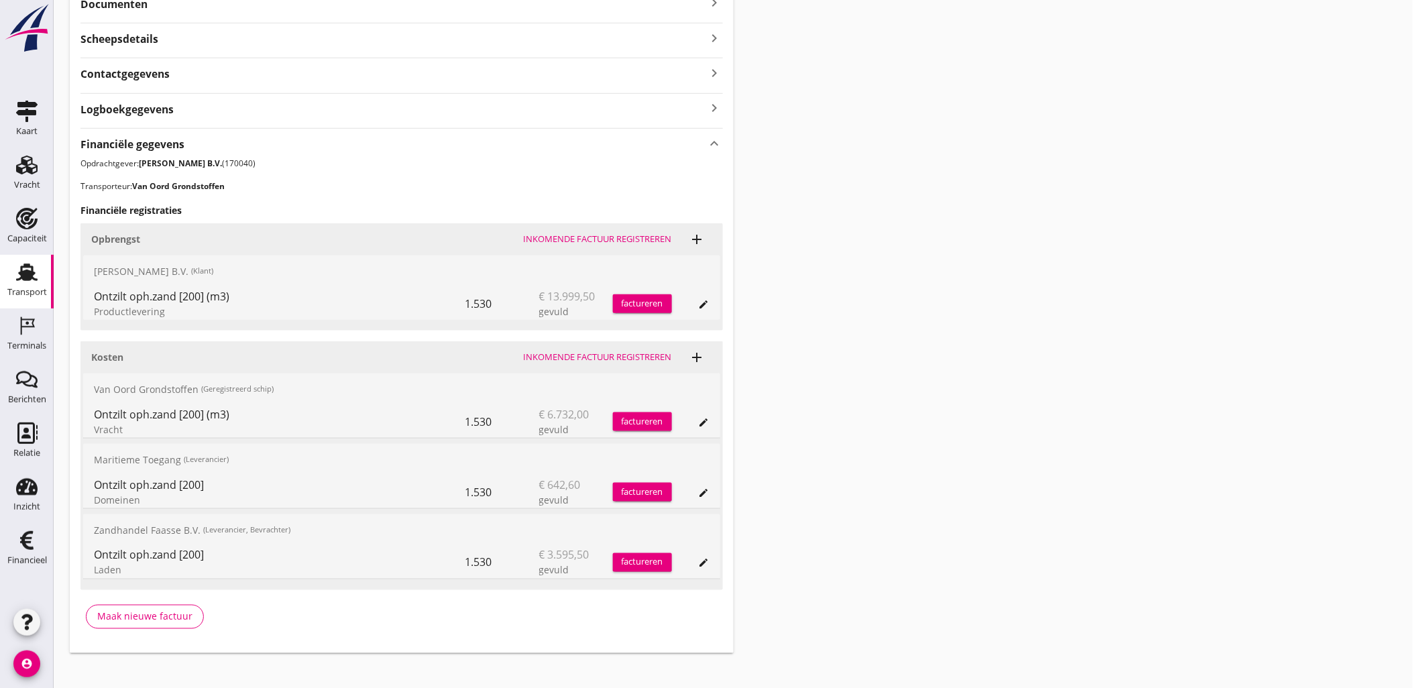
scroll to position [372, 0]
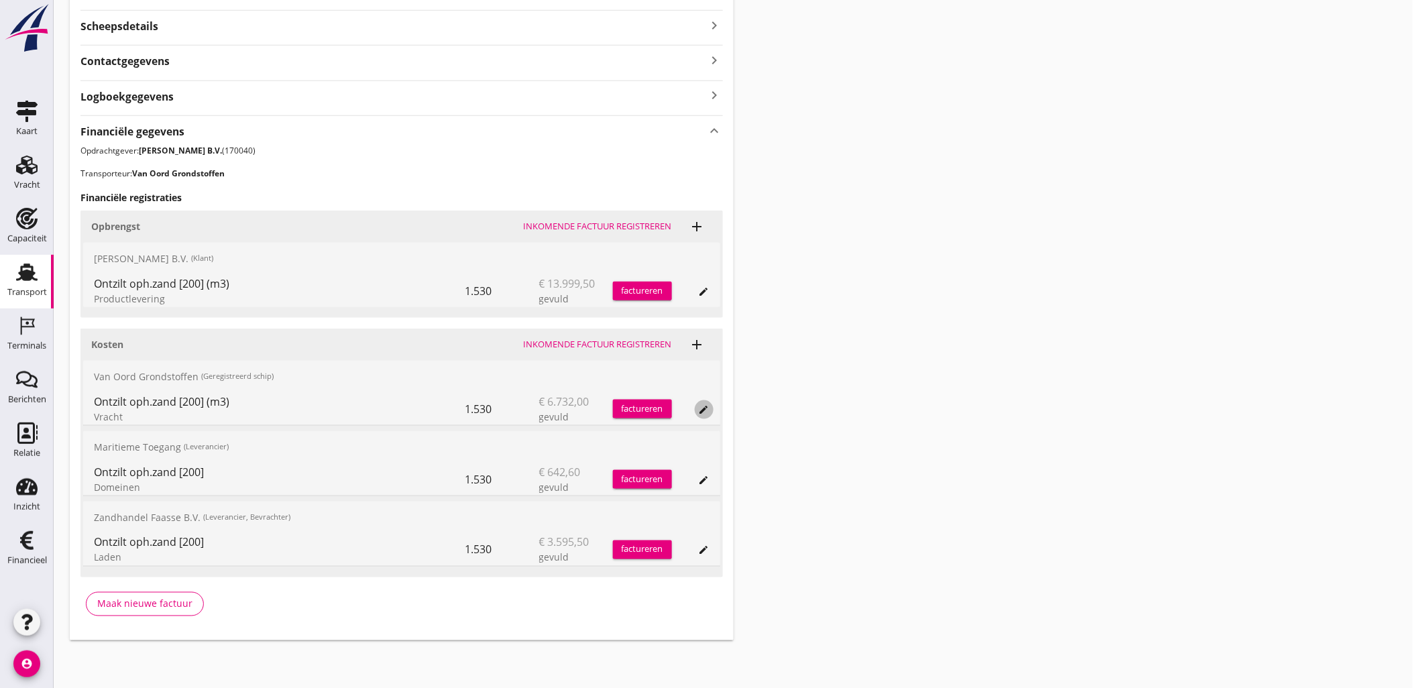
click at [699, 410] on icon "edit" at bounding box center [704, 409] width 11 height 11
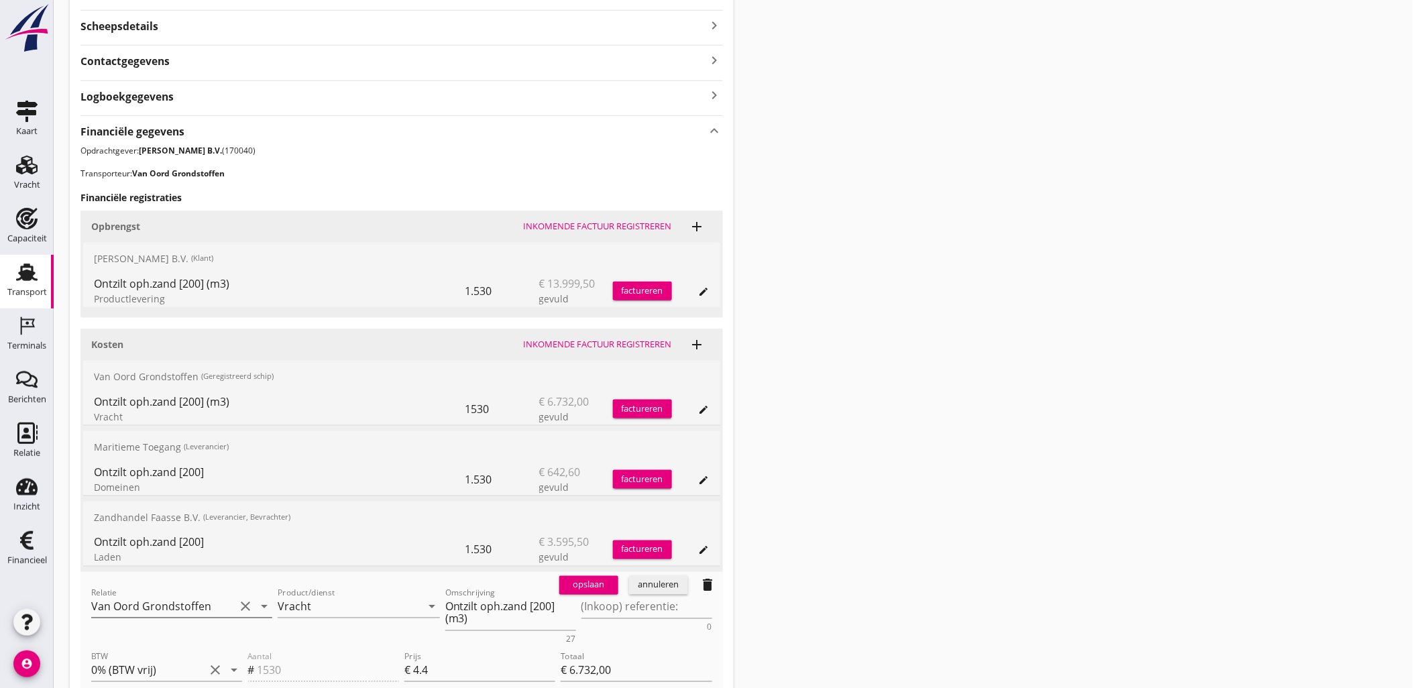
click at [221, 607] on input "Van Oord Grondstoffen" at bounding box center [162, 606] width 143 height 21
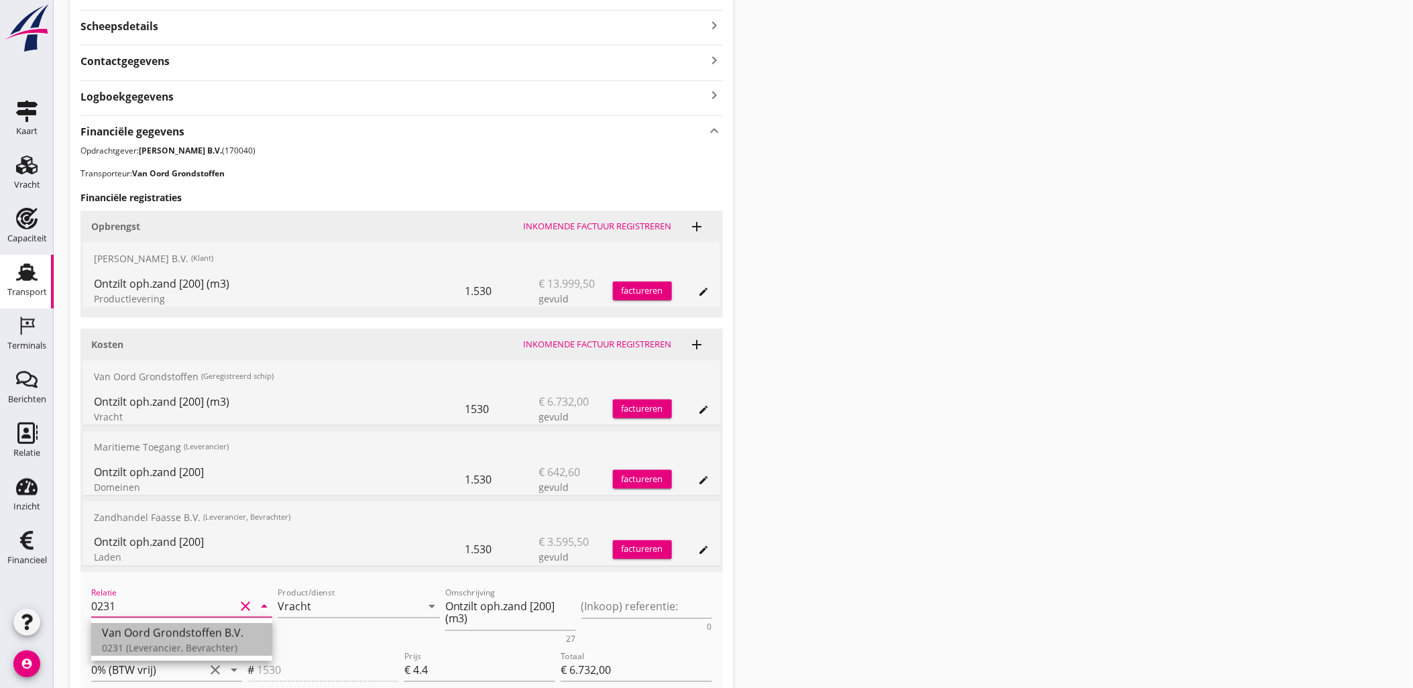
click at [203, 633] on div "Van Oord Grondstoffen B.V." at bounding box center [182, 632] width 160 height 16
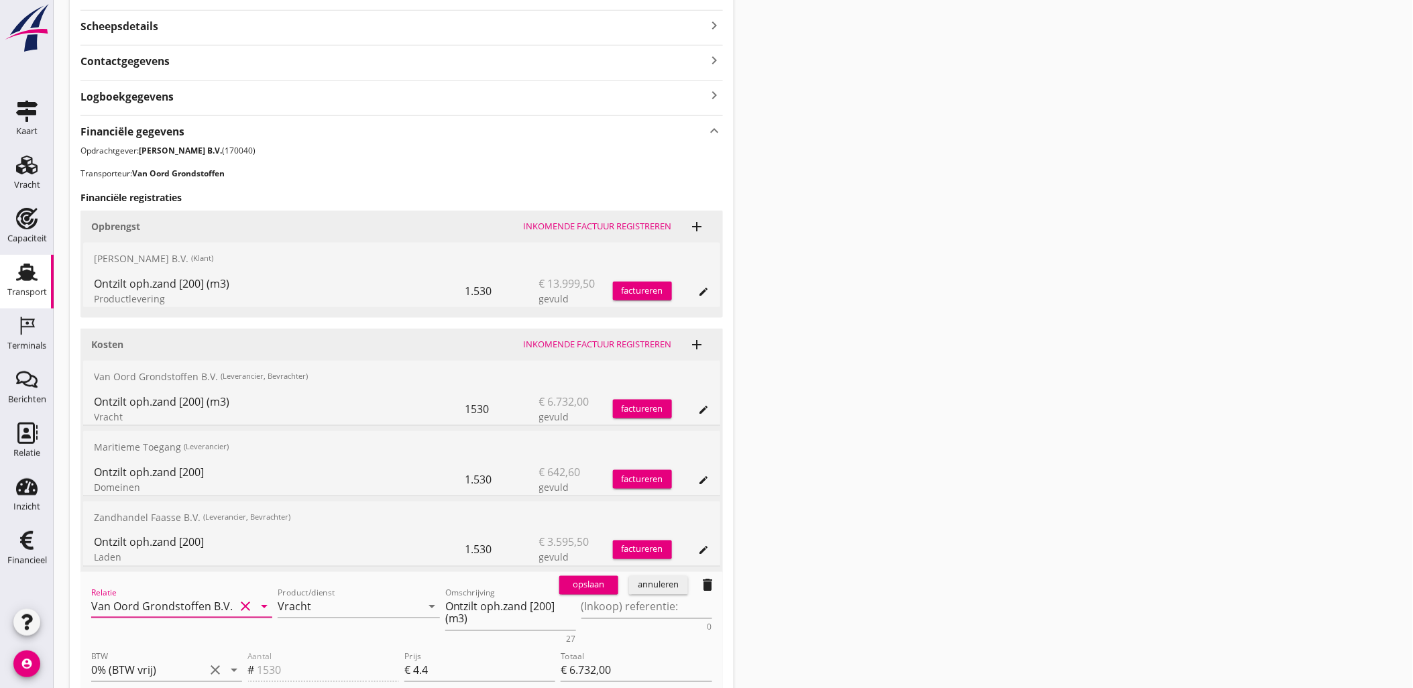
type input "Van Oord Grondstoffen B.V. (0231)"
click at [590, 592] on button "opslaan" at bounding box center [588, 585] width 59 height 19
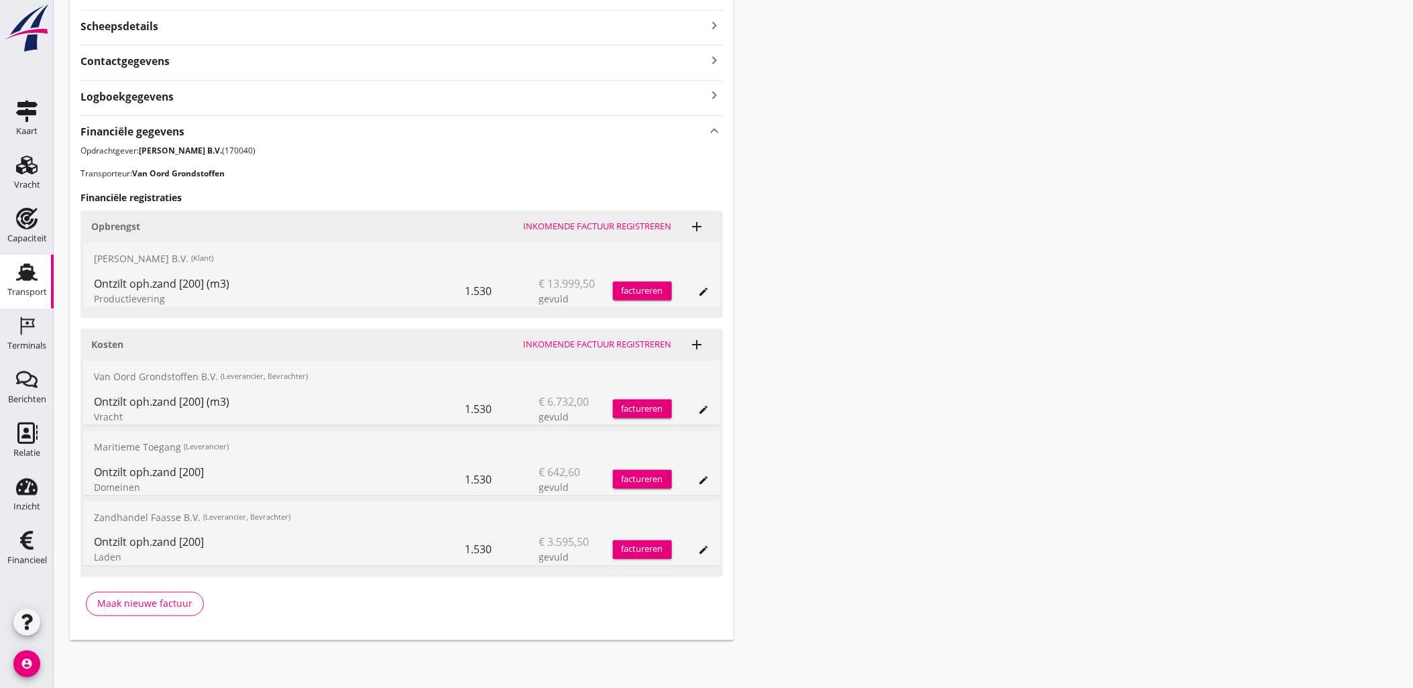
click at [1016, 237] on div "Transport overzicht VOG-250546 Bakesteyn (Schipper Bakesteyn) local_gas_station…" at bounding box center [733, 142] width 1359 height 1028
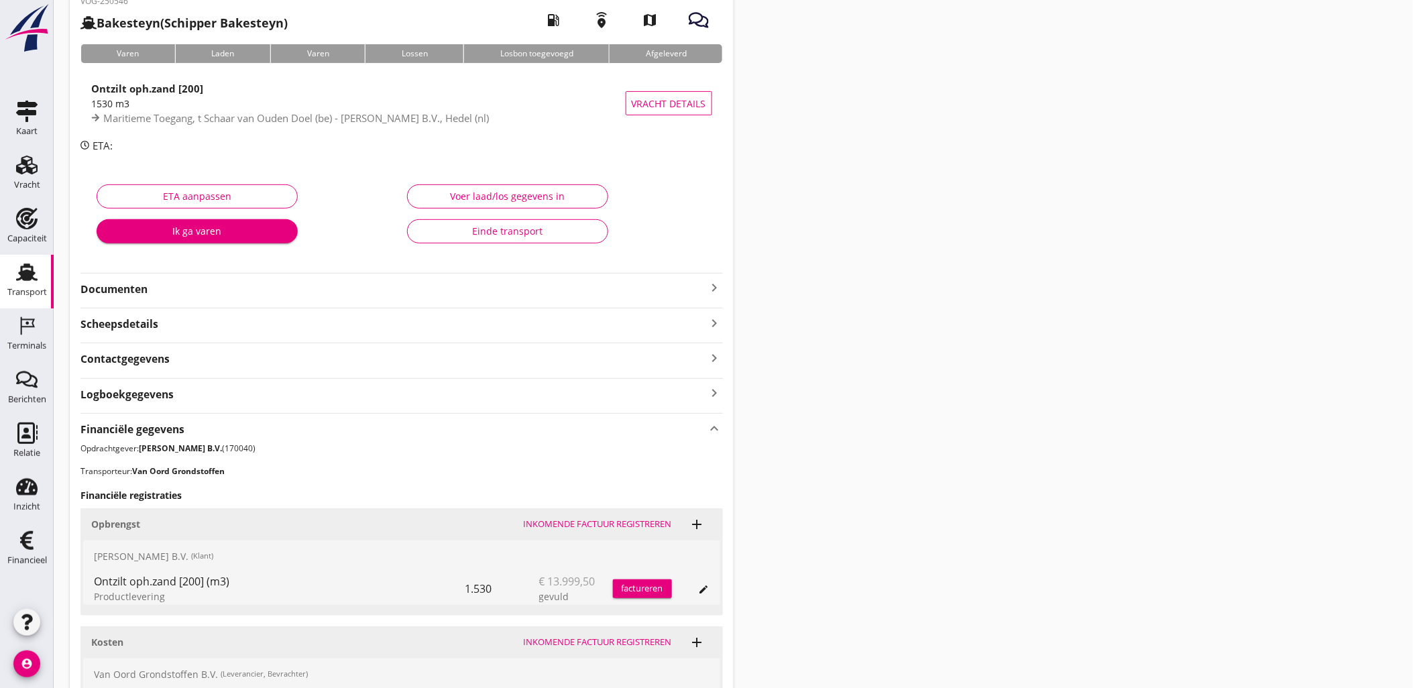
scroll to position [0, 0]
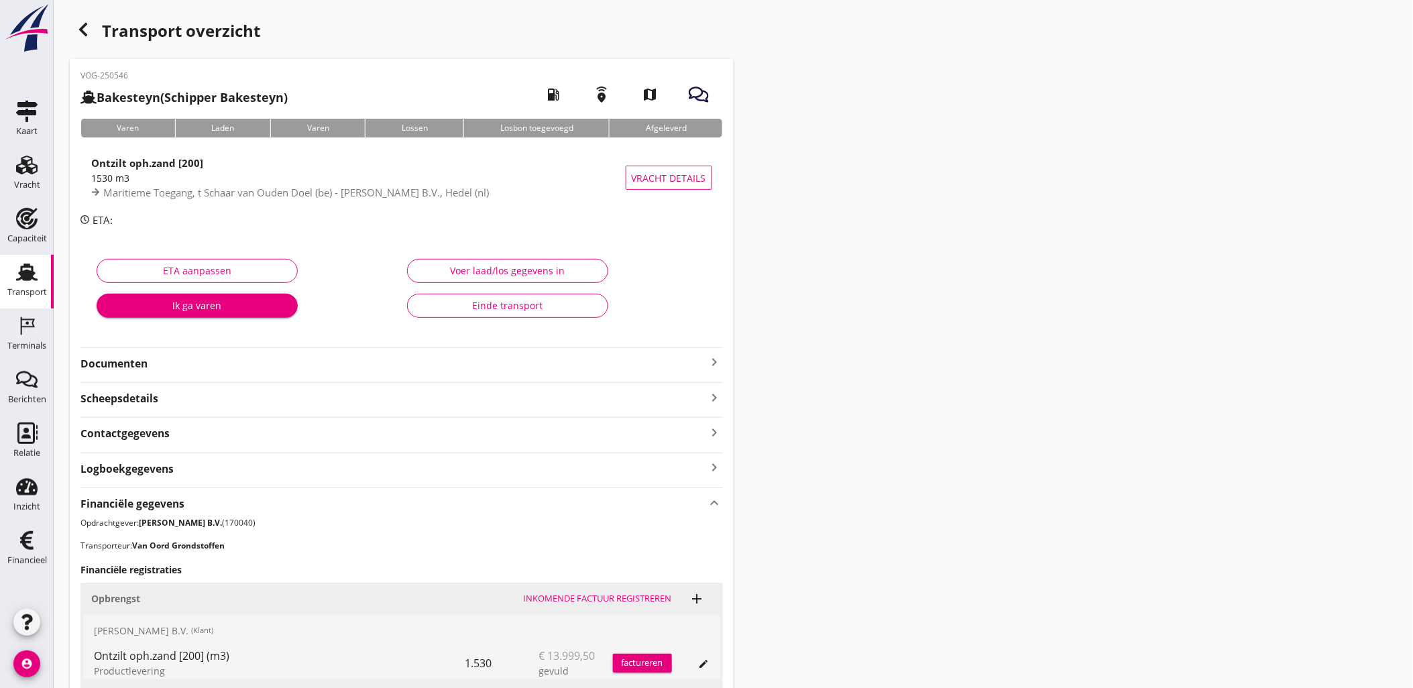
click at [82, 28] on use "button" at bounding box center [83, 29] width 8 height 13
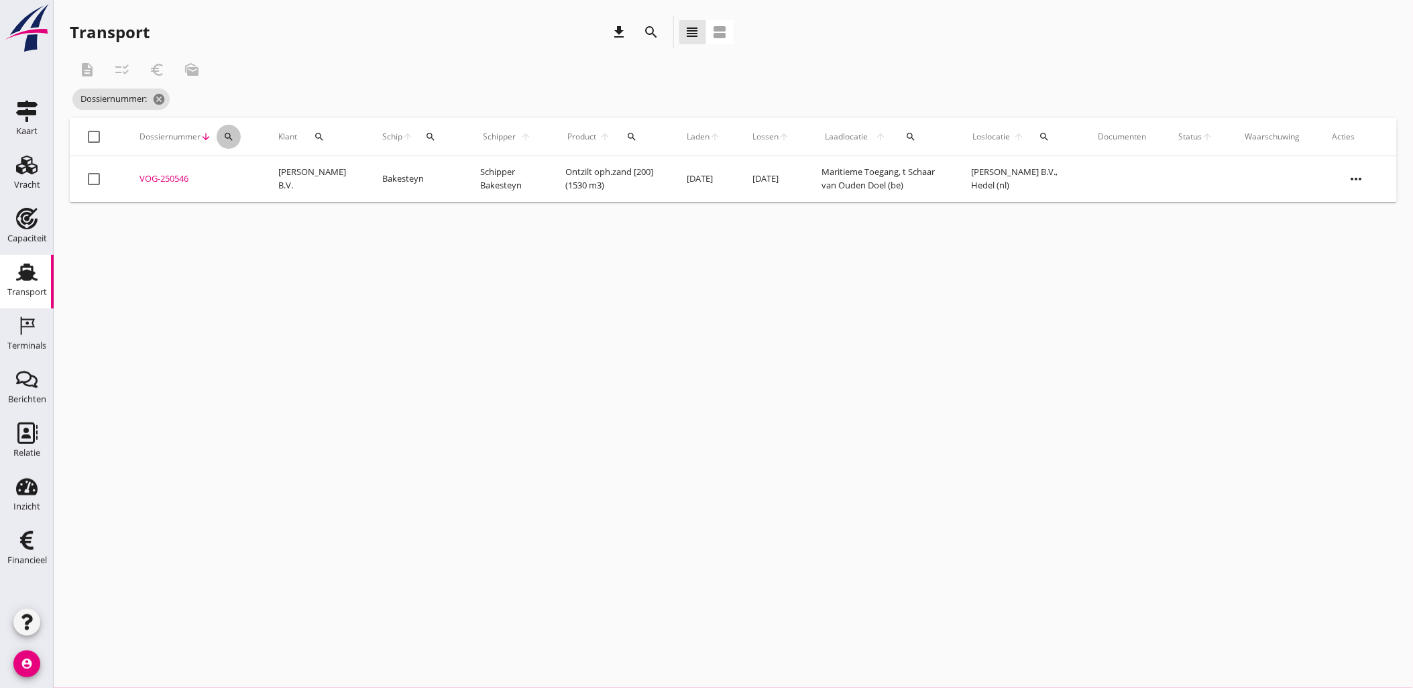
click at [230, 141] on icon "search" at bounding box center [228, 136] width 11 height 11
click at [280, 173] on input "Zoeken op dossiernummer..." at bounding box center [291, 175] width 139 height 21
paste input "VOG-250547"
type input "VOG-250547"
click at [168, 176] on div "VOG-250547" at bounding box center [192, 178] width 107 height 13
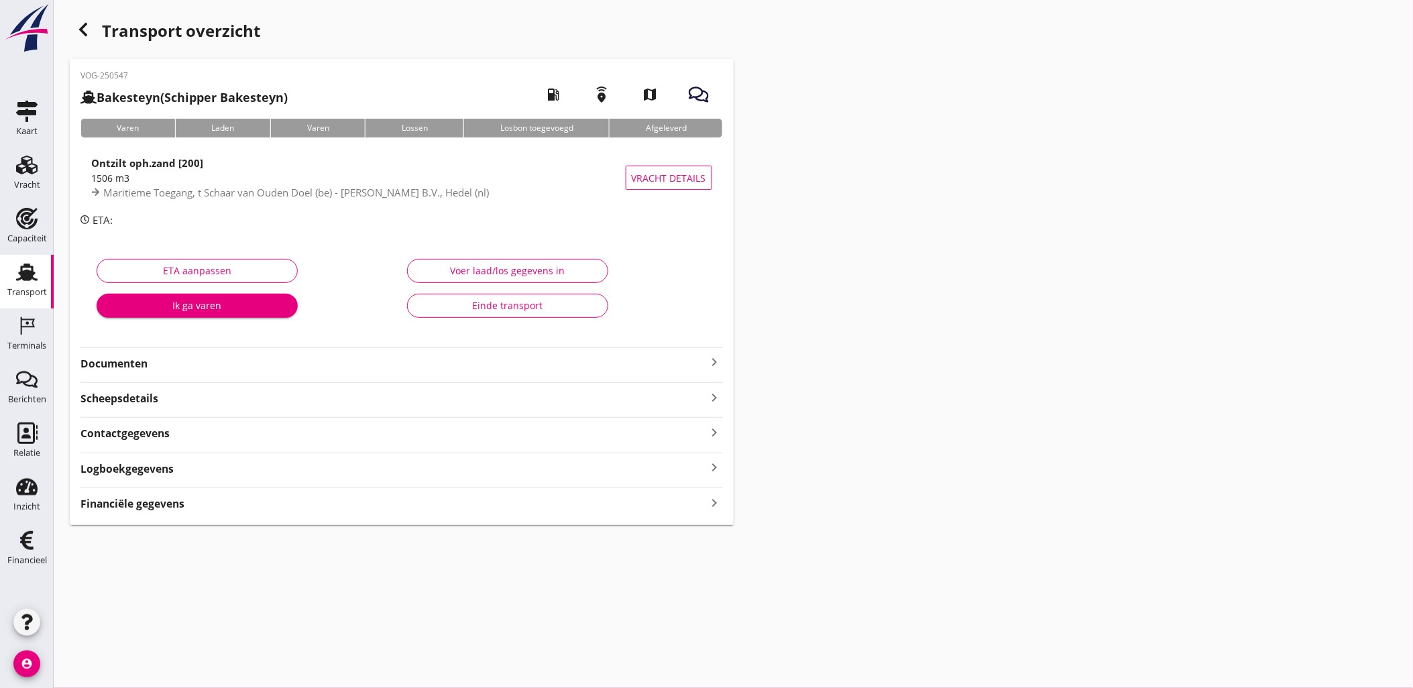
click at [953, 381] on div "Transport overzicht VOG-250547 Bakesteyn (Schipper Bakesteyn) local_gas_station…" at bounding box center [733, 270] width 1359 height 541
click at [450, 512] on div "Financiële gegevens keyboard_arrow_right" at bounding box center [401, 502] width 642 height 18
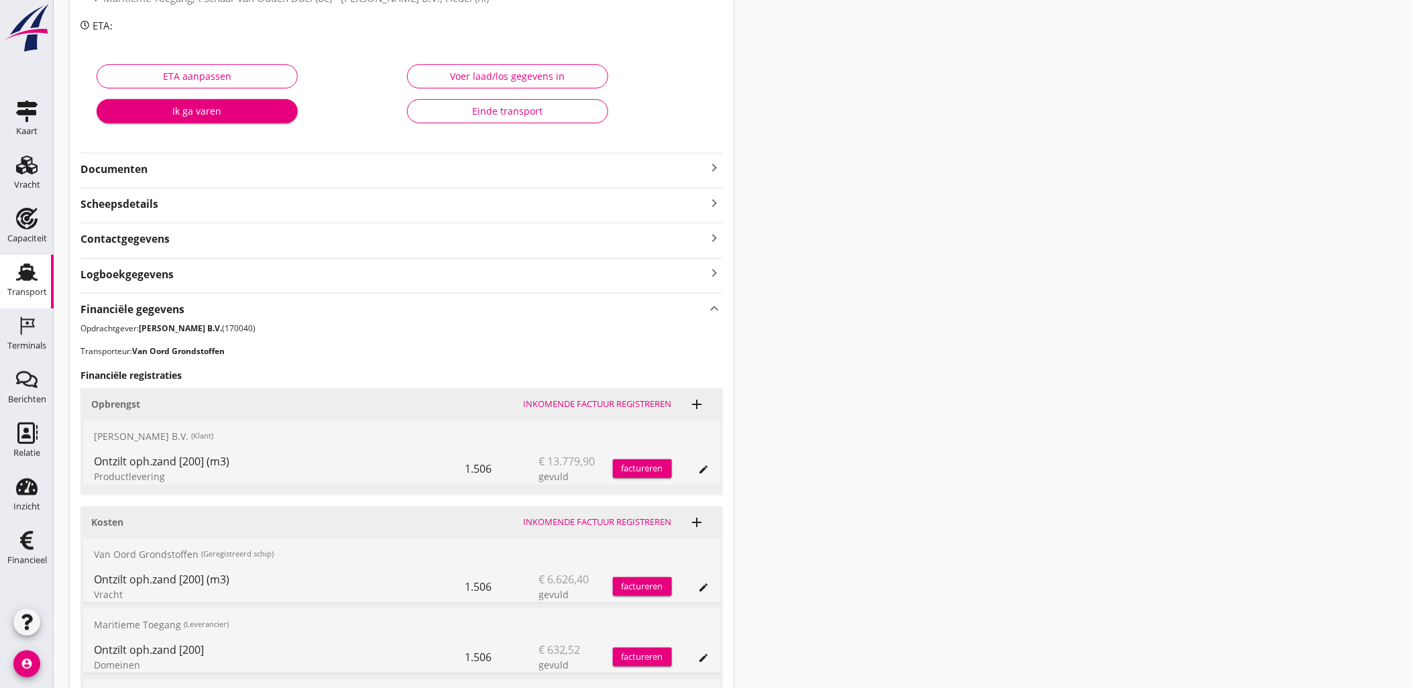
scroll to position [372, 0]
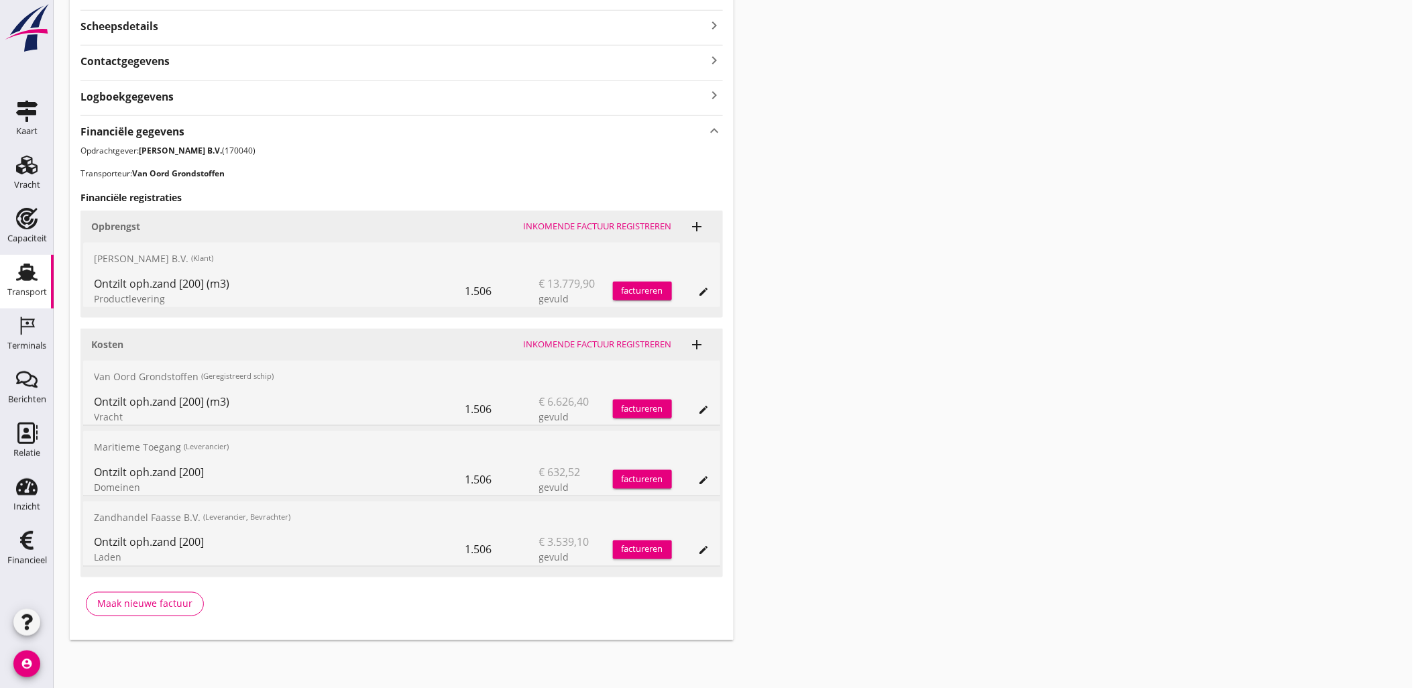
click at [705, 404] on icon "edit" at bounding box center [704, 409] width 11 height 11
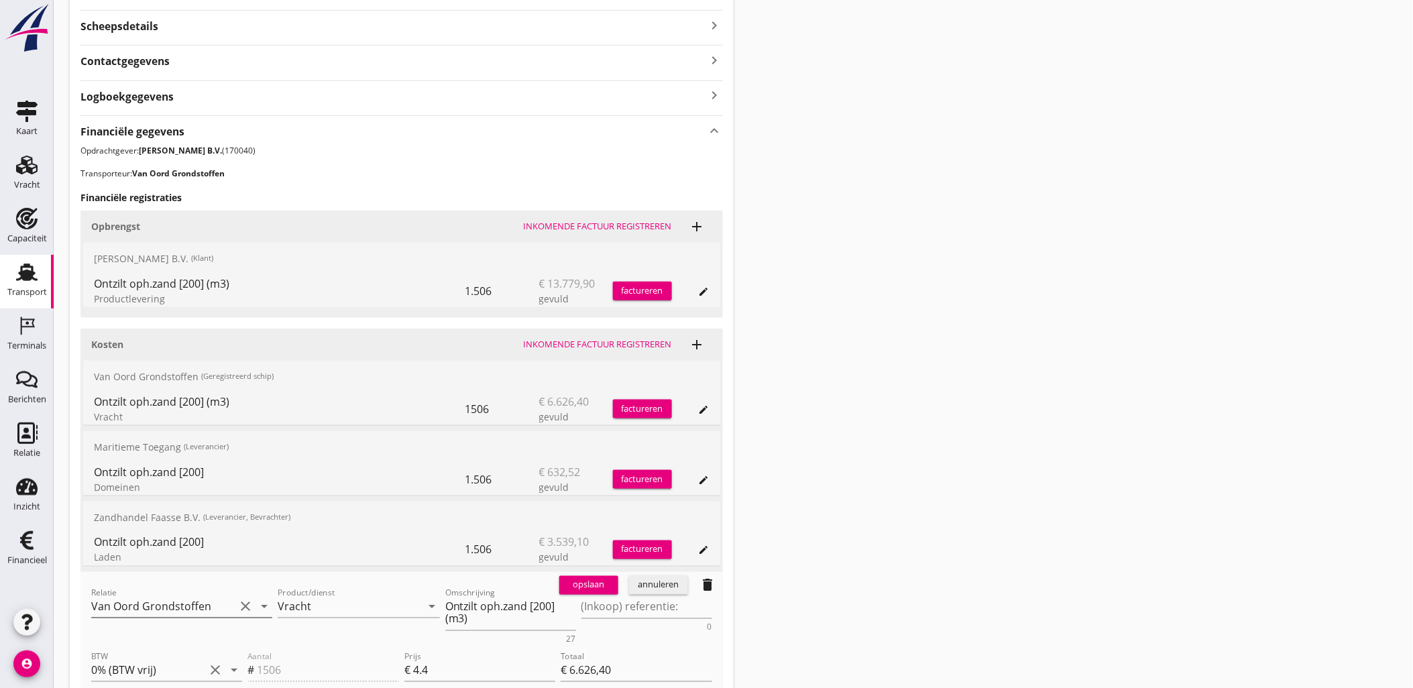
click at [208, 596] on input "Van Oord Grondstoffen" at bounding box center [162, 606] width 143 height 21
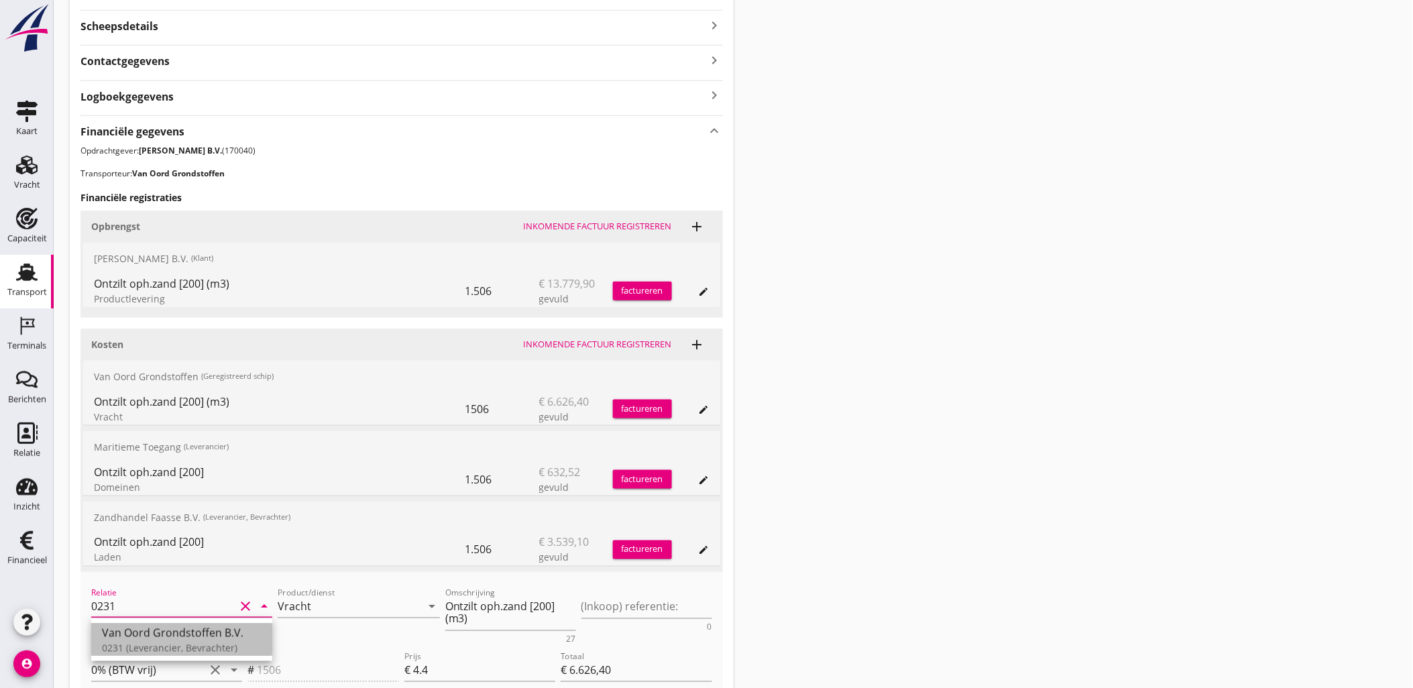
click at [146, 642] on div "0231 (Leverancier, Bevrachter)" at bounding box center [182, 647] width 160 height 14
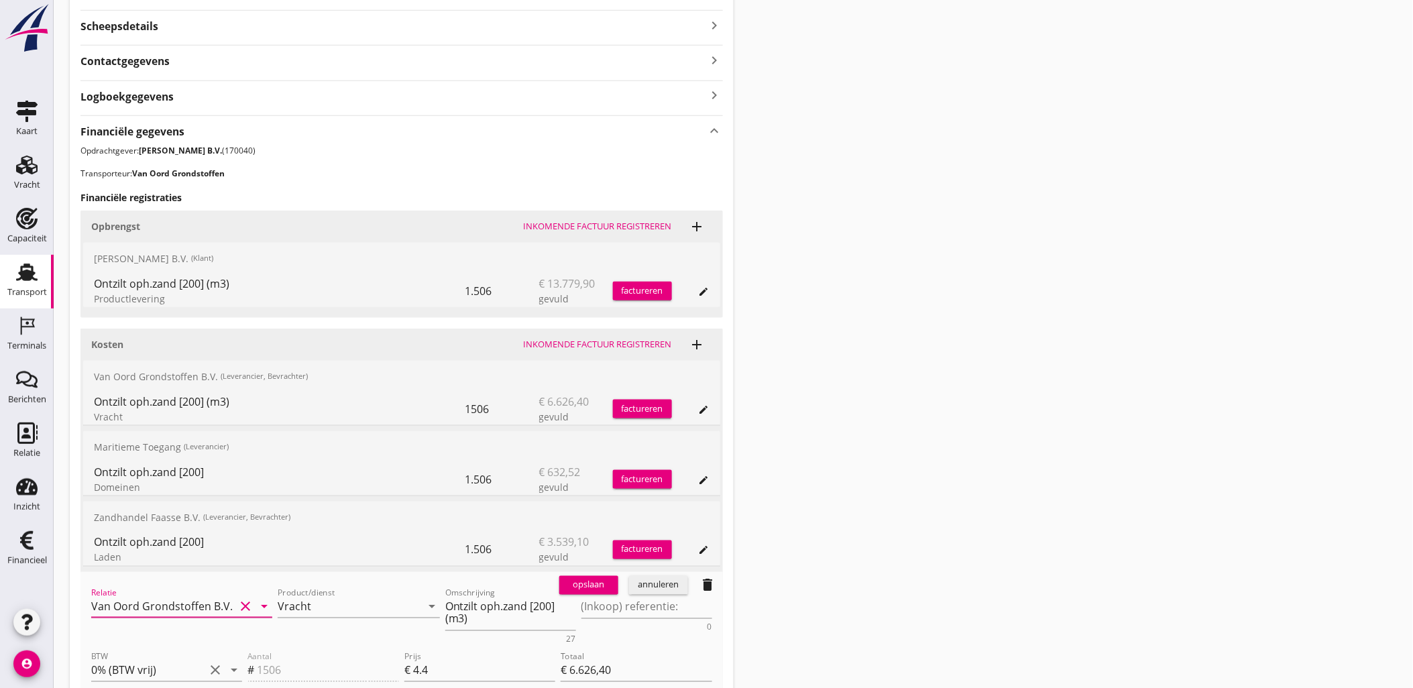
type input "Van Oord Grondstoffen B.V. (0231)"
click at [594, 579] on div "opslaan" at bounding box center [588, 585] width 48 height 13
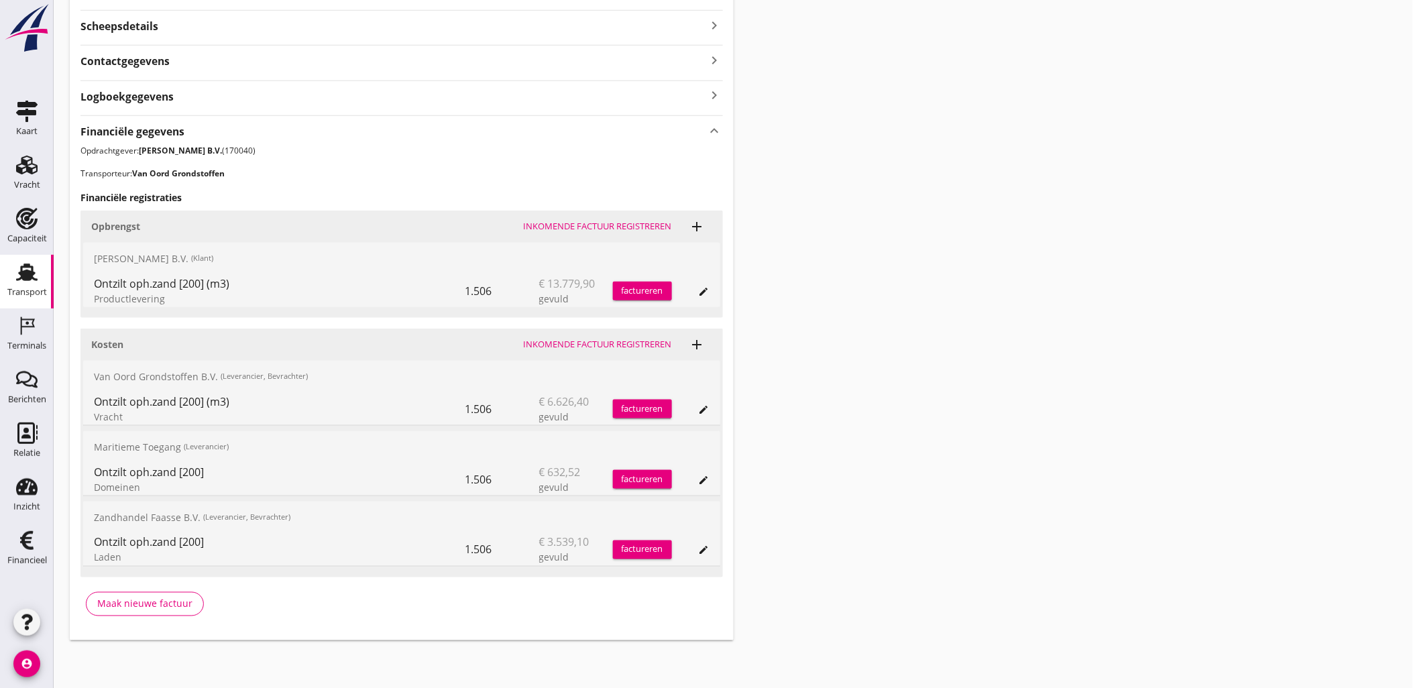
click at [1105, 332] on div "Transport overzicht VOG-250547 Bakesteyn (Schipper Bakesteyn) local_gas_station…" at bounding box center [733, 142] width 1359 height 1028
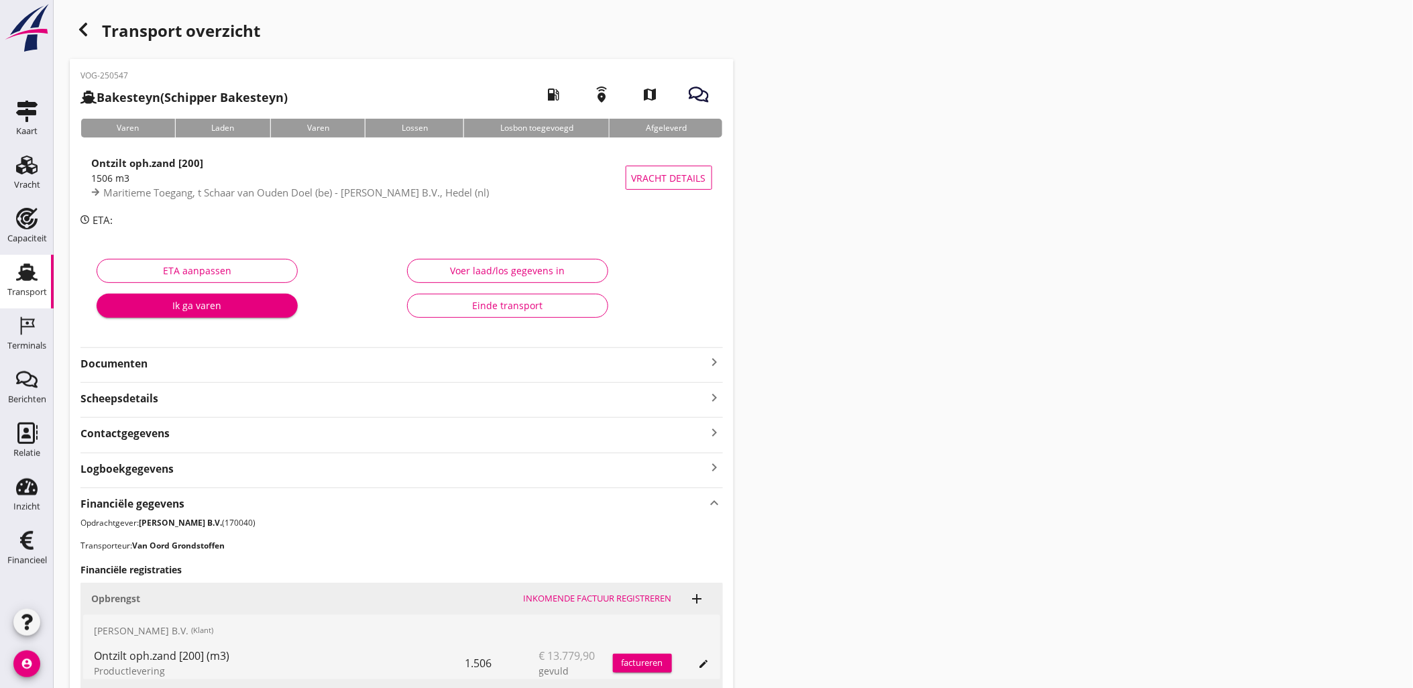
click at [72, 29] on div "button" at bounding box center [83, 29] width 27 height 27
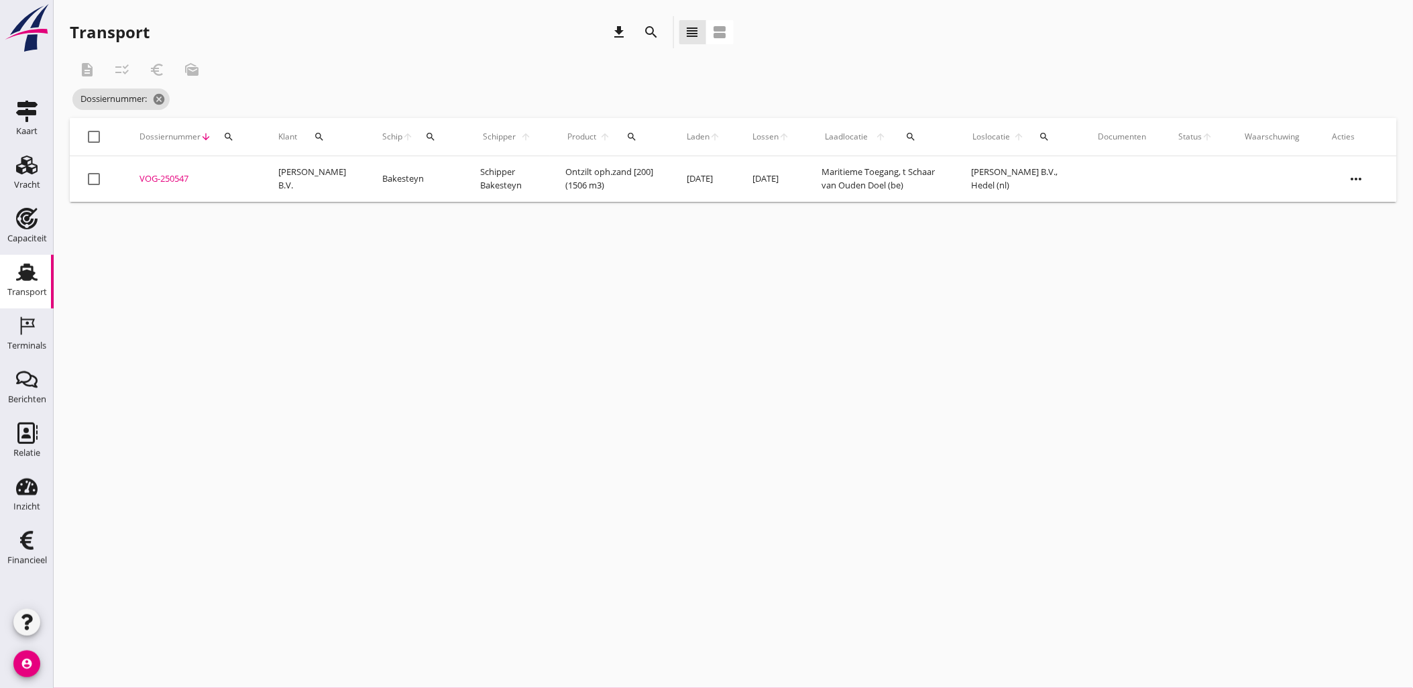
click at [230, 139] on icon "search" at bounding box center [228, 136] width 11 height 11
click at [279, 176] on input "Zoeken op dossiernummer..." at bounding box center [291, 175] width 139 height 21
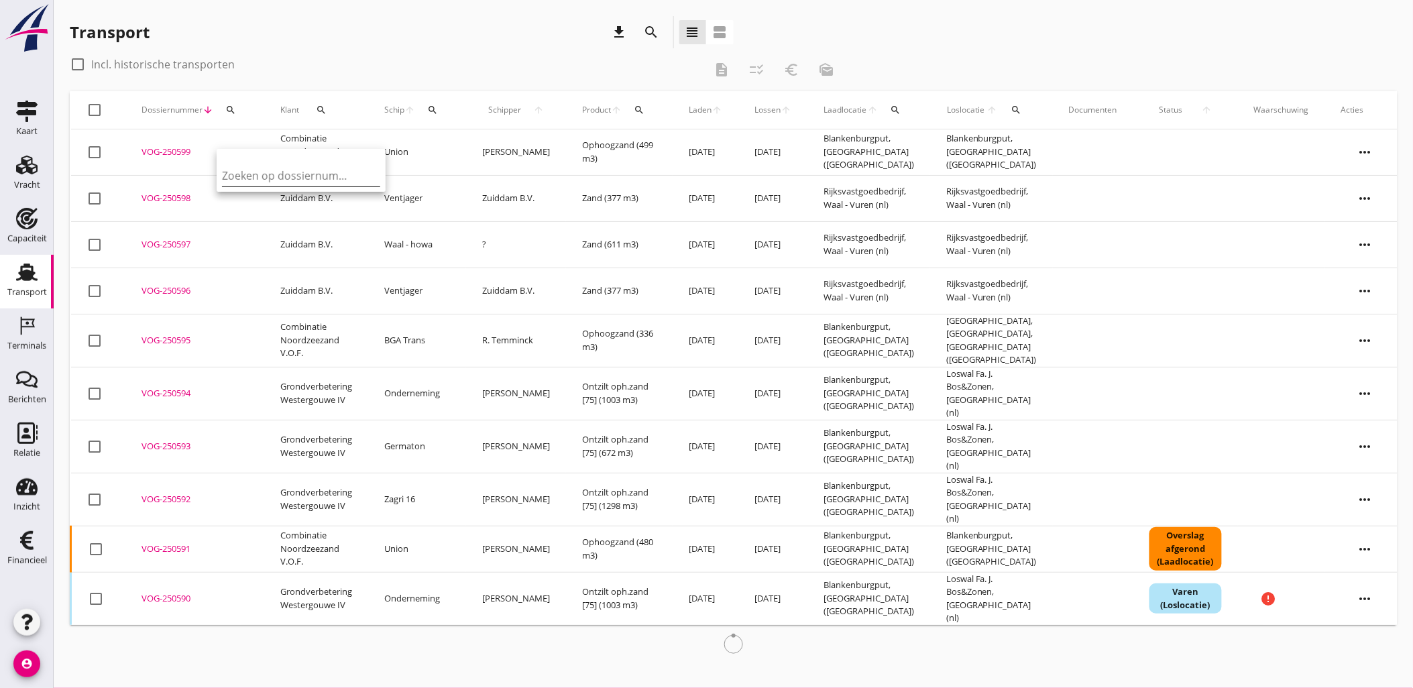
click at [253, 168] on input "Zoeken op dossiernummer..." at bounding box center [291, 175] width 139 height 21
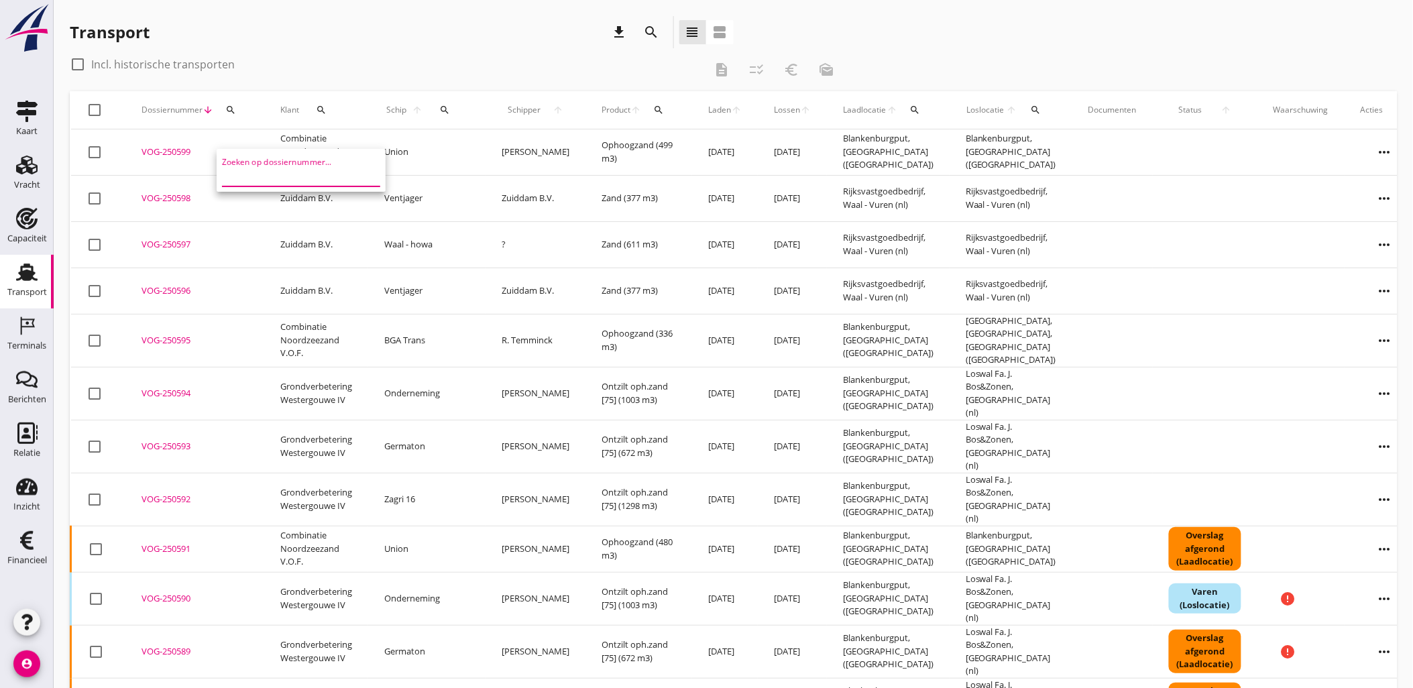
paste input "VOG-250532"
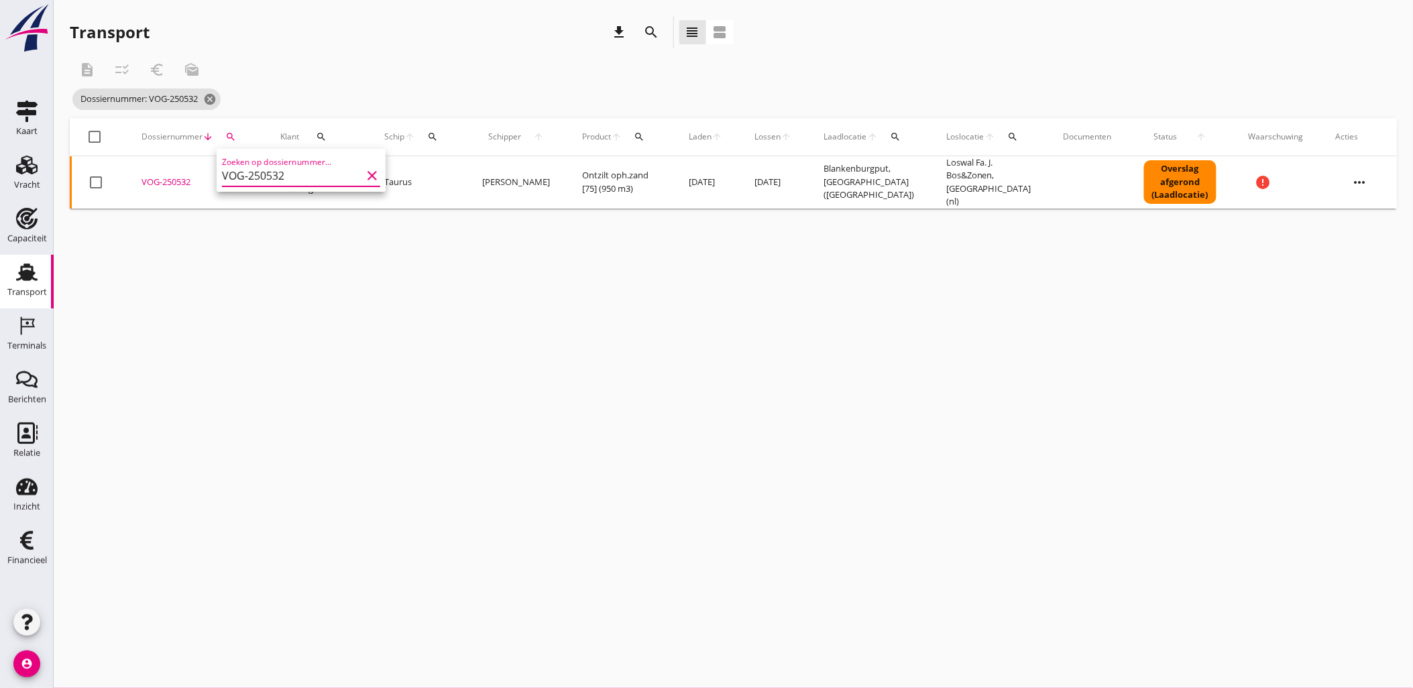
type input "VOG-250532"
click at [174, 179] on div "VOG-250532" at bounding box center [194, 182] width 107 height 13
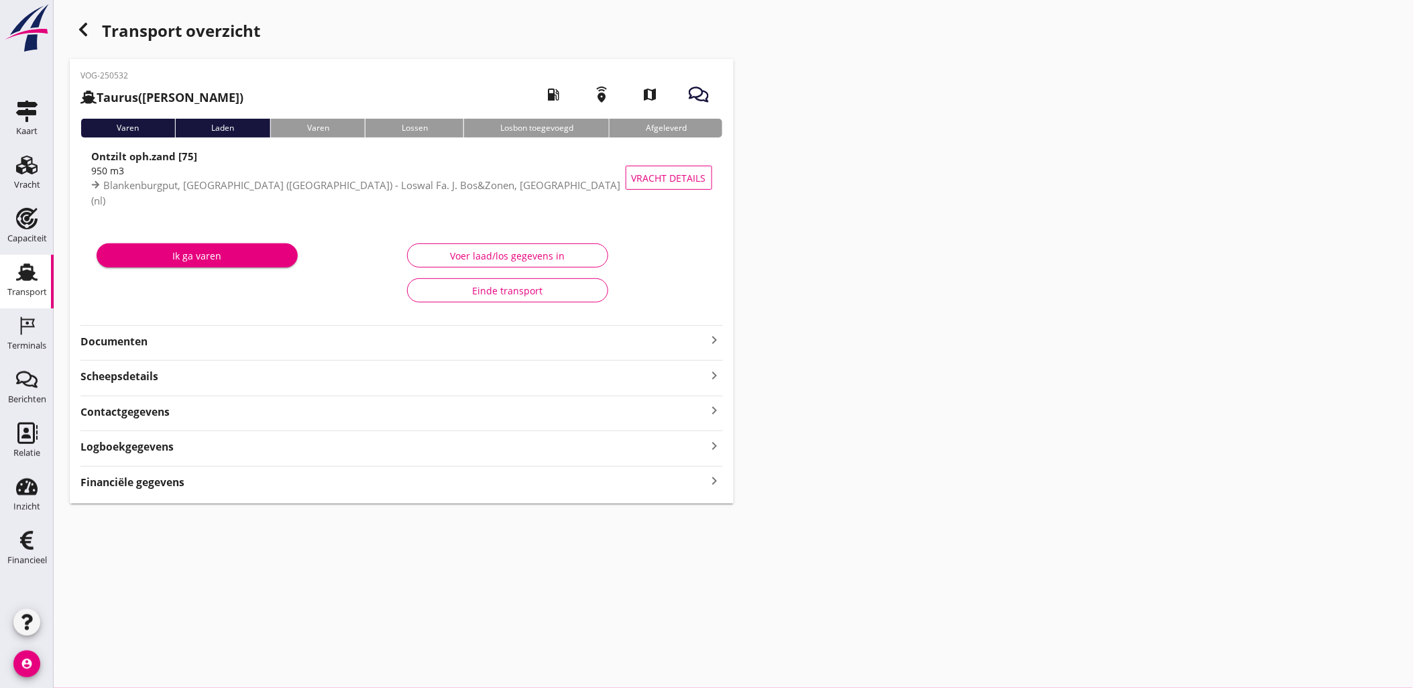
click at [191, 479] on div "Financiële gegevens keyboard_arrow_right" at bounding box center [401, 481] width 642 height 18
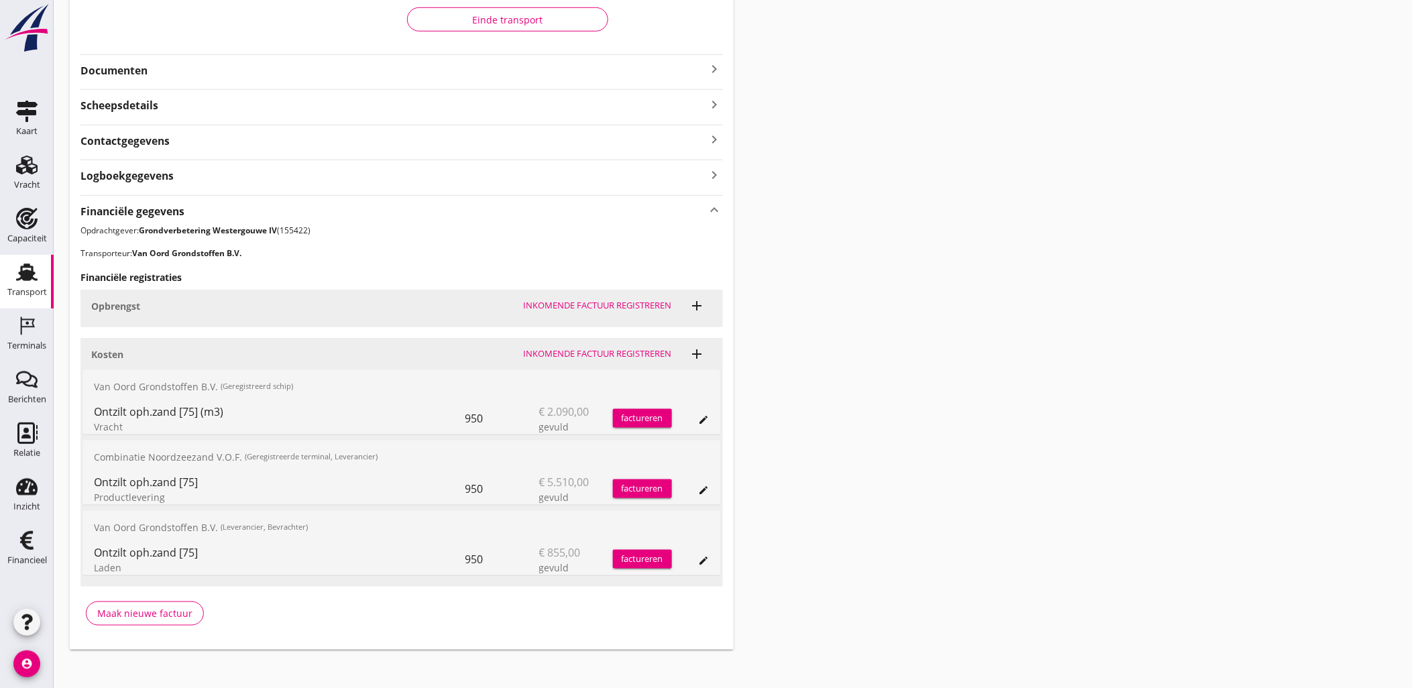
scroll to position [316, 0]
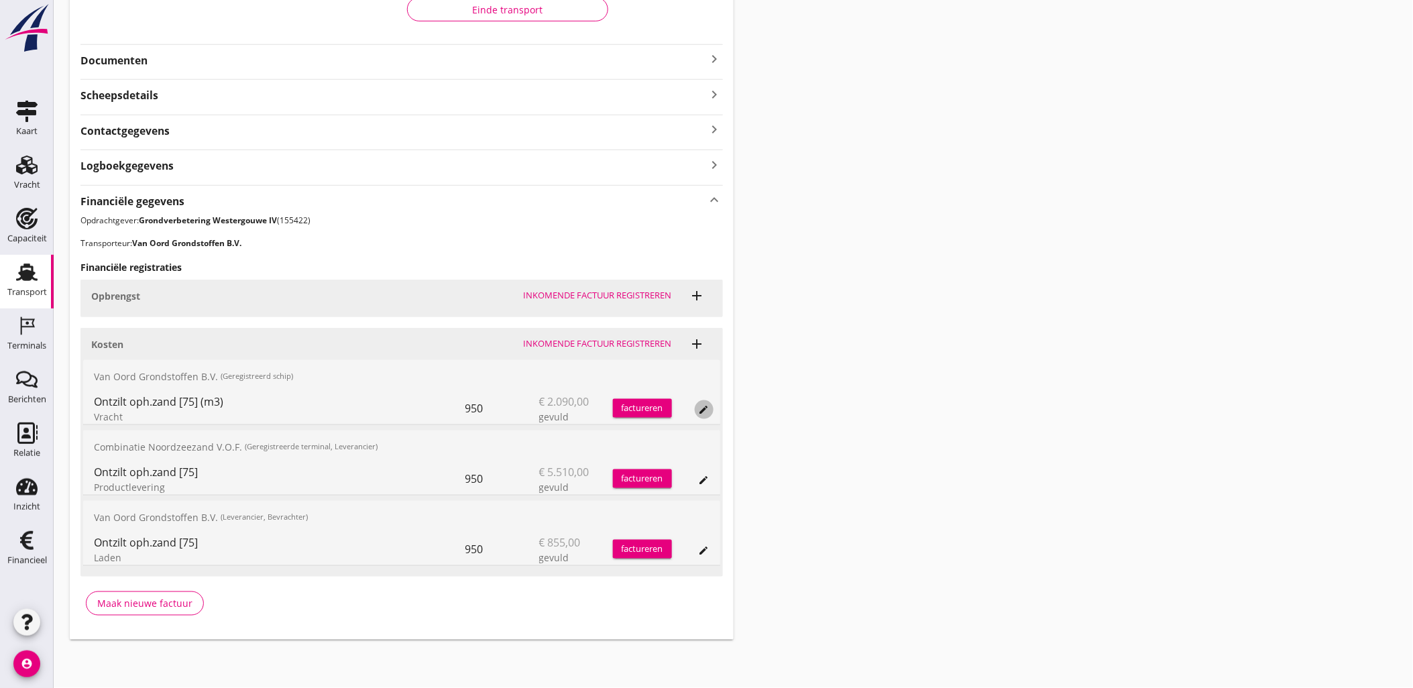
click at [702, 412] on icon "edit" at bounding box center [704, 409] width 11 height 11
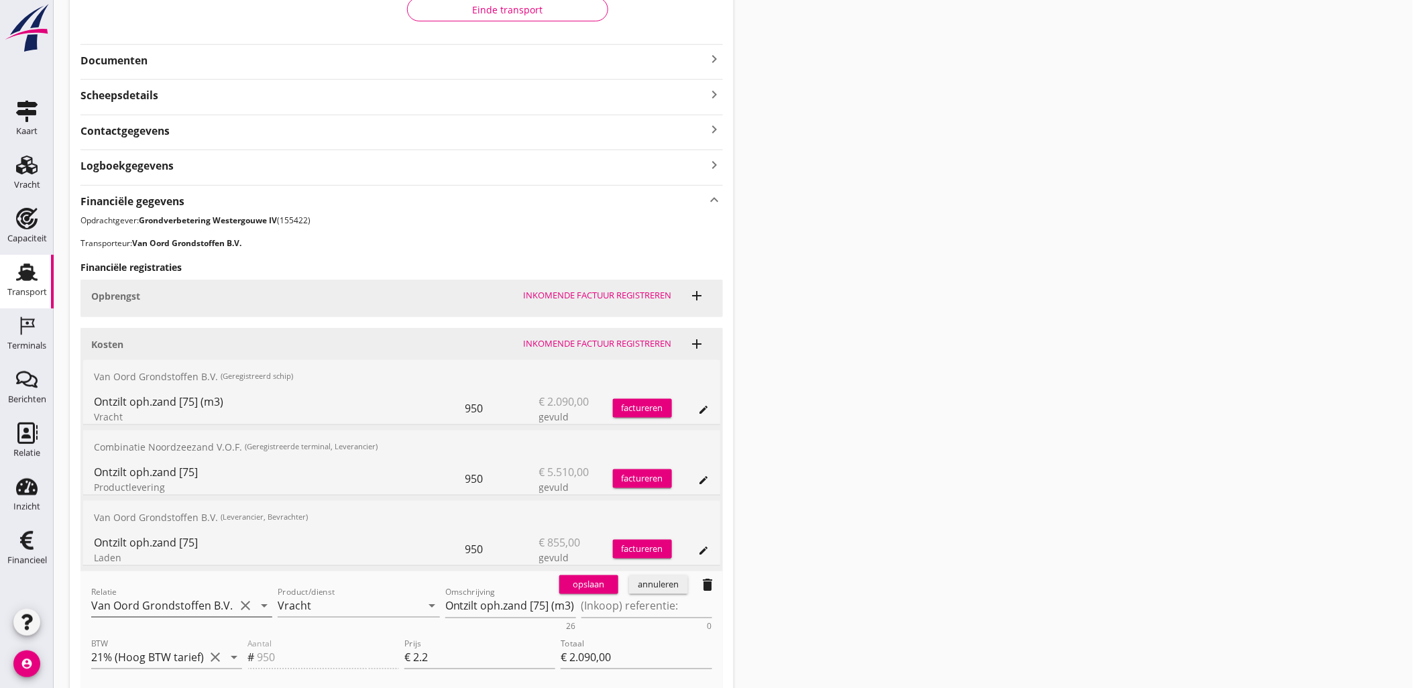
click at [211, 601] on input "Van Oord Grondstoffen B.V." at bounding box center [162, 605] width 143 height 21
click at [172, 640] on div "0231 (Leverancier, Bevrachter)" at bounding box center [182, 647] width 160 height 14
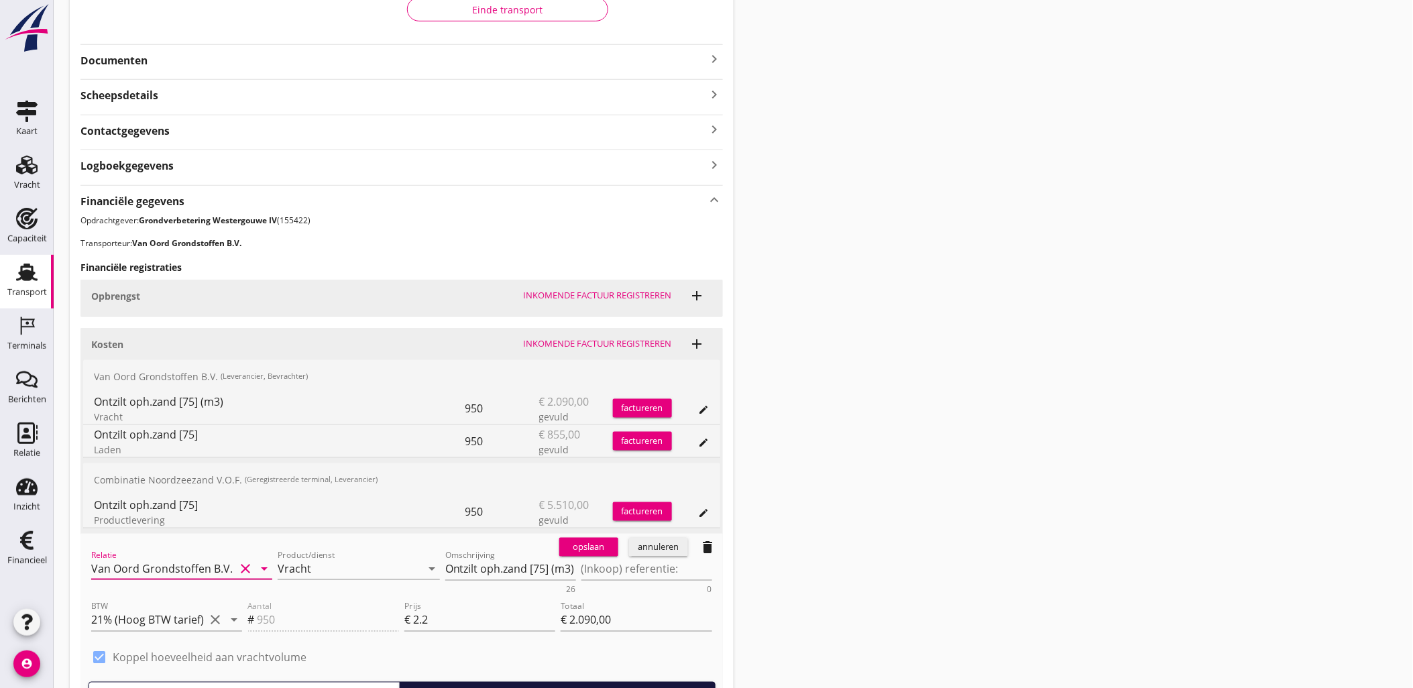
type input "Van Oord Grondstoffen B.V. (0231)"
click at [594, 548] on div "opslaan" at bounding box center [588, 546] width 48 height 13
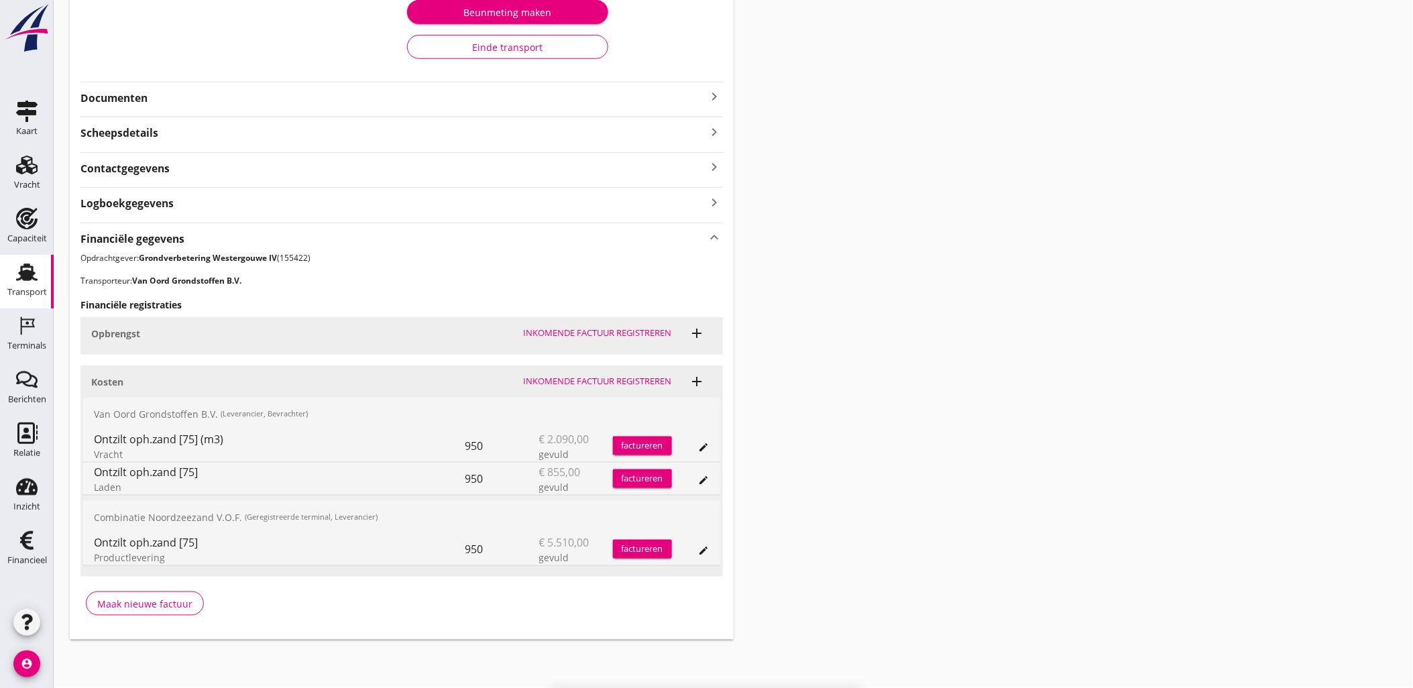
scroll to position [278, 0]
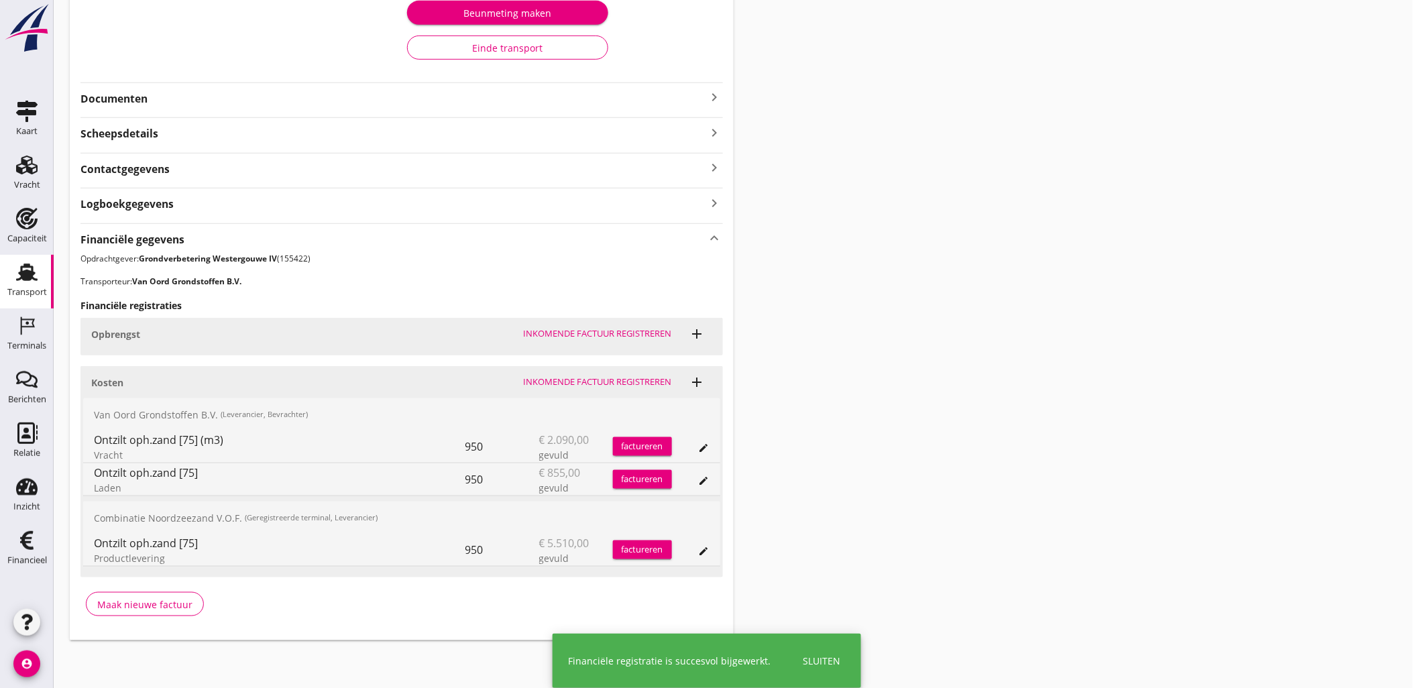
click at [992, 329] on div "Transport overzicht VOG-250532 Taurus (Van Oord) local_gas_station emergency_sh…" at bounding box center [733, 189] width 1359 height 934
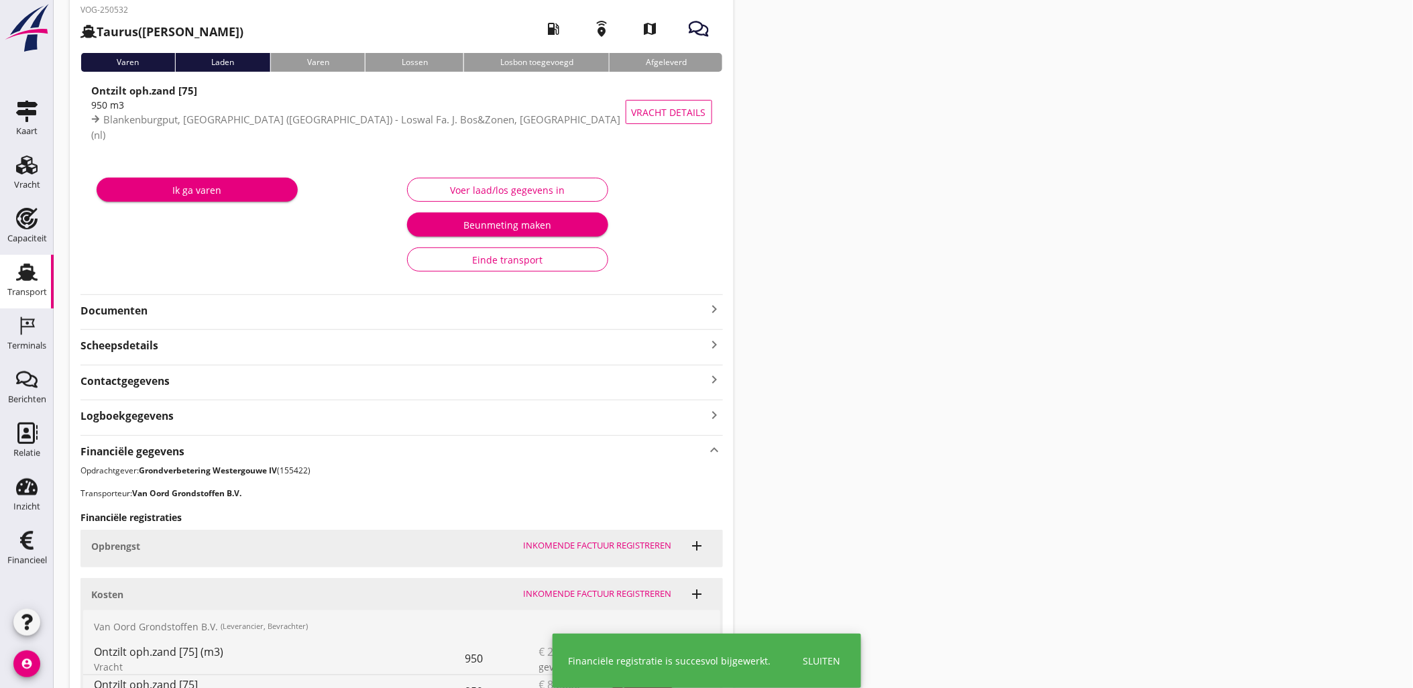
scroll to position [0, 0]
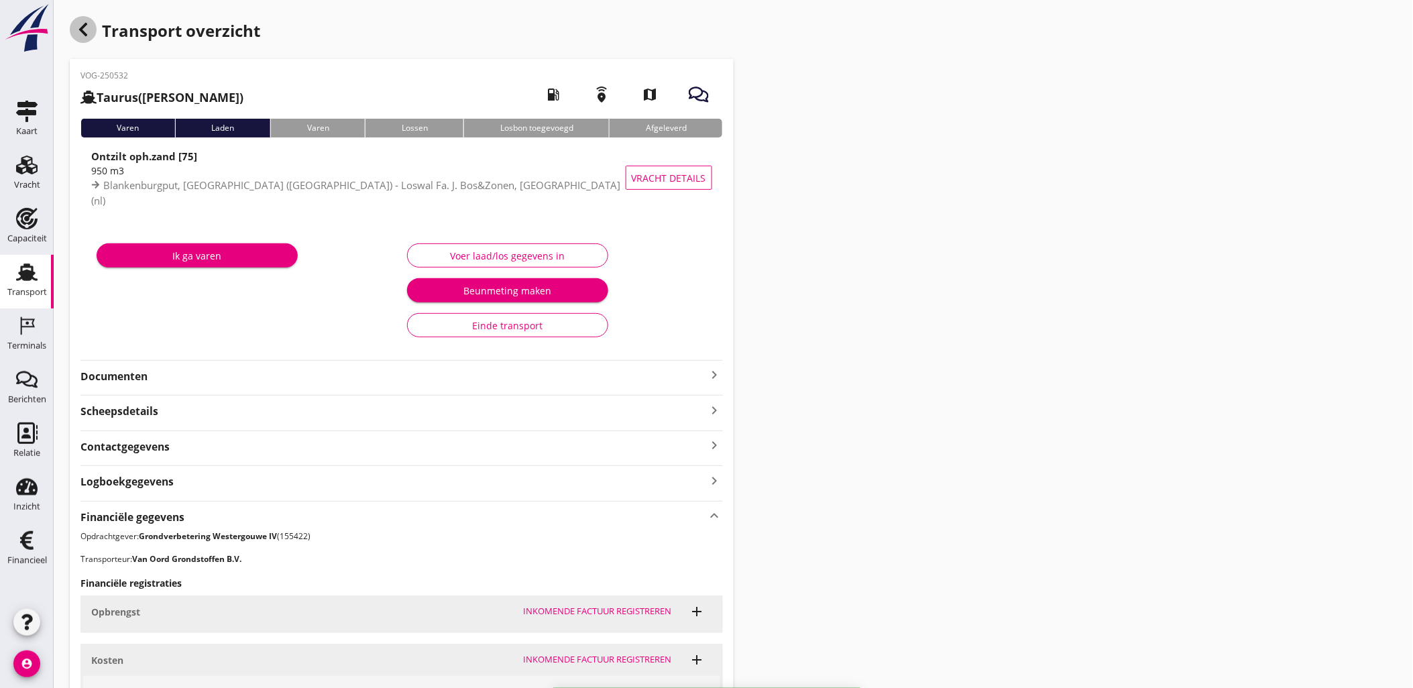
click at [79, 20] on div "button" at bounding box center [83, 29] width 27 height 27
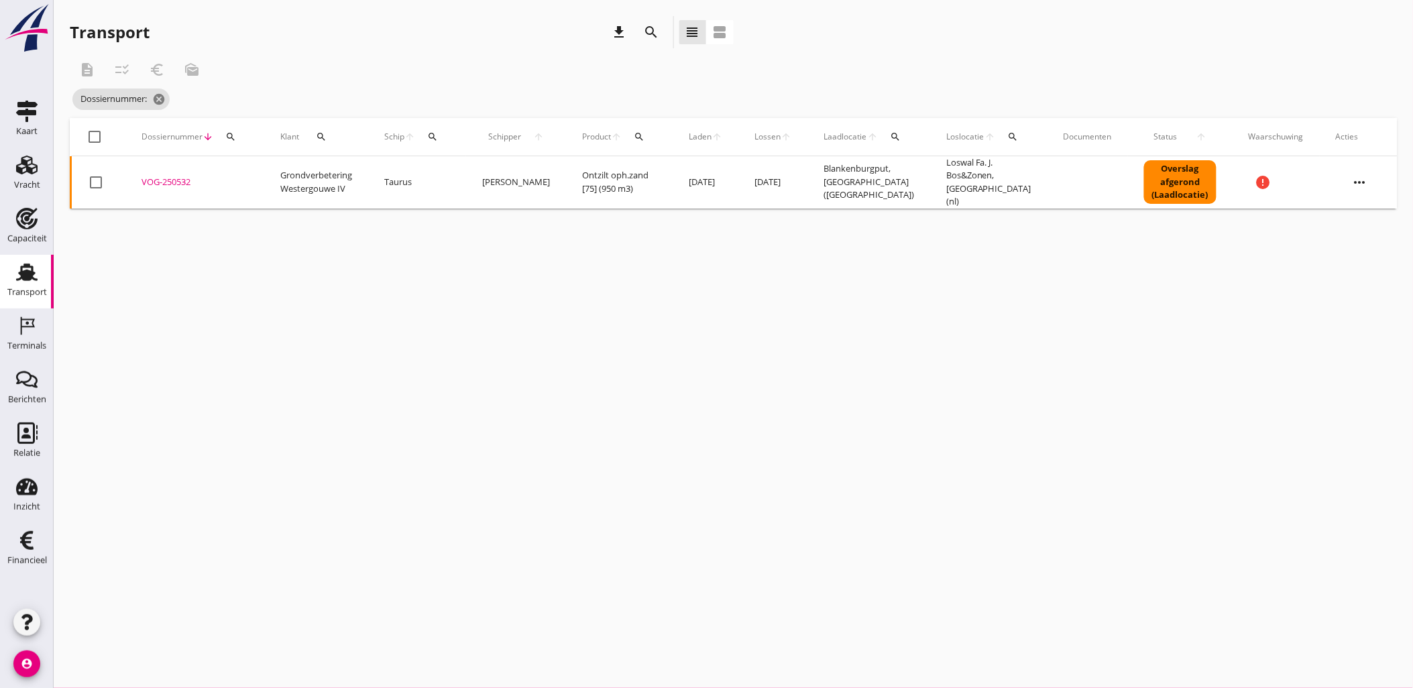
click at [233, 135] on icon "search" at bounding box center [230, 136] width 11 height 11
click at [292, 178] on input "Zoeken op dossiernummer..." at bounding box center [292, 175] width 139 height 21
paste input "VOG-250536"
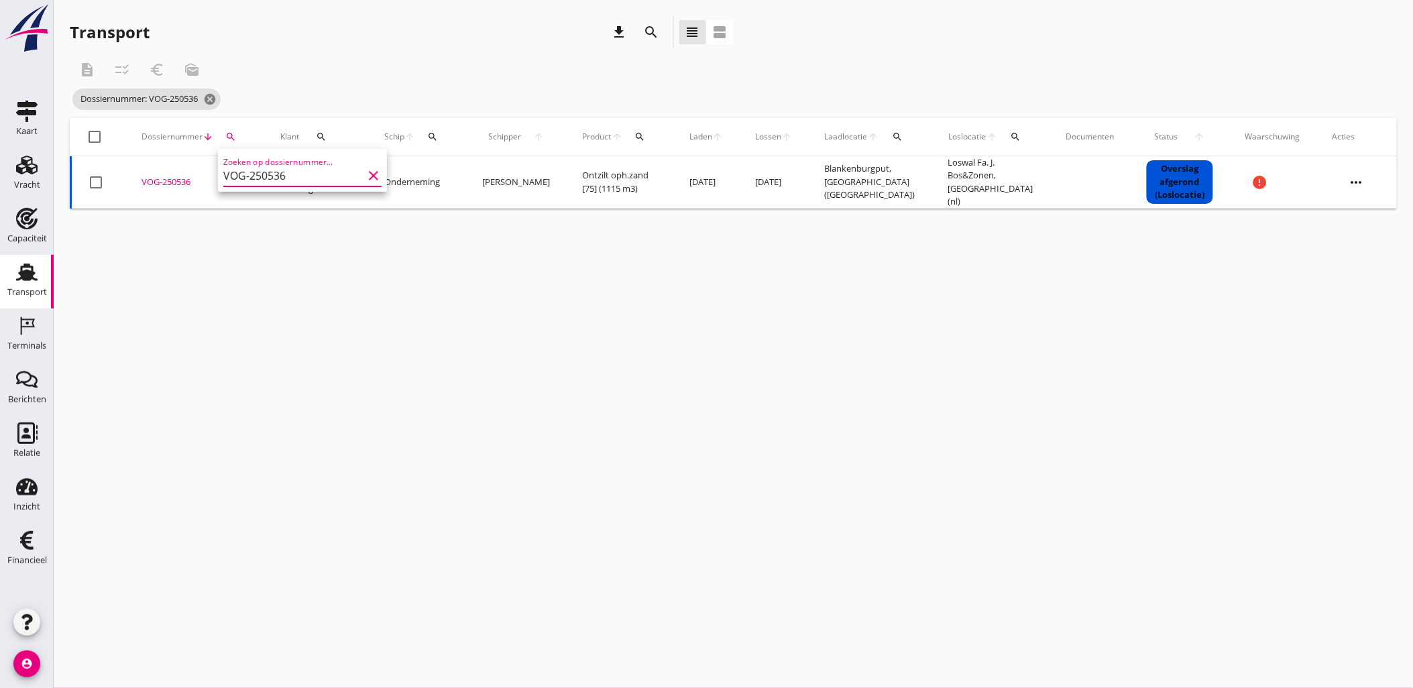
type input "VOG-250536"
click at [173, 181] on div "VOG-250536" at bounding box center [194, 182] width 107 height 13
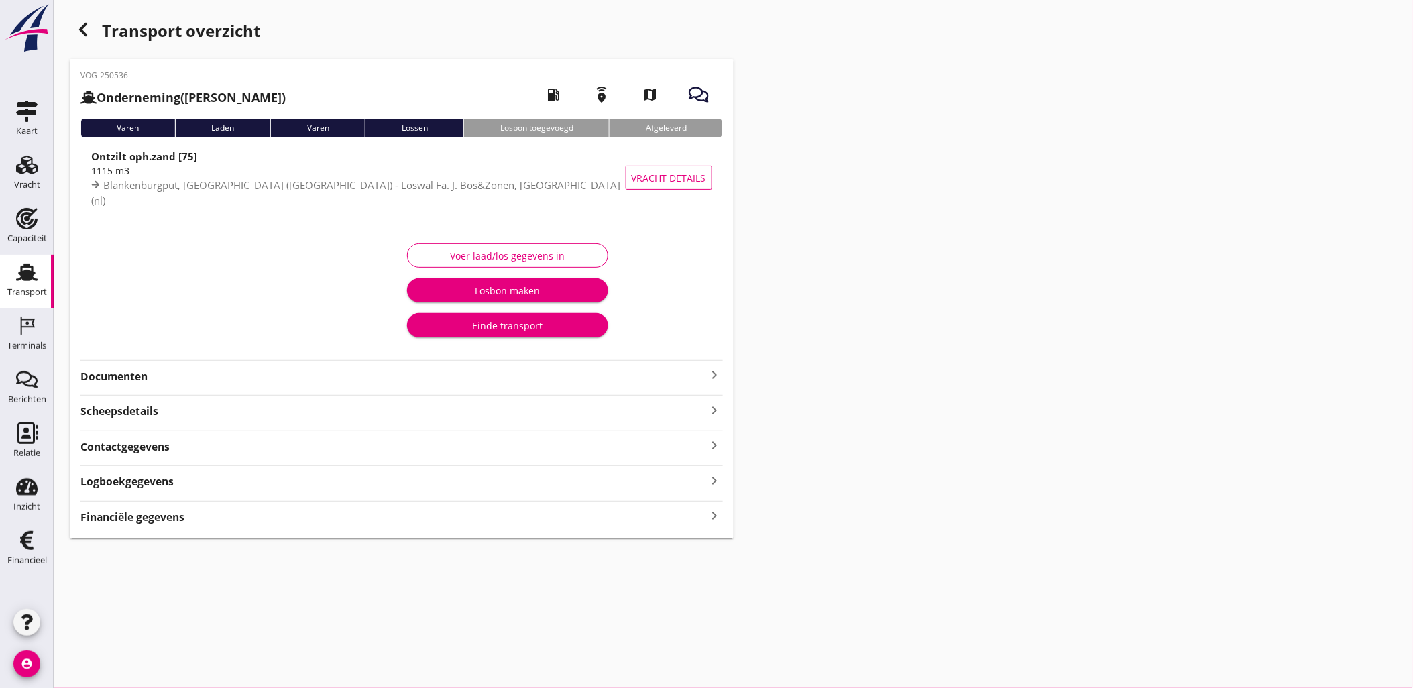
click at [170, 520] on strong "Financiële gegevens" at bounding box center [132, 517] width 104 height 15
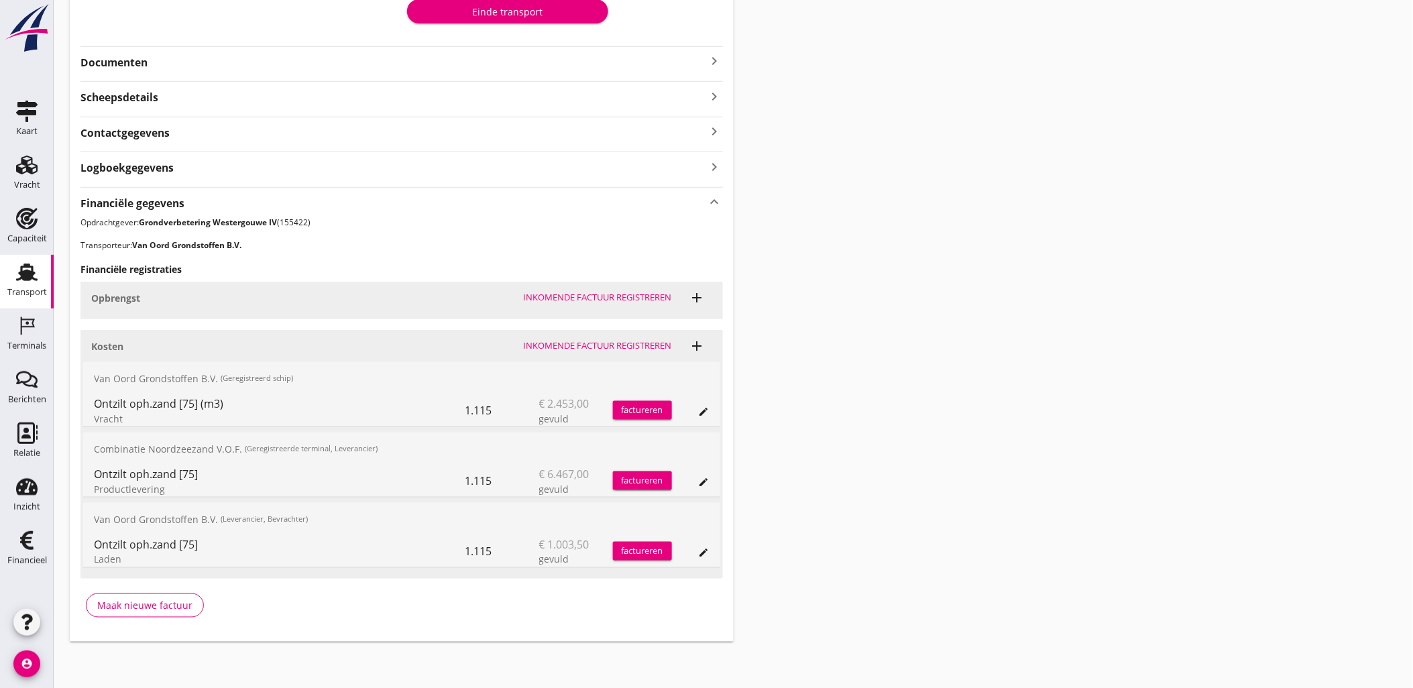
scroll to position [350, 0]
click at [701, 408] on icon "edit" at bounding box center [704, 410] width 11 height 11
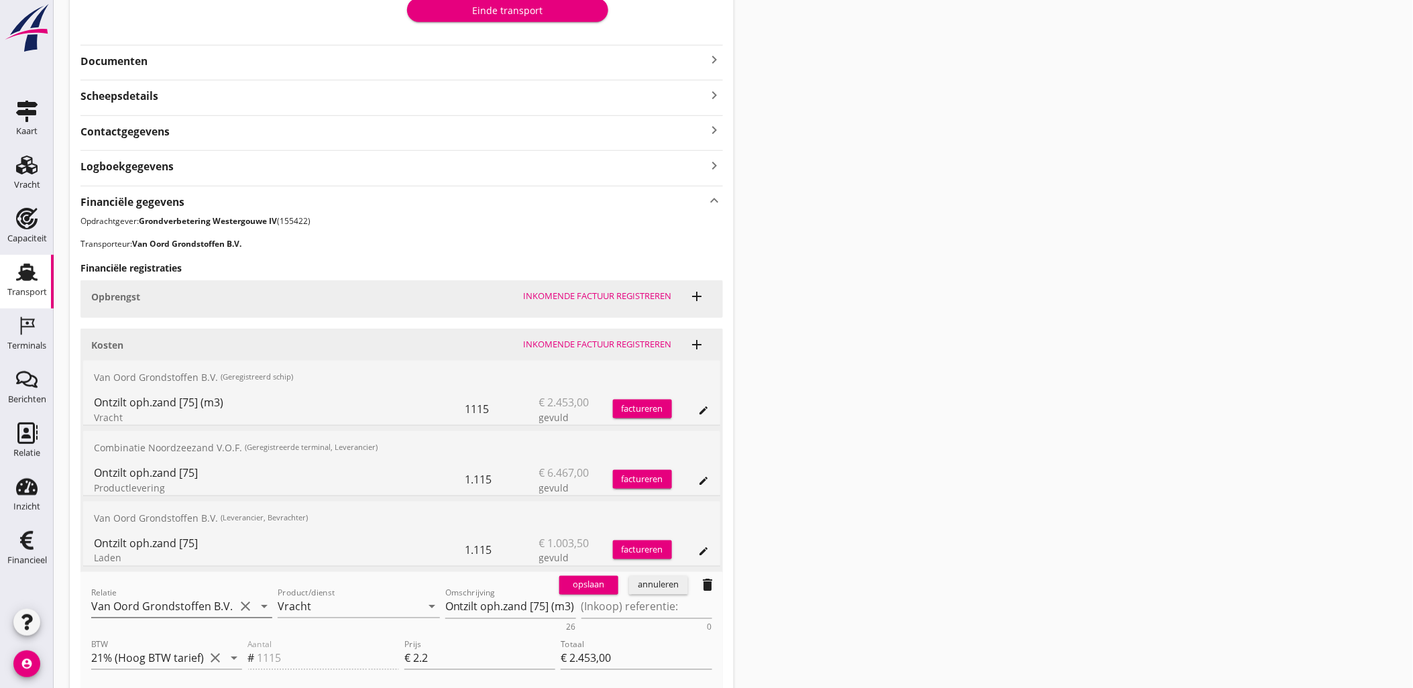
click at [184, 605] on input "Van Oord Grondstoffen B.V." at bounding box center [162, 606] width 143 height 21
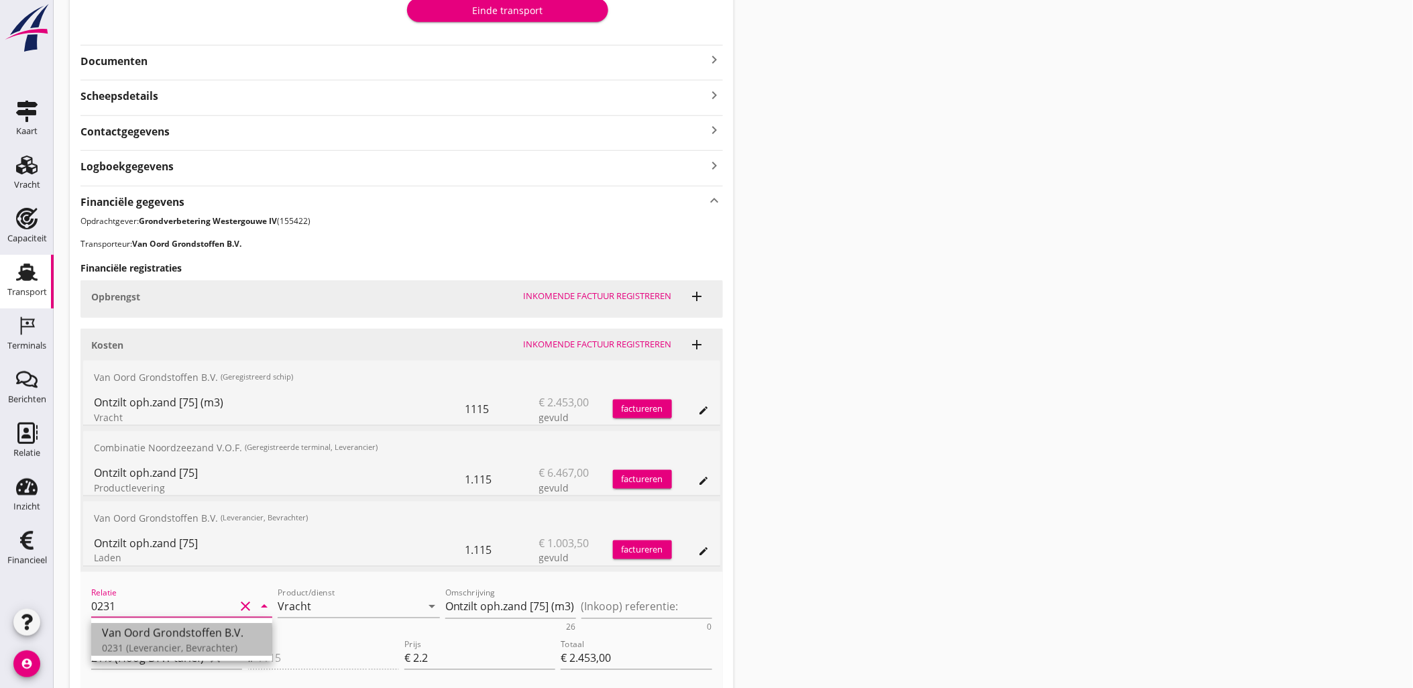
click at [192, 633] on div "Van Oord Grondstoffen B.V." at bounding box center [182, 633] width 160 height 16
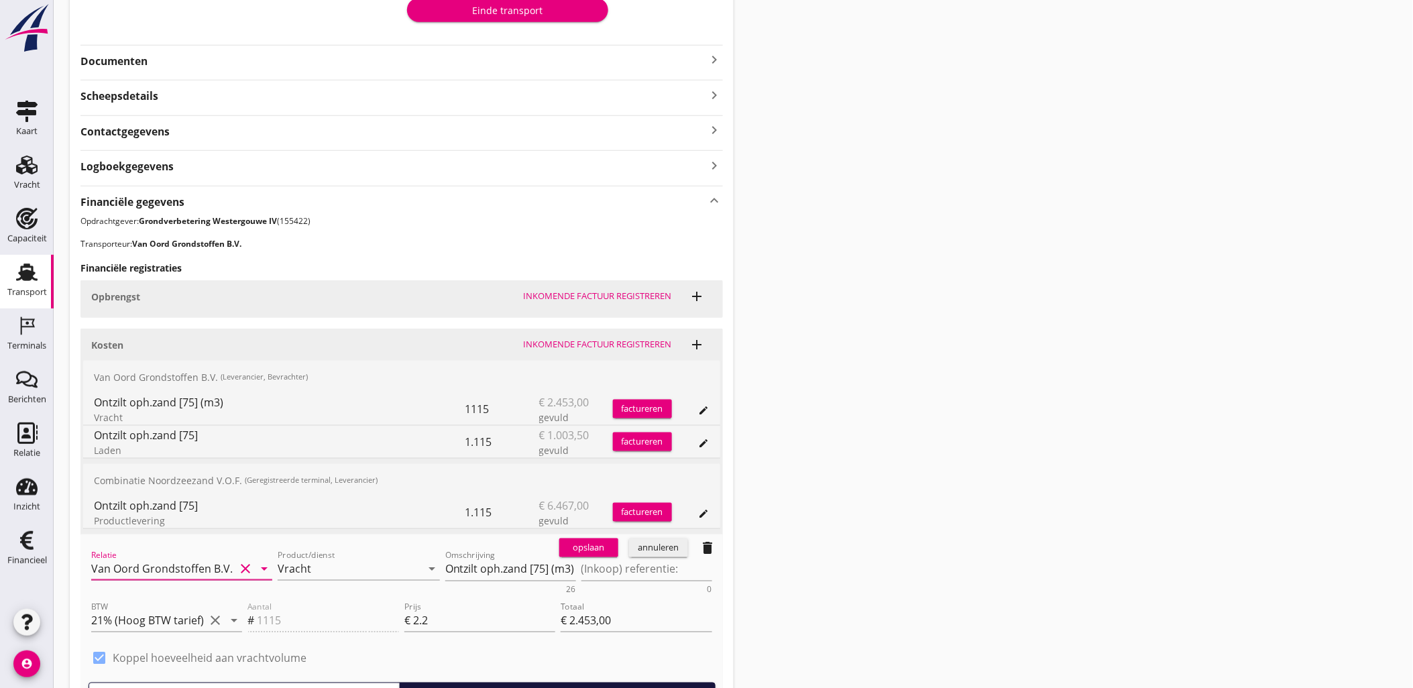
type input "Van Oord Grondstoffen B.V. (0231)"
click at [581, 550] on div "opslaan" at bounding box center [588, 547] width 48 height 13
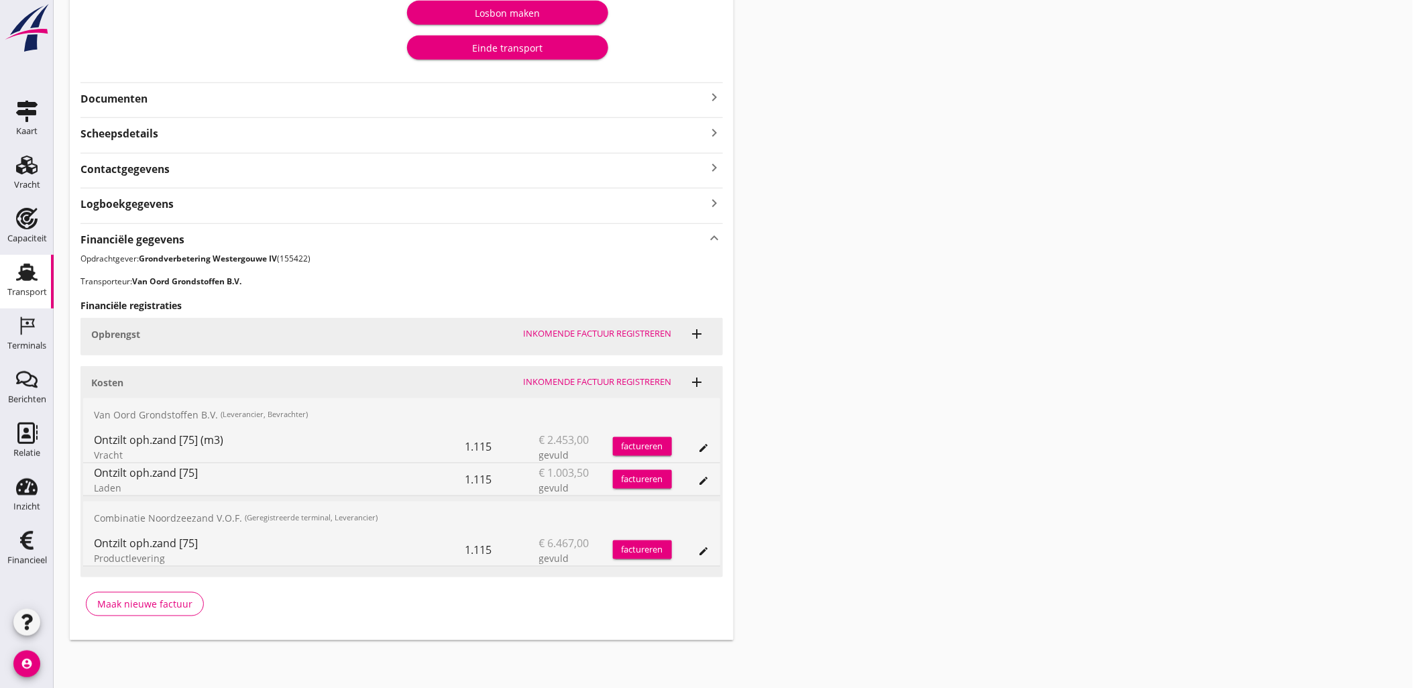
click at [922, 383] on div "Transport overzicht VOG-250536 Onderneming (Dino Martins) local_gas_station eme…" at bounding box center [733, 172] width 1359 height 969
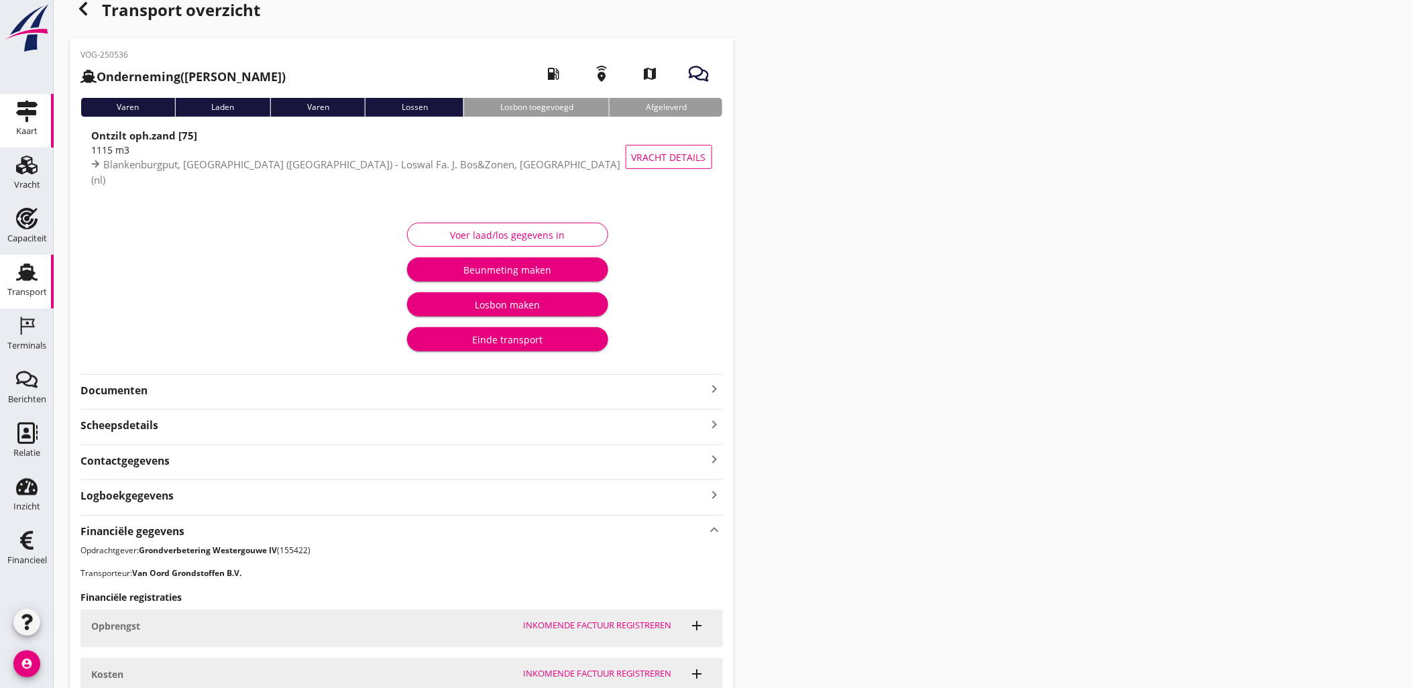
scroll to position [15, 0]
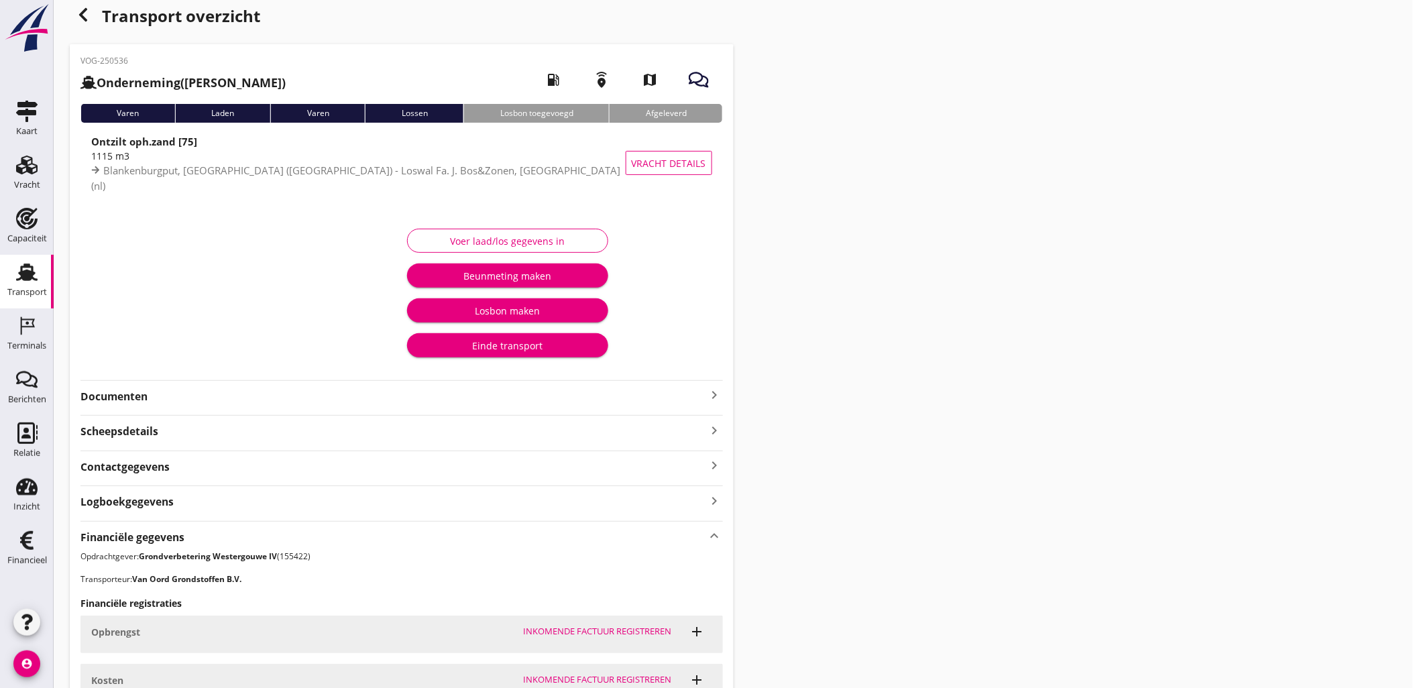
click at [88, 15] on icon "button" at bounding box center [83, 15] width 16 height 16
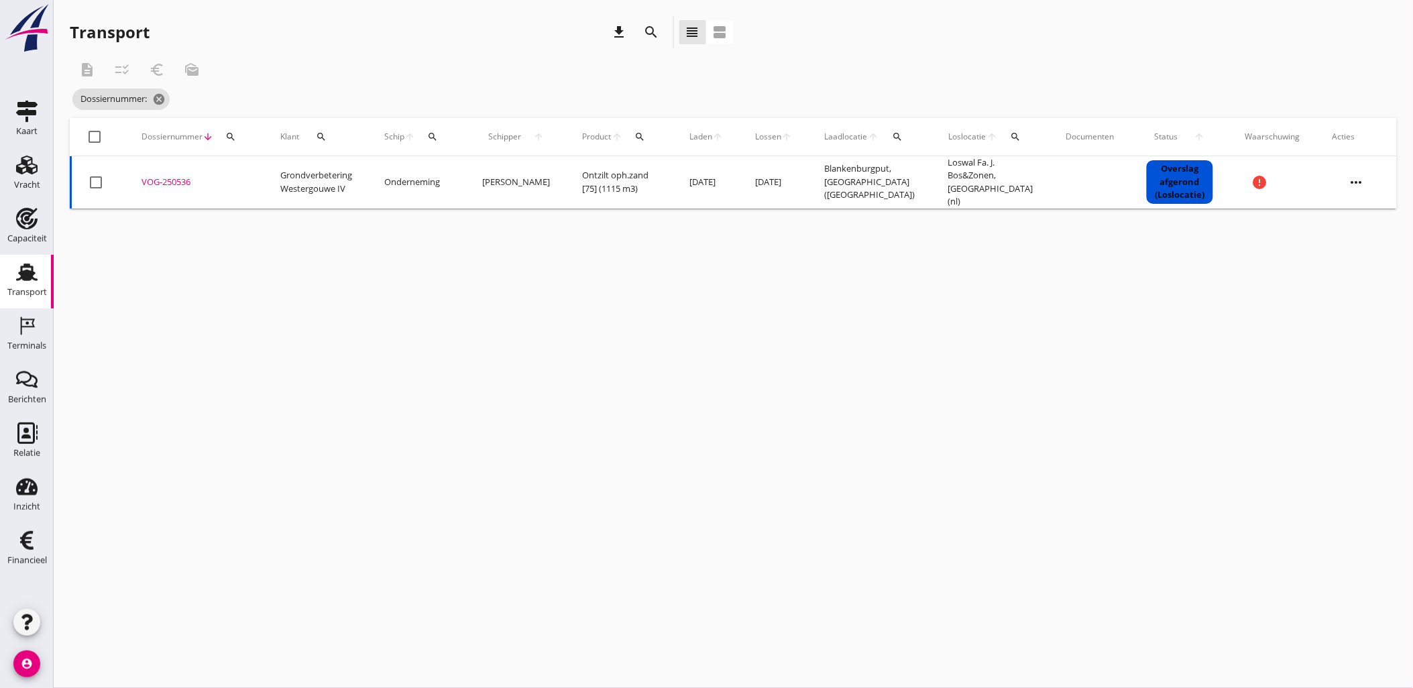
click at [237, 141] on button "search" at bounding box center [231, 137] width 24 height 24
click at [269, 176] on input "Zoeken op dossiernummer..." at bounding box center [292, 175] width 139 height 21
paste input "VOG-250537"
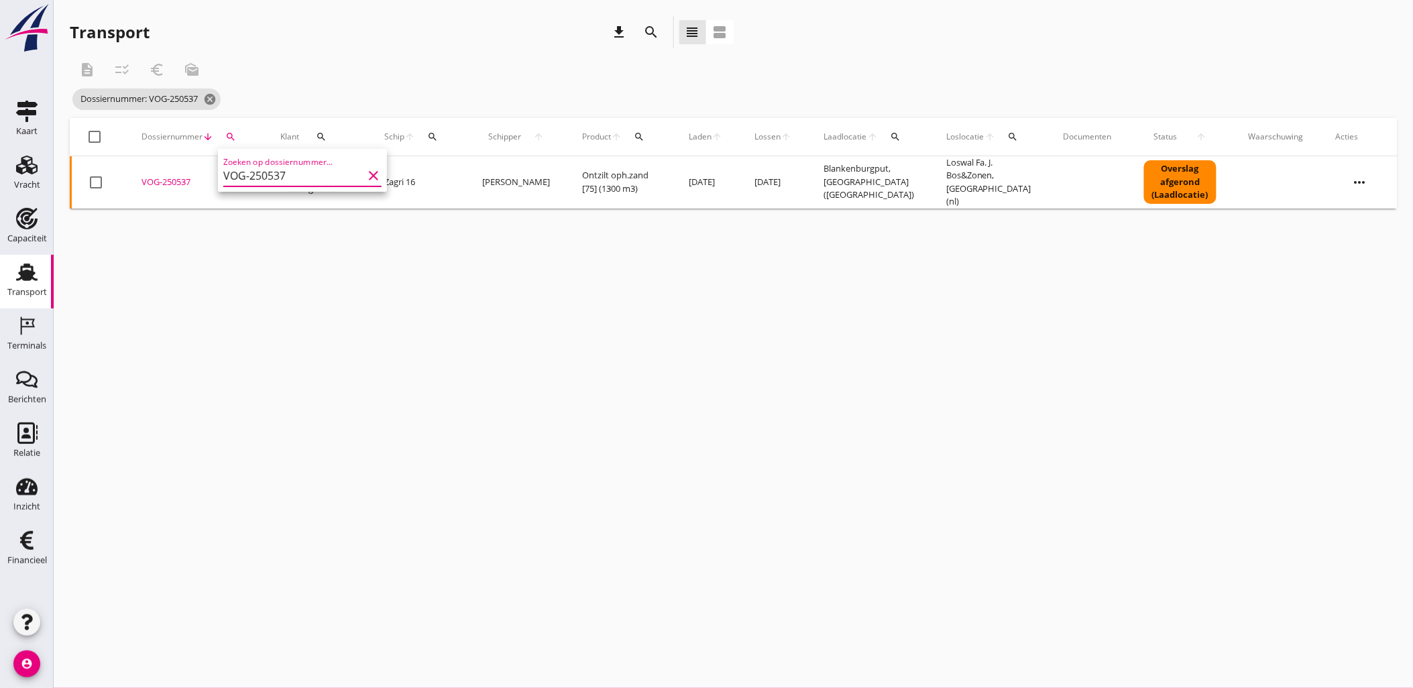
type input "VOG-250537"
click at [180, 179] on div "VOG-250537" at bounding box center [194, 182] width 107 height 13
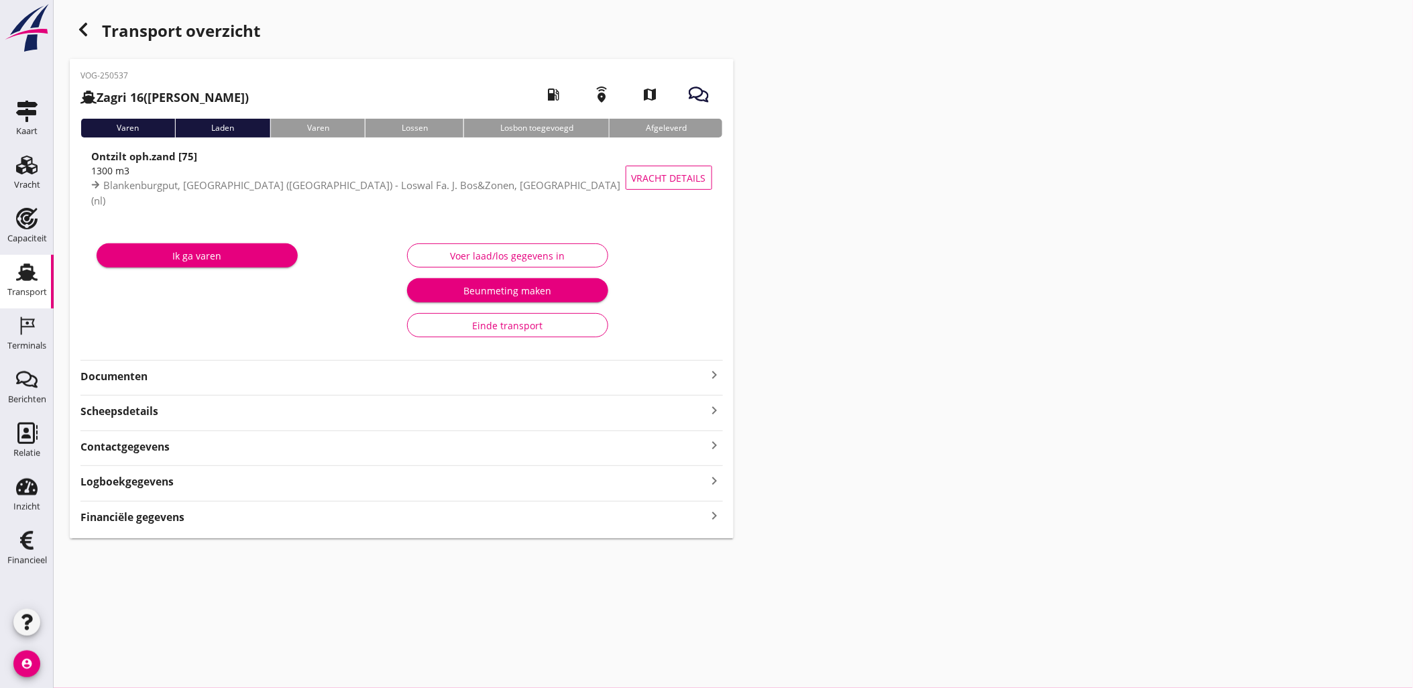
click at [145, 523] on strong "Financiële gegevens" at bounding box center [132, 517] width 104 height 15
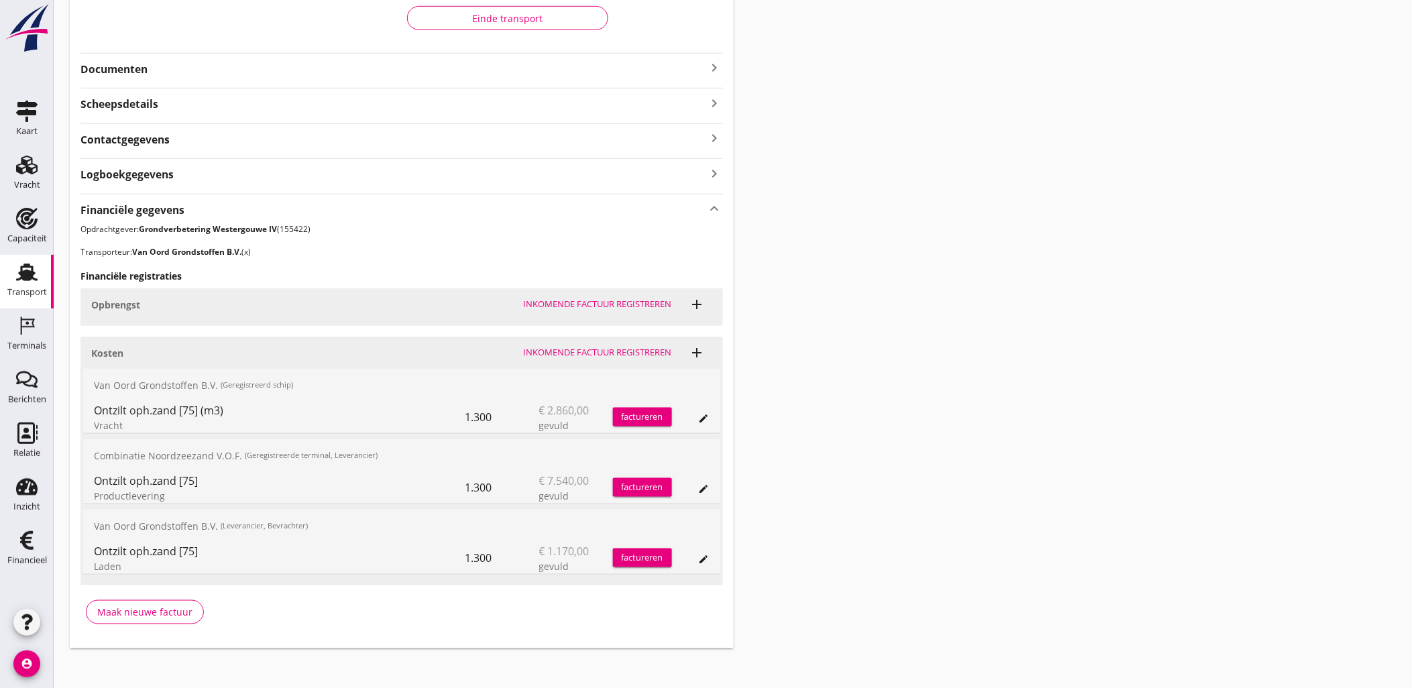
scroll to position [316, 0]
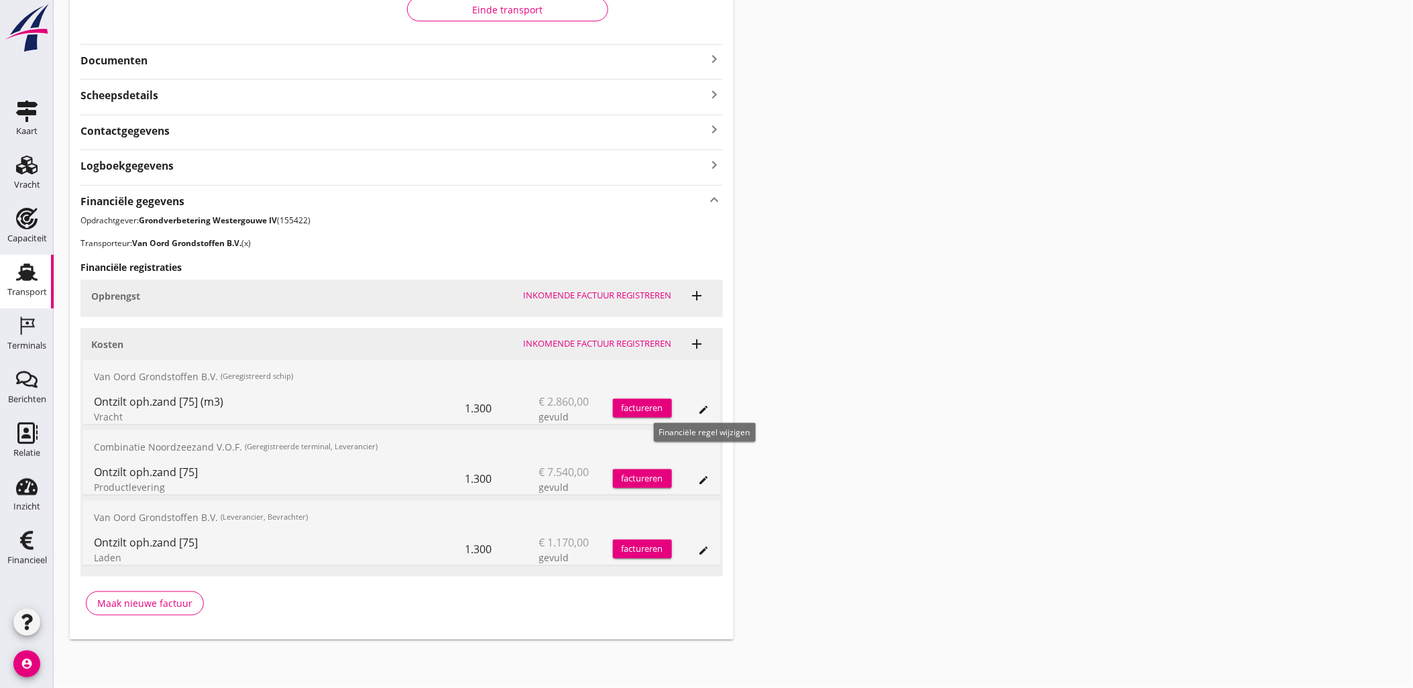
click at [695, 410] on div "edit" at bounding box center [704, 409] width 19 height 11
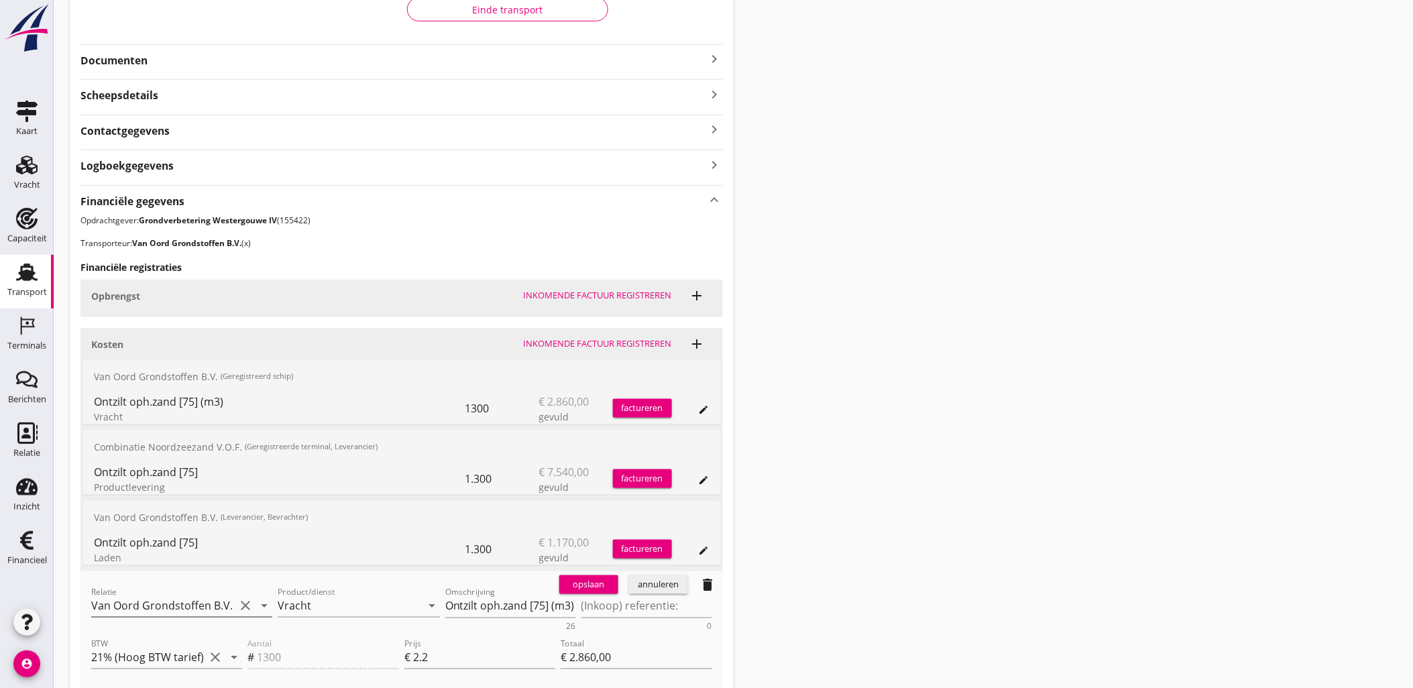
click at [198, 597] on input "Van Oord Grondstoffen B.V. (x)" at bounding box center [162, 605] width 143 height 21
click at [178, 630] on div "Van Oord Grondstoffen B.V." at bounding box center [182, 632] width 160 height 16
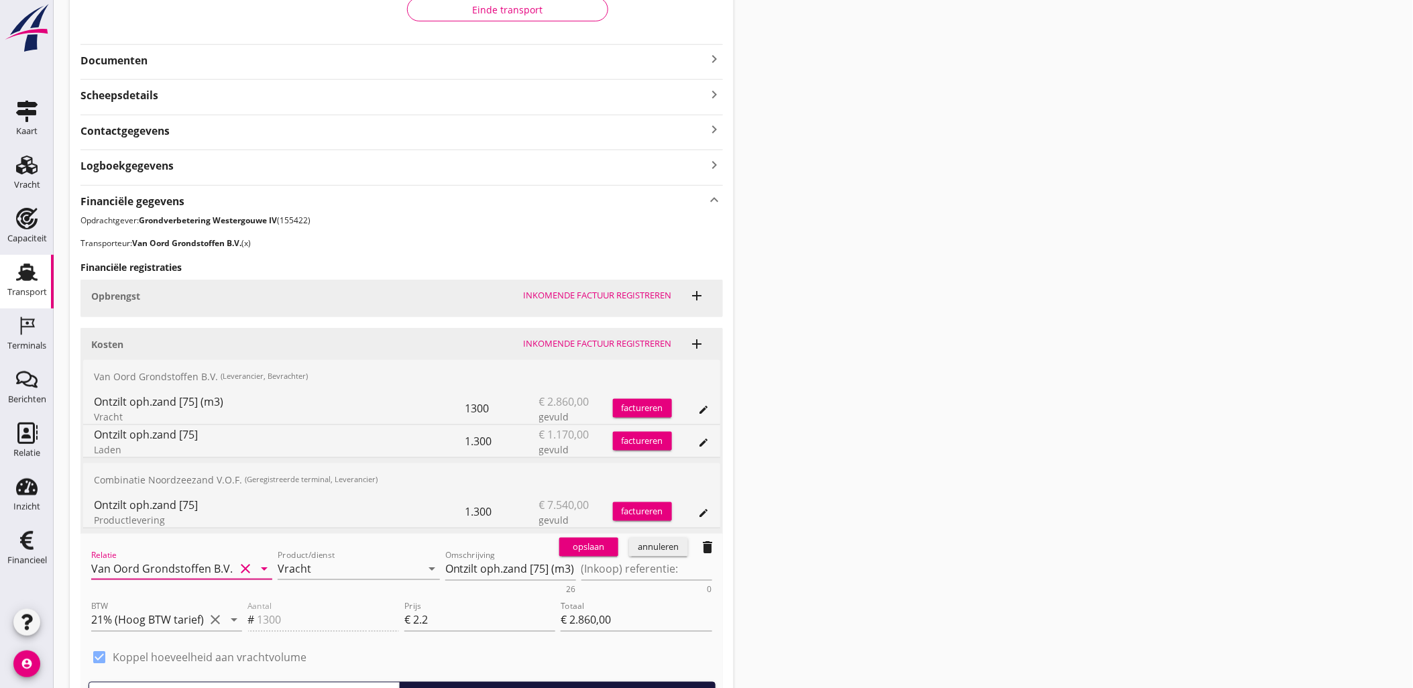
type input "Van Oord Grondstoffen B.V. (0231)"
click at [581, 546] on div "opslaan" at bounding box center [588, 546] width 48 height 13
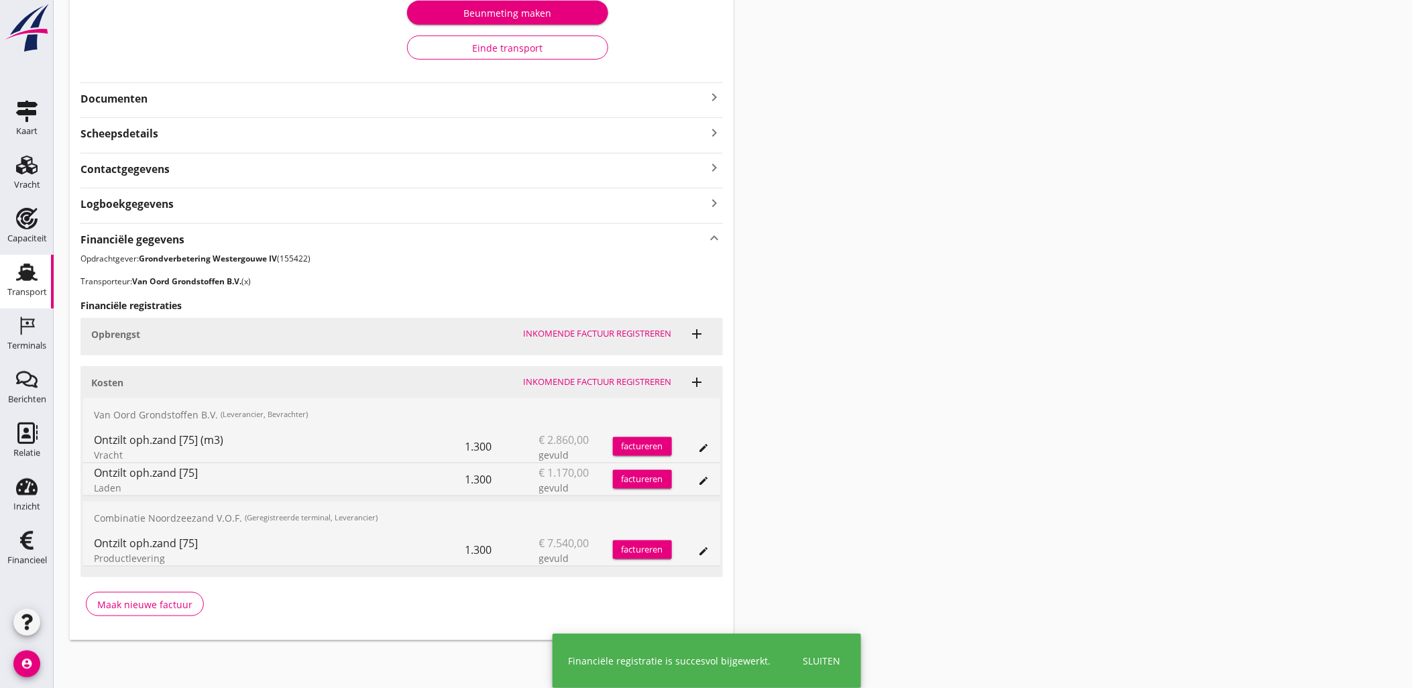
drag, startPoint x: 1090, startPoint y: 196, endPoint x: 934, endPoint y: 180, distance: 157.1
click at [1090, 196] on div "Transport overzicht VOG-250537 Zagri 16 (Maarten Bakker) local_gas_station emer…" at bounding box center [733, 189] width 1359 height 934
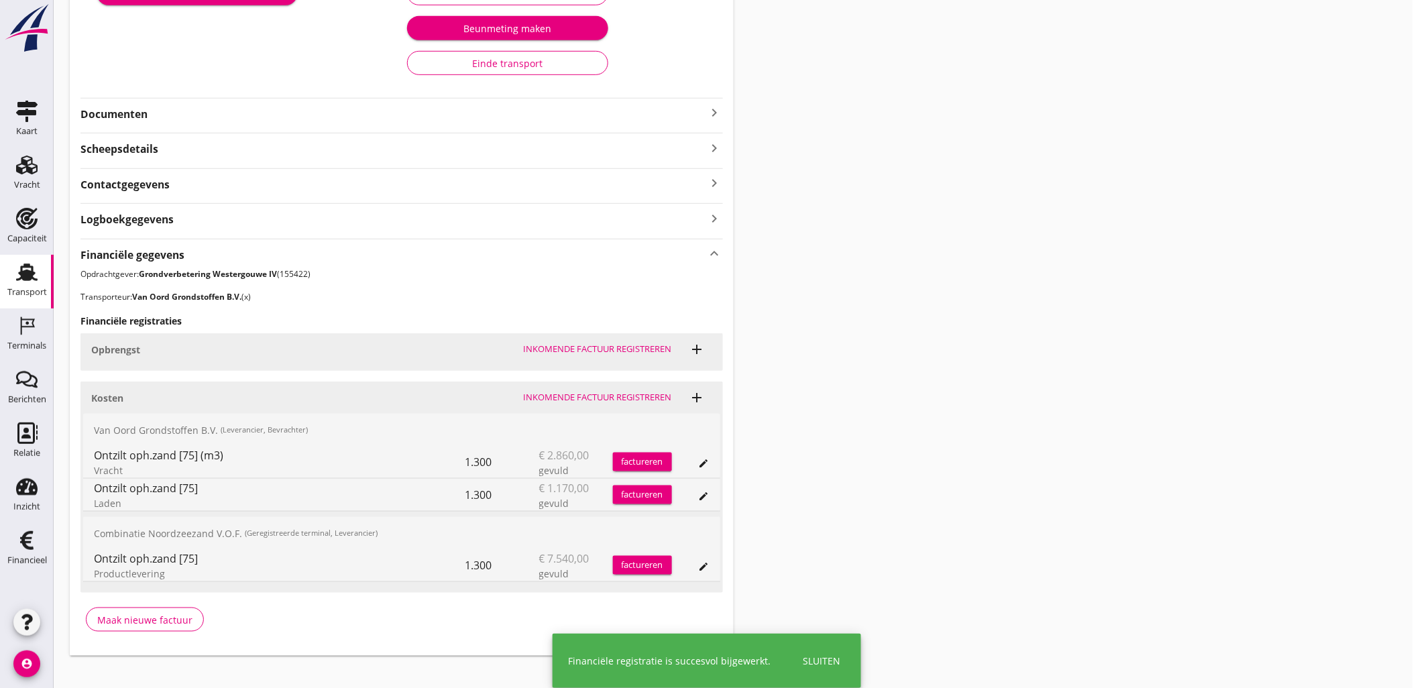
scroll to position [0, 0]
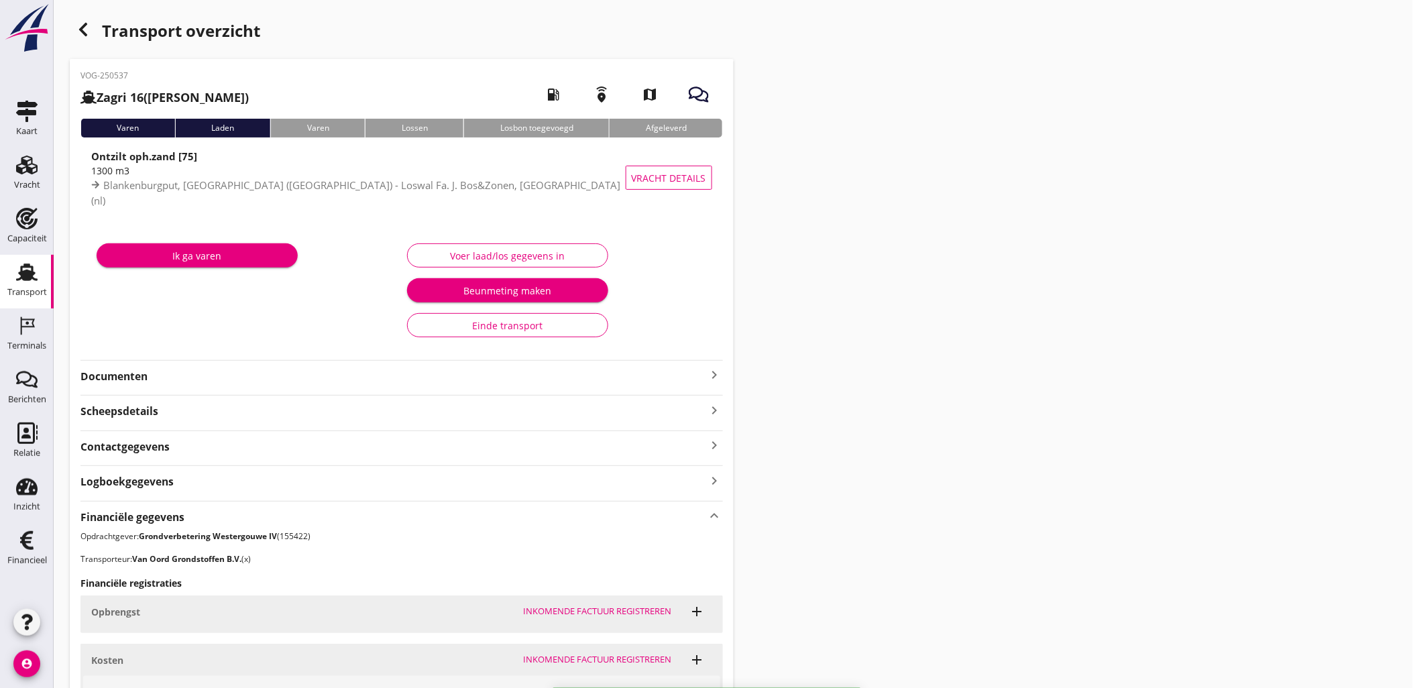
click at [78, 29] on icon "button" at bounding box center [83, 29] width 16 height 16
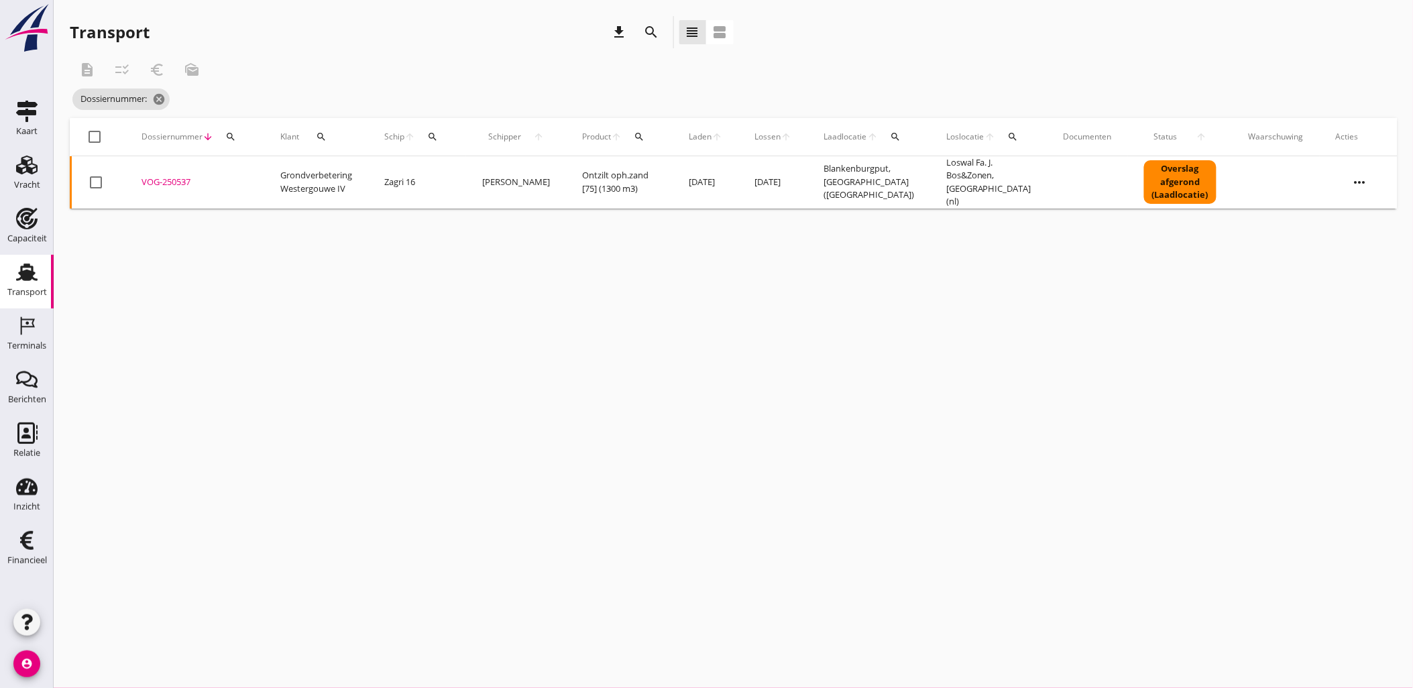
click at [239, 138] on div "search" at bounding box center [231, 136] width 24 height 11
click at [253, 177] on input "Zoeken op dossiernummer..." at bounding box center [292, 175] width 139 height 21
paste input "VOG-250539"
type input "VOG-250539"
click at [170, 178] on div "VOG-250539" at bounding box center [194, 182] width 107 height 13
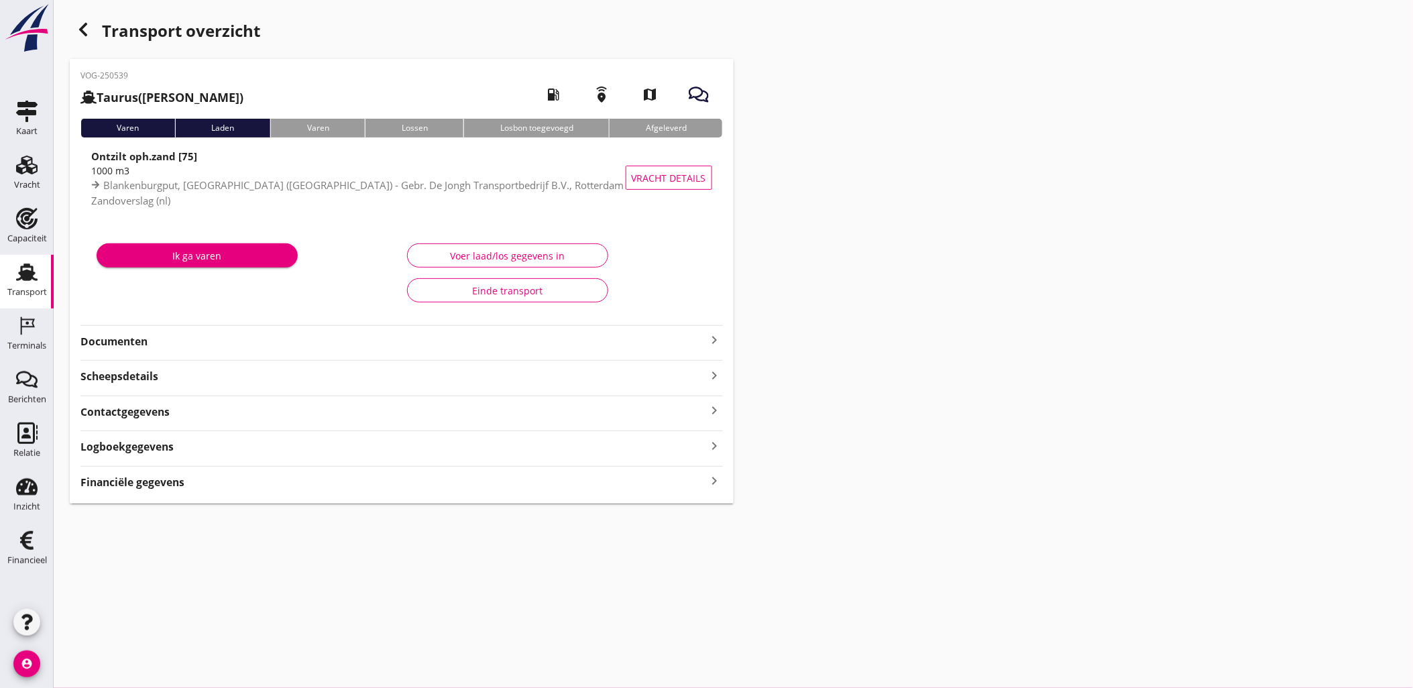
click at [245, 493] on div "VOG-250539 Taurus (Van Oord) local_gas_station emergency_share map Varen Laden …" at bounding box center [402, 281] width 664 height 444
click at [241, 485] on div "Financiële gegevens keyboard_arrow_right" at bounding box center [401, 481] width 642 height 18
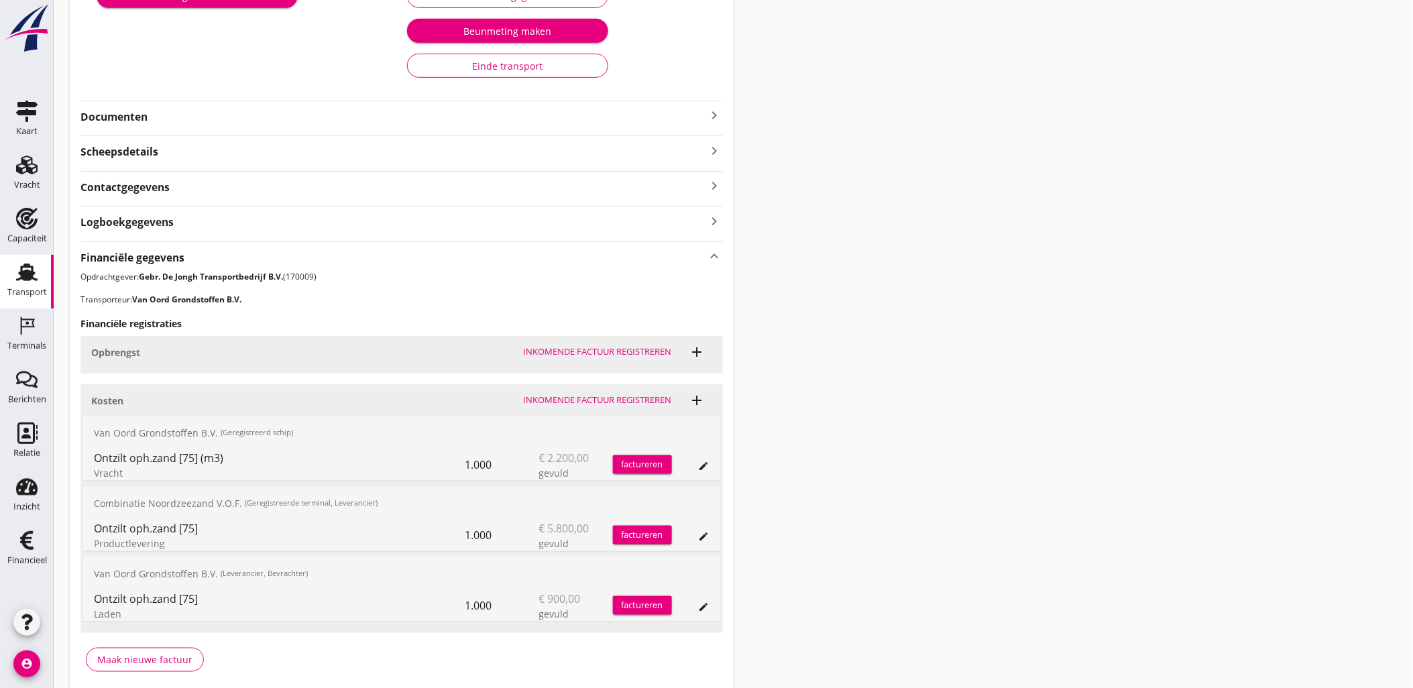
scroll to position [316, 0]
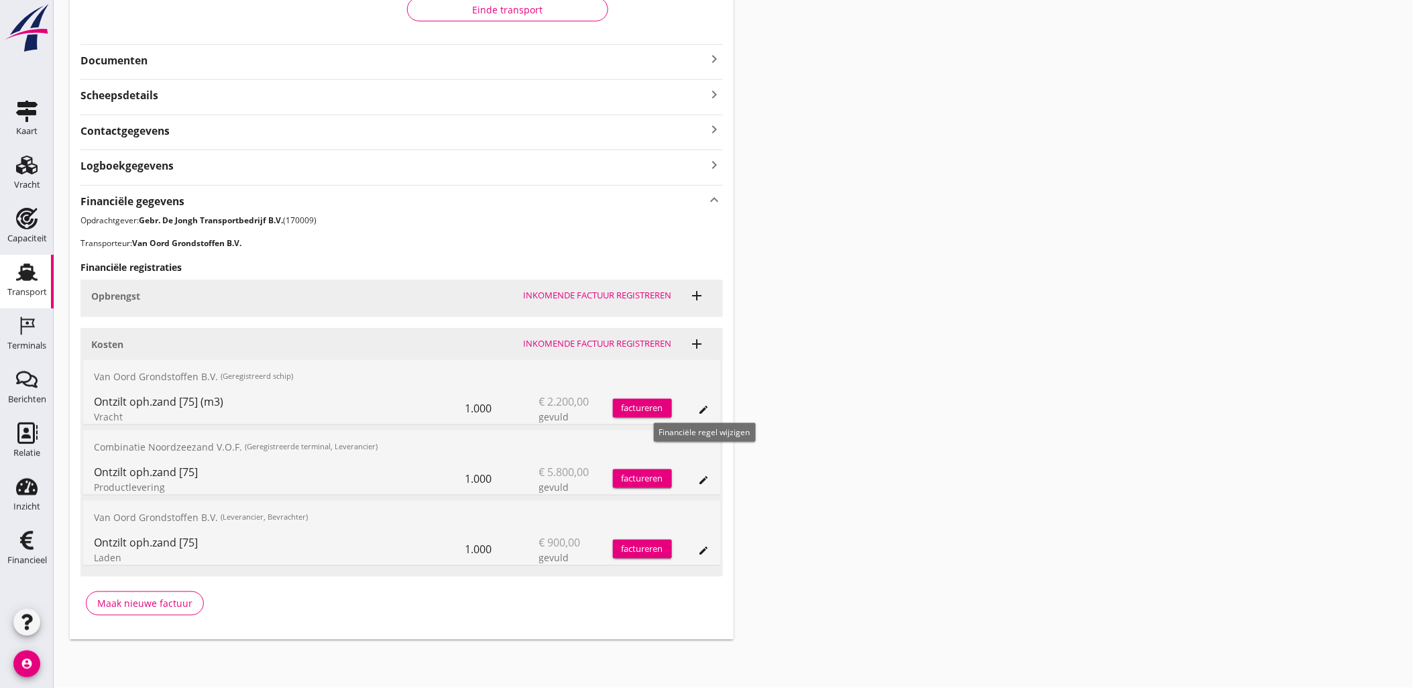
click at [707, 410] on icon "edit" at bounding box center [704, 409] width 11 height 11
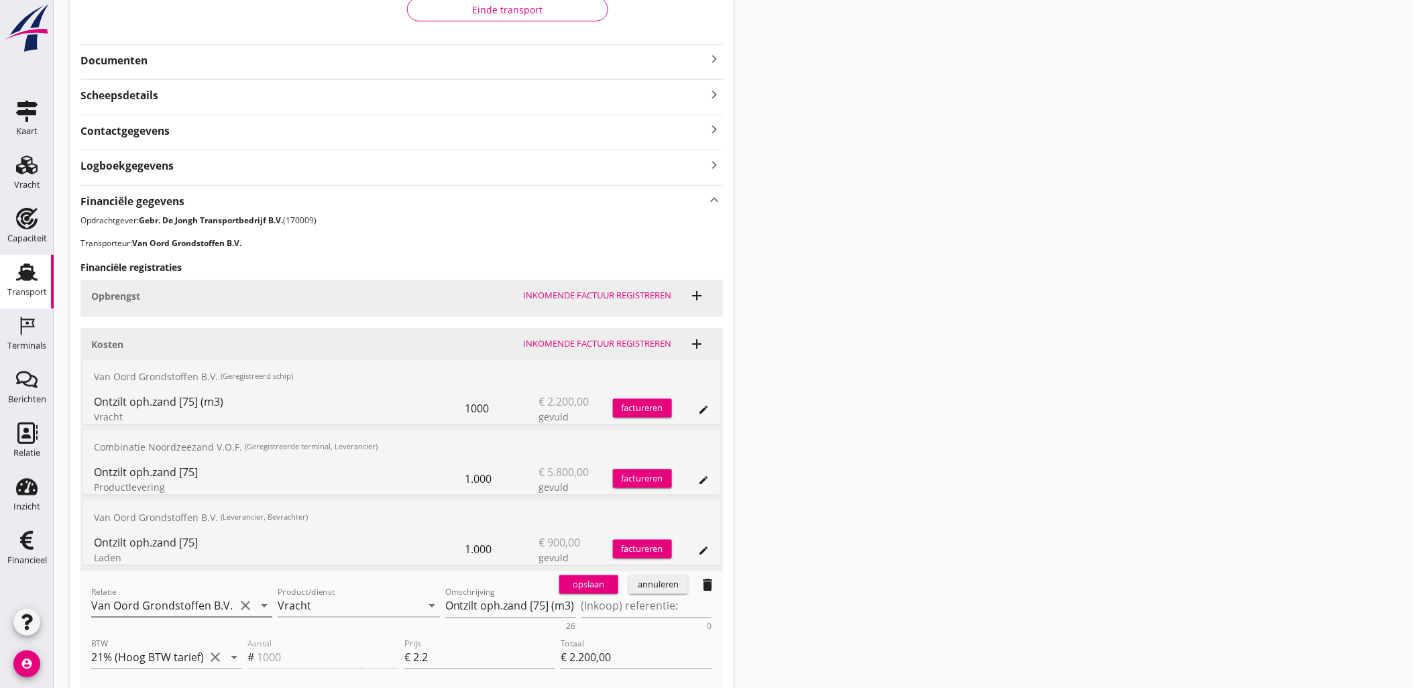
click at [182, 597] on input "Van Oord Grondstoffen B.V." at bounding box center [162, 605] width 143 height 21
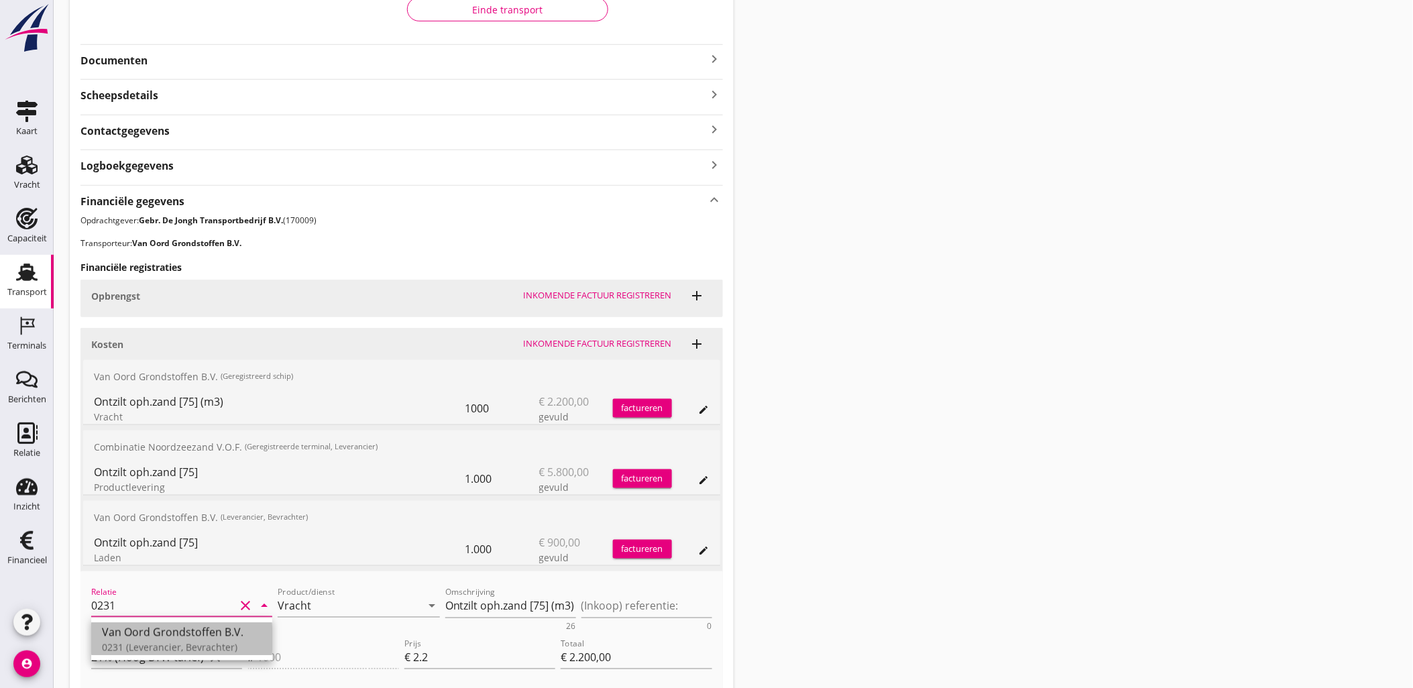
click at [158, 644] on div "0231 (Leverancier, Bevrachter)" at bounding box center [182, 647] width 160 height 14
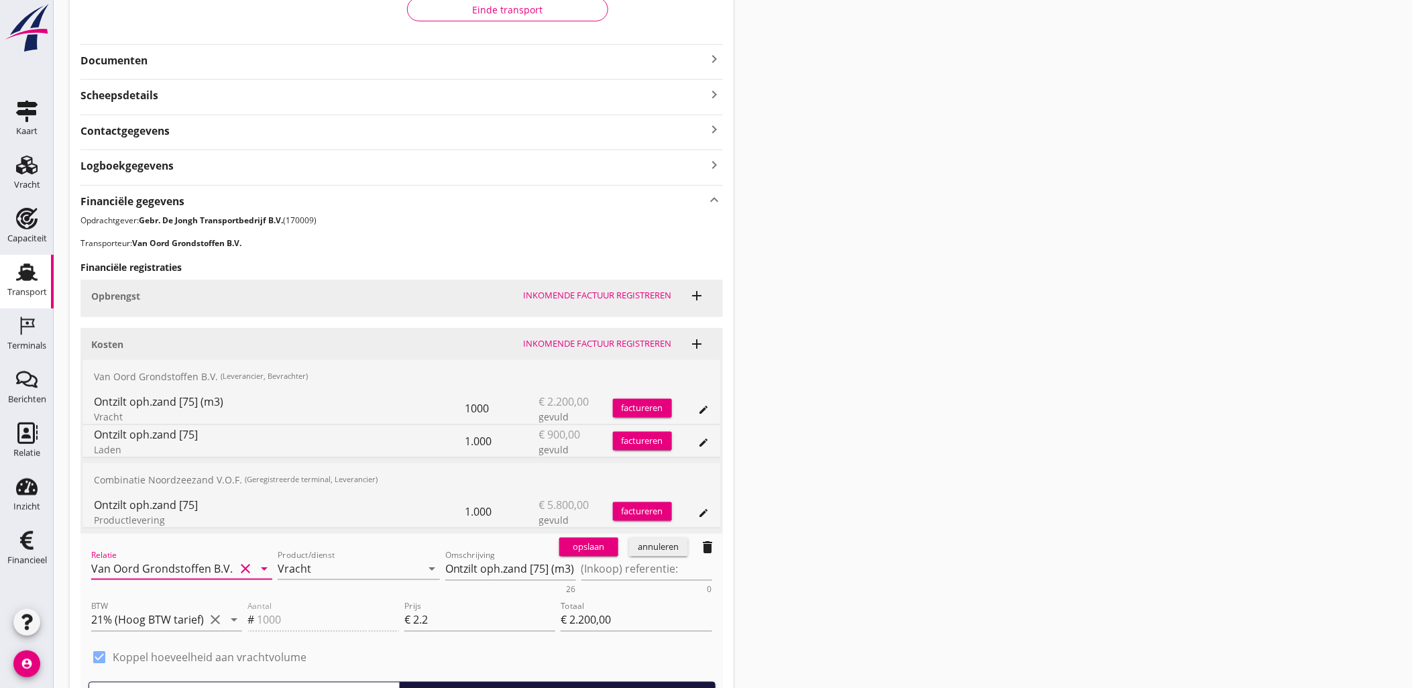
type input "Van Oord Grondstoffen B.V. (0231)"
click at [577, 551] on div "opslaan" at bounding box center [588, 546] width 48 height 13
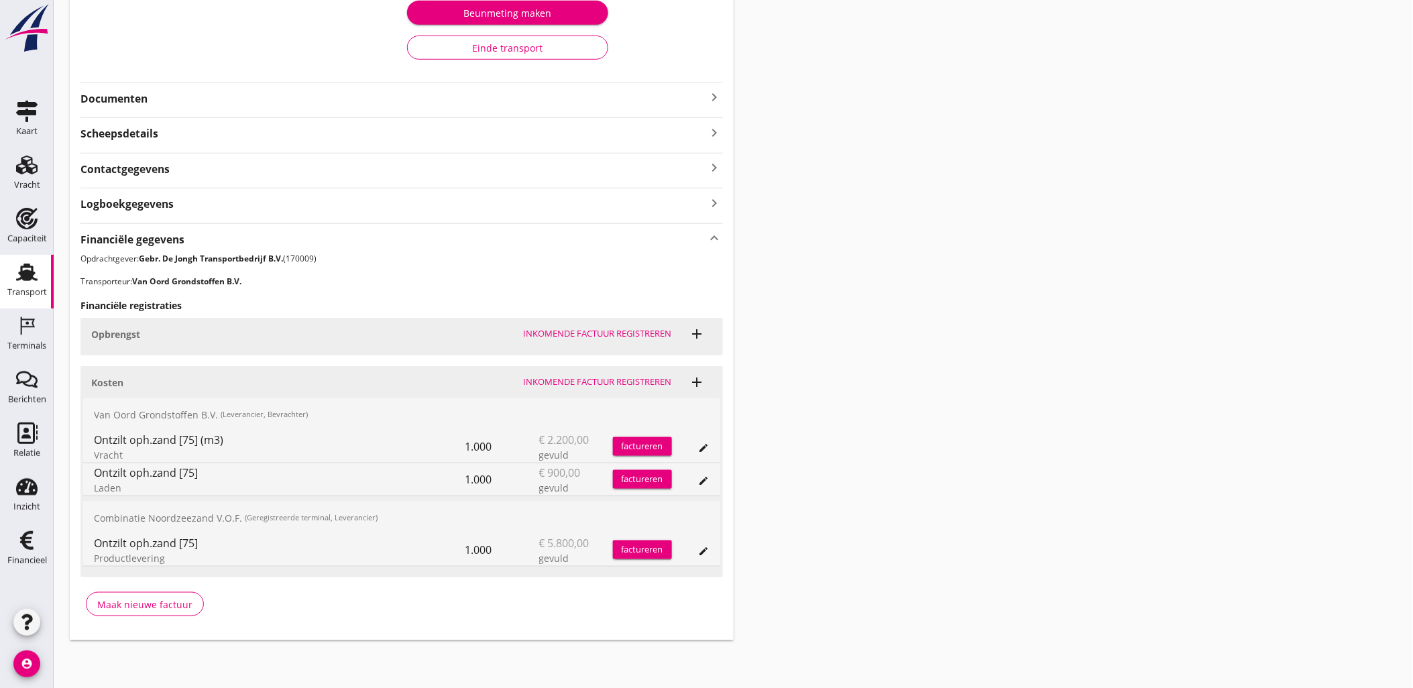
drag, startPoint x: 1175, startPoint y: 219, endPoint x: 1148, endPoint y: 213, distance: 27.5
click at [1175, 219] on div "Transport overzicht VOG-250539 Taurus (Van Oord) local_gas_station emergency_sh…" at bounding box center [733, 189] width 1359 height 934
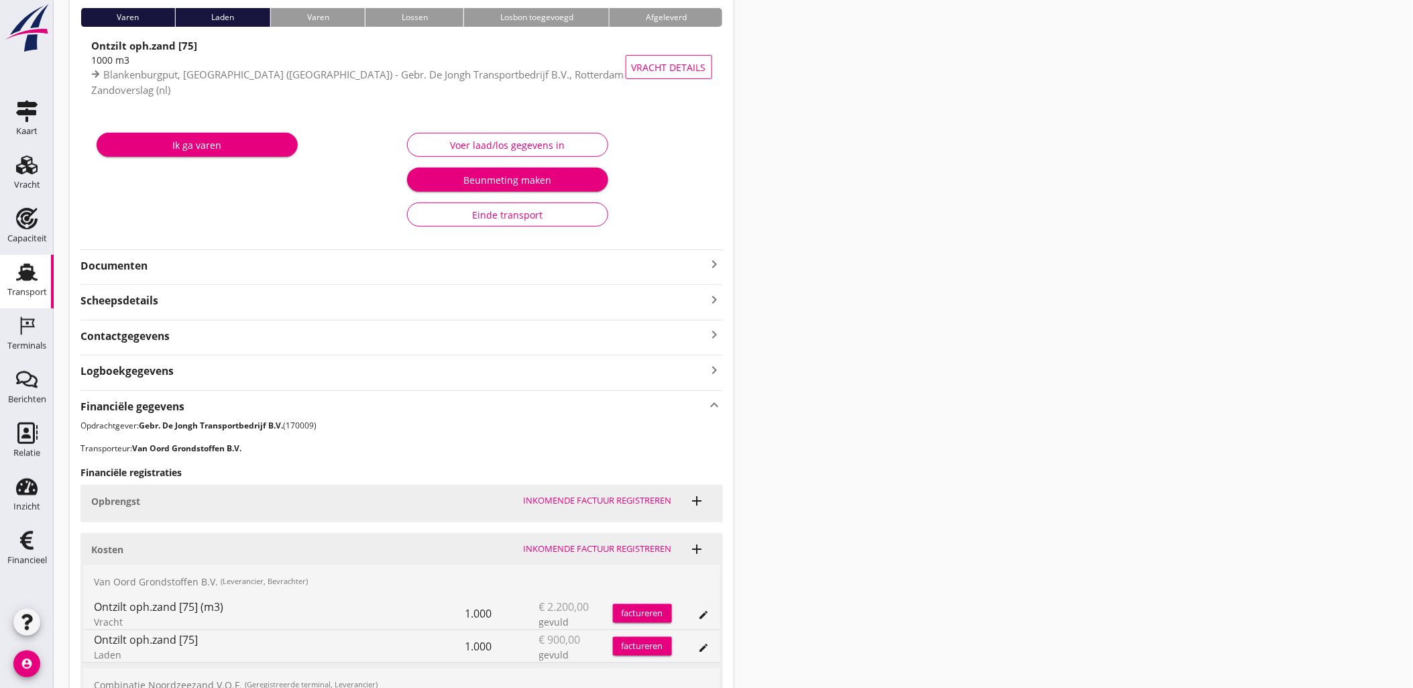
scroll to position [0, 0]
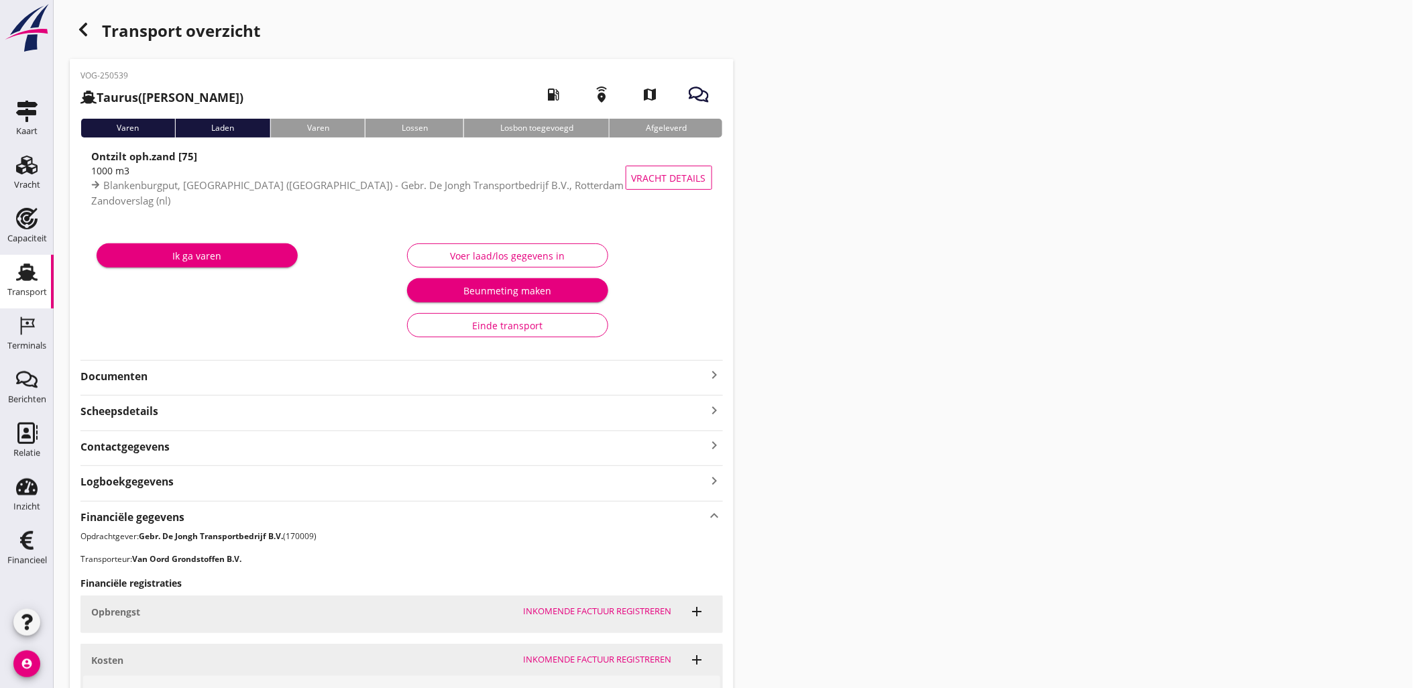
click at [78, 21] on icon "button" at bounding box center [83, 29] width 16 height 16
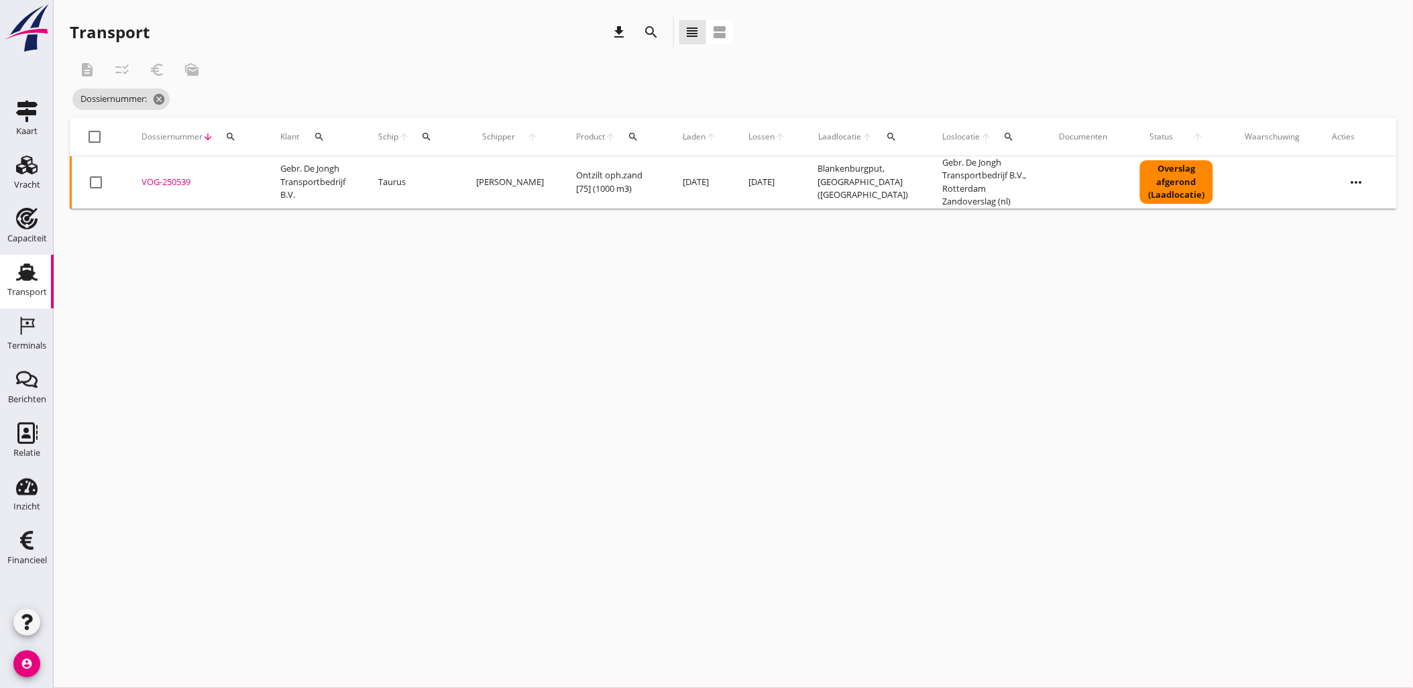
click at [239, 137] on div "search" at bounding box center [231, 136] width 24 height 11
click at [262, 175] on input "Zoeken op dossiernummer..." at bounding box center [292, 175] width 139 height 21
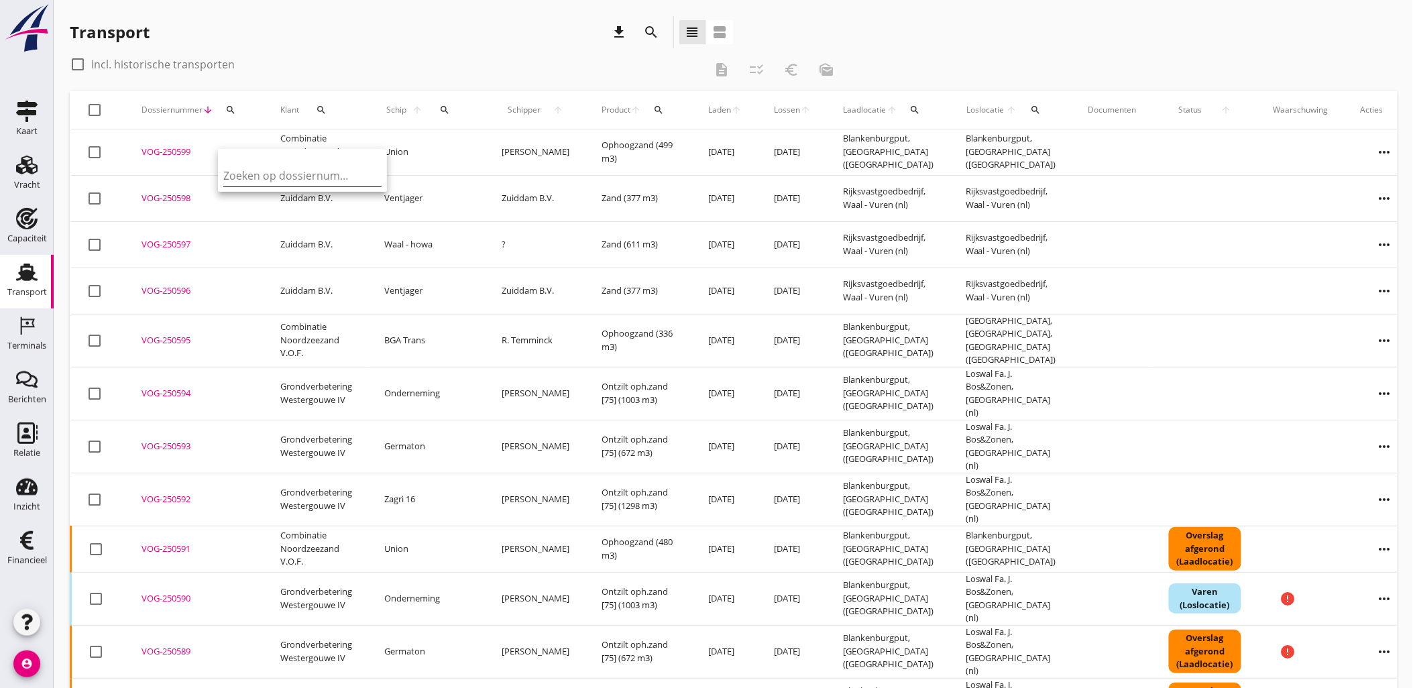
click at [252, 171] on input "Zoeken op dossiernummer..." at bounding box center [292, 175] width 139 height 21
paste input "VOG-250576"
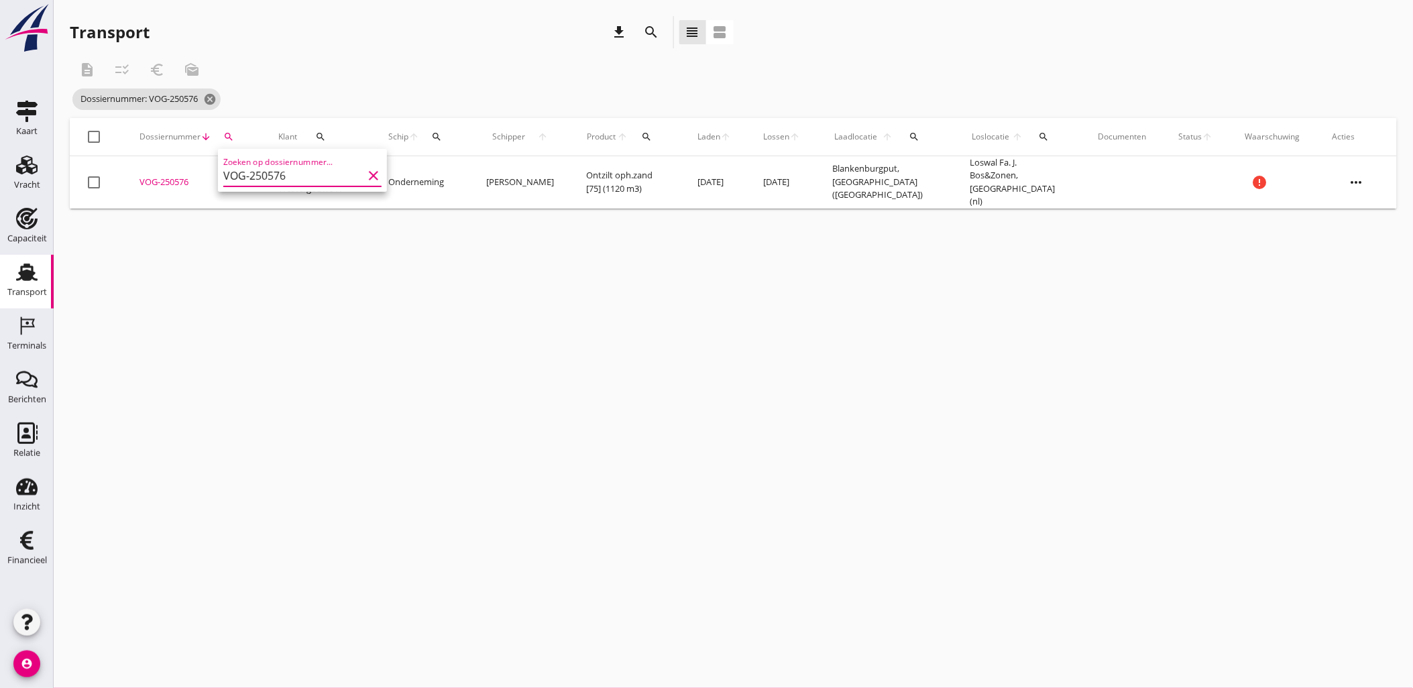
type input "VOG-250576"
click at [159, 176] on div "VOG-250576" at bounding box center [192, 182] width 107 height 13
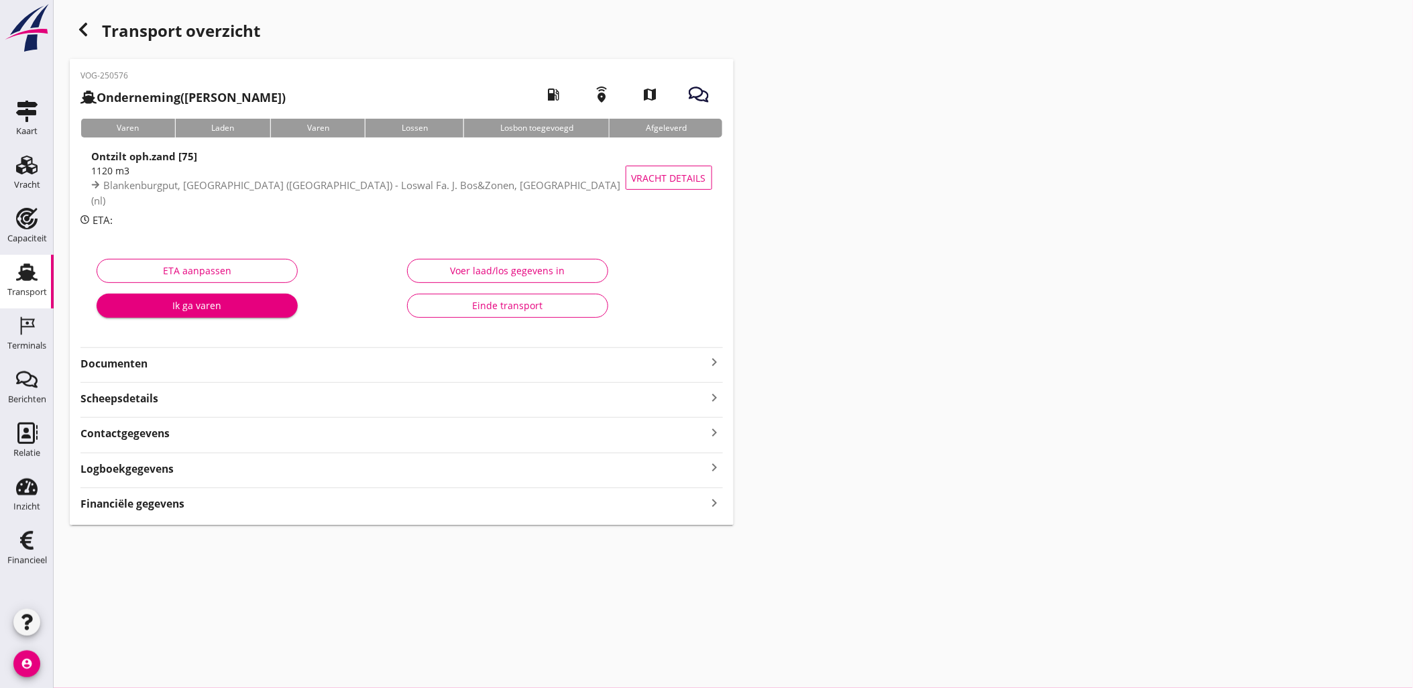
click at [184, 497] on div "Financiële gegevens keyboard_arrow_right" at bounding box center [401, 502] width 642 height 18
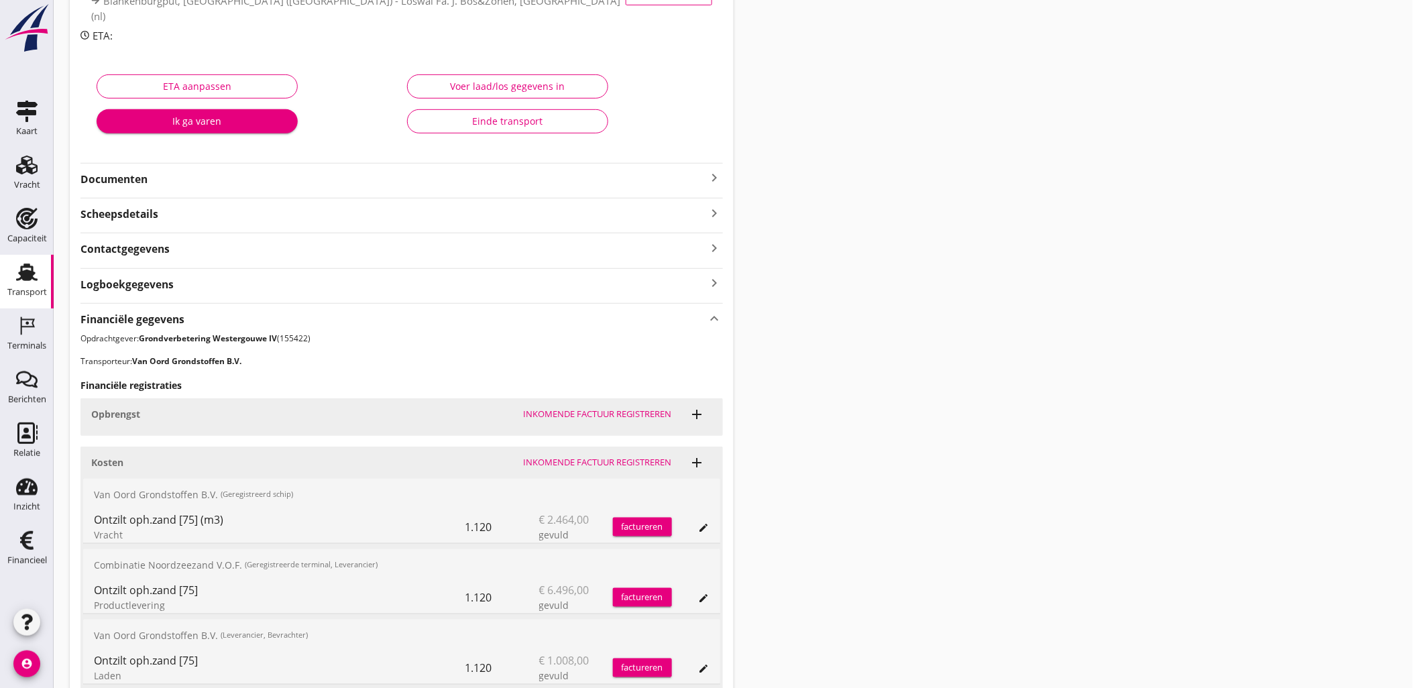
scroll to position [302, 0]
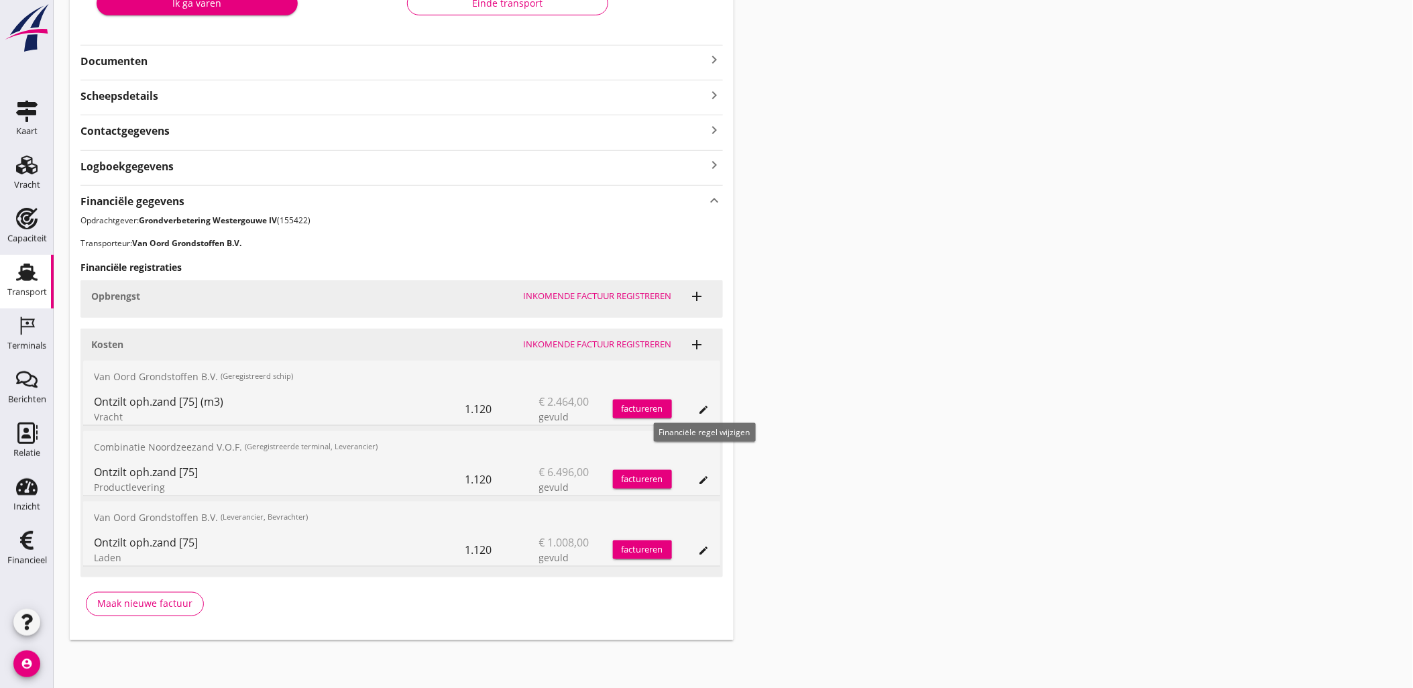
click at [701, 411] on icon "edit" at bounding box center [704, 409] width 11 height 11
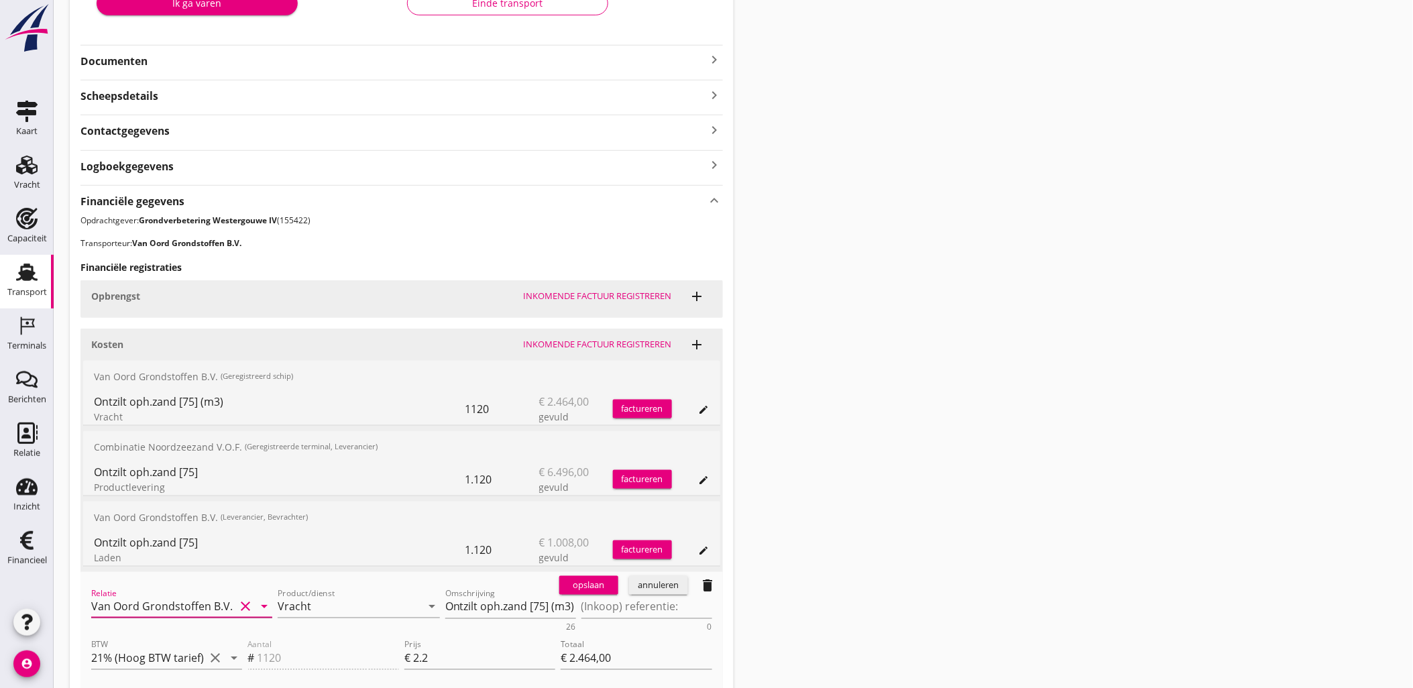
click at [217, 602] on input "Van Oord Grondstoffen B.V." at bounding box center [162, 606] width 143 height 21
click at [196, 641] on div "0231 (Leverancier, Bevrachter)" at bounding box center [182, 648] width 160 height 14
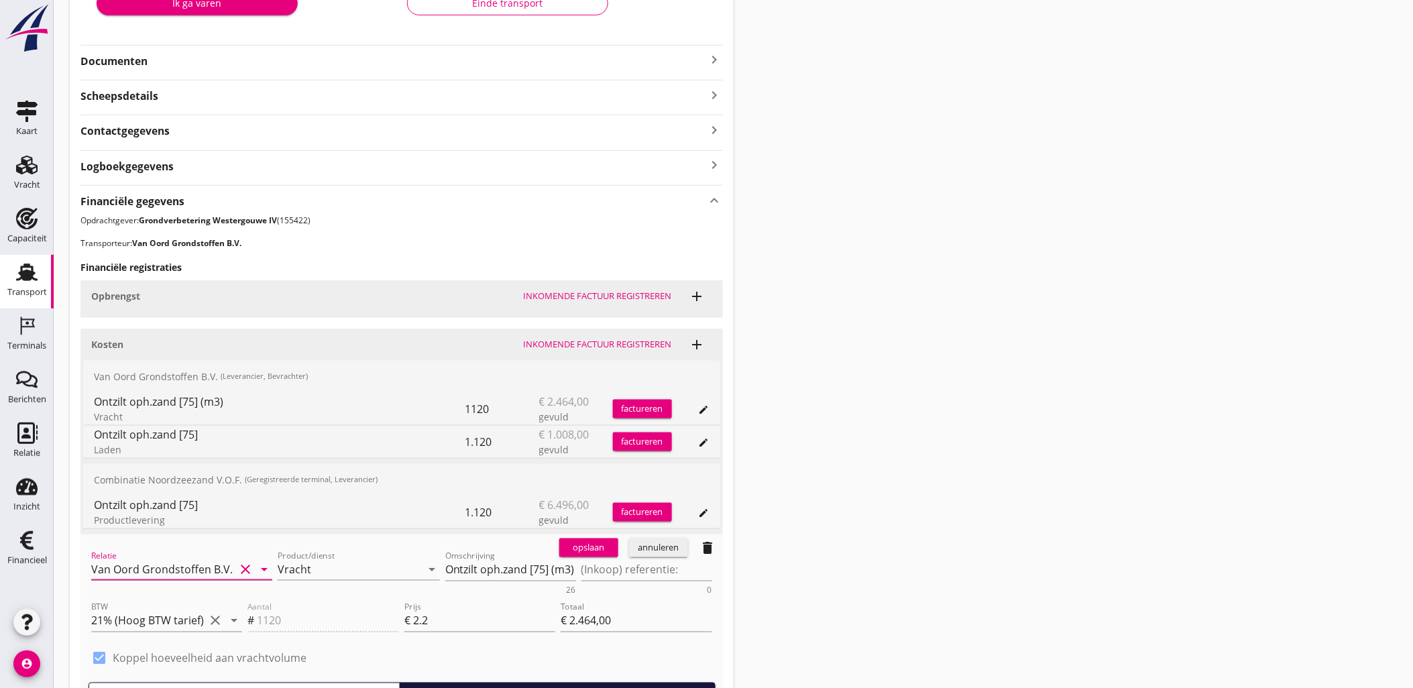
type input "Van Oord Grondstoffen B.V. (0231)"
click at [571, 551] on div "opslaan" at bounding box center [588, 547] width 48 height 13
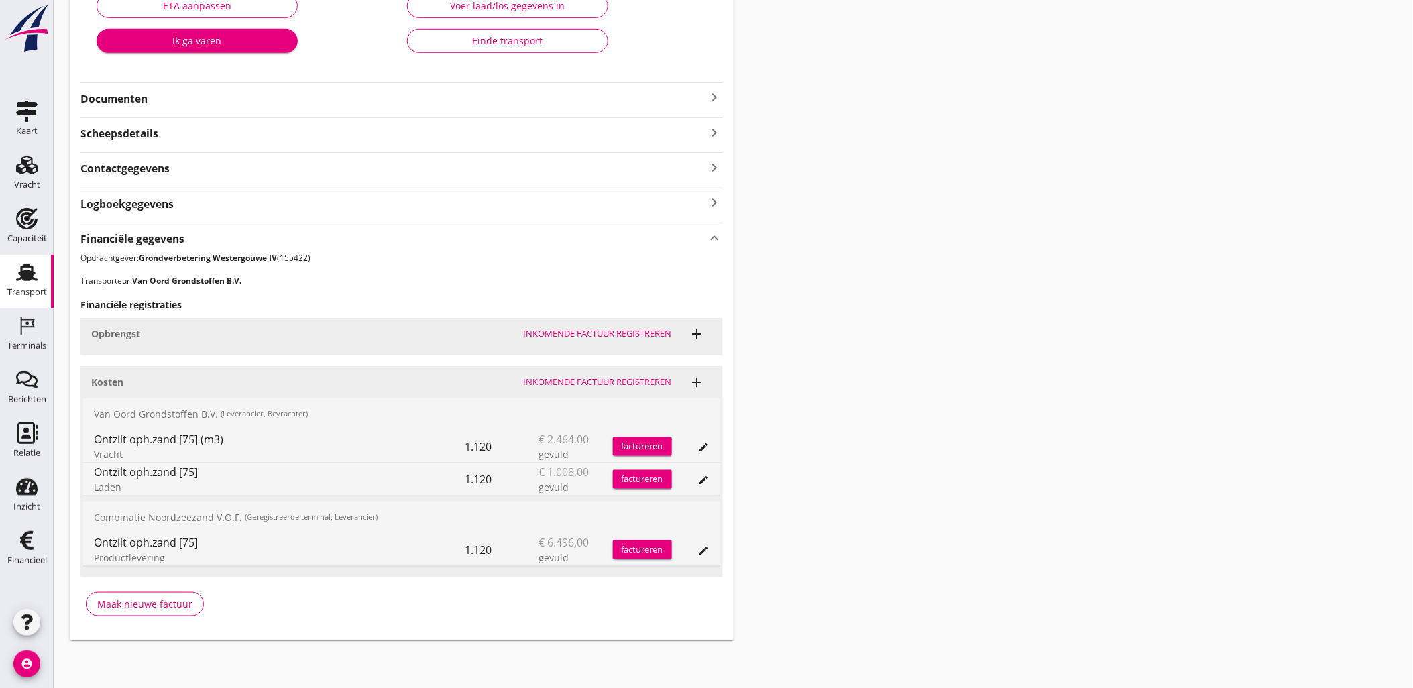
click at [1051, 252] on div "Transport overzicht VOG-250576 Onderneming (Dino Martins) local_gas_station eme…" at bounding box center [733, 195] width 1359 height 921
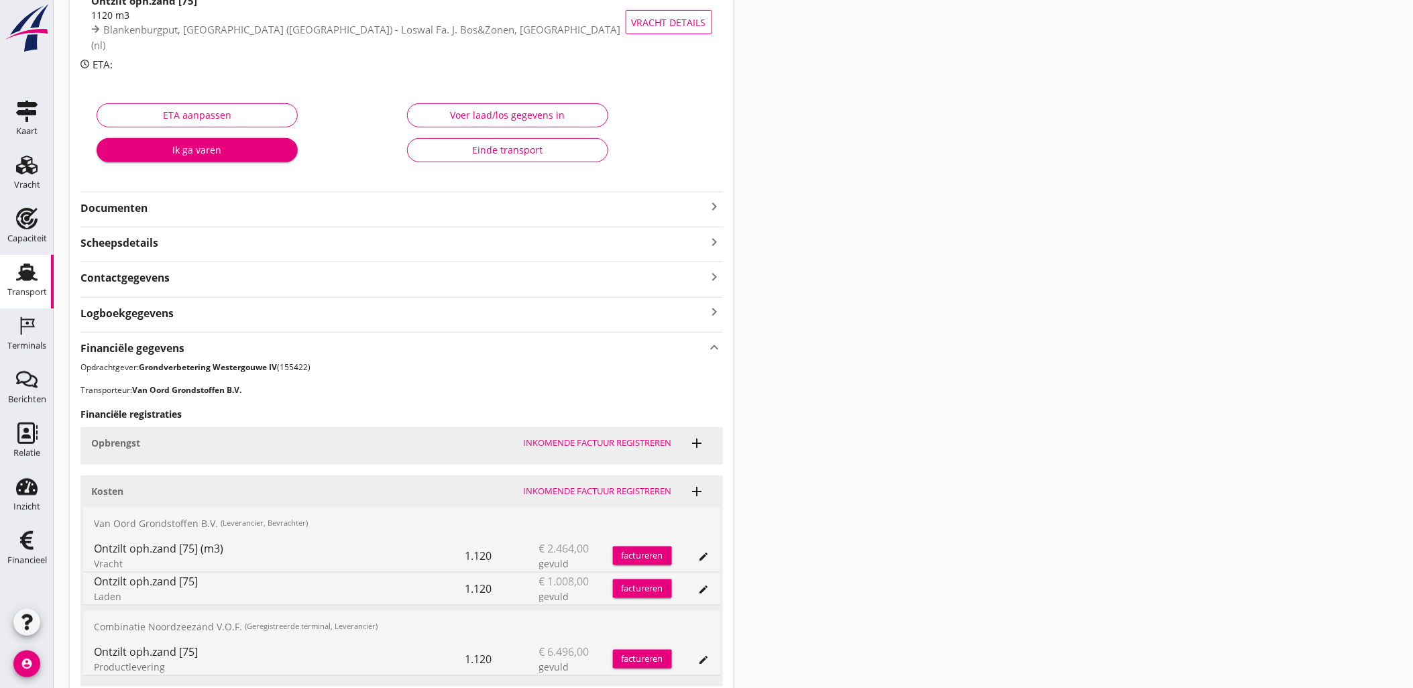
scroll to position [0, 0]
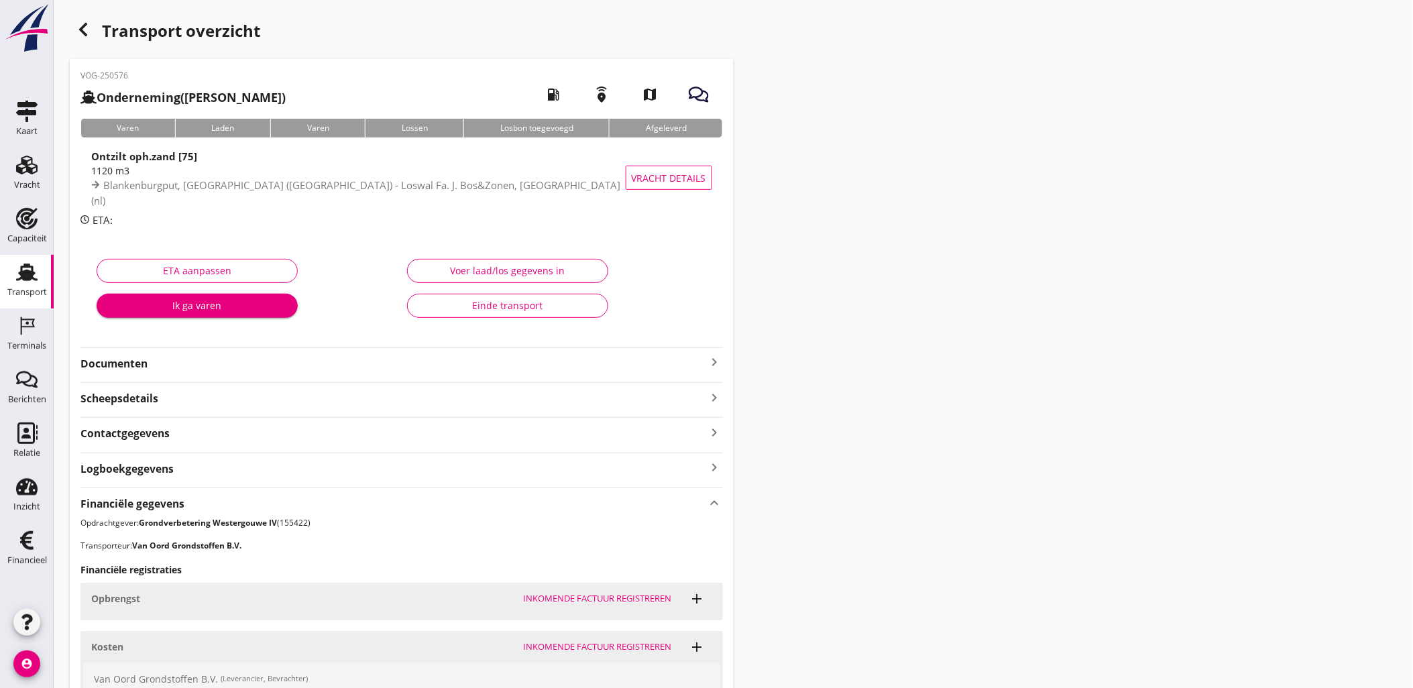
click at [88, 34] on icon "button" at bounding box center [83, 29] width 16 height 16
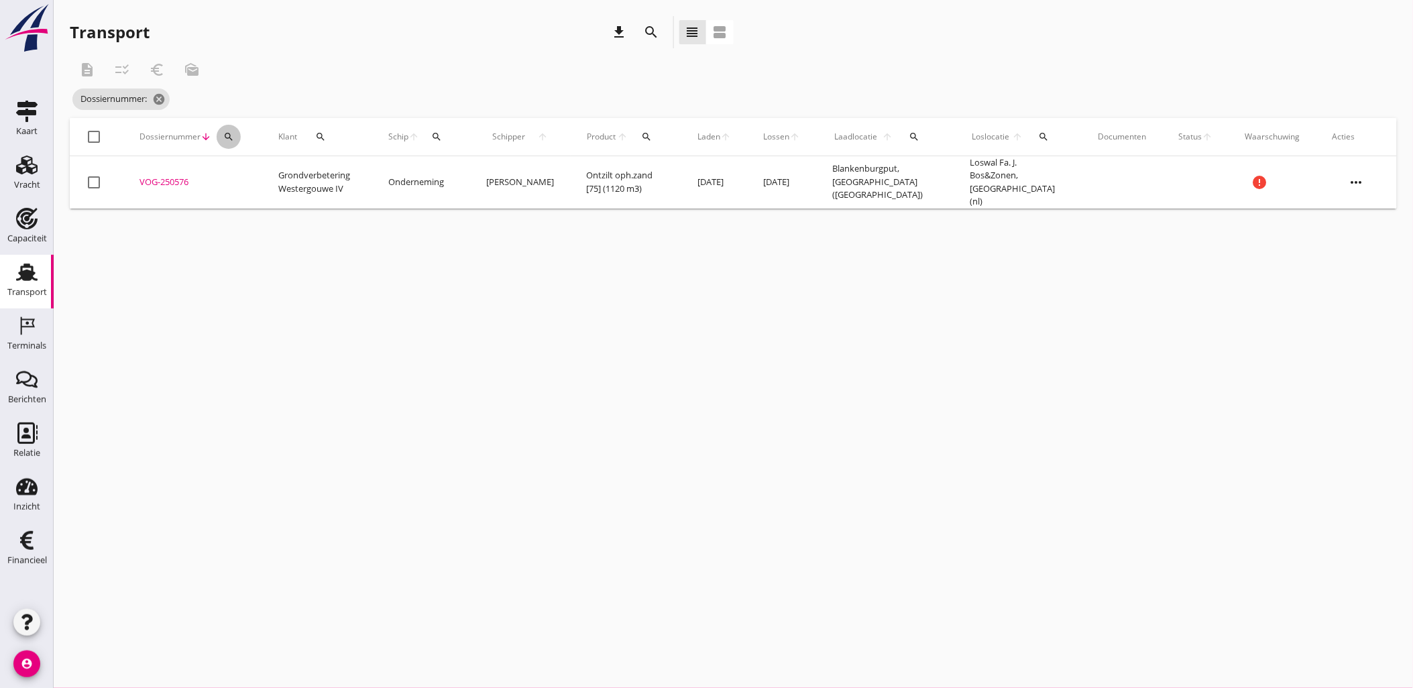
click at [229, 133] on icon "search" at bounding box center [228, 136] width 11 height 11
click at [282, 176] on input "Zoeken op dossiernummer..." at bounding box center [291, 175] width 139 height 21
paste input "VOG-250540"
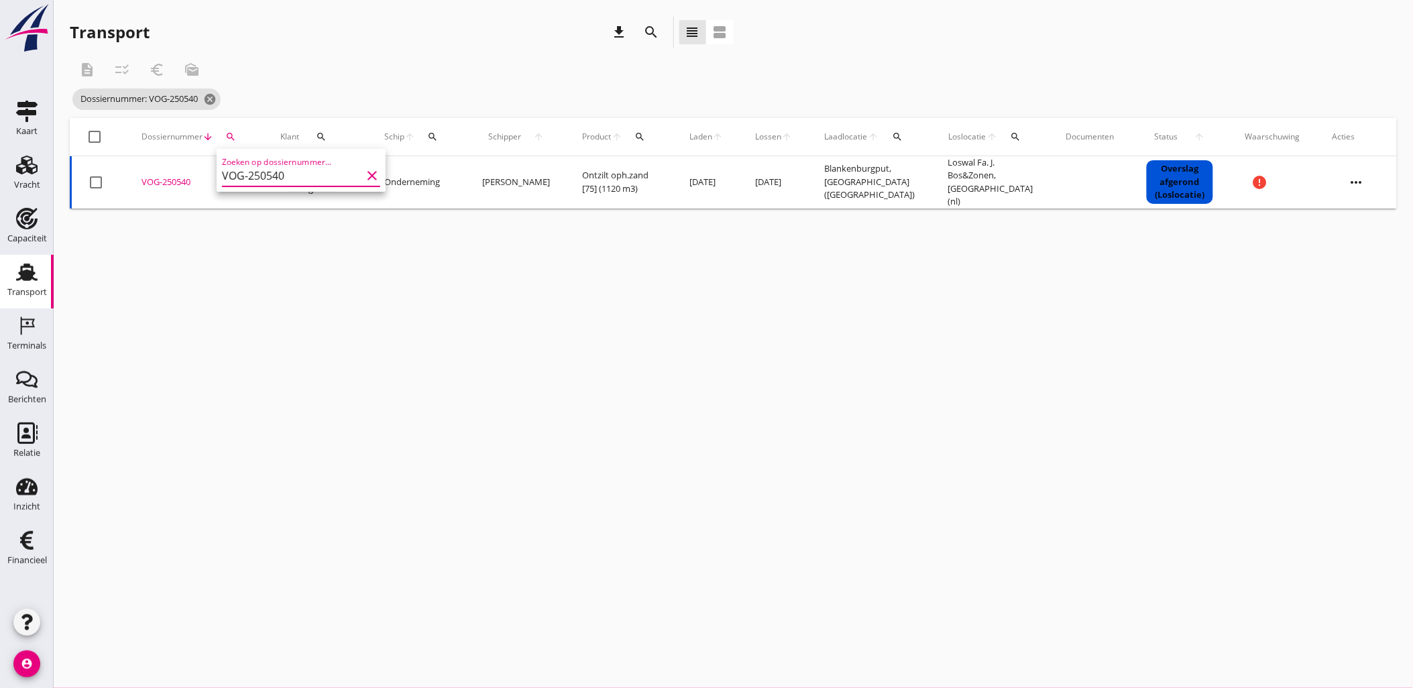
type input "VOG-250540"
click at [162, 176] on div "VOG-250540" at bounding box center [194, 182] width 107 height 13
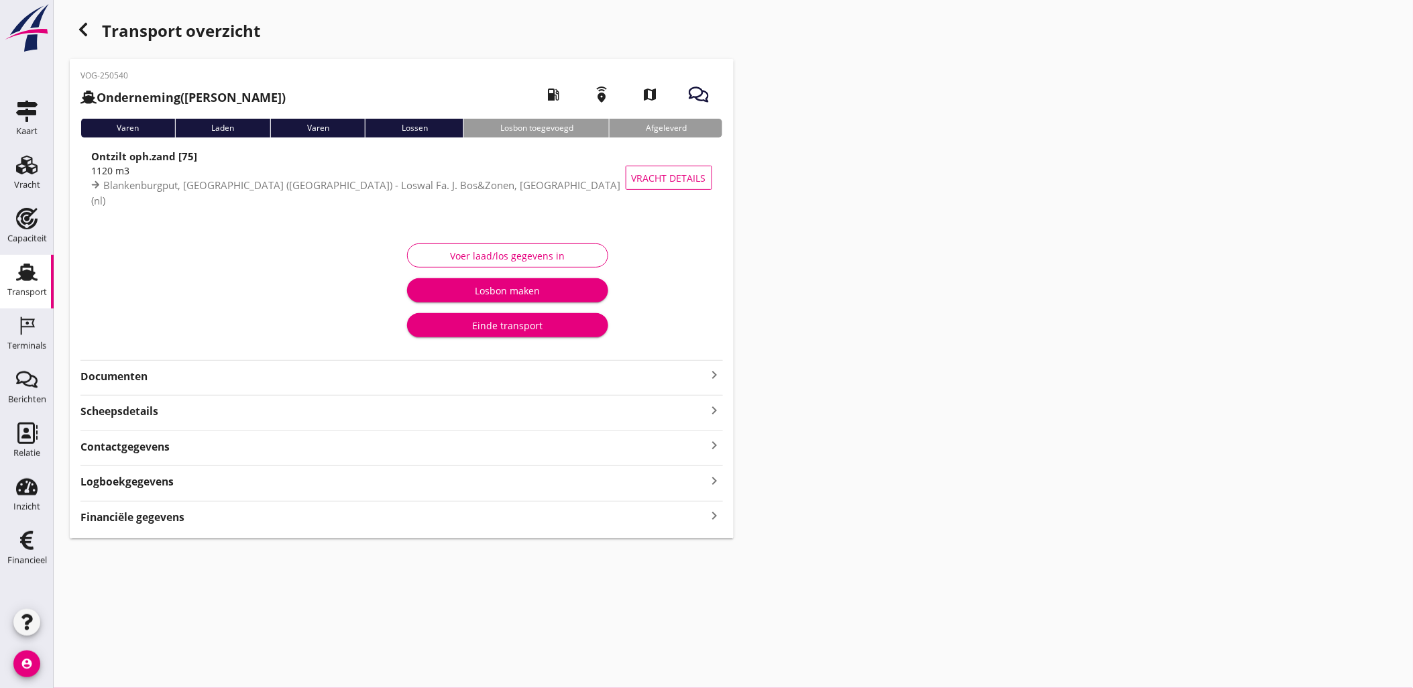
click at [179, 518] on strong "Financiële gegevens" at bounding box center [132, 517] width 104 height 15
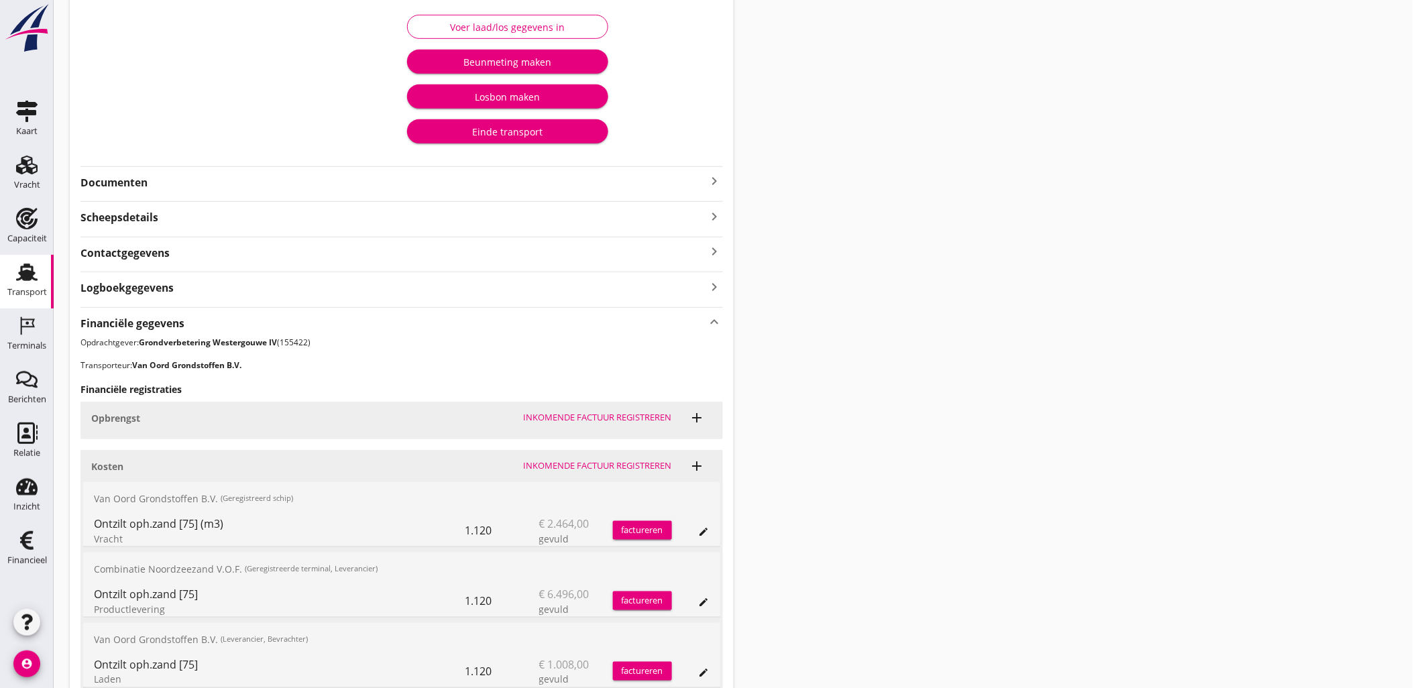
scroll to position [350, 0]
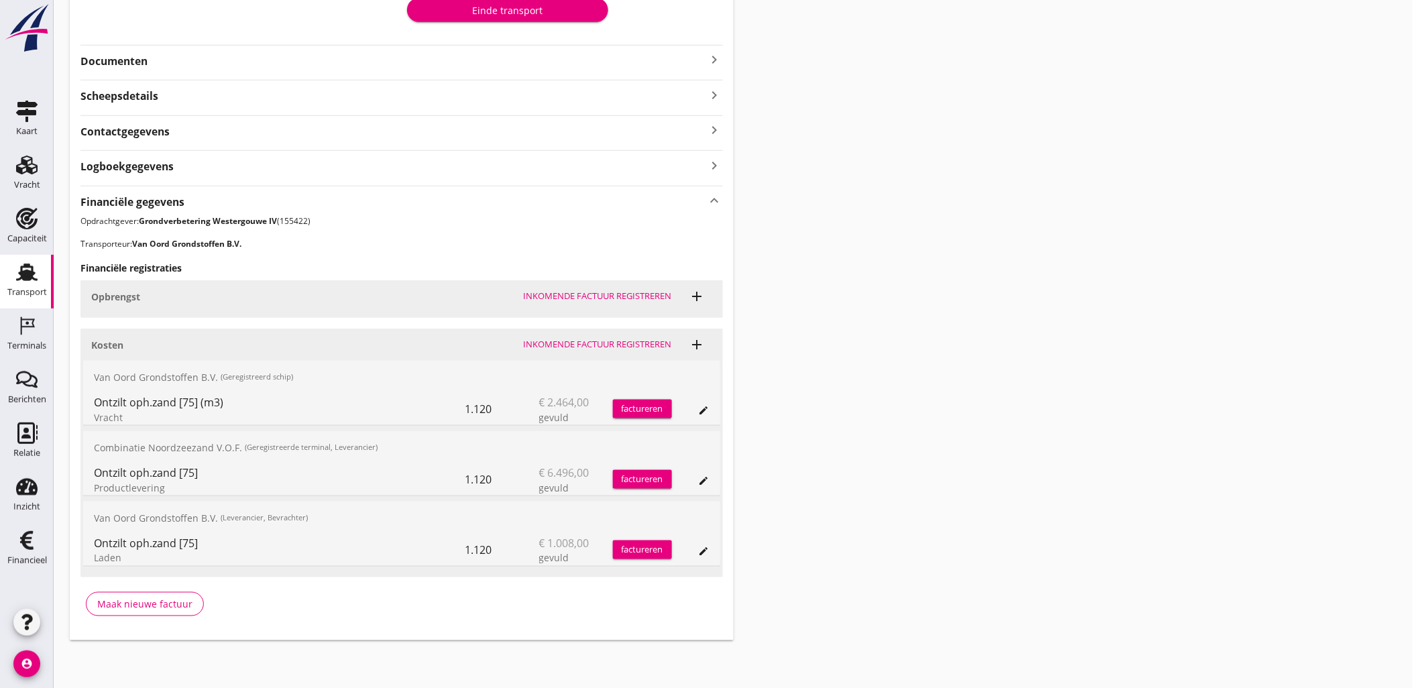
click at [701, 407] on icon "edit" at bounding box center [704, 410] width 11 height 11
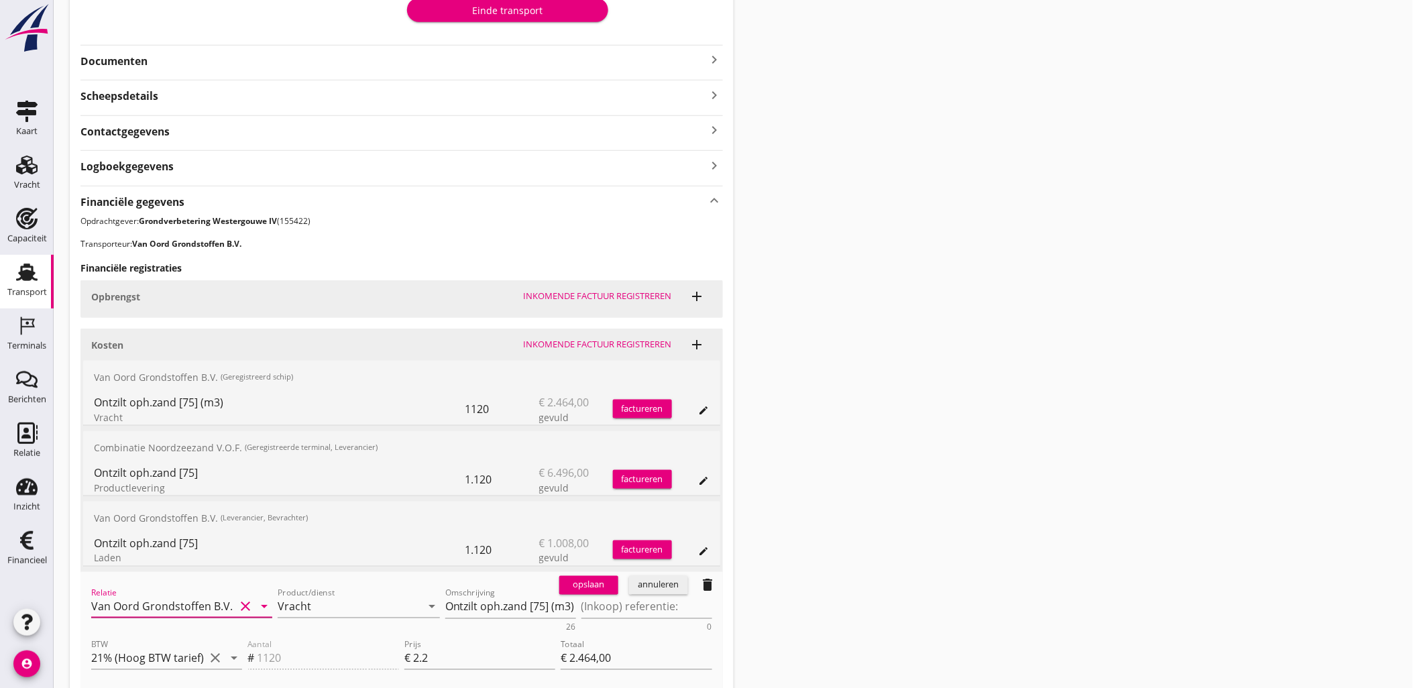
click at [175, 602] on input "Van Oord Grondstoffen B.V." at bounding box center [162, 606] width 143 height 21
click at [161, 635] on div "Van Oord Grondstoffen B.V." at bounding box center [182, 633] width 160 height 16
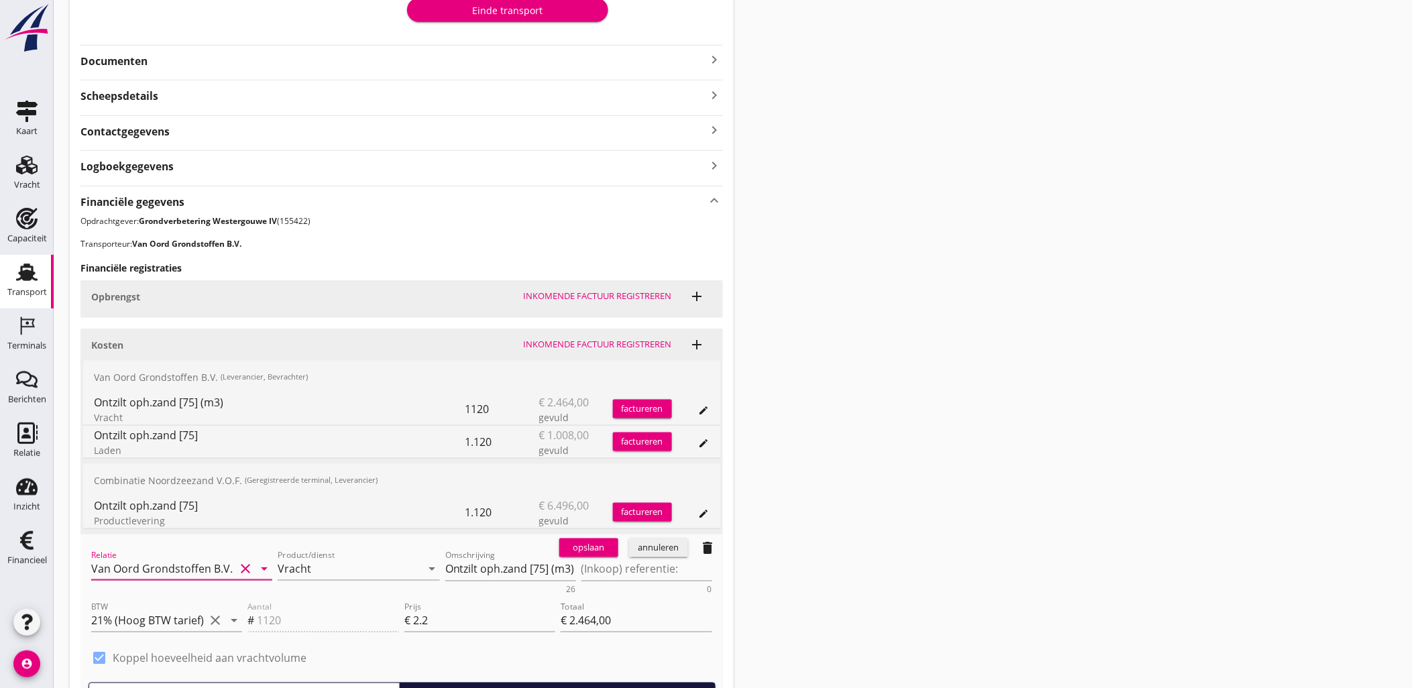
type input "Van Oord Grondstoffen B.V. (0231)"
click at [579, 554] on button "opslaan" at bounding box center [588, 547] width 59 height 19
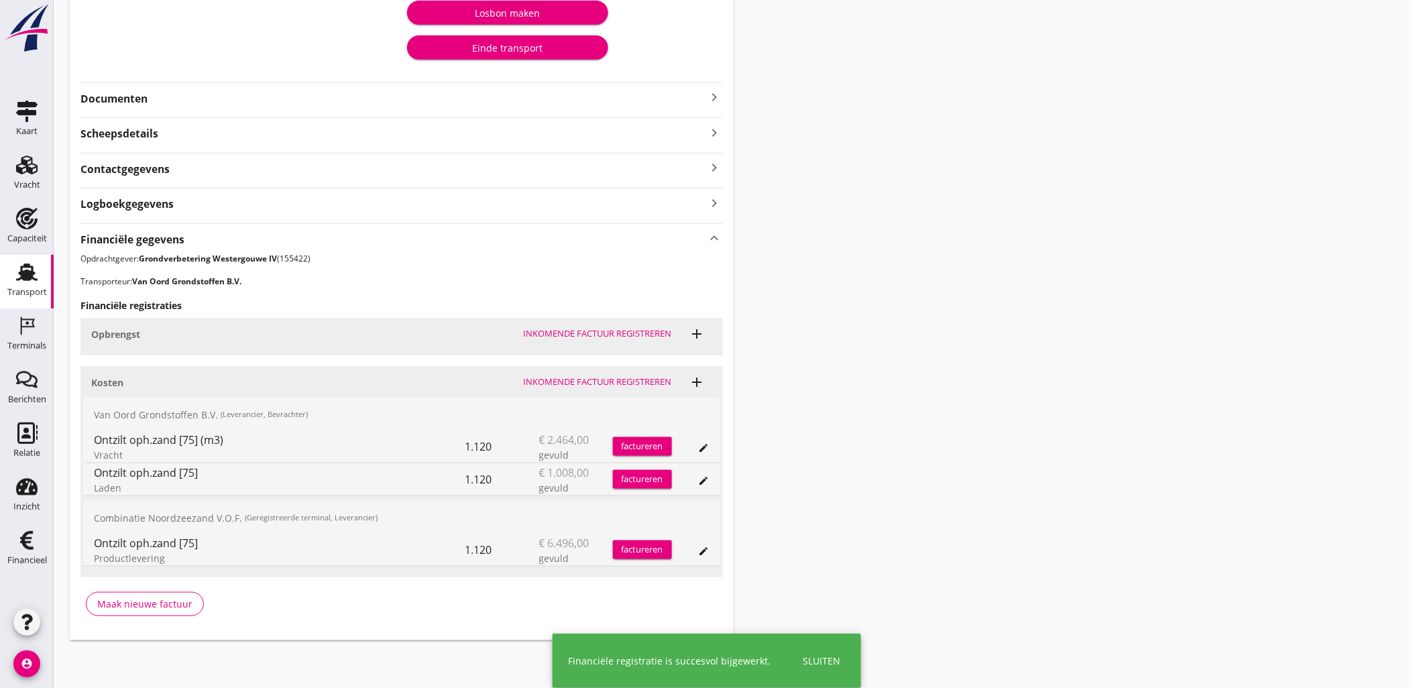
click at [1075, 220] on div "Transport overzicht VOG-250540 Onderneming (Dino Martins) local_gas_station eme…" at bounding box center [733, 172] width 1359 height 969
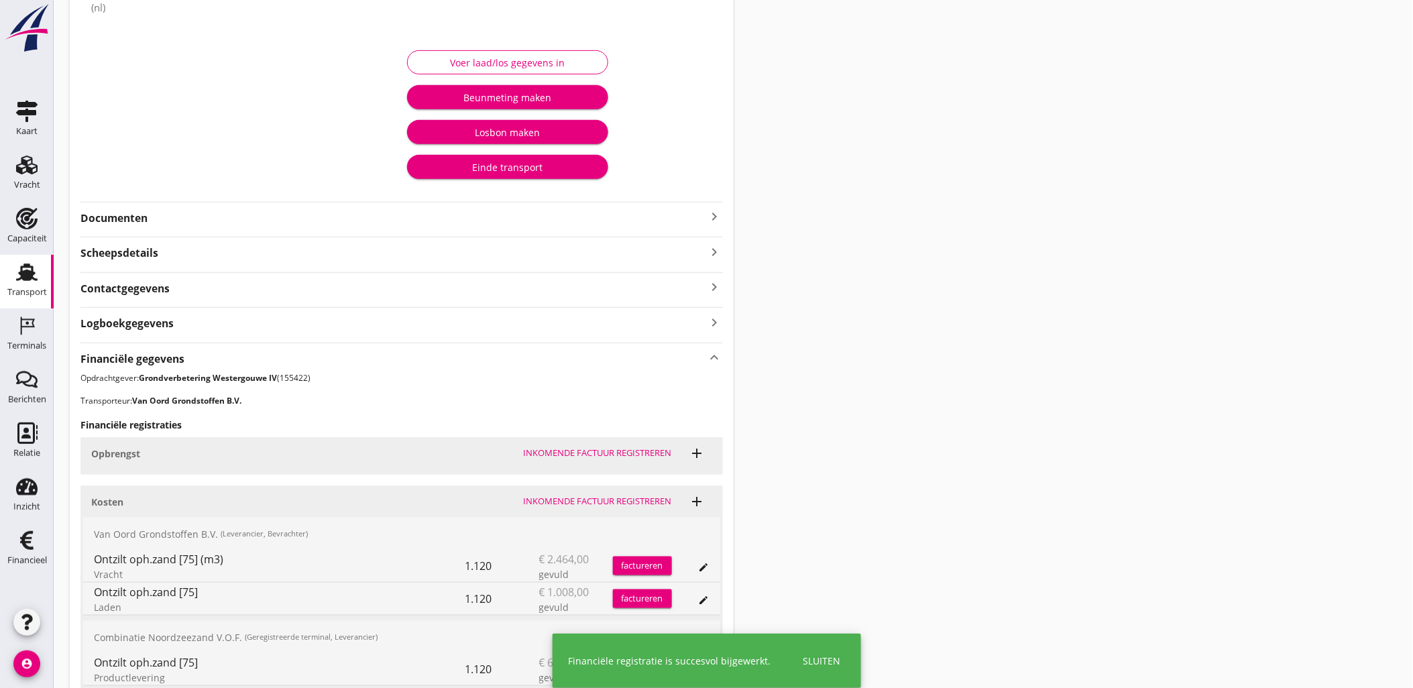
scroll to position [0, 0]
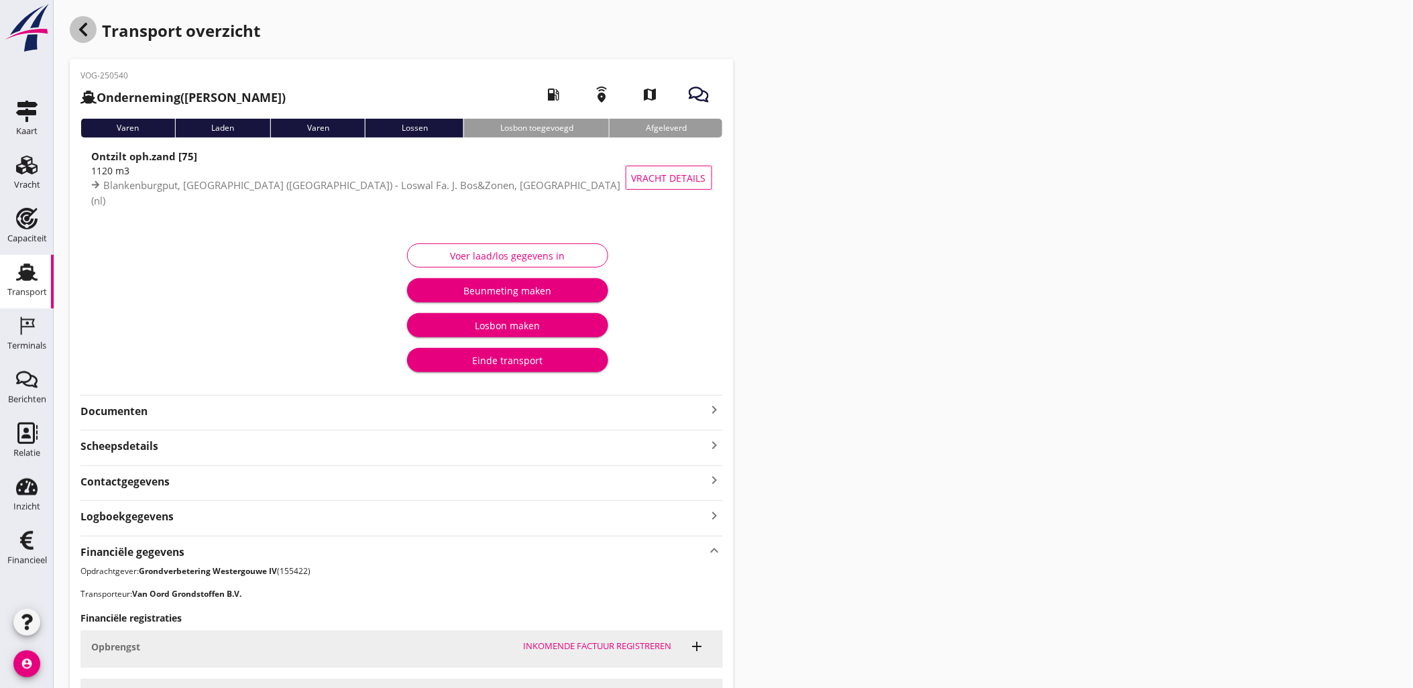
click at [86, 32] on icon "button" at bounding box center [83, 29] width 16 height 16
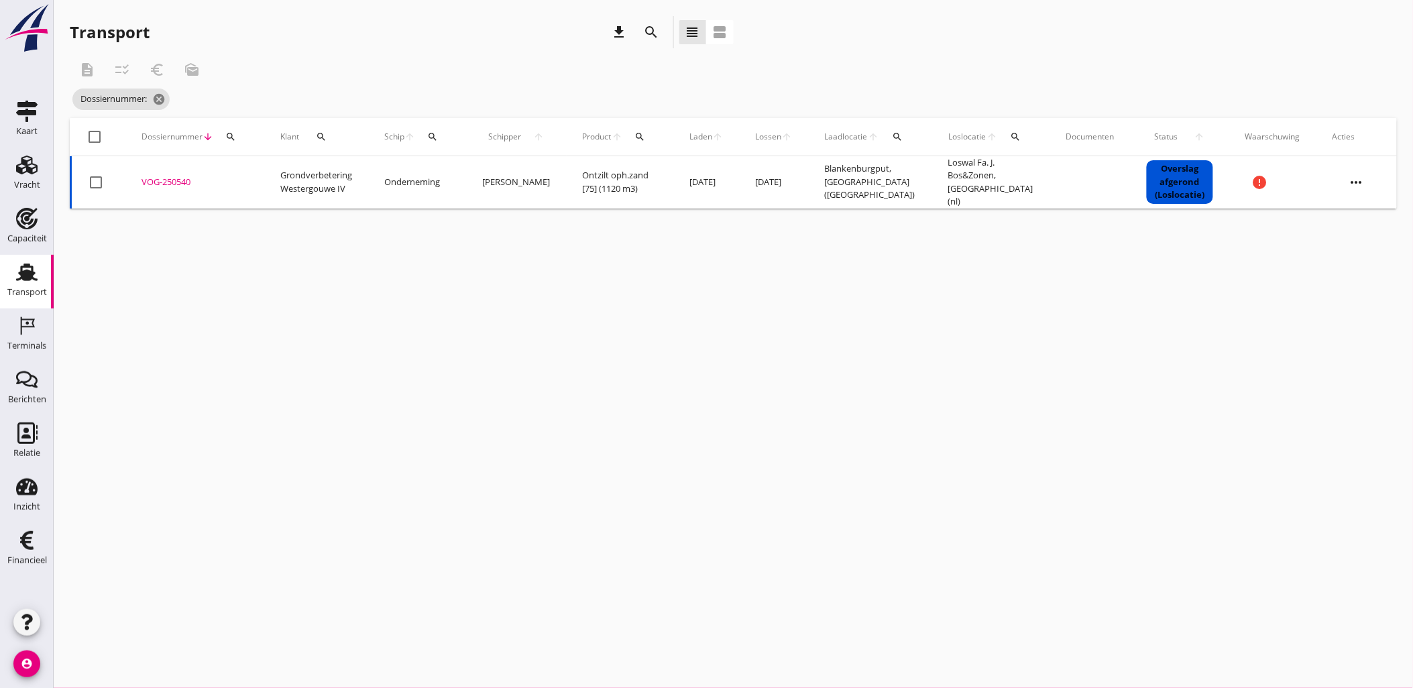
click at [237, 139] on div "search" at bounding box center [231, 136] width 24 height 11
click at [265, 182] on input "Zoeken op dossiernummer..." at bounding box center [292, 175] width 139 height 21
paste input "VOG-250542"
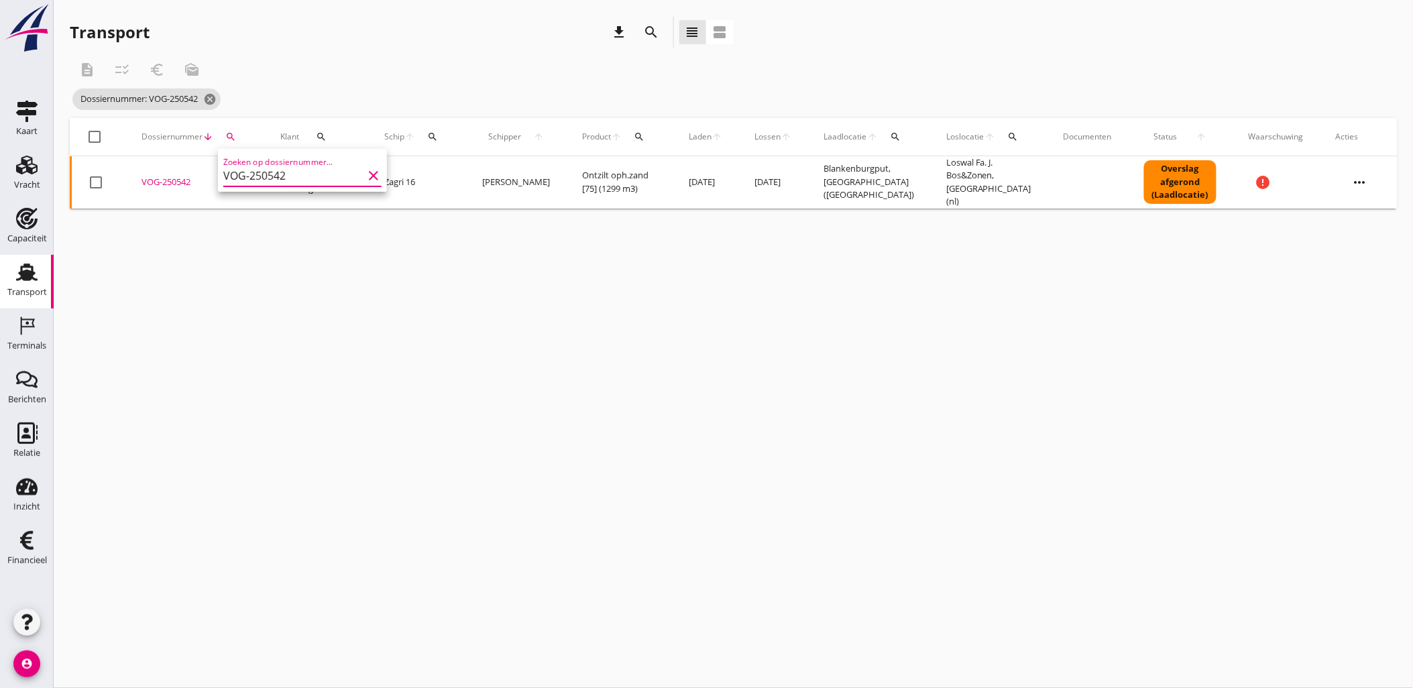
type input "VOG-250542"
click at [173, 178] on div "VOG-250542" at bounding box center [194, 182] width 107 height 13
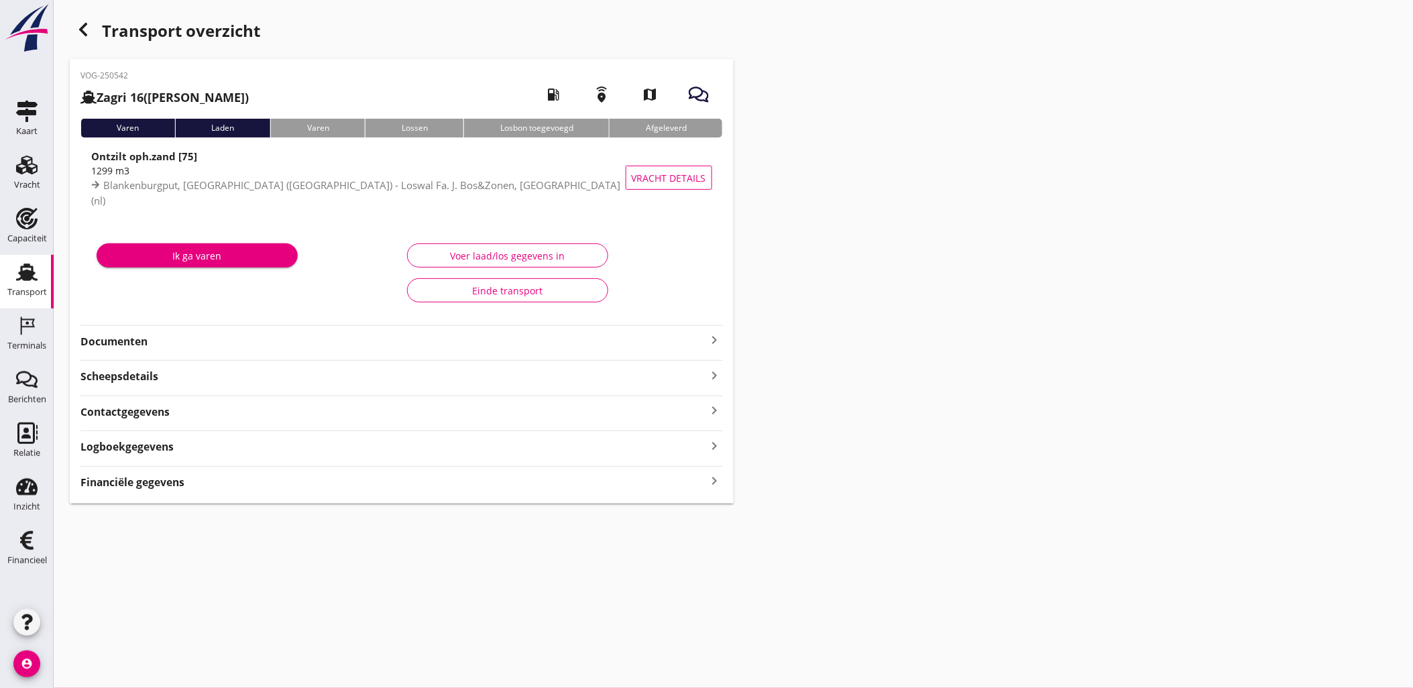
click at [176, 470] on div "Financiële gegevens keyboard_arrow_right" at bounding box center [401, 478] width 642 height 24
click at [188, 480] on div "Financiële gegevens keyboard_arrow_right" at bounding box center [401, 481] width 642 height 18
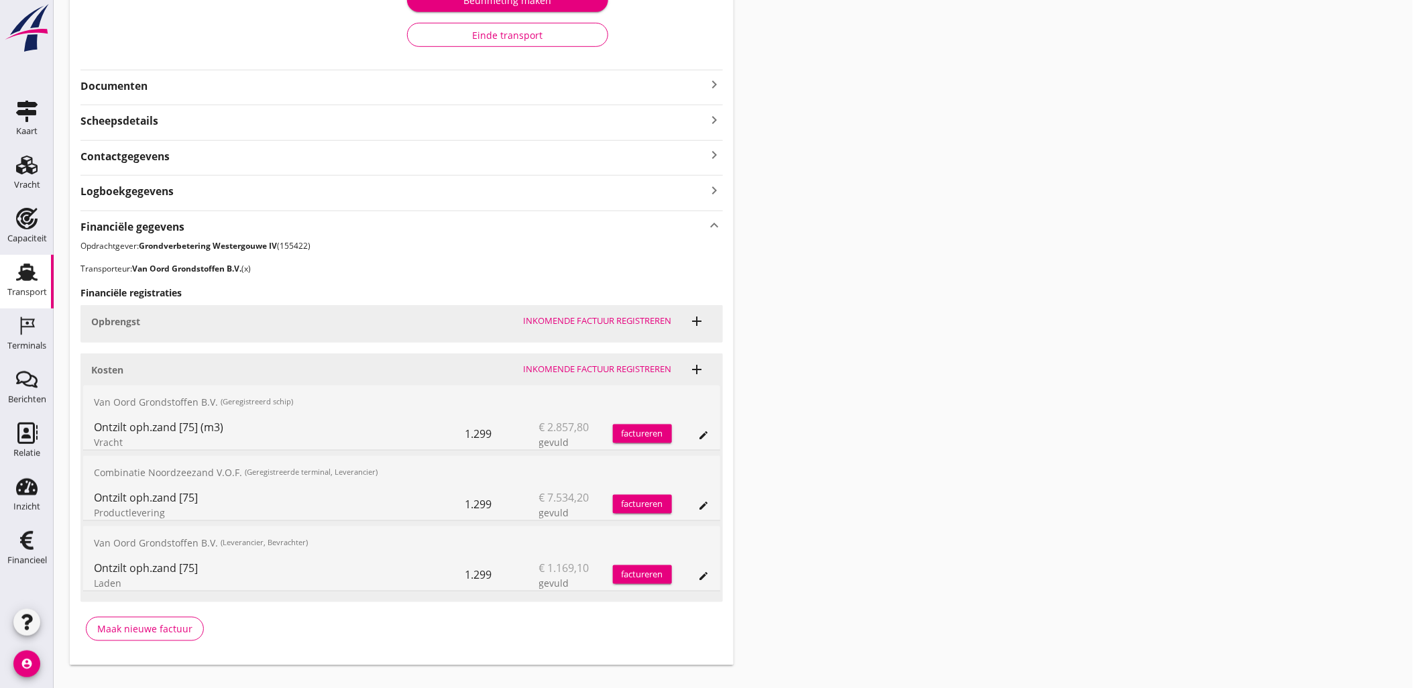
scroll to position [316, 0]
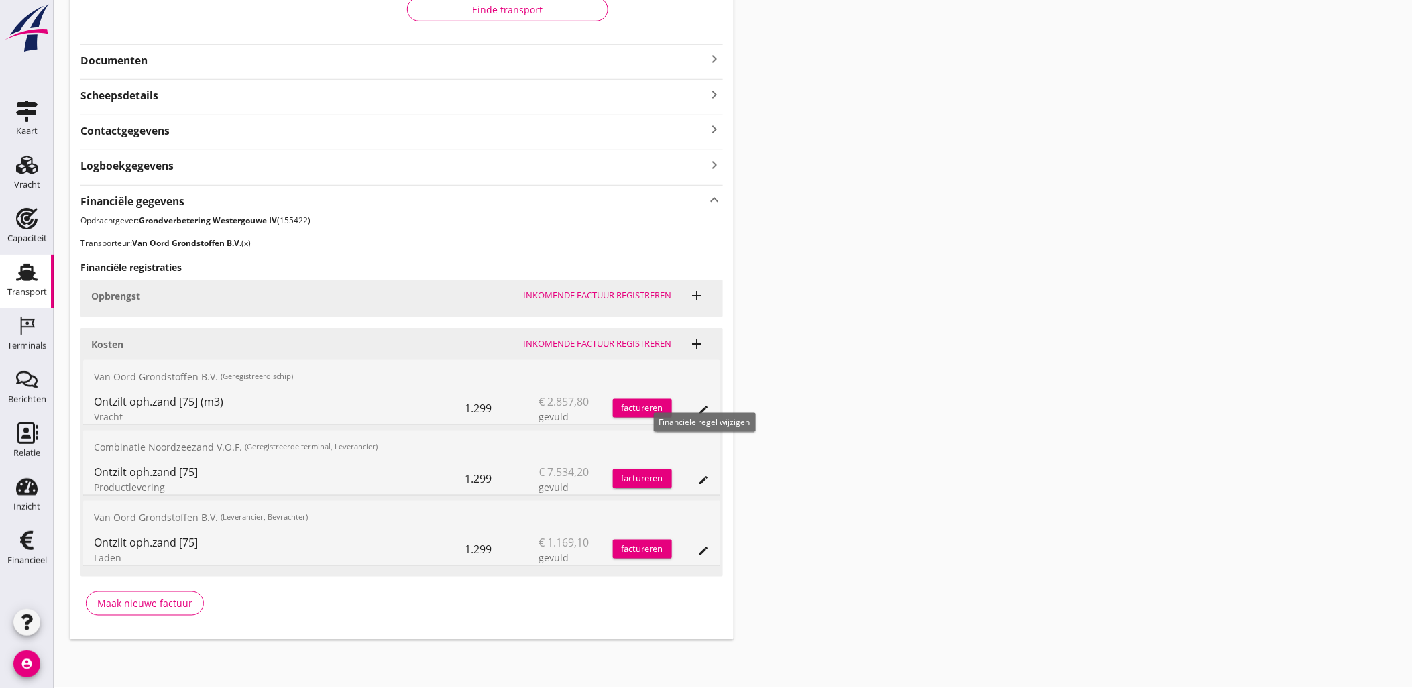
click at [707, 407] on icon "edit" at bounding box center [704, 409] width 11 height 11
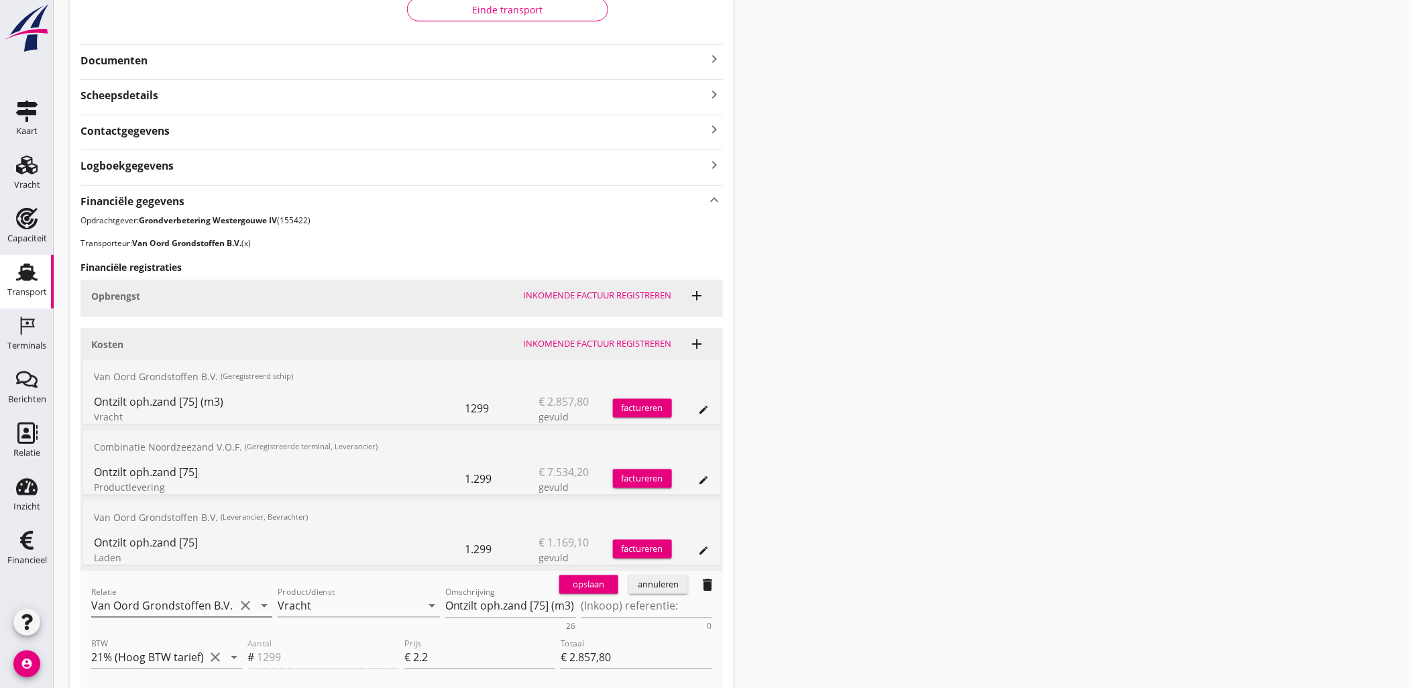
click at [186, 605] on input "Van Oord Grondstoffen B.V. (x)" at bounding box center [162, 605] width 143 height 21
click at [202, 630] on div "Van Oord Grondstoffen B.V." at bounding box center [182, 632] width 160 height 16
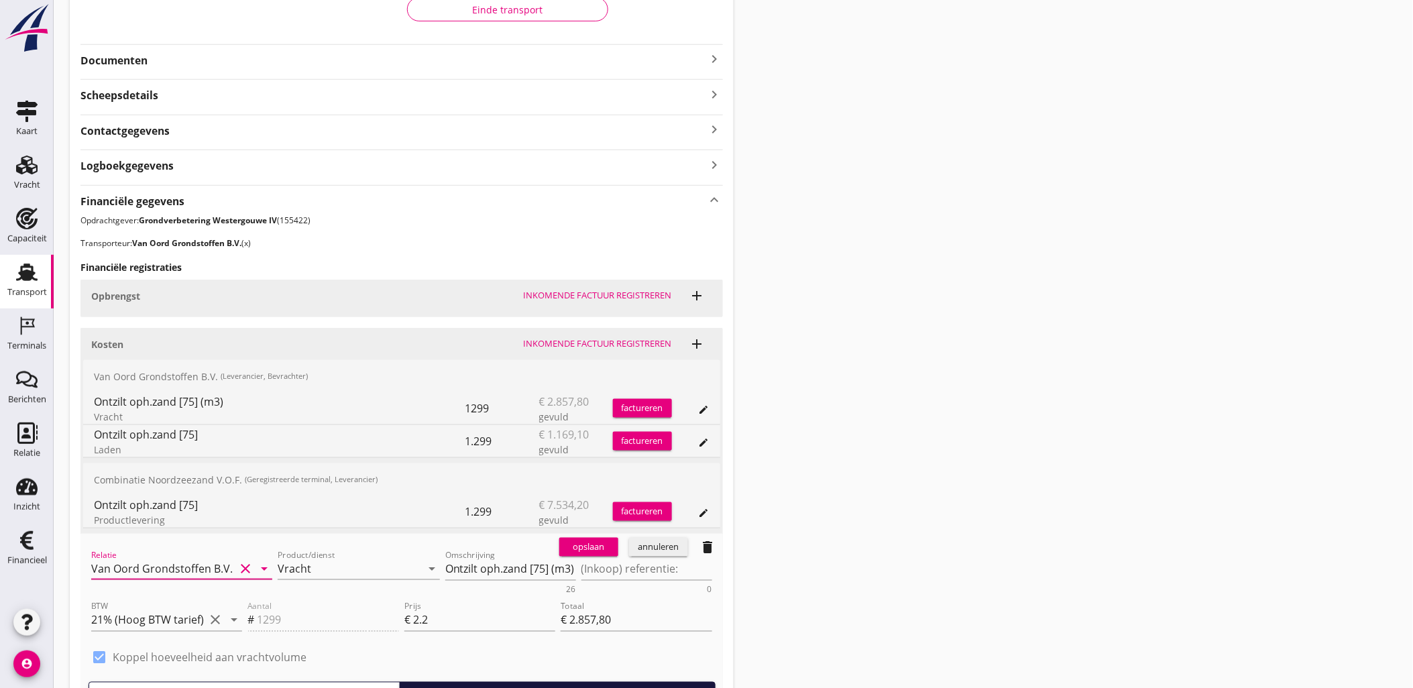
type input "Van Oord Grondstoffen B.V. (0231)"
click at [581, 552] on div "opslaan" at bounding box center [588, 546] width 48 height 13
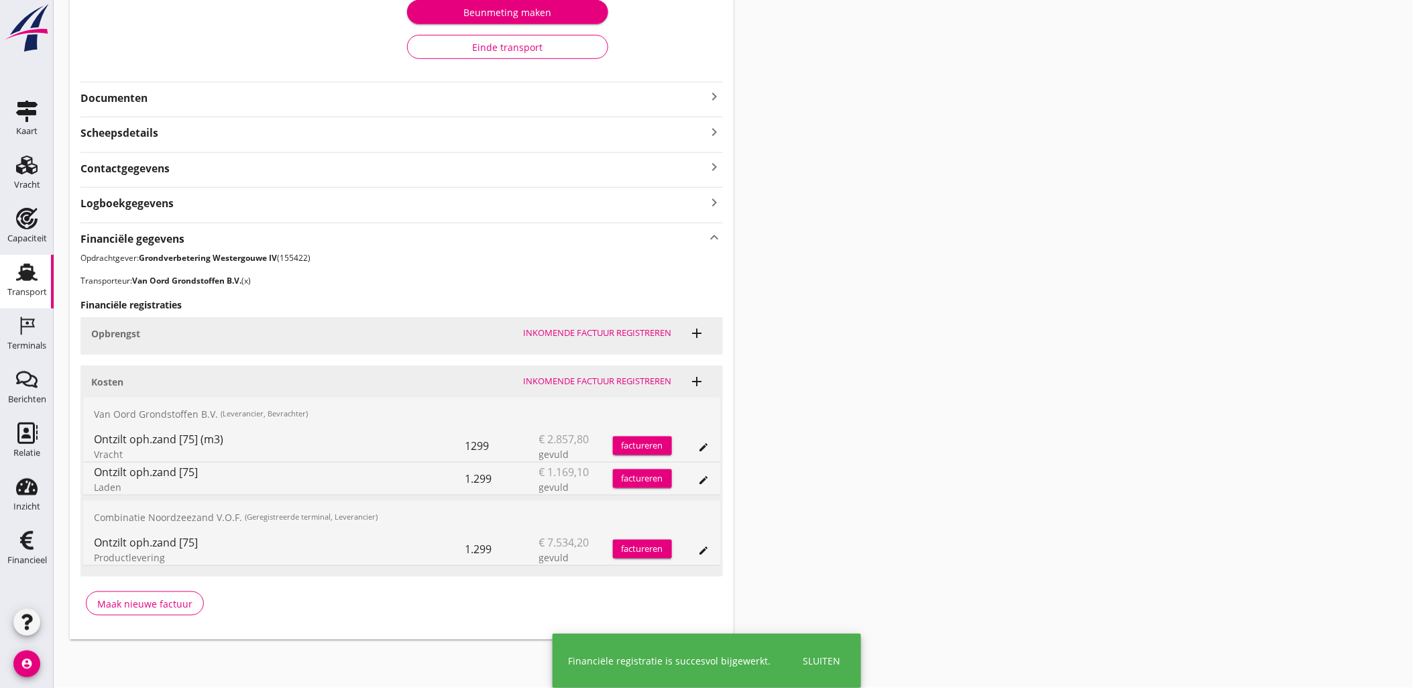
scroll to position [278, 0]
drag, startPoint x: 1131, startPoint y: 280, endPoint x: 793, endPoint y: 229, distance: 341.7
click at [1131, 280] on div "Transport overzicht VOG-250542 Zagri 16 (Maarten Bakker) local_gas_station emer…" at bounding box center [733, 189] width 1359 height 934
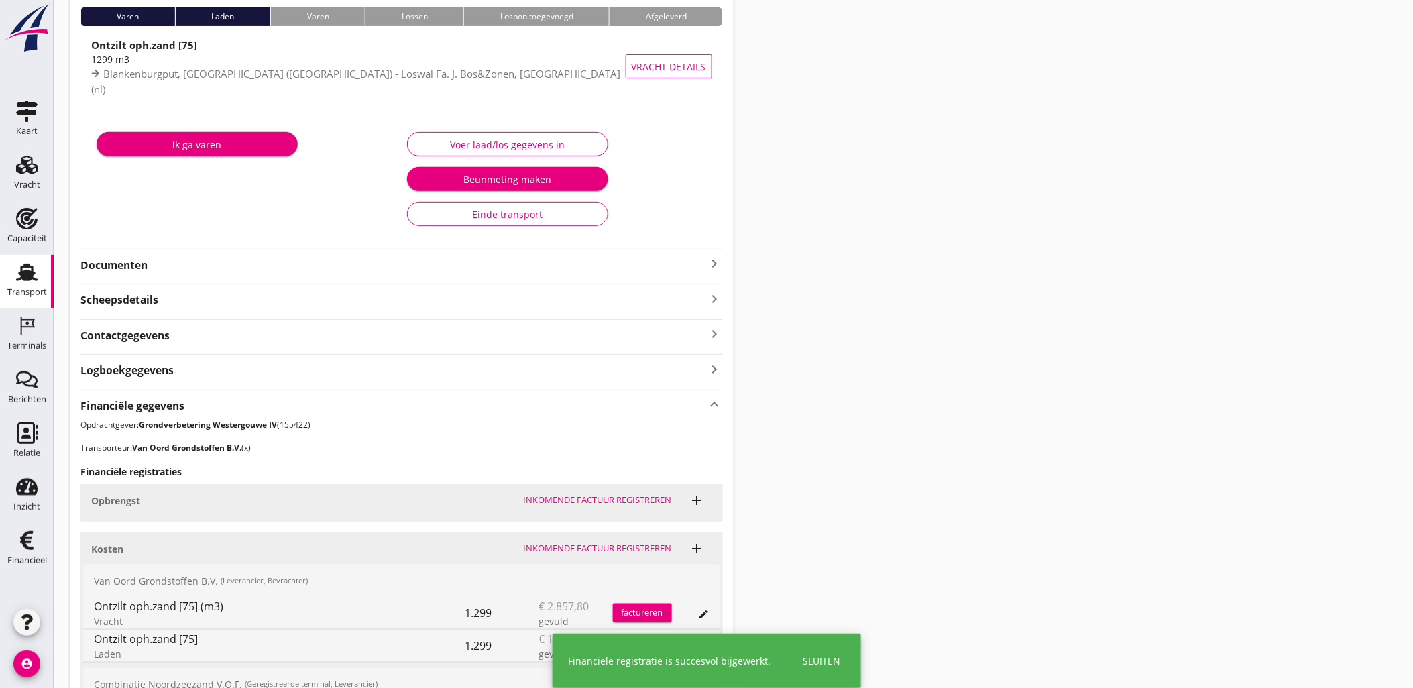
scroll to position [0, 0]
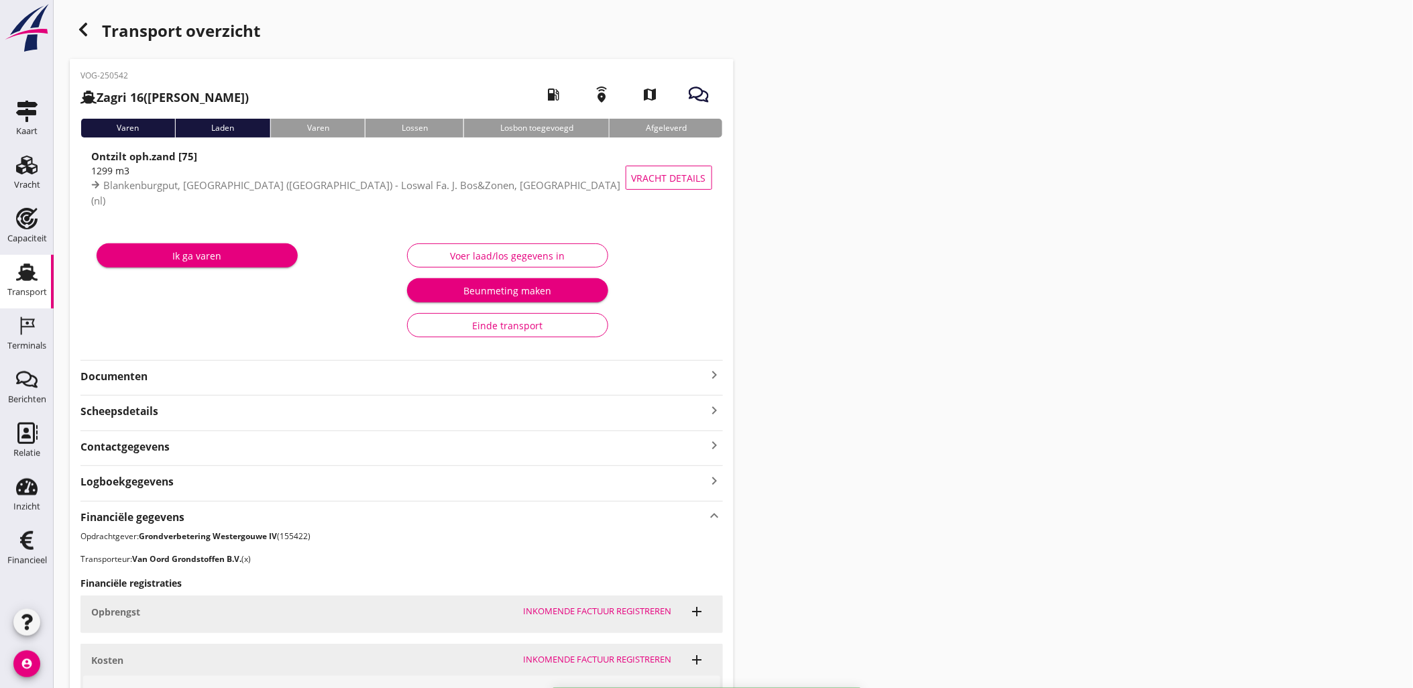
click at [78, 23] on icon "button" at bounding box center [83, 29] width 16 height 16
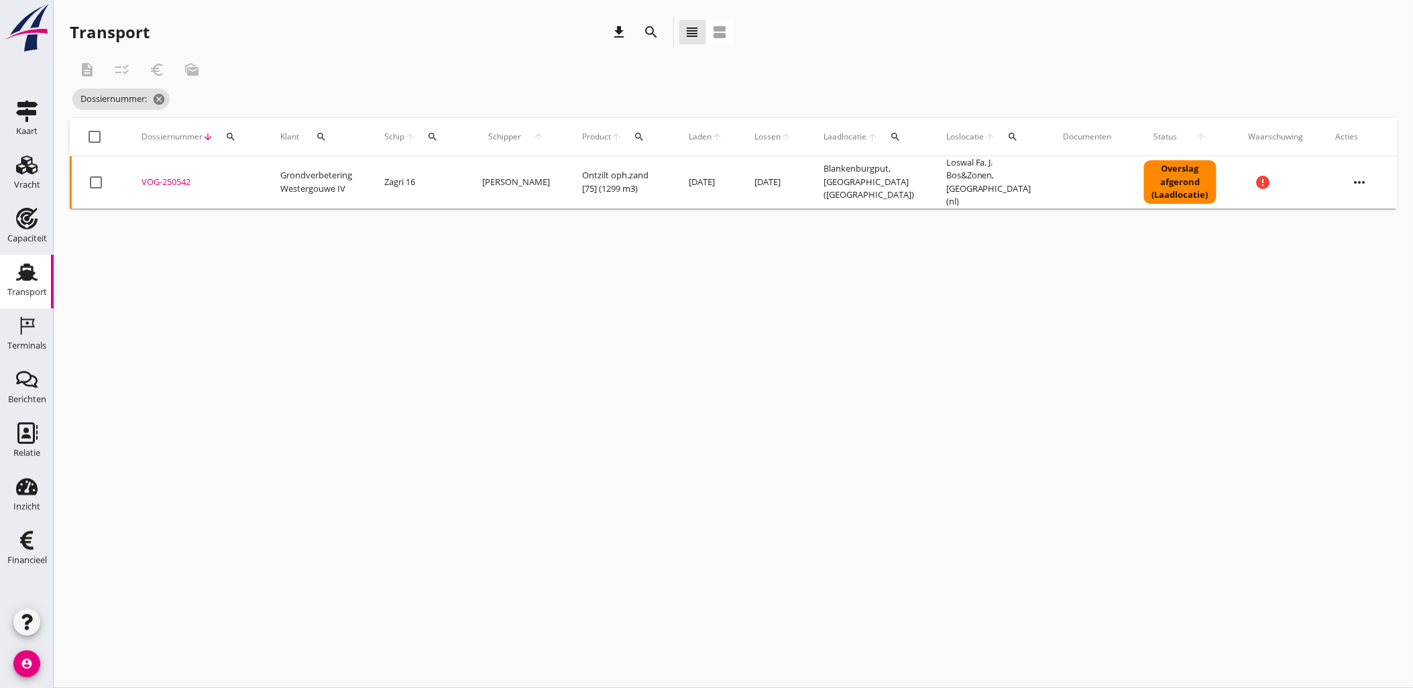
click at [242, 139] on div "Dossiernummer arrow_downward search" at bounding box center [194, 137] width 107 height 32
click at [237, 136] on div "search" at bounding box center [231, 136] width 24 height 11
click at [253, 179] on input "Zoeken op dossiernummer..." at bounding box center [292, 175] width 139 height 21
paste input "VOG-250541"
type input "VOG-250541"
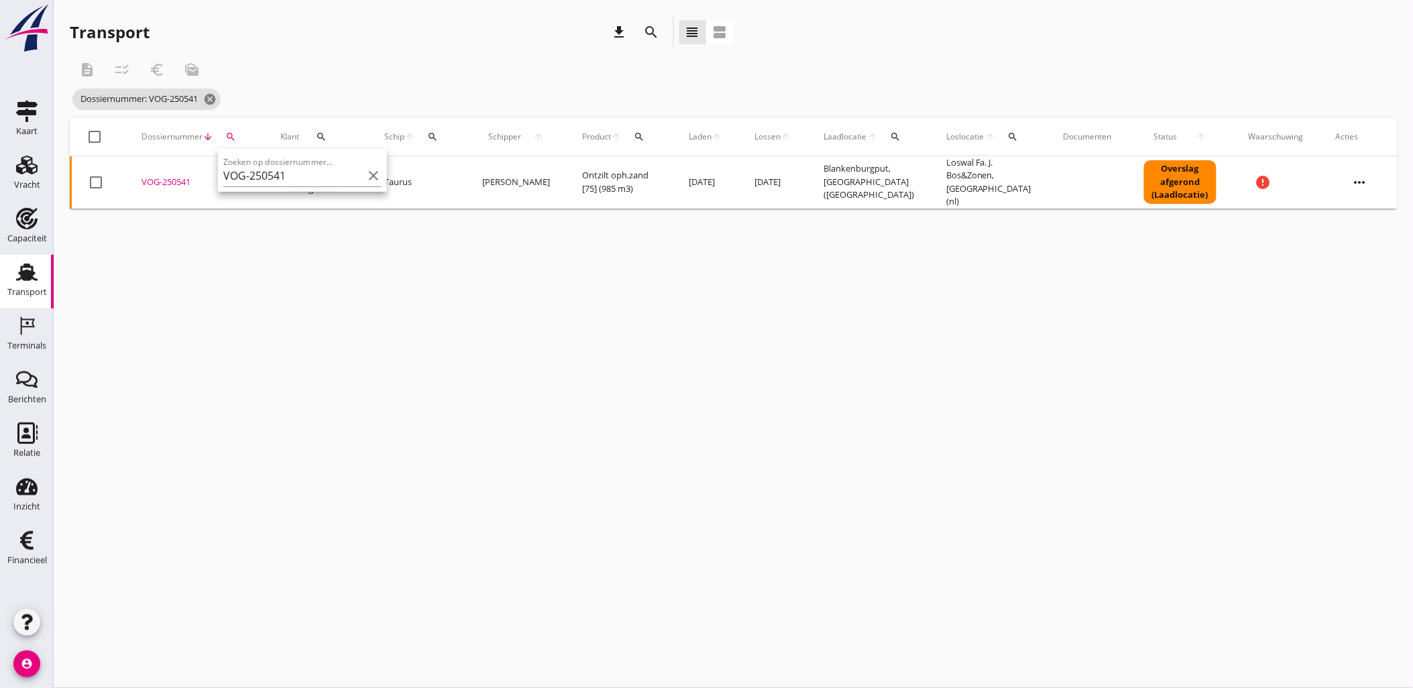
click at [160, 179] on div "VOG-250541" at bounding box center [194, 182] width 107 height 13
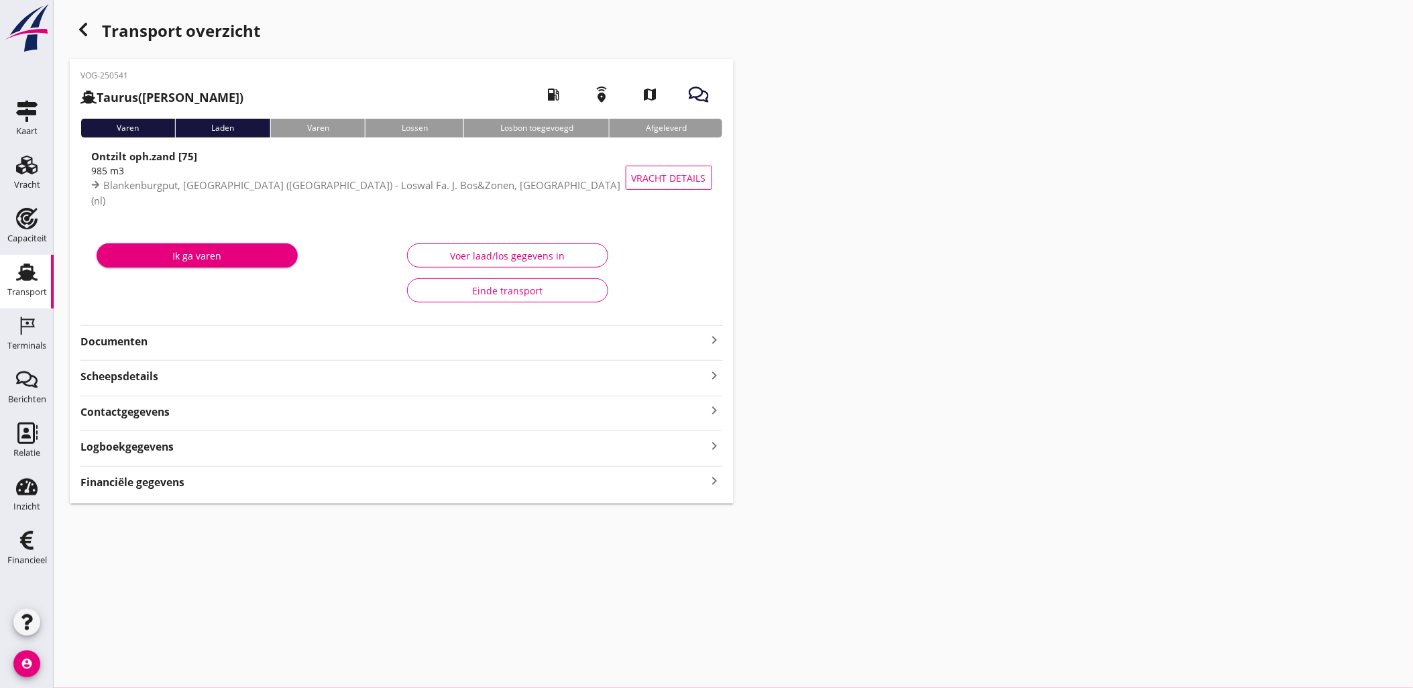
click at [180, 480] on strong "Financiële gegevens" at bounding box center [132, 482] width 104 height 15
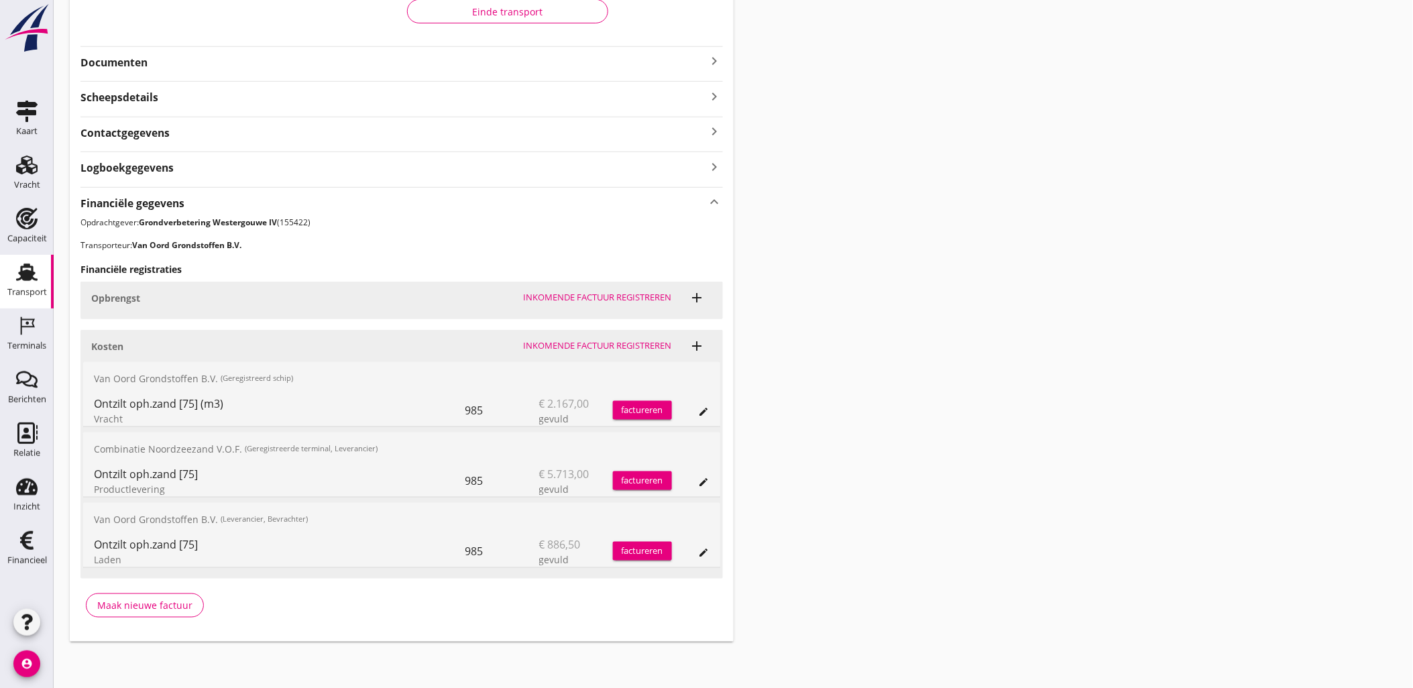
scroll to position [316, 0]
click at [704, 407] on icon "edit" at bounding box center [704, 409] width 11 height 11
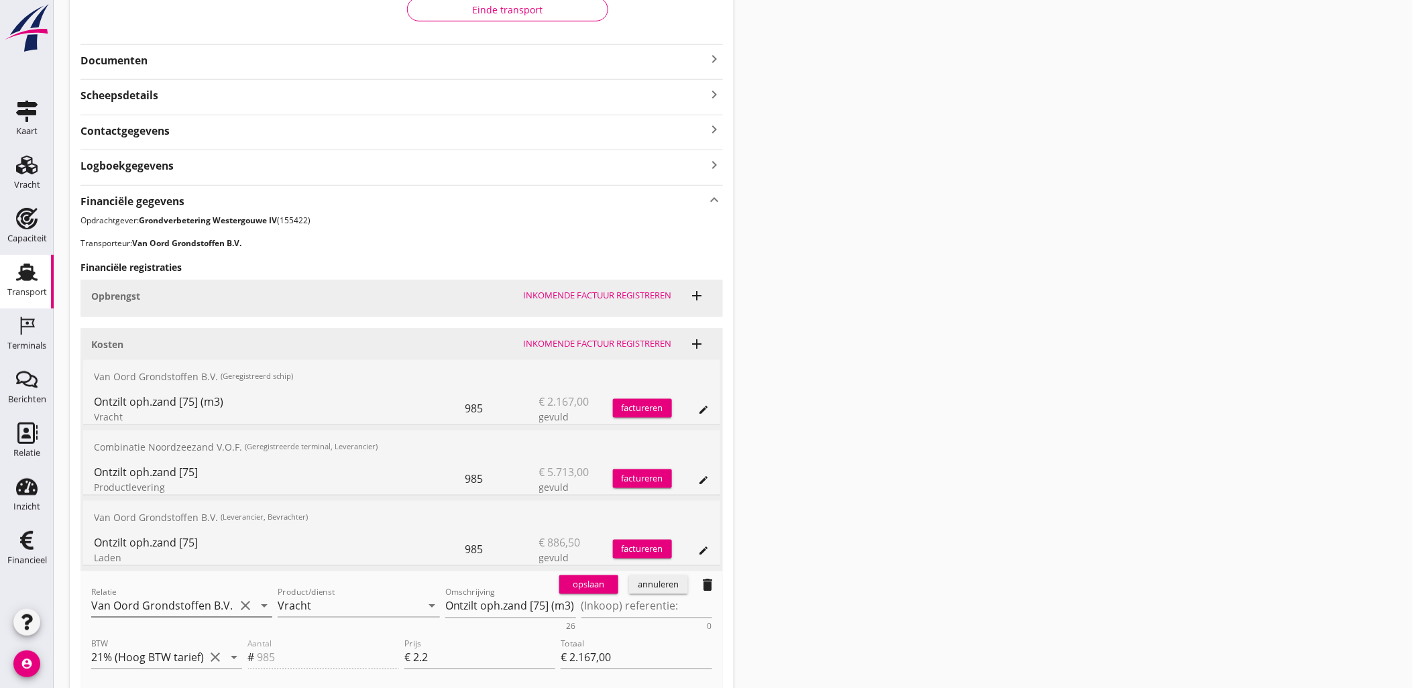
click at [189, 597] on input "Van Oord Grondstoffen B.V." at bounding box center [162, 605] width 143 height 21
click at [228, 638] on div "Van Oord Grondstoffen B.V." at bounding box center [182, 632] width 160 height 16
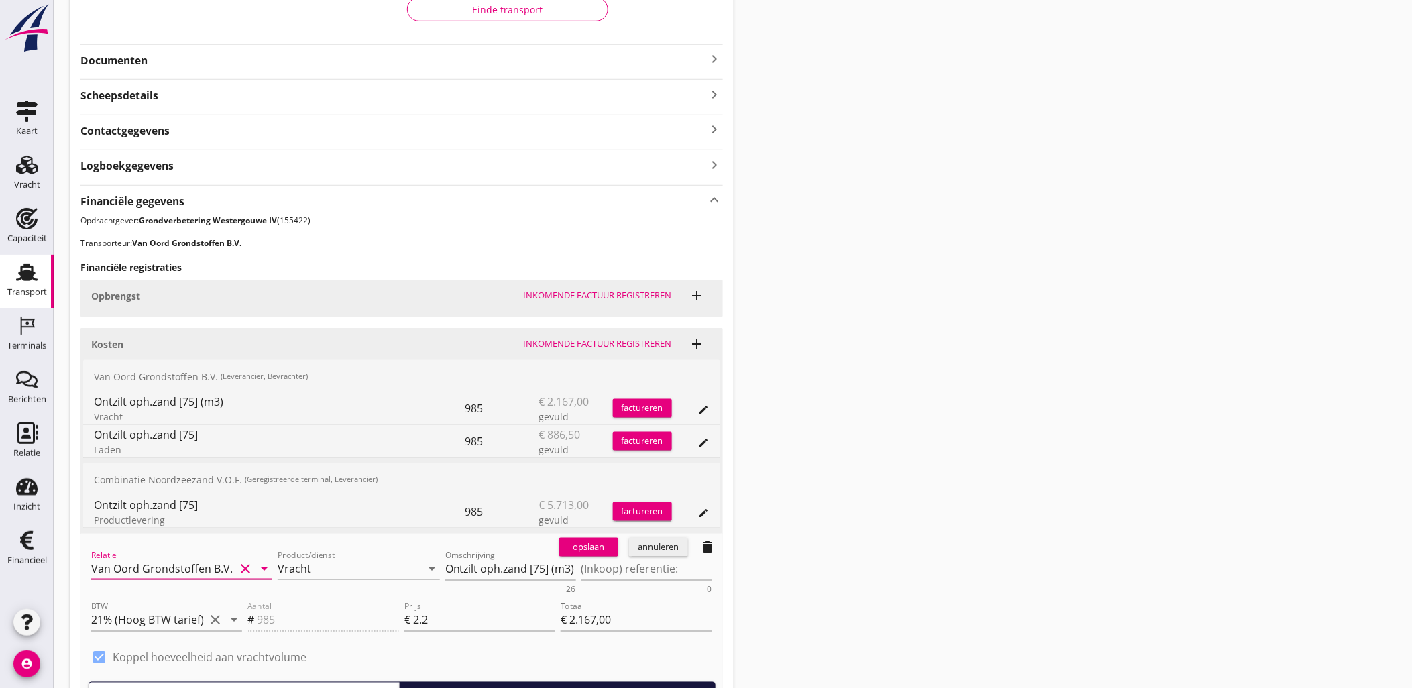
type input "Van Oord Grondstoffen B.V. (0231)"
click at [579, 547] on div "opslaan" at bounding box center [588, 546] width 48 height 13
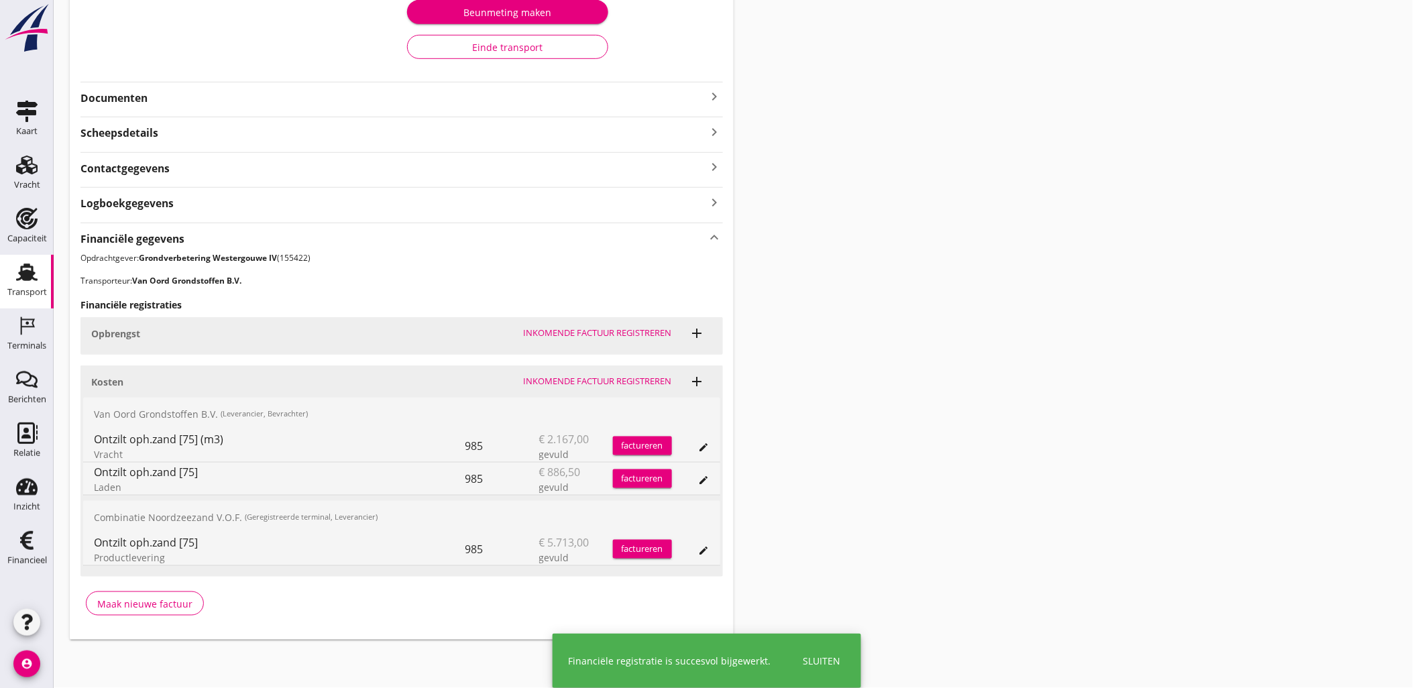
scroll to position [278, 0]
click at [984, 322] on div "Transport overzicht VOG-250541 Taurus (Van Oord) local_gas_station emergency_sh…" at bounding box center [733, 189] width 1359 height 934
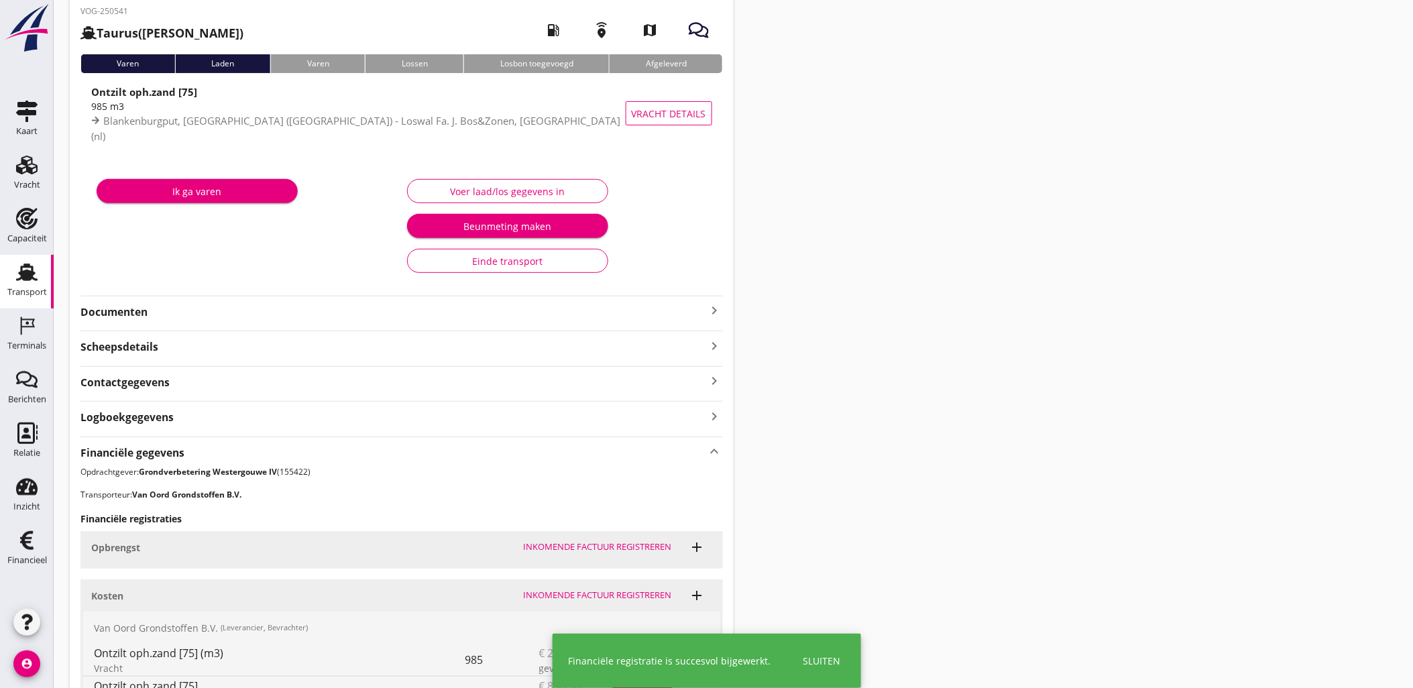
scroll to position [0, 0]
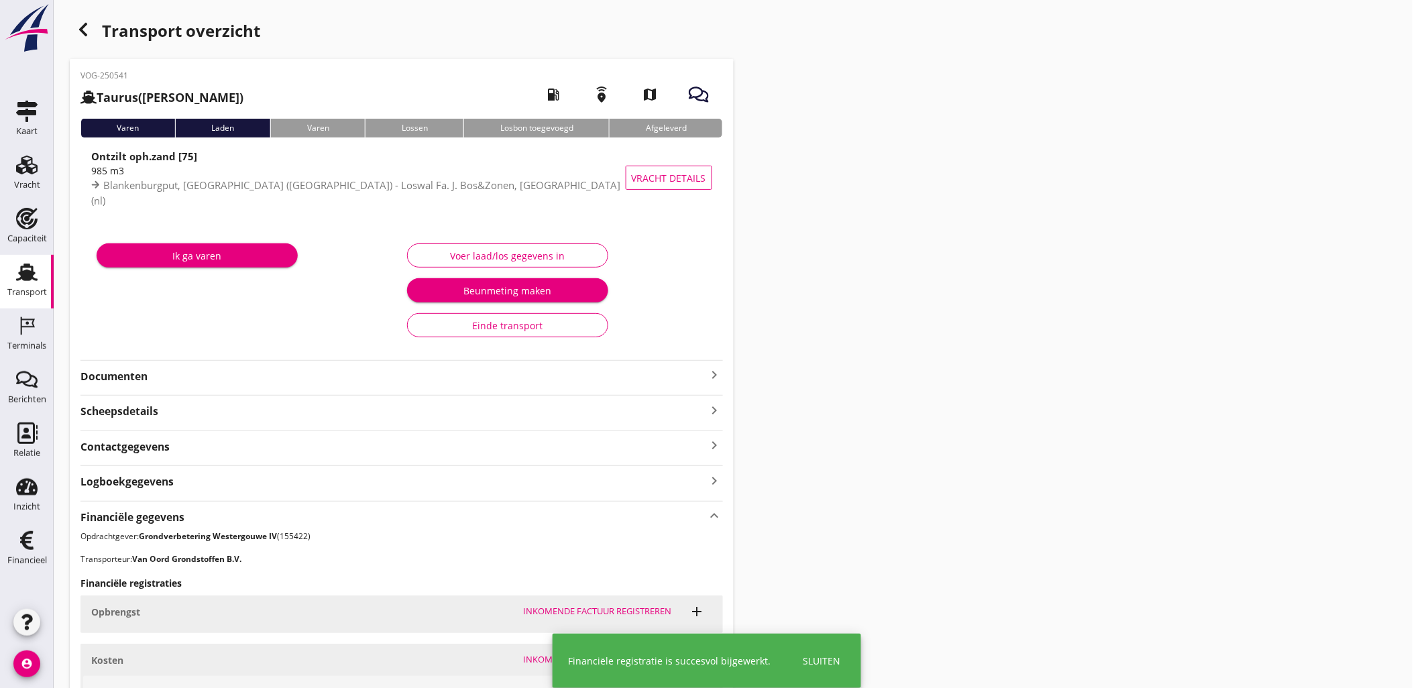
click at [79, 28] on icon "button" at bounding box center [83, 29] width 16 height 16
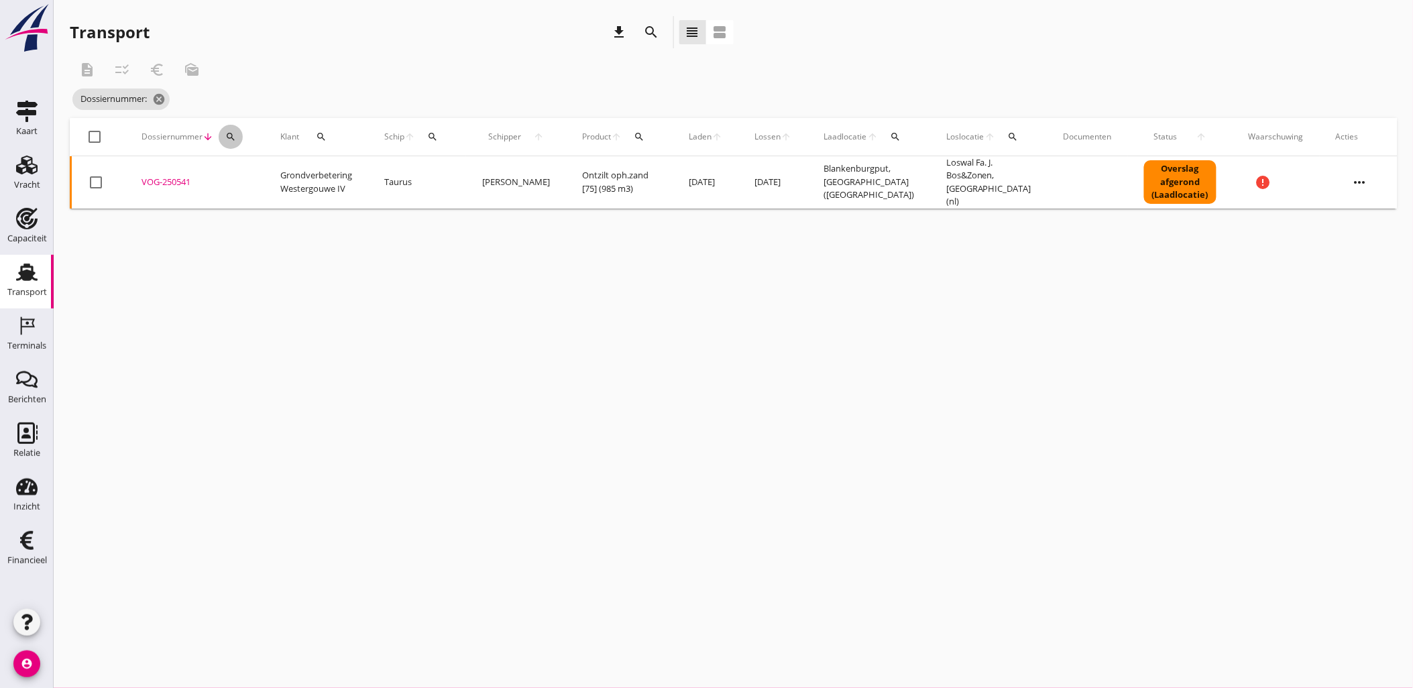
click at [238, 139] on div "search" at bounding box center [231, 136] width 24 height 11
click at [249, 164] on div "Zoeken op dossiernummer..." at bounding box center [302, 171] width 158 height 29
click at [257, 168] on input "Zoeken op dossiernummer..." at bounding box center [292, 175] width 139 height 21
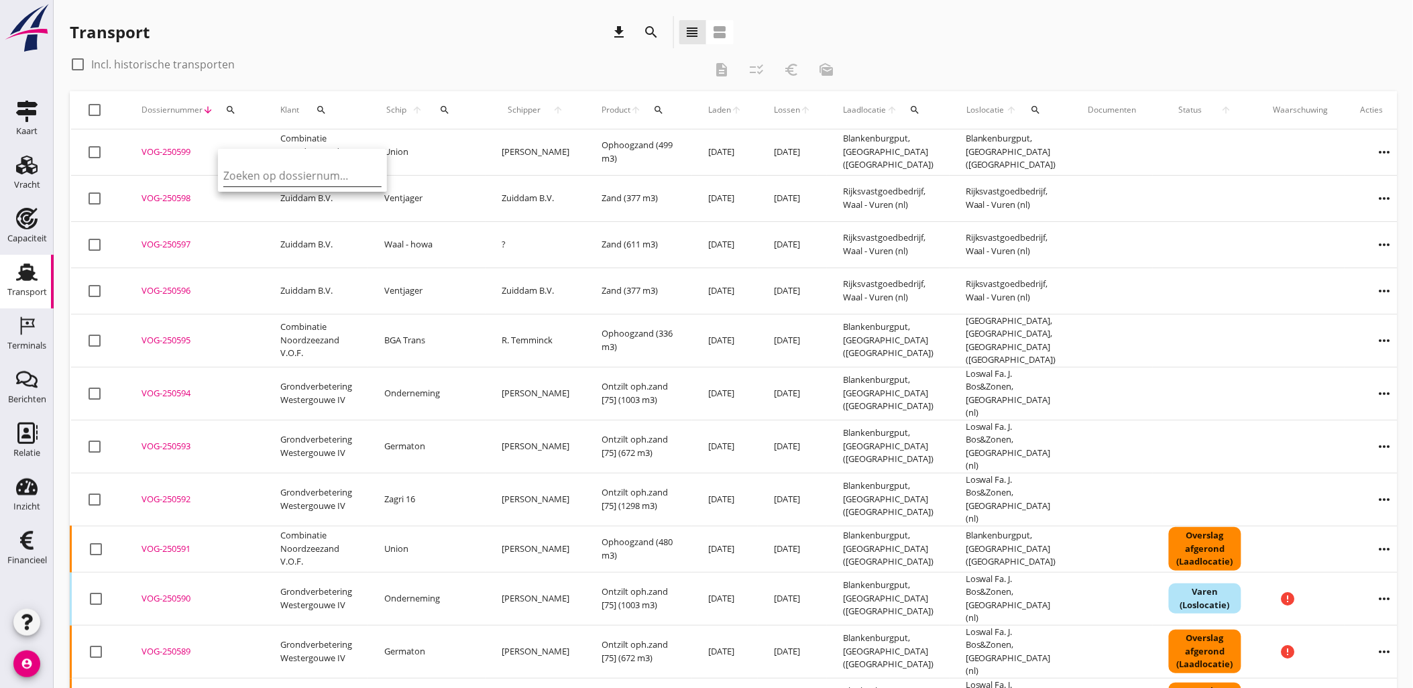
click at [257, 164] on div "Zoeken op dossiernummer..." at bounding box center [302, 171] width 158 height 29
click at [272, 172] on input "Zoeken op dossiernummer..." at bounding box center [292, 175] width 139 height 21
paste input "VOG-250544"
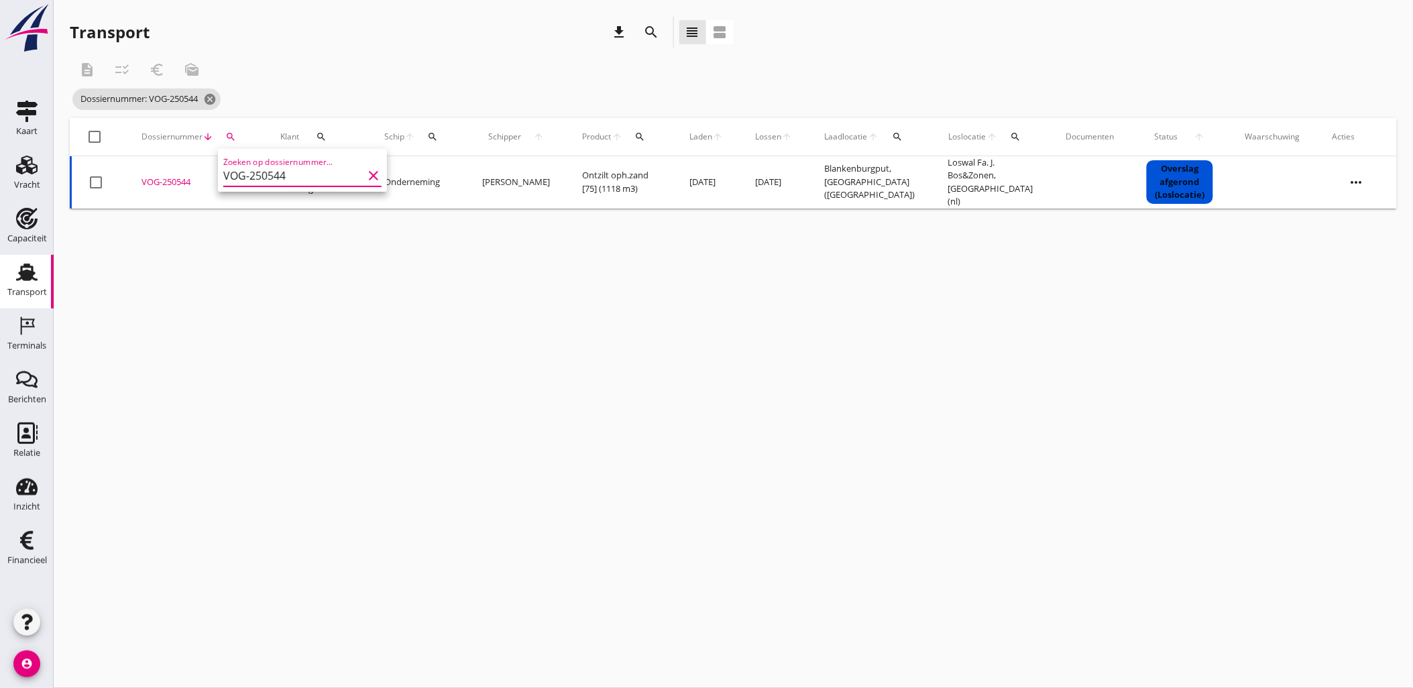
type input "VOG-250544"
click at [174, 178] on div "VOG-250544" at bounding box center [194, 182] width 107 height 13
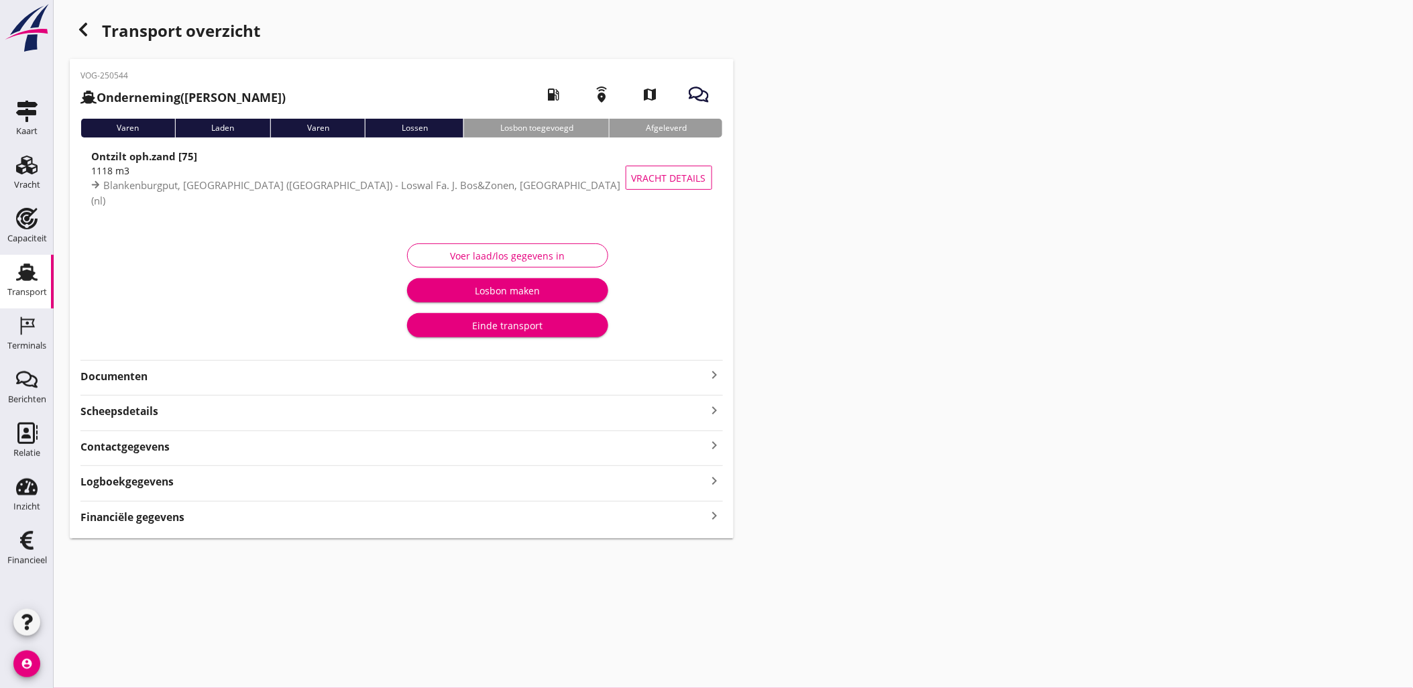
click at [166, 517] on div "VOG-250544 Onderneming (Dino Martins) local_gas_station emergency_share map Var…" at bounding box center [402, 298] width 664 height 479
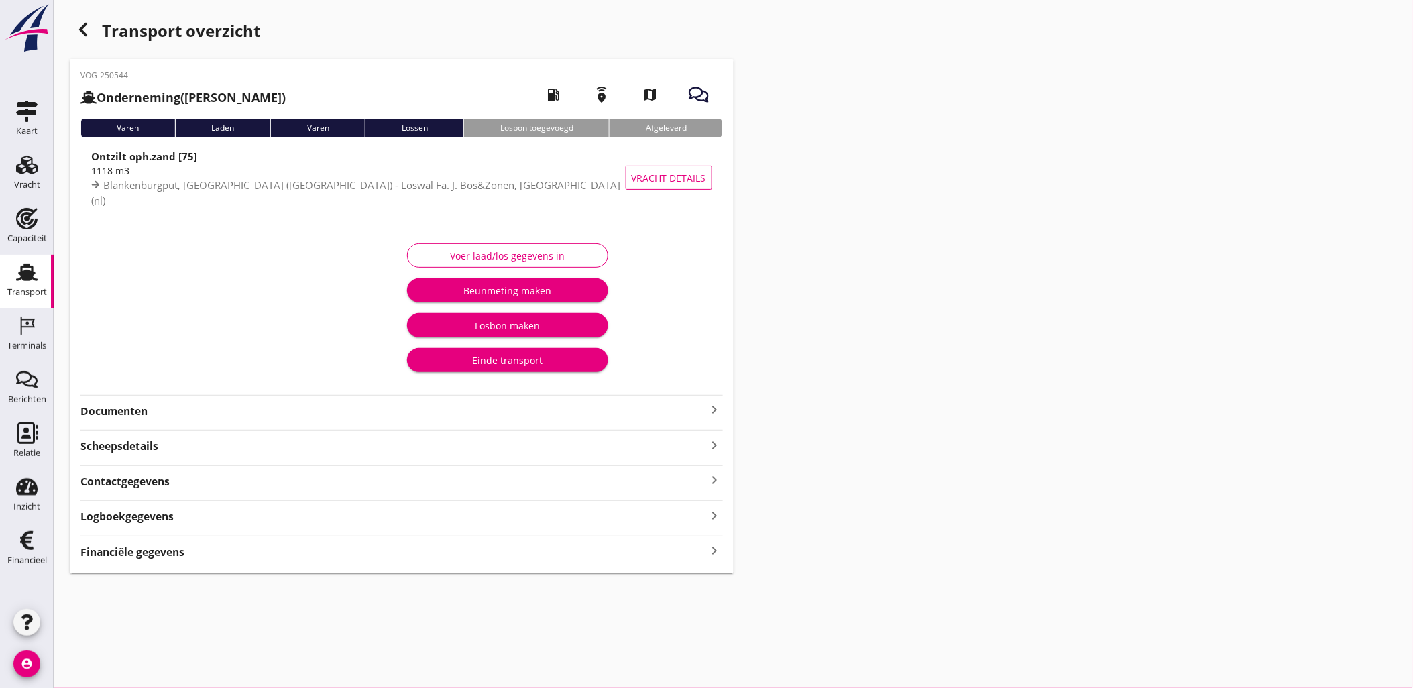
click at [159, 553] on strong "Financiële gegevens" at bounding box center [132, 551] width 104 height 15
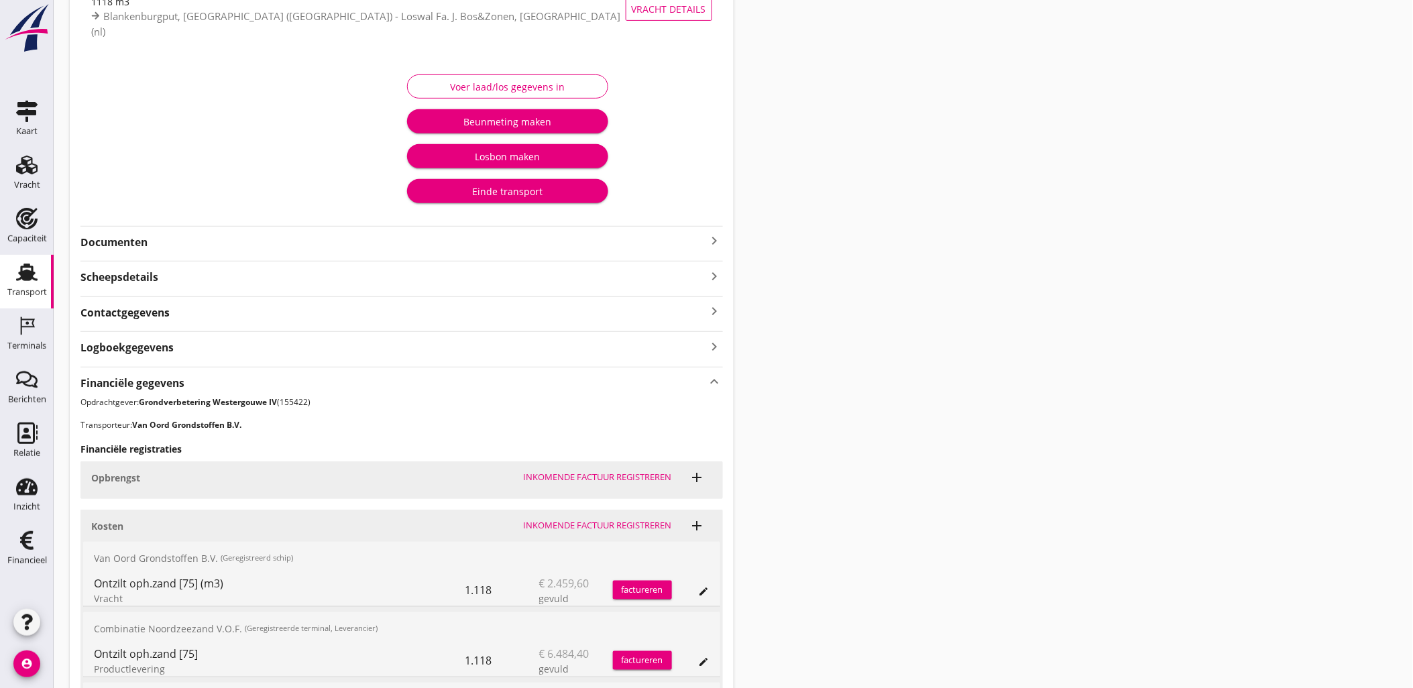
scroll to position [350, 0]
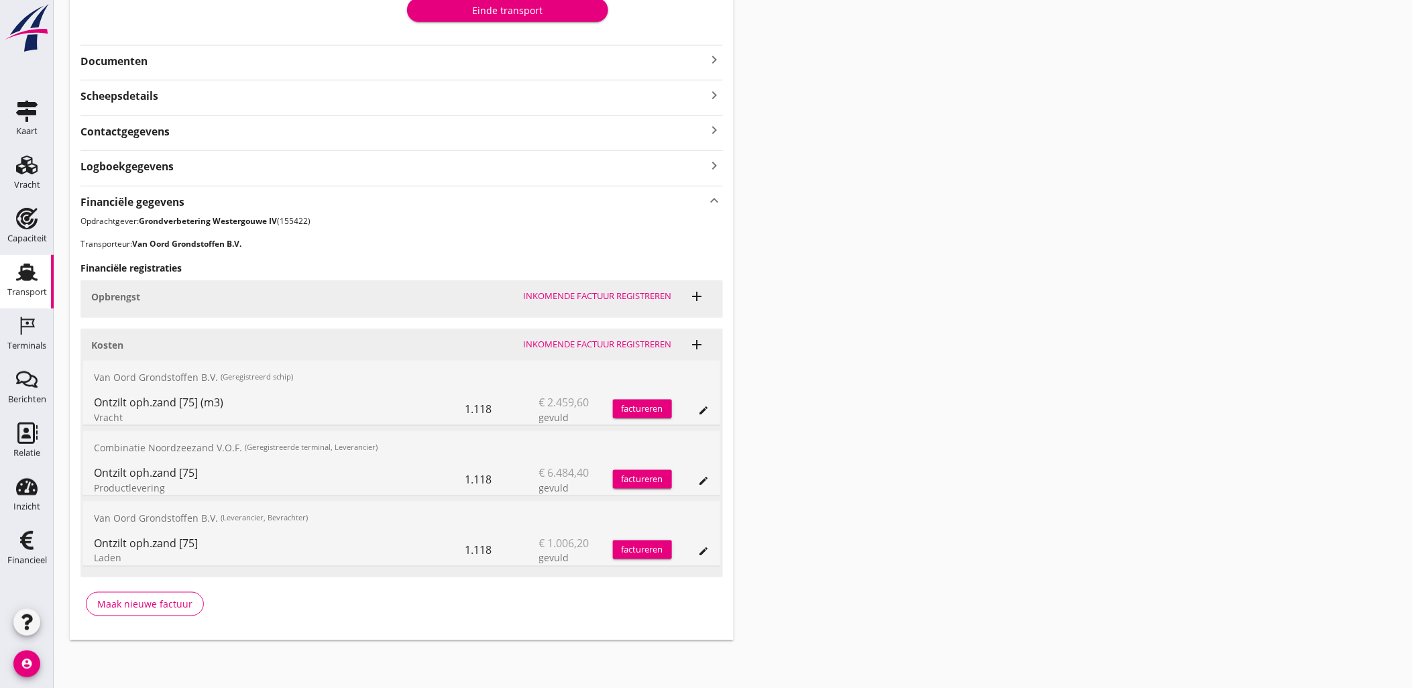
click at [705, 412] on icon "edit" at bounding box center [704, 410] width 11 height 11
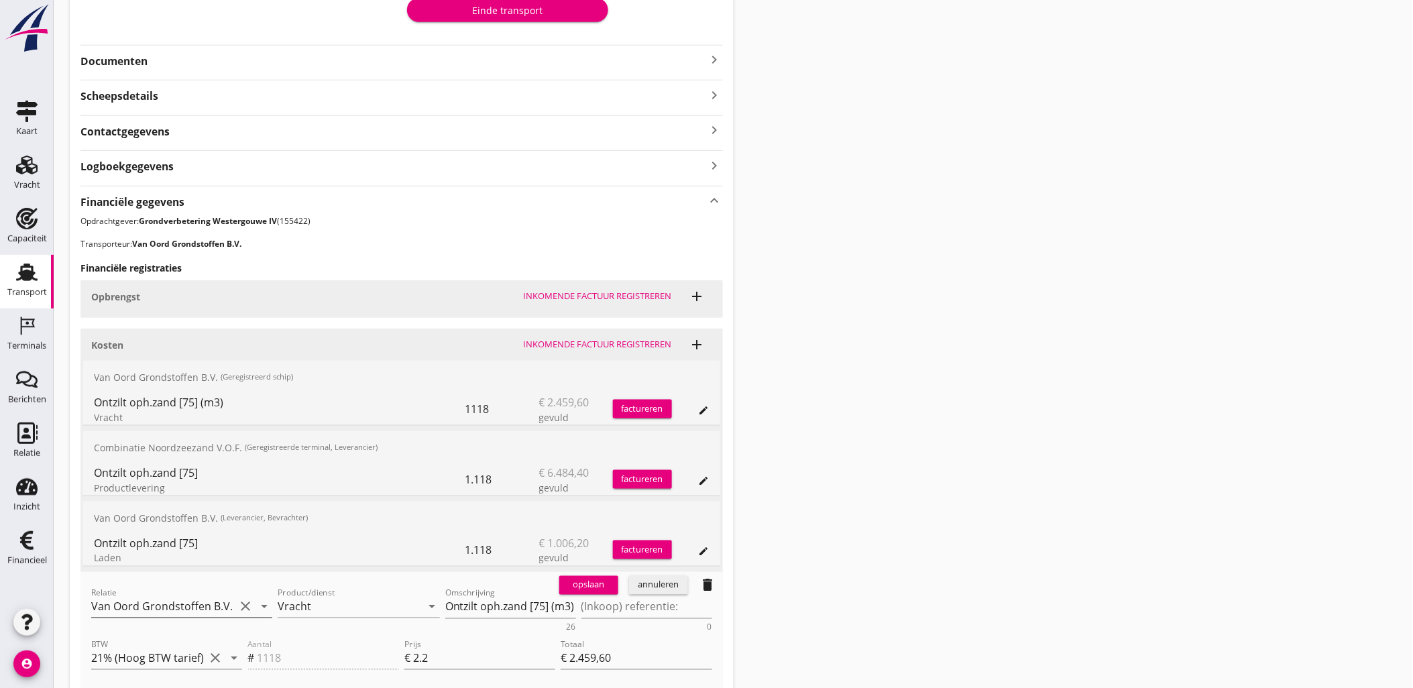
click at [195, 599] on input "Van Oord Grondstoffen B.V." at bounding box center [162, 606] width 143 height 21
click at [162, 635] on div "Van Oord Grondstoffen B.V." at bounding box center [182, 633] width 160 height 16
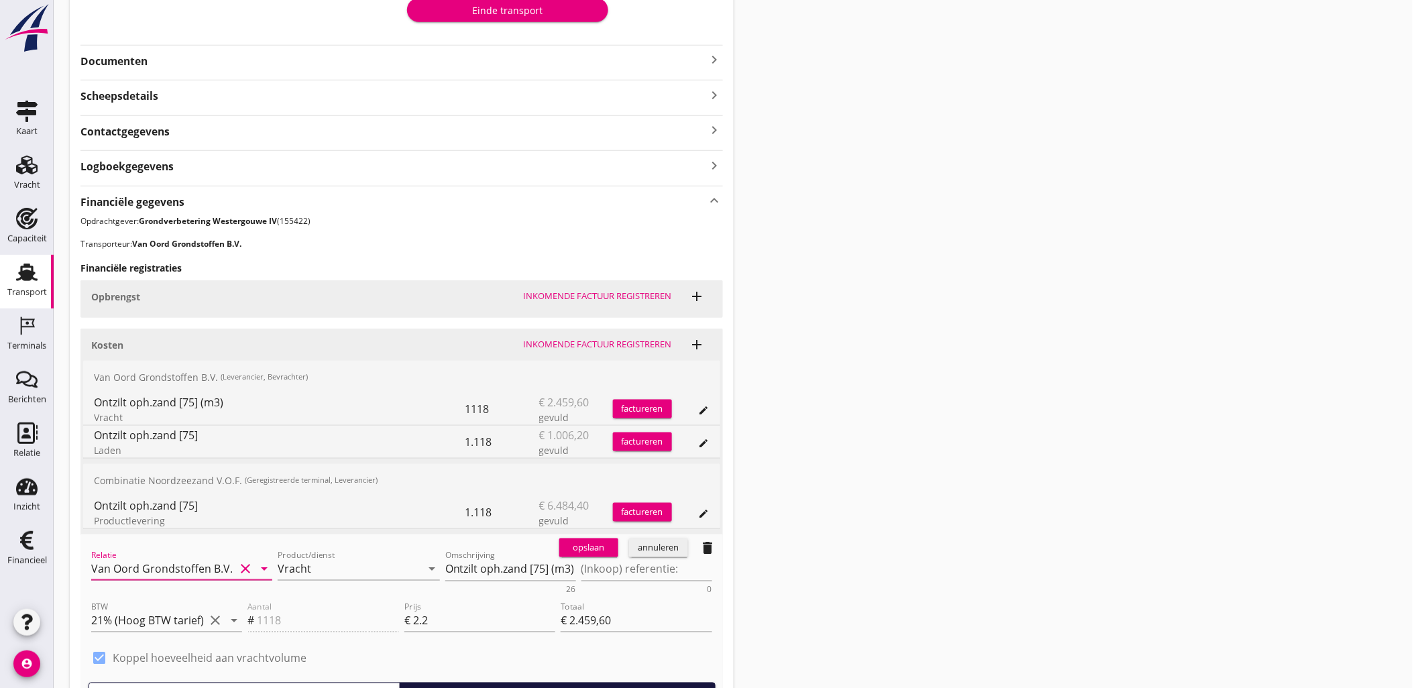
type input "Van Oord Grondstoffen B.V. (0231)"
click at [604, 546] on div "opslaan" at bounding box center [588, 547] width 48 height 13
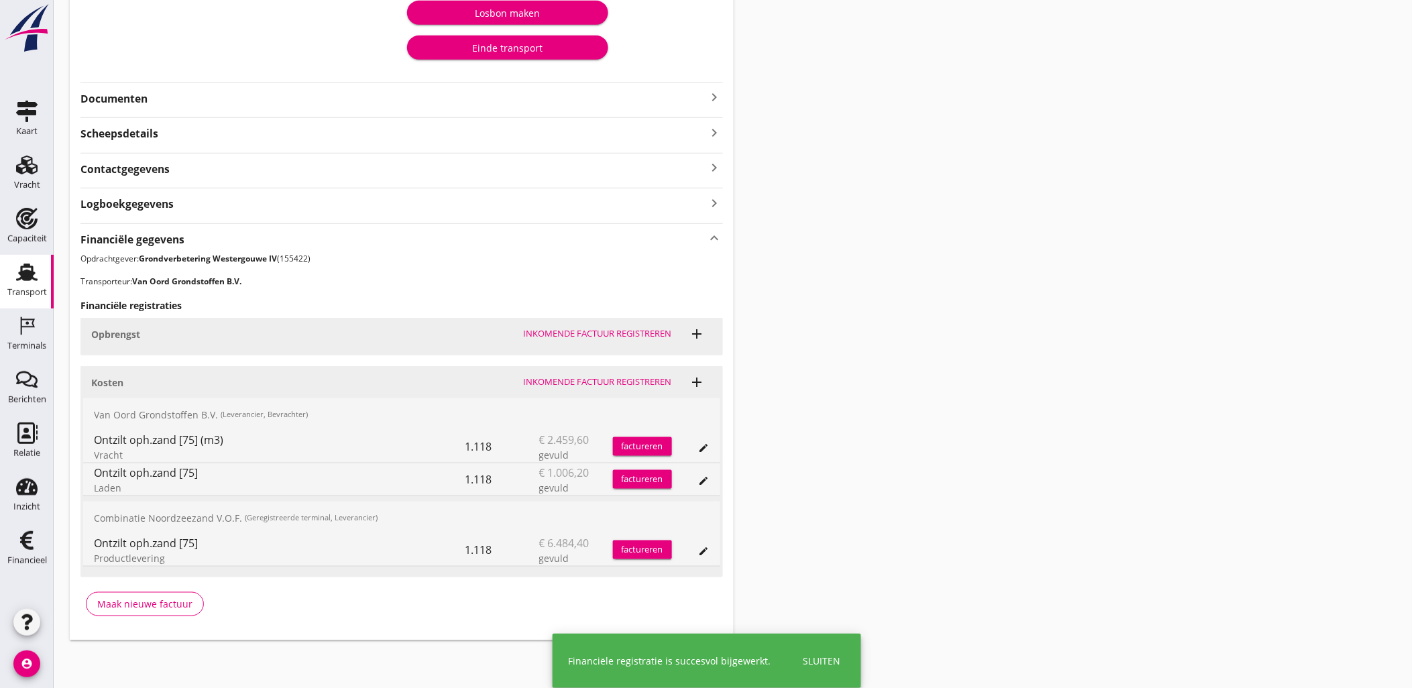
drag, startPoint x: 1028, startPoint y: 304, endPoint x: 946, endPoint y: 250, distance: 98.7
click at [1028, 304] on div "Transport overzicht VOG-250544 Onderneming (Dino Martins) local_gas_station eme…" at bounding box center [733, 172] width 1359 height 969
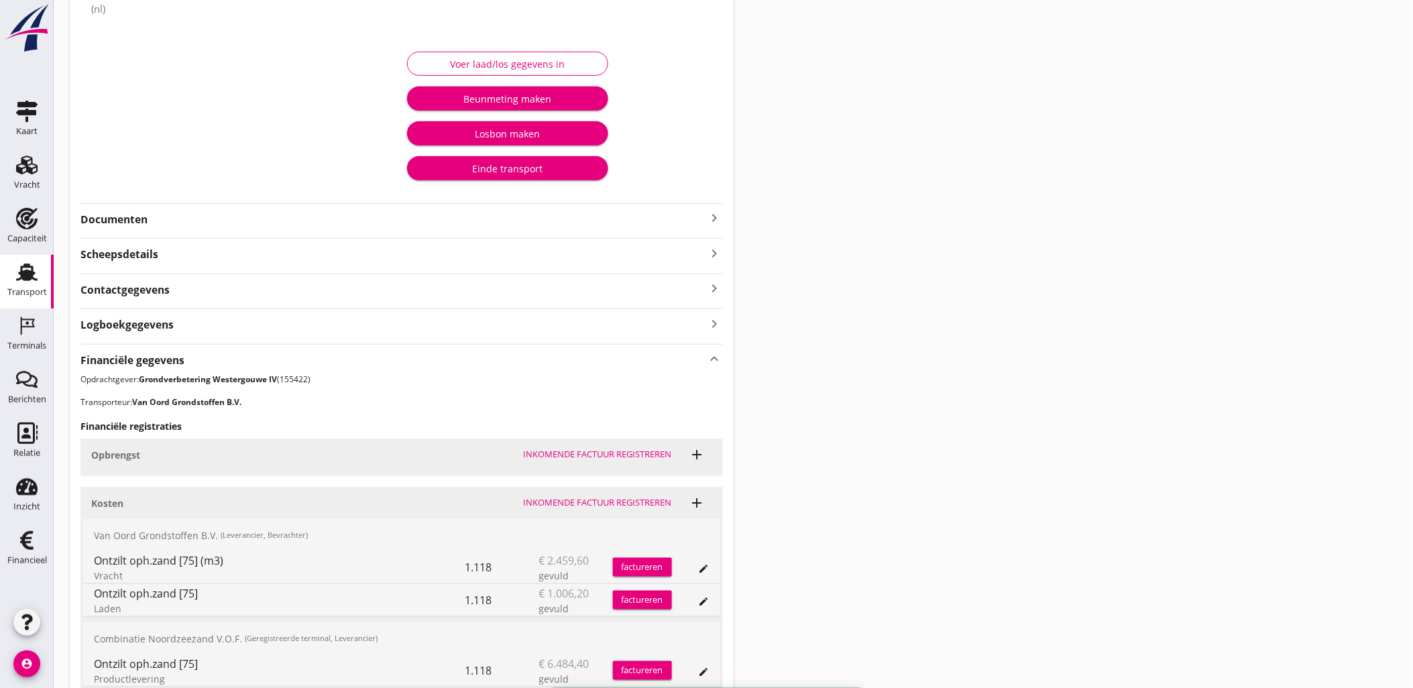
scroll to position [0, 0]
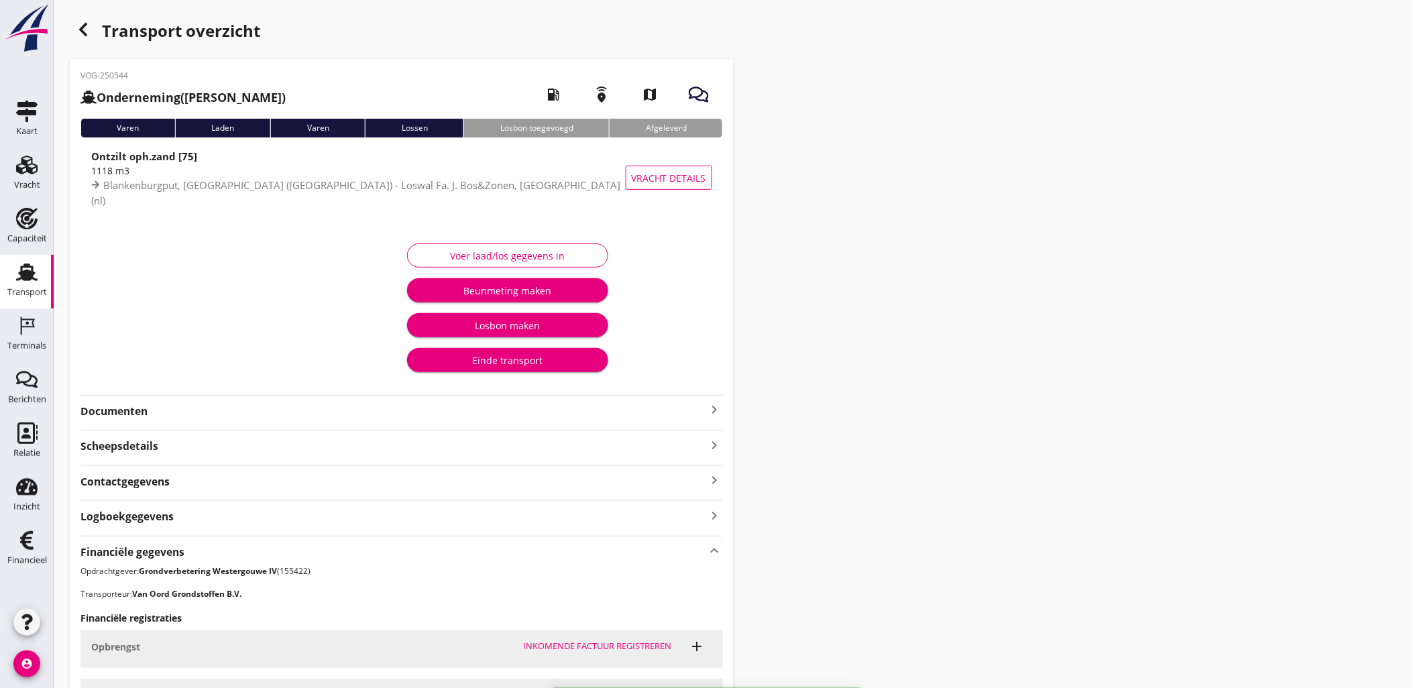
click at [77, 23] on icon "button" at bounding box center [83, 29] width 16 height 16
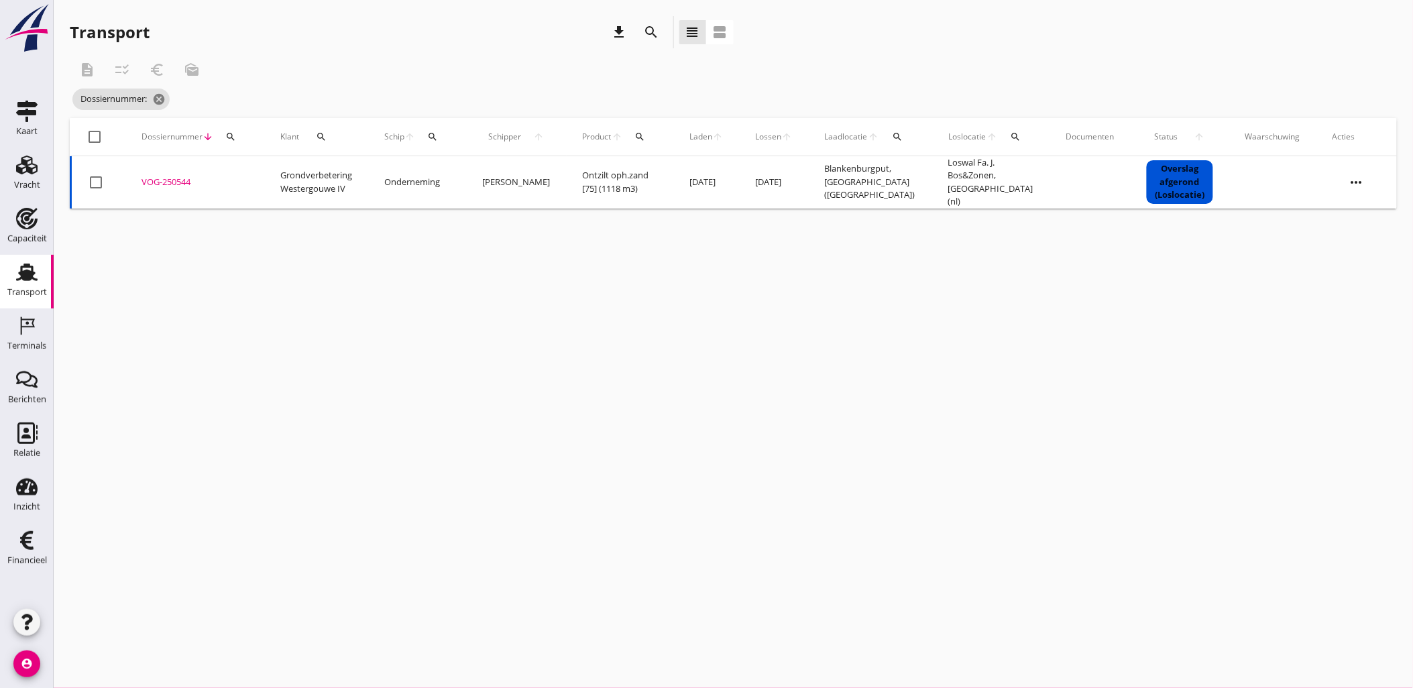
click at [237, 141] on button "search" at bounding box center [231, 137] width 24 height 24
click at [277, 180] on input "Zoeken op dossiernummer..." at bounding box center [292, 175] width 139 height 21
paste input "VOG-250545"
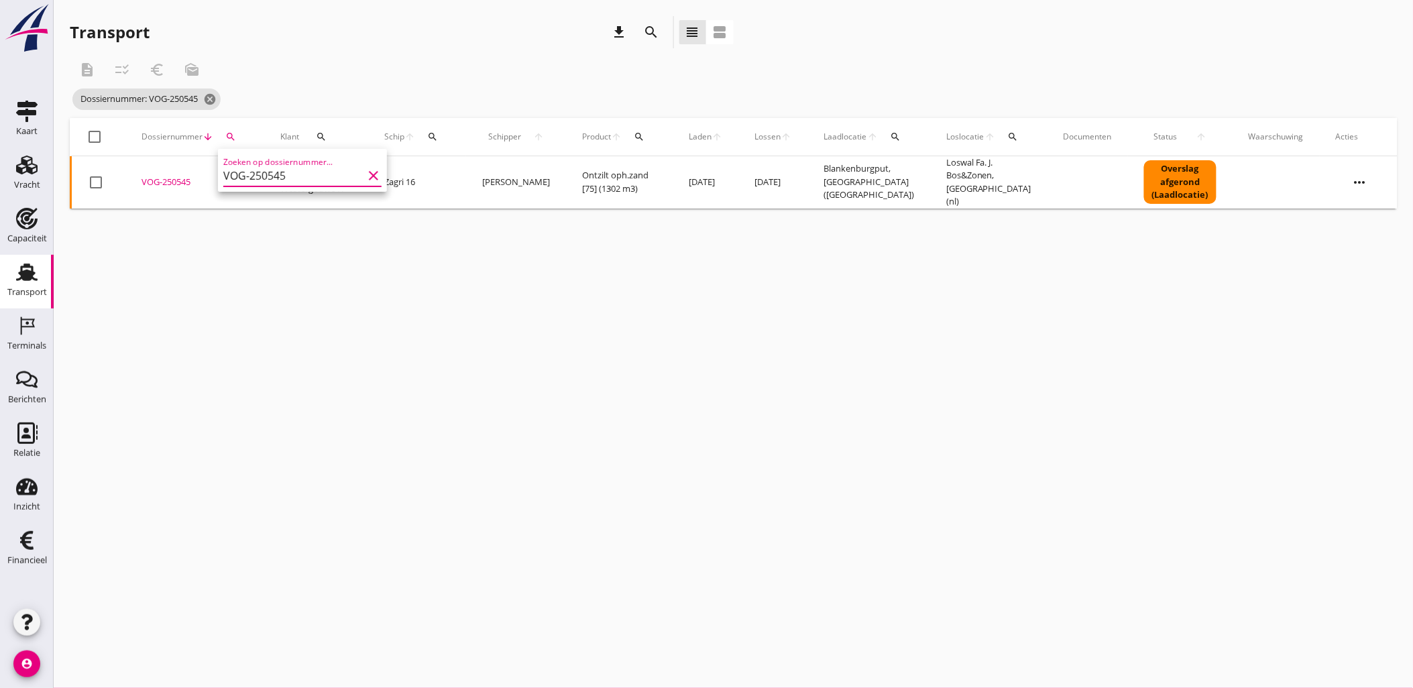
type input "VOG-250545"
click at [164, 176] on div "VOG-250545" at bounding box center [194, 182] width 107 height 13
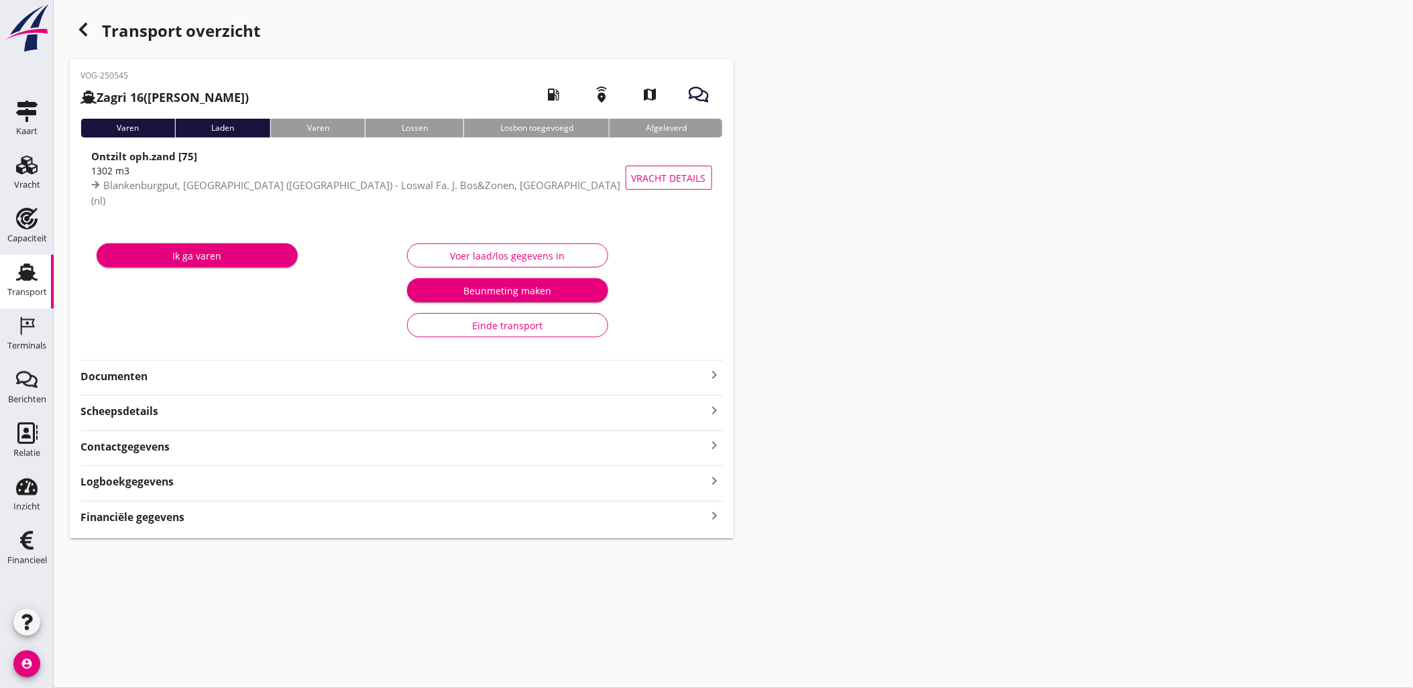
click at [164, 495] on div "VOG-250545 Zagri 16 (Maarten Bakker) local_gas_station emergency_share map Vare…" at bounding box center [402, 298] width 664 height 479
click at [182, 517] on strong "Financiële gegevens" at bounding box center [132, 517] width 104 height 15
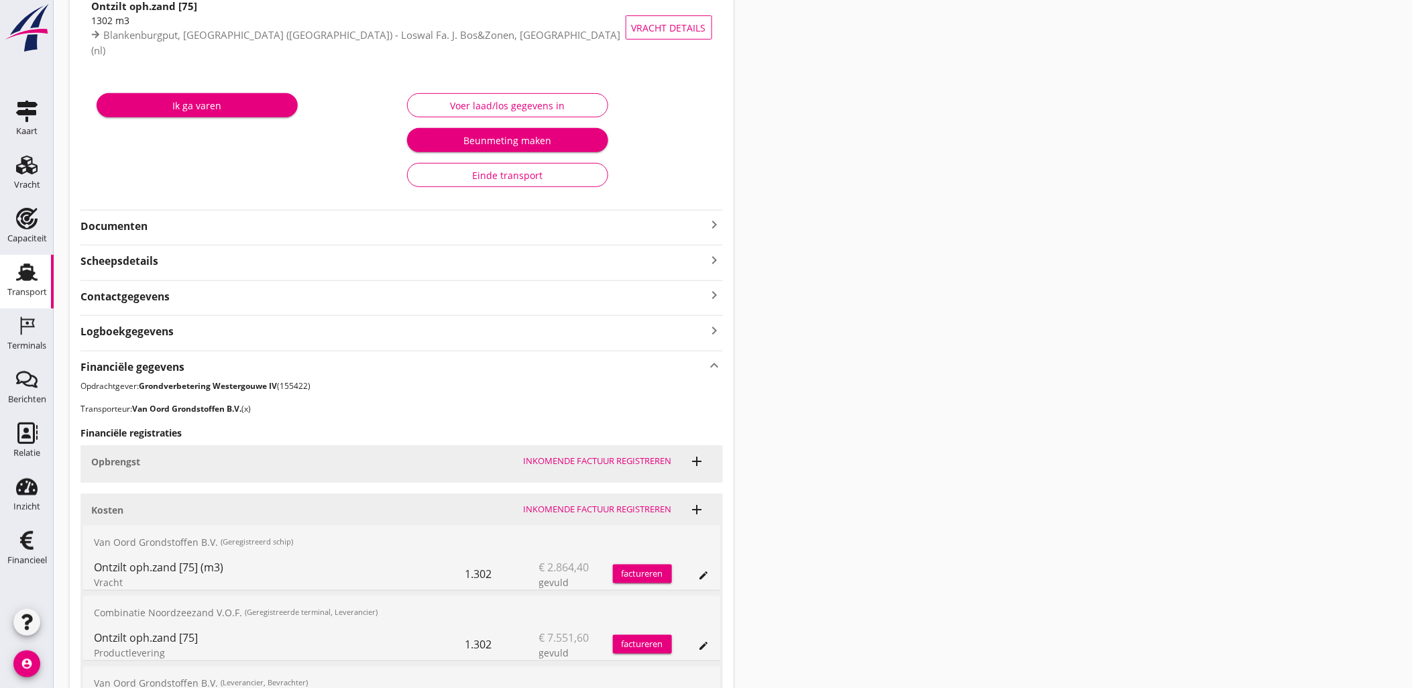
scroll to position [316, 0]
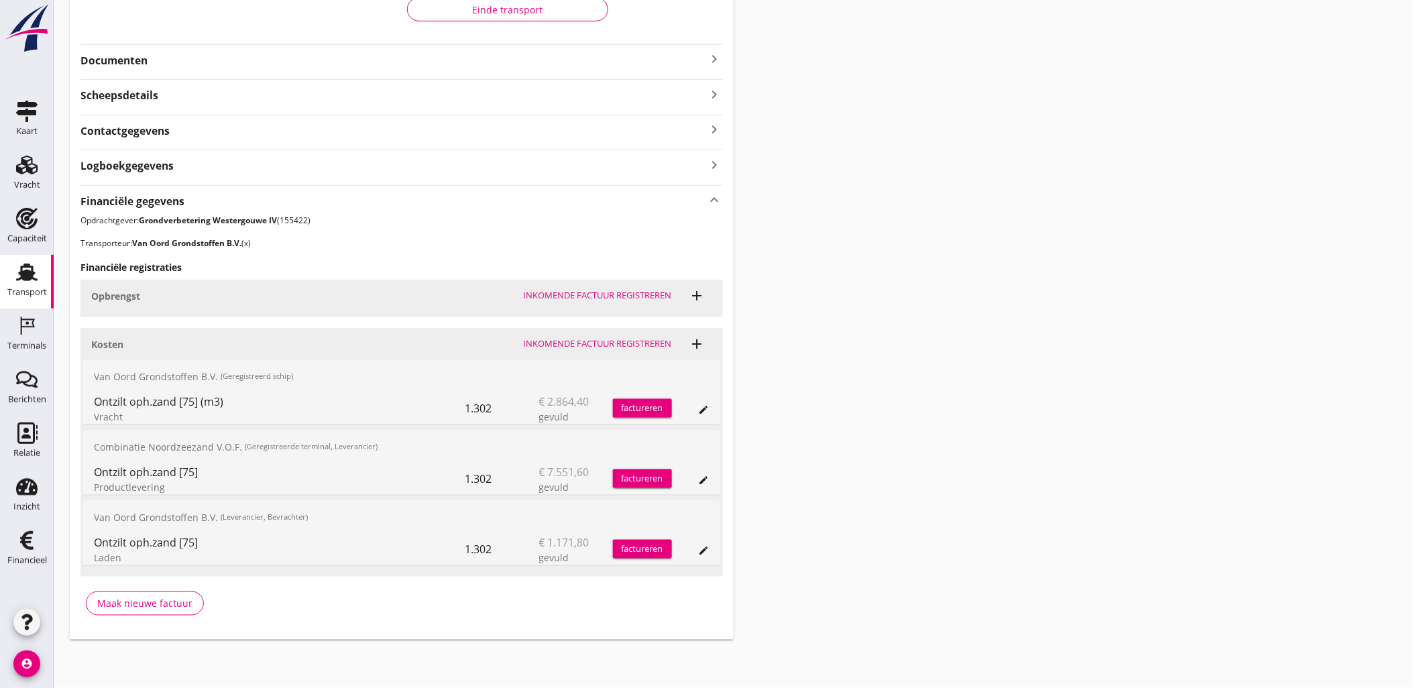
click at [707, 410] on icon "edit" at bounding box center [704, 409] width 11 height 11
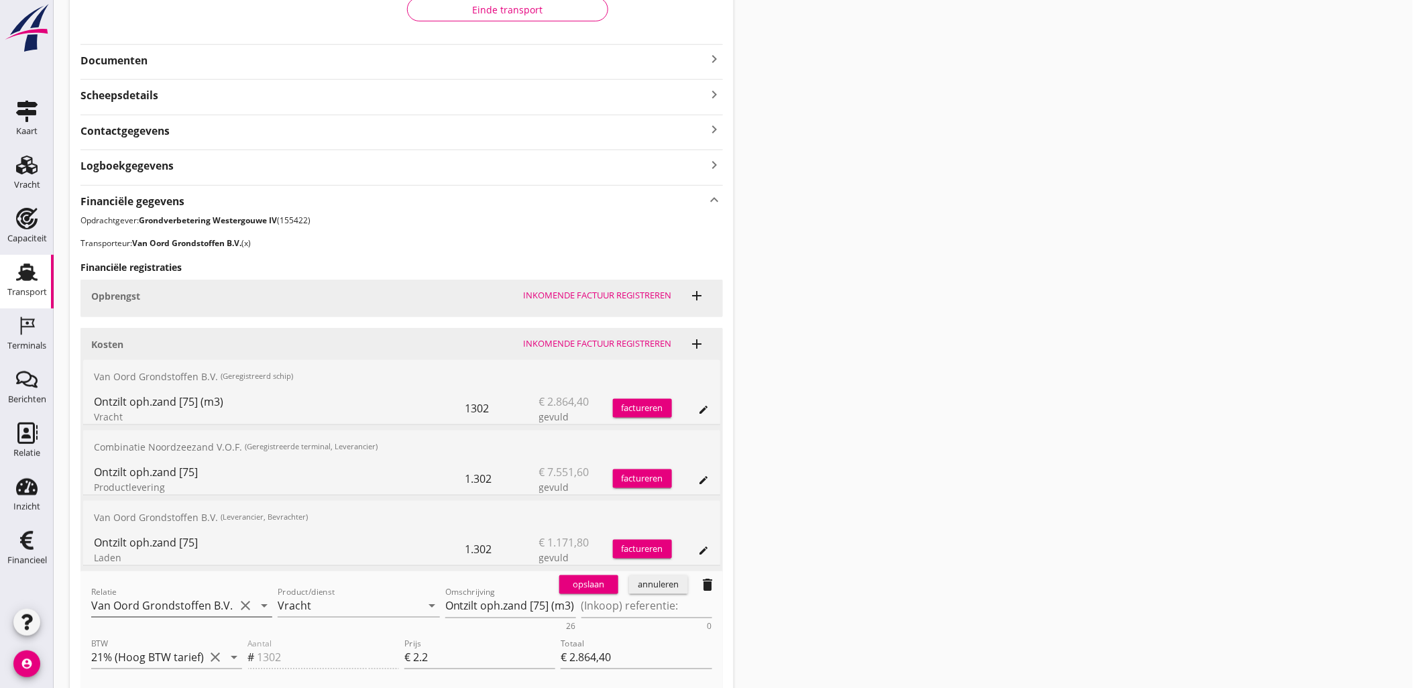
click at [186, 600] on input "Van Oord Grondstoffen B.V. (x)" at bounding box center [162, 605] width 143 height 21
click at [204, 633] on div "Van Oord Grondstoffen B.V." at bounding box center [182, 632] width 160 height 16
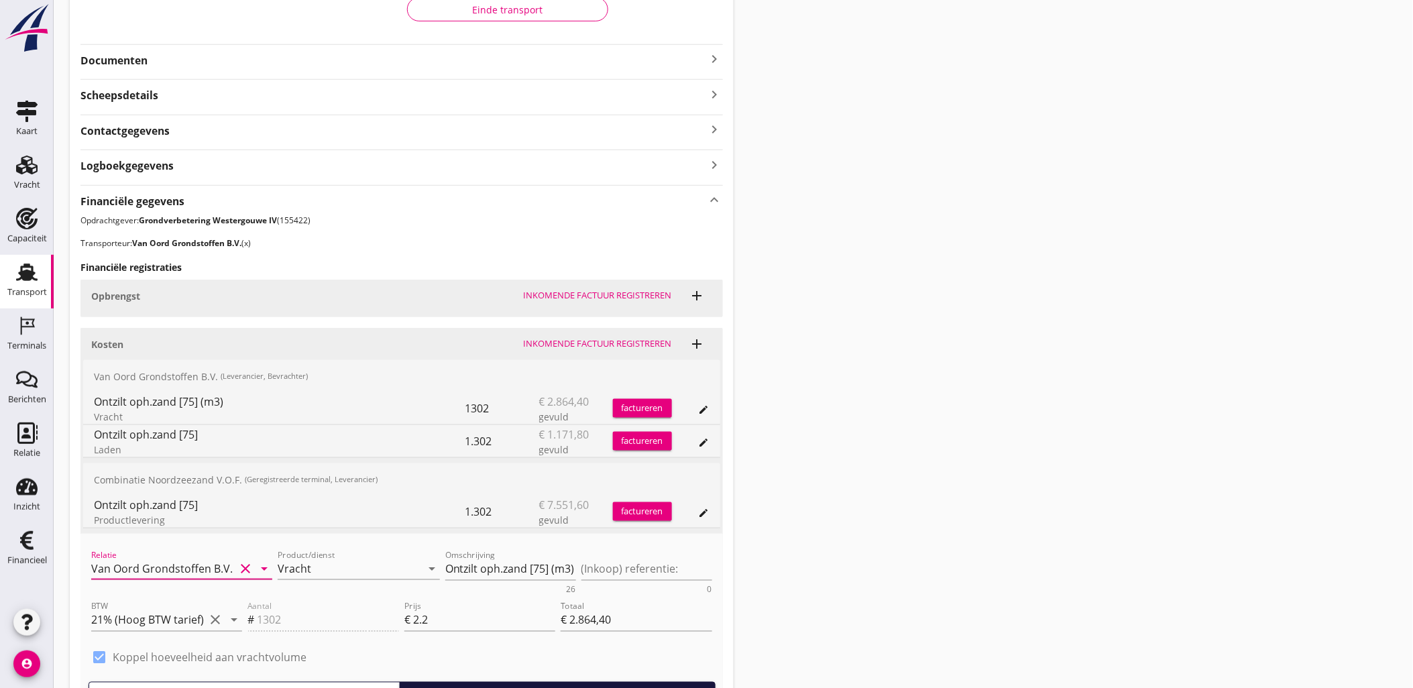
type input "Van Oord Grondstoffen B.V. (0231)"
click at [957, 479] on div "Transport overzicht VOG-250545 Zagri 16 (Maarten Bakker) local_gas_station emer…" at bounding box center [733, 241] width 1359 height 1114
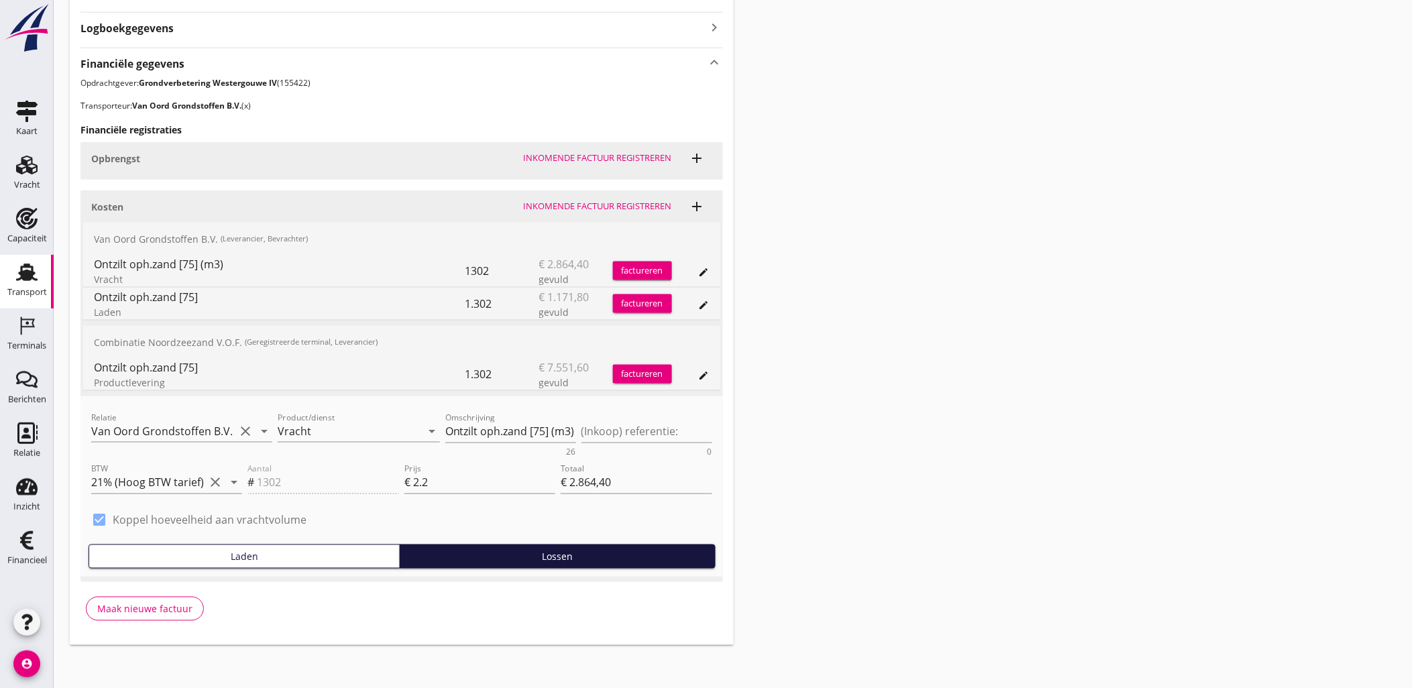
scroll to position [458, 0]
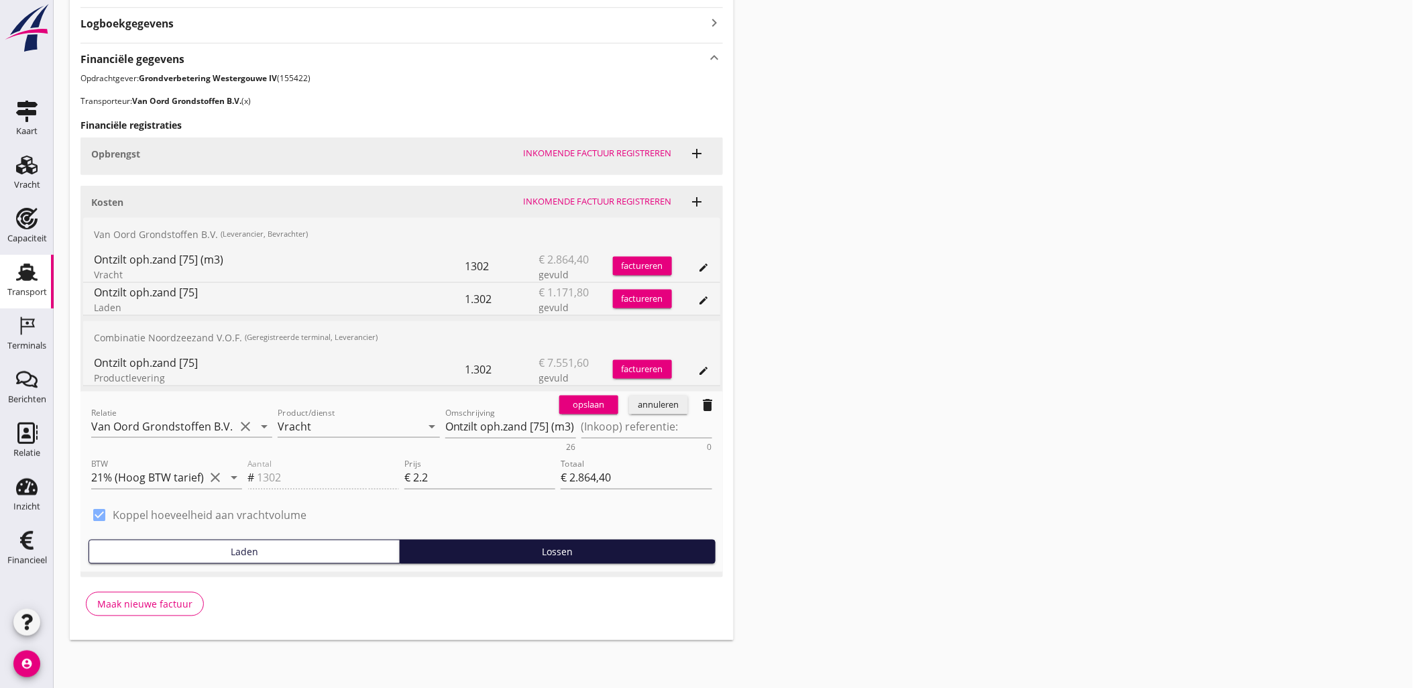
click at [600, 405] on div "opslaan" at bounding box center [588, 404] width 48 height 13
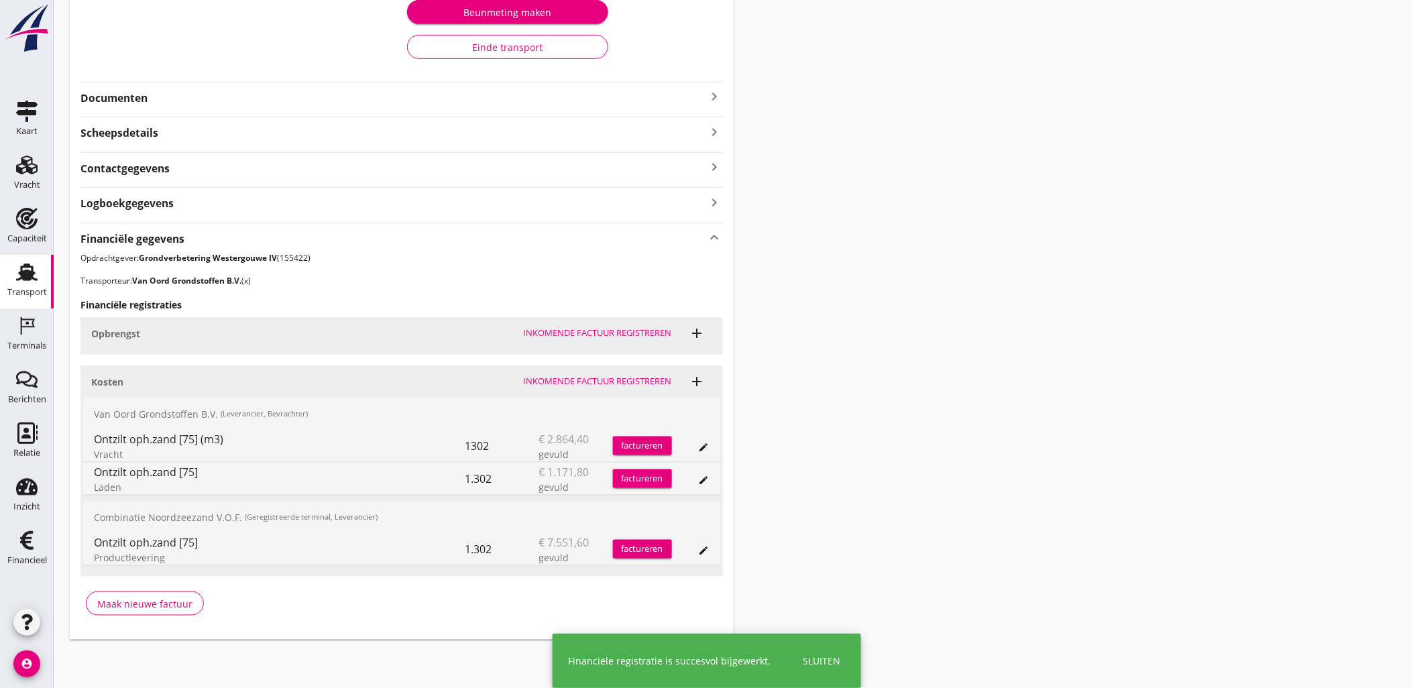
scroll to position [278, 0]
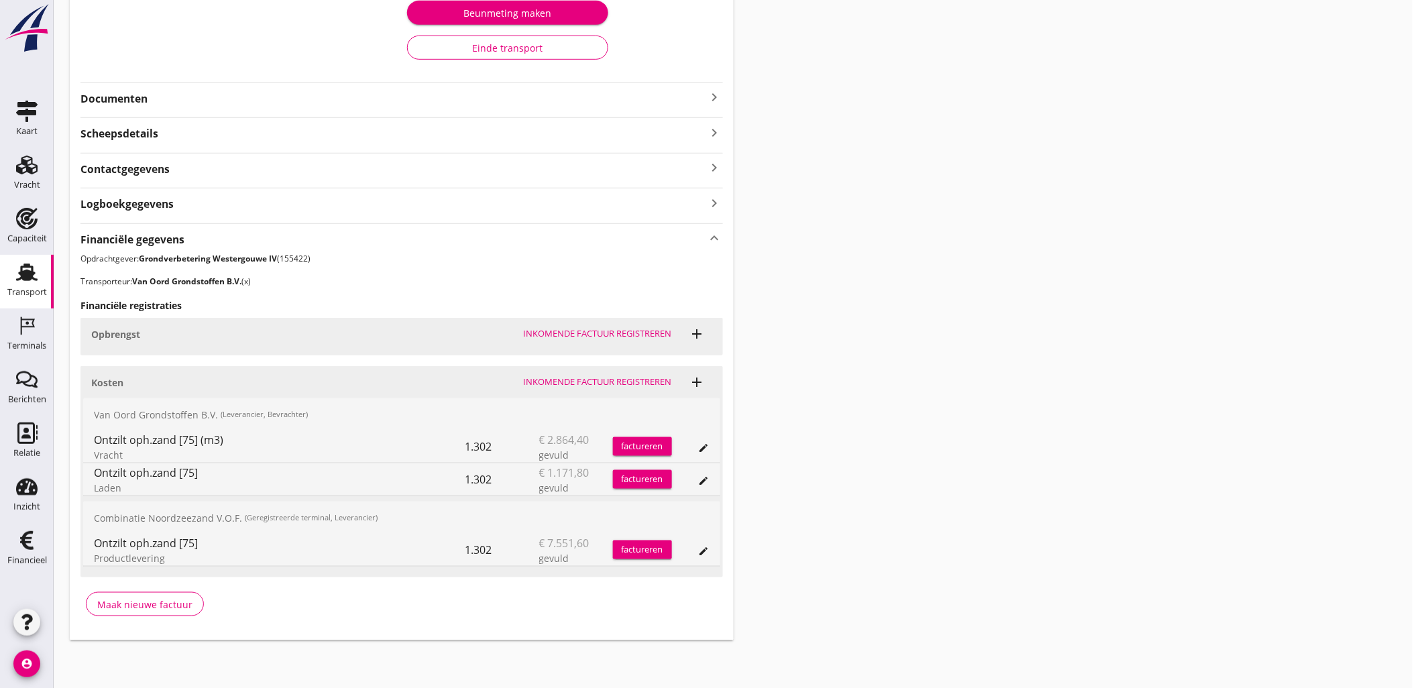
click at [877, 249] on div "Transport overzicht VOG-250545 Zagri 16 (Maarten Bakker) local_gas_station emer…" at bounding box center [733, 189] width 1359 height 934
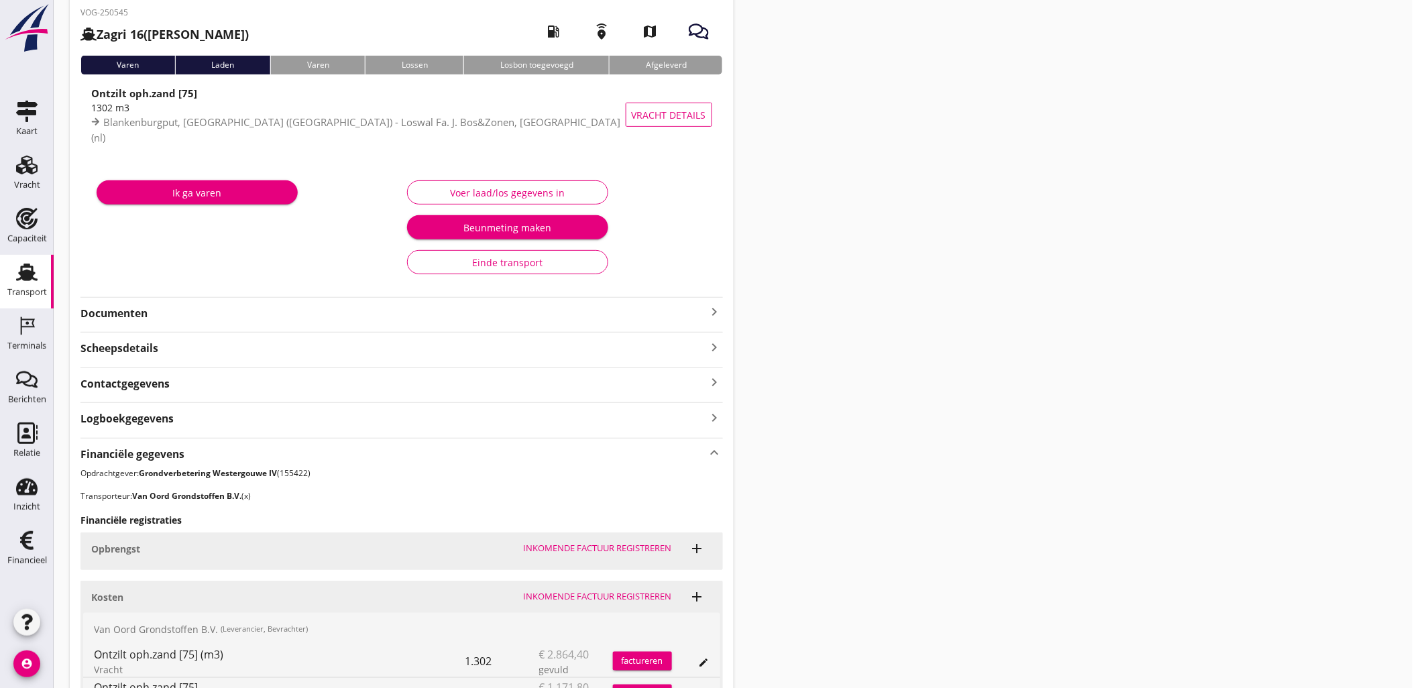
scroll to position [0, 0]
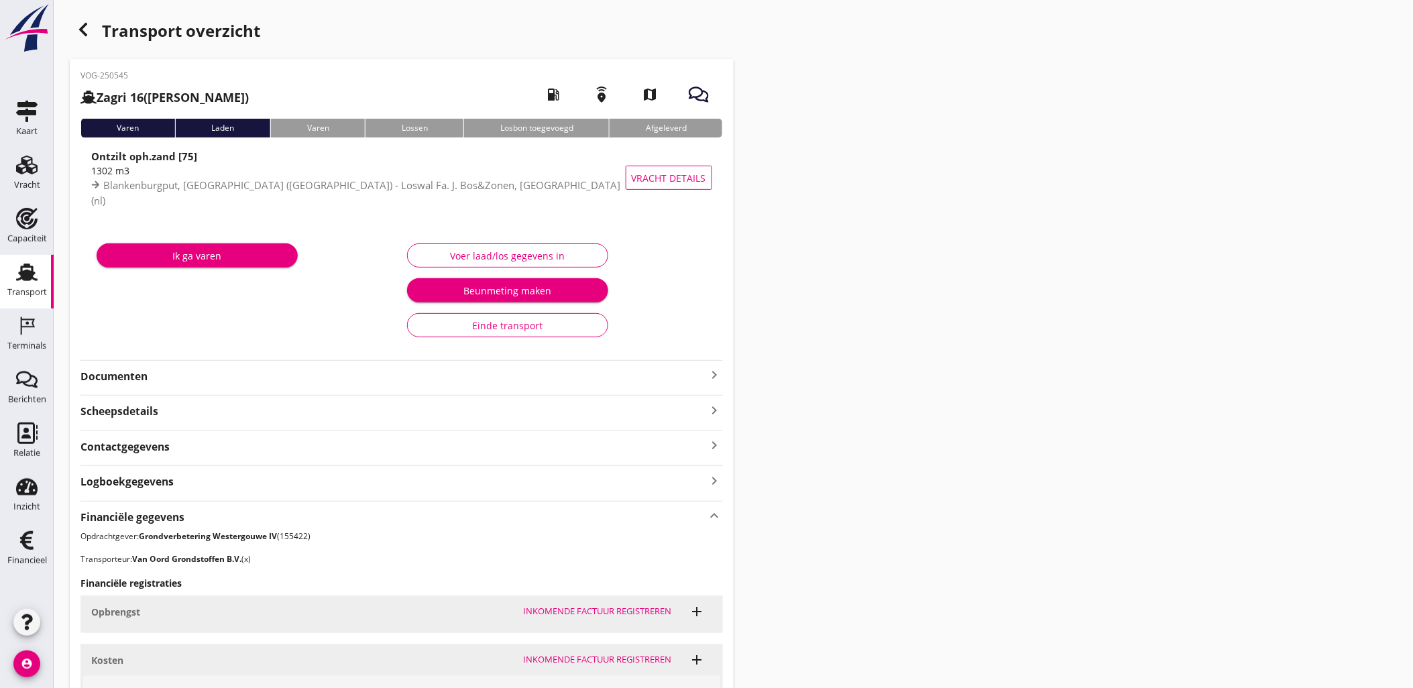
click at [90, 25] on icon "button" at bounding box center [83, 29] width 16 height 16
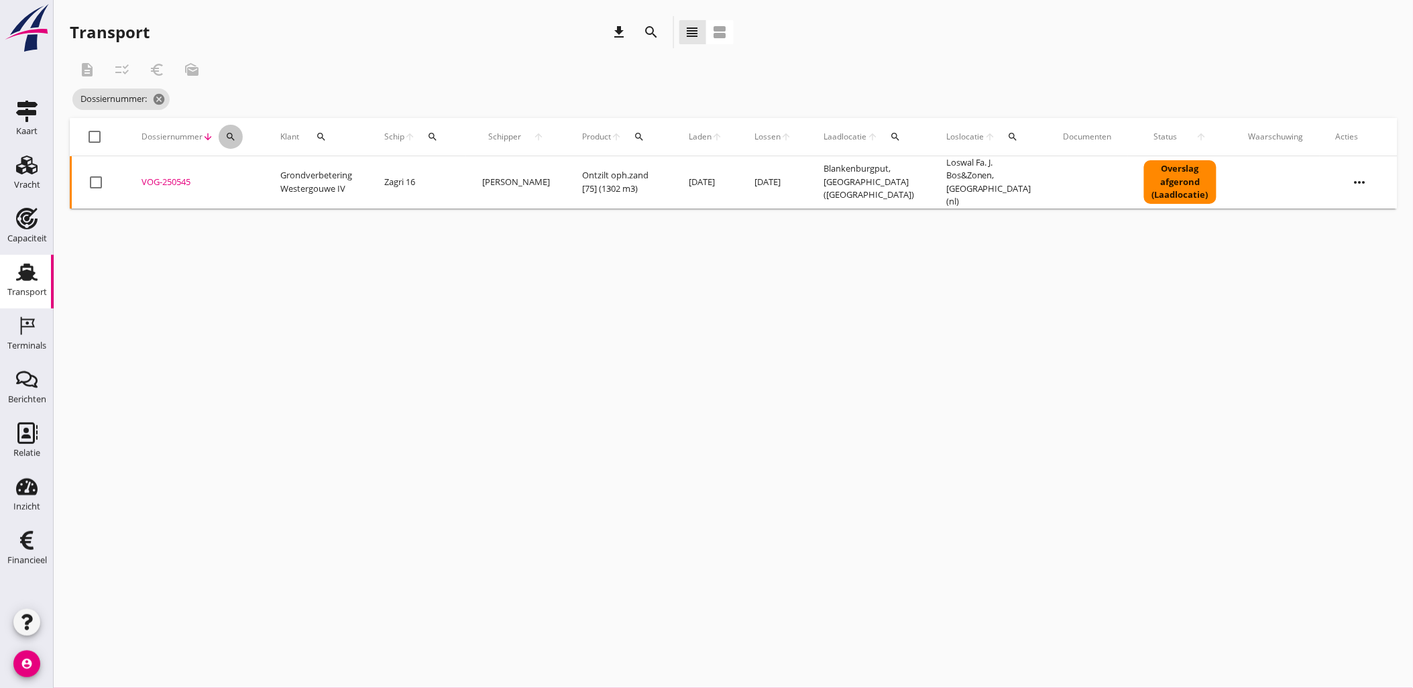
click at [239, 139] on button "search" at bounding box center [231, 137] width 24 height 24
click at [277, 183] on input "Zoeken op dossiernummer..." at bounding box center [292, 175] width 139 height 21
paste input "VOG-250550"
type input "VOG-250550"
click at [179, 182] on div "VOG-250550" at bounding box center [194, 182] width 107 height 13
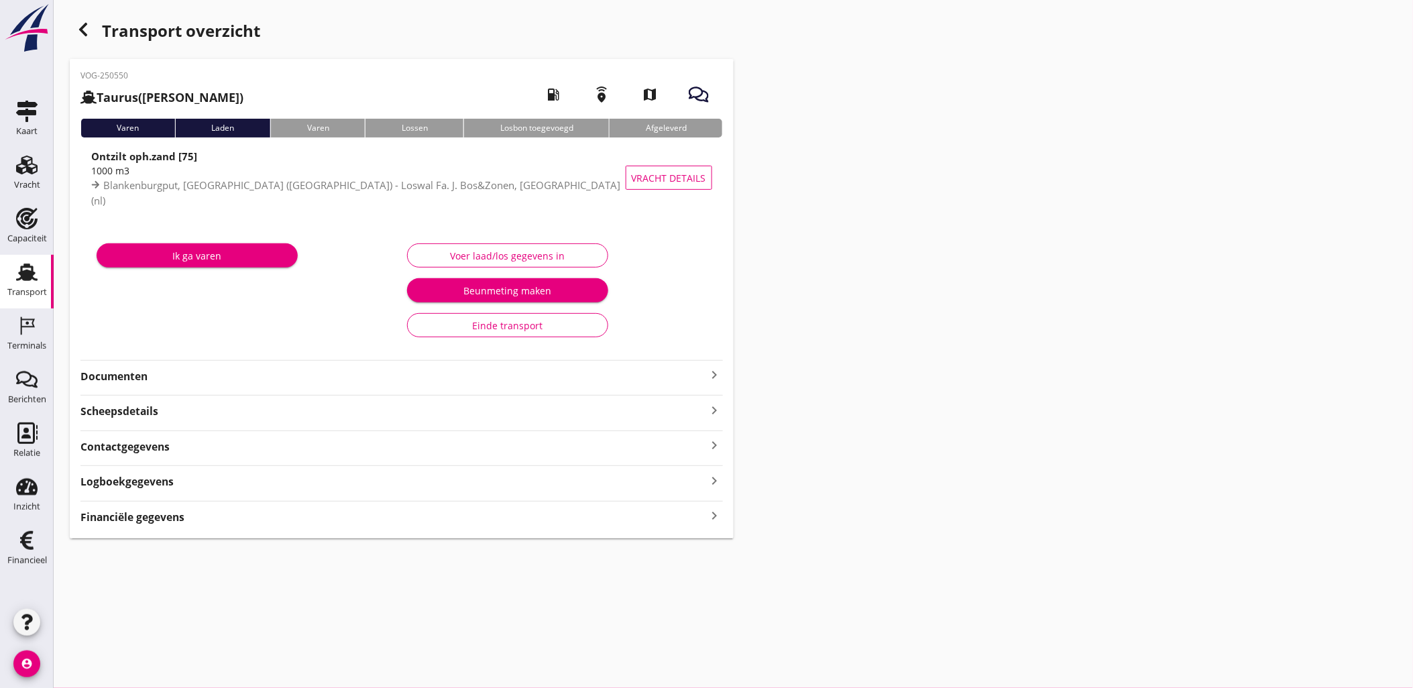
click at [236, 479] on div "Logboekgegevens keyboard_arrow_right" at bounding box center [401, 480] width 642 height 18
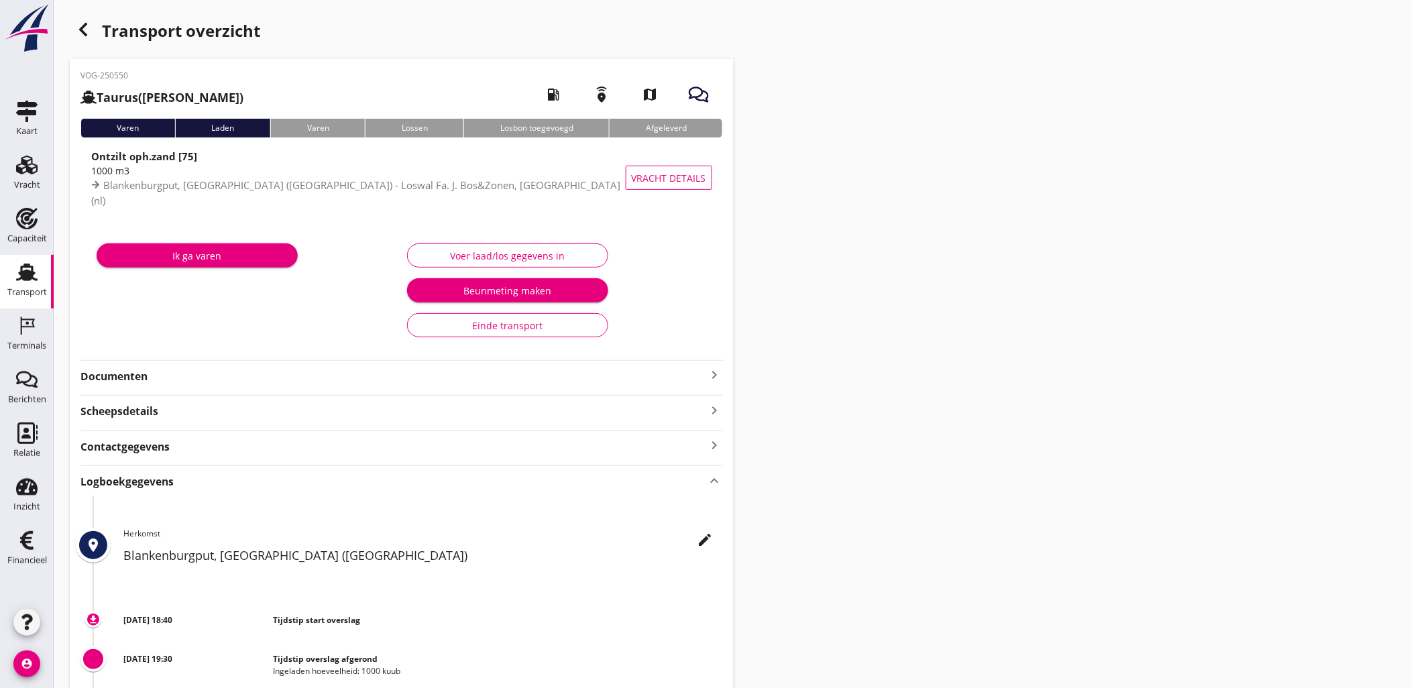
click at [236, 479] on div "Logboekgegevens keyboard_arrow_up" at bounding box center [401, 480] width 642 height 18
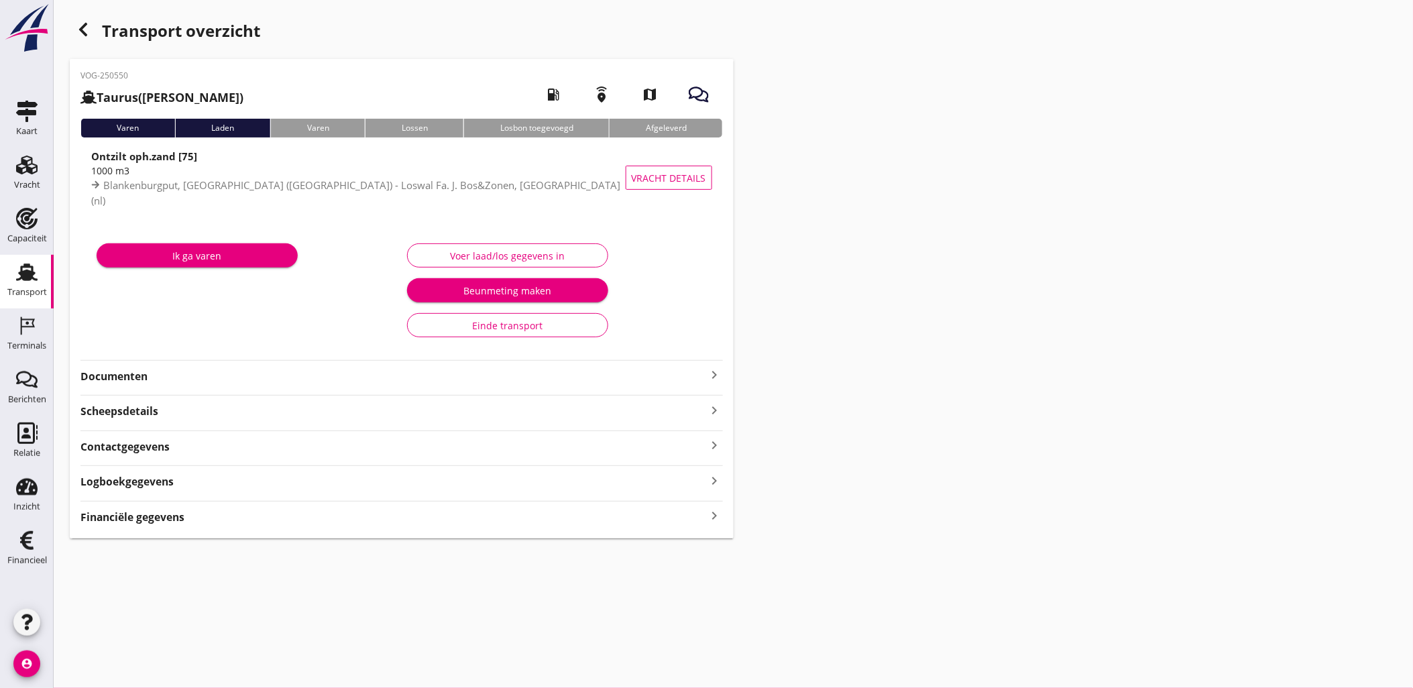
click at [184, 520] on div "Financiële gegevens keyboard_arrow_right" at bounding box center [401, 516] width 642 height 18
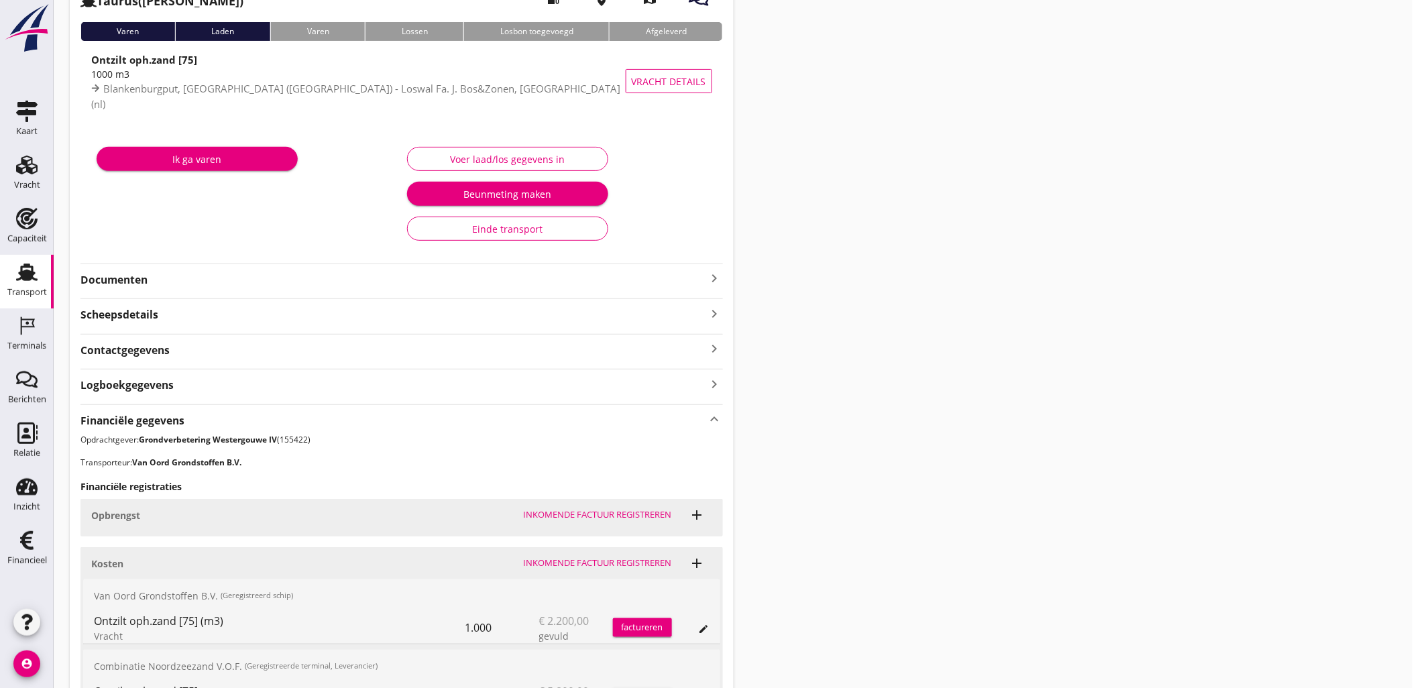
scroll to position [316, 0]
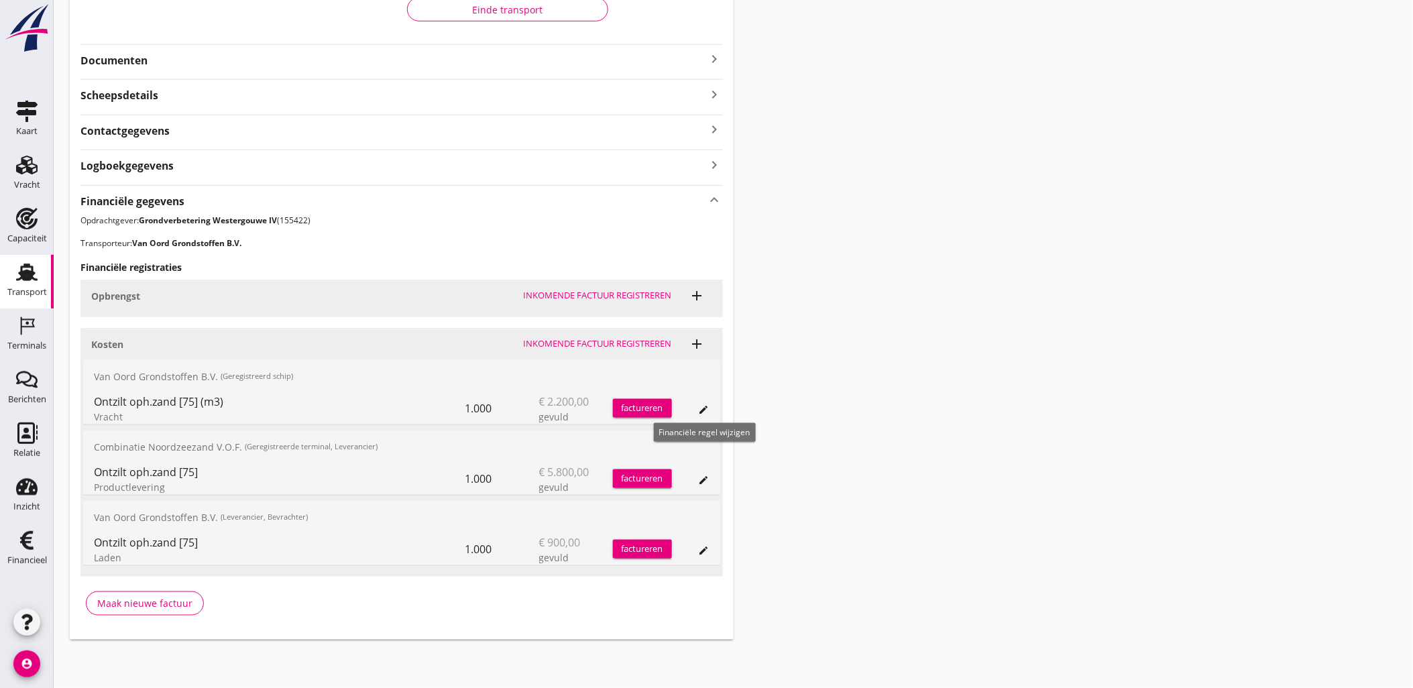
click at [706, 406] on icon "edit" at bounding box center [704, 409] width 11 height 11
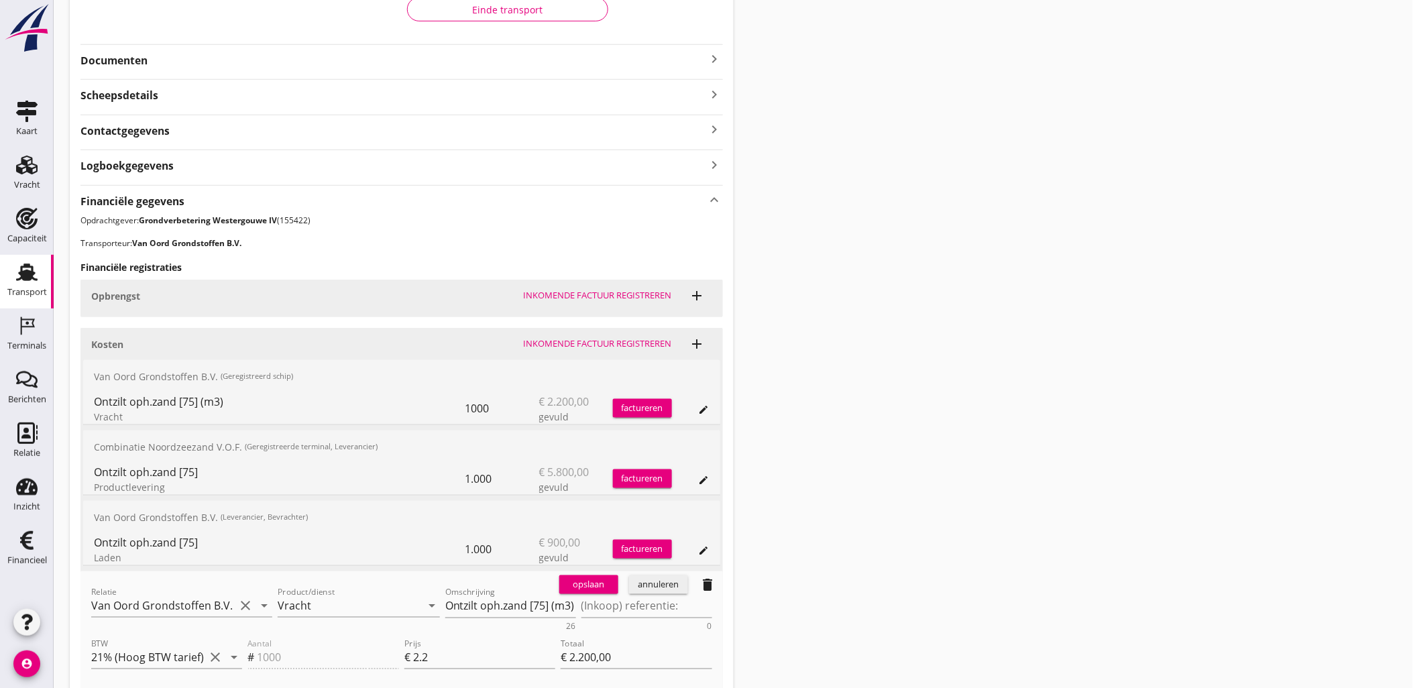
click at [185, 588] on div "Relatie Van Oord Grondstoffen B.V. clear arrow_drop_down" at bounding box center [181, 608] width 181 height 43
click at [190, 602] on input "Van Oord Grondstoffen B.V." at bounding box center [162, 605] width 143 height 21
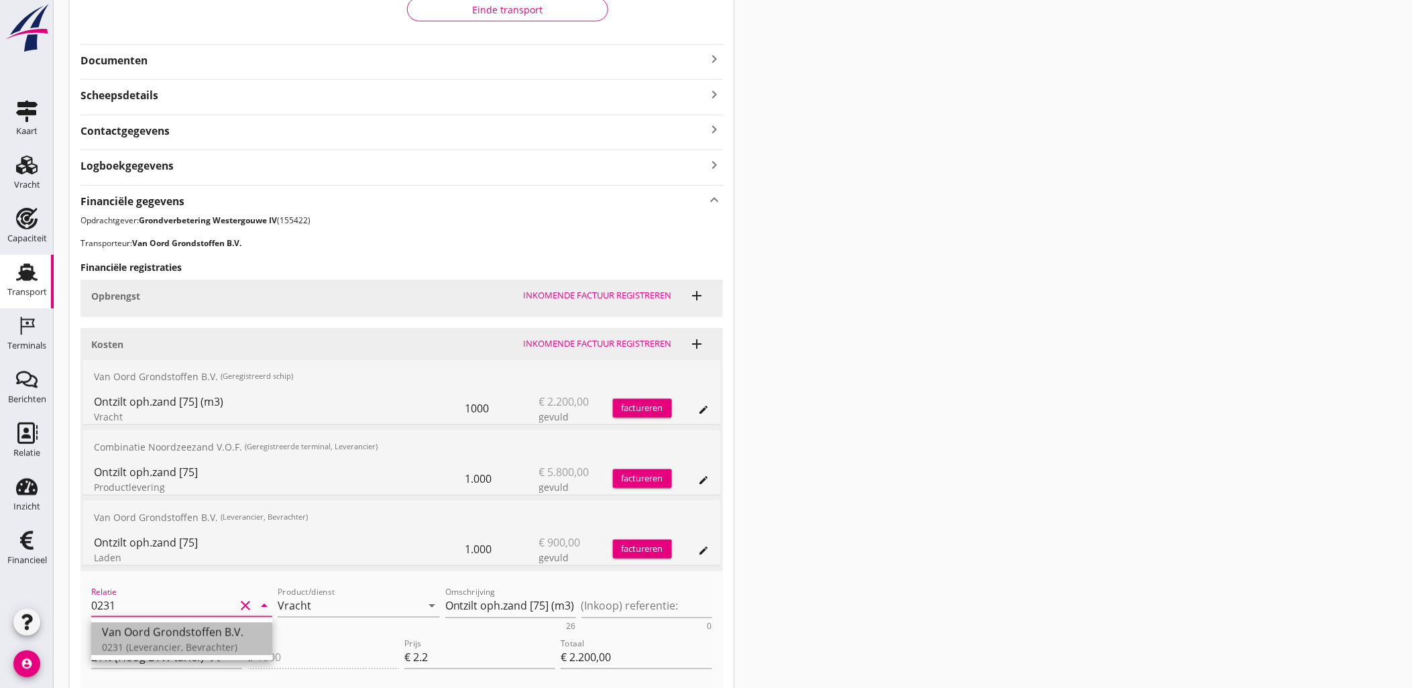
click at [196, 640] on div "Van Oord Grondstoffen B.V." at bounding box center [182, 632] width 160 height 16
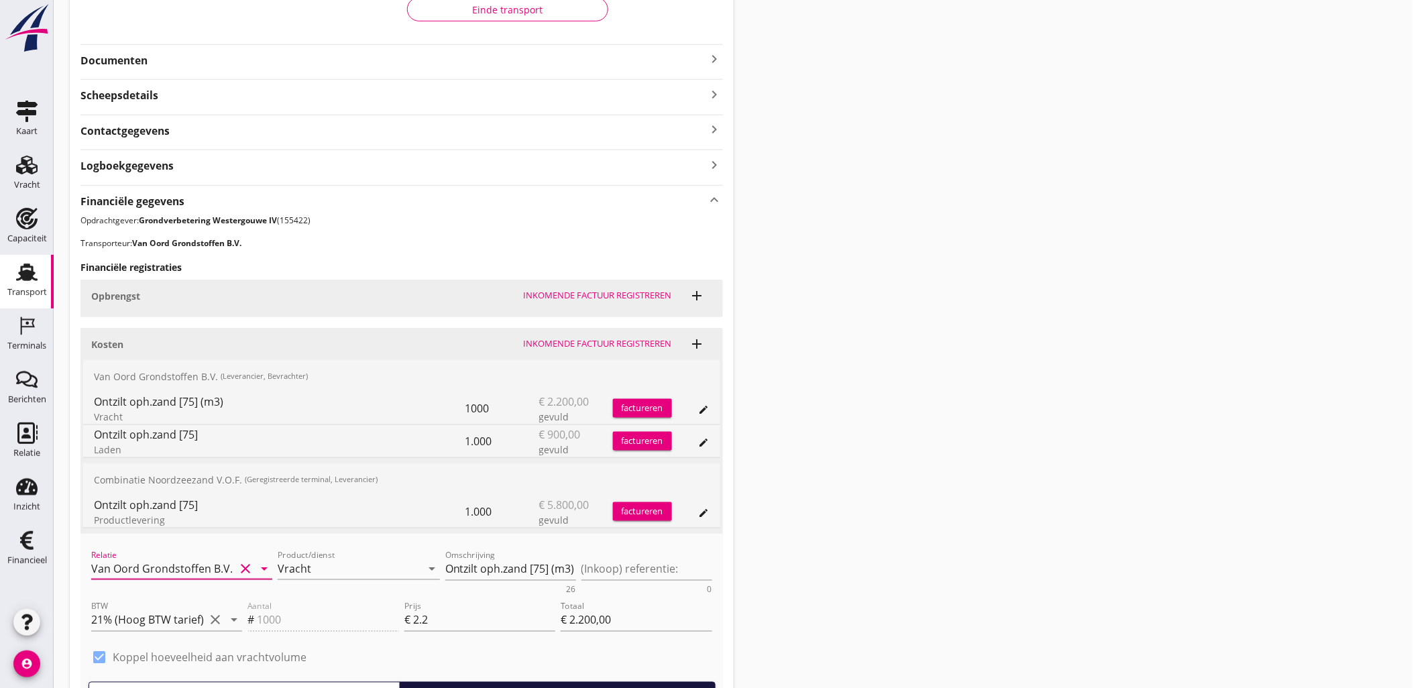
type input "Van Oord Grondstoffen B.V. (0231)"
click at [591, 546] on div "opslaan" at bounding box center [588, 546] width 48 height 13
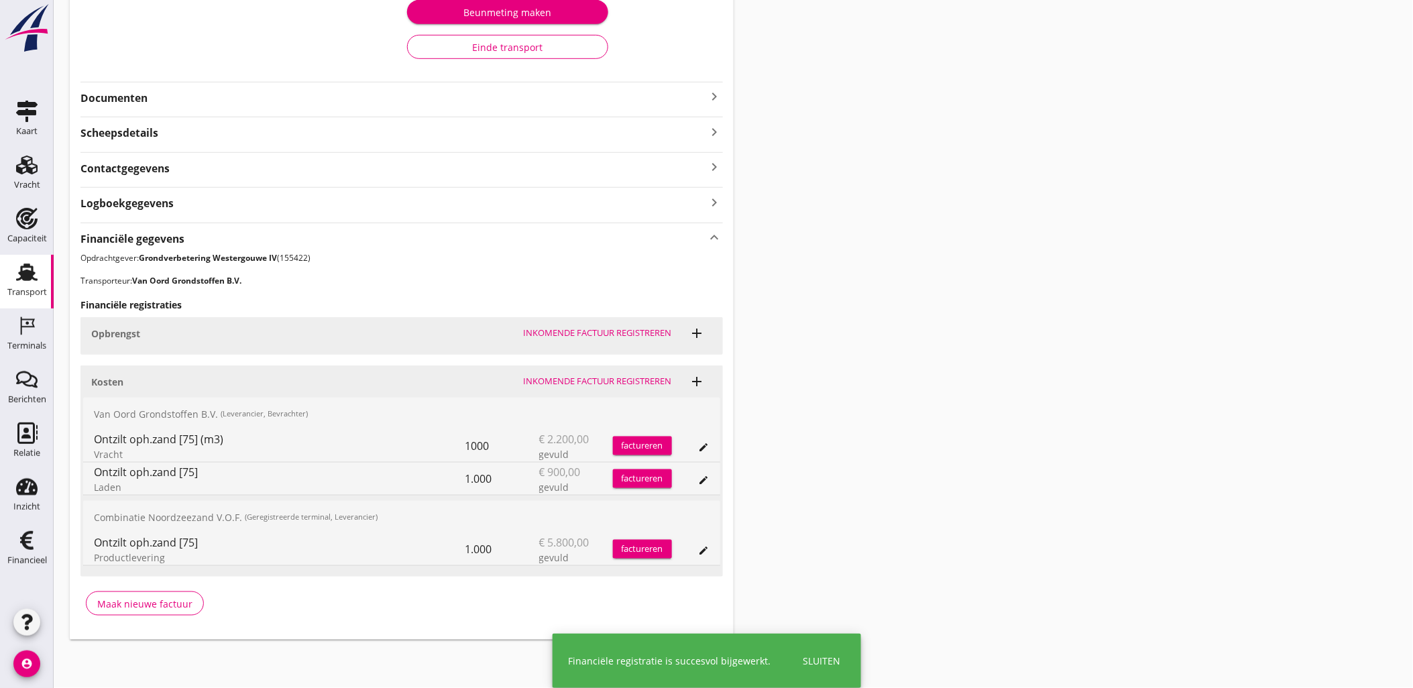
scroll to position [278, 0]
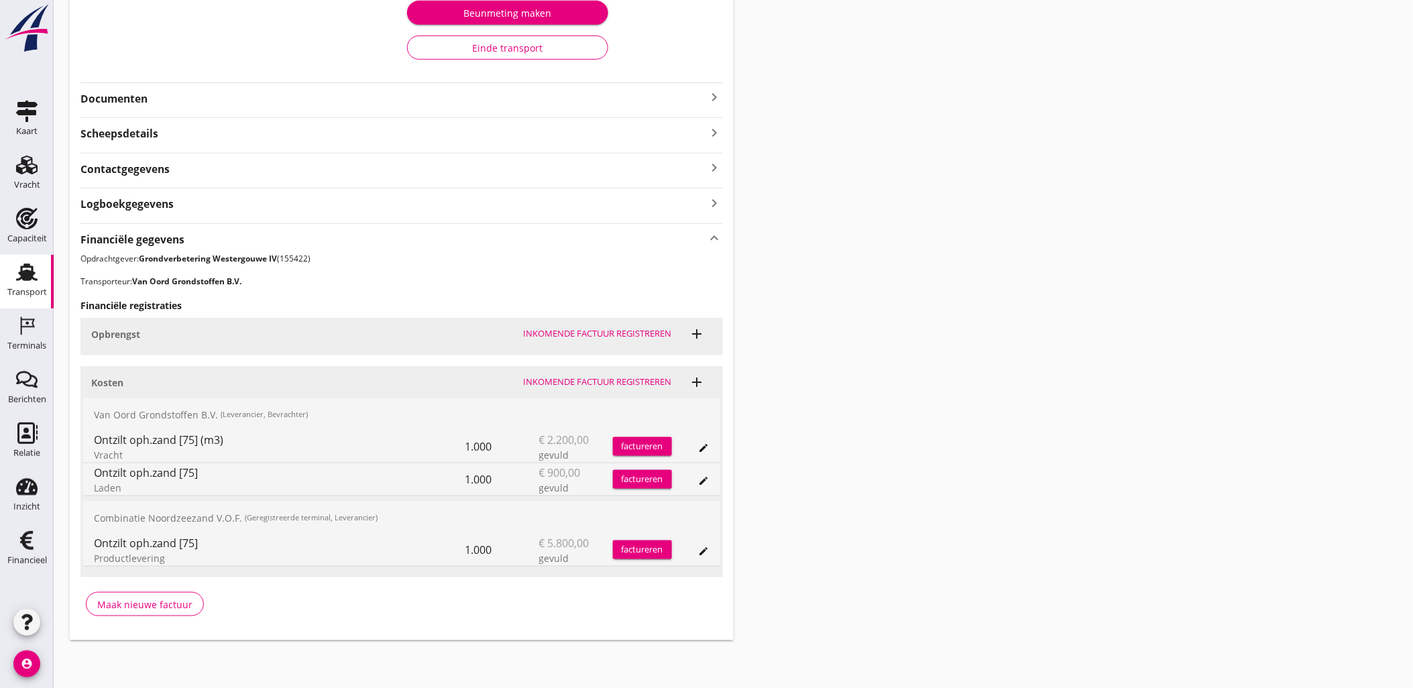
click at [1040, 276] on div "Transport overzicht VOG-250550 Taurus (Van Oord) local_gas_station emergency_sh…" at bounding box center [733, 189] width 1359 height 934
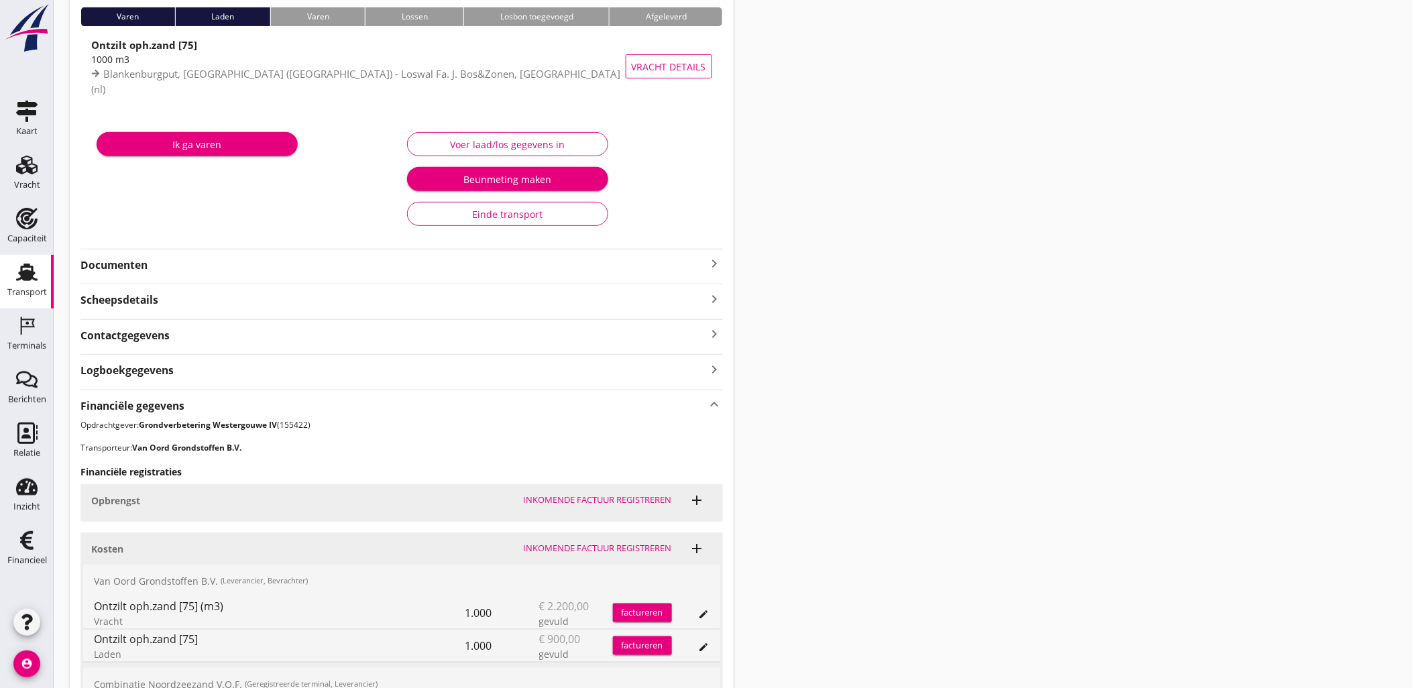
scroll to position [0, 0]
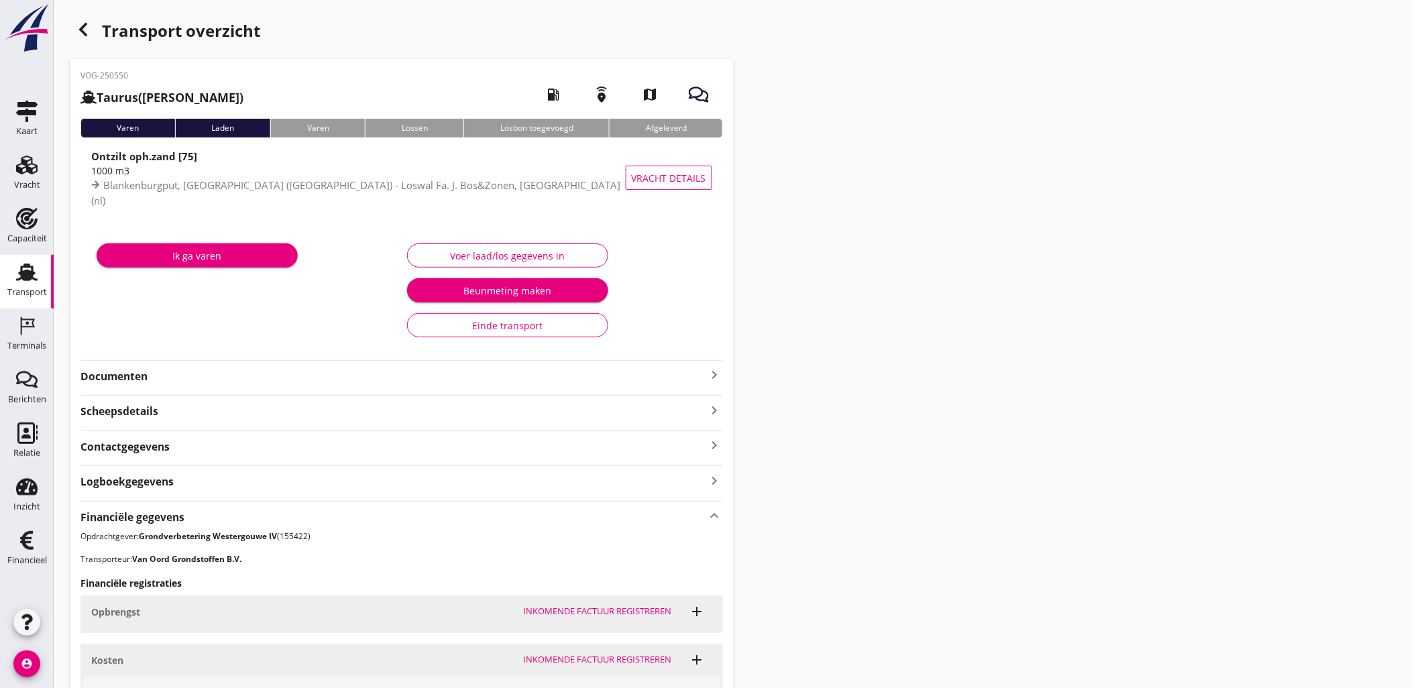
click at [70, 29] on div "button" at bounding box center [83, 29] width 27 height 27
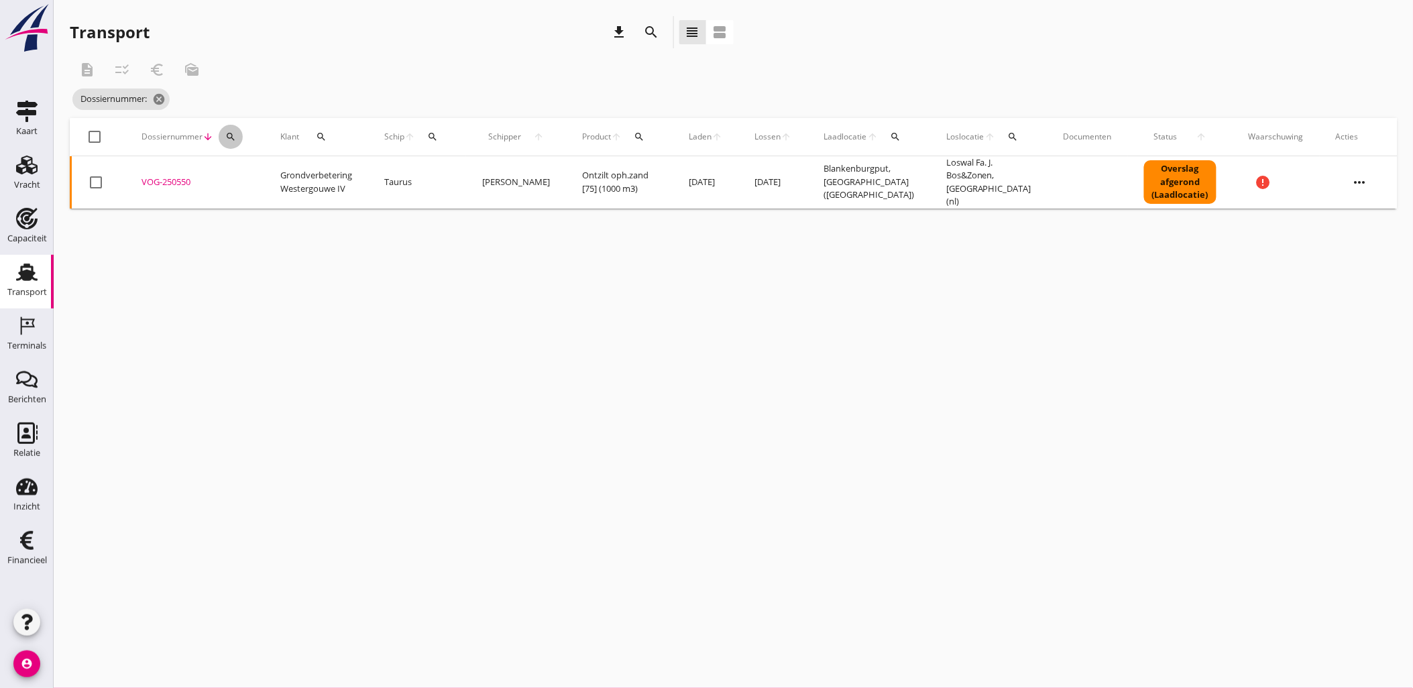
click at [233, 136] on icon "search" at bounding box center [230, 136] width 11 height 11
click at [312, 176] on input "Zoeken op dossiernummer..." at bounding box center [292, 175] width 139 height 21
paste input "VOG-250552"
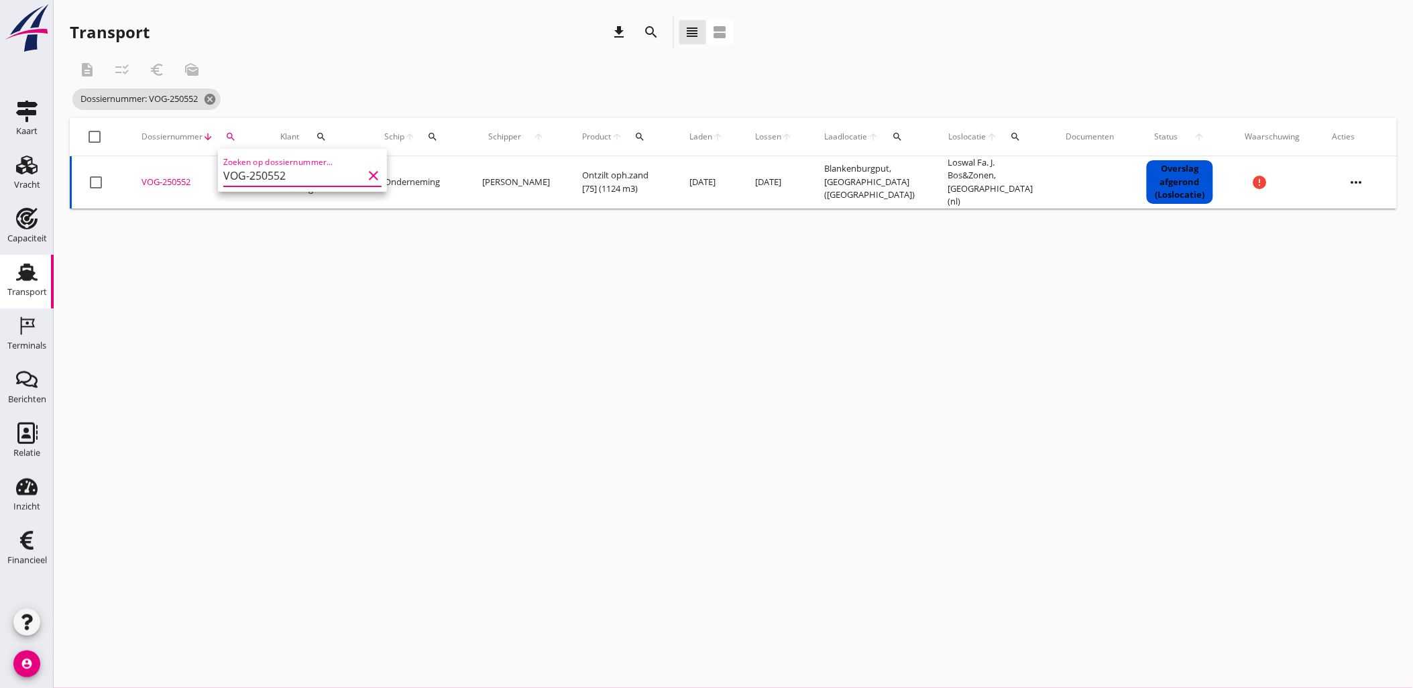
type input "VOG-250552"
click at [183, 182] on div "VOG-250552" at bounding box center [194, 182] width 107 height 13
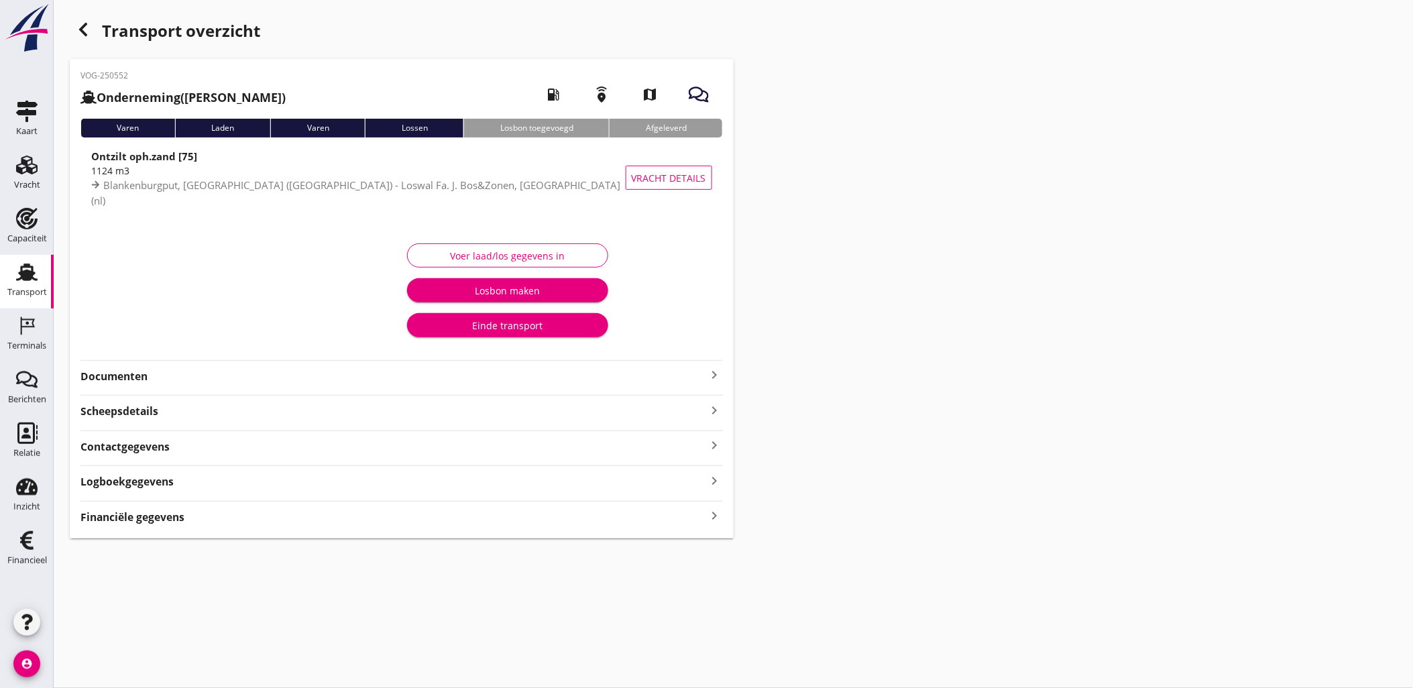
click at [166, 510] on div "VOG-250552 Onderneming (Dino Martins) local_gas_station emergency_share map Var…" at bounding box center [402, 298] width 664 height 479
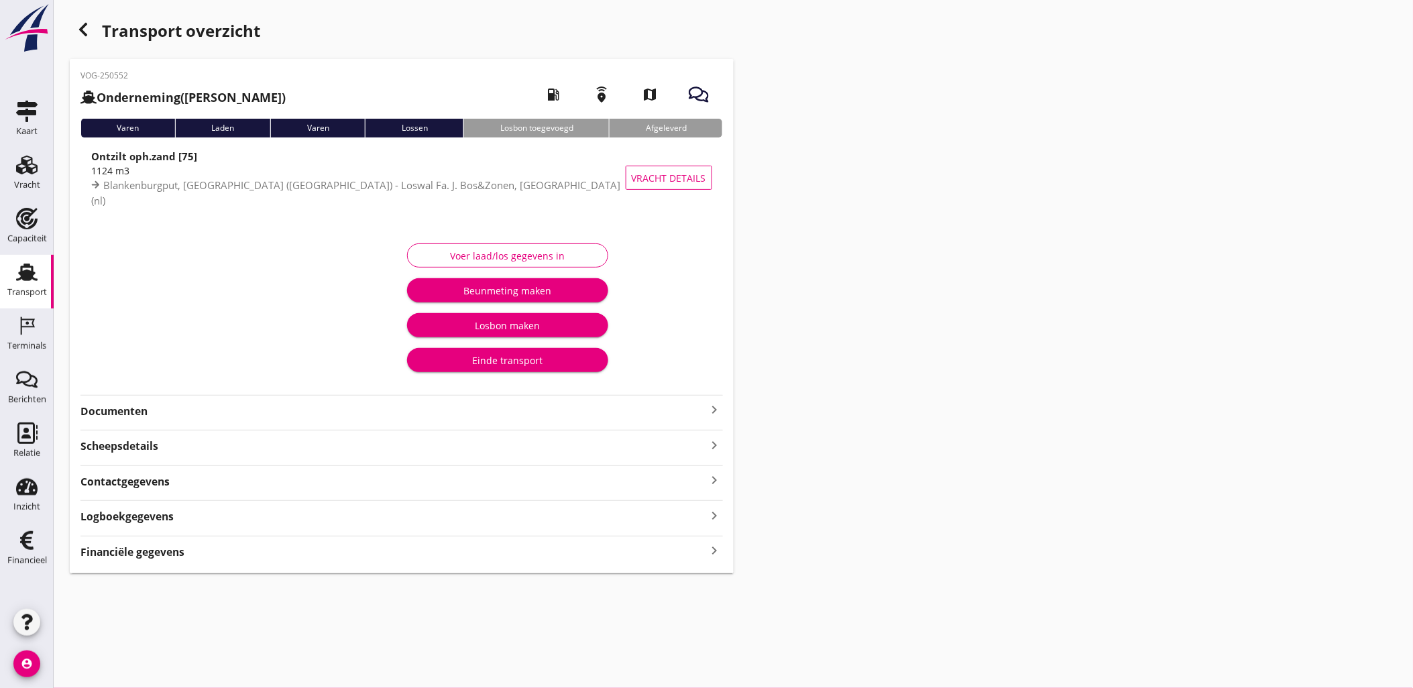
click at [180, 547] on strong "Financiële gegevens" at bounding box center [132, 551] width 104 height 15
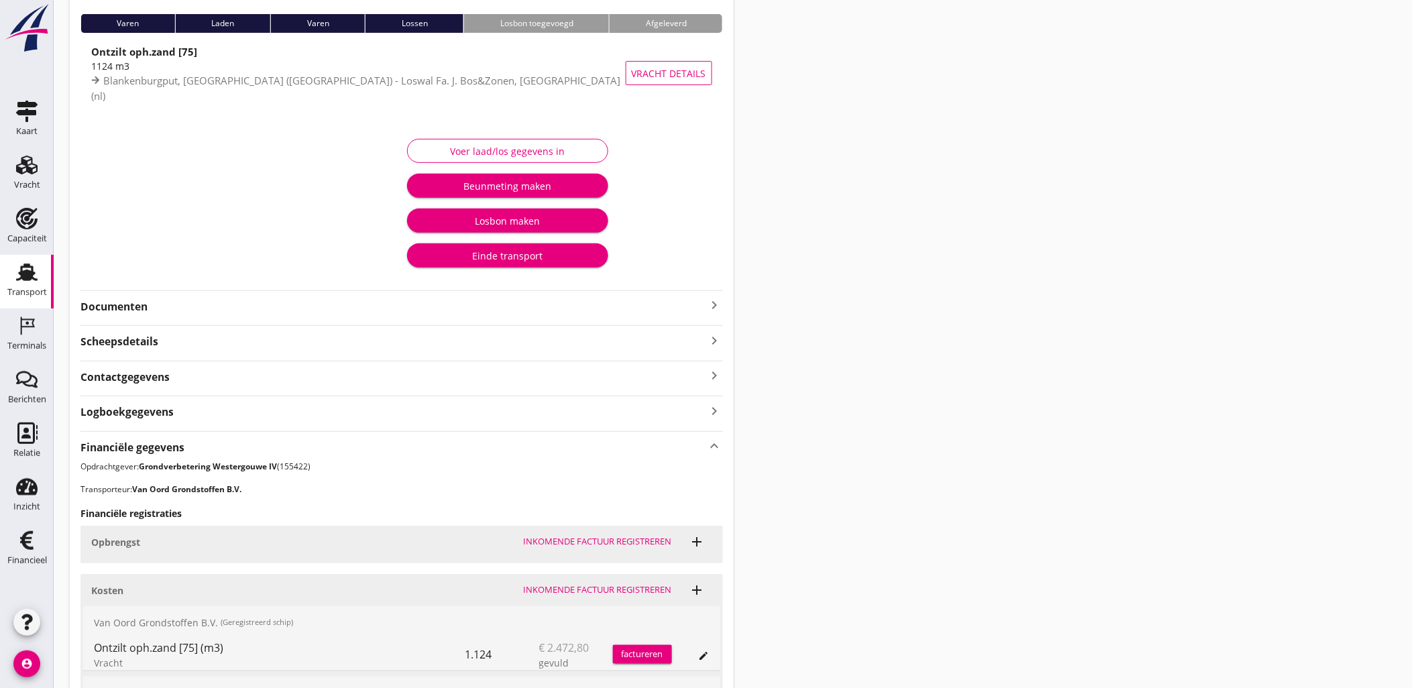
scroll to position [350, 0]
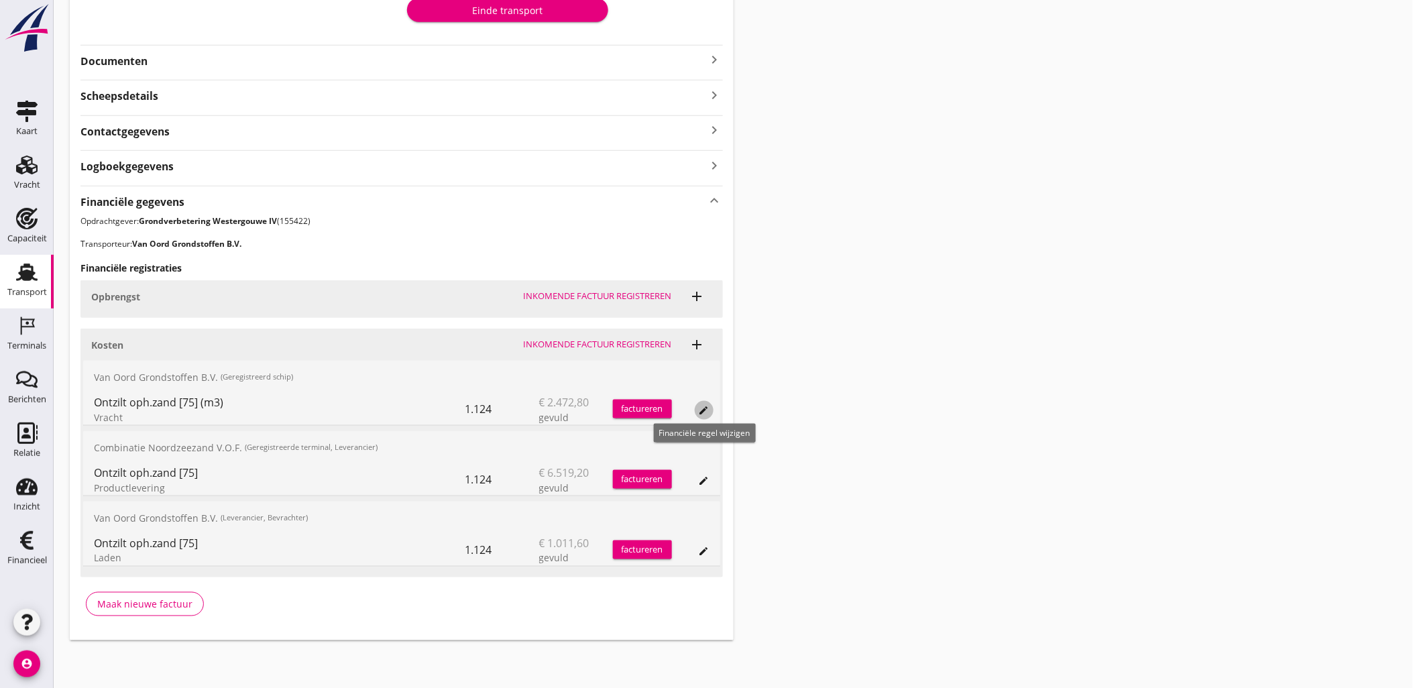
click at [699, 409] on icon "edit" at bounding box center [704, 410] width 11 height 11
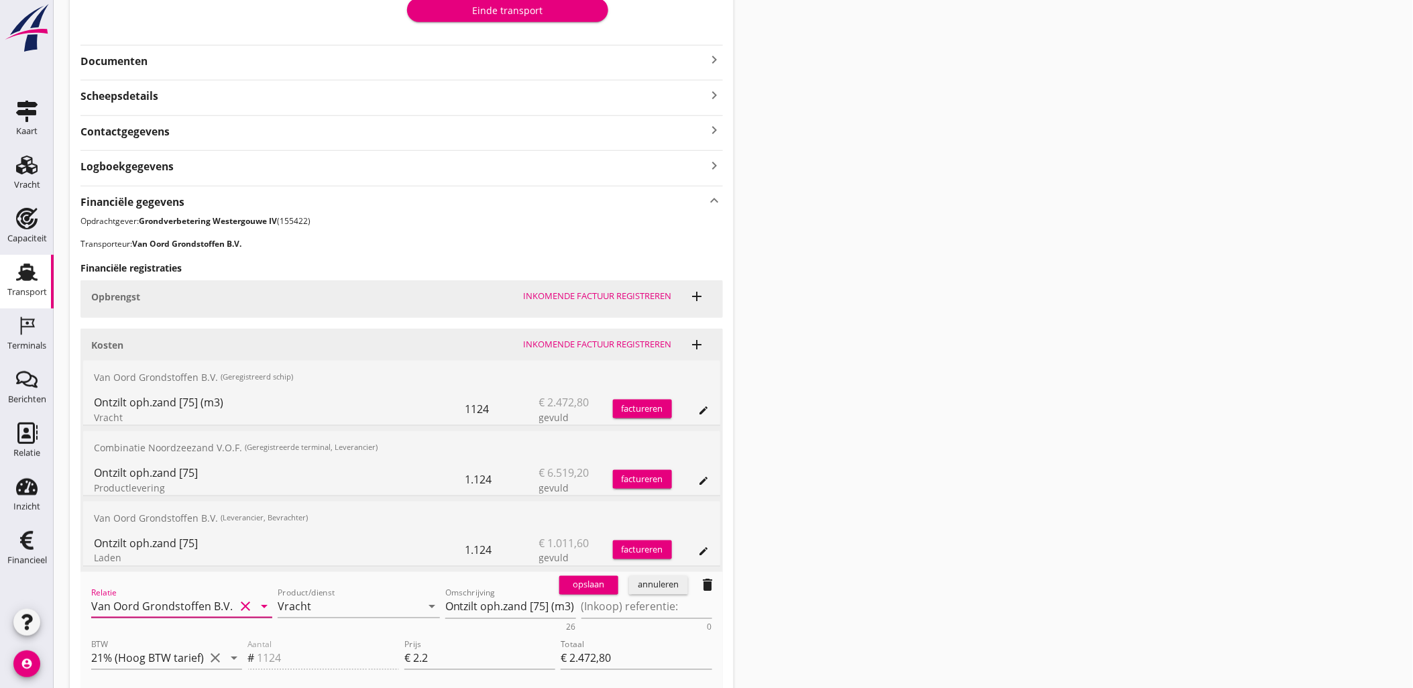
click at [150, 601] on input "Van Oord Grondstoffen B.V." at bounding box center [162, 606] width 143 height 21
click at [168, 632] on div "Van Oord Grondstoffen B.V." at bounding box center [182, 633] width 160 height 16
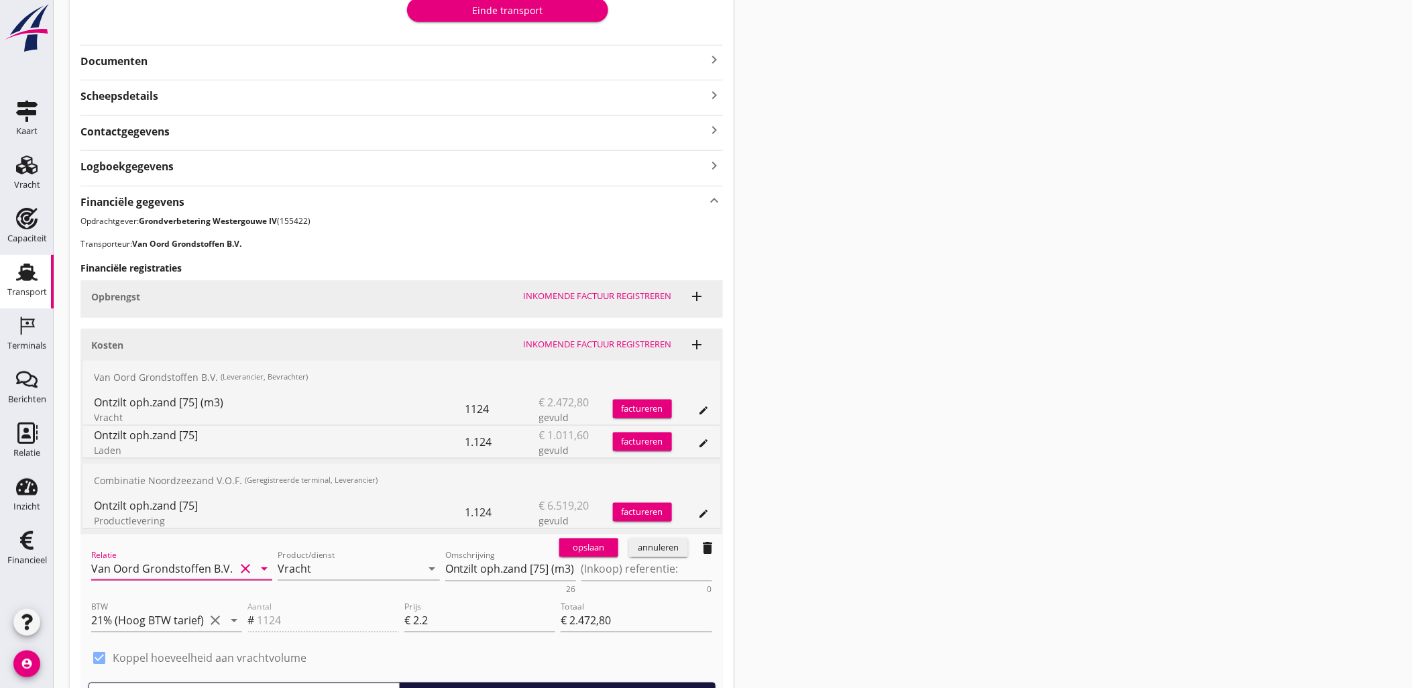
type input "Van Oord Grondstoffen B.V. (0231)"
click at [593, 546] on div "opslaan" at bounding box center [588, 547] width 48 height 13
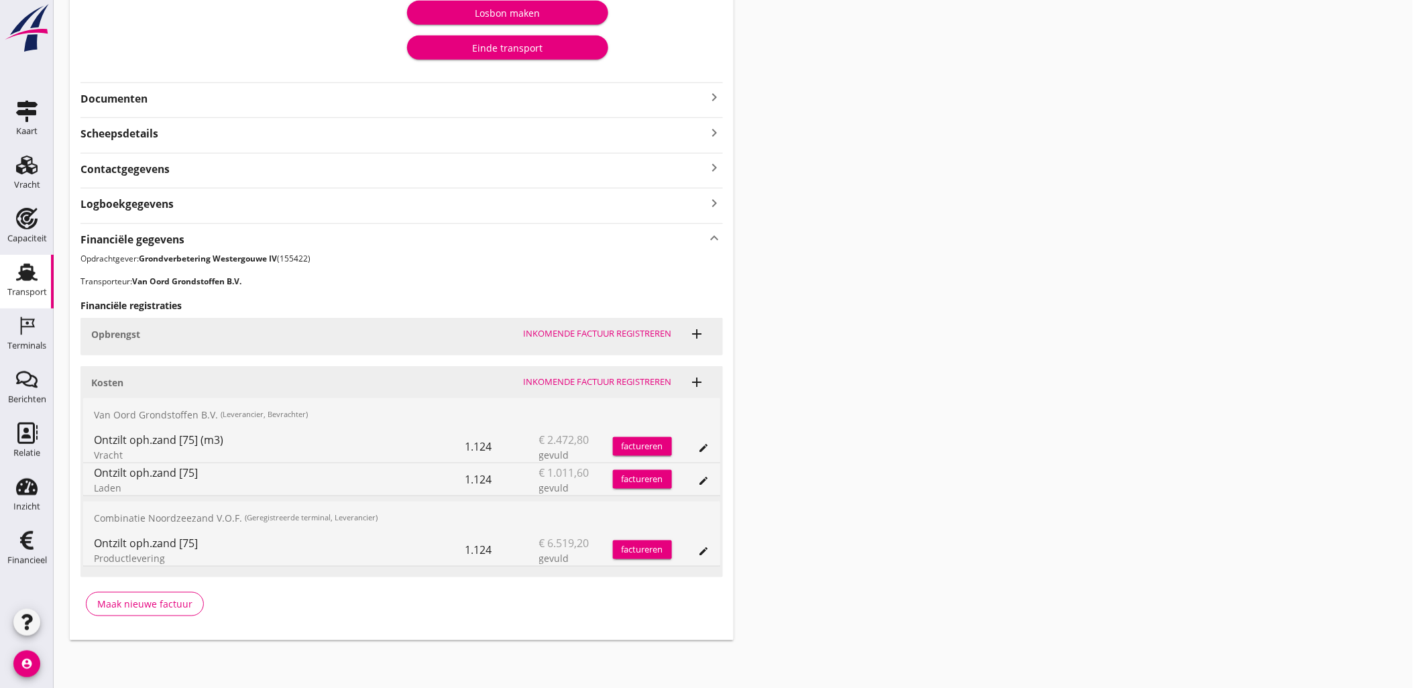
drag, startPoint x: 1201, startPoint y: 357, endPoint x: 1098, endPoint y: 361, distance: 103.3
click at [1201, 357] on div "Transport overzicht VOG-250552 Onderneming (Dino Martins) local_gas_station eme…" at bounding box center [733, 172] width 1359 height 969
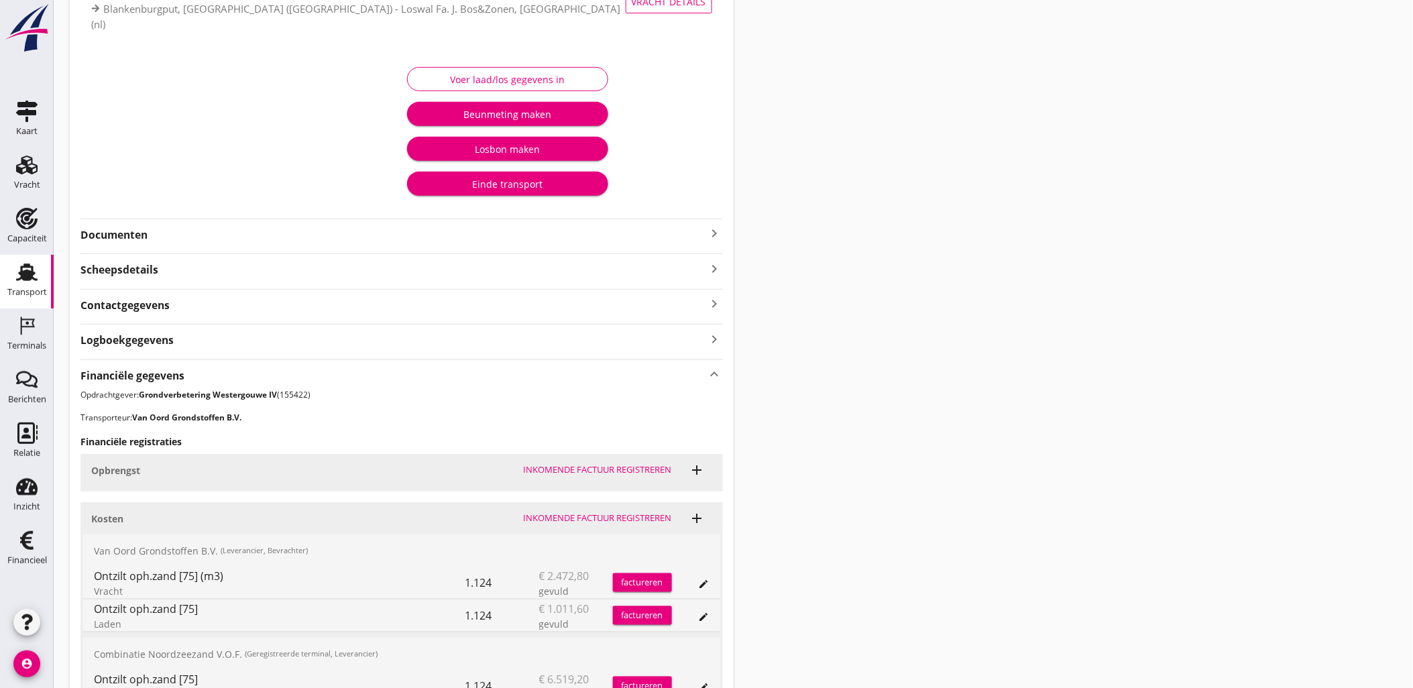
scroll to position [0, 0]
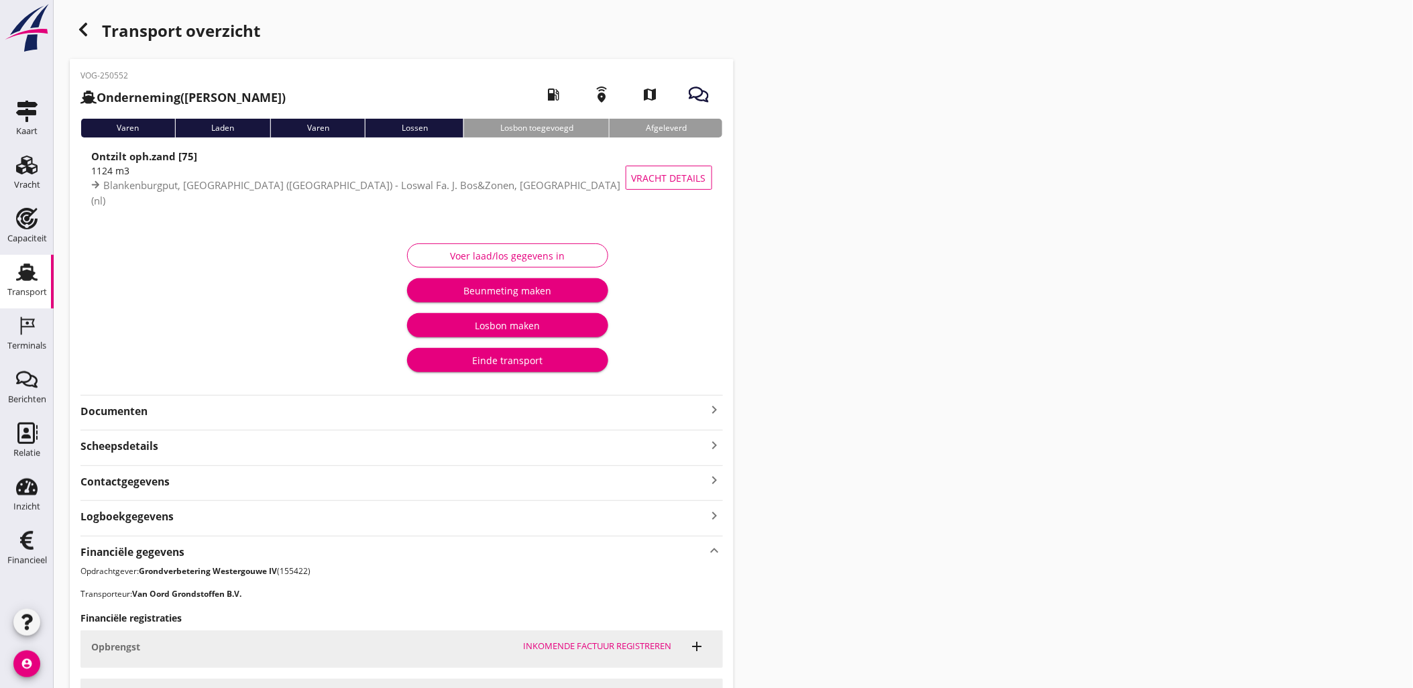
click at [83, 23] on icon "button" at bounding box center [83, 29] width 16 height 16
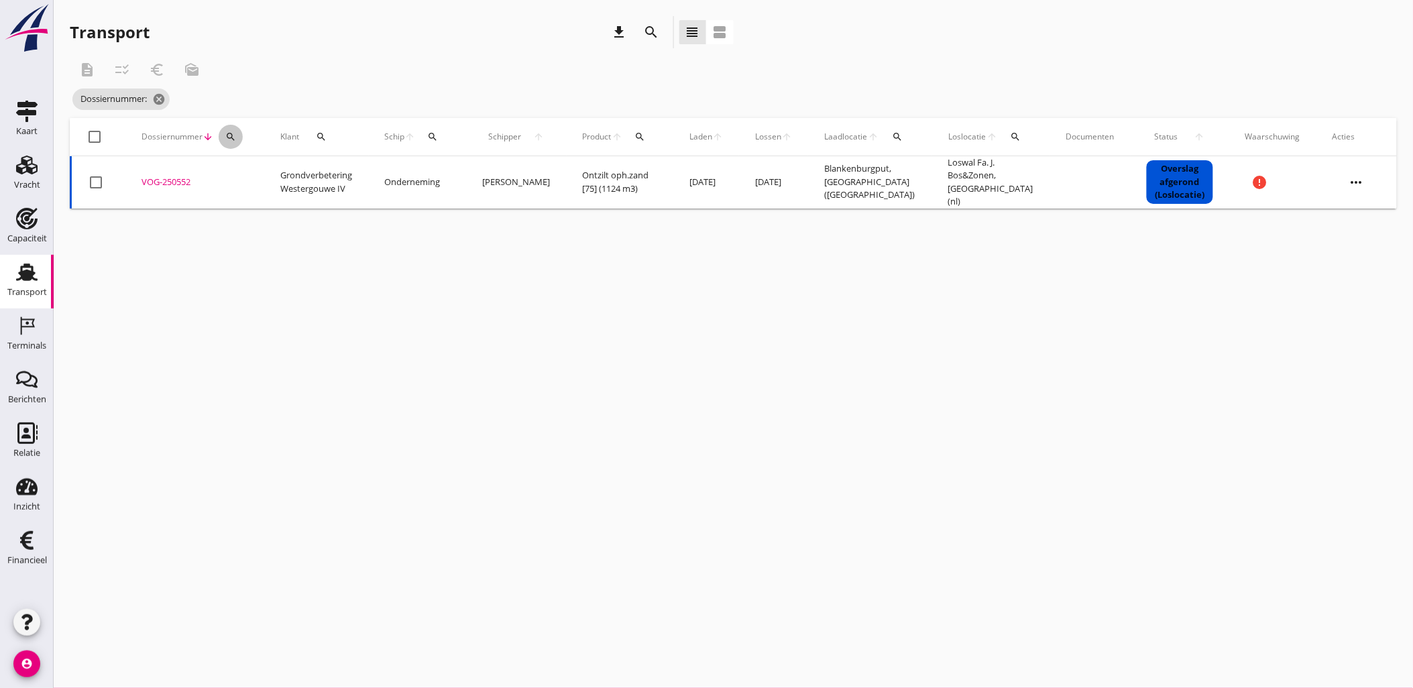
click at [230, 139] on icon "search" at bounding box center [230, 136] width 11 height 11
click at [255, 185] on input "Zoeken op dossiernummer..." at bounding box center [292, 175] width 139 height 21
paste input "VOG-250553"
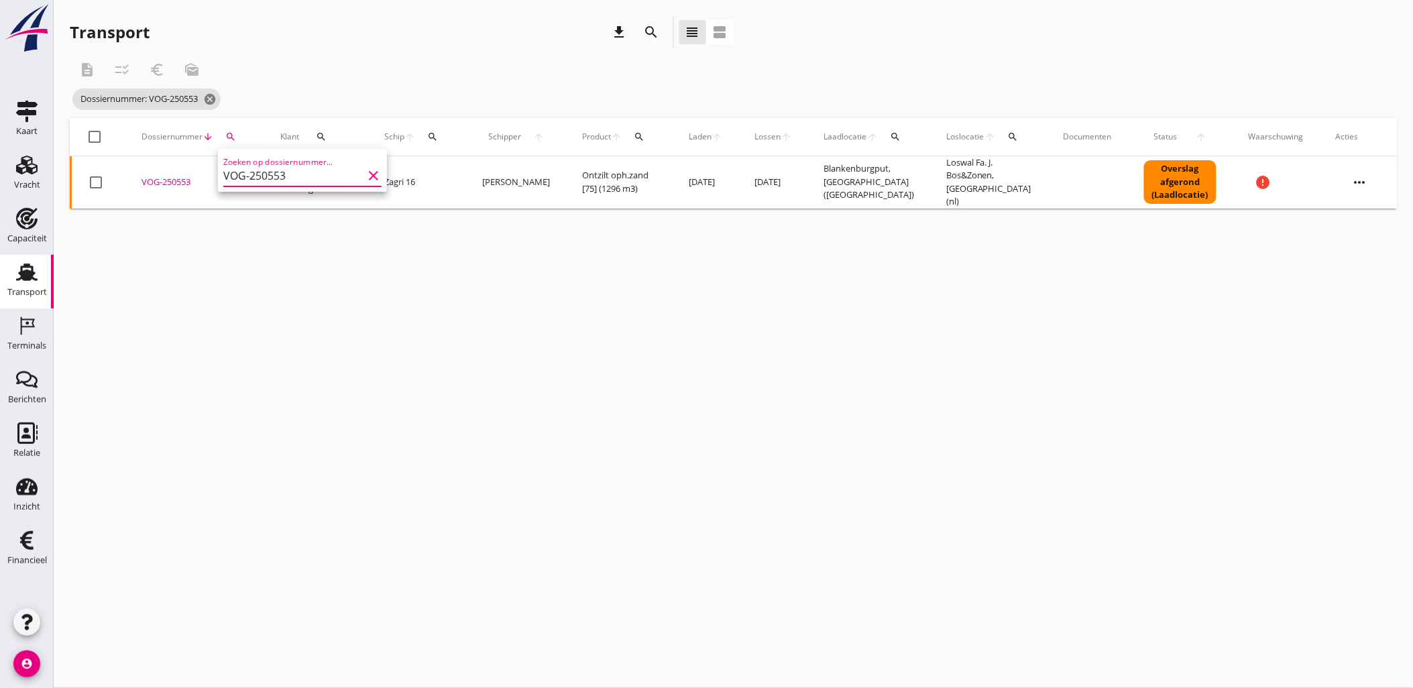
type input "VOG-250553"
click at [162, 177] on div "VOG-250553" at bounding box center [194, 182] width 107 height 13
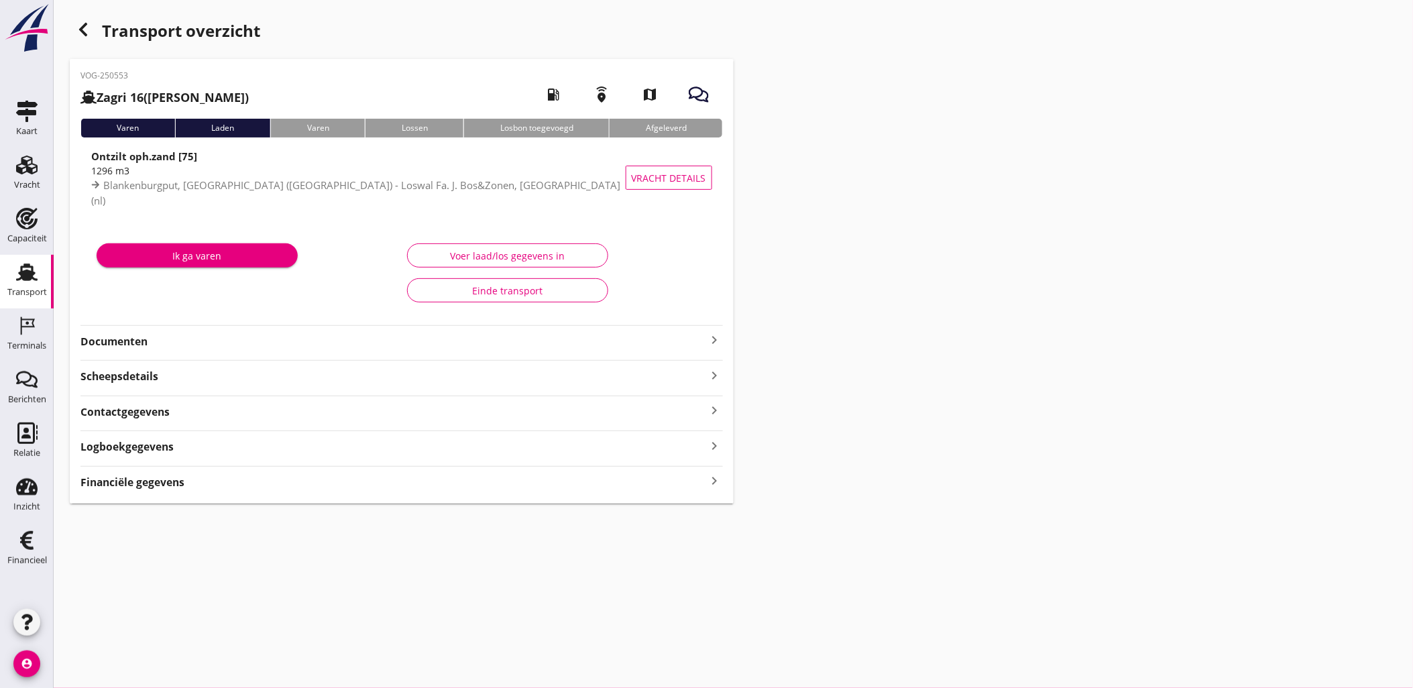
click at [198, 473] on div "VOG-250553 Zagri 16 (Maarten Bakker) local_gas_station emergency_share map Vare…" at bounding box center [402, 281] width 664 height 444
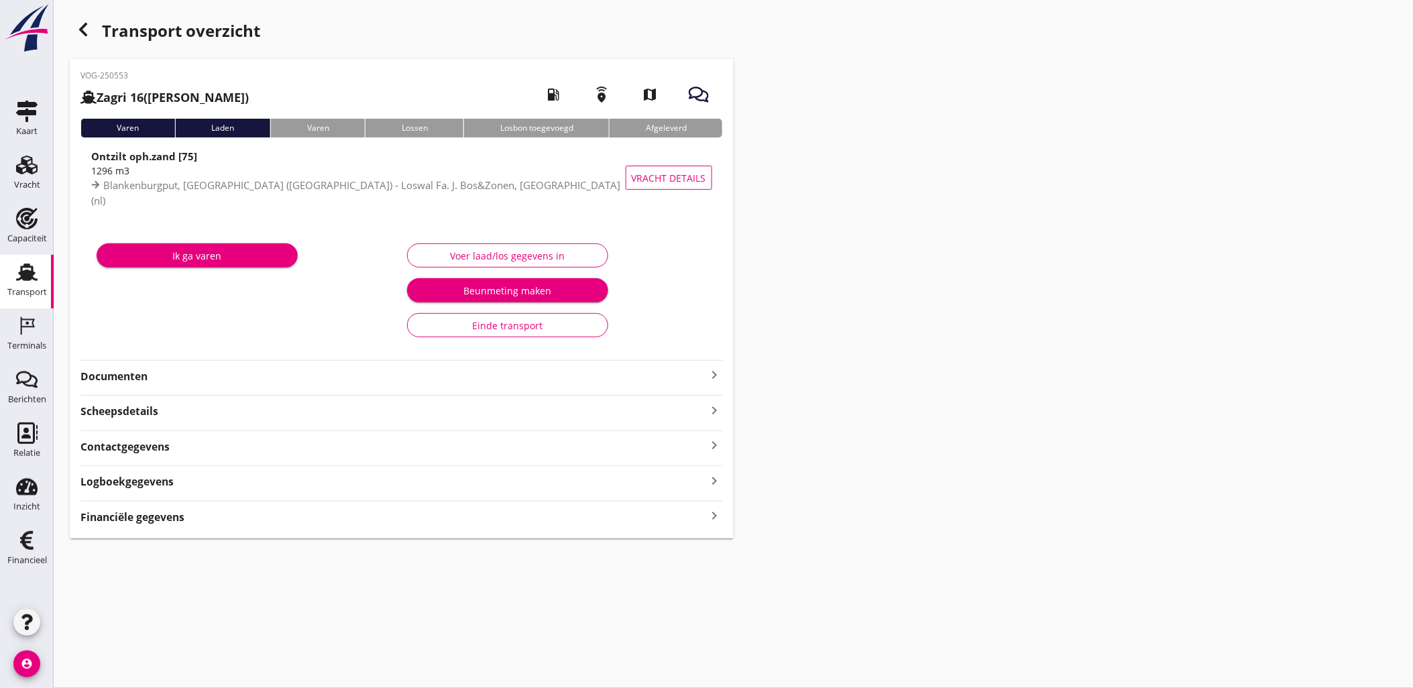
click at [203, 514] on div "Financiële gegevens keyboard_arrow_right" at bounding box center [401, 516] width 642 height 18
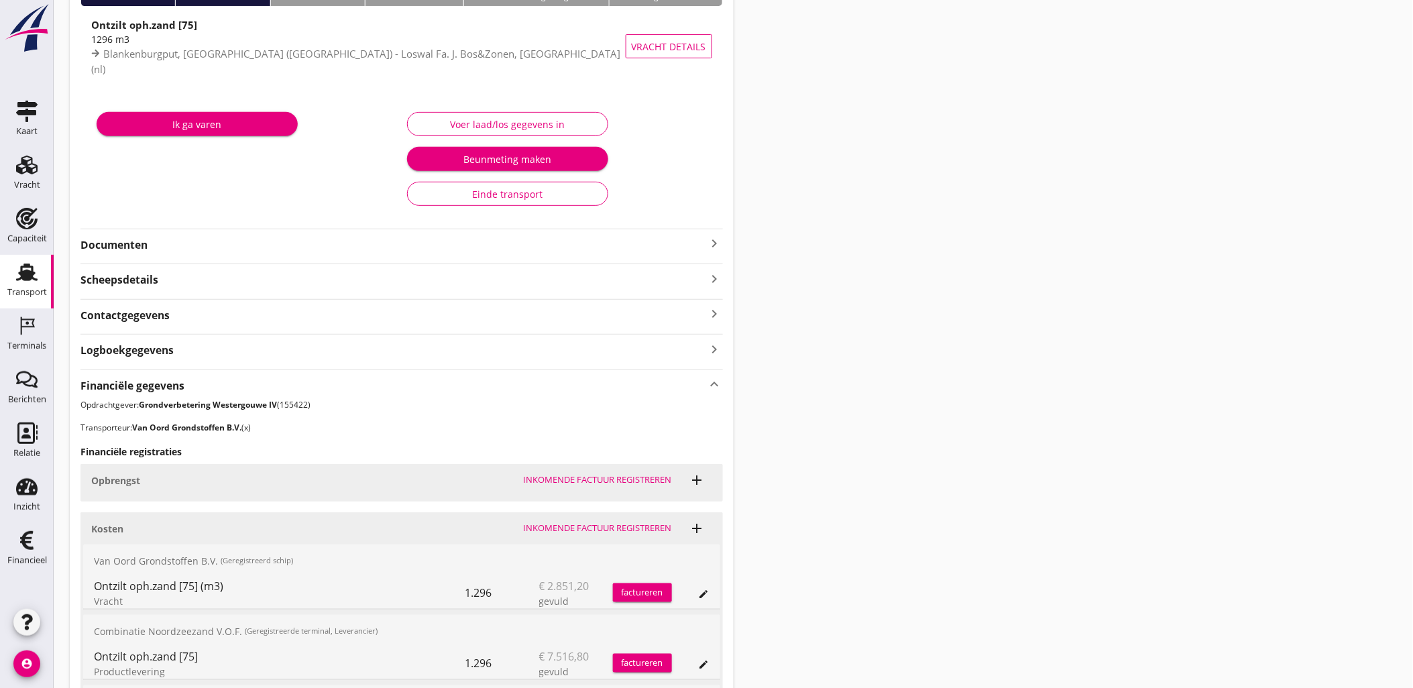
scroll to position [316, 0]
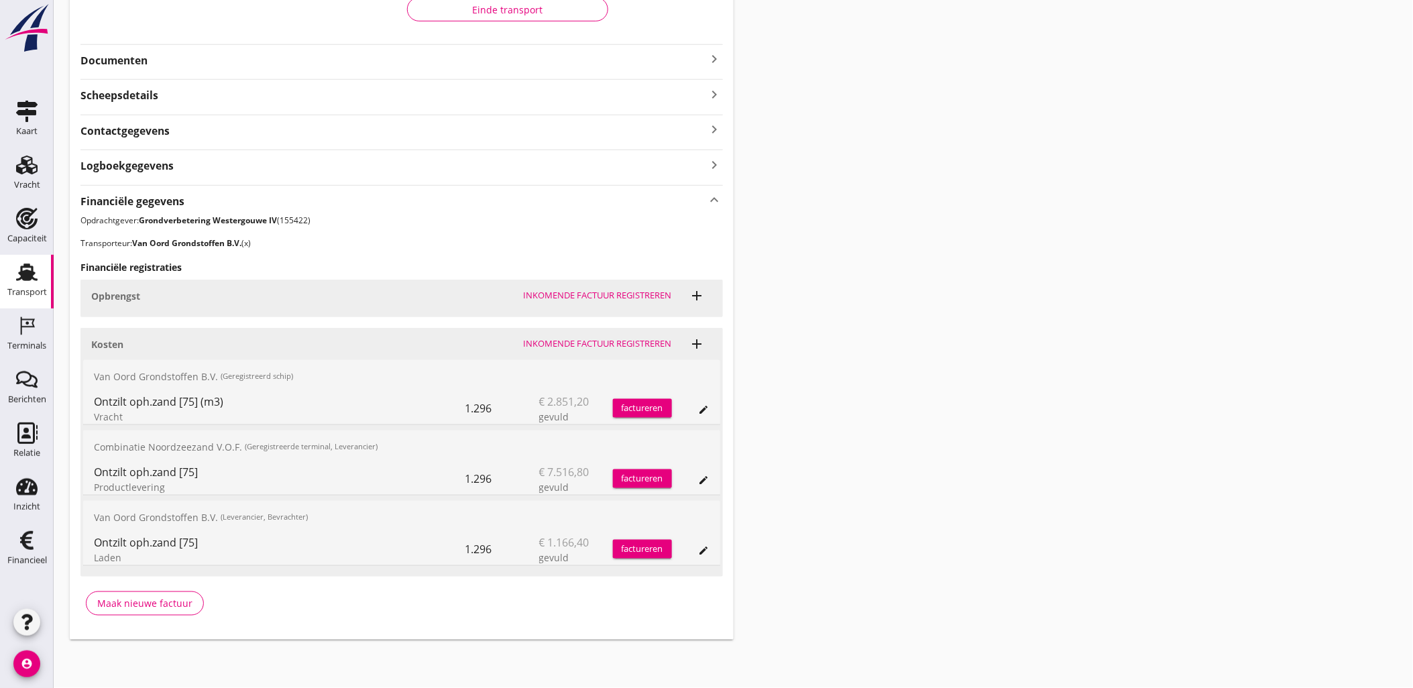
click at [709, 407] on icon "edit" at bounding box center [704, 409] width 11 height 11
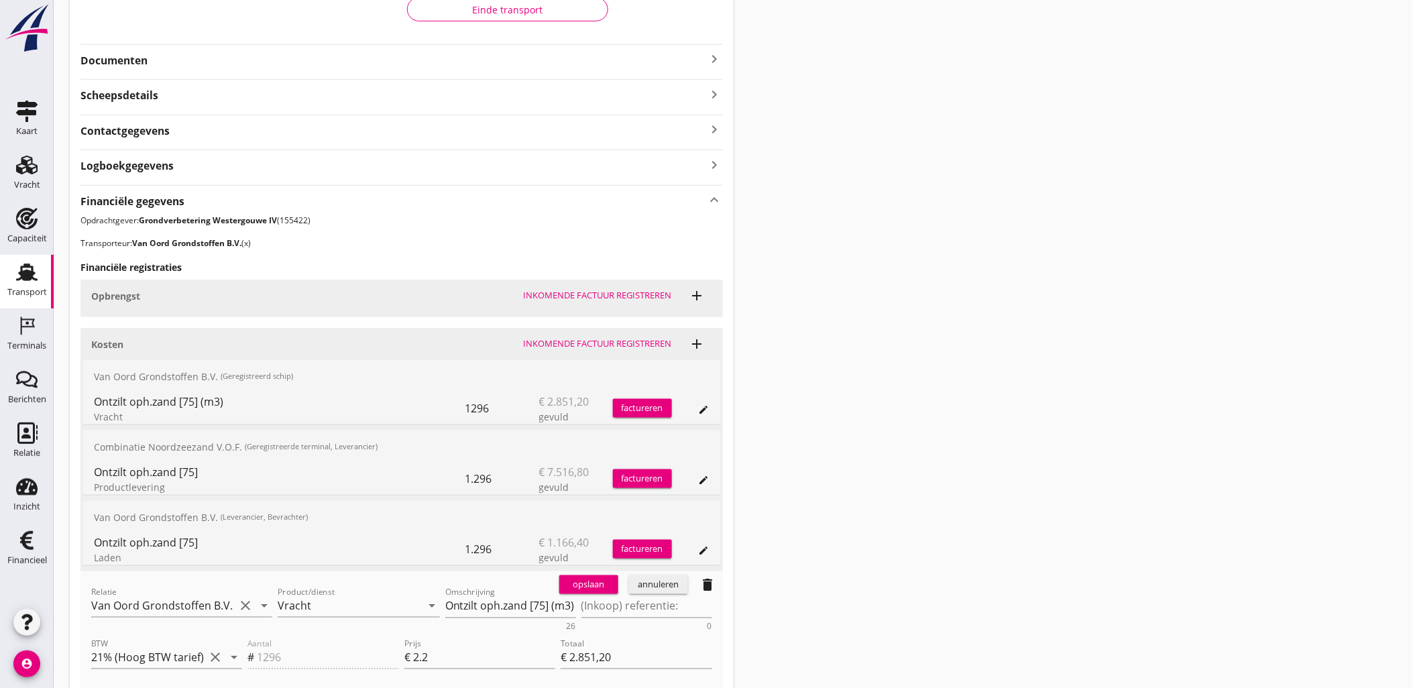
click at [182, 589] on div "Relatie Van Oord Grondstoffen B.V. (x) clear arrow_drop_down" at bounding box center [181, 608] width 181 height 43
click at [192, 595] on input "Van Oord Grondstoffen B.V. (x)" at bounding box center [162, 605] width 143 height 21
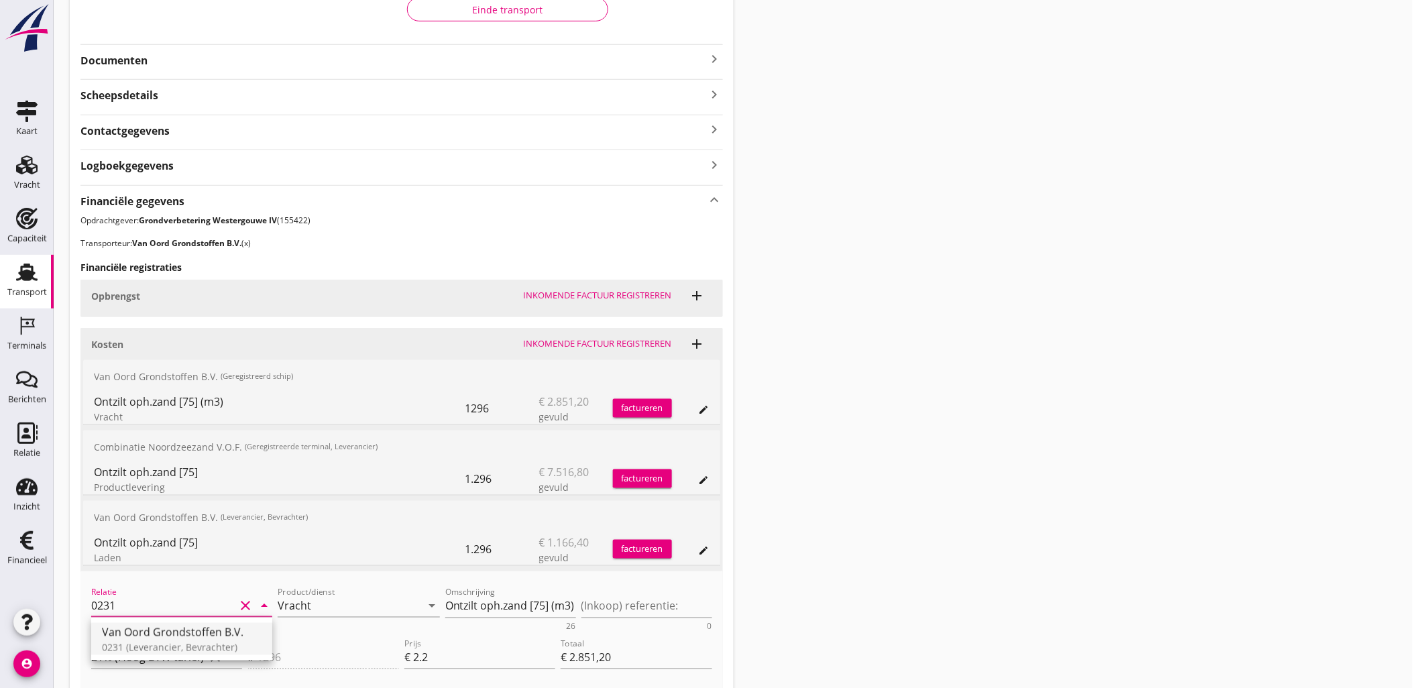
click at [183, 640] on div "0231 (Leverancier, Bevrachter)" at bounding box center [182, 647] width 160 height 14
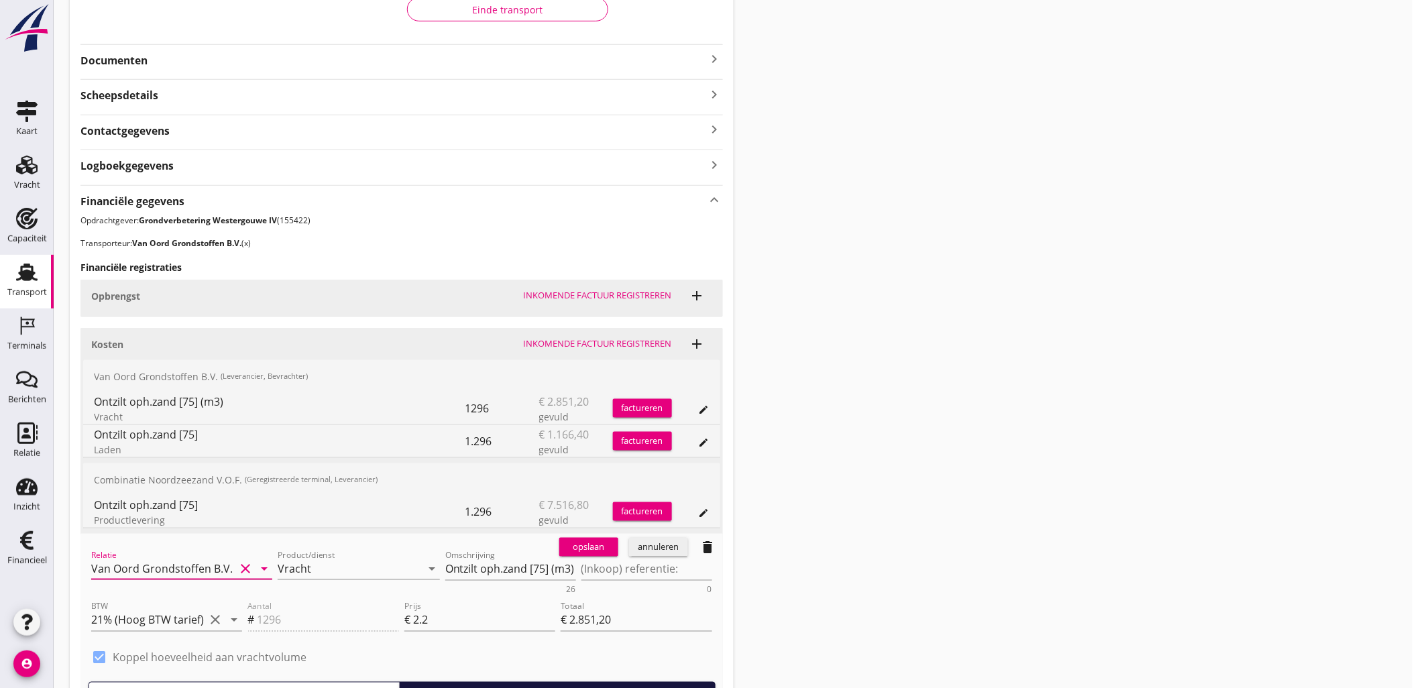
type input "Van Oord Grondstoffen B.V. (0231)"
click at [592, 552] on div "opslaan" at bounding box center [588, 546] width 48 height 13
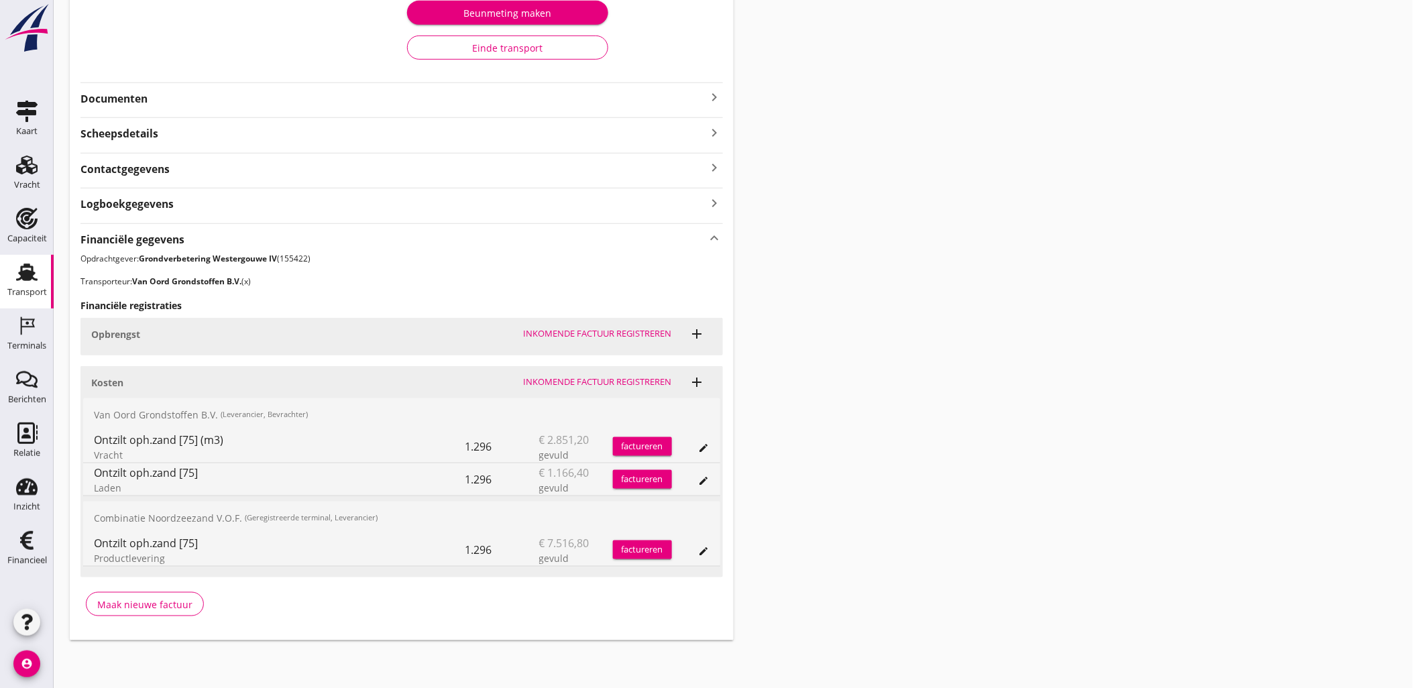
click at [918, 326] on div "Transport overzicht VOG-250553 Zagri 16 (Maarten Bakker) local_gas_station emer…" at bounding box center [733, 189] width 1359 height 934
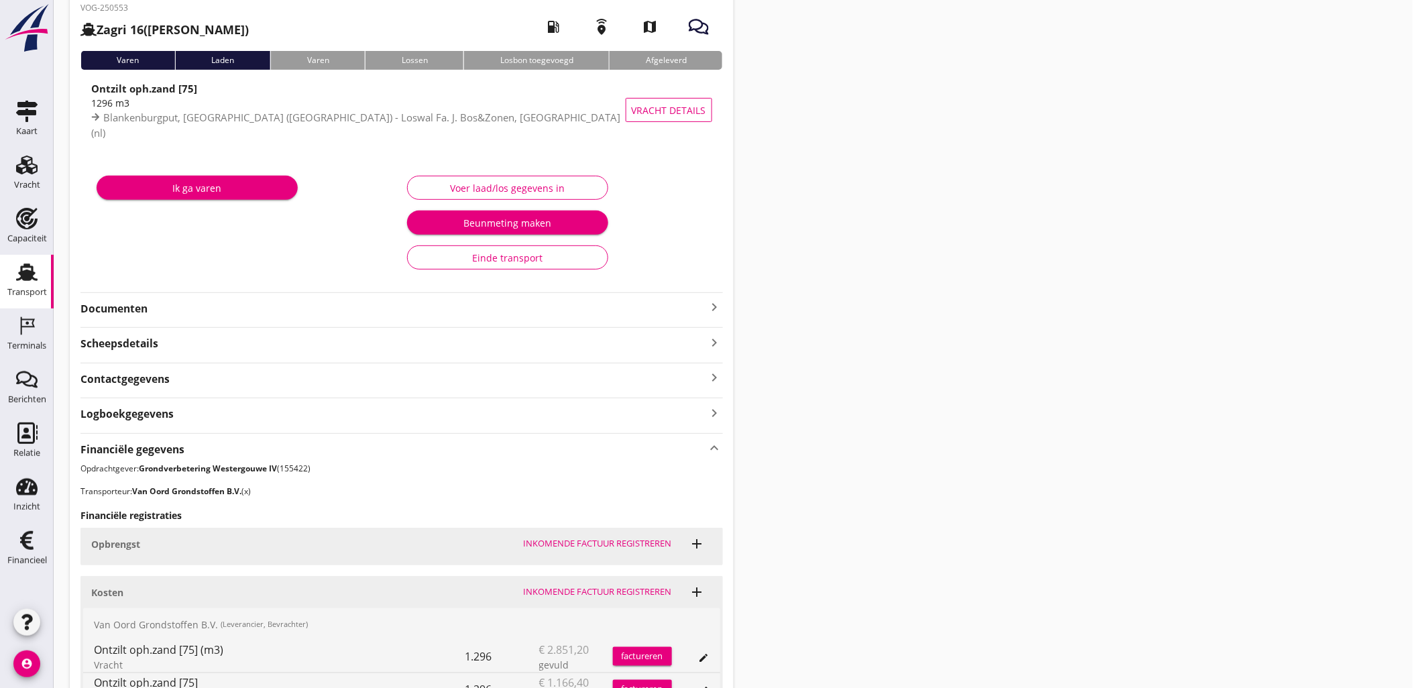
scroll to position [0, 0]
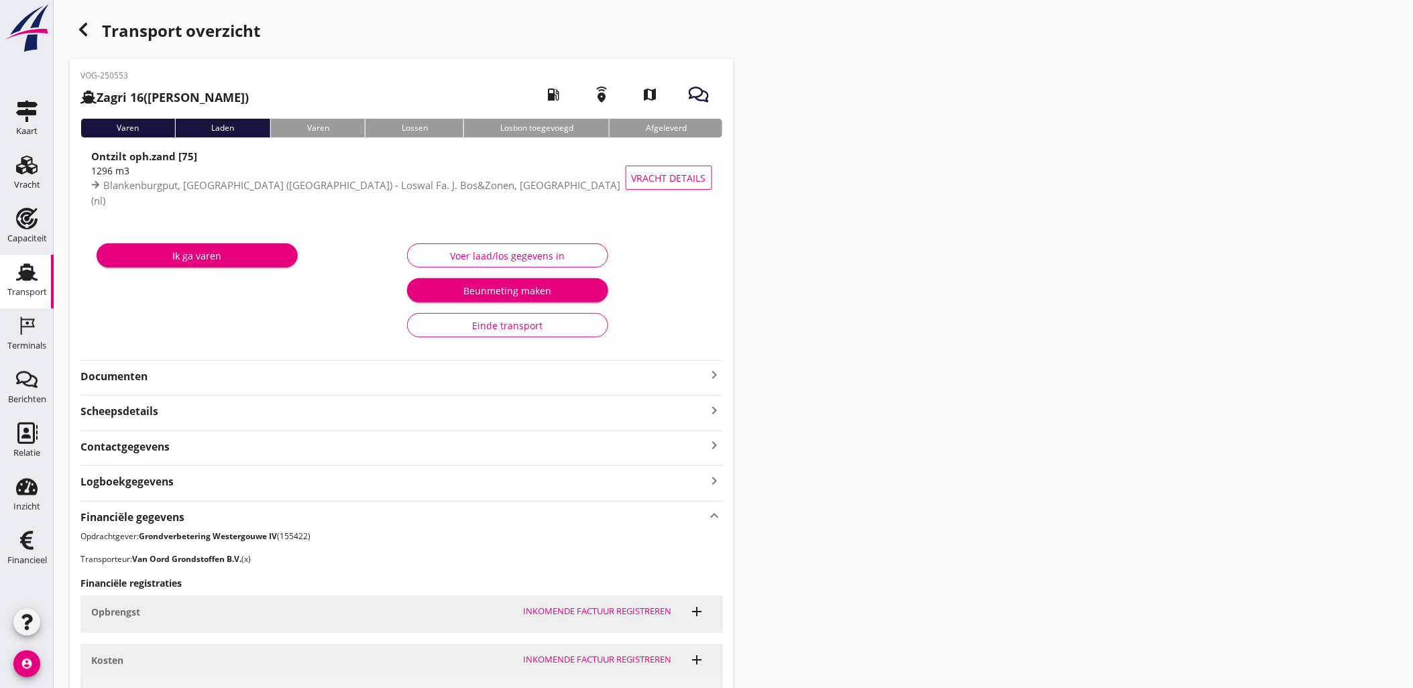
click at [89, 25] on icon "button" at bounding box center [83, 29] width 16 height 16
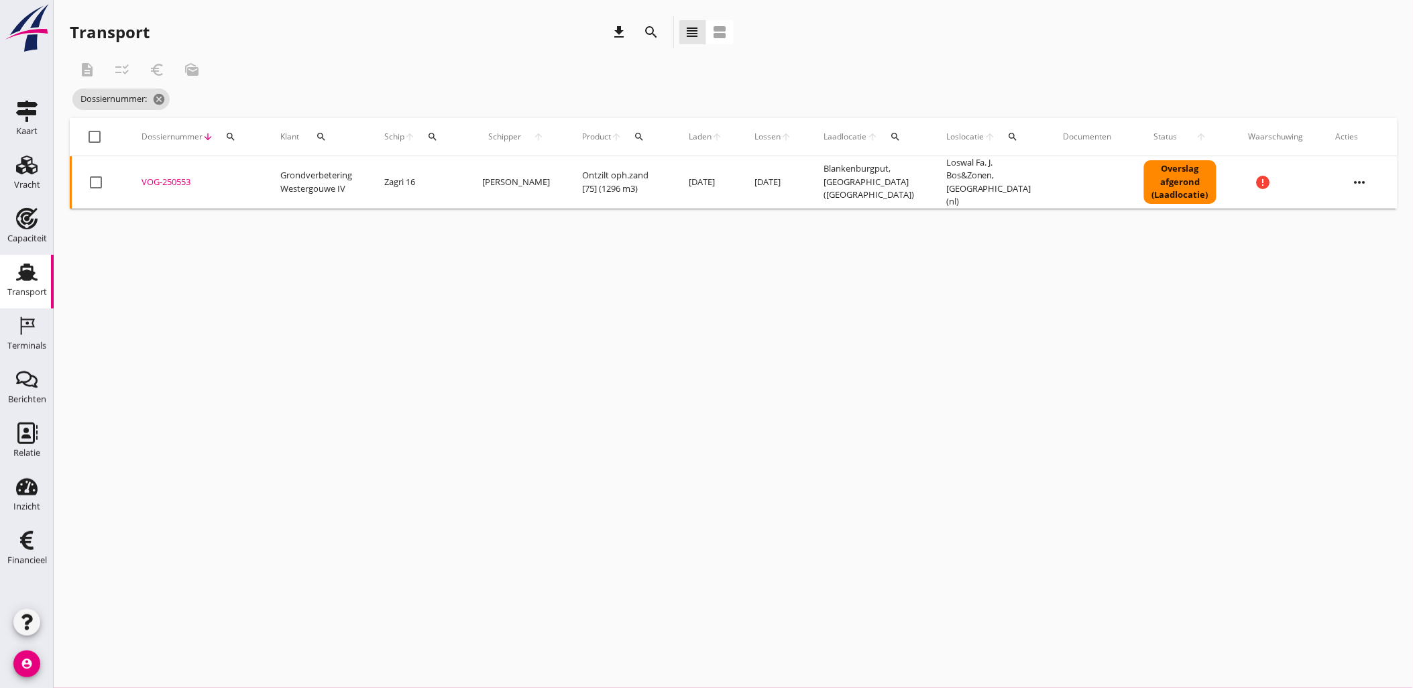
click at [241, 141] on div "Dossiernummer arrow_downward search" at bounding box center [194, 137] width 107 height 32
click at [232, 136] on icon "search" at bounding box center [230, 136] width 11 height 11
click at [266, 170] on input "Zoeken op dossiernummer..." at bounding box center [292, 175] width 139 height 21
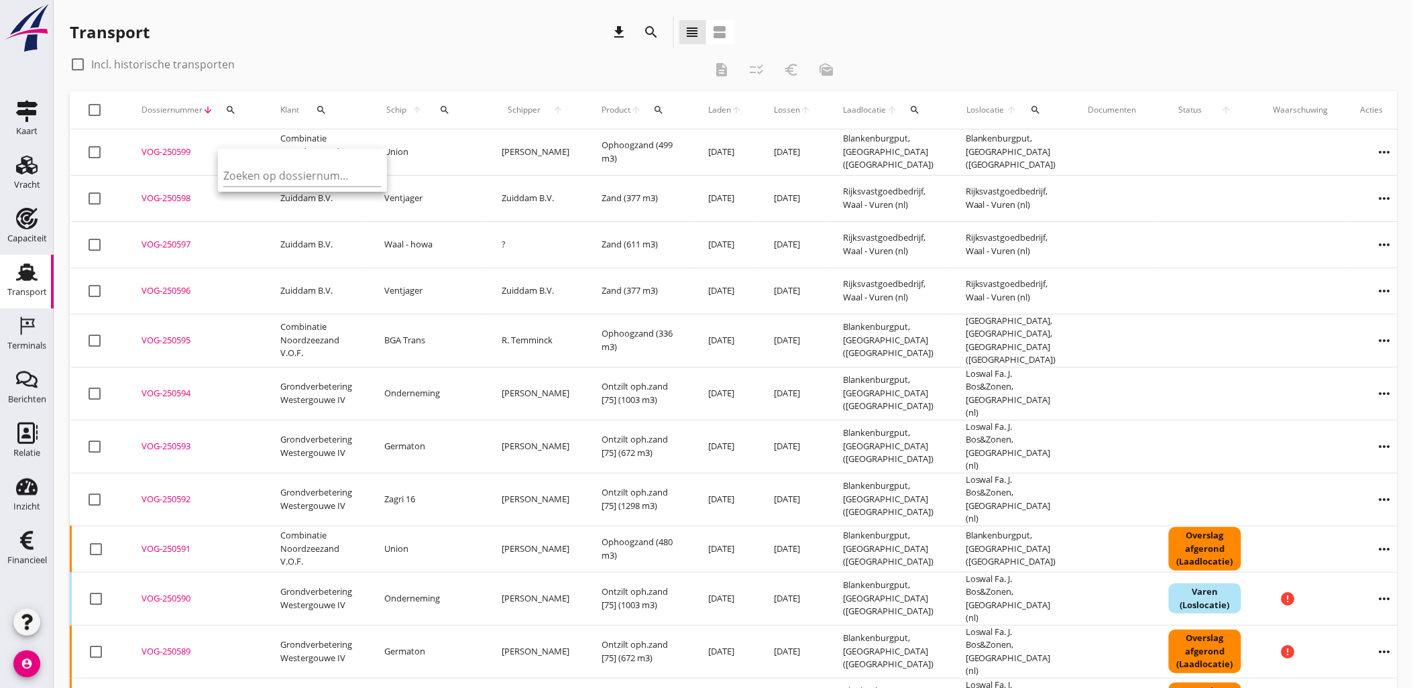
click at [225, 110] on icon "search" at bounding box center [230, 110] width 11 height 11
click at [232, 115] on icon "search" at bounding box center [230, 110] width 11 height 11
click at [256, 152] on input "Zoeken op dossiernummer..." at bounding box center [292, 148] width 139 height 21
paste input "VOG-250559"
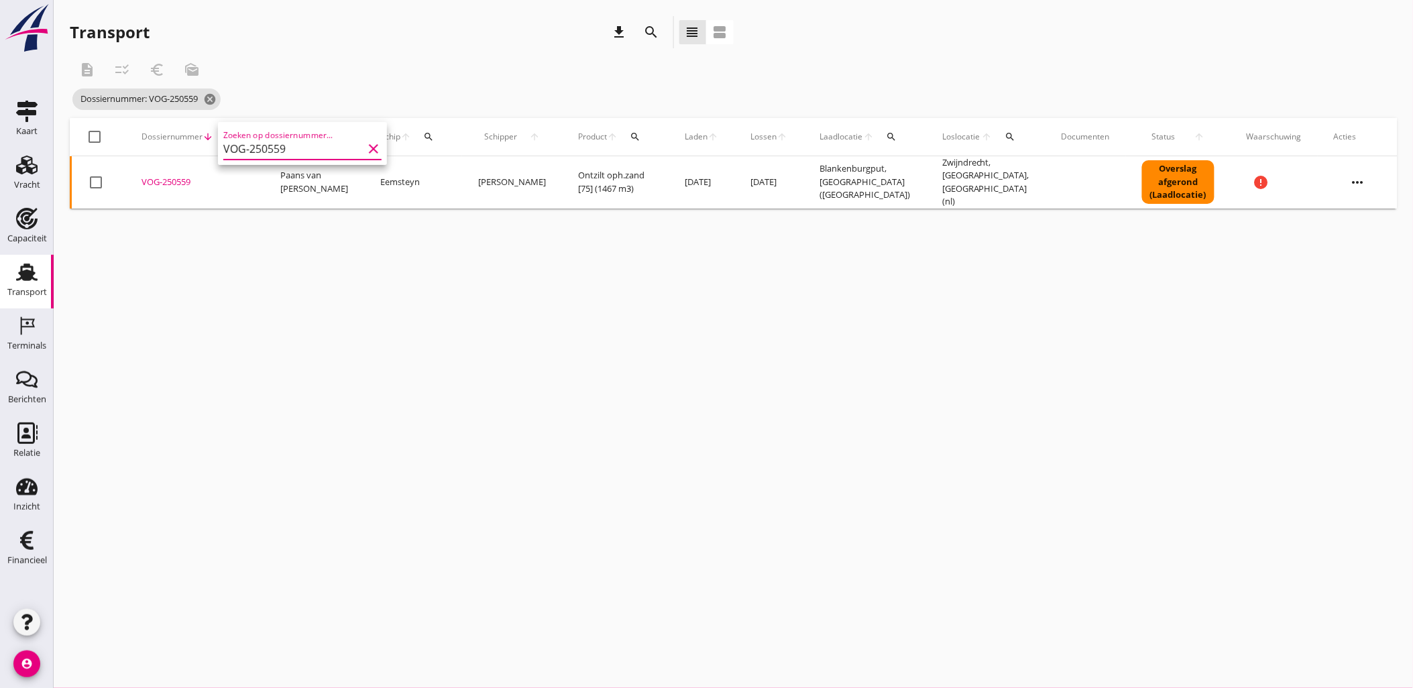
type input "VOG-250559"
click at [176, 176] on div "VOG-250559" at bounding box center [194, 182] width 107 height 13
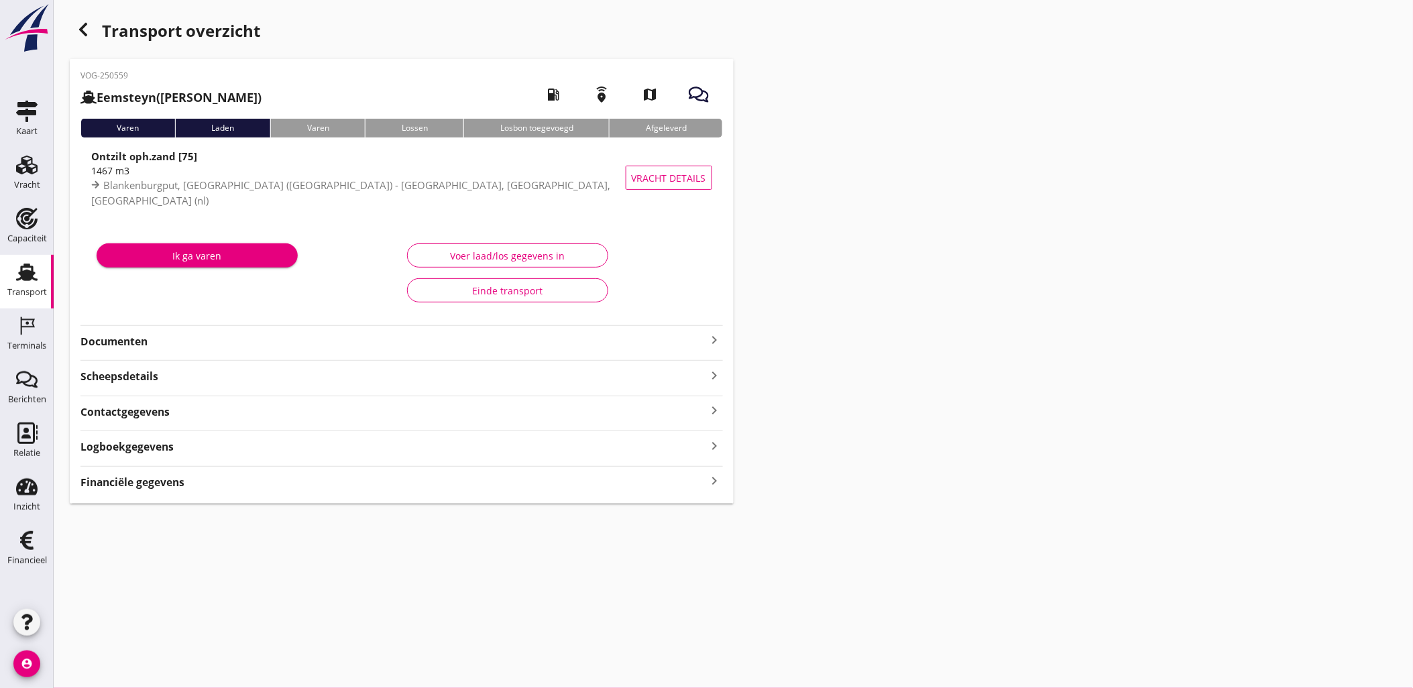
click at [248, 491] on div "VOG-250559 Eemsteyn (Abel Vijfhuizen) local_gas_station emergency_share map Var…" at bounding box center [402, 281] width 664 height 444
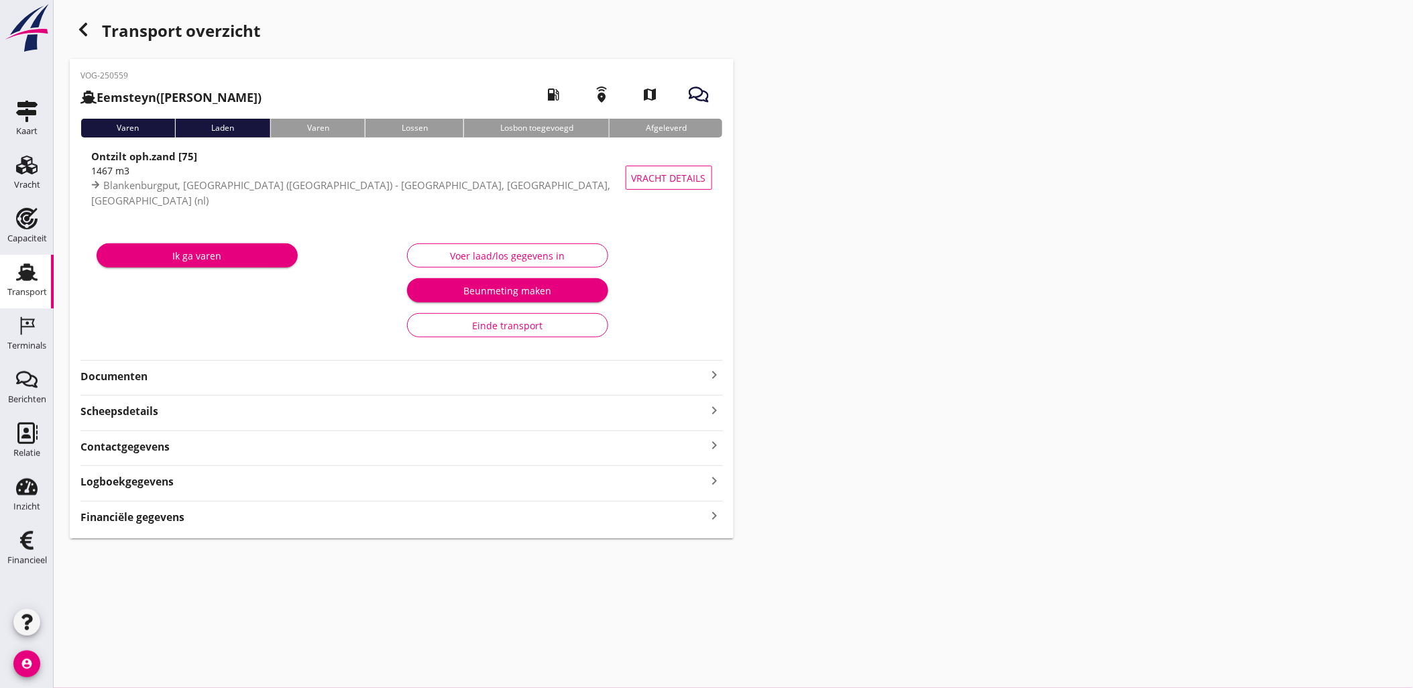
click at [243, 512] on div "Financiële gegevens keyboard_arrow_right" at bounding box center [401, 516] width 642 height 18
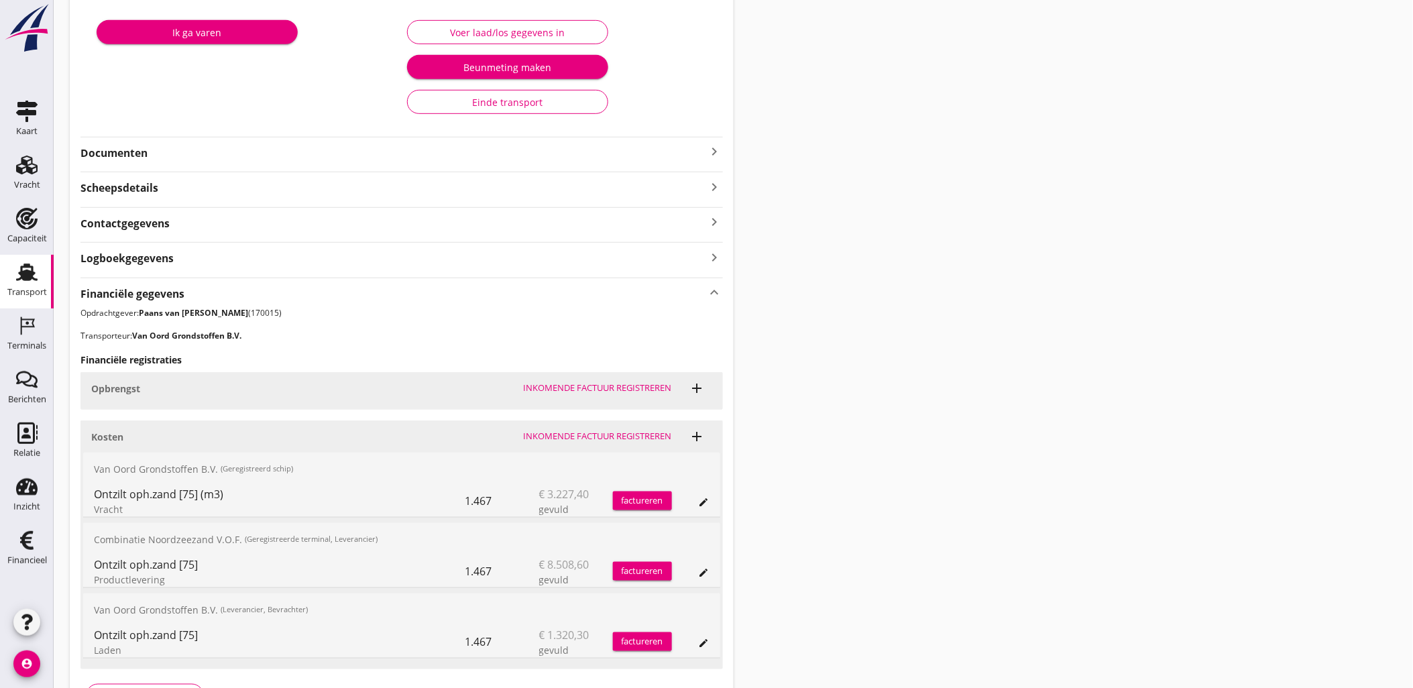
scroll to position [316, 0]
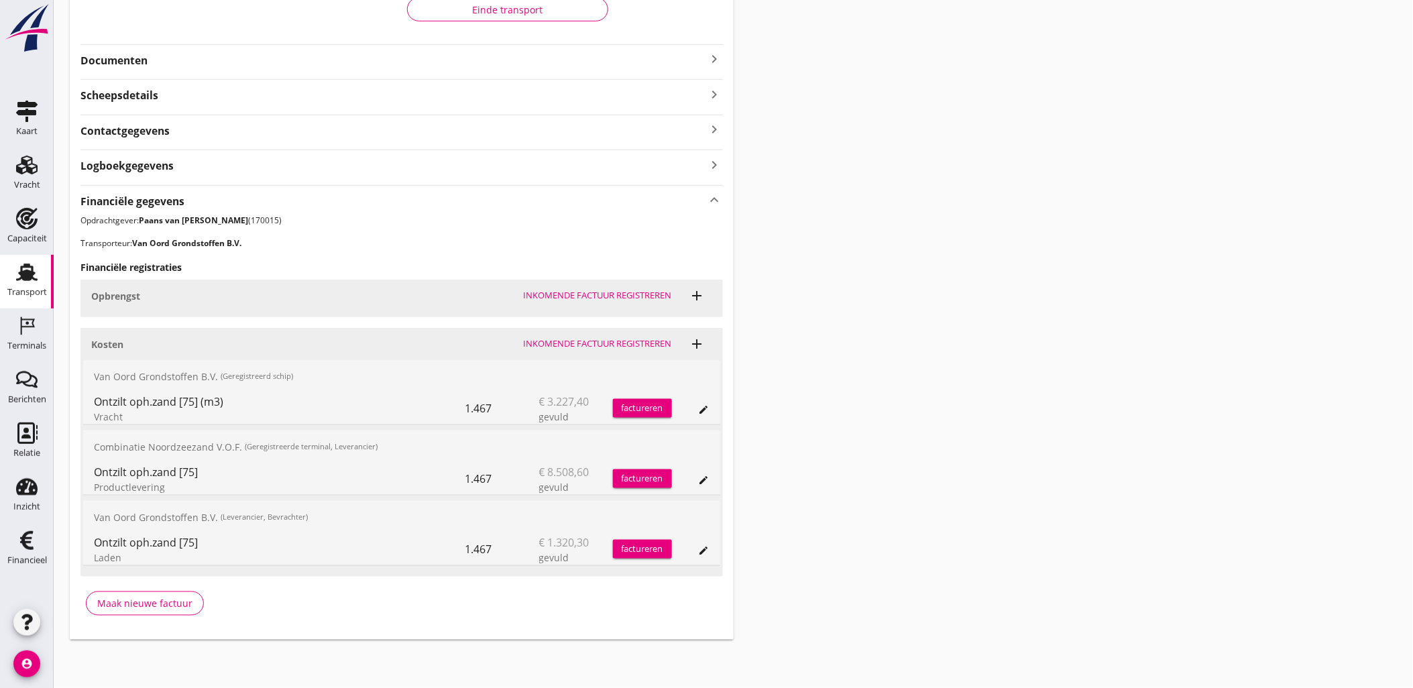
click at [705, 408] on icon "edit" at bounding box center [704, 409] width 11 height 11
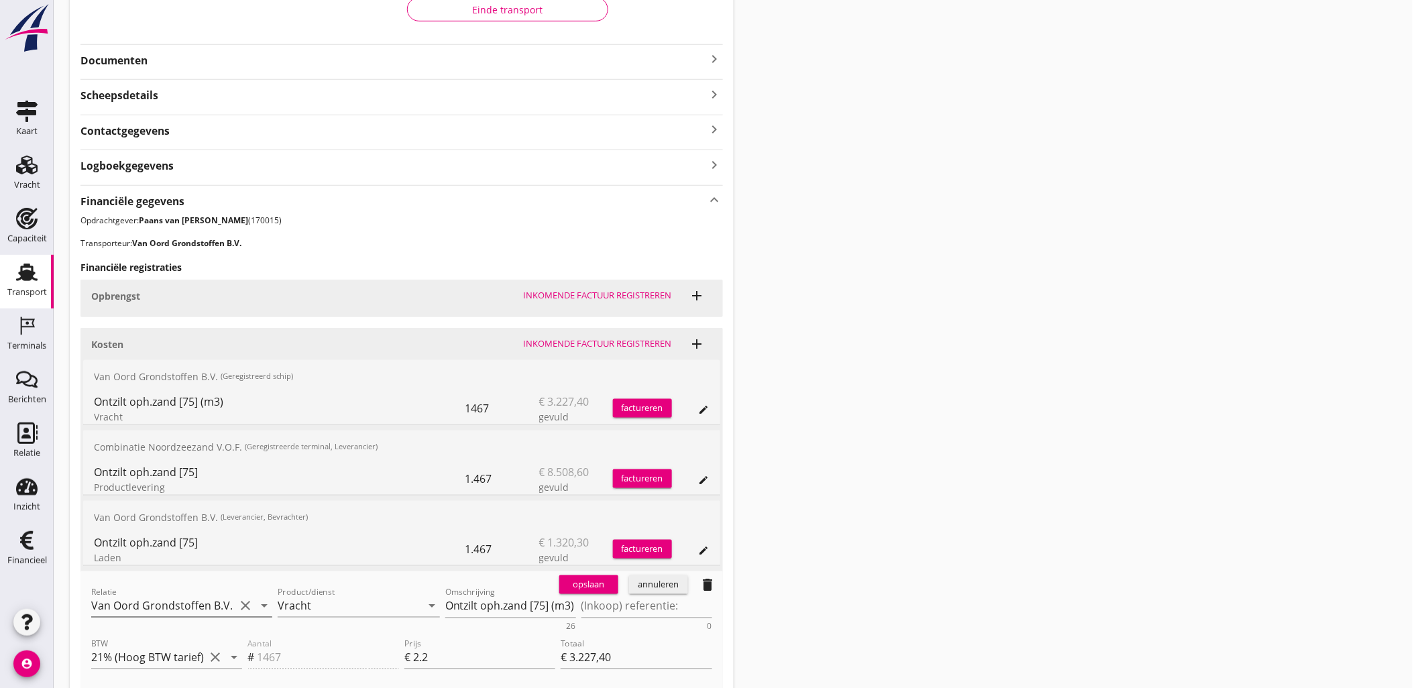
click at [202, 606] on input "Van Oord Grondstoffen B.V." at bounding box center [162, 605] width 143 height 21
click at [201, 640] on div "0231 (Leverancier, Bevrachter)" at bounding box center [182, 647] width 160 height 14
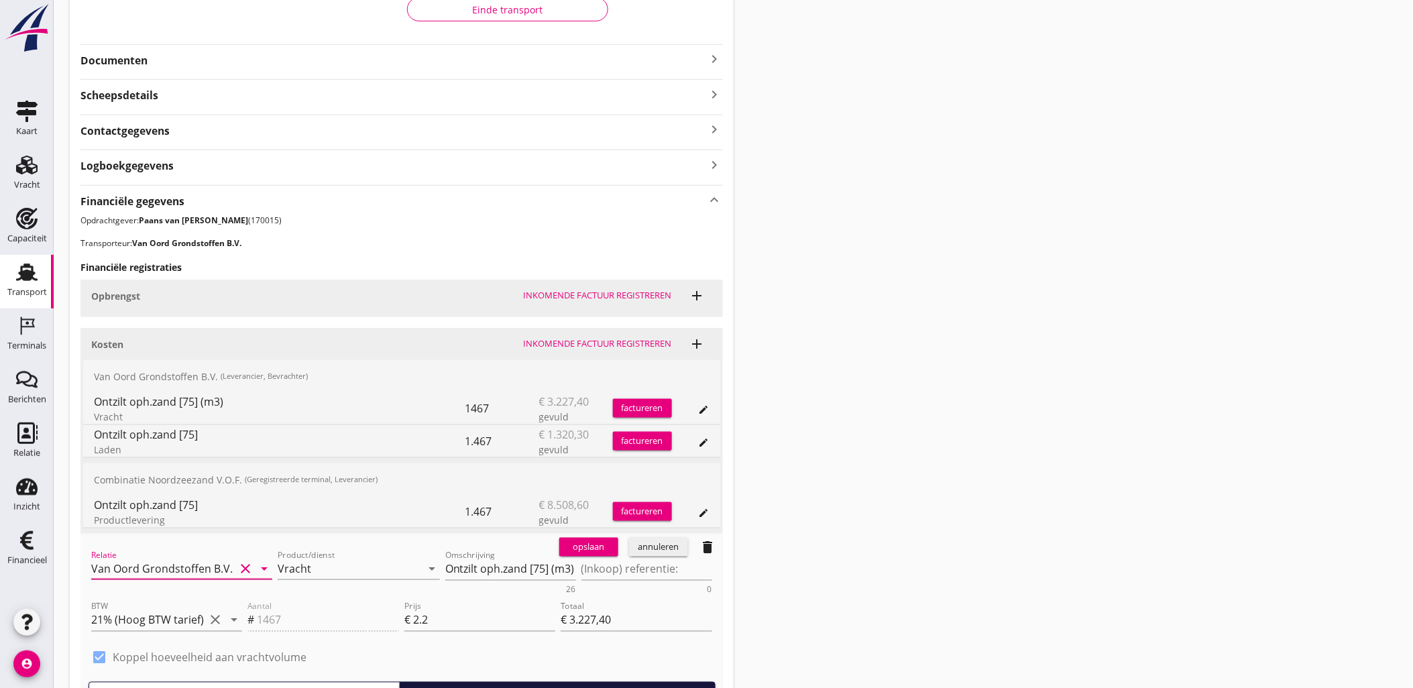
type input "Van Oord Grondstoffen B.V. (0231)"
click at [592, 540] on div "opslaan" at bounding box center [588, 546] width 48 height 13
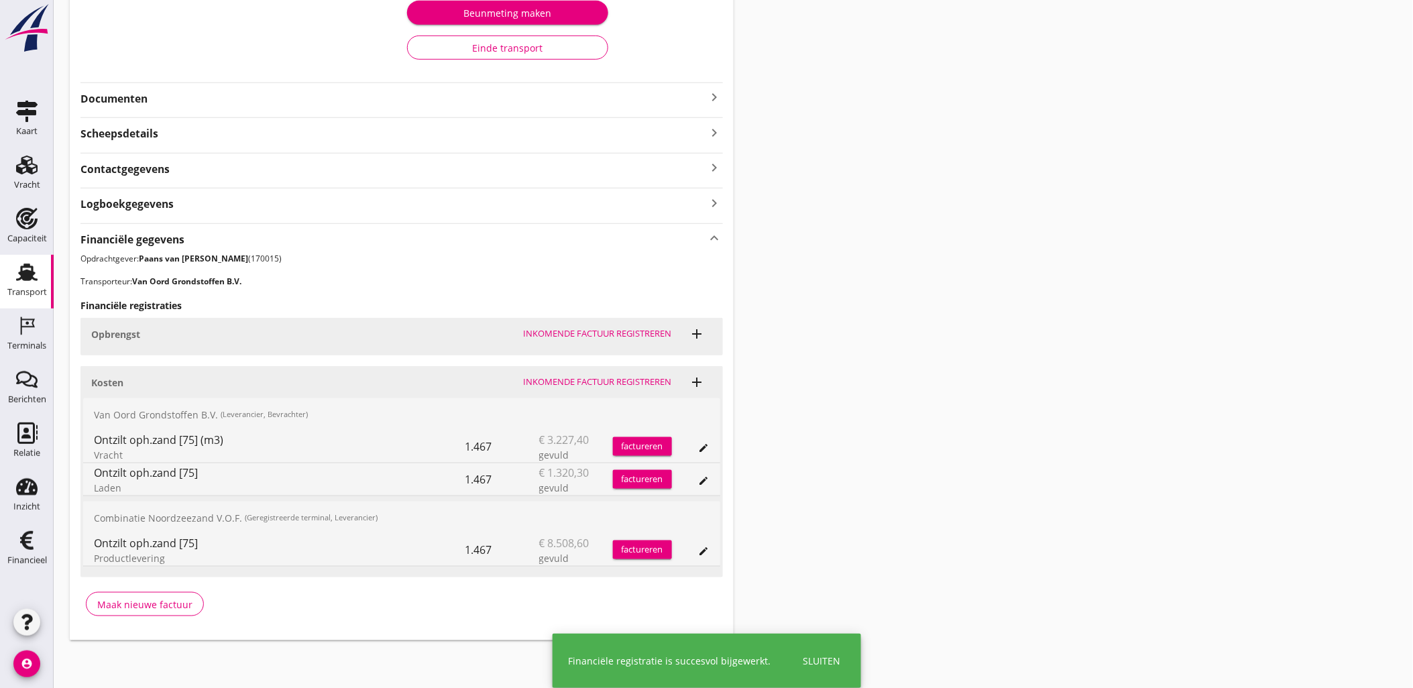
click at [1122, 383] on div "Transport overzicht VOG-250559 Eemsteyn (Abel Vijfhuizen) local_gas_station eme…" at bounding box center [733, 189] width 1359 height 934
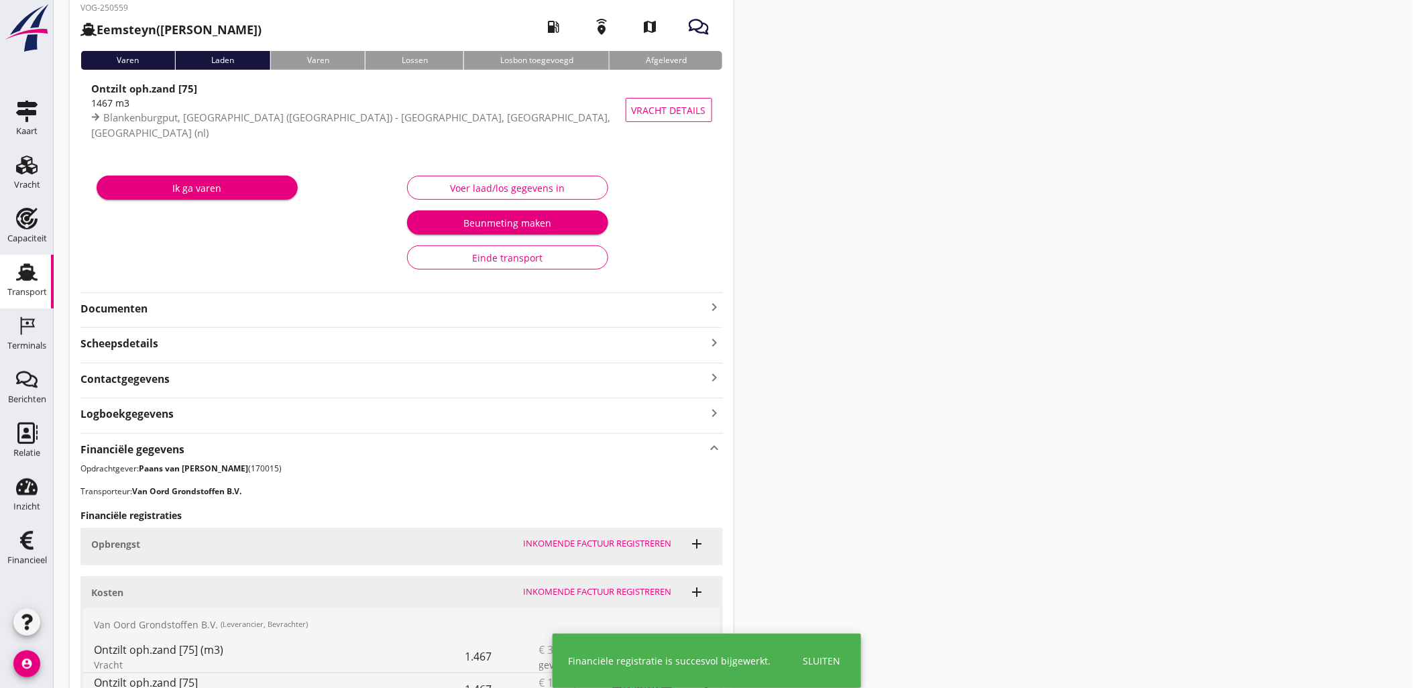
scroll to position [0, 0]
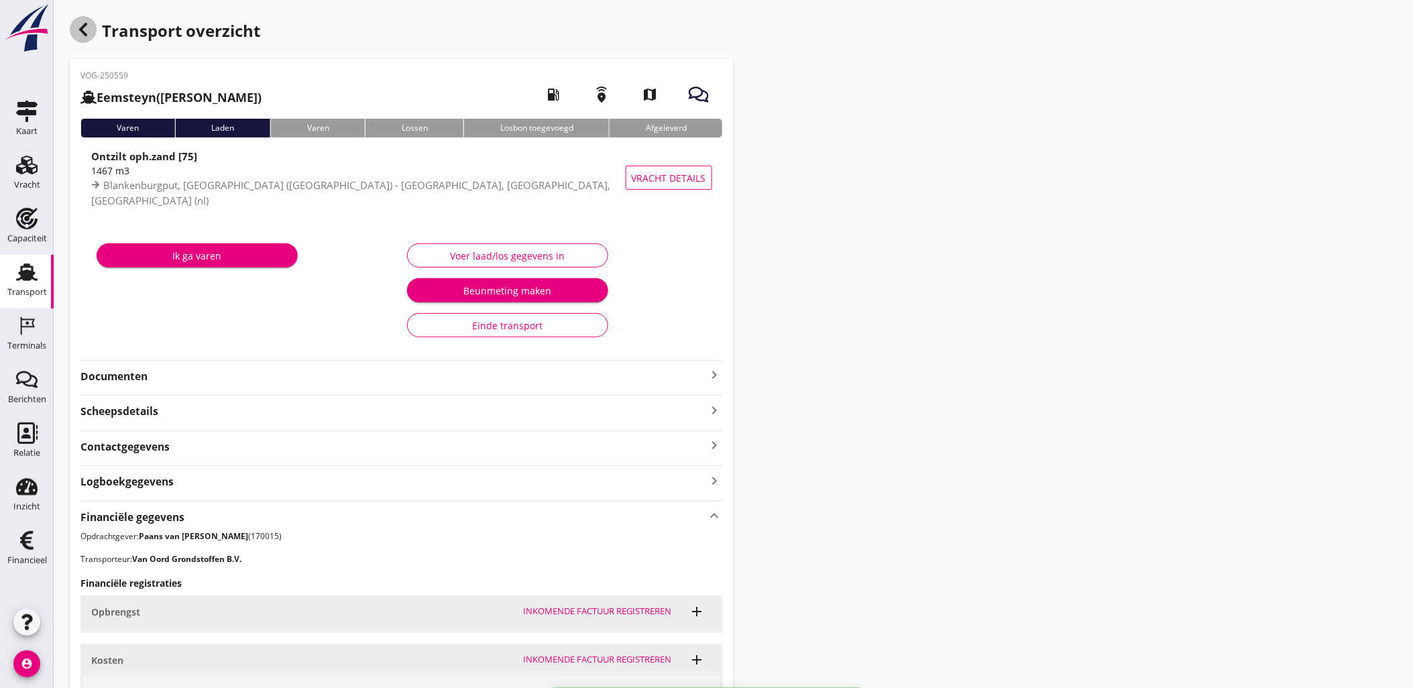
click at [74, 35] on div "button" at bounding box center [83, 29] width 27 height 27
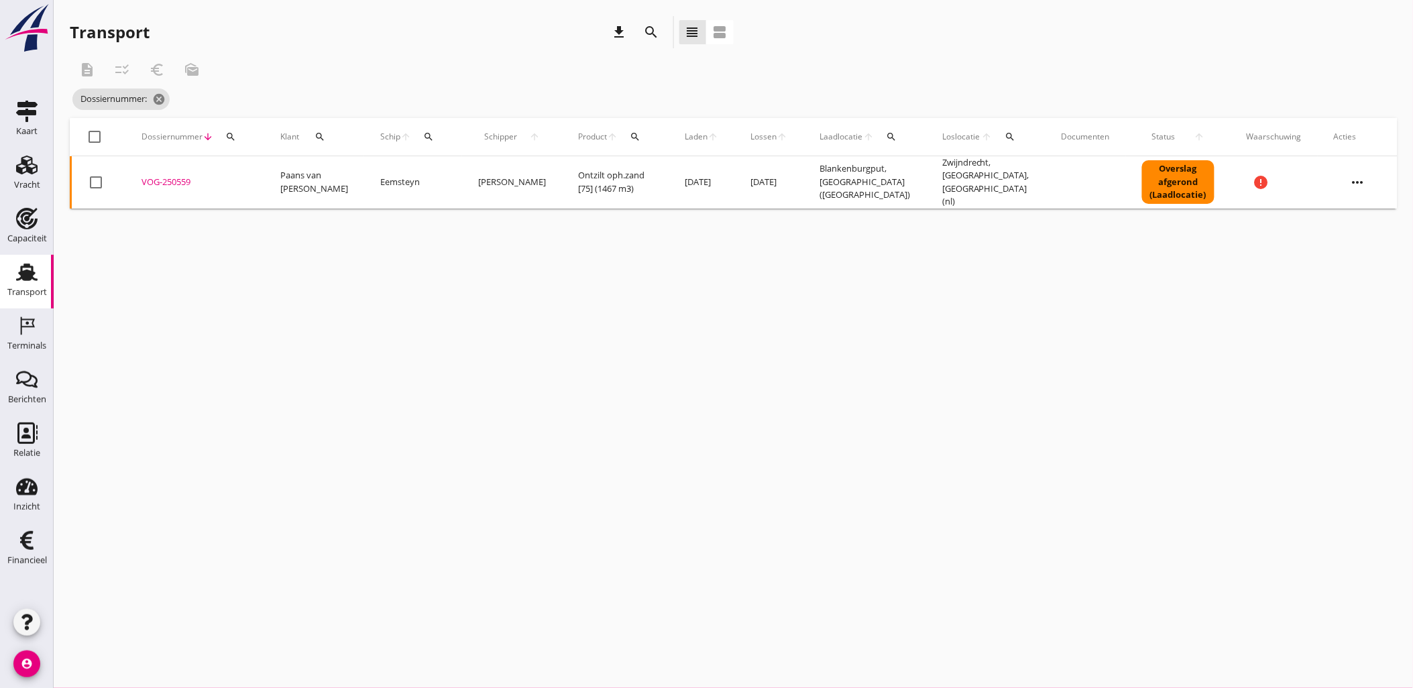
click at [242, 135] on div "Dossiernummer arrow_downward search" at bounding box center [194, 137] width 107 height 32
click at [231, 135] on icon "search" at bounding box center [230, 136] width 11 height 11
click at [269, 168] on input "Zoeken op dossiernummer..." at bounding box center [292, 175] width 139 height 21
paste input "VOG-250561"
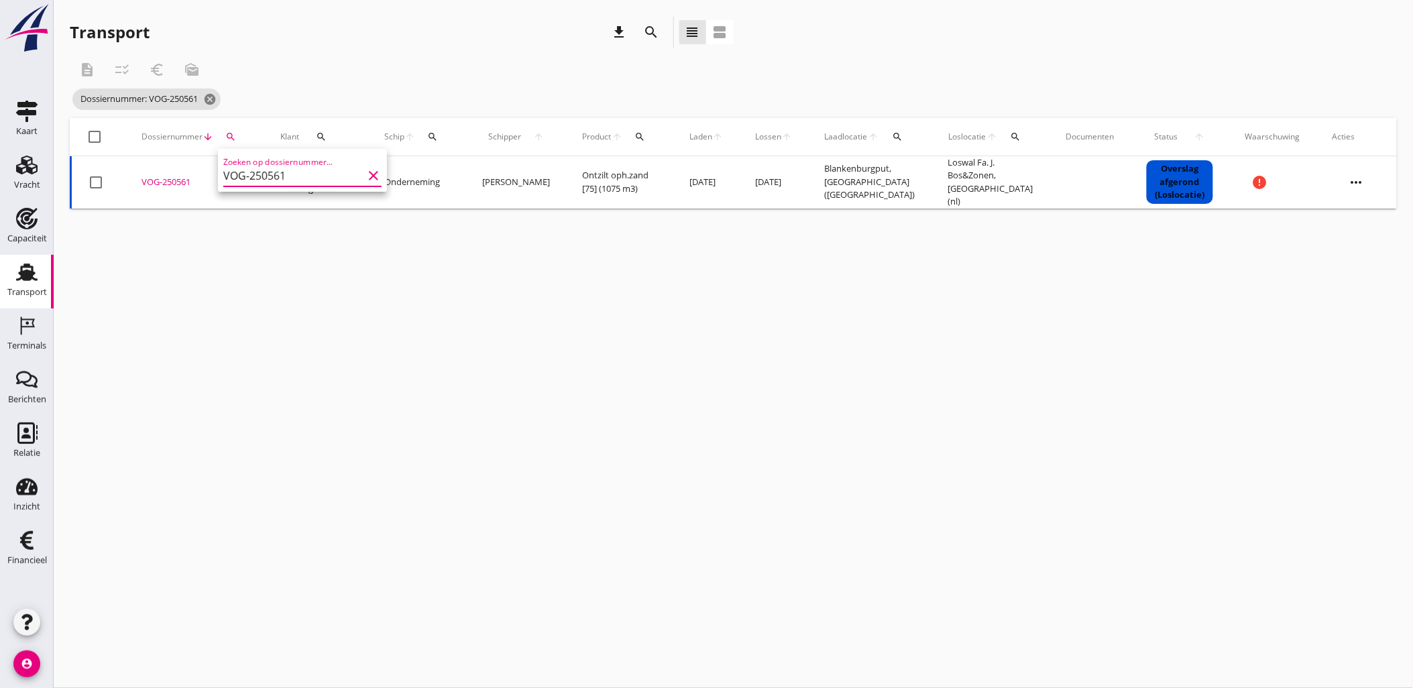
type input "VOG-250561"
click at [165, 178] on div "VOG-250561" at bounding box center [194, 182] width 107 height 13
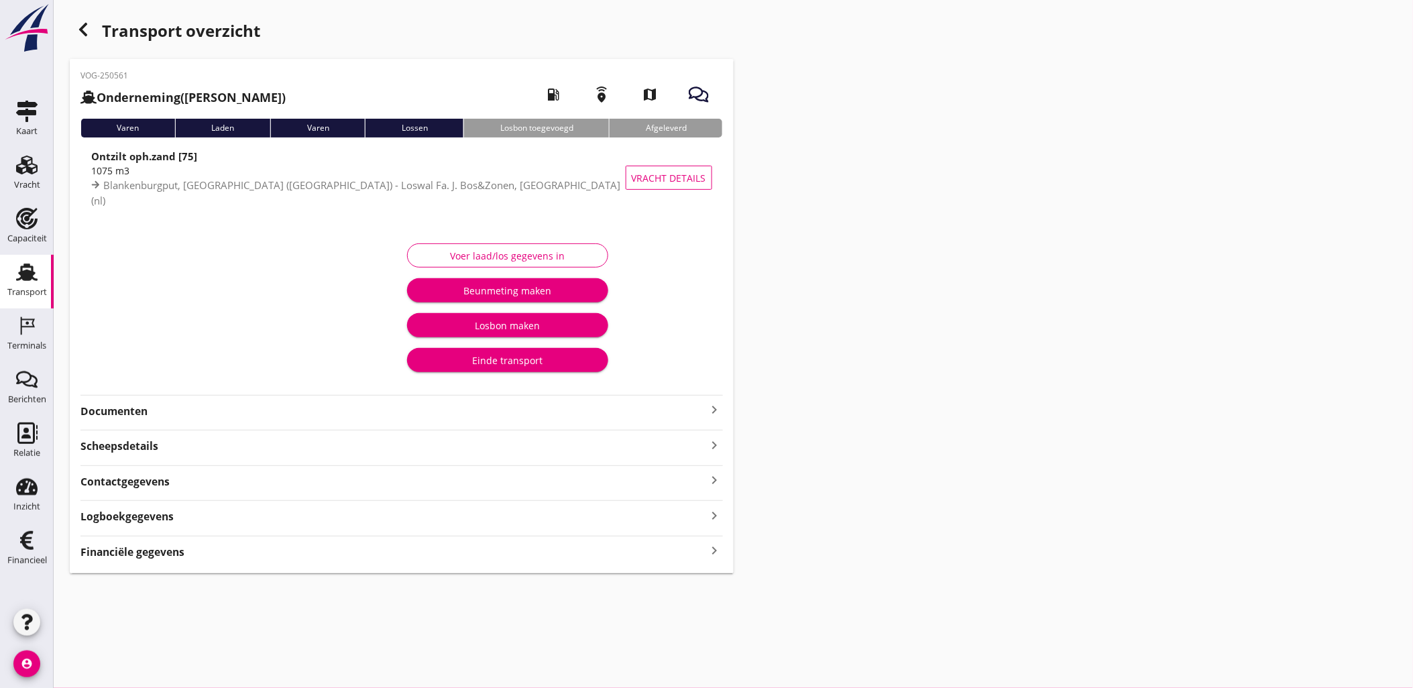
click at [196, 552] on div "Financiële gegevens keyboard_arrow_right" at bounding box center [401, 551] width 642 height 18
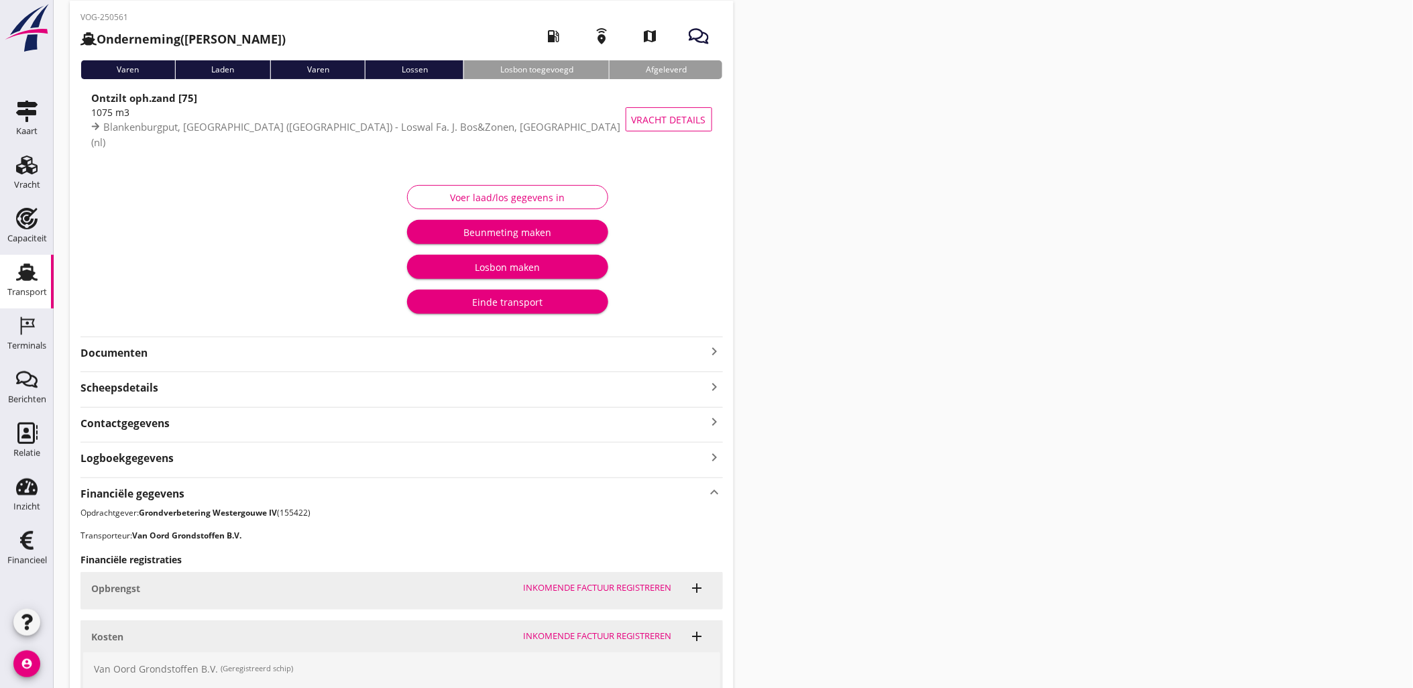
scroll to position [350, 0]
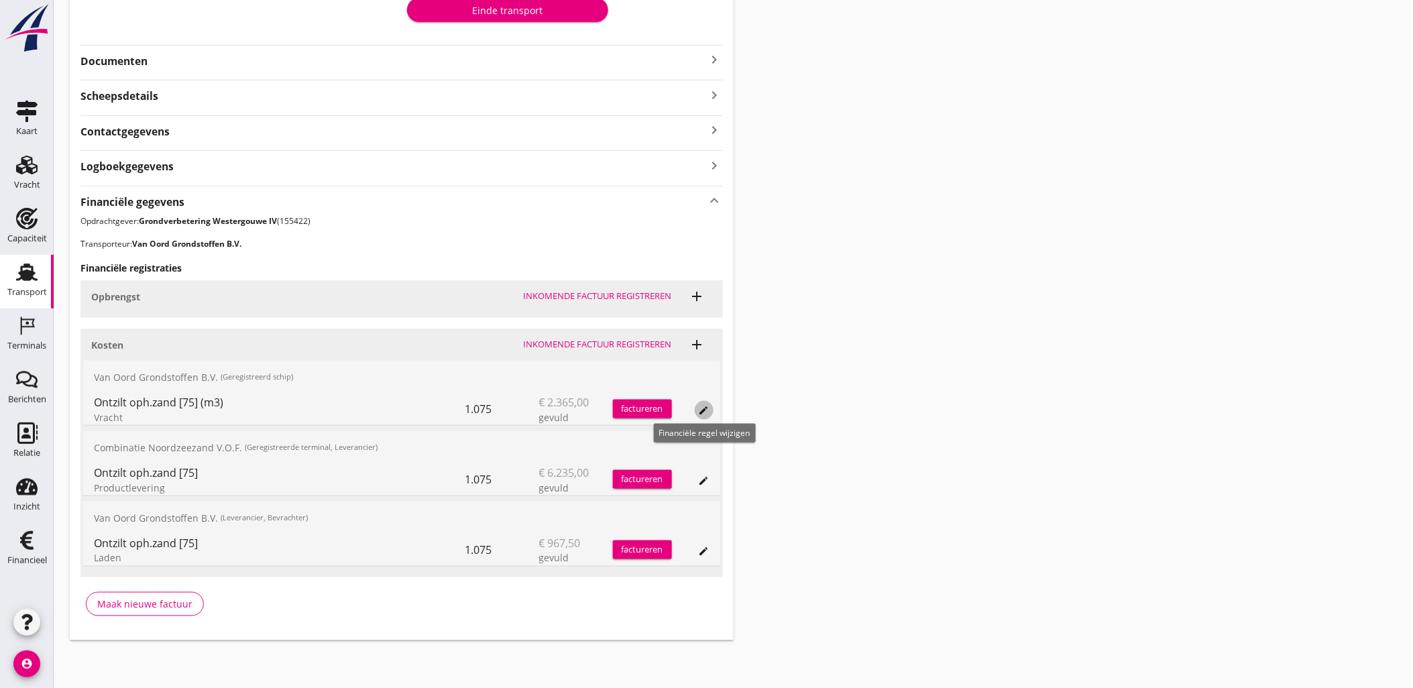
click at [700, 410] on icon "edit" at bounding box center [704, 410] width 11 height 11
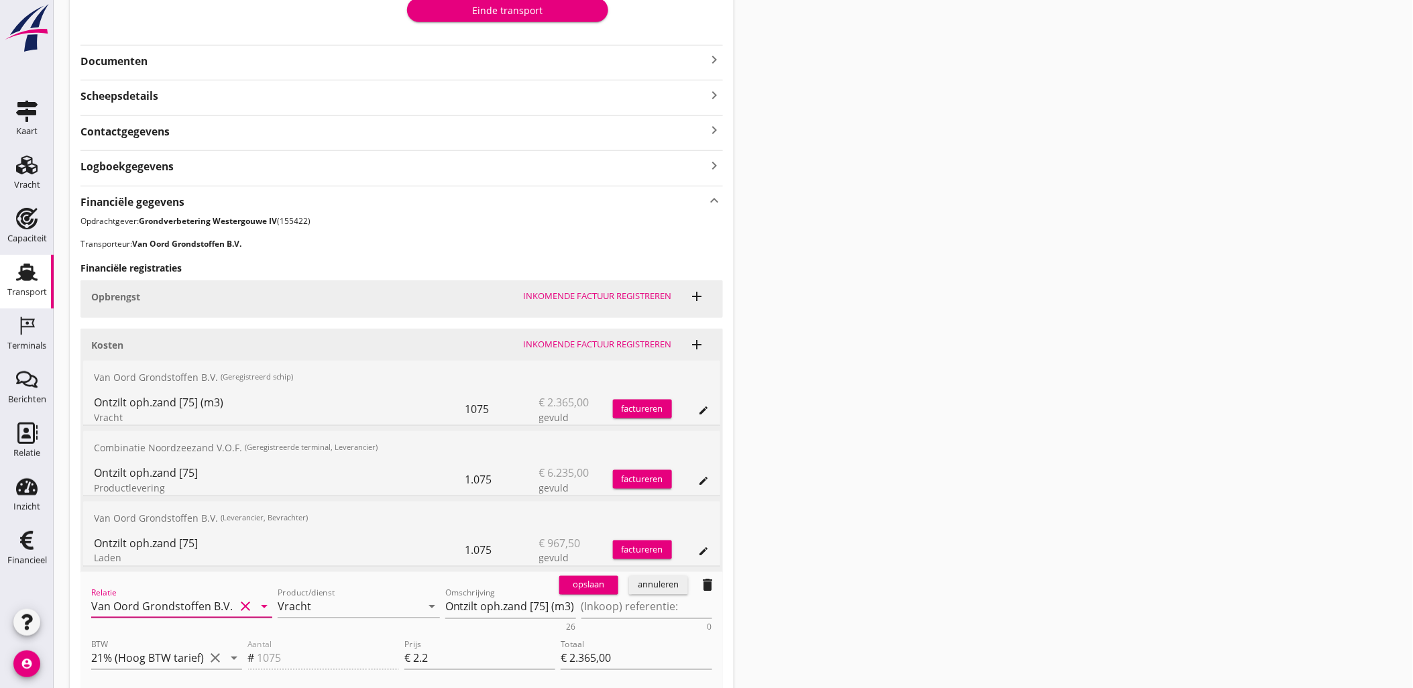
click at [200, 604] on input "Van Oord Grondstoffen B.V." at bounding box center [162, 606] width 143 height 21
click at [184, 644] on div "0231 (Leverancier, Bevrachter)" at bounding box center [182, 648] width 160 height 14
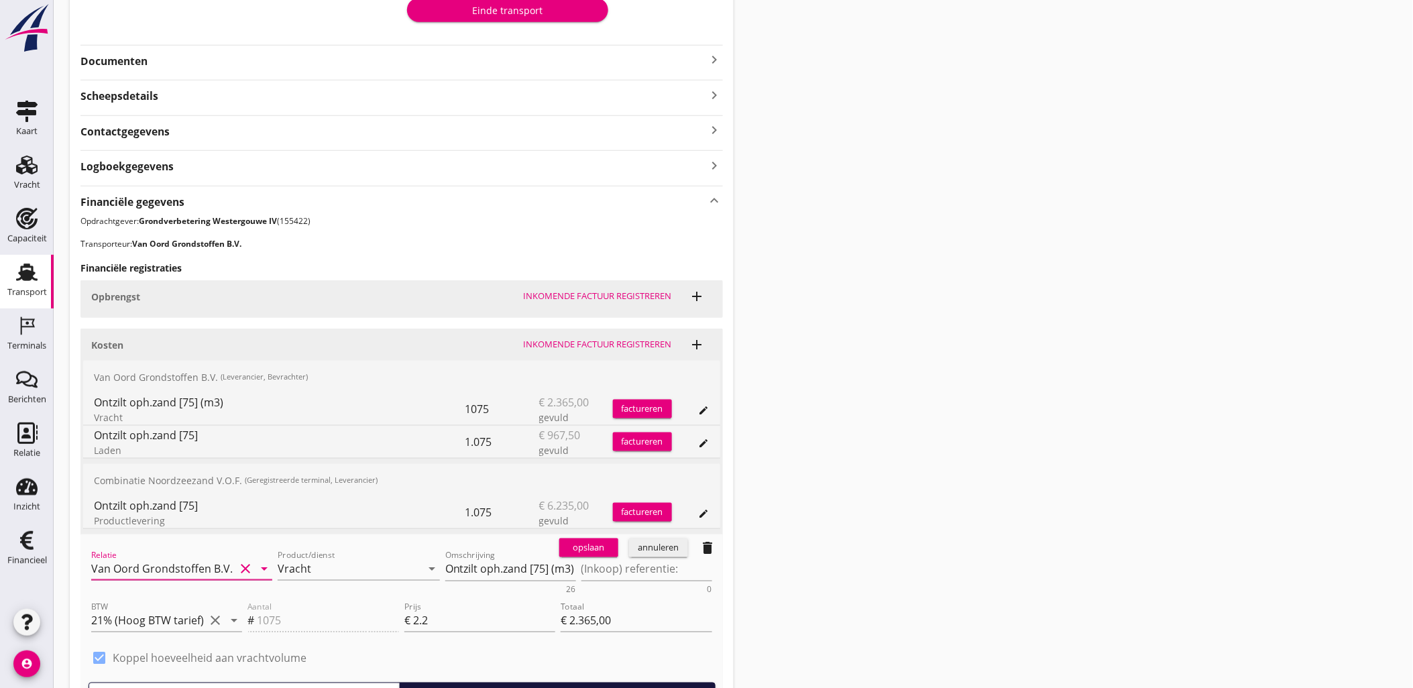
type input "Van Oord Grondstoffen B.V. (0231)"
click at [597, 544] on div "opslaan" at bounding box center [588, 547] width 48 height 13
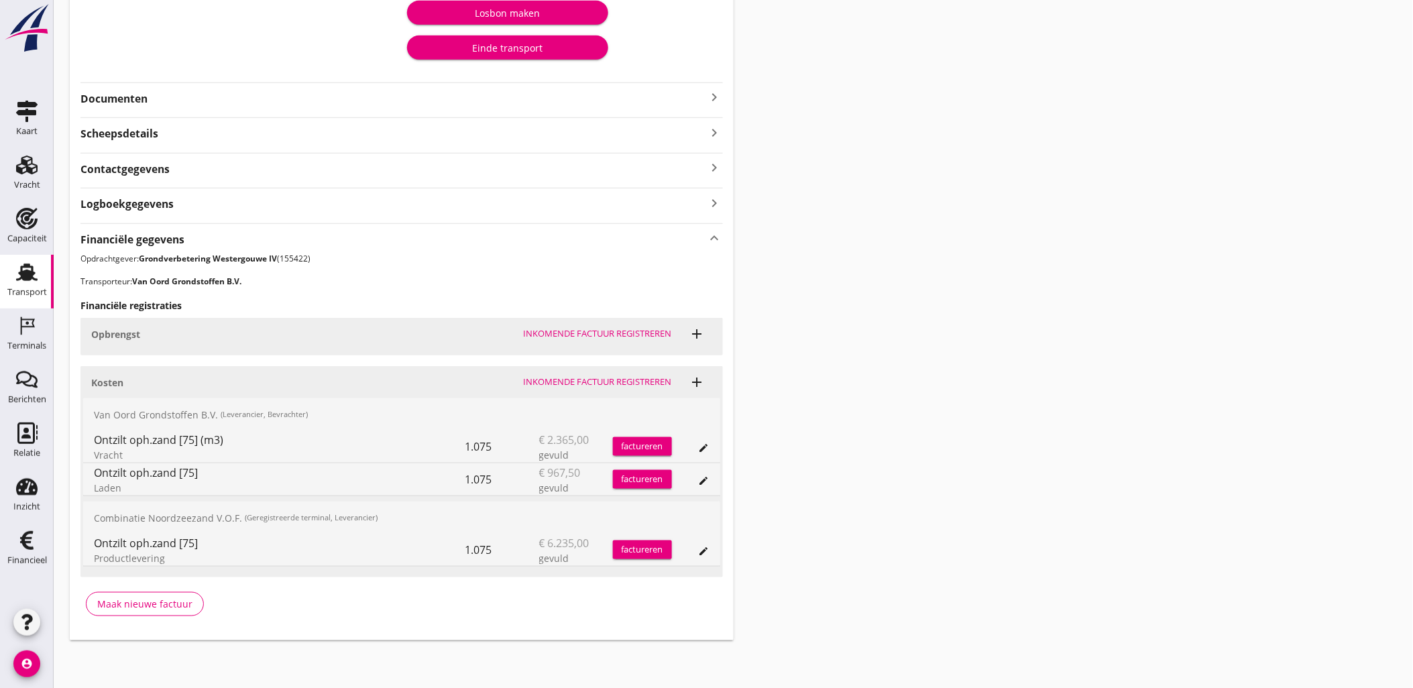
click at [1135, 209] on div "Transport overzicht VOG-250561 Onderneming (Dino Martins) local_gas_station eme…" at bounding box center [733, 172] width 1359 height 969
click at [21, 162] on icon "Vracht" at bounding box center [26, 164] width 21 height 21
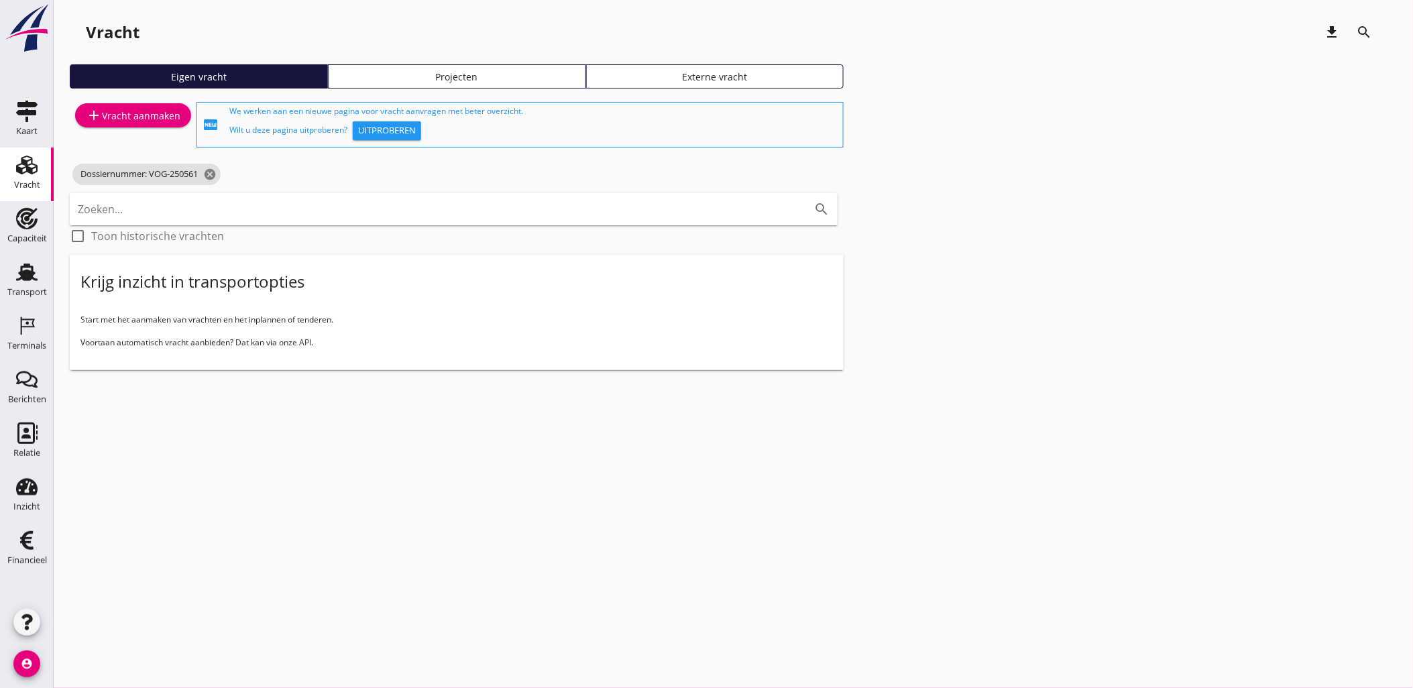
click at [457, 60] on div "Vracht download search Eigen vracht Projecten Externe vracht add Vracht aanmake…" at bounding box center [733, 204] width 1359 height 408
click at [469, 68] on link "Projecten" at bounding box center [457, 76] width 258 height 24
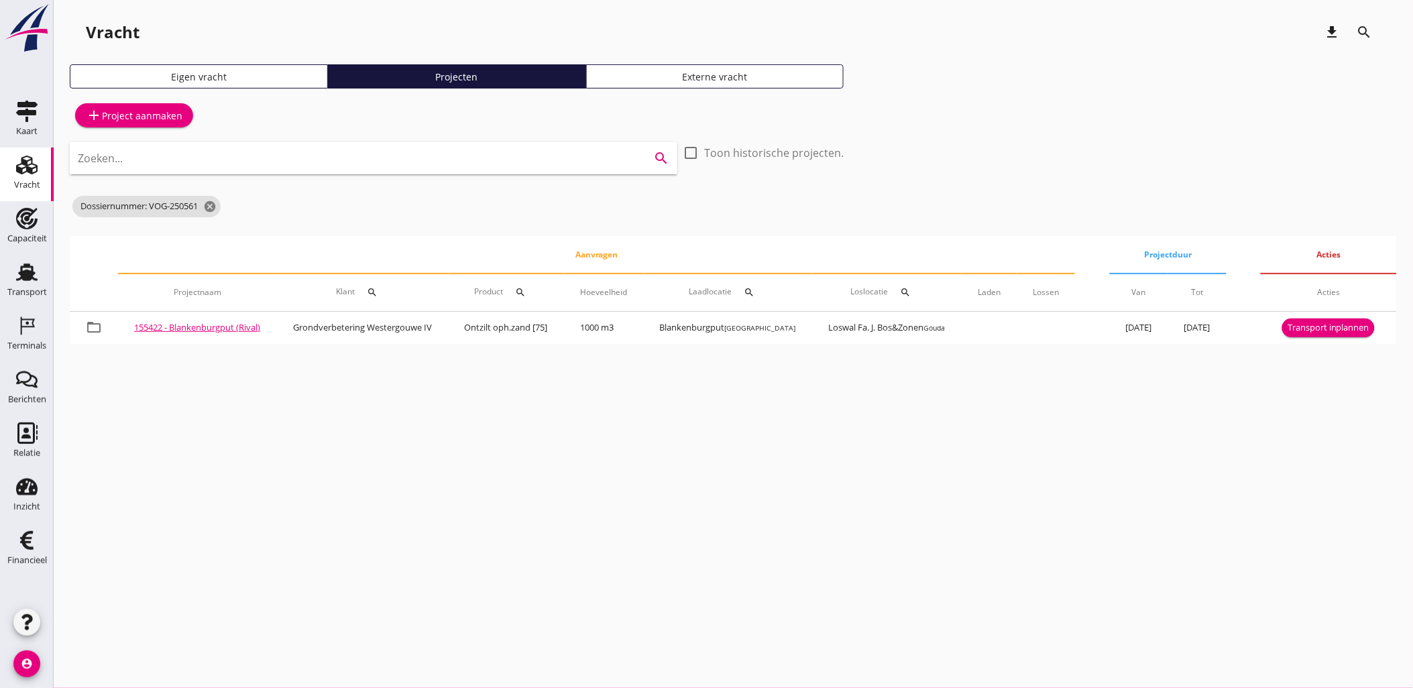
drag, startPoint x: 267, startPoint y: 163, endPoint x: 224, endPoint y: 158, distance: 43.2
click at [225, 158] on input "Zoeken..." at bounding box center [355, 157] width 554 height 21
type input "gouda"
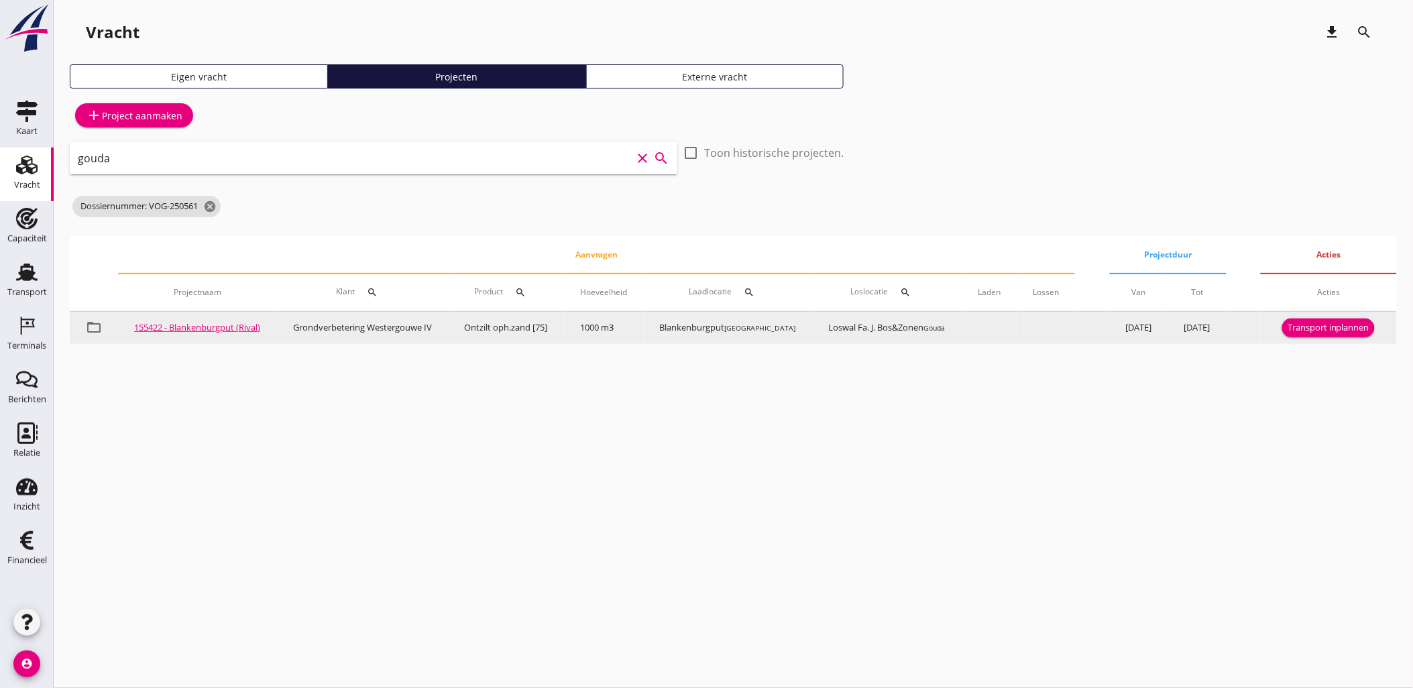
click at [179, 322] on link "155422 - Blankenburgput (Rival)" at bounding box center [197, 327] width 126 height 12
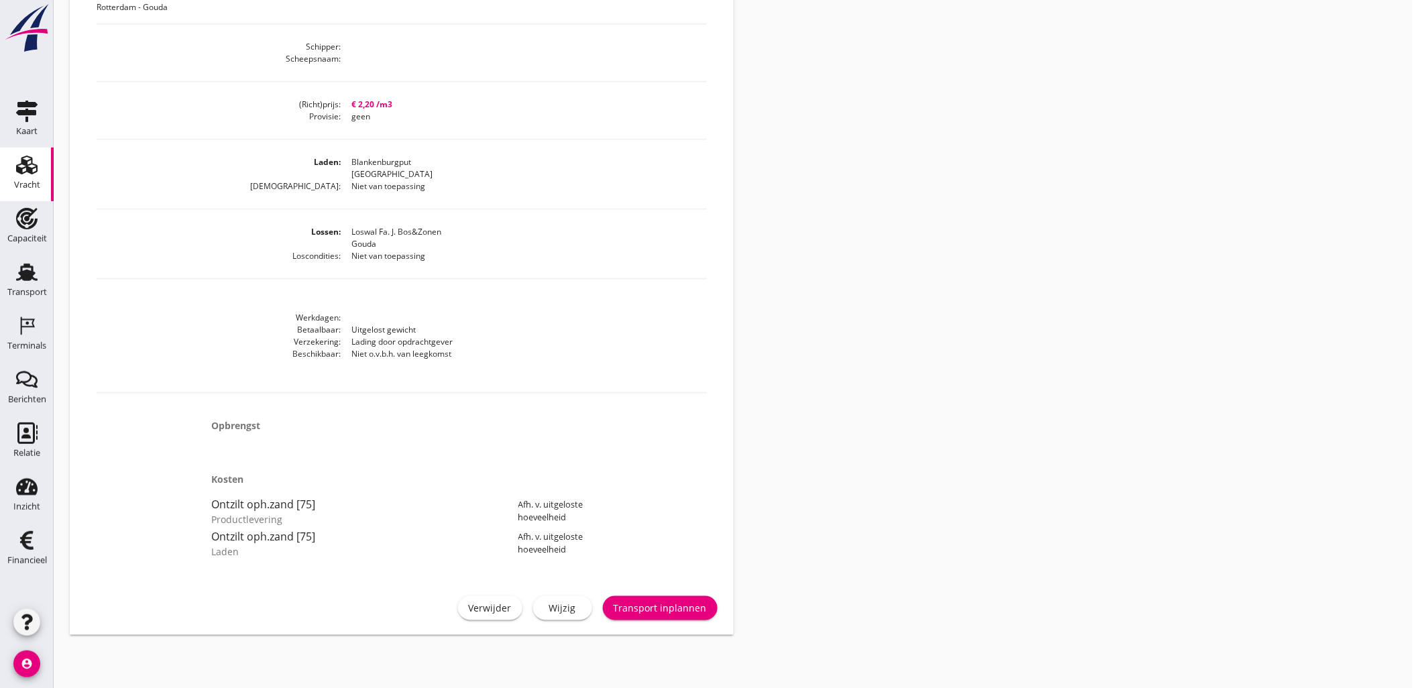
scroll to position [491, 0]
click at [578, 607] on div "Wijzig" at bounding box center [563, 608] width 38 height 14
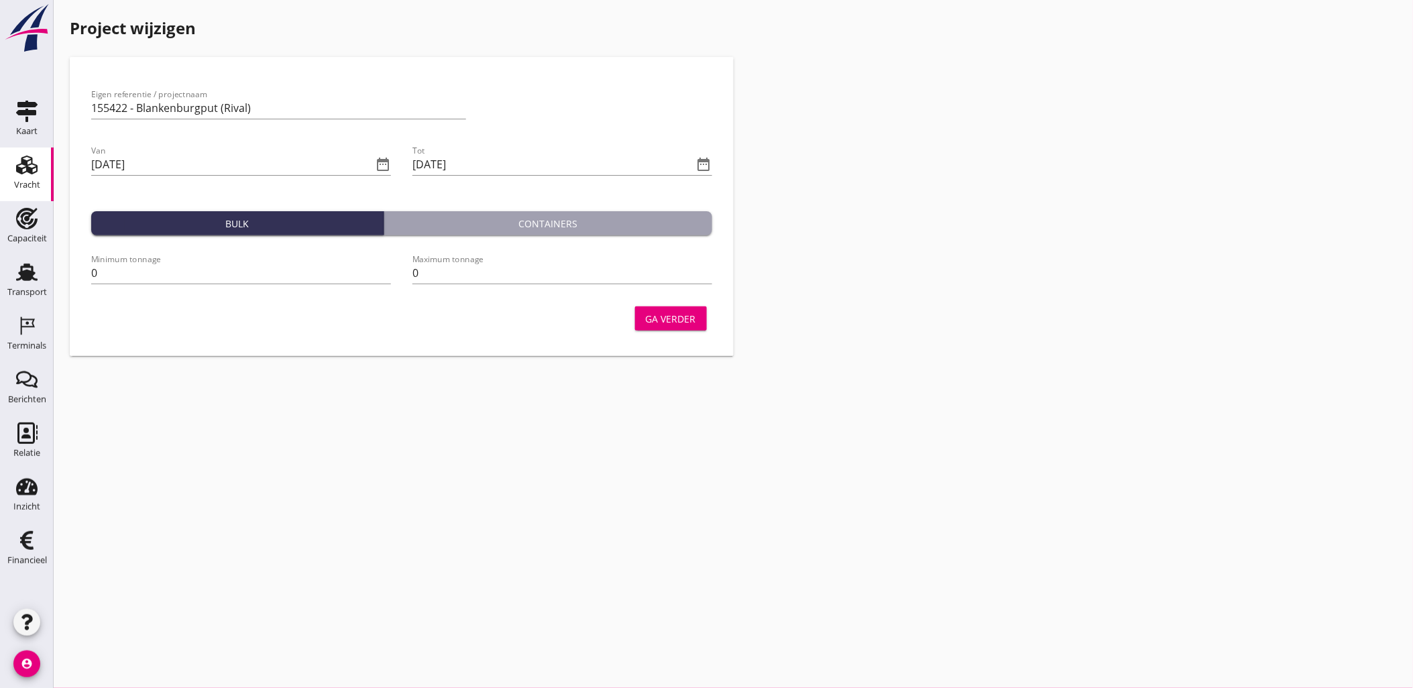
click at [691, 326] on button "Ga verder" at bounding box center [671, 318] width 72 height 24
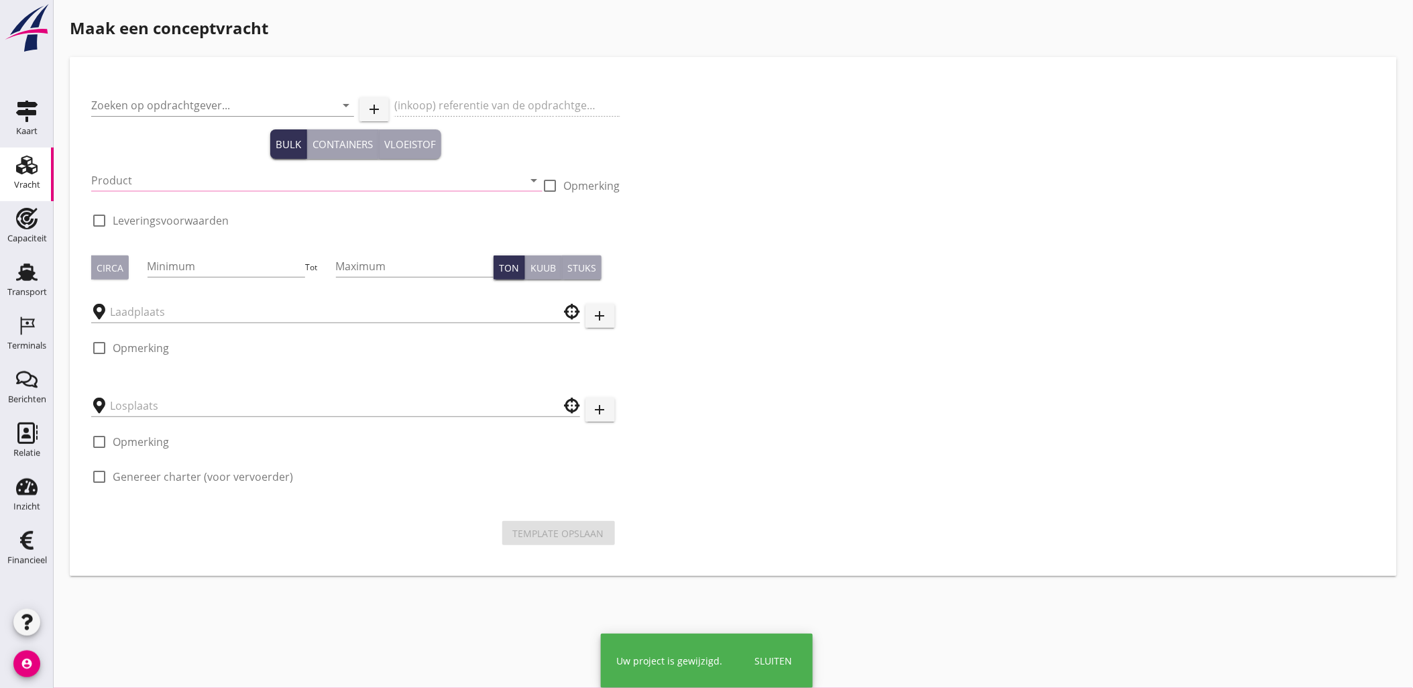
type input "Grondverbetering Westergouwe IV"
type input "Ontzilt oph.zand [75] (6120)"
type input "1000"
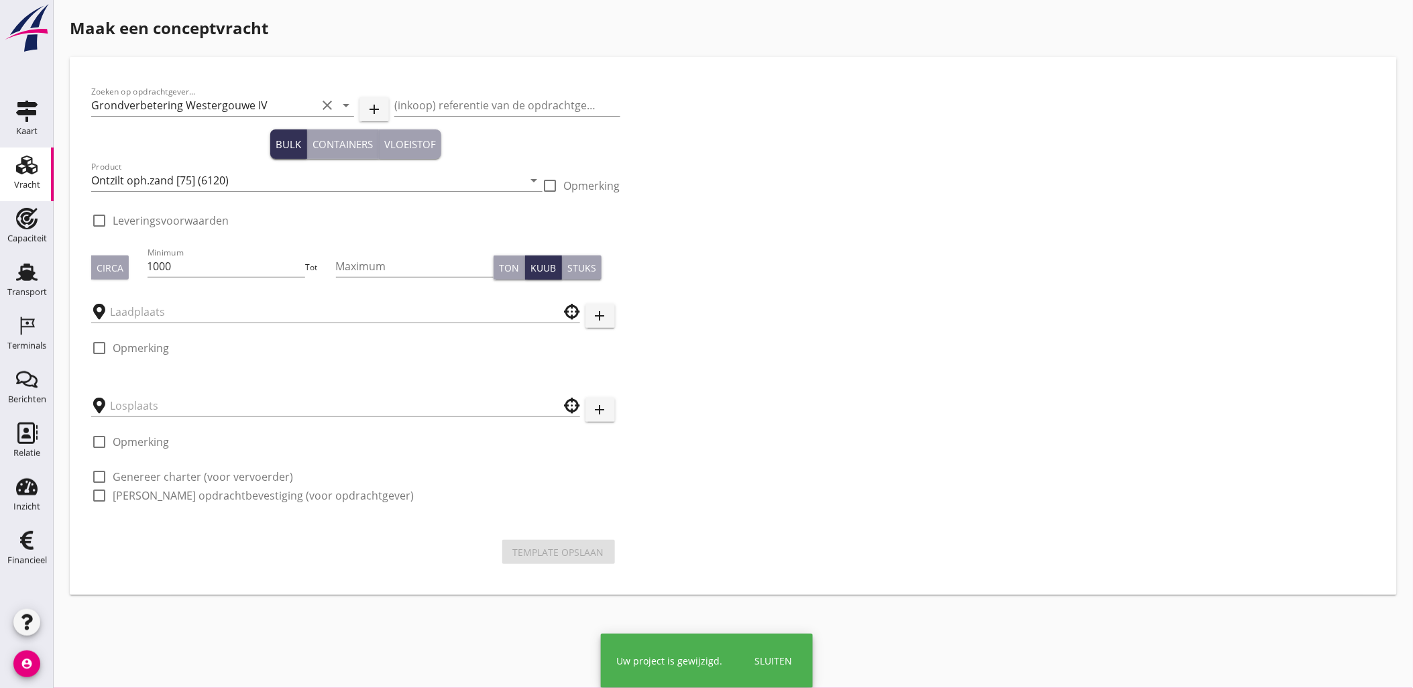
checkbox input "true"
type input "Blankenburgput"
type input "Loswal Fa. J. Bos&Zonen"
checkbox input "true"
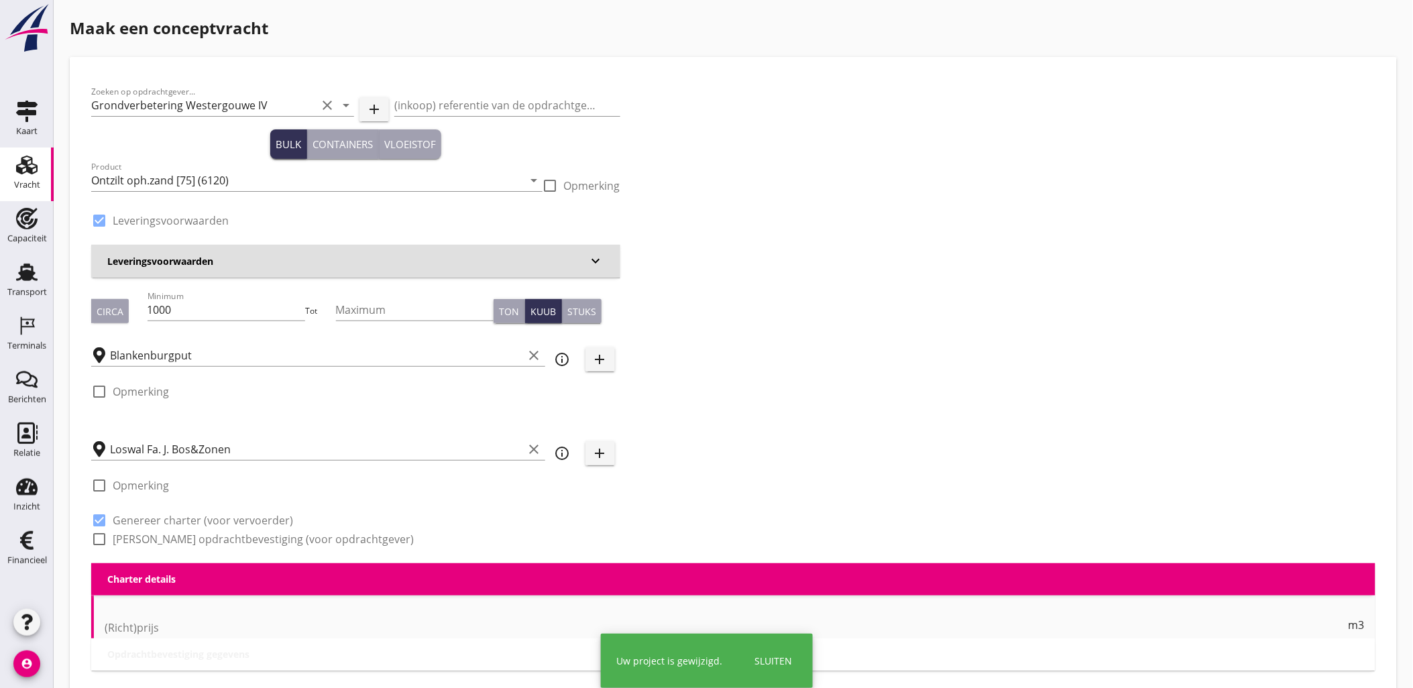
type input "2.2"
radio input "false"
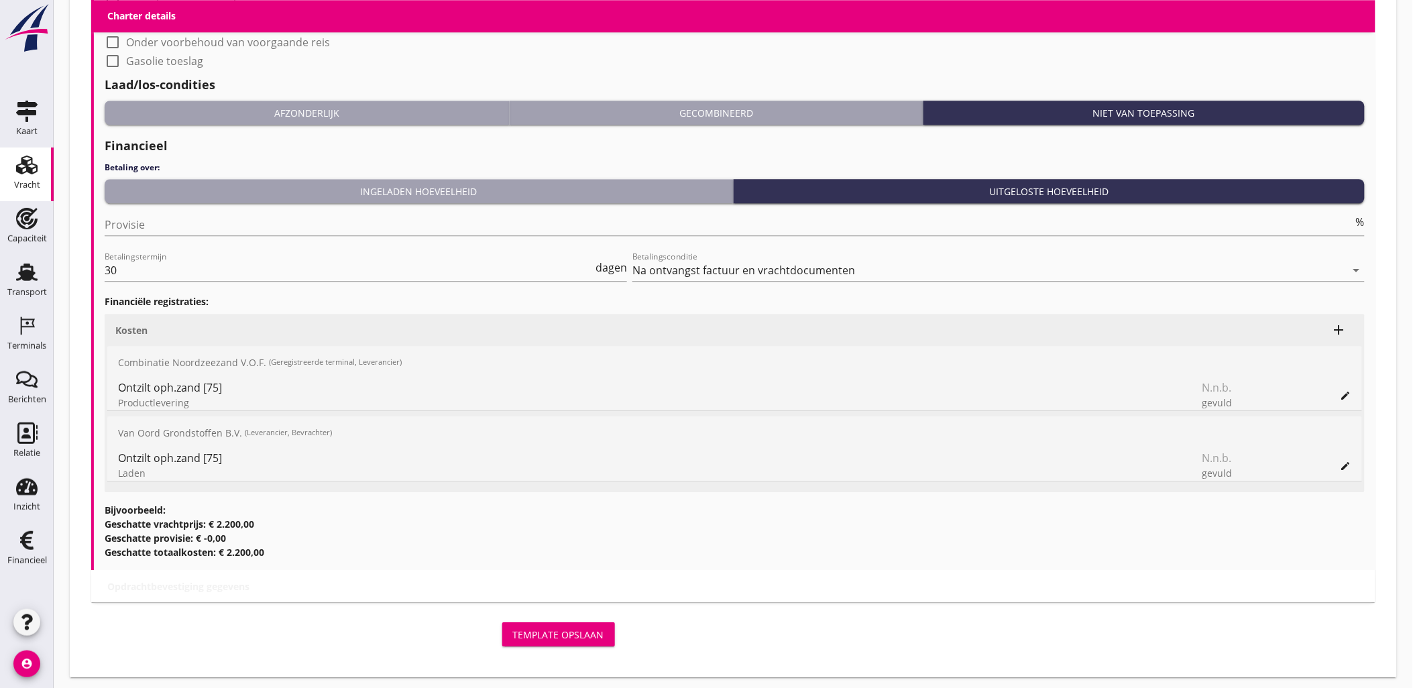
scroll to position [1211, 0]
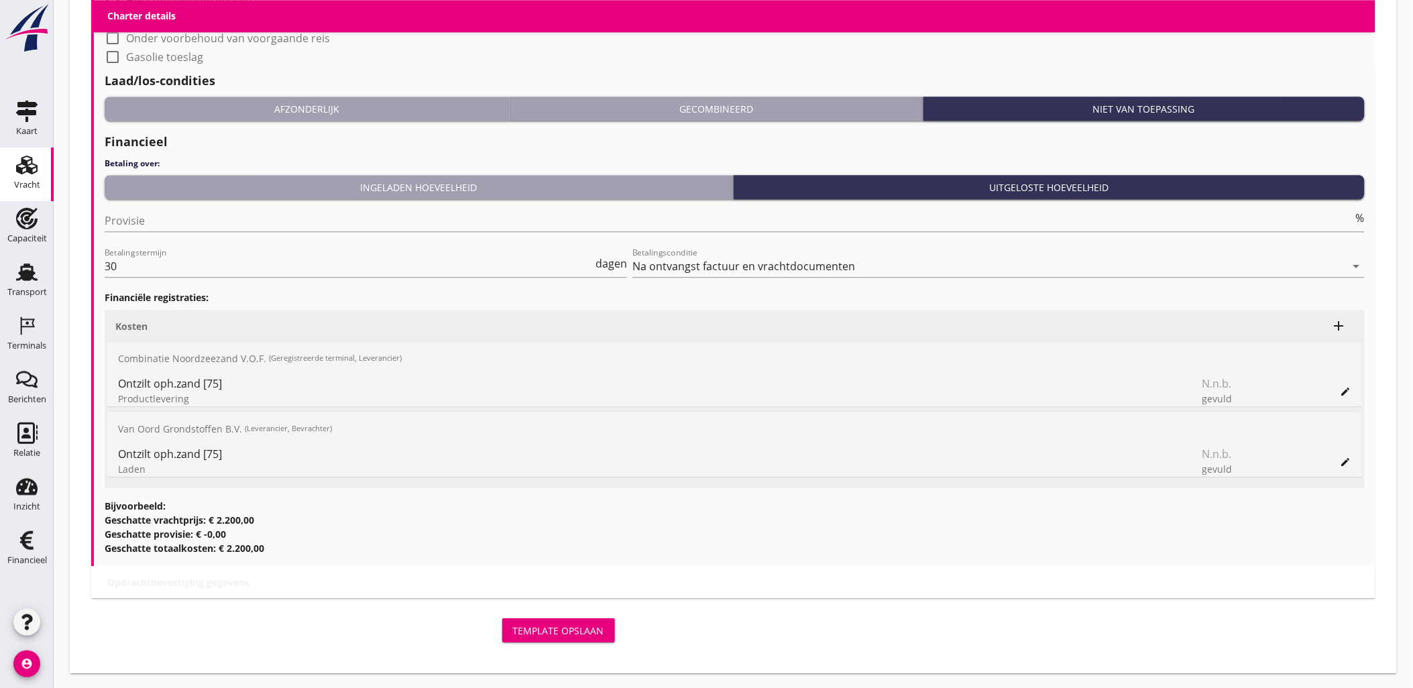
click at [635, 182] on div "Ingeladen hoeveelheid" at bounding box center [418, 187] width 617 height 14
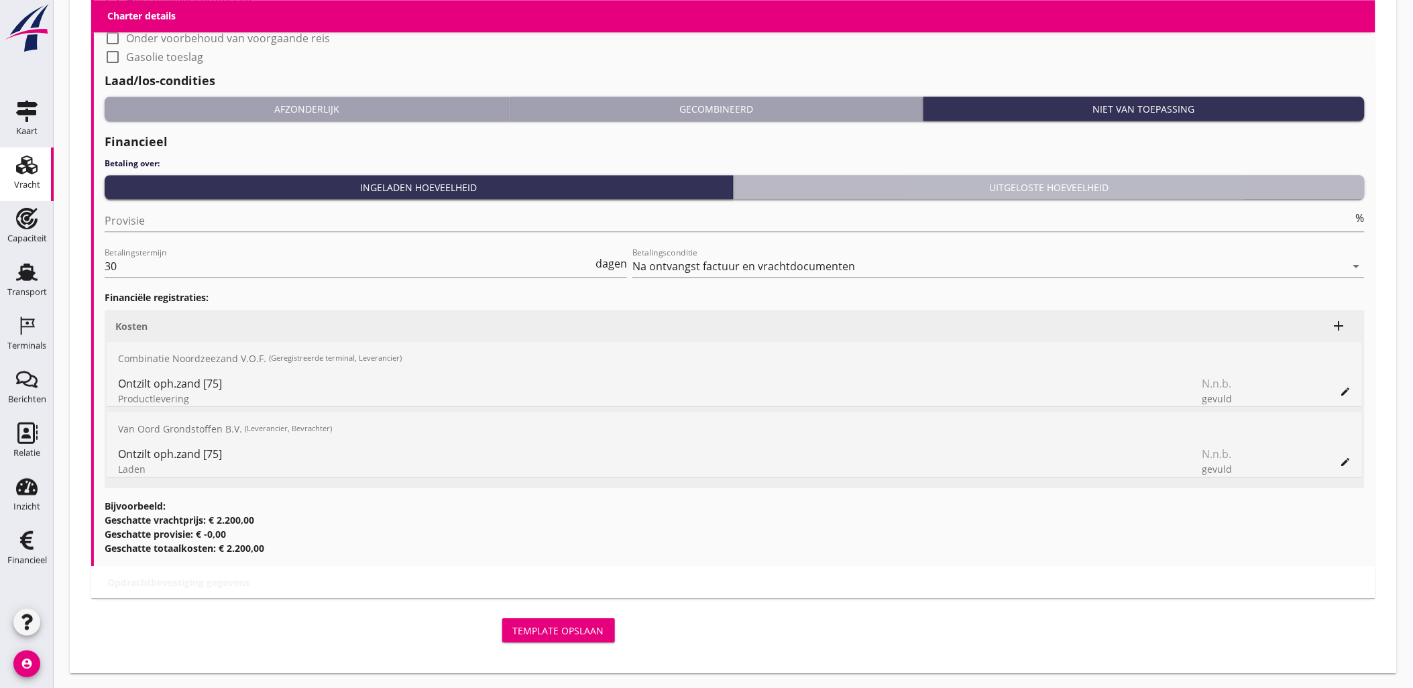
click at [853, 182] on div "Uitgeloste hoeveelheid" at bounding box center [1049, 187] width 620 height 14
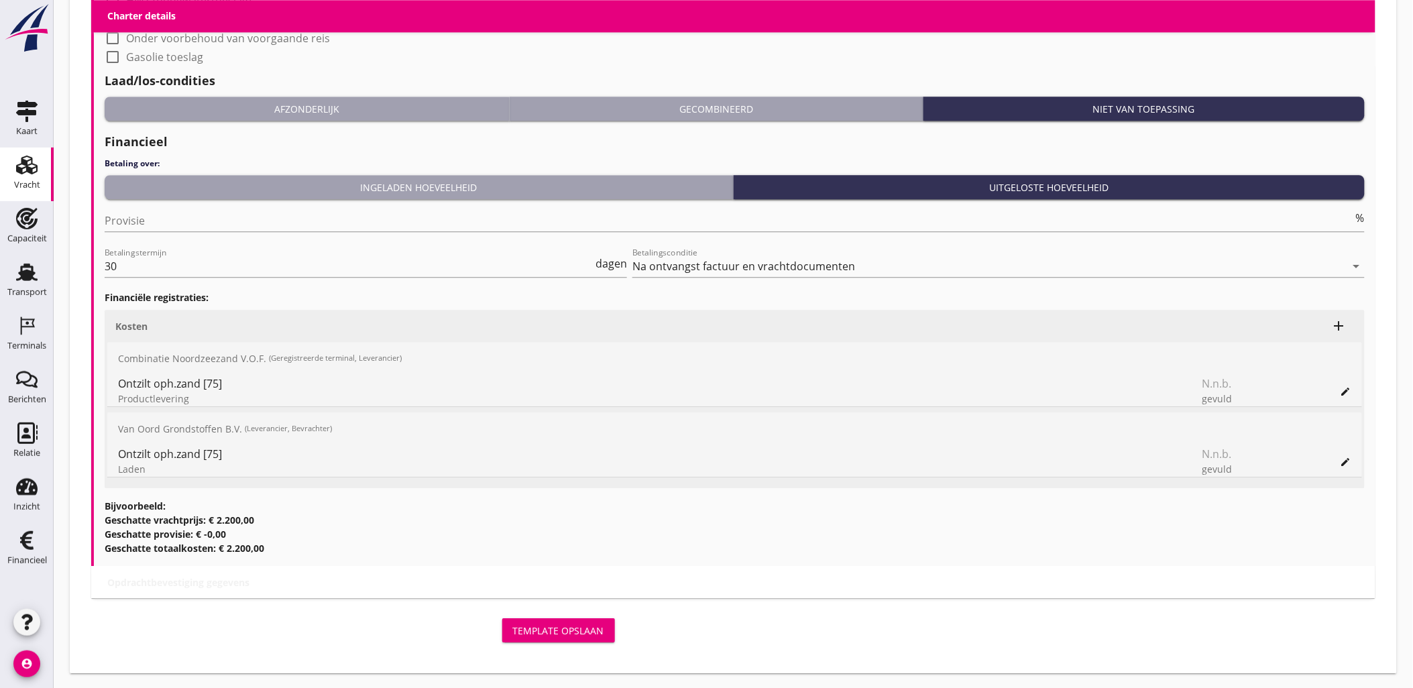
click at [657, 114] on div "Gecombineerd" at bounding box center [716, 109] width 402 height 14
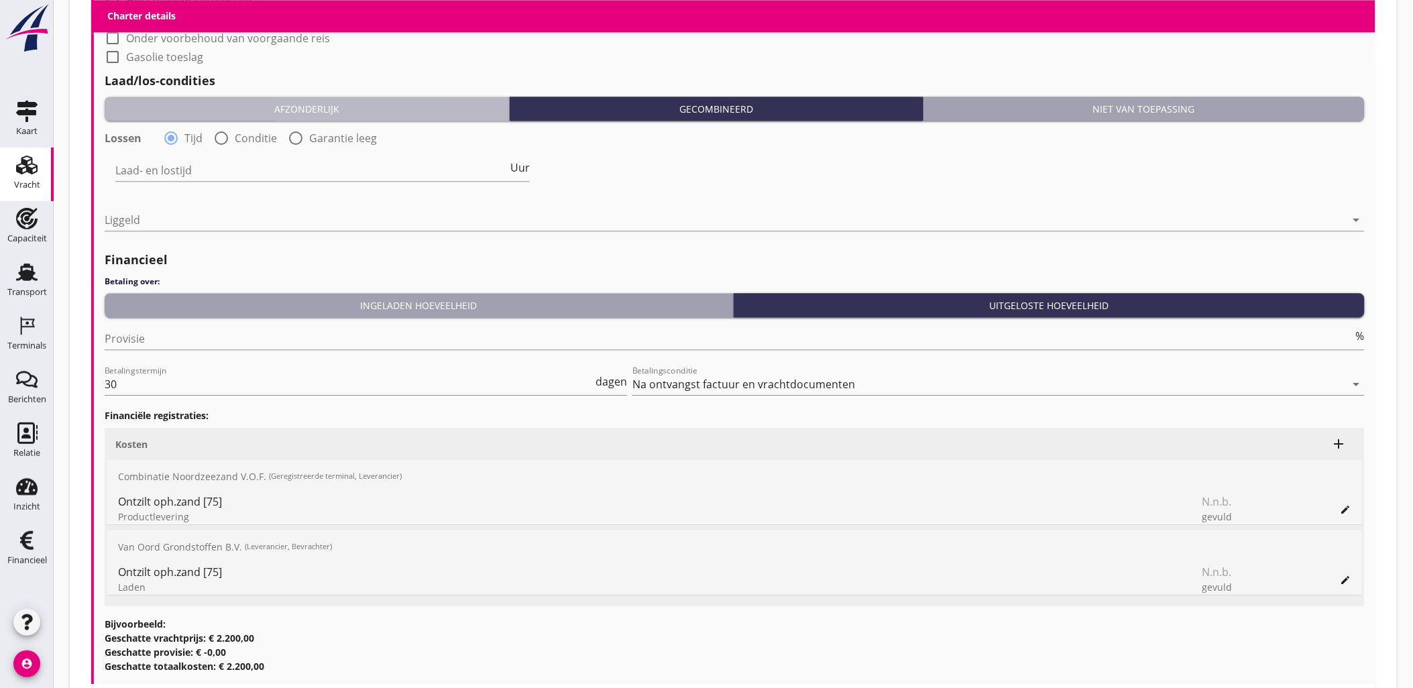
click at [393, 117] on button "Afzonderlijk" at bounding box center [307, 109] width 405 height 24
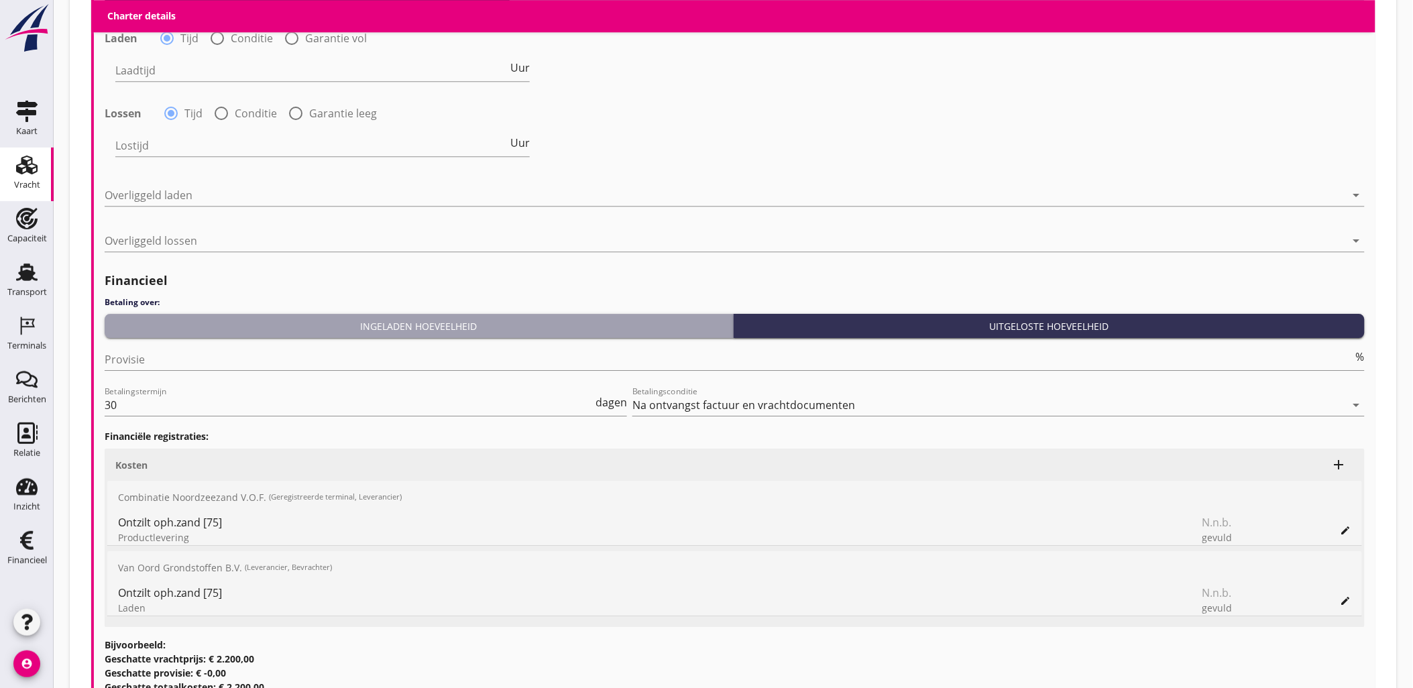
scroll to position [1136, 0]
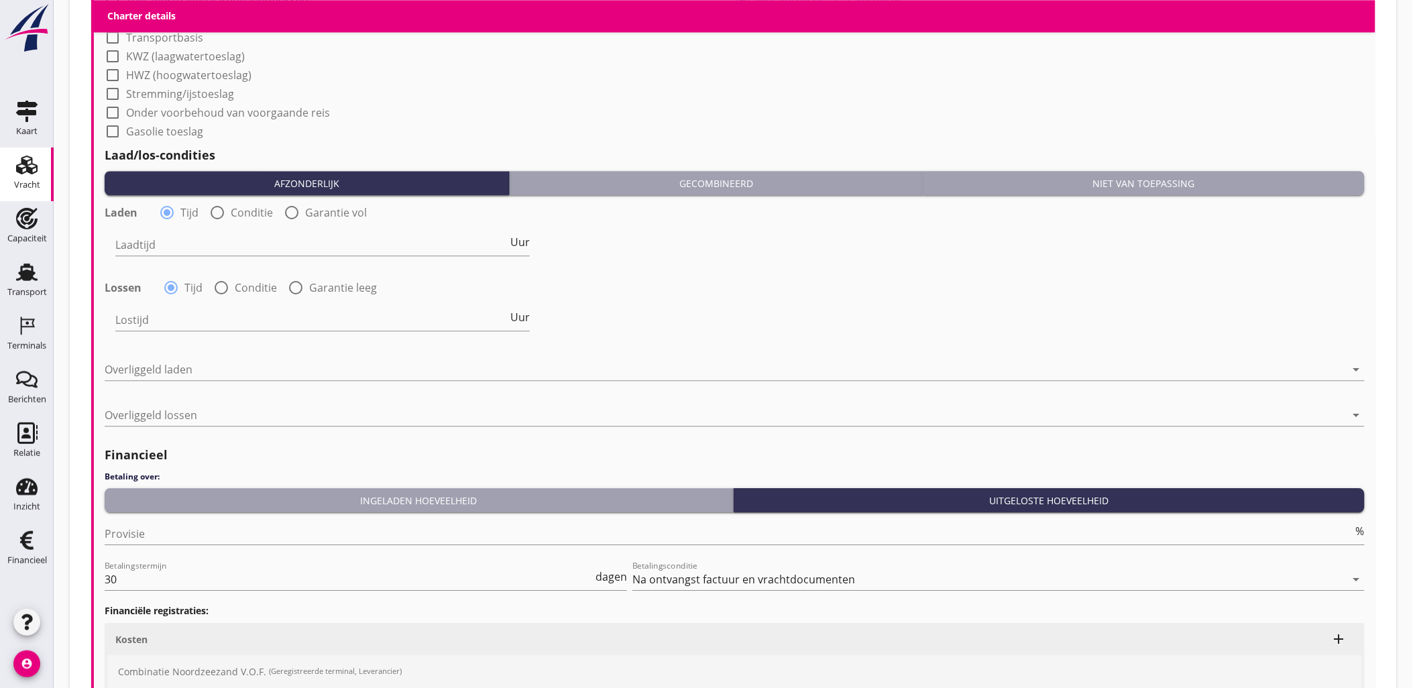
click at [1032, 176] on div "Niet van toepassing" at bounding box center [1144, 183] width 430 height 14
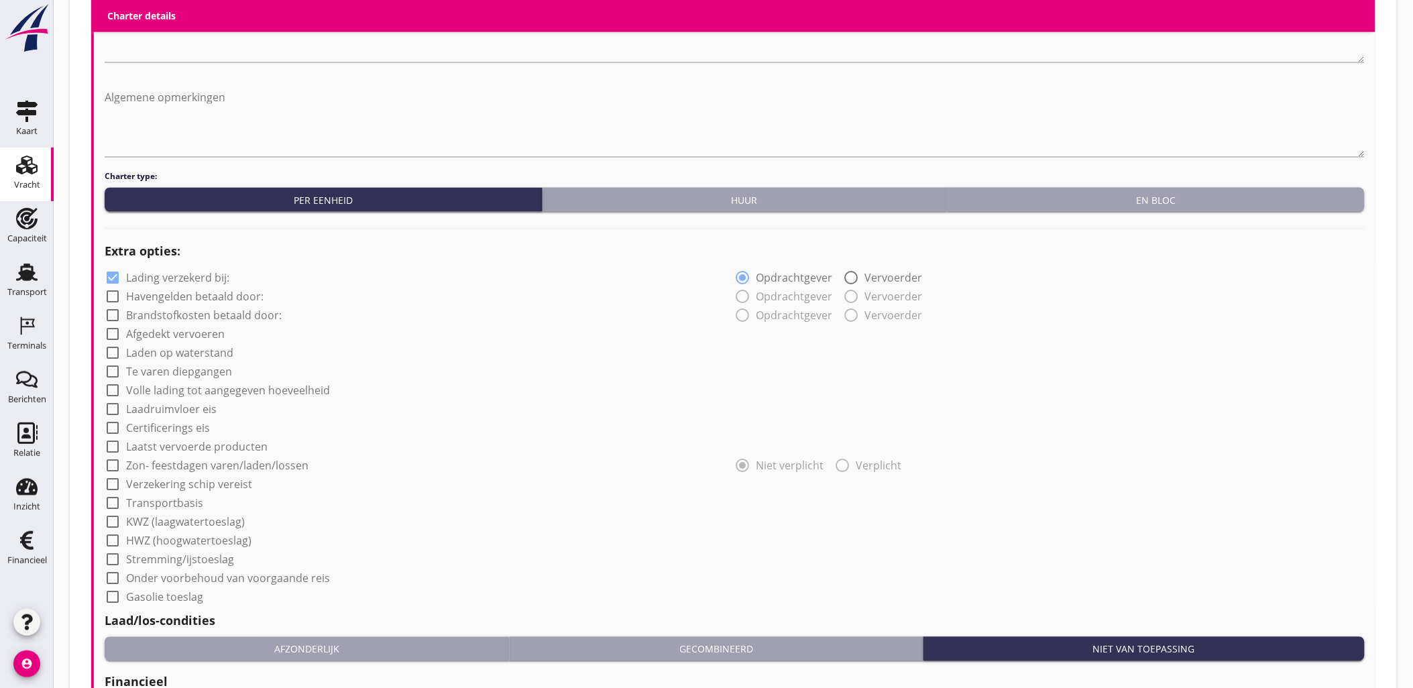
scroll to position [1211, 0]
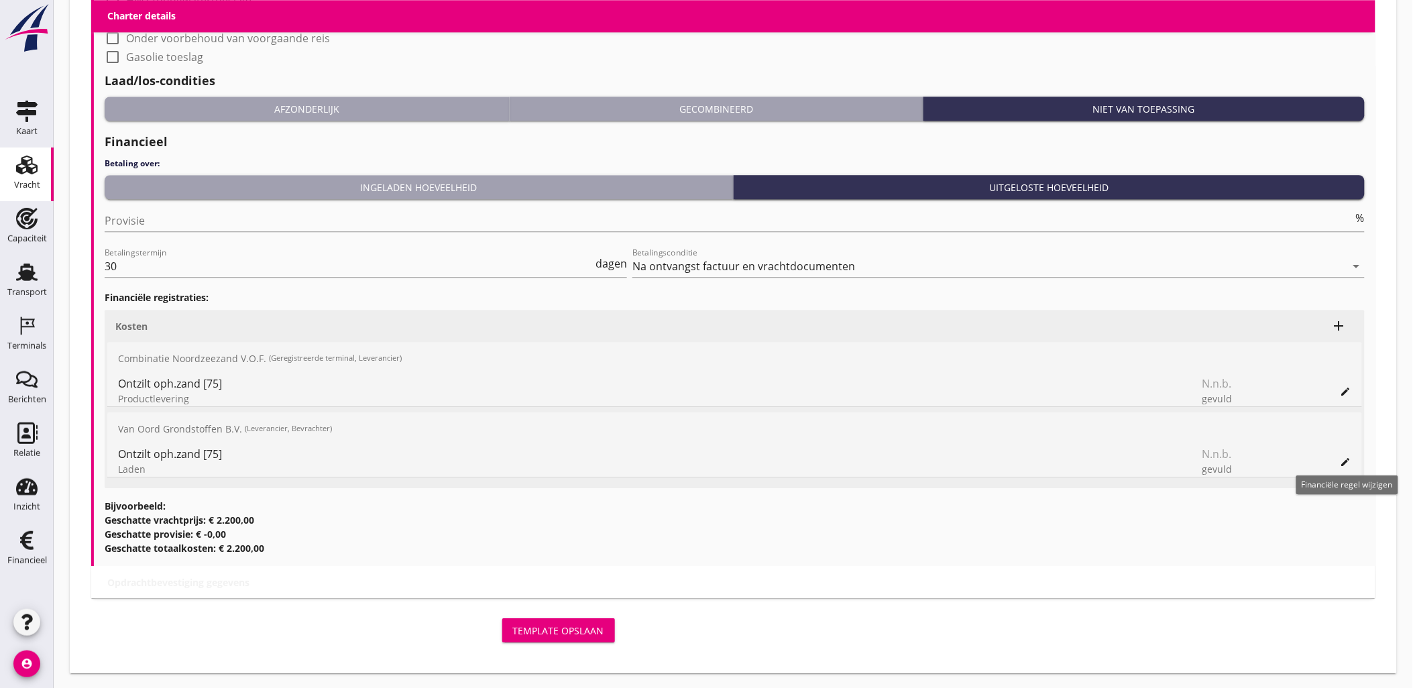
click at [1348, 463] on icon "edit" at bounding box center [1345, 462] width 11 height 11
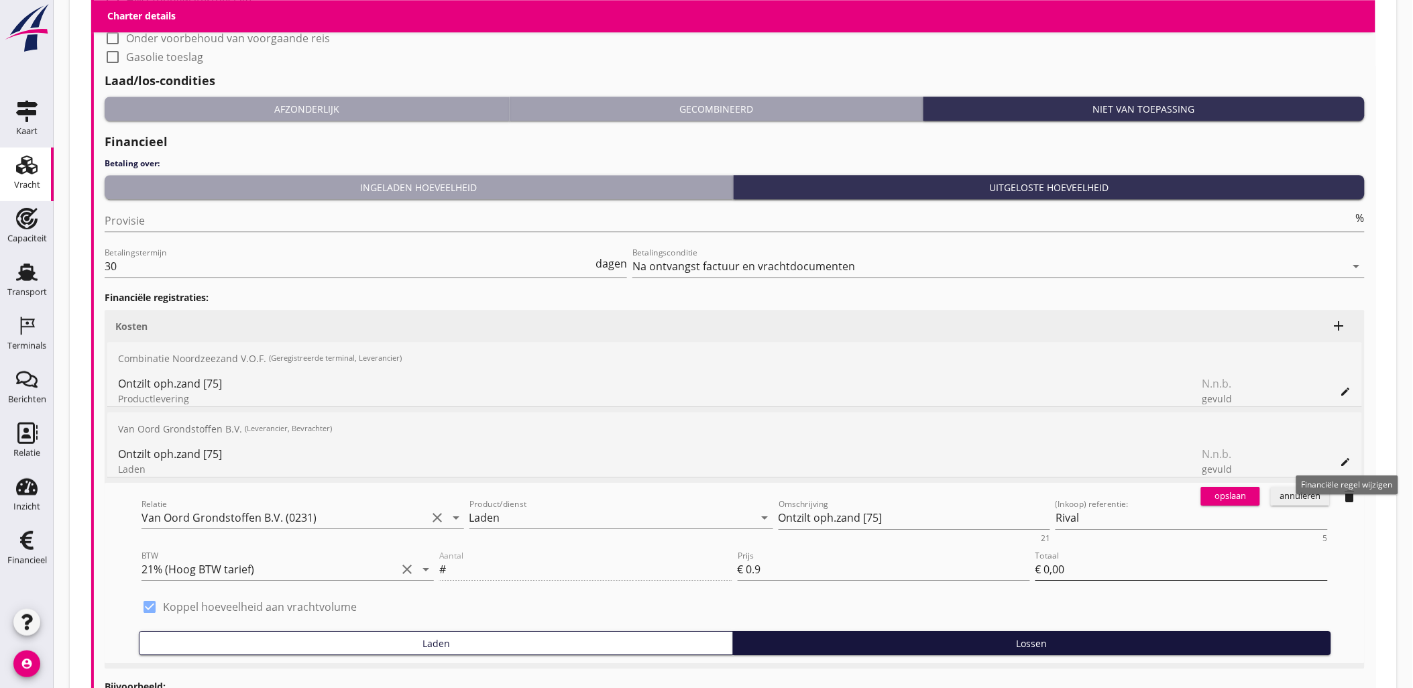
scroll to position [1285, 0]
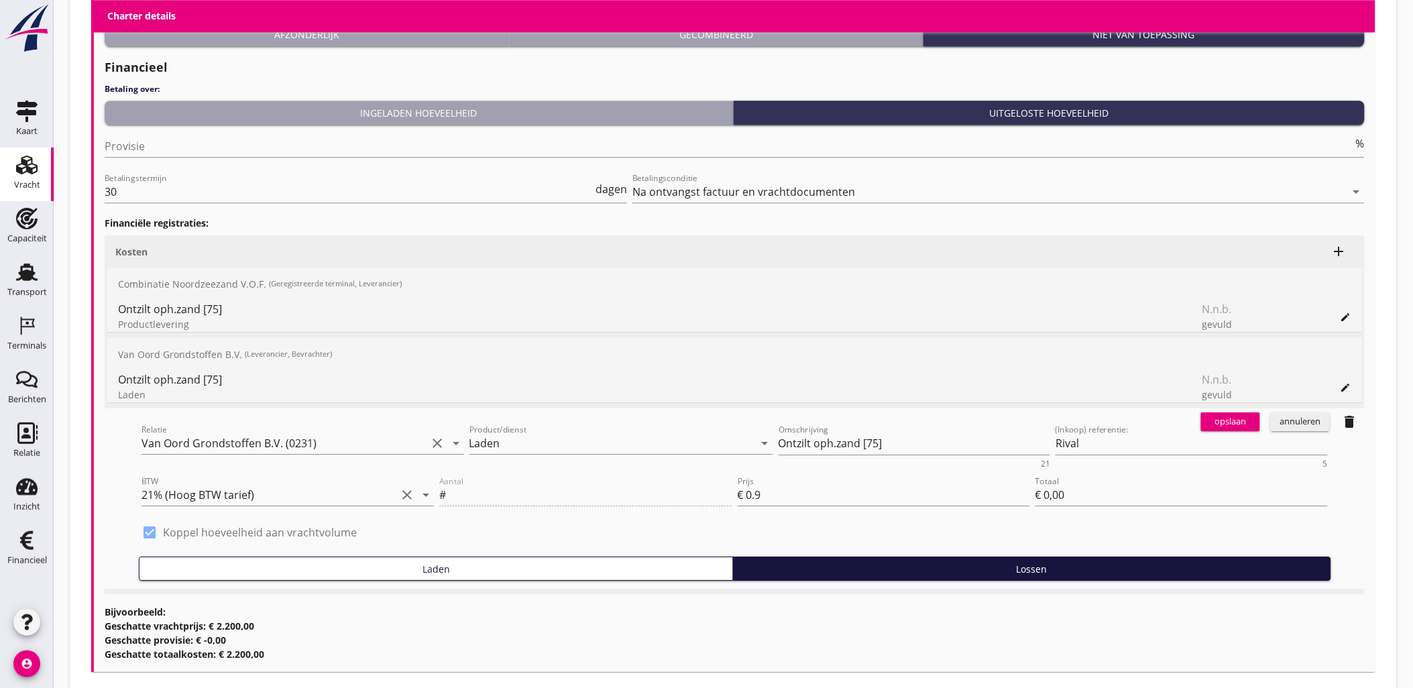
click at [1311, 424] on div "annuleren" at bounding box center [1300, 421] width 48 height 13
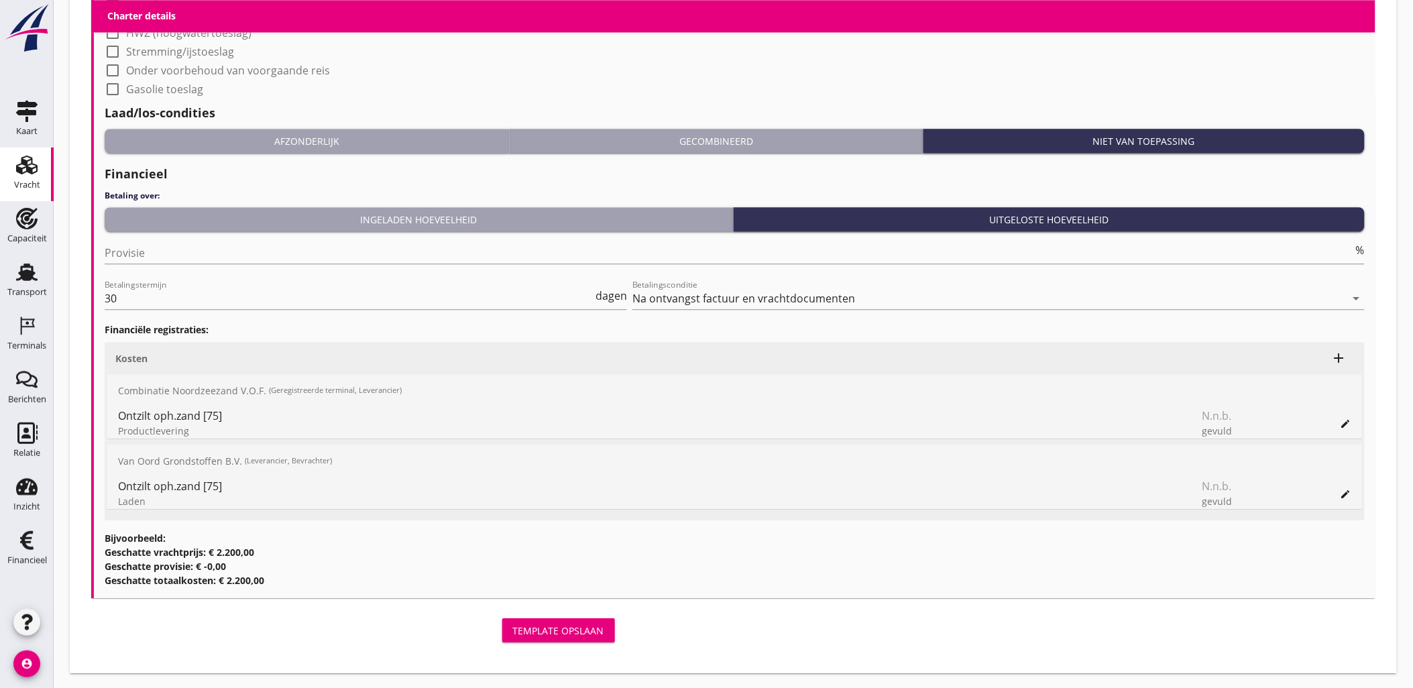
click at [1349, 419] on icon "edit" at bounding box center [1345, 423] width 11 height 11
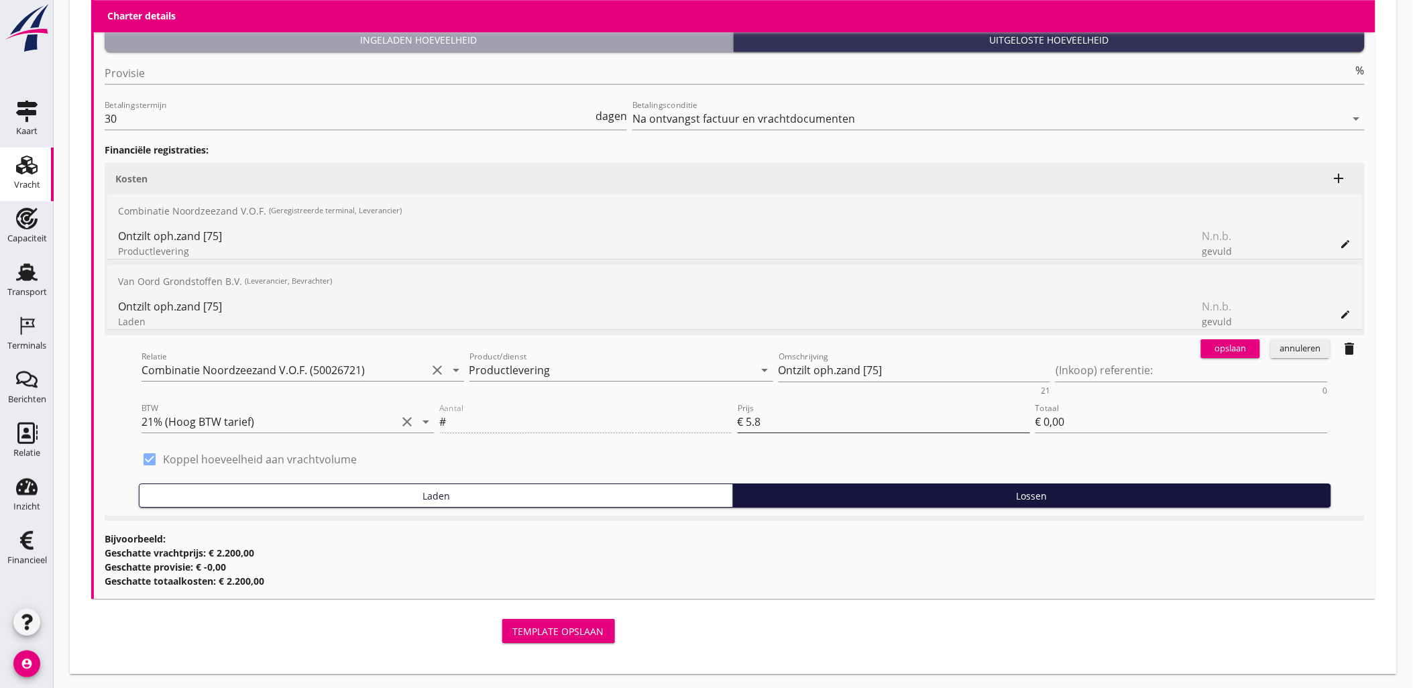
scroll to position [1359, 0]
click at [1295, 346] on div "annuleren" at bounding box center [1300, 347] width 48 height 13
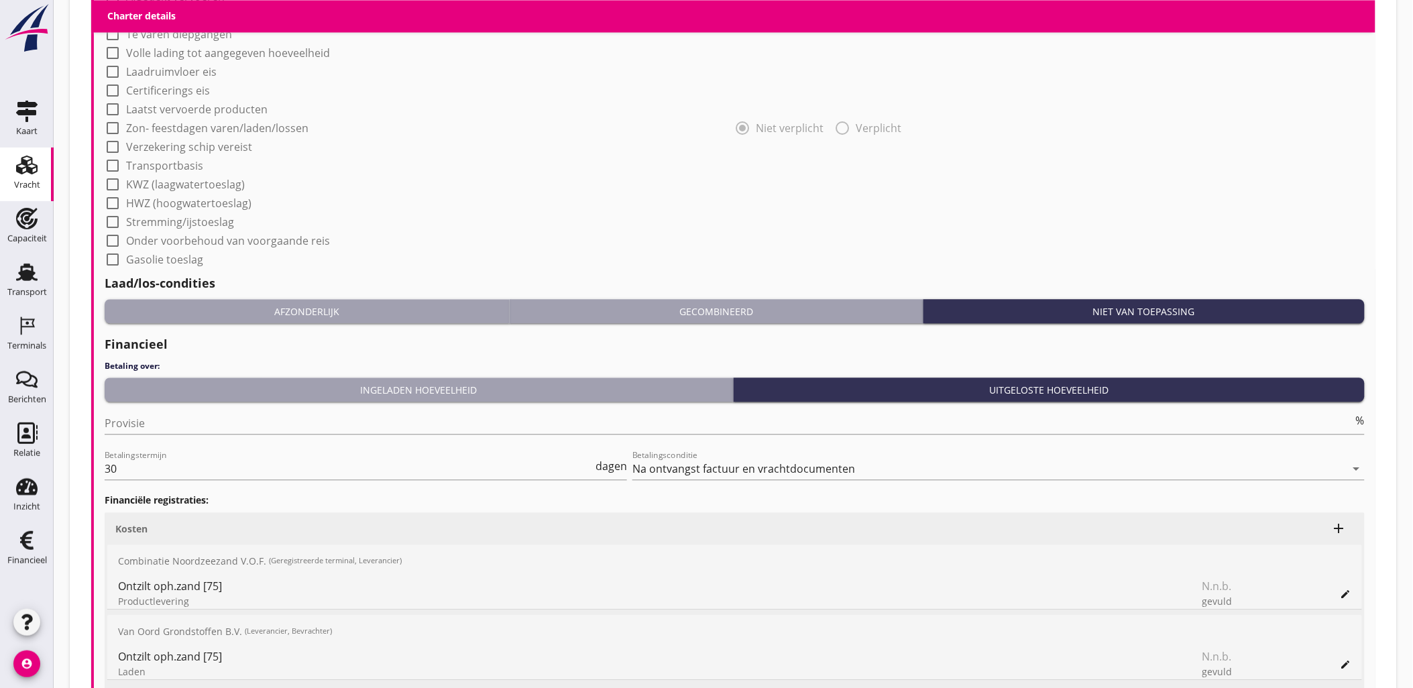
scroll to position [955, 0]
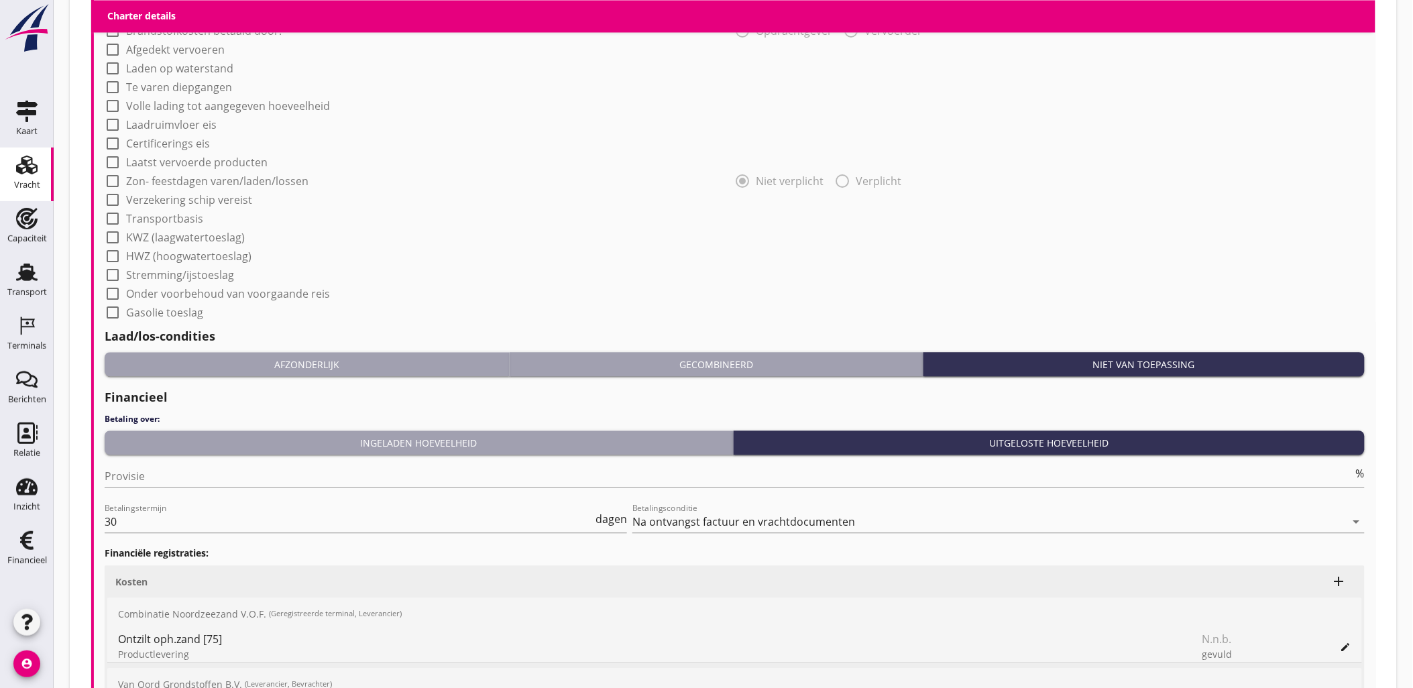
click at [715, 349] on div "Laad/los-condities Afzonderlijk Gecombineerd Niet van toepassing" at bounding box center [735, 350] width 1260 height 61
click at [725, 361] on div "Gecombineerd" at bounding box center [716, 364] width 402 height 14
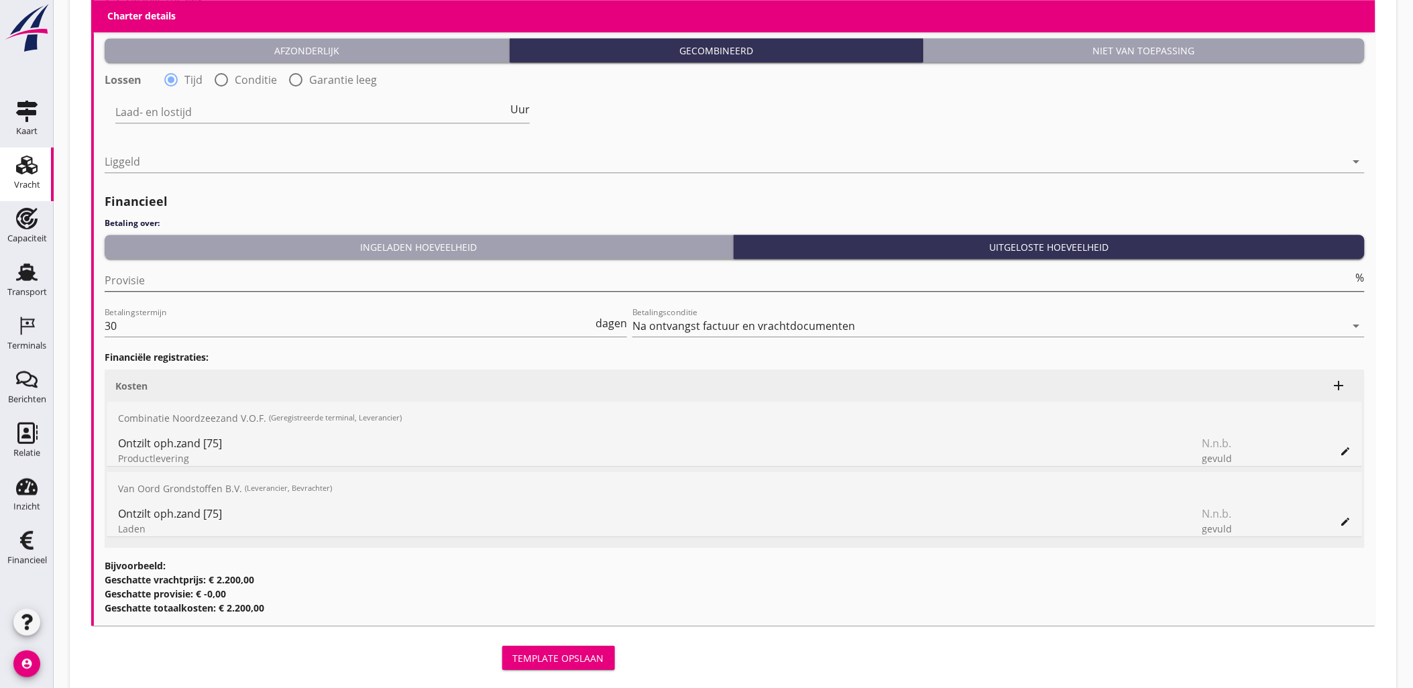
scroll to position [1222, 0]
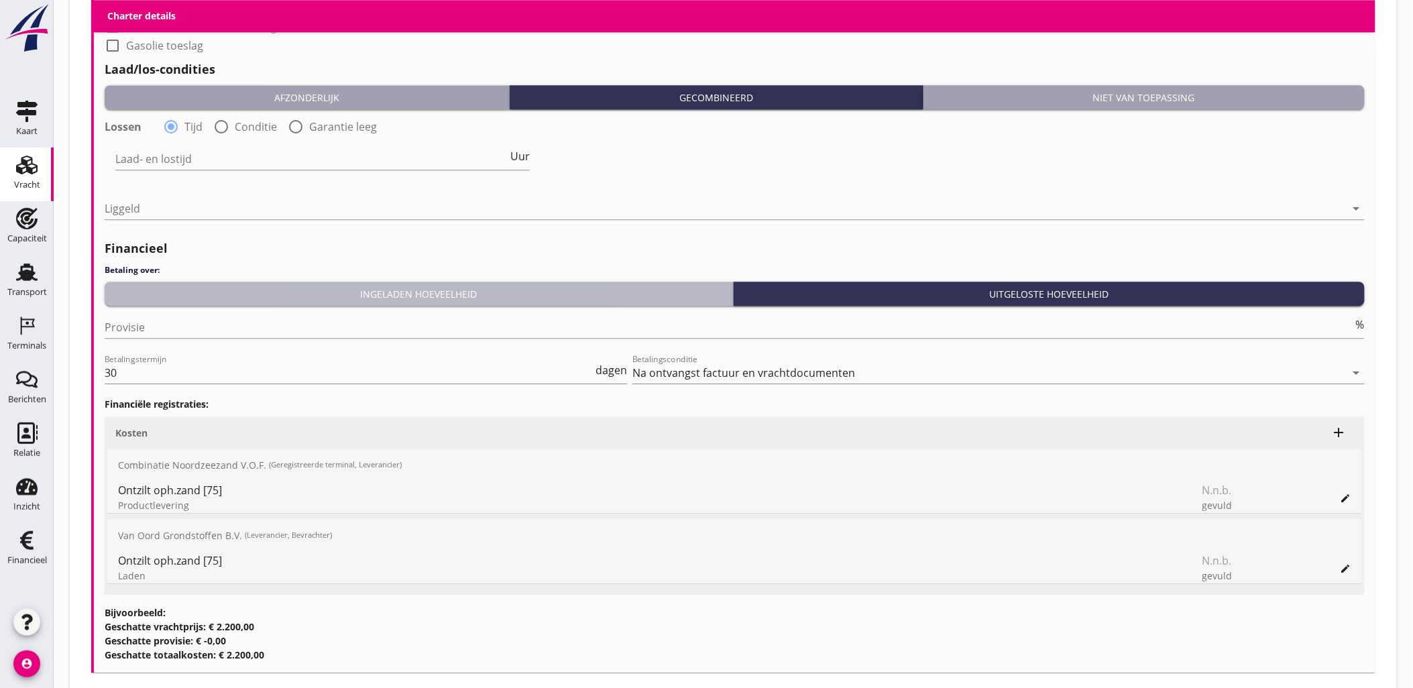
click at [407, 299] on div "Ingeladen hoeveelheid" at bounding box center [418, 294] width 617 height 14
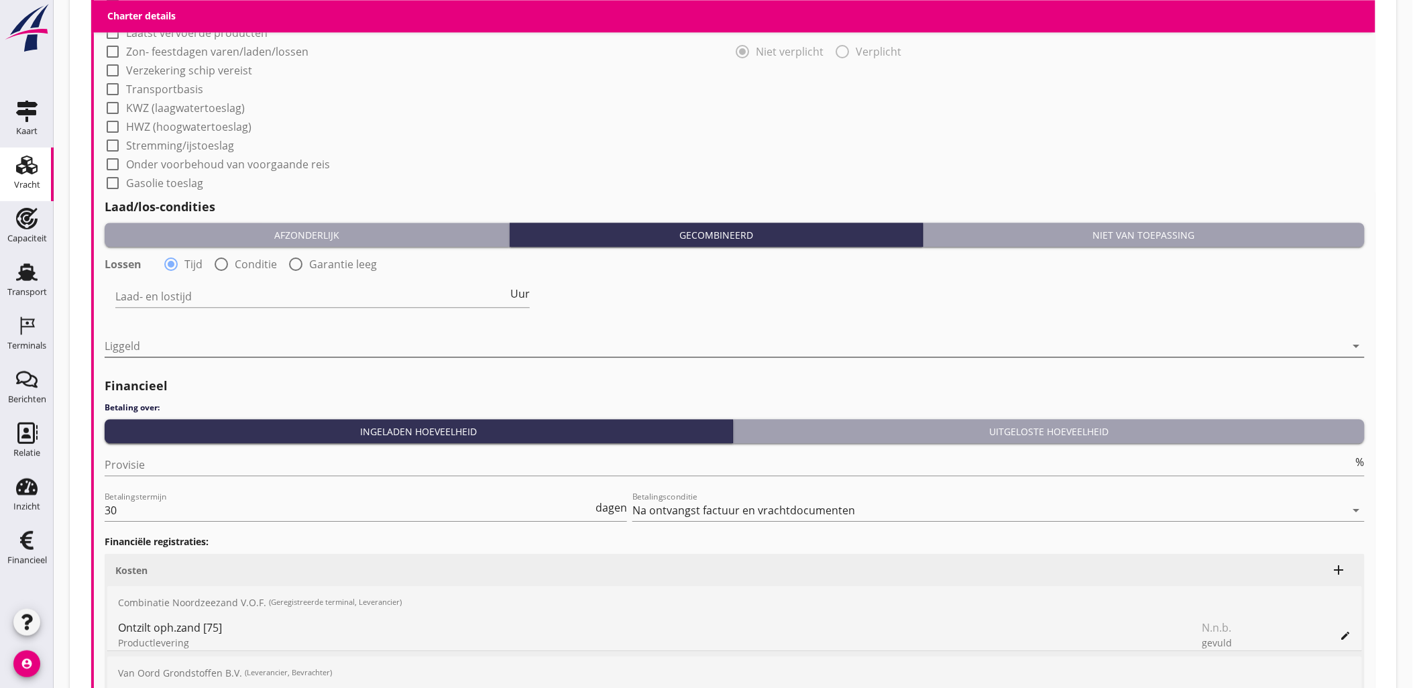
scroll to position [1073, 0]
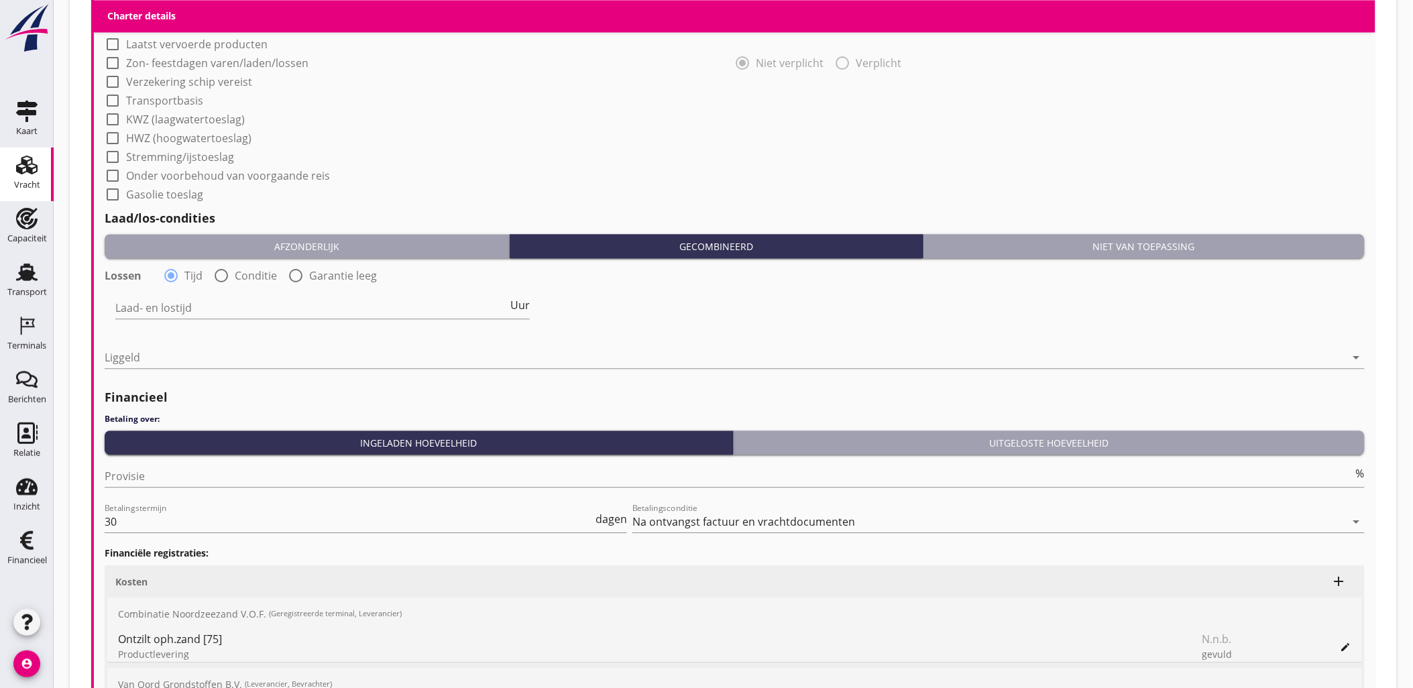
click at [354, 253] on button "Afzonderlijk" at bounding box center [307, 246] width 405 height 24
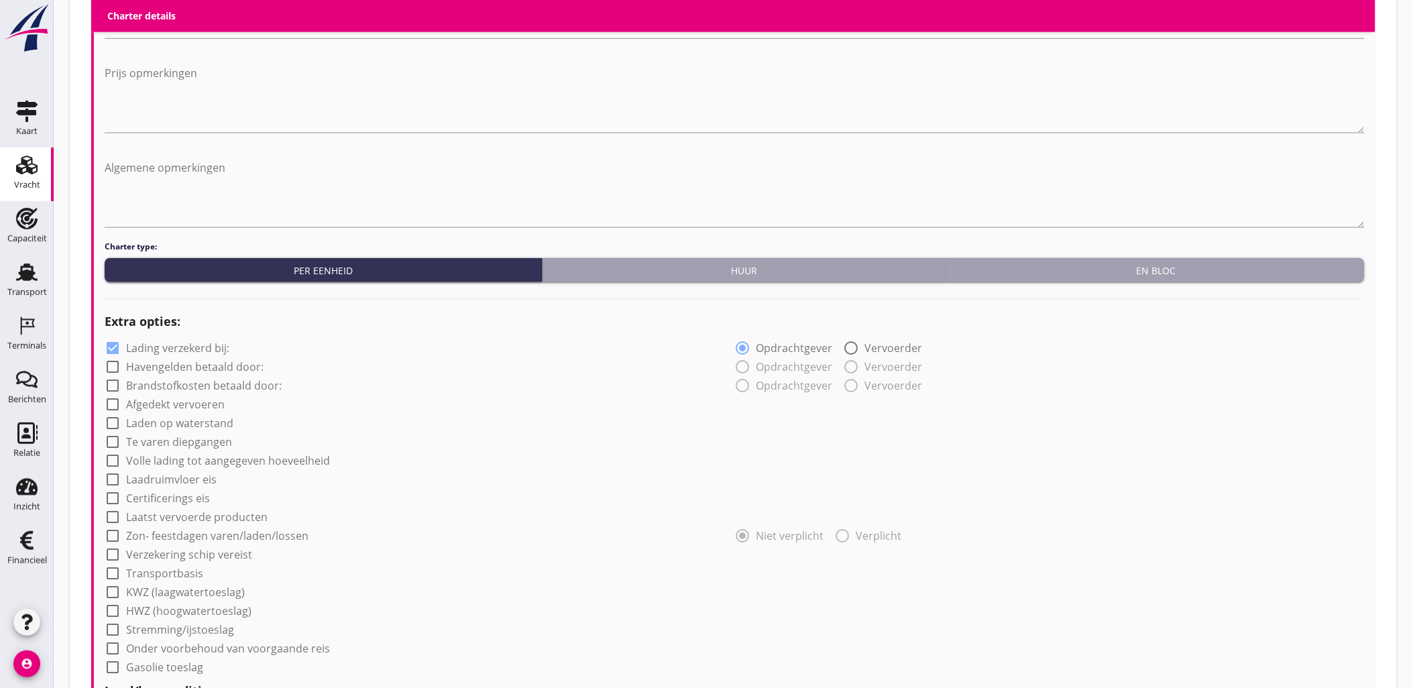
scroll to position [598, 0]
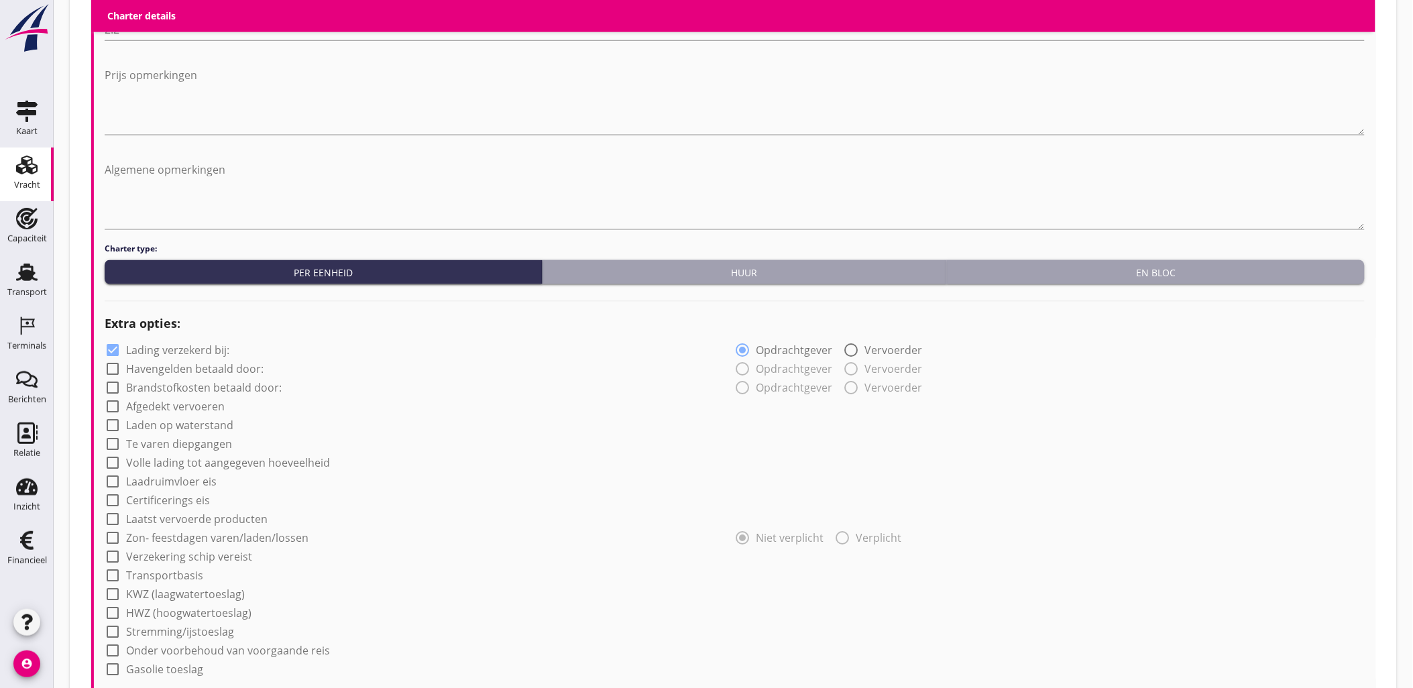
click at [672, 280] on button "Huur" at bounding box center [744, 272] width 405 height 24
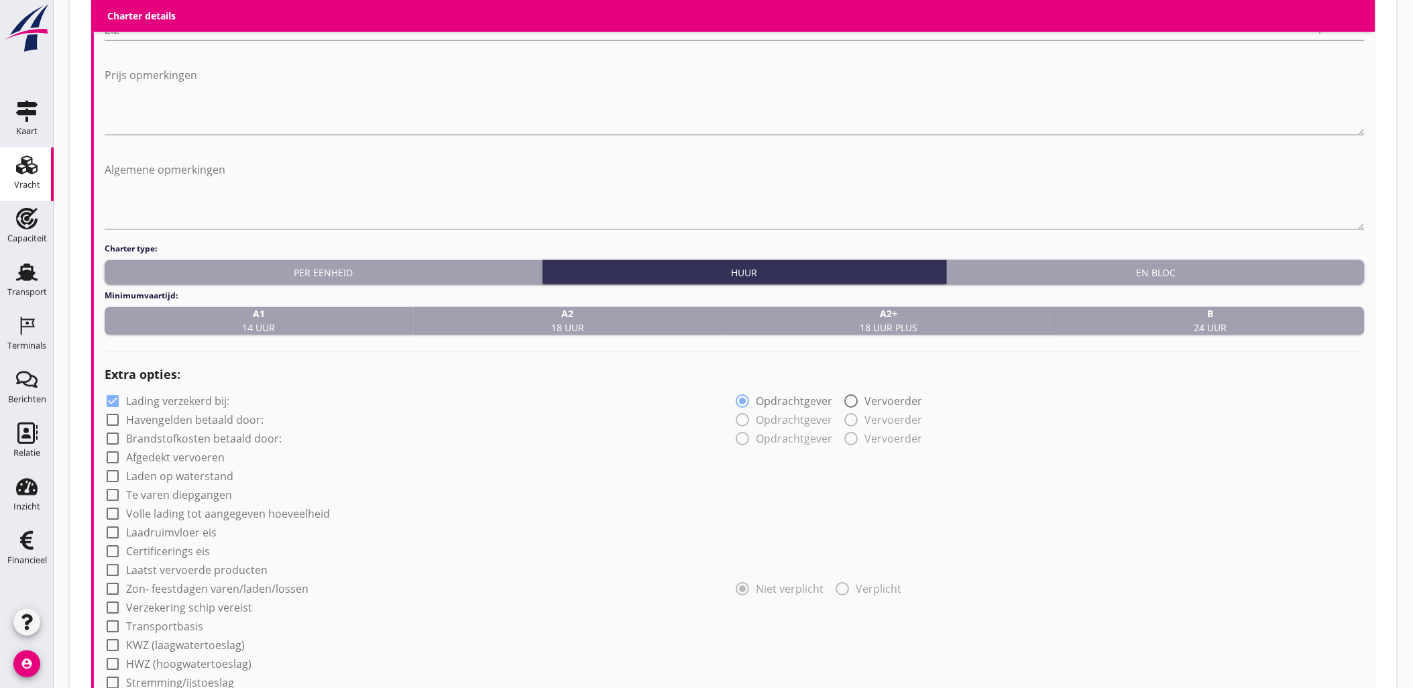
click at [1111, 277] on div "En bloc" at bounding box center [1155, 272] width 407 height 14
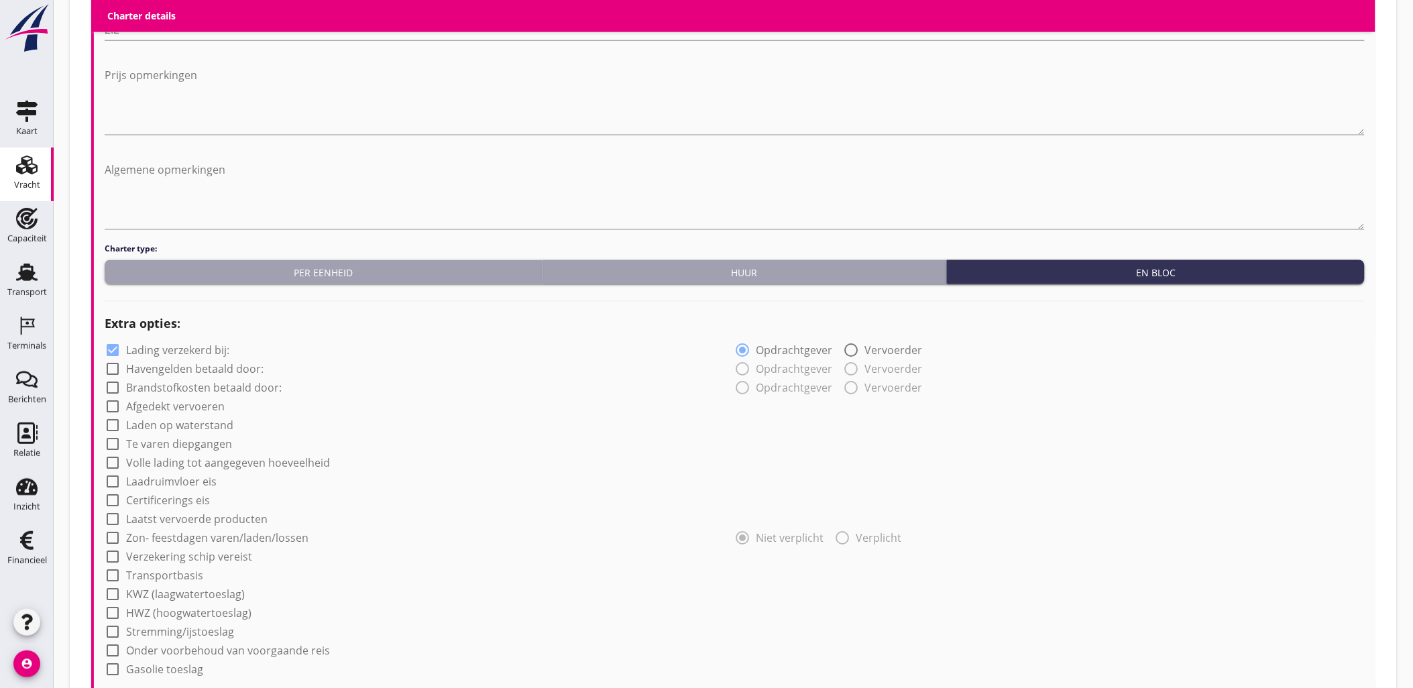
click at [359, 277] on div "Per eenheid" at bounding box center [323, 272] width 426 height 14
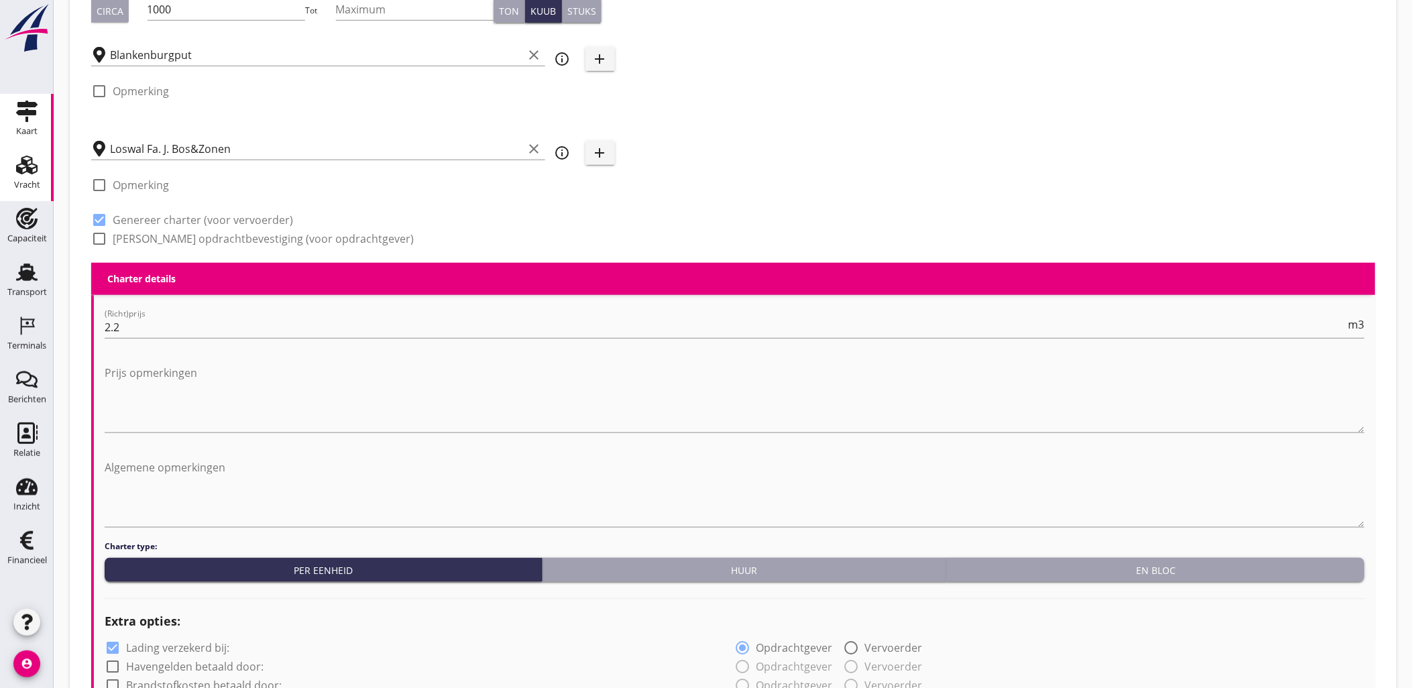
scroll to position [76, 0]
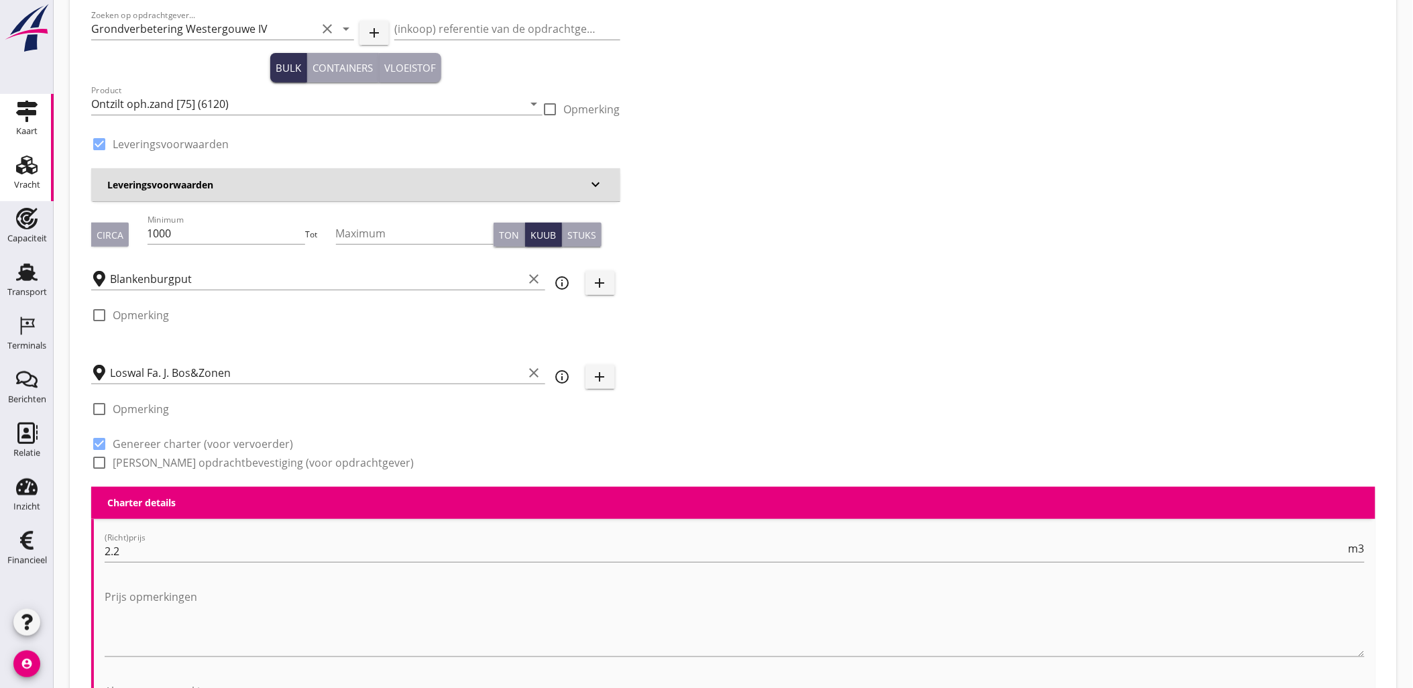
click at [17, 127] on div "Kaart" at bounding box center [26, 131] width 21 height 9
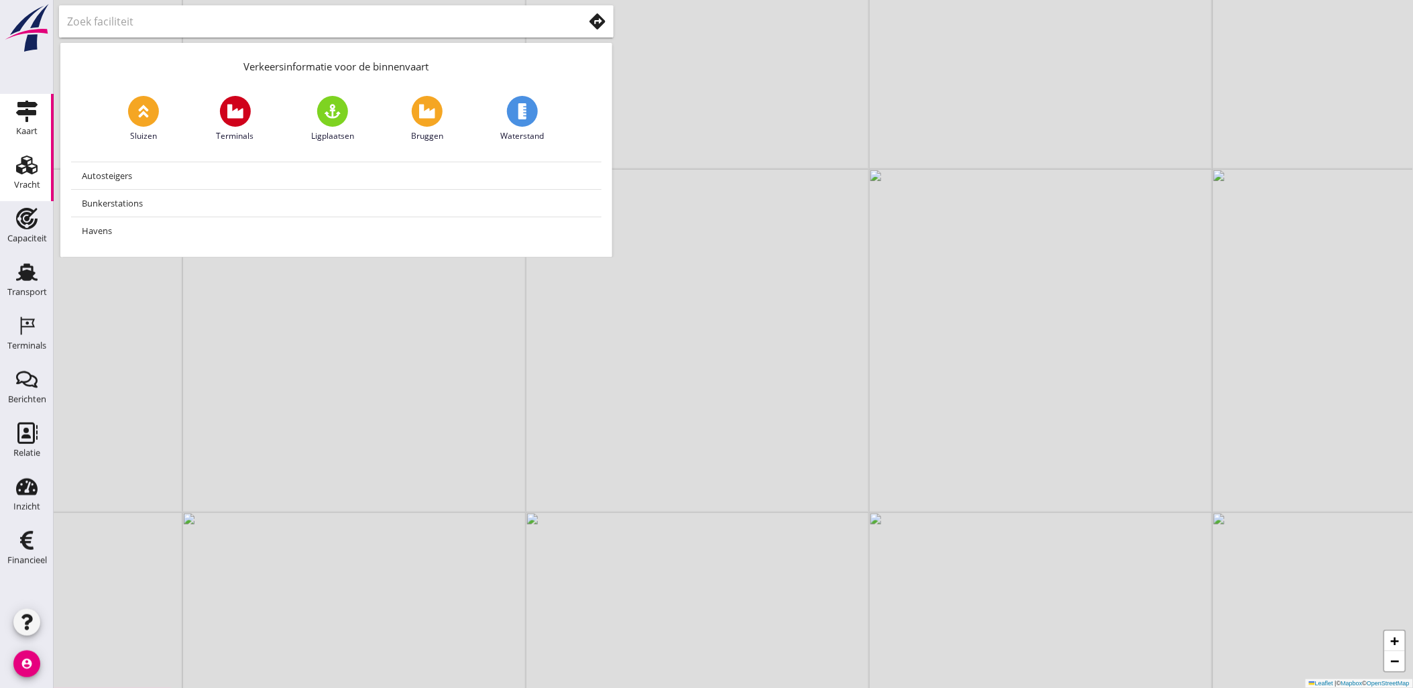
click at [25, 177] on div "Vracht" at bounding box center [27, 185] width 26 height 19
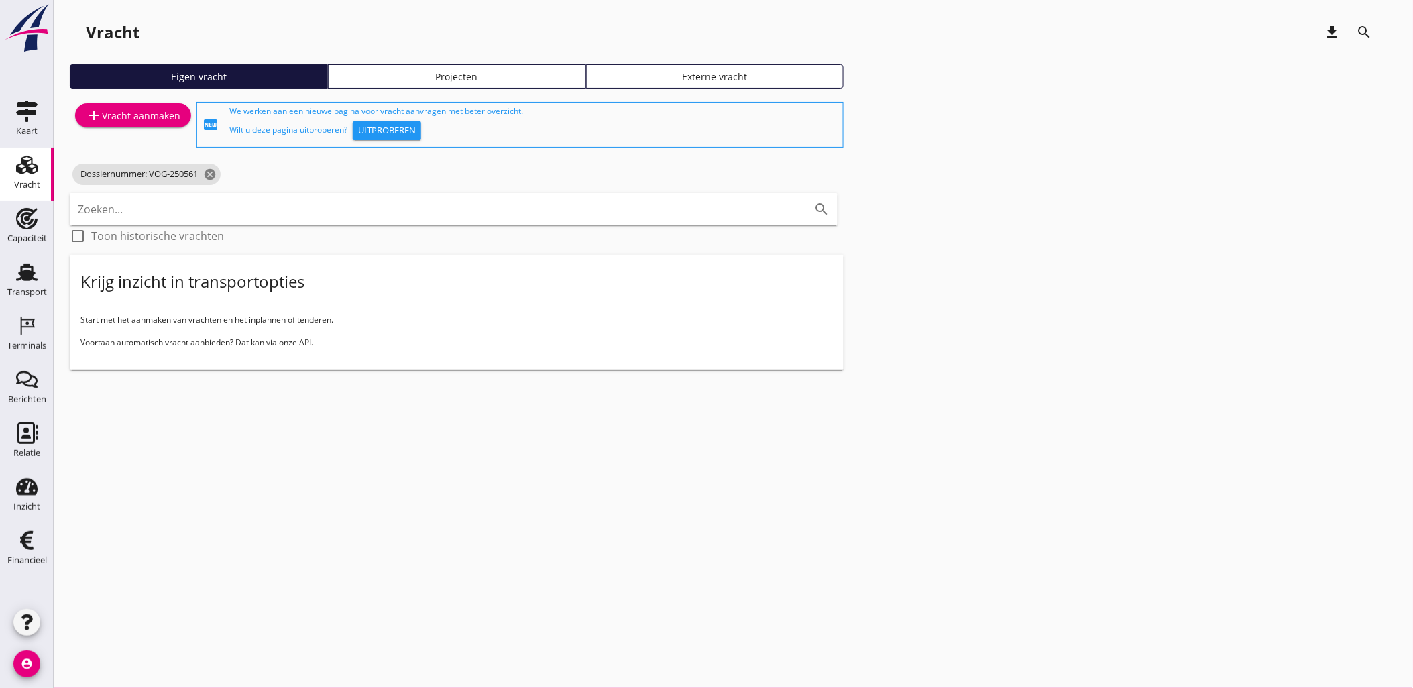
click at [442, 74] on div "Projecten" at bounding box center [457, 77] width 246 height 14
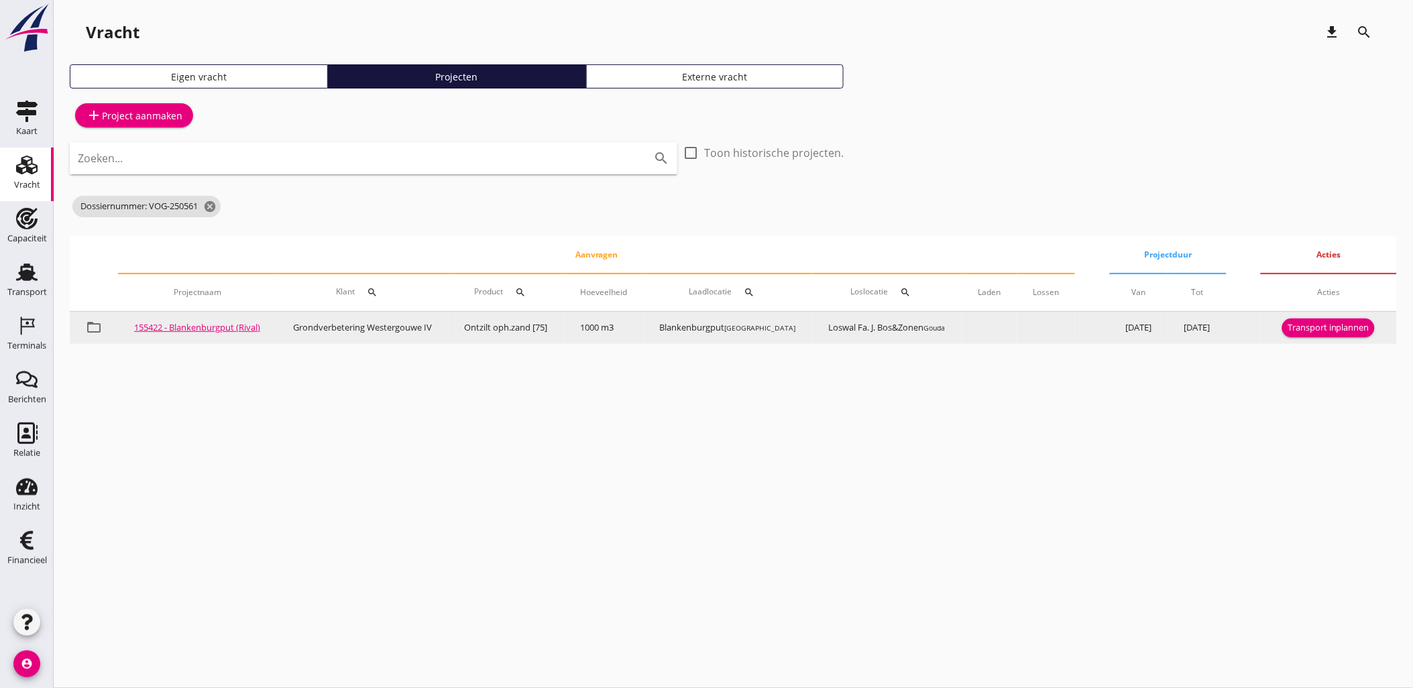
click at [188, 321] on link "155422 - Blankenburgput (Rival)" at bounding box center [197, 327] width 126 height 12
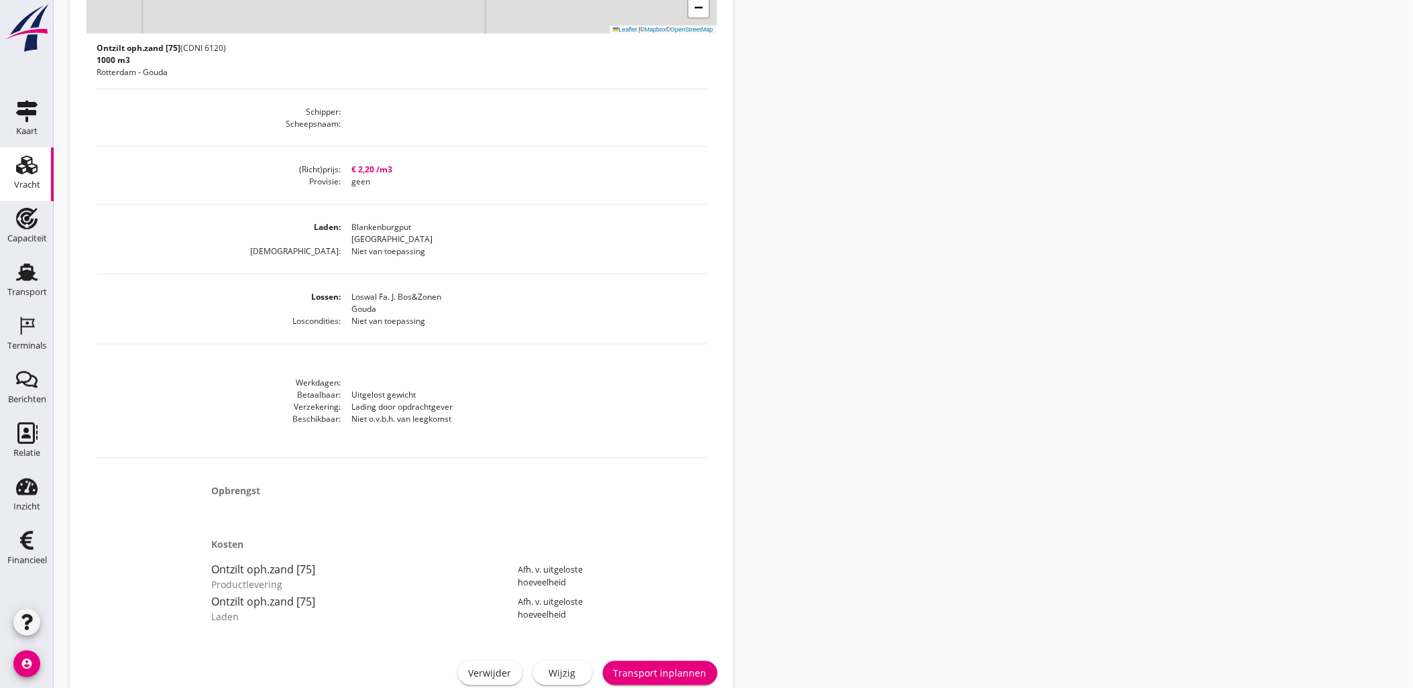
scroll to position [491, 0]
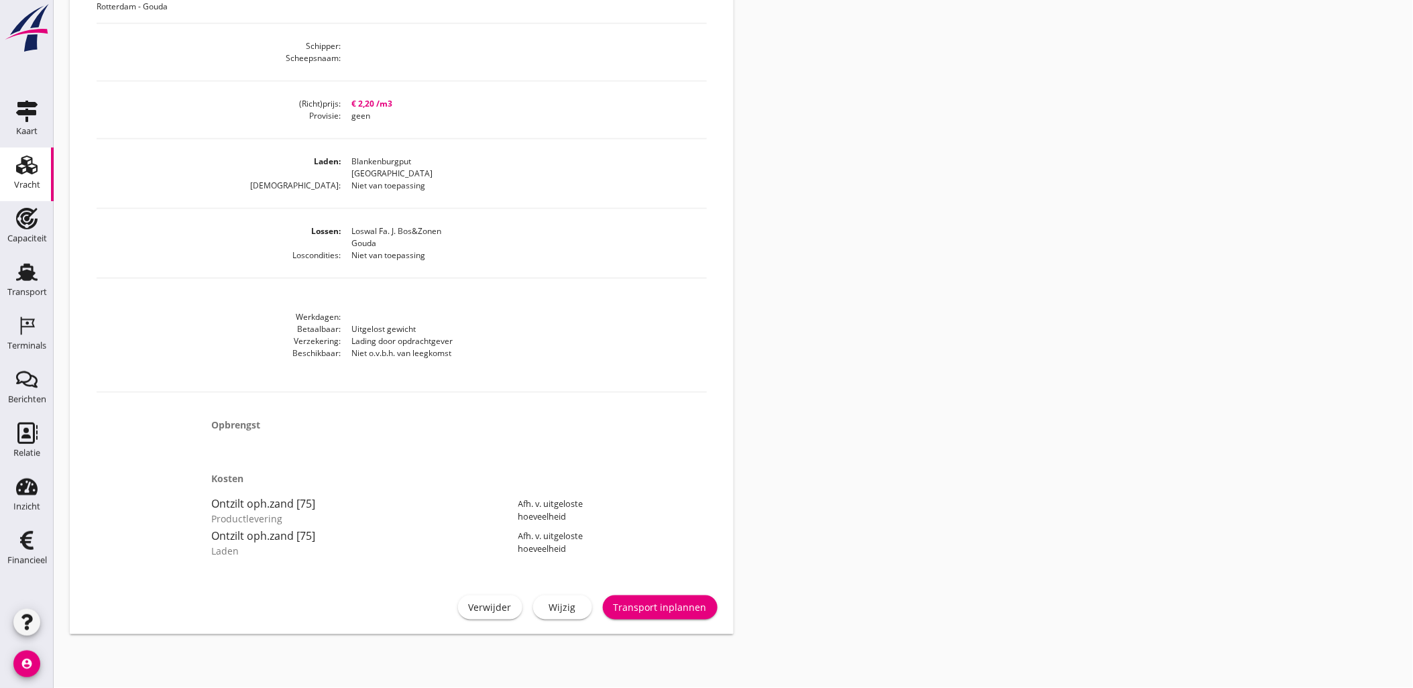
click at [566, 611] on div "Wijzig" at bounding box center [563, 608] width 38 height 14
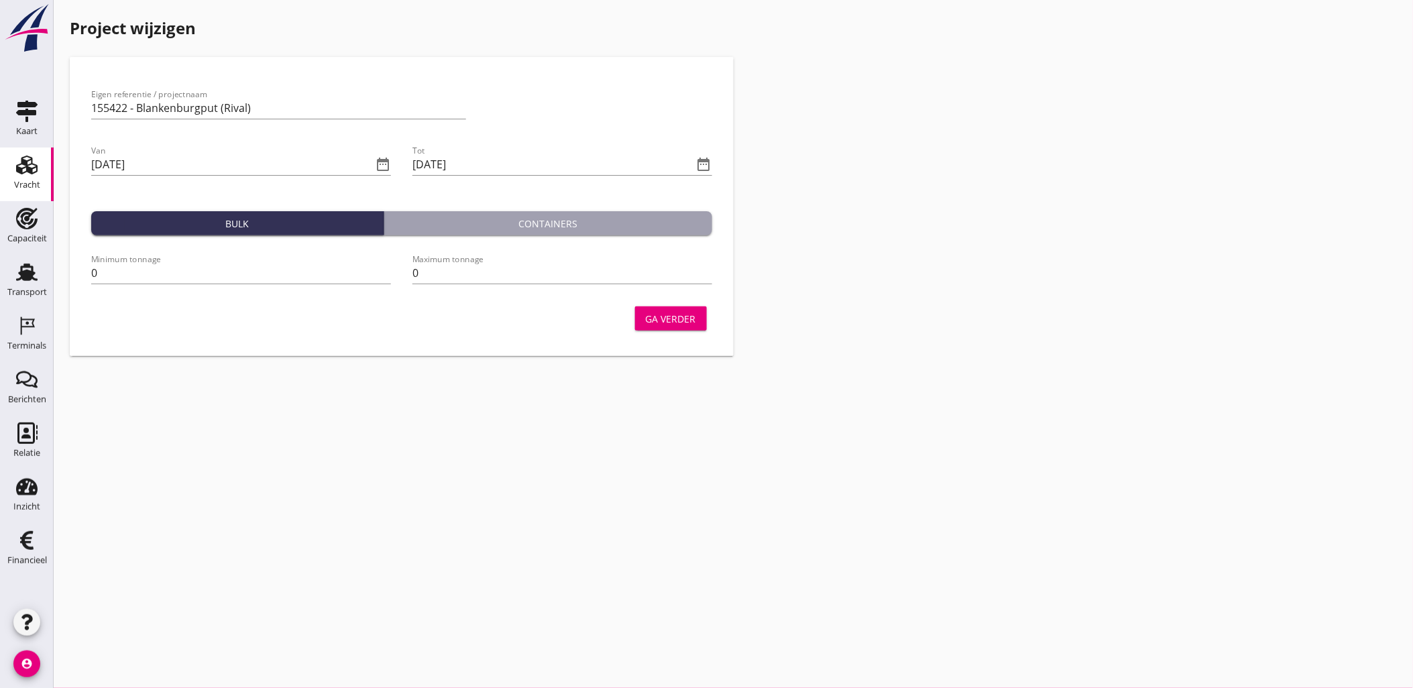
click at [36, 179] on div "Vracht" at bounding box center [27, 185] width 26 height 19
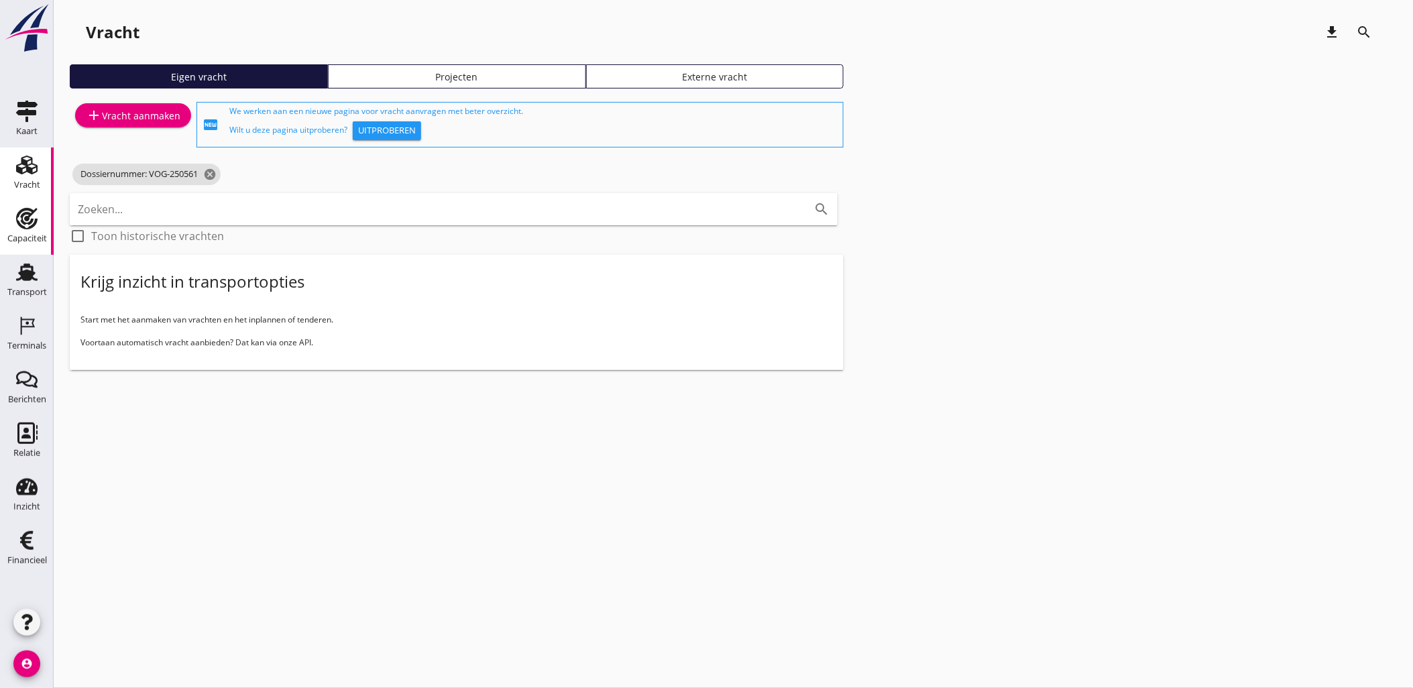
click at [34, 228] on icon "Capaciteit" at bounding box center [26, 218] width 21 height 21
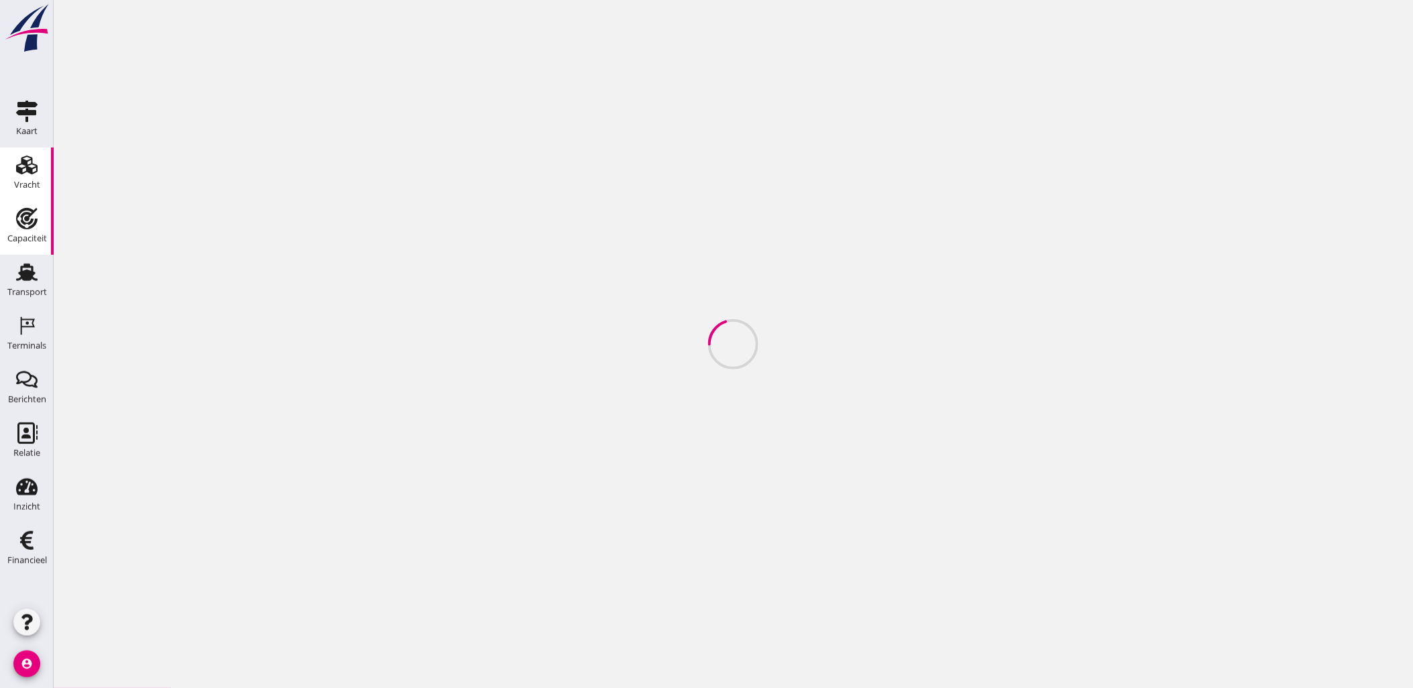
click at [30, 178] on div "Vracht" at bounding box center [27, 185] width 26 height 19
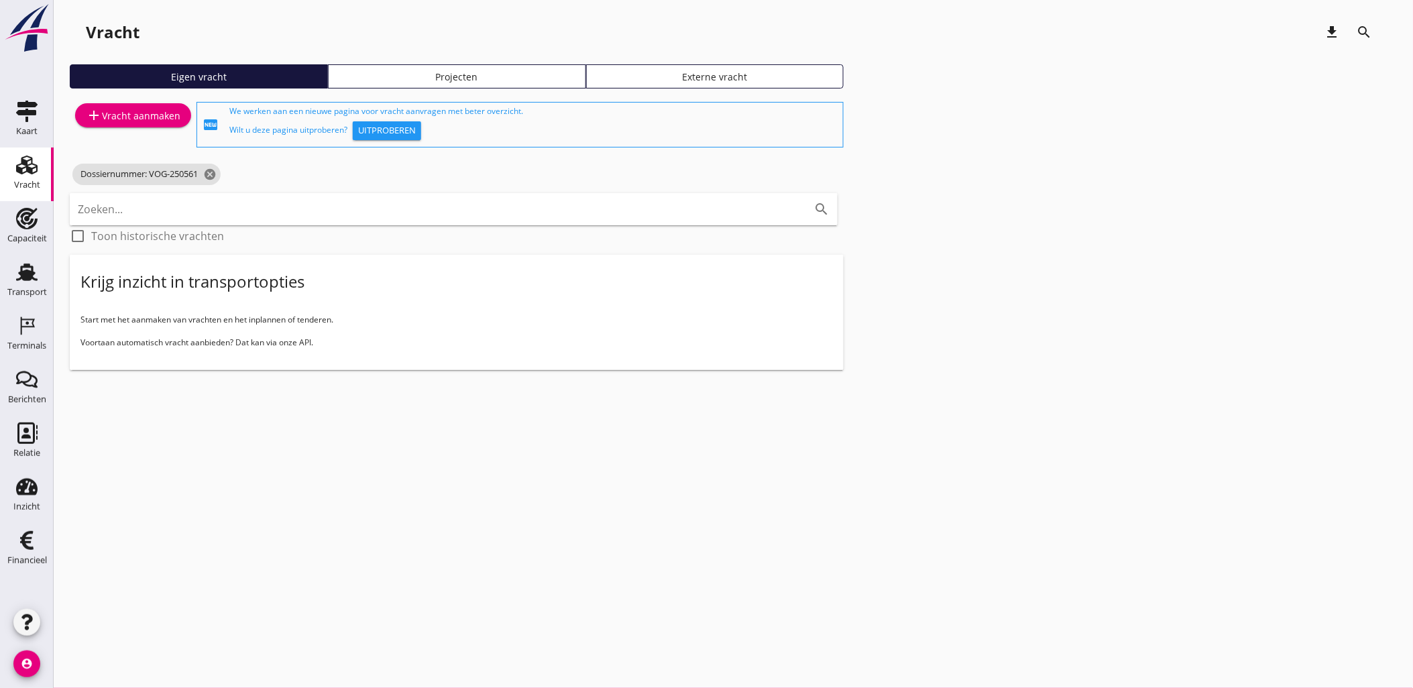
click at [414, 88] on div "Eigen vracht Projecten Externe vracht" at bounding box center [733, 81] width 1327 height 35
click at [424, 78] on div "Projecten" at bounding box center [457, 77] width 246 height 14
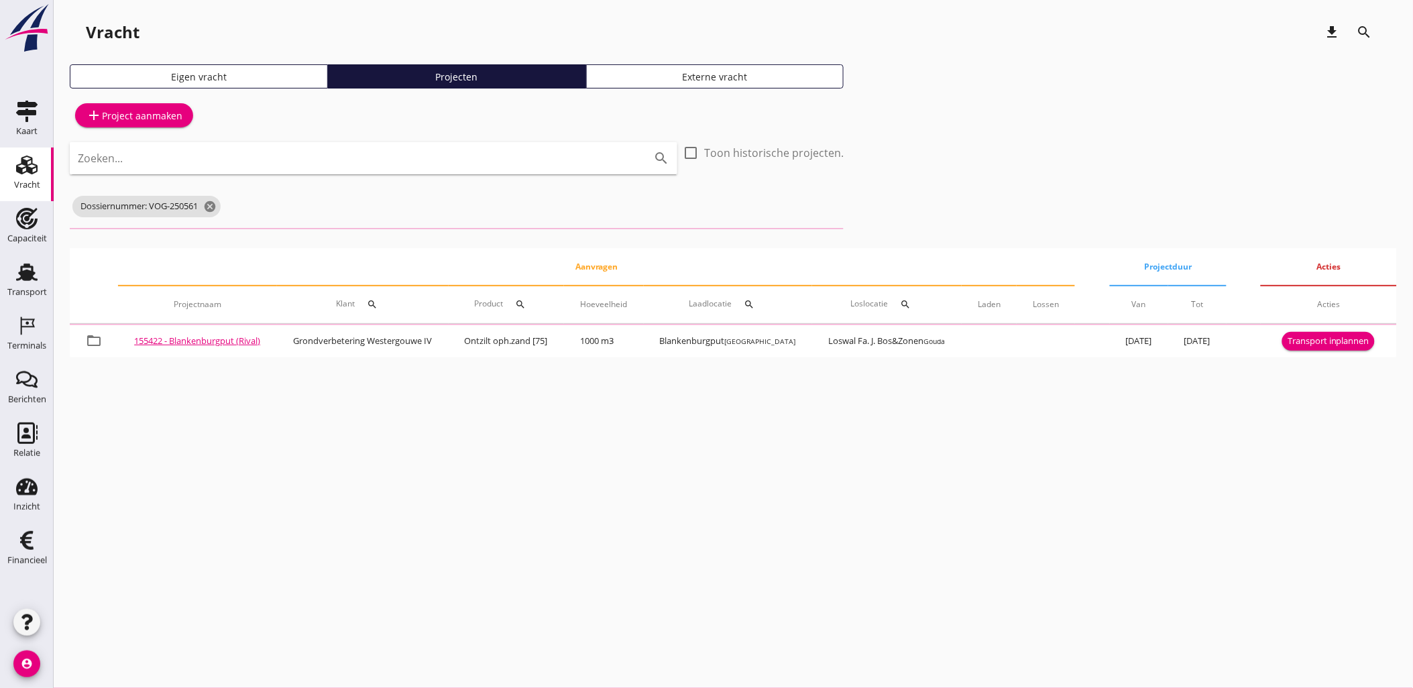
click at [434, 162] on input "Zoeken..." at bounding box center [355, 157] width 554 height 21
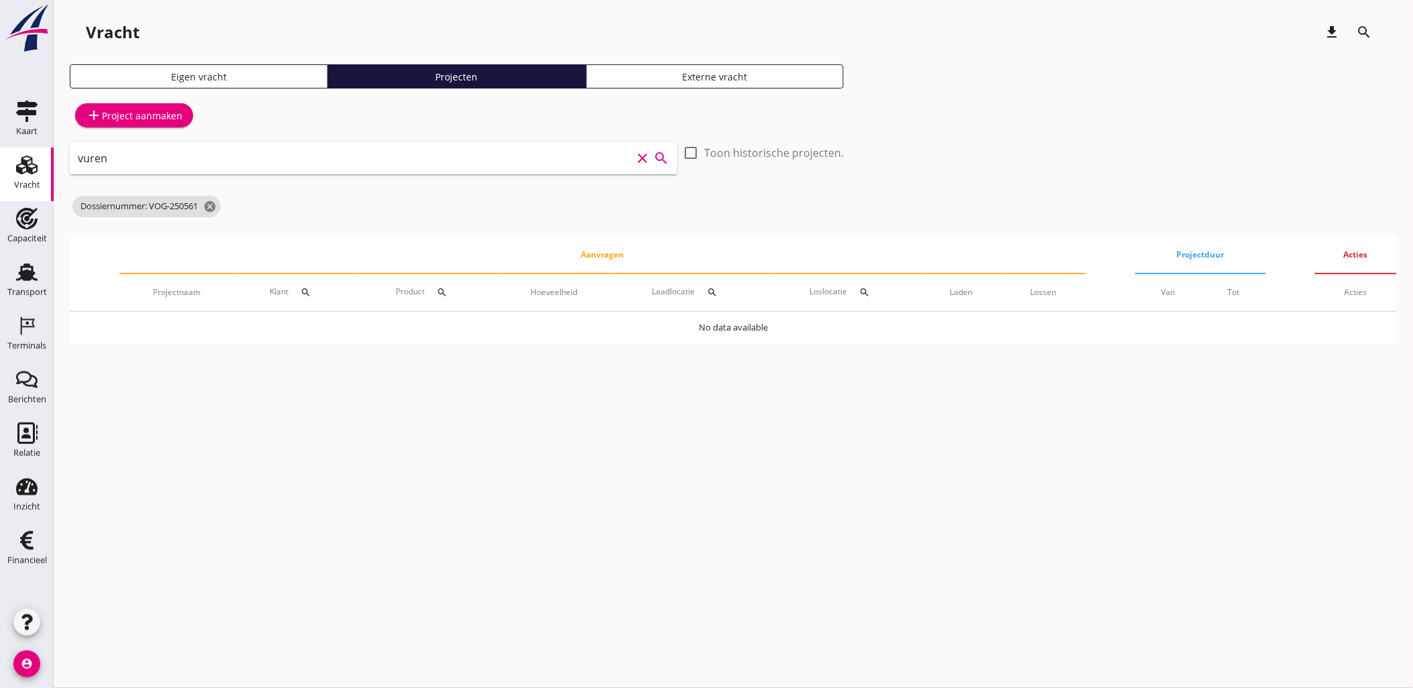
drag, startPoint x: 150, startPoint y: 158, endPoint x: -3, endPoint y: 152, distance: 153.0
click at [0, 152] on html "arrow_drop_down check Maritieme Toegang, t Schaar van Ouden Doel Rijksvastgoedb…" at bounding box center [706, 344] width 1413 height 688
type input "waal"
click at [217, 209] on icon "cancel" at bounding box center [209, 206] width 13 height 13
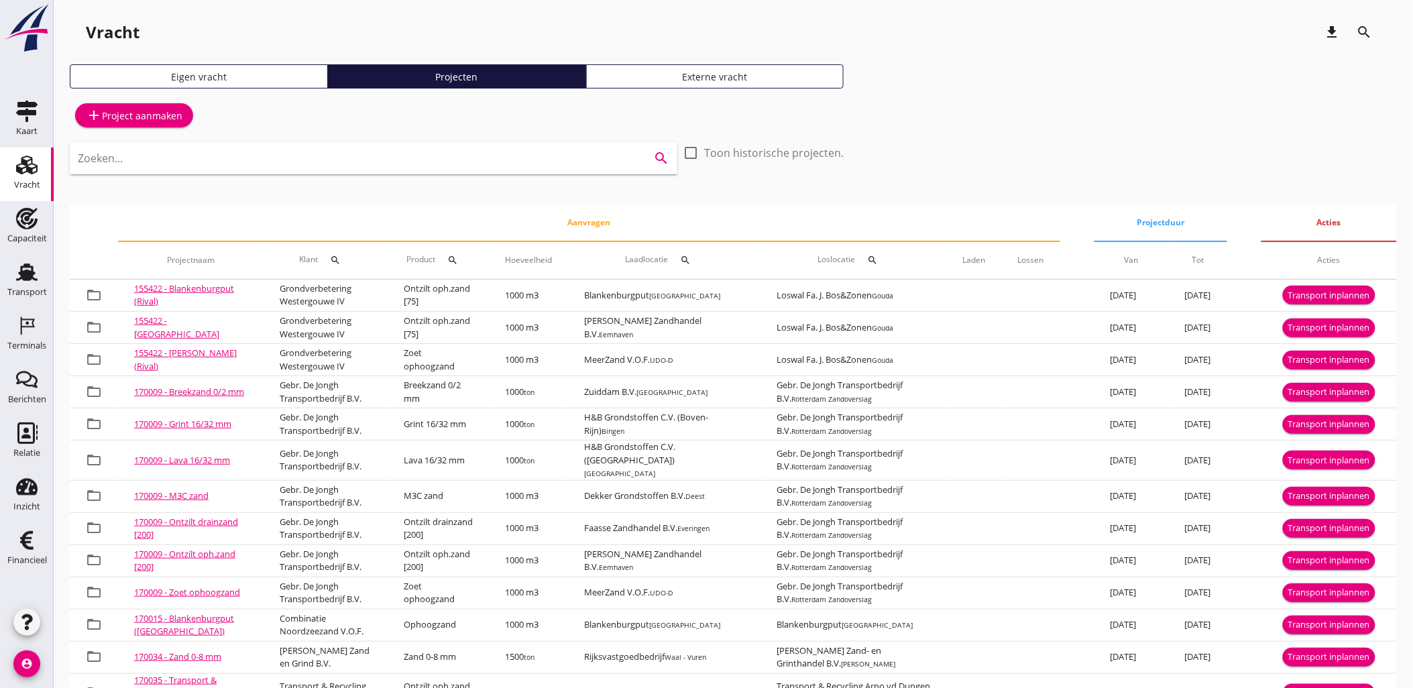
click at [174, 164] on input "Zoeken..." at bounding box center [355, 157] width 554 height 21
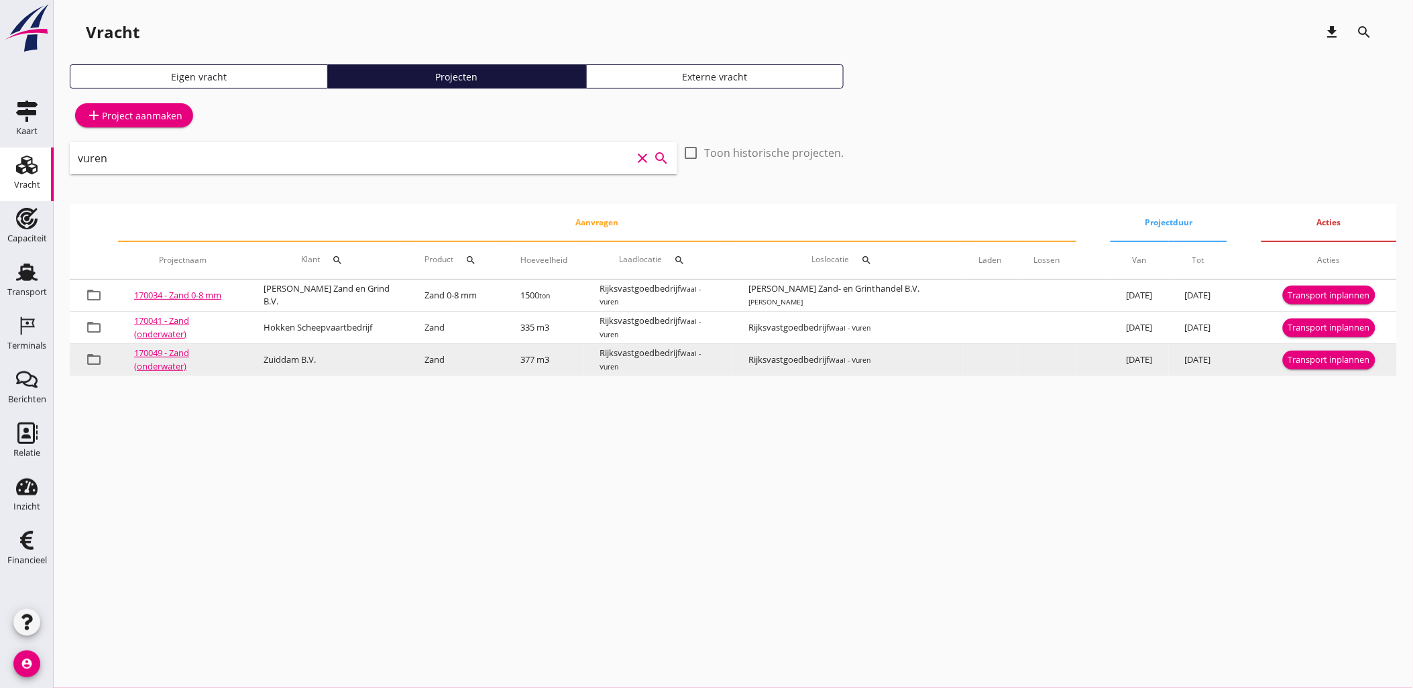
type input "vuren"
click at [166, 367] on link "170049 - Zand (onderwater)" at bounding box center [161, 359] width 55 height 25
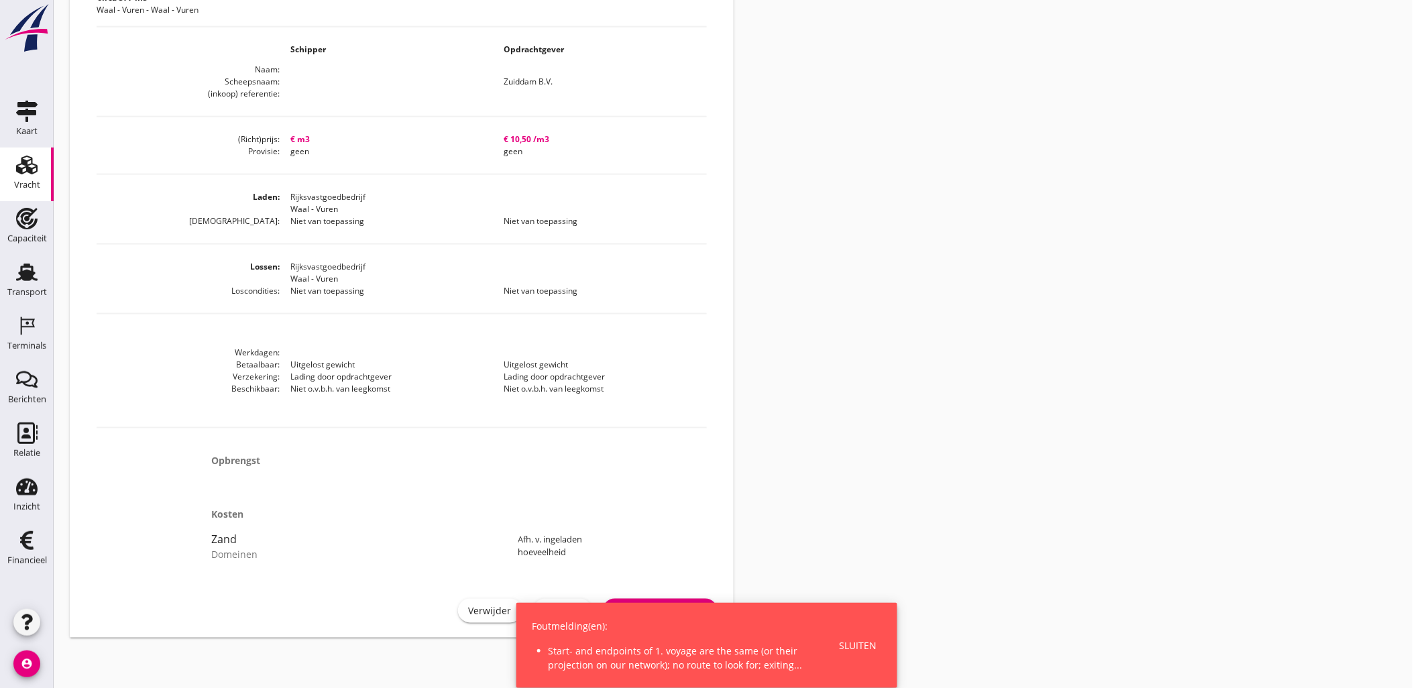
scroll to position [491, 0]
click at [868, 651] on div "Sluiten" at bounding box center [858, 645] width 38 height 14
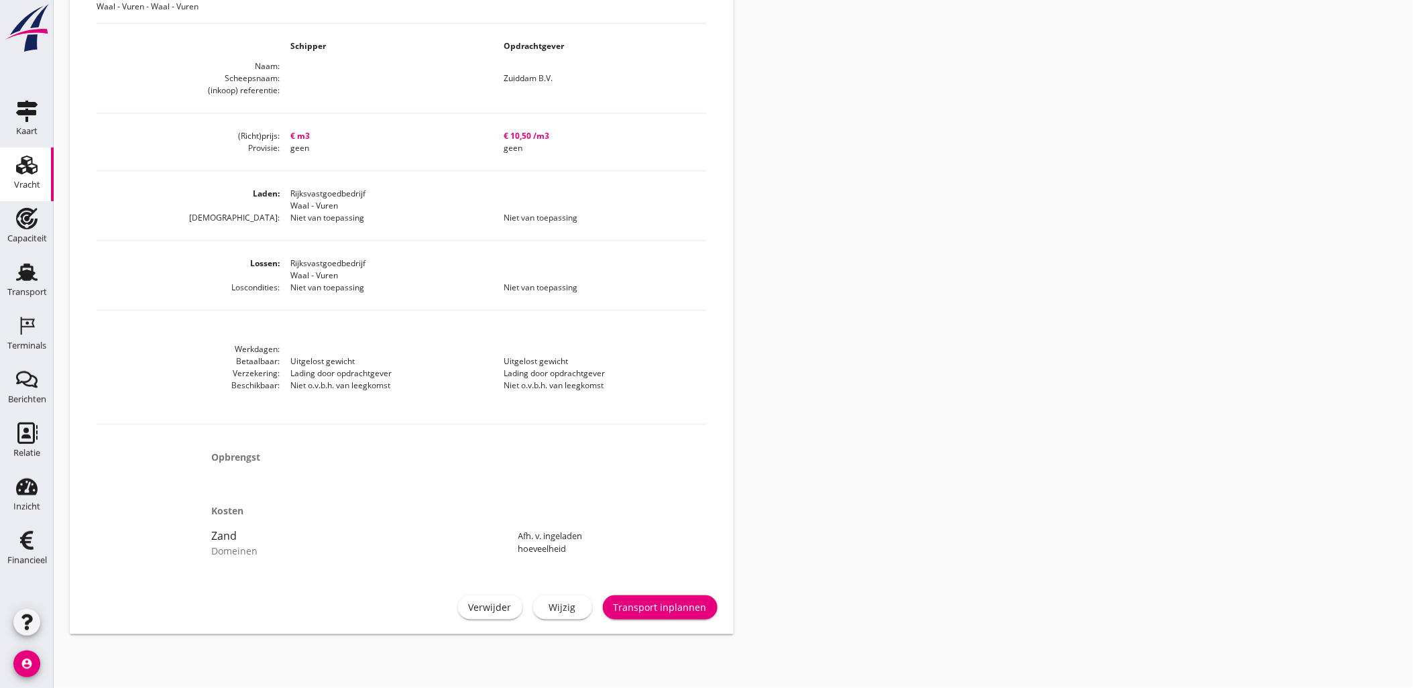
click at [554, 613] on div "Wijzig" at bounding box center [563, 608] width 38 height 14
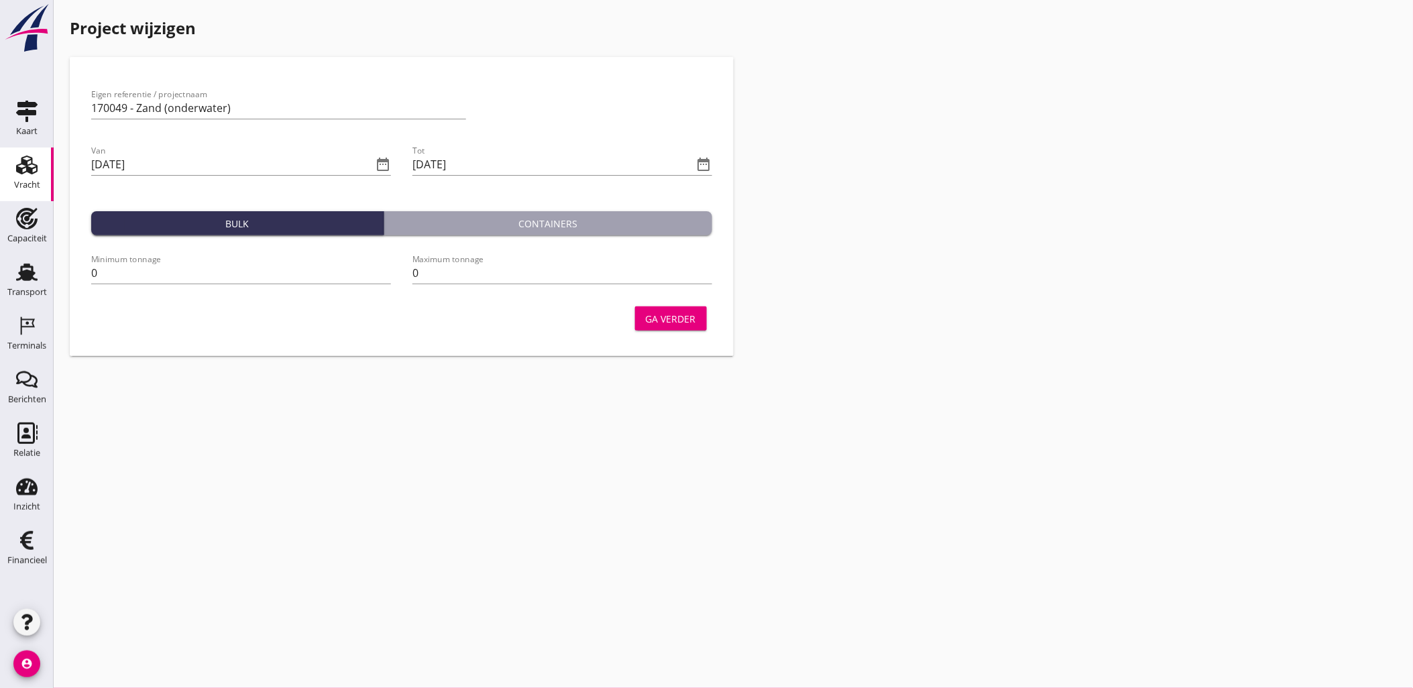
click at [678, 325] on button "Ga verder" at bounding box center [671, 318] width 72 height 24
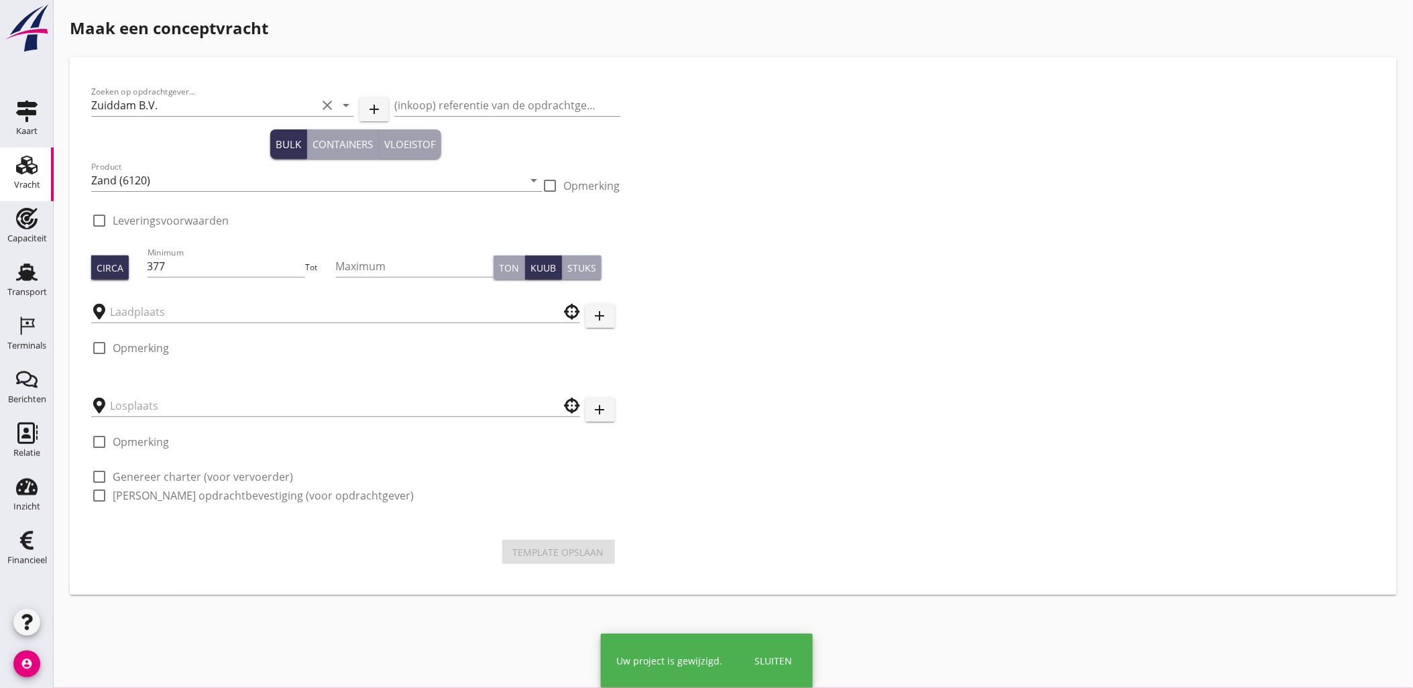
type input "Rijksvastgoedbedrijf"
checkbox input "true"
type input "Rijksvastgoedbedrijf"
checkbox input "true"
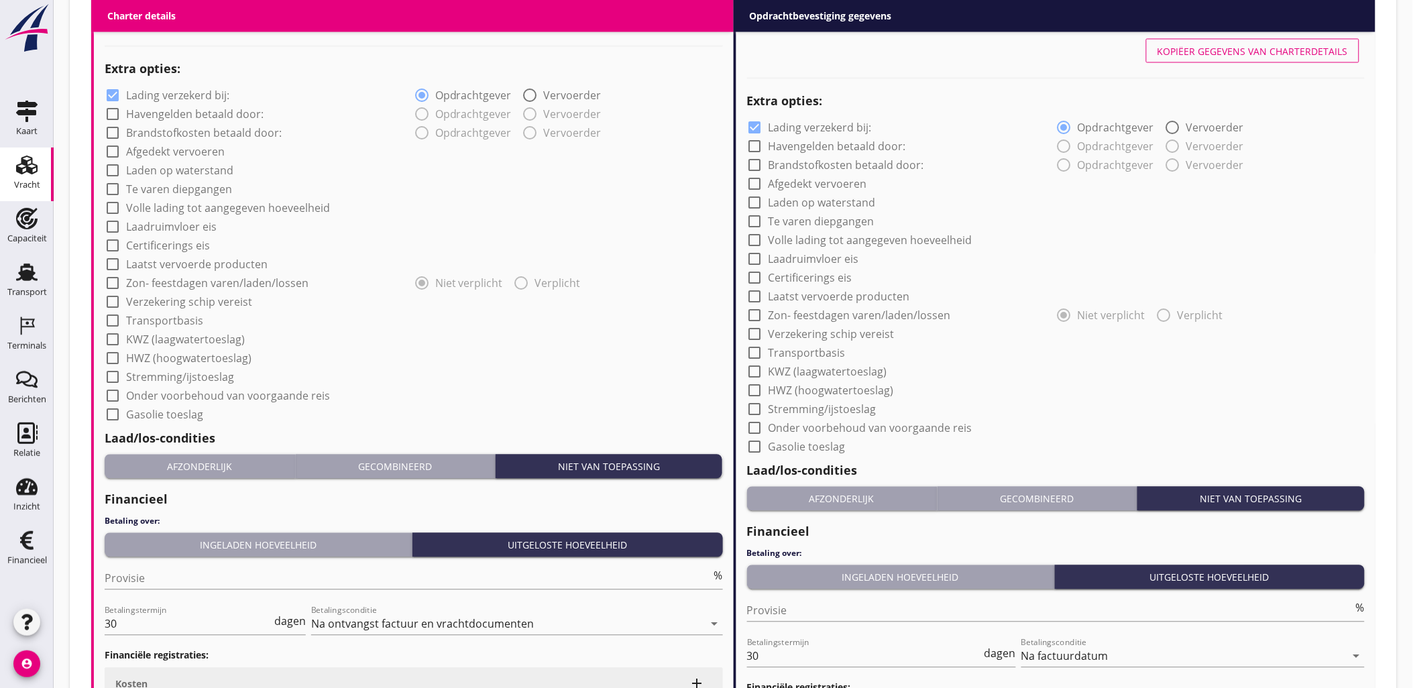
scroll to position [1108, 0]
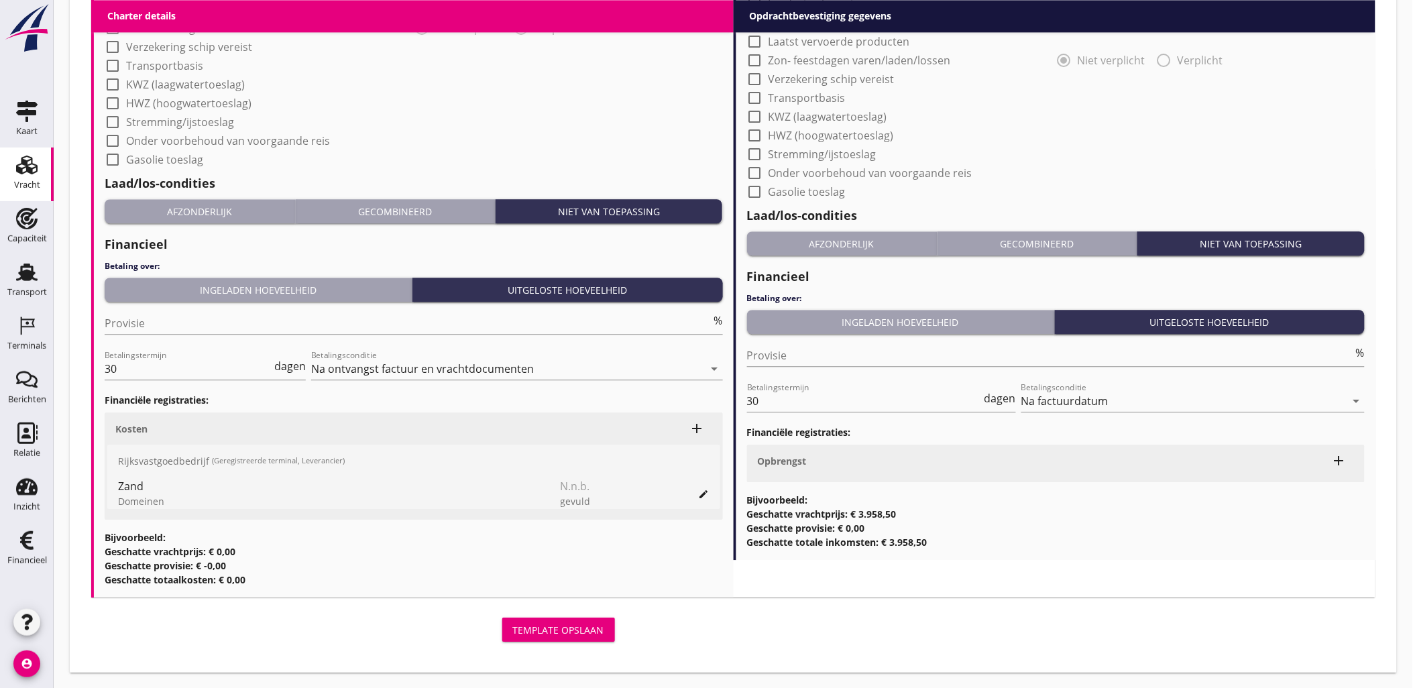
click at [699, 491] on icon "edit" at bounding box center [704, 494] width 11 height 11
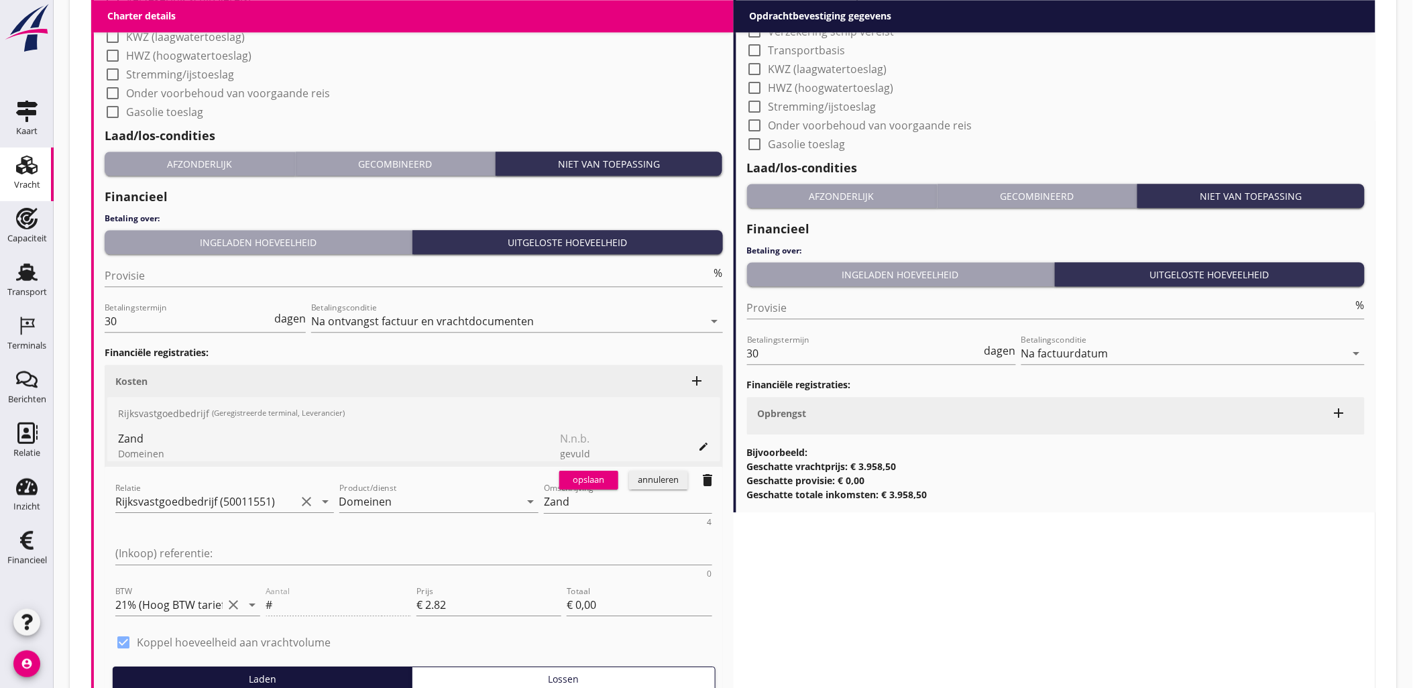
scroll to position [1183, 0]
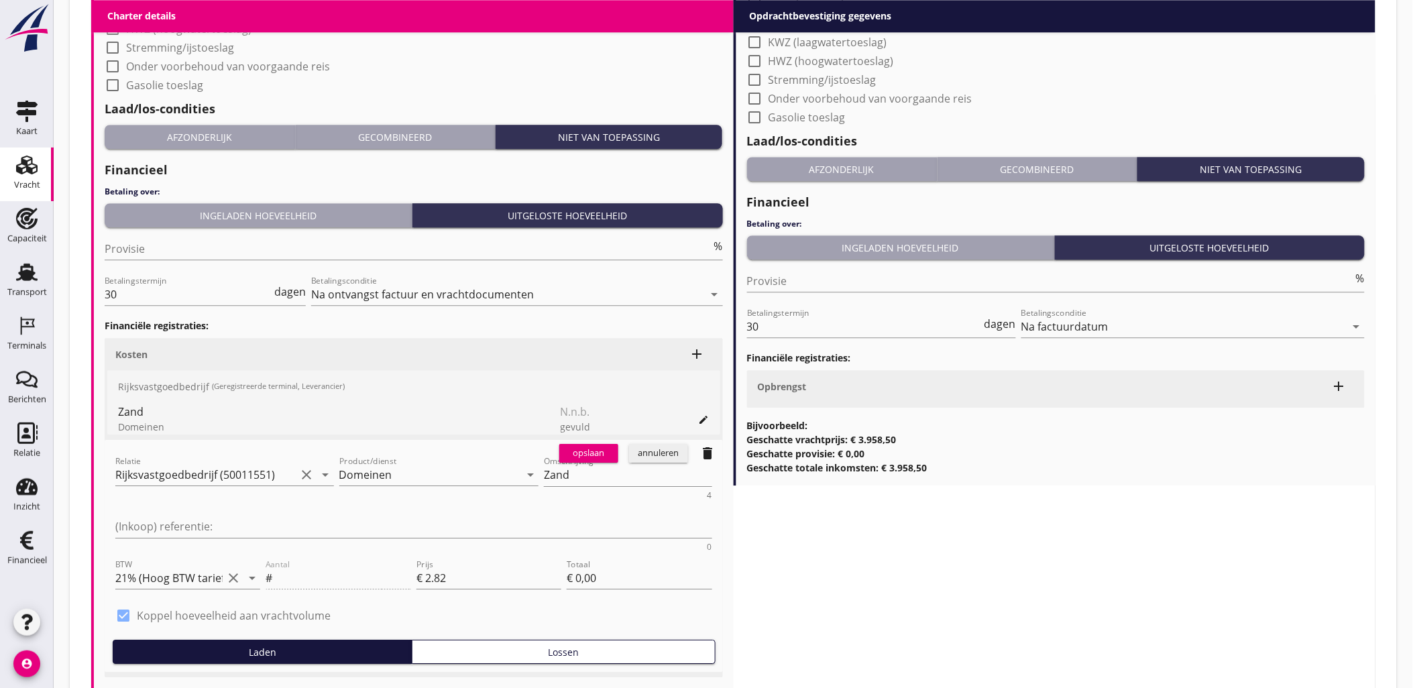
click at [657, 453] on div "annuleren" at bounding box center [658, 452] width 48 height 13
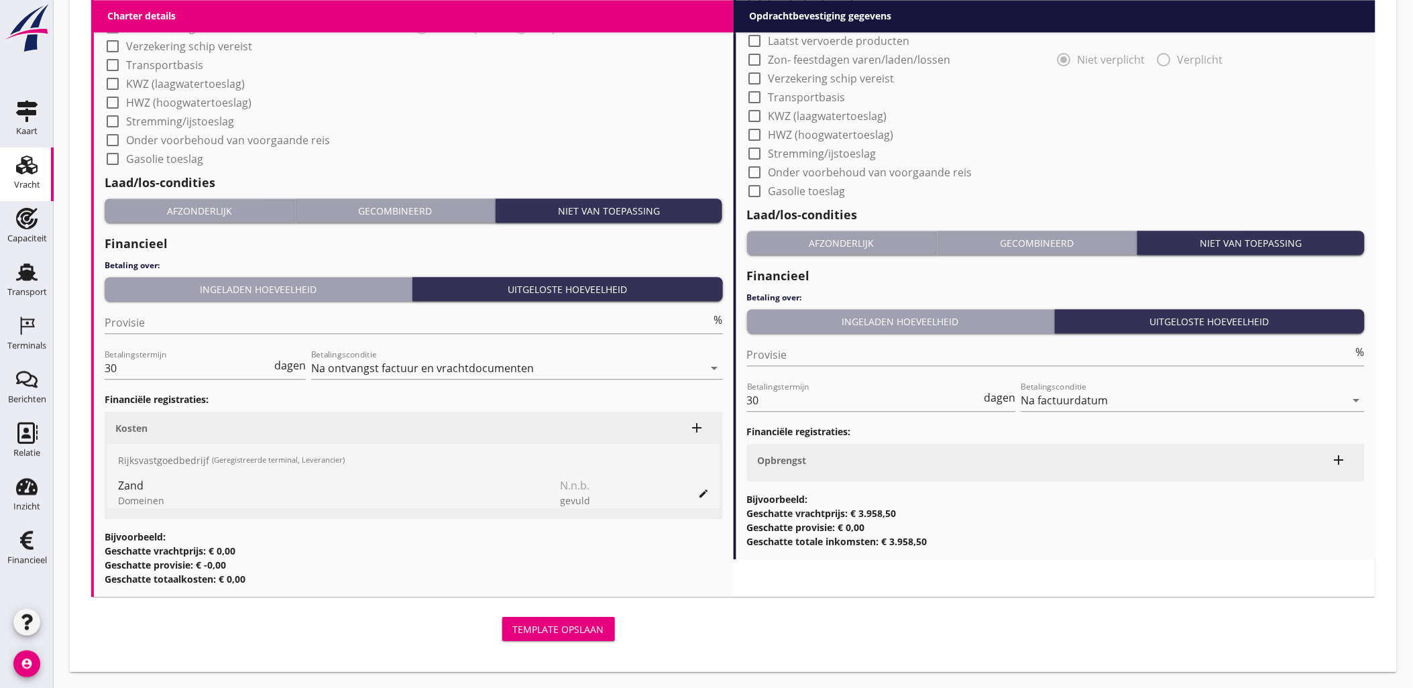
scroll to position [1108, 0]
click at [1339, 459] on icon "add" at bounding box center [1339, 461] width 16 height 16
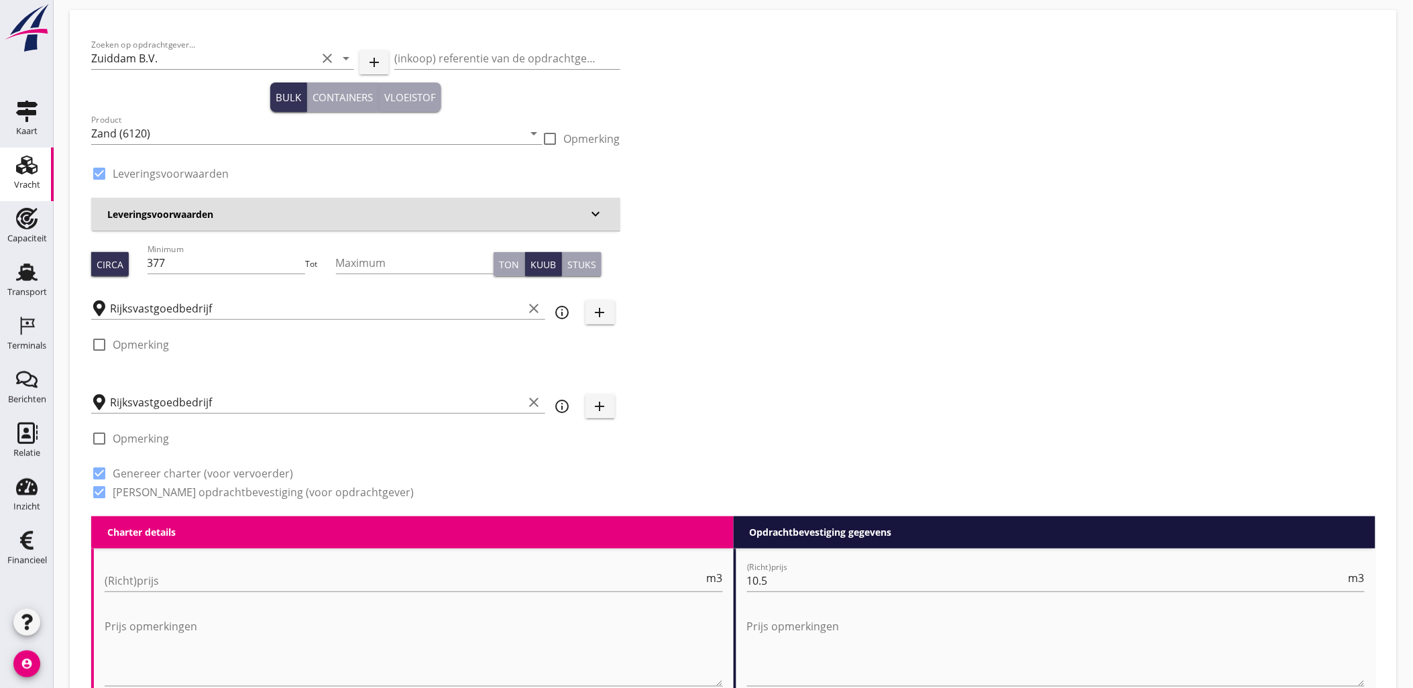
scroll to position [0, 0]
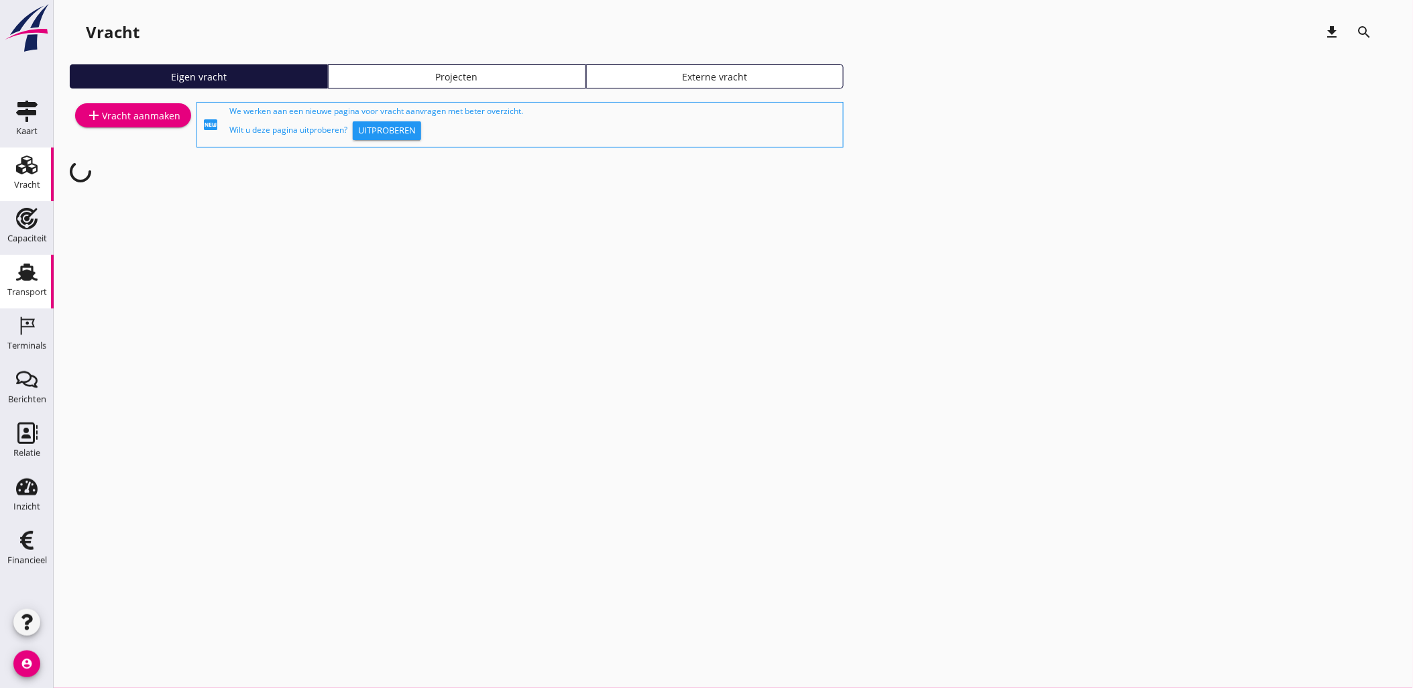
click at [39, 272] on div "Transport" at bounding box center [27, 271] width 32 height 21
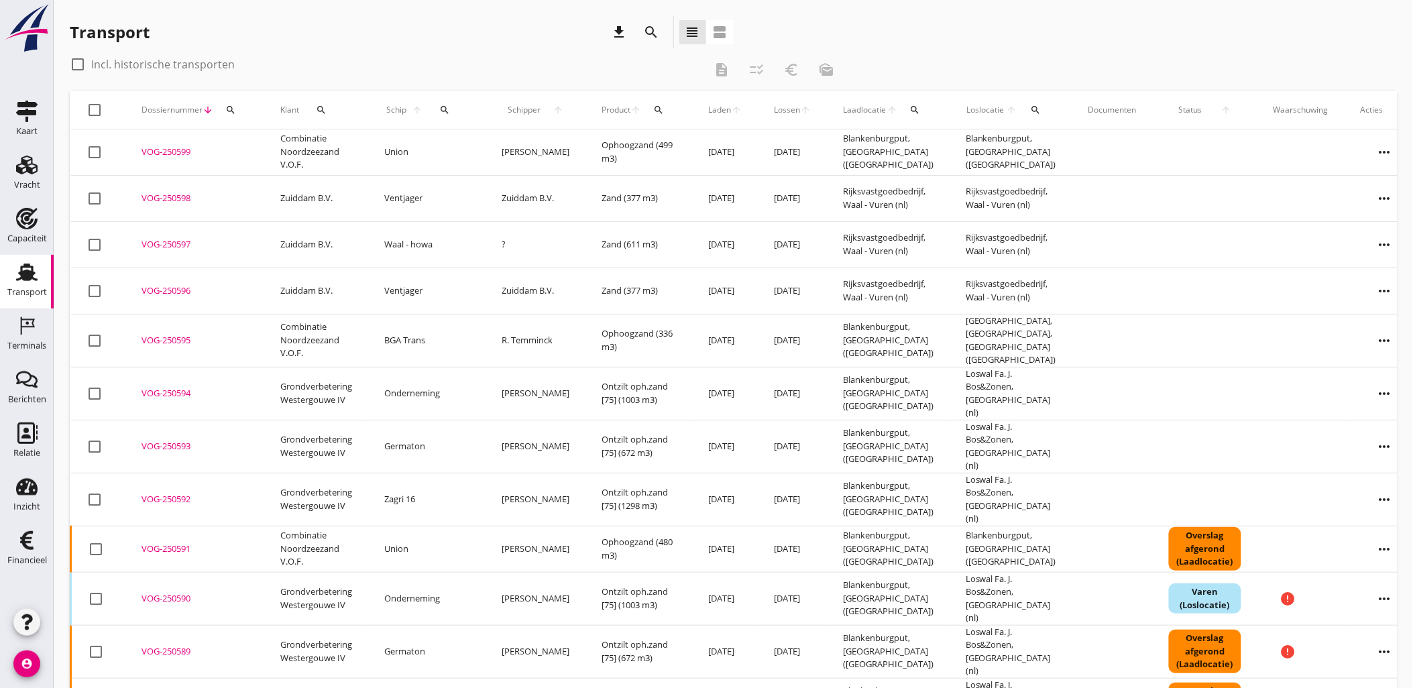
click at [235, 110] on icon "search" at bounding box center [230, 110] width 11 height 11
click at [245, 144] on input "Zoeken op dossiernummer..." at bounding box center [292, 148] width 139 height 21
paste input "VOG-250548"
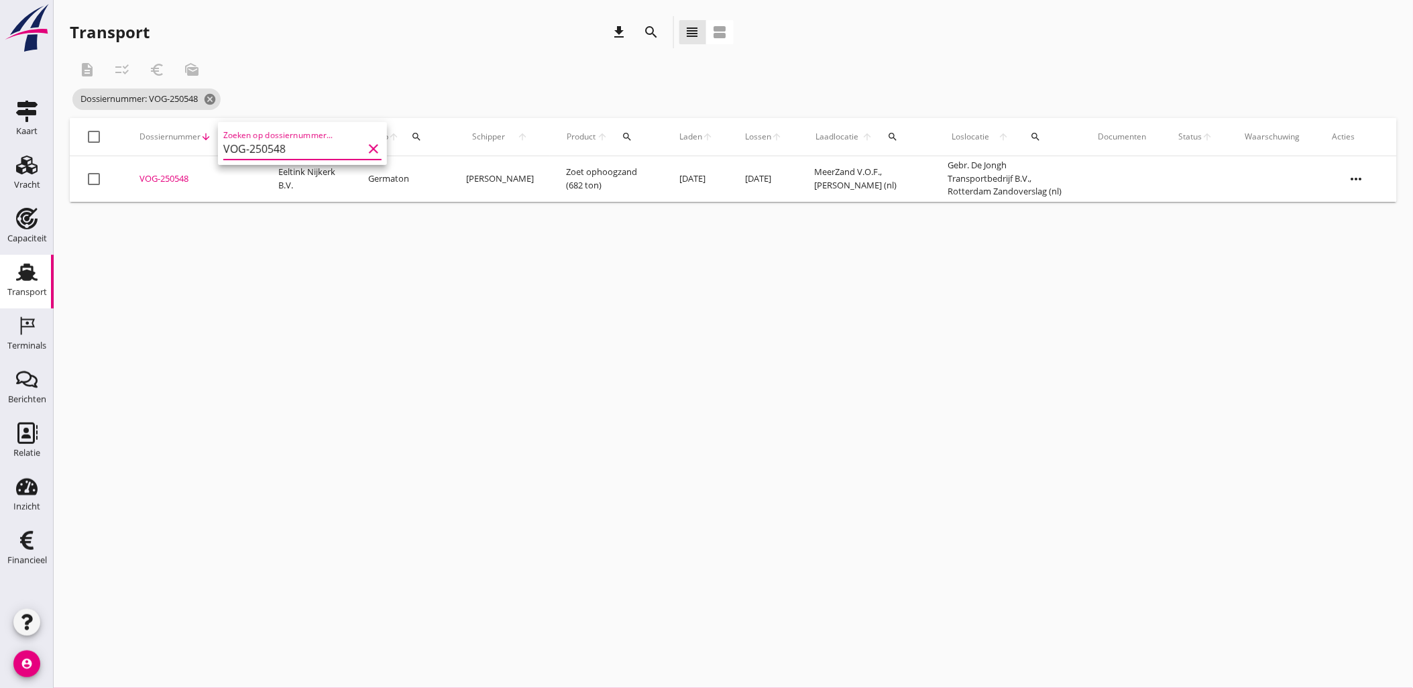
type input "VOG-250548"
click at [166, 178] on div "VOG-250548" at bounding box center [192, 178] width 107 height 13
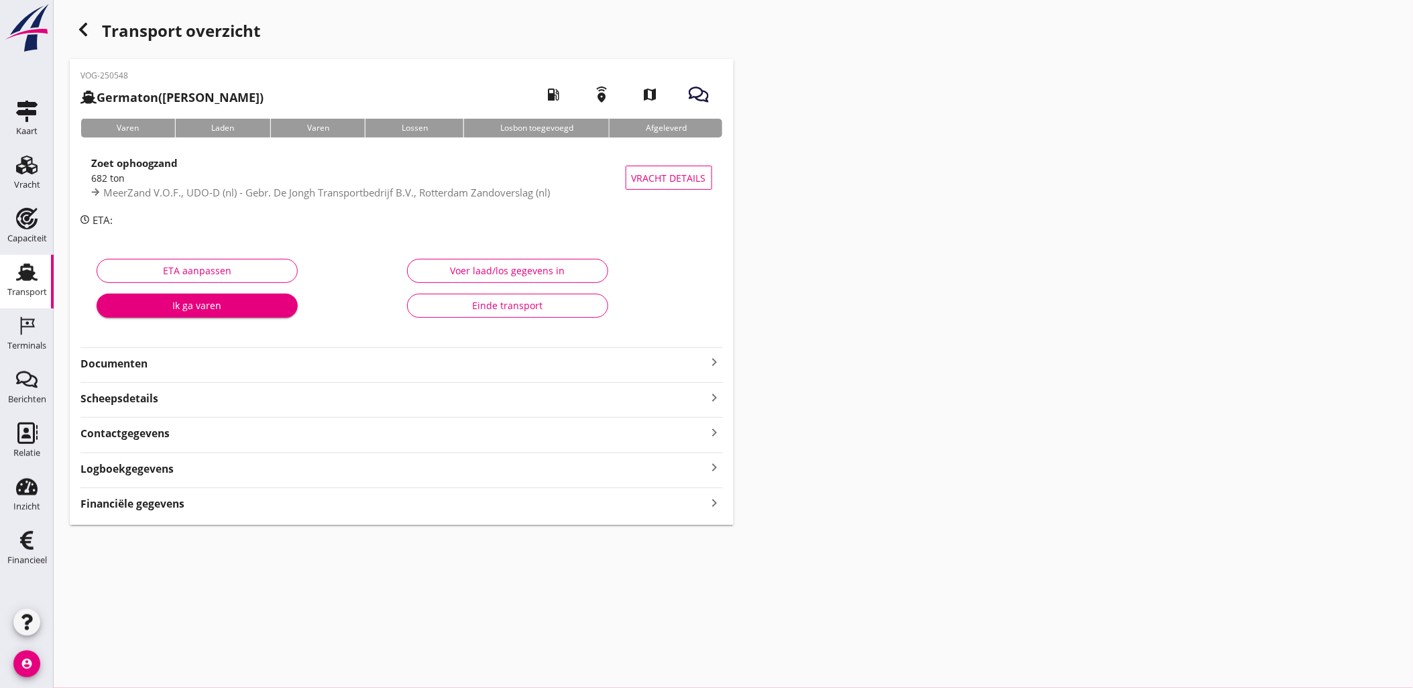
click at [263, 505] on div "Financiële gegevens keyboard_arrow_right" at bounding box center [401, 502] width 642 height 18
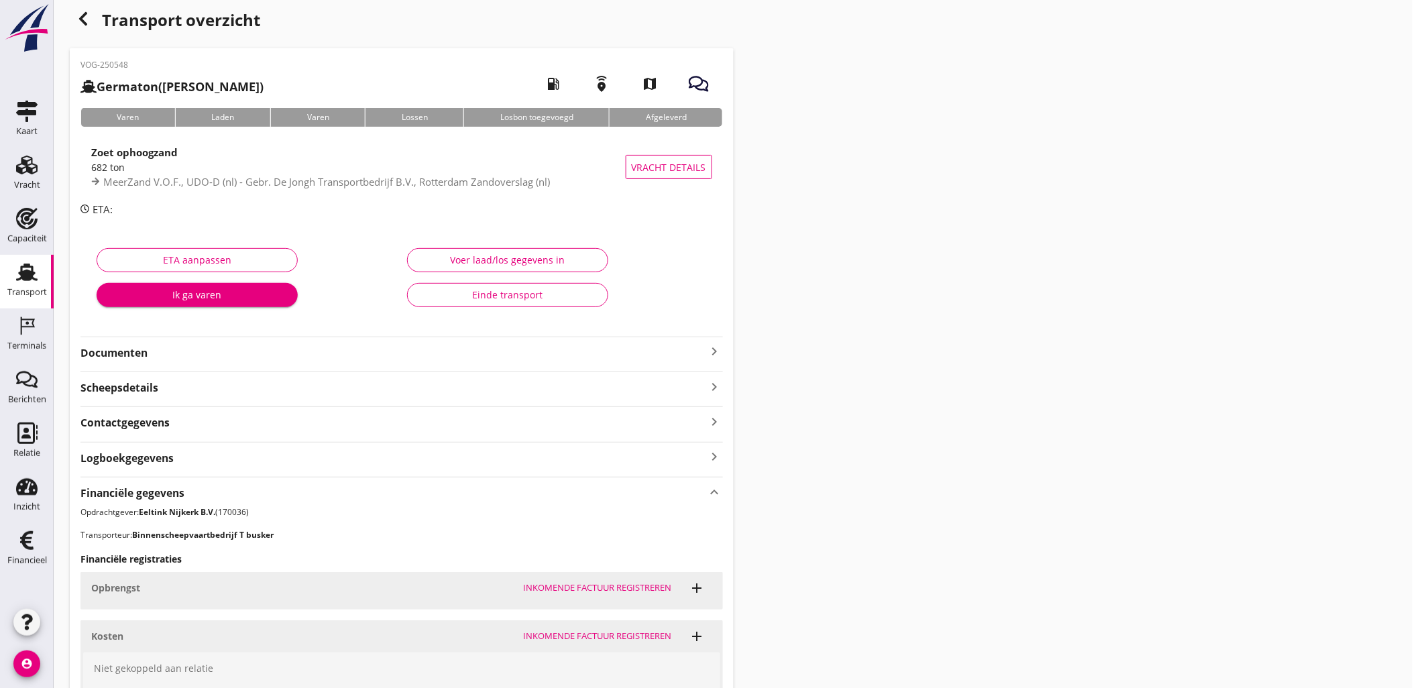
scroll to position [193, 0]
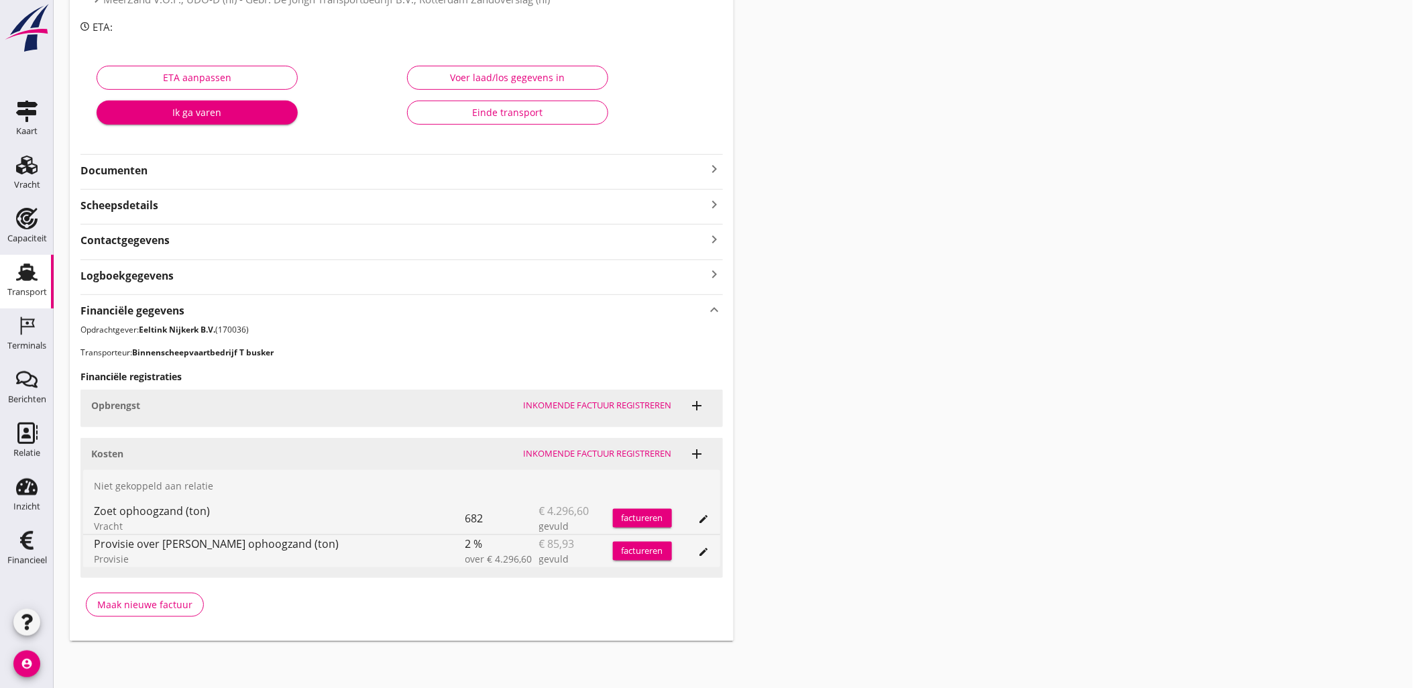
drag, startPoint x: 572, startPoint y: 525, endPoint x: 537, endPoint y: 514, distance: 36.7
click at [537, 514] on div "Zoet ophoogzand (ton) Vracht 682 € 4.296,60 gevuld factureren edit" at bounding box center [401, 518] width 637 height 32
click at [537, 514] on div "682" at bounding box center [502, 518] width 74 height 32
drag, startPoint x: 537, startPoint y: 514, endPoint x: 572, endPoint y: 527, distance: 37.4
click at [572, 527] on div "Zoet ophoogzand (ton) Vracht 682 € 4.296,60 gevuld factureren edit" at bounding box center [401, 518] width 637 height 32
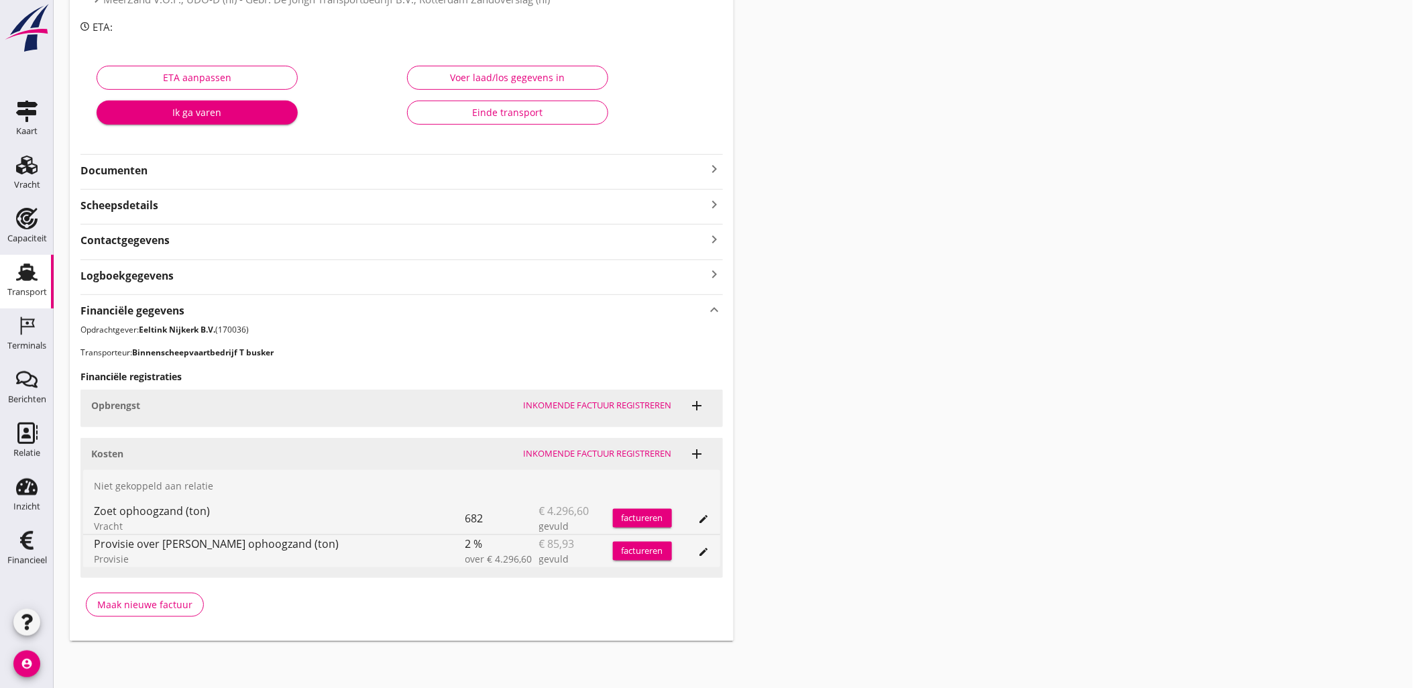
click at [572, 527] on div "gevuld" at bounding box center [576, 526] width 74 height 14
click at [296, 404] on div "Opbrengst" at bounding box center [302, 405] width 422 height 14
click at [708, 550] on icon "edit" at bounding box center [704, 551] width 11 height 11
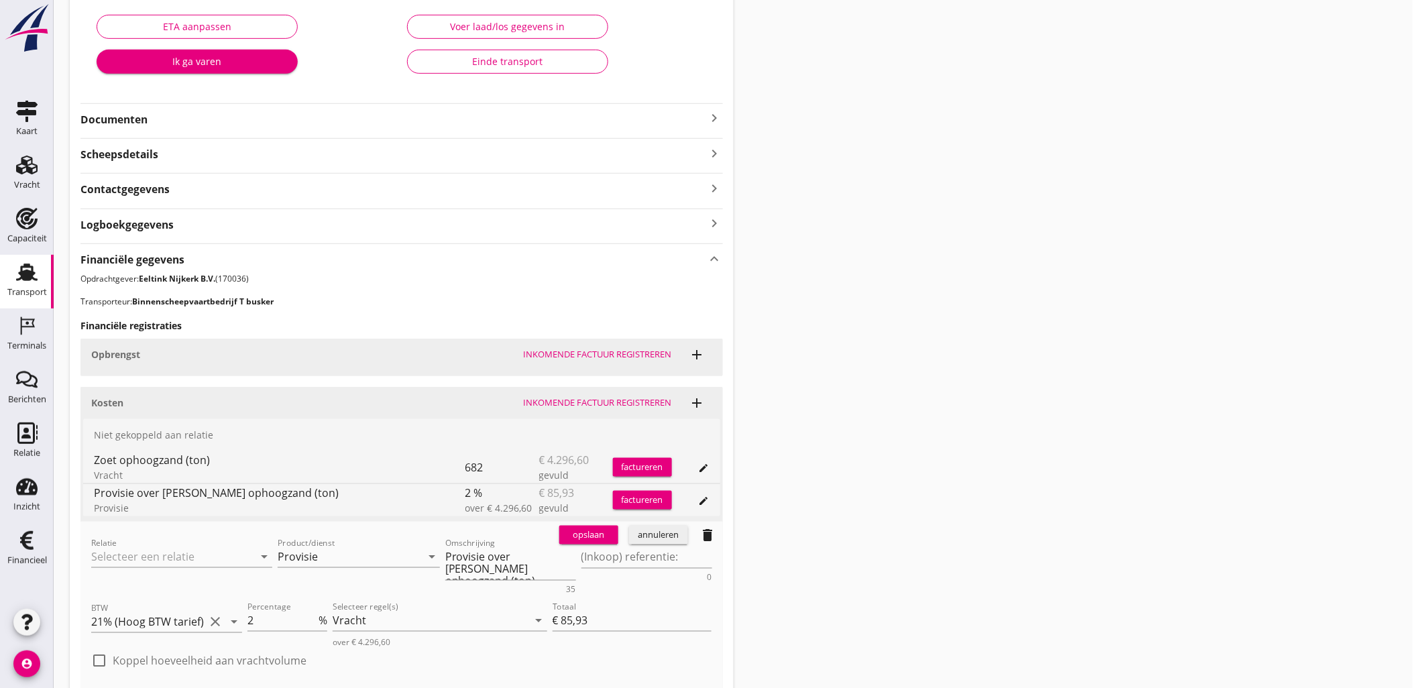
scroll to position [268, 0]
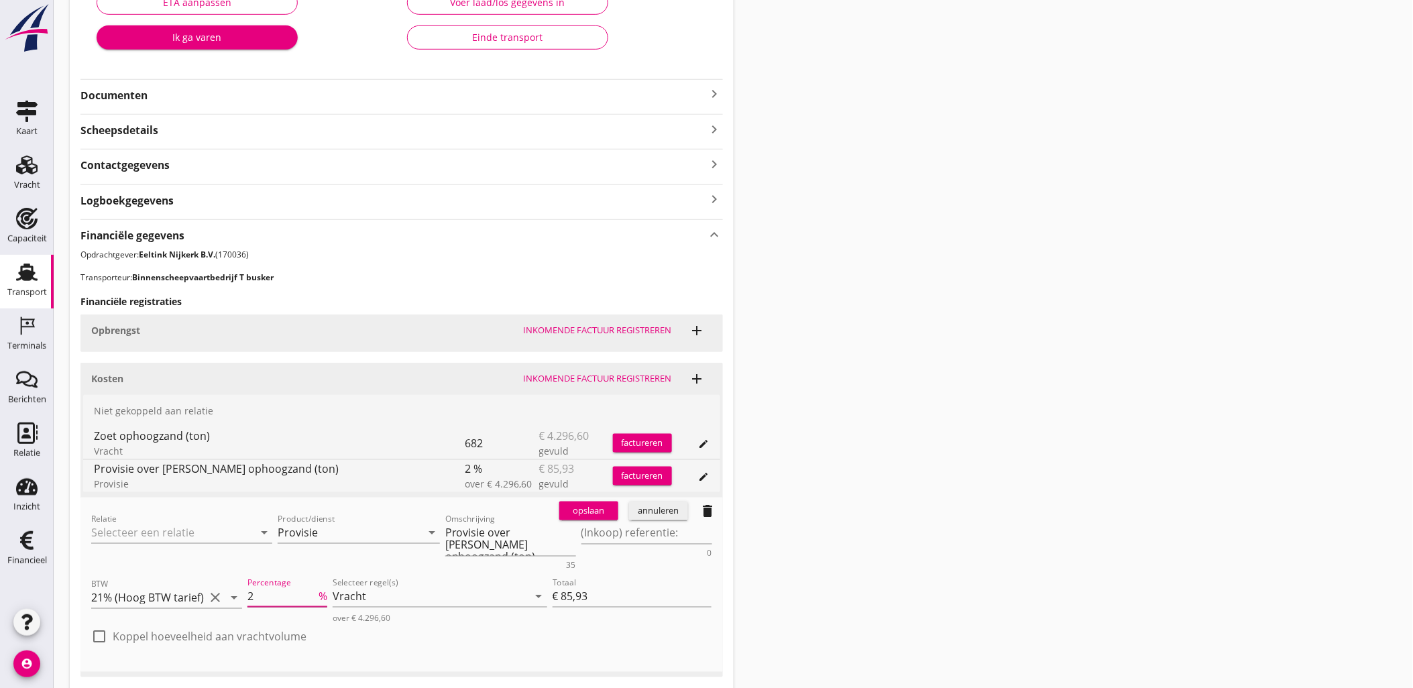
click at [250, 591] on input "2" at bounding box center [281, 595] width 68 height 21
type input "-2"
type input "€ -85,93"
type input "-2"
click at [611, 514] on div "opslaan" at bounding box center [588, 510] width 48 height 13
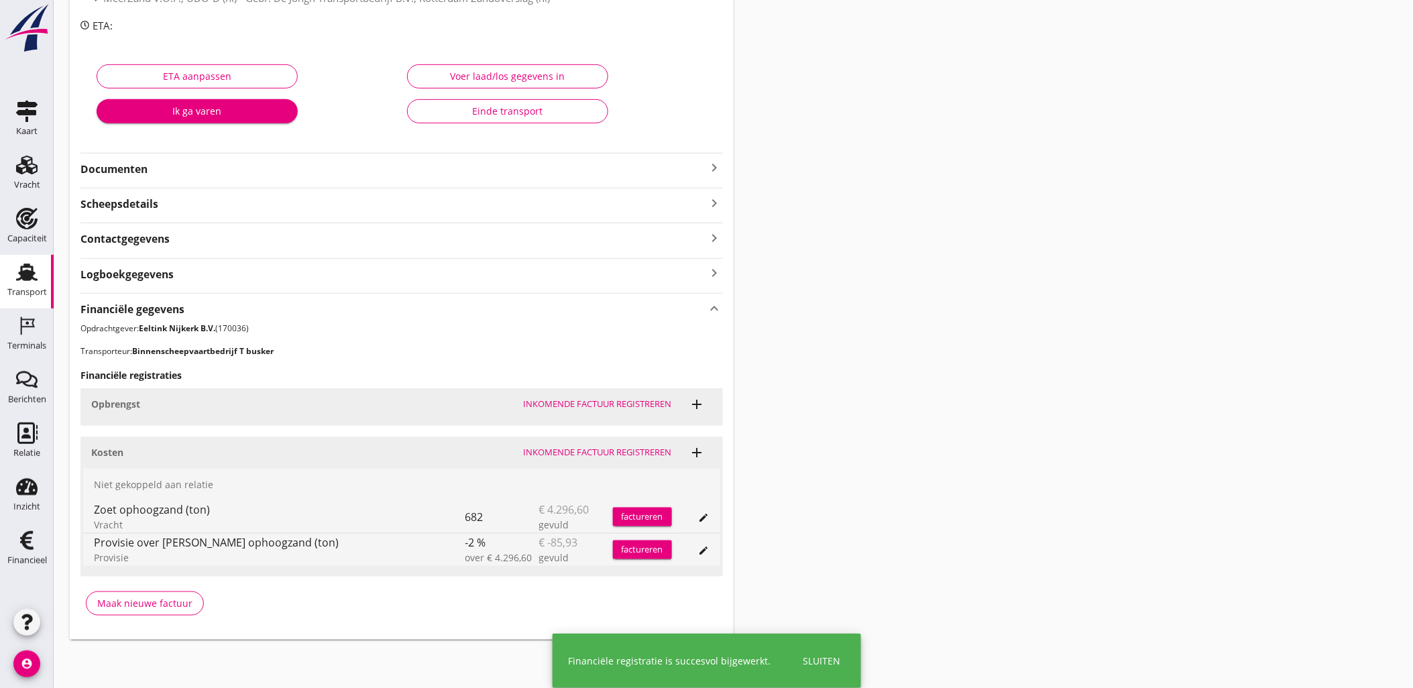
scroll to position [193, 0]
click at [713, 514] on div "Zoet ophoogzand (ton) Vracht 682 € 4.296,60 gevuld factureren edit" at bounding box center [401, 518] width 637 height 32
click at [709, 515] on div "edit" at bounding box center [704, 519] width 19 height 11
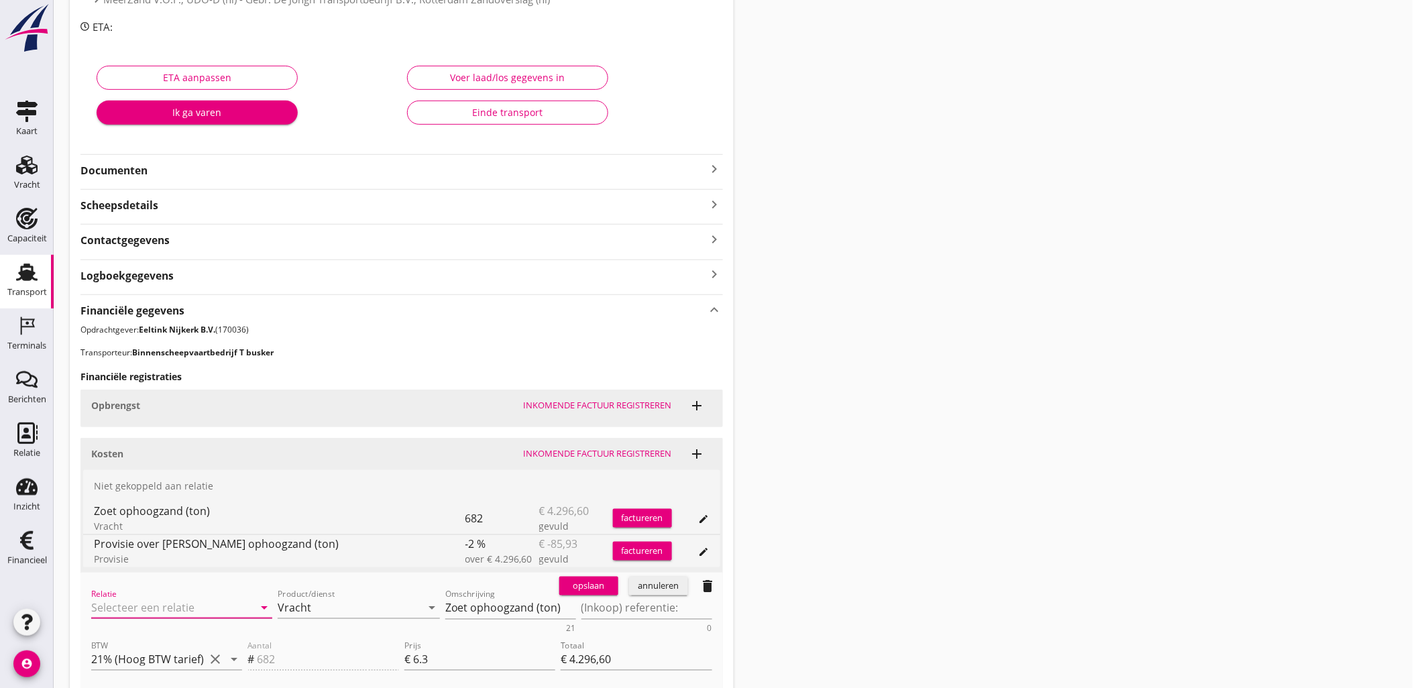
drag, startPoint x: 152, startPoint y: 606, endPoint x: 160, endPoint y: 590, distance: 17.7
click at [152, 606] on input "Relatie" at bounding box center [162, 607] width 143 height 21
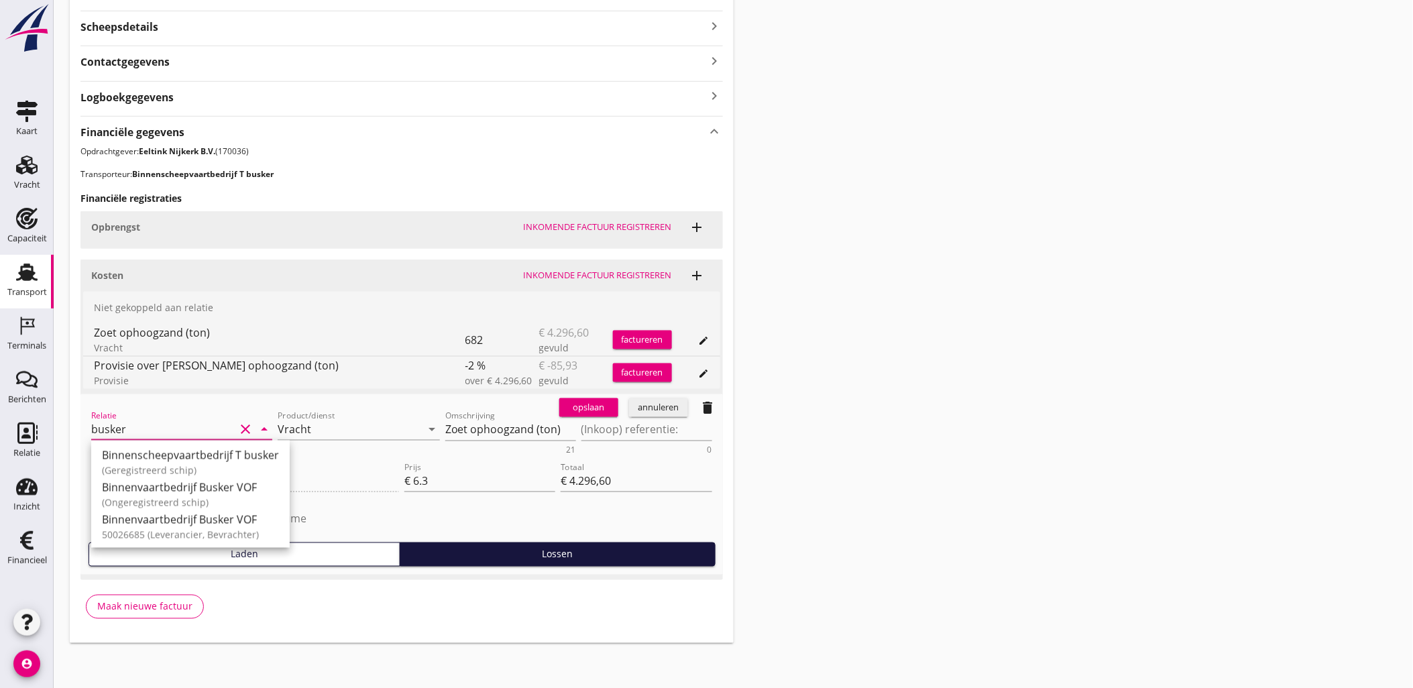
scroll to position [373, 0]
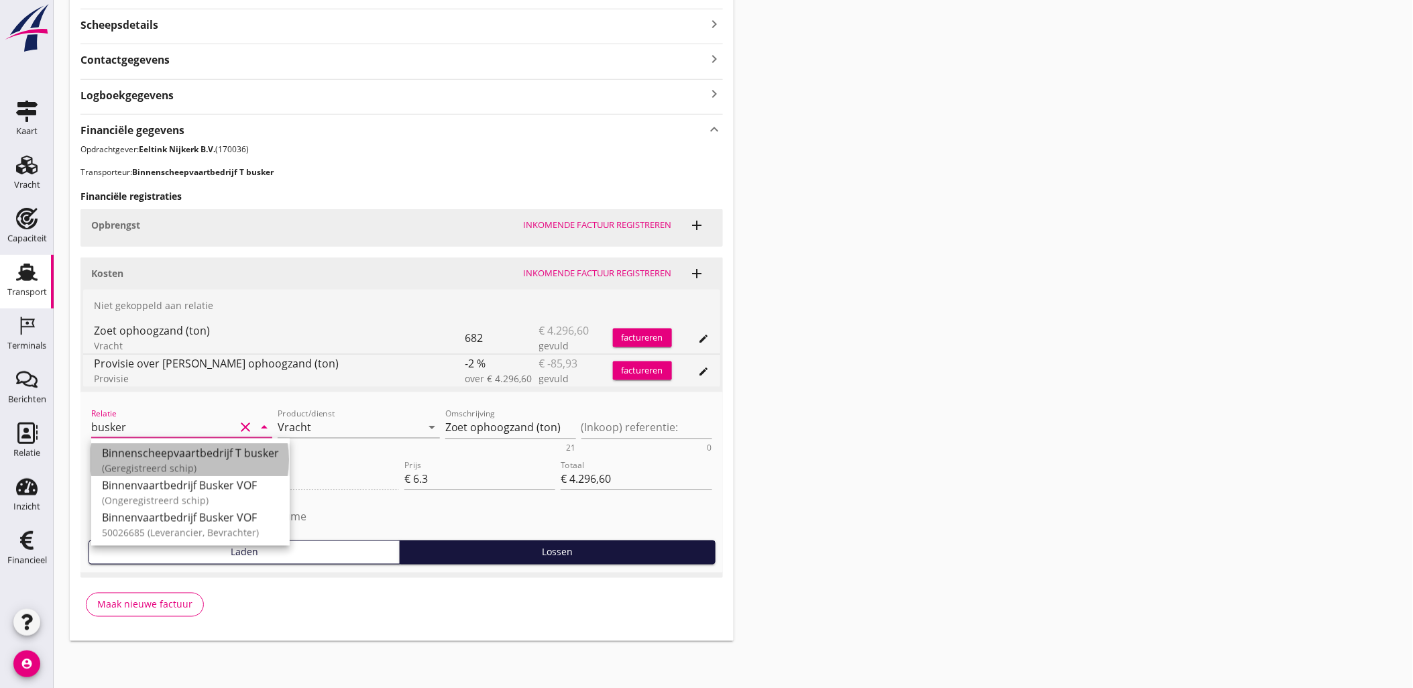
click at [247, 458] on div "Binnenscheepvaartbedrijf T busker" at bounding box center [190, 452] width 177 height 16
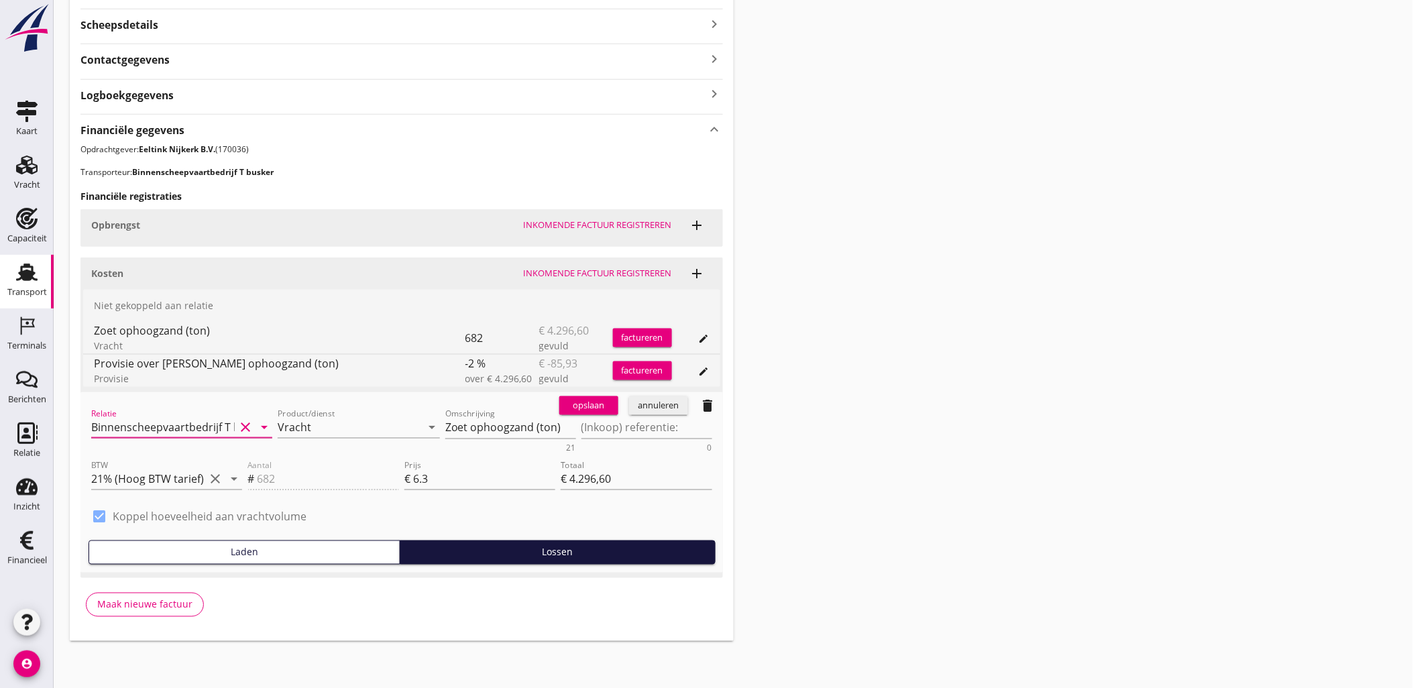
type input "Binnenscheepvaartbedrijf T busker"
click at [577, 406] on div "opslaan" at bounding box center [588, 405] width 48 height 13
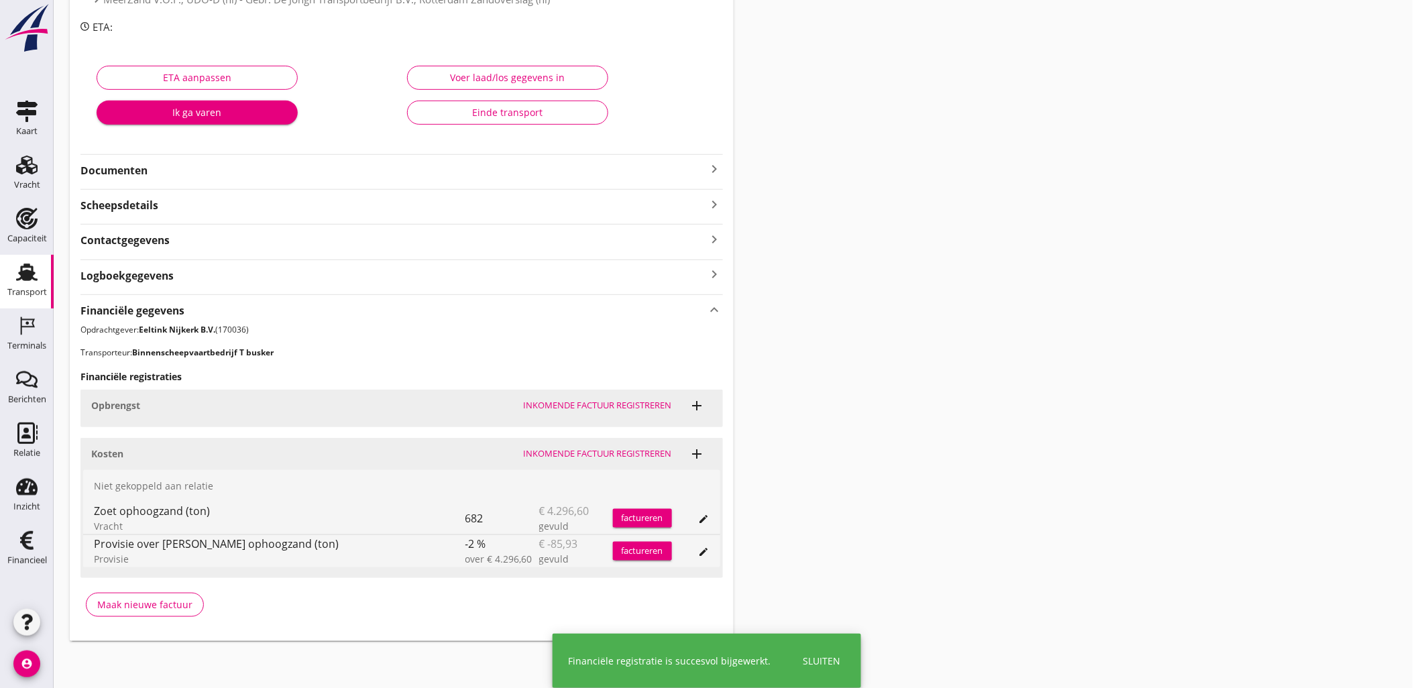
scroll to position [231, 0]
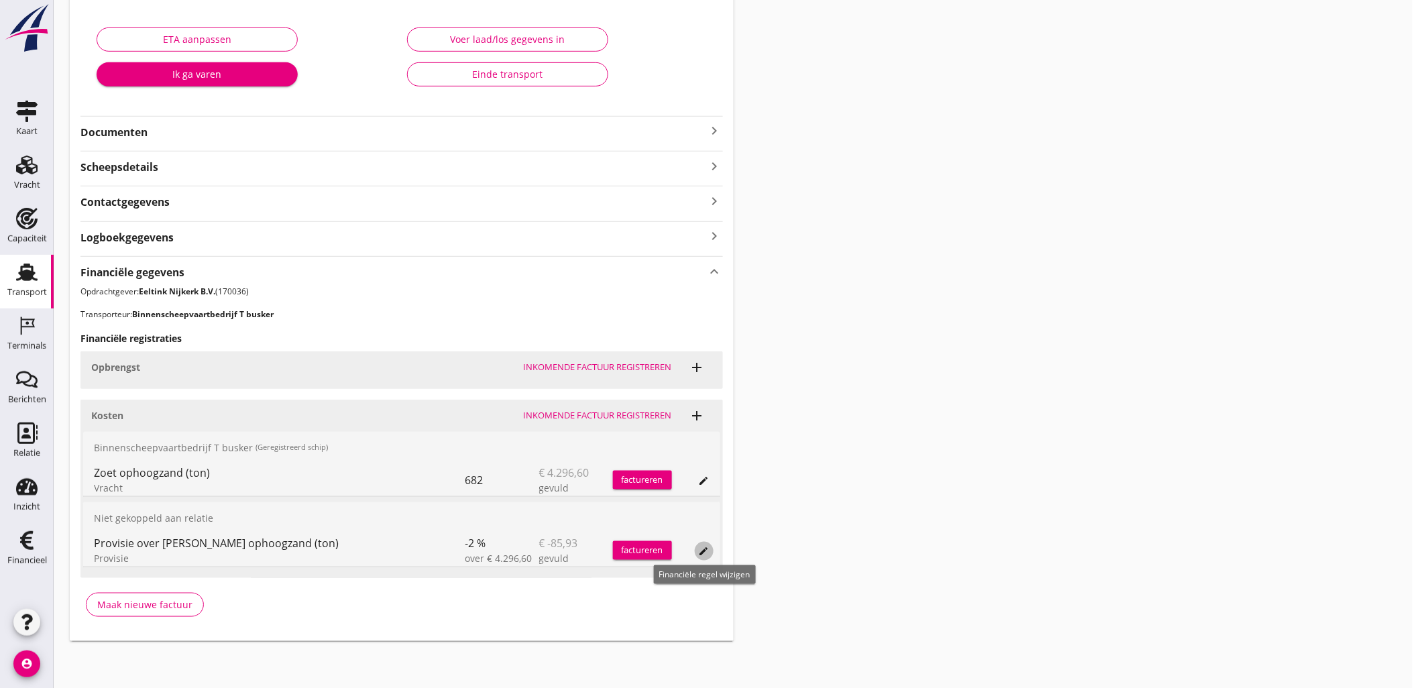
click at [705, 552] on icon "edit" at bounding box center [704, 551] width 11 height 11
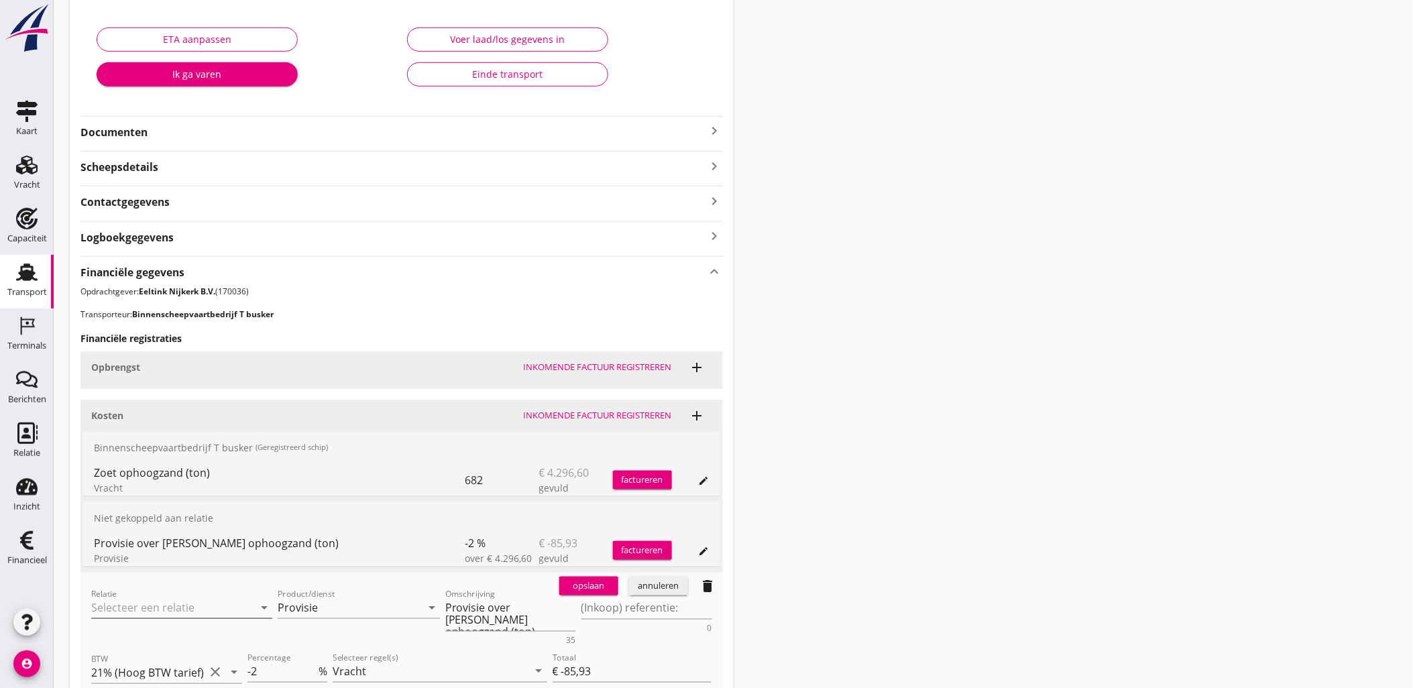
click at [196, 605] on input "Relatie" at bounding box center [162, 607] width 143 height 21
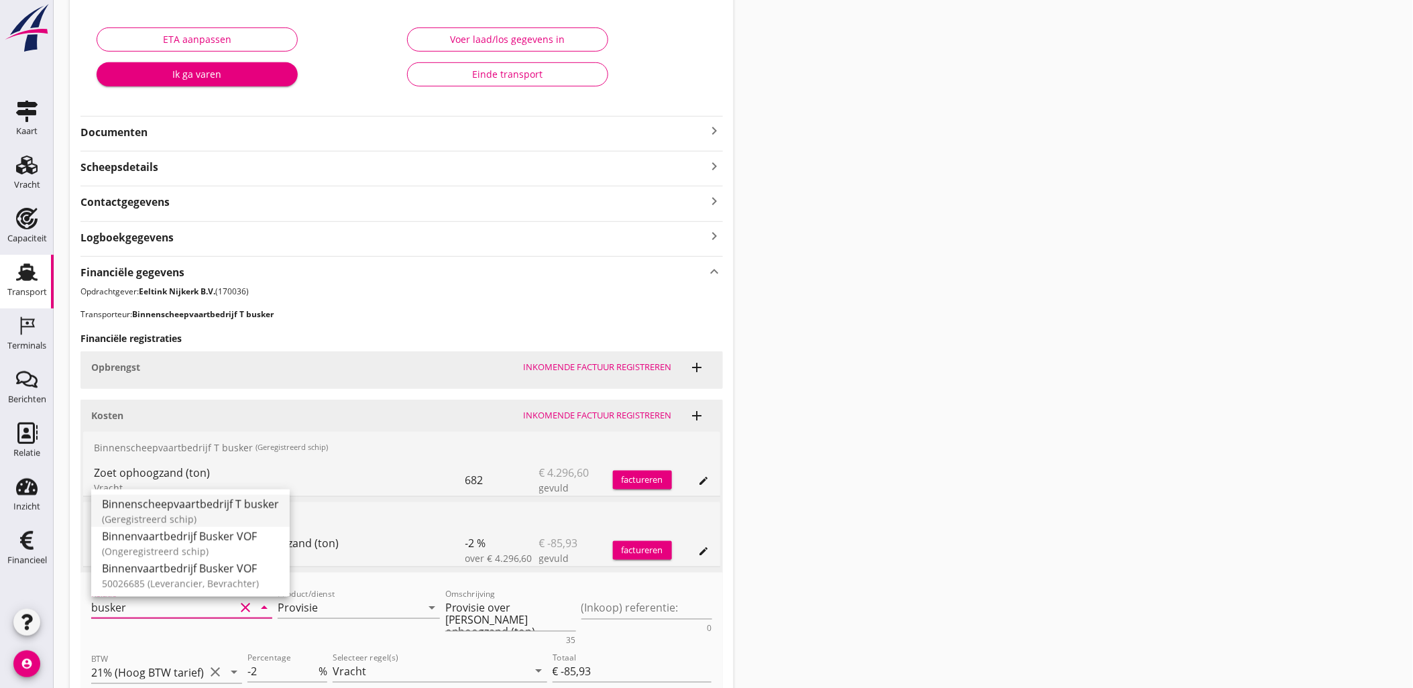
click at [208, 505] on div "Binnenscheepvaartbedrijf T busker" at bounding box center [190, 503] width 177 height 16
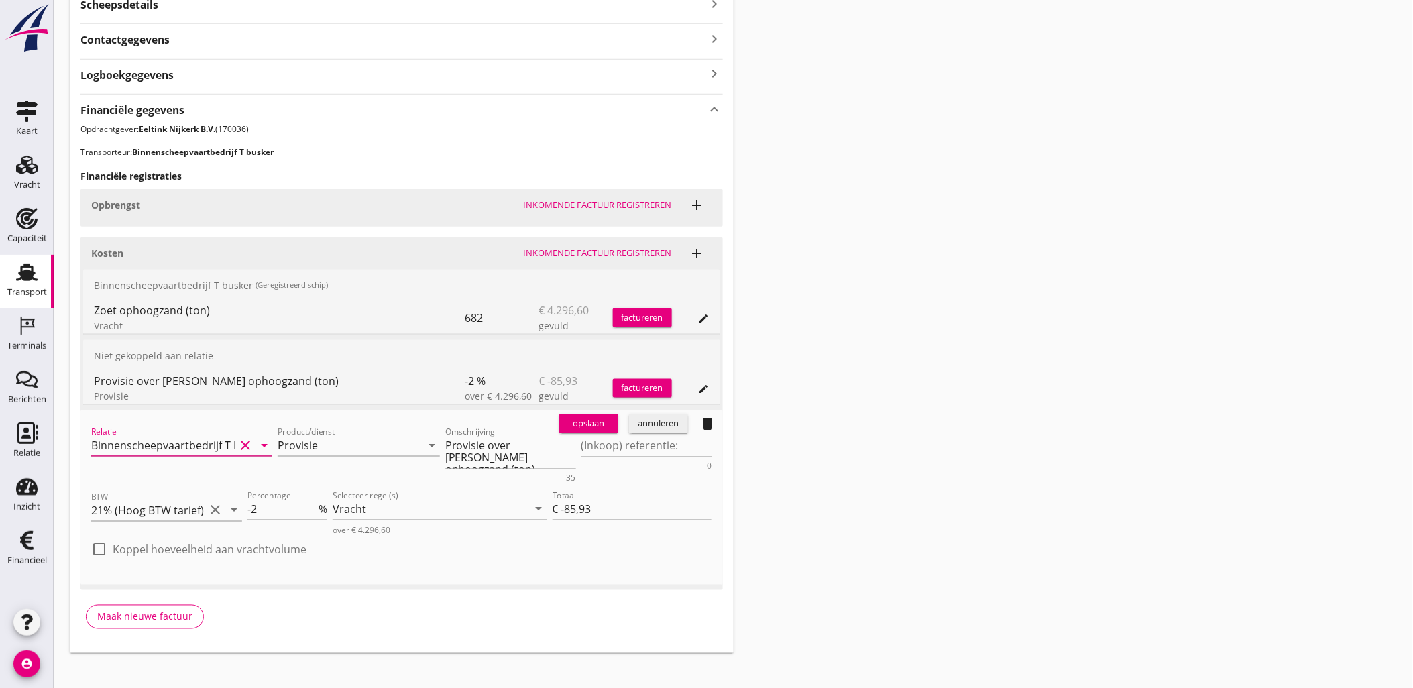
scroll to position [406, 0]
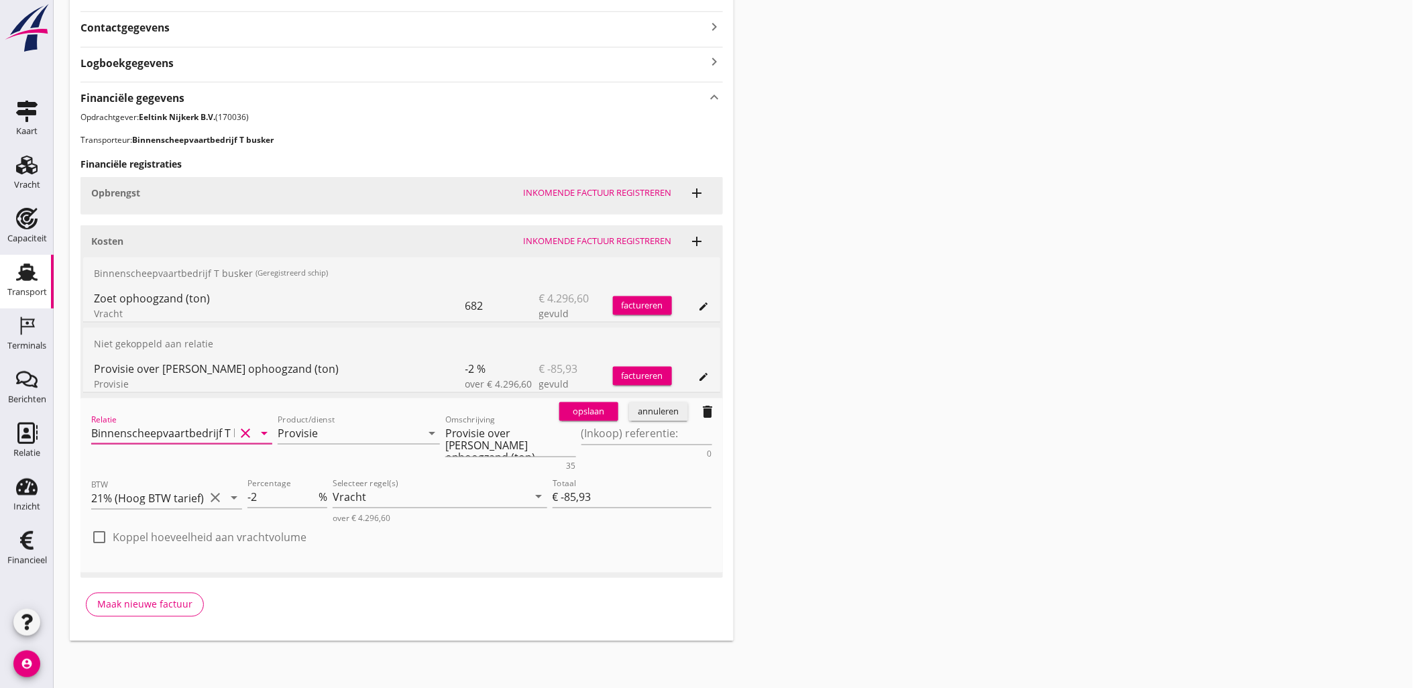
type input "Binnenscheepvaartbedrijf T busker"
click at [603, 412] on div "opslaan" at bounding box center [588, 411] width 48 height 13
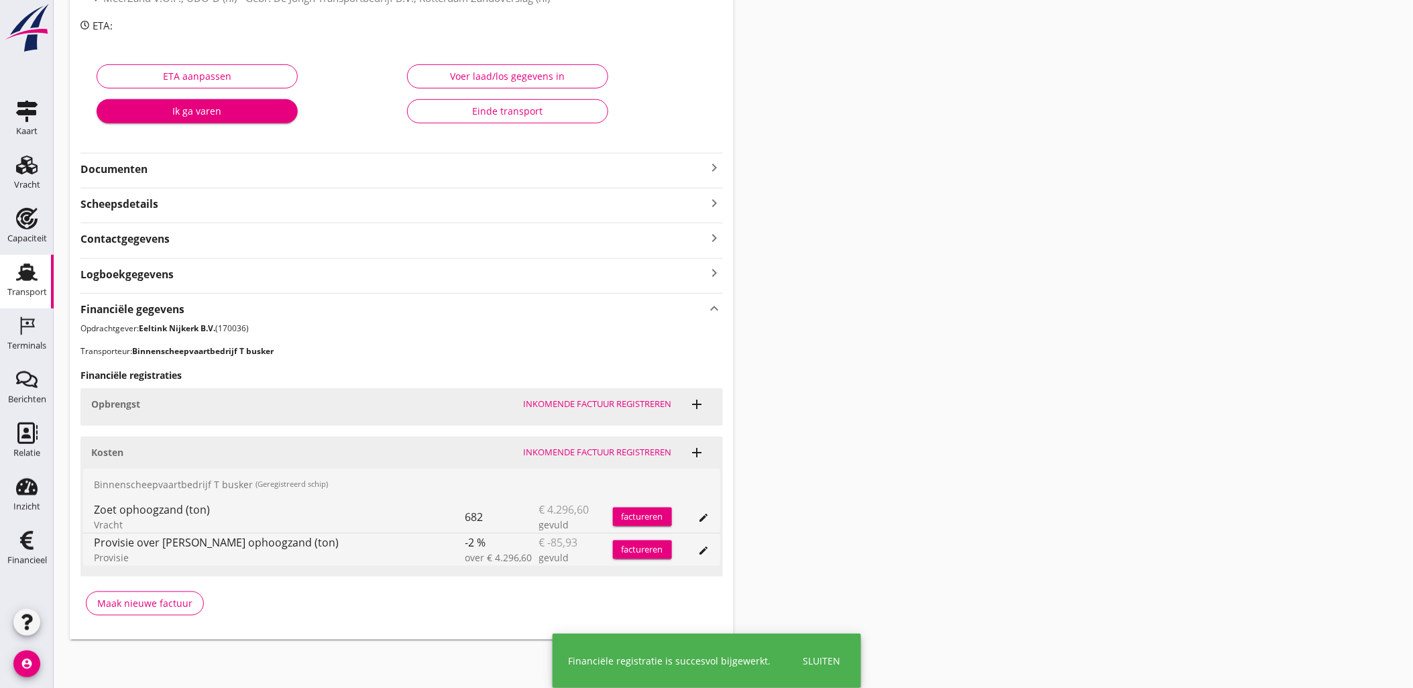
scroll to position [193, 0]
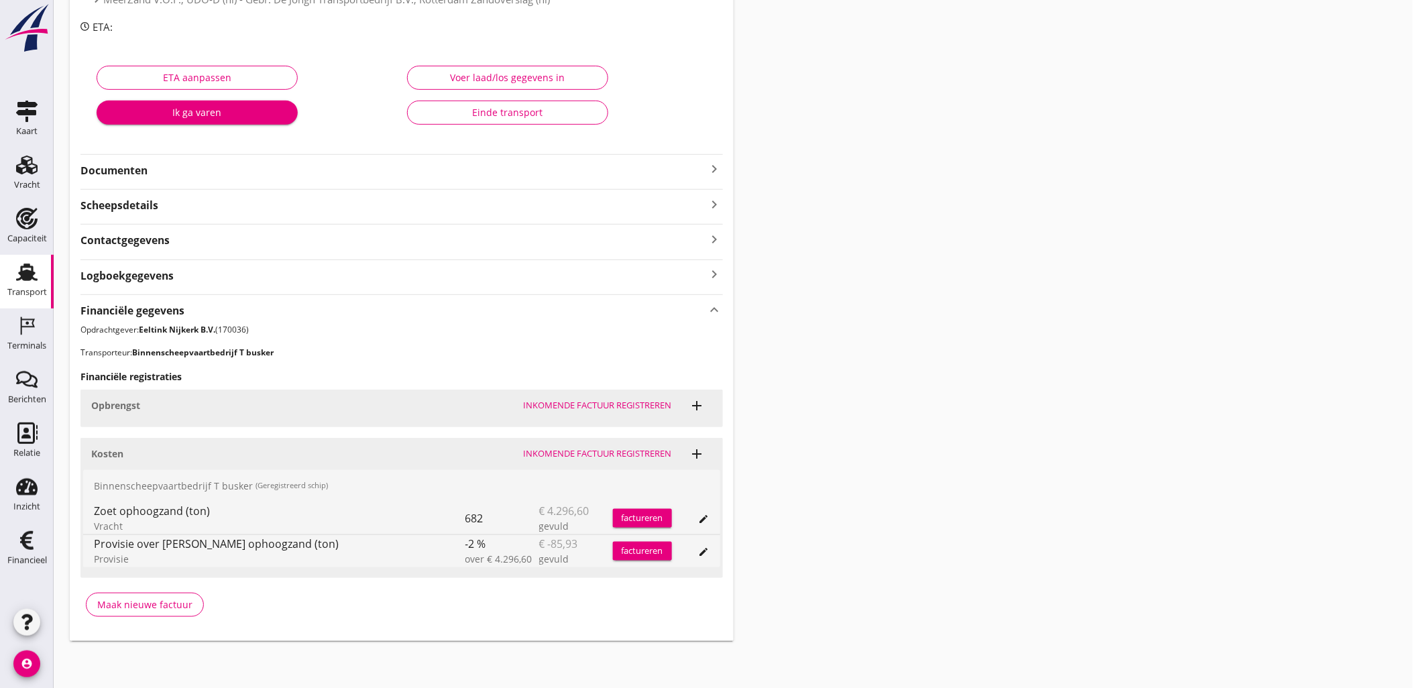
copy div "Binnenscheepvaartbedrijf T busker"
drag, startPoint x: 246, startPoint y: 481, endPoint x: 93, endPoint y: 481, distance: 153.5
click at [93, 481] on div "Binnenscheepvaartbedrijf T busker (Geregistreerd schip)" at bounding box center [401, 486] width 637 height 32
drag, startPoint x: 948, startPoint y: 202, endPoint x: 662, endPoint y: 150, distance: 290.3
click at [948, 202] on div "Transport overzicht VOG-250548 Germaton ([PERSON_NAME]) local_gas_station emerg…" at bounding box center [733, 232] width 1359 height 850
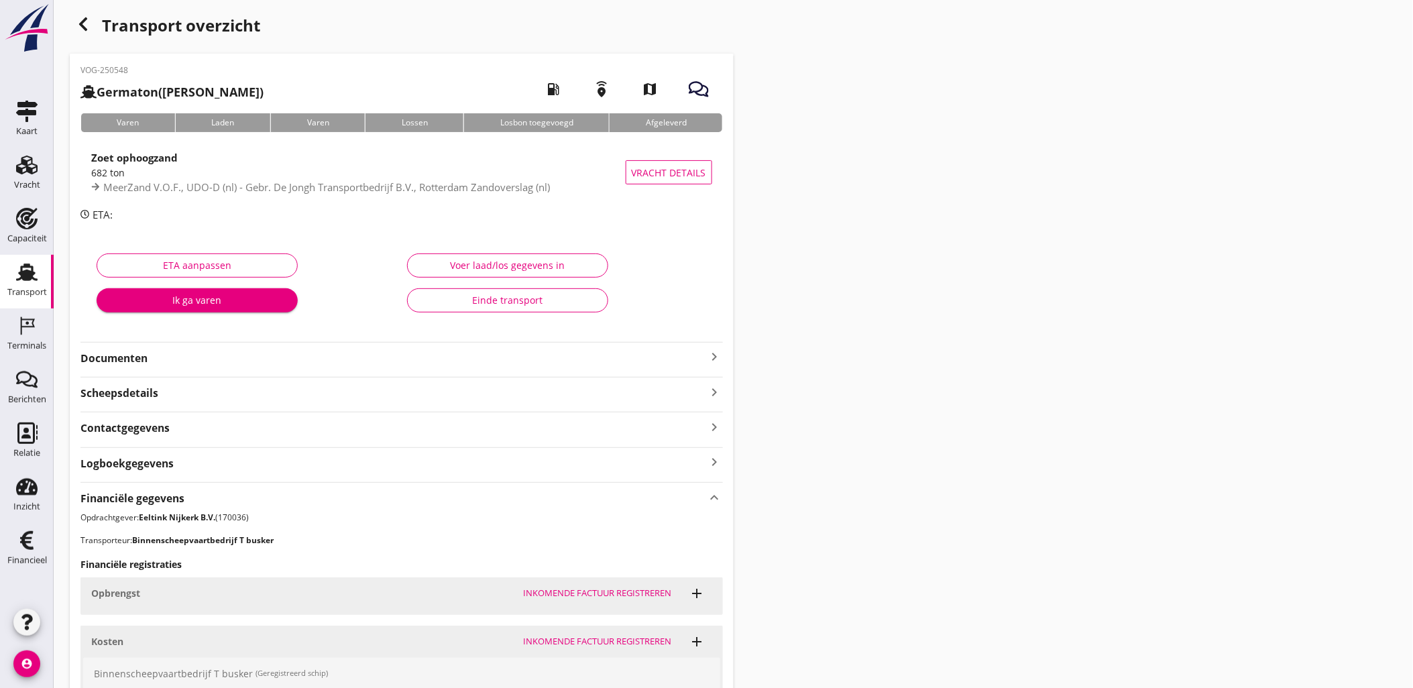
scroll to position [0, 0]
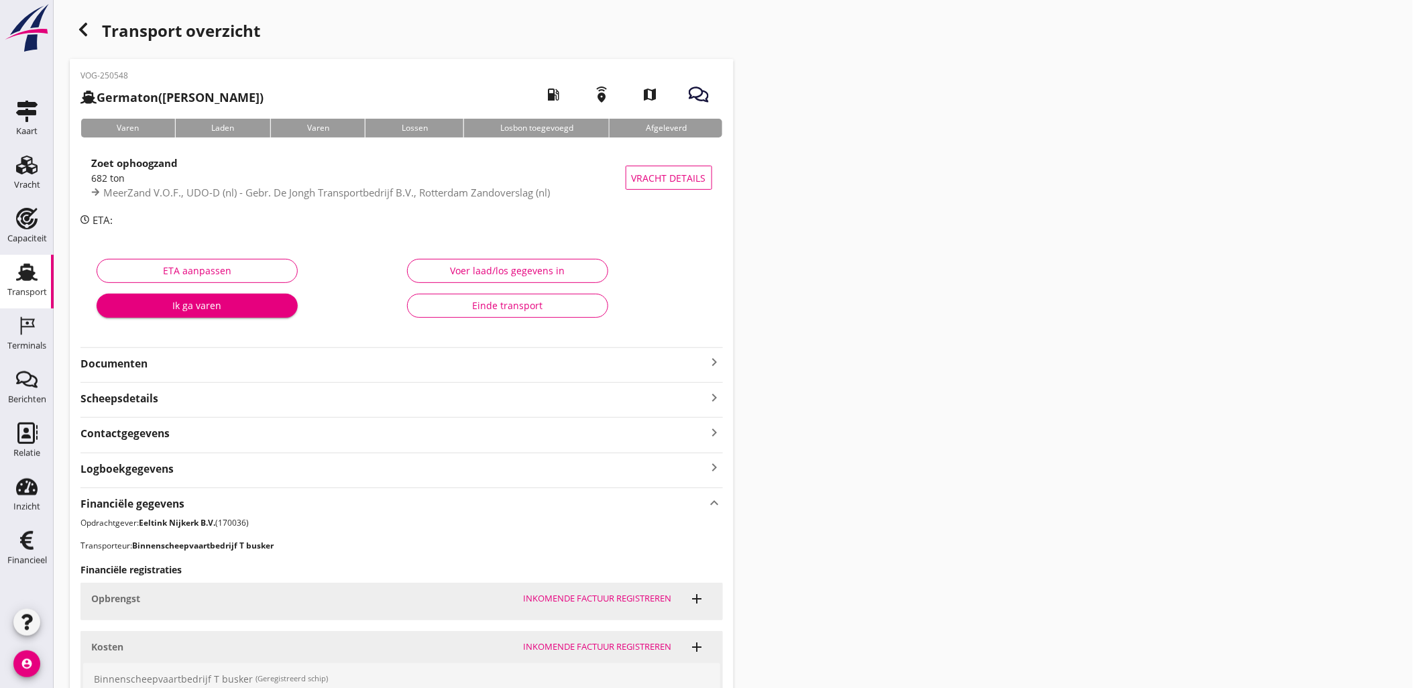
click at [85, 19] on div "button" at bounding box center [83, 29] width 27 height 27
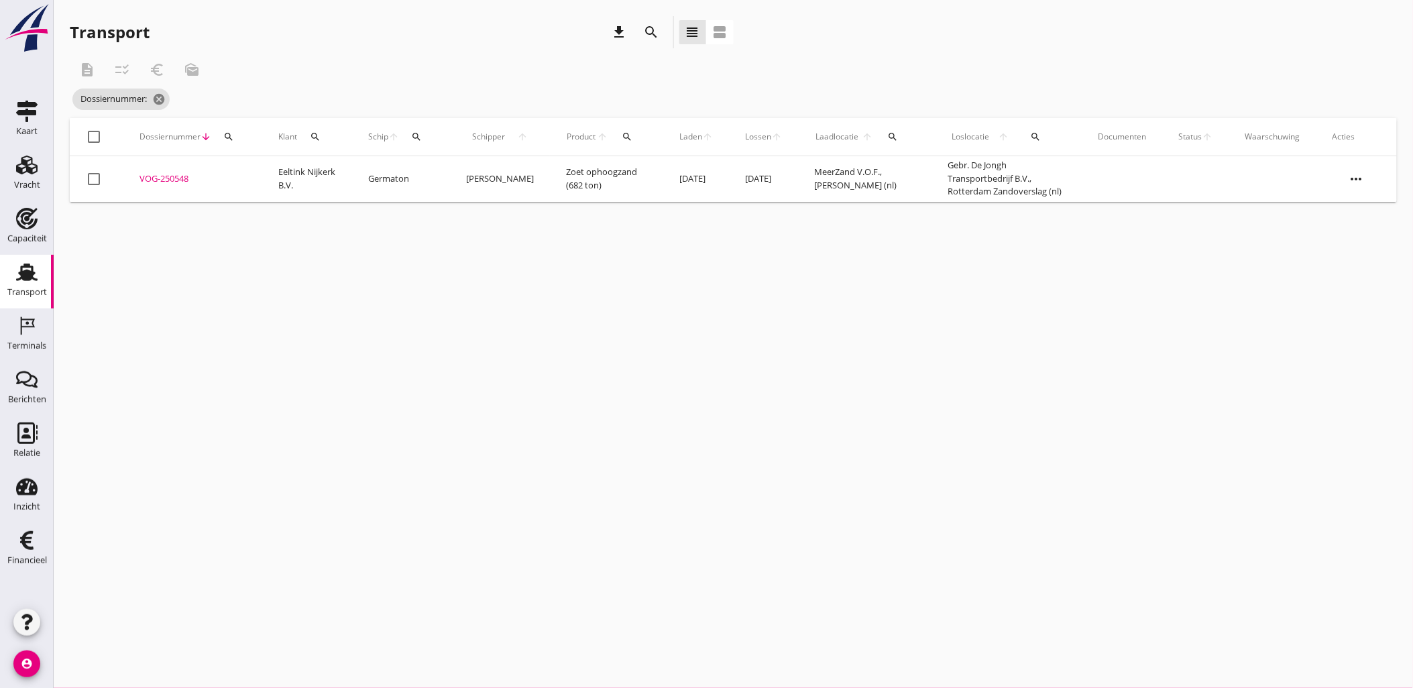
click at [225, 145] on button "search" at bounding box center [229, 137] width 24 height 24
click at [235, 168] on input "Zoeken op dossiernummer..." at bounding box center [291, 175] width 139 height 21
paste input "VOG-250558"
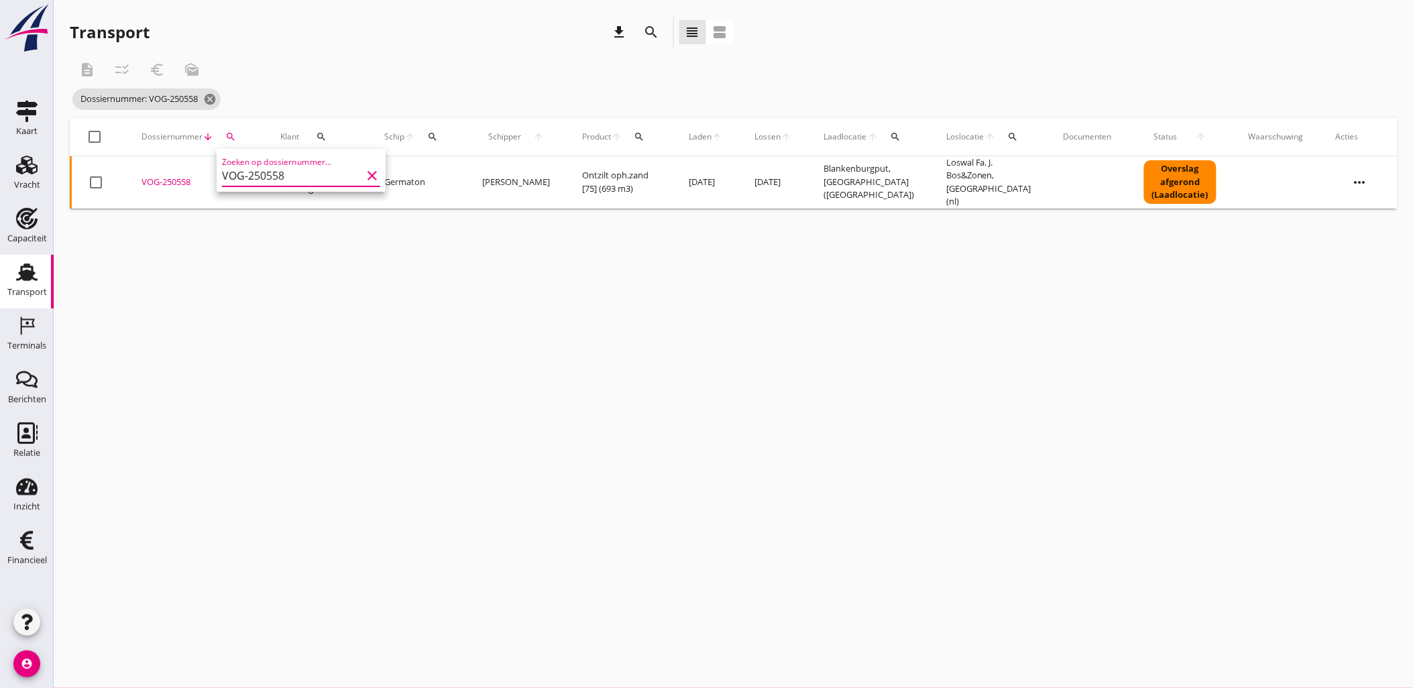
type input "VOG-250558"
click at [170, 182] on div "VOG-250558" at bounding box center [194, 182] width 107 height 13
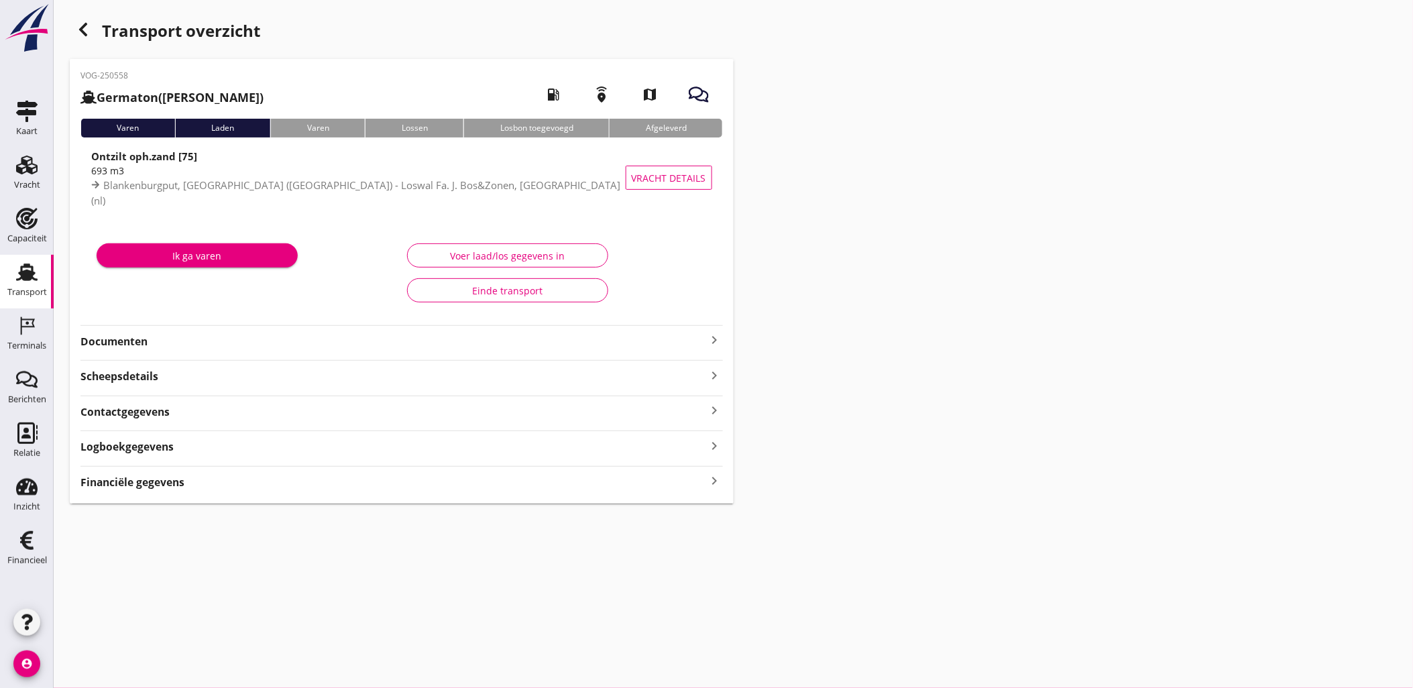
click at [188, 480] on div "Financiële gegevens keyboard_arrow_right" at bounding box center [401, 481] width 642 height 18
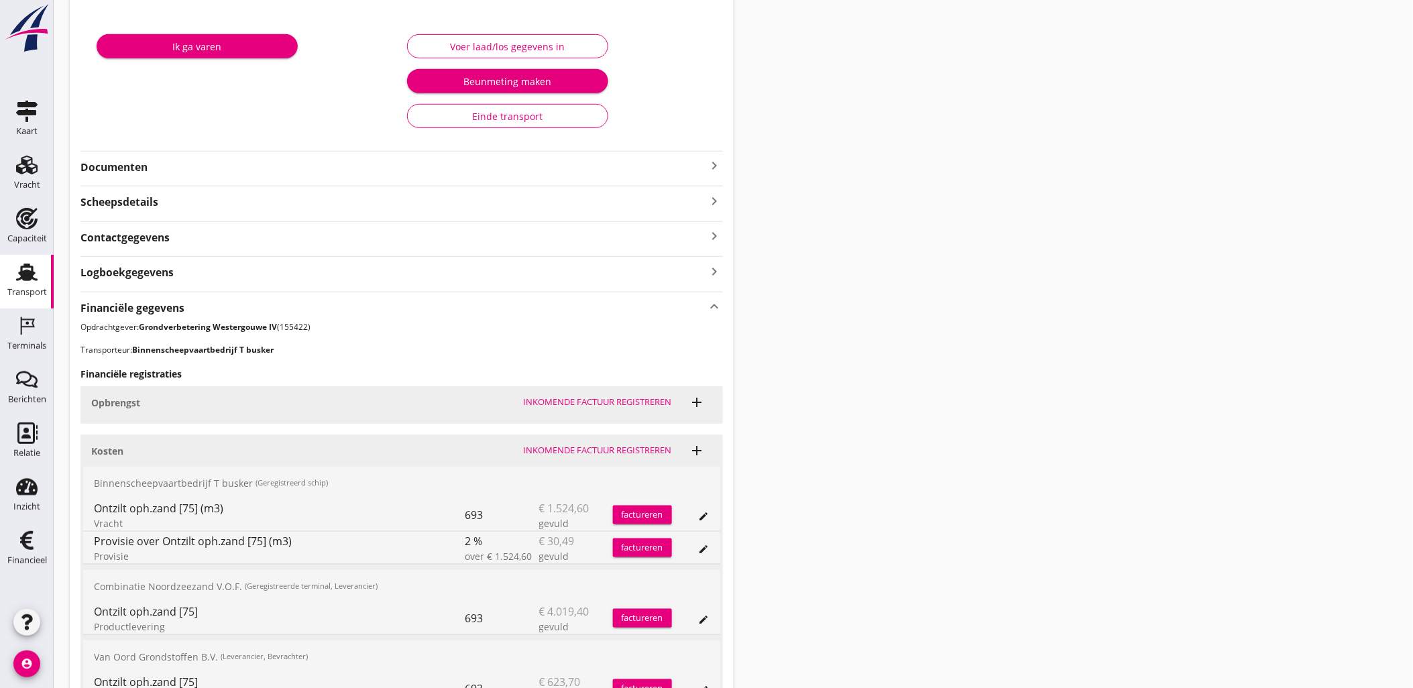
scroll to position [349, 0]
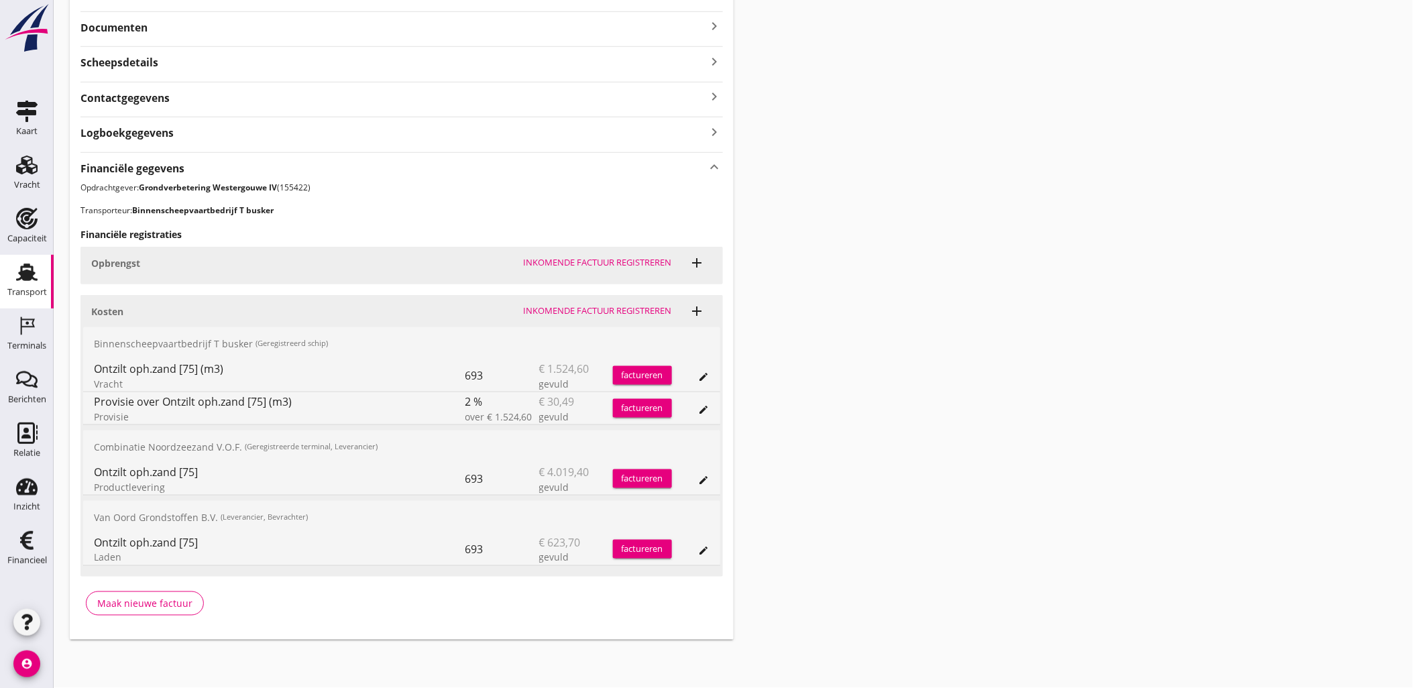
click at [709, 404] on icon "edit" at bounding box center [704, 409] width 11 height 11
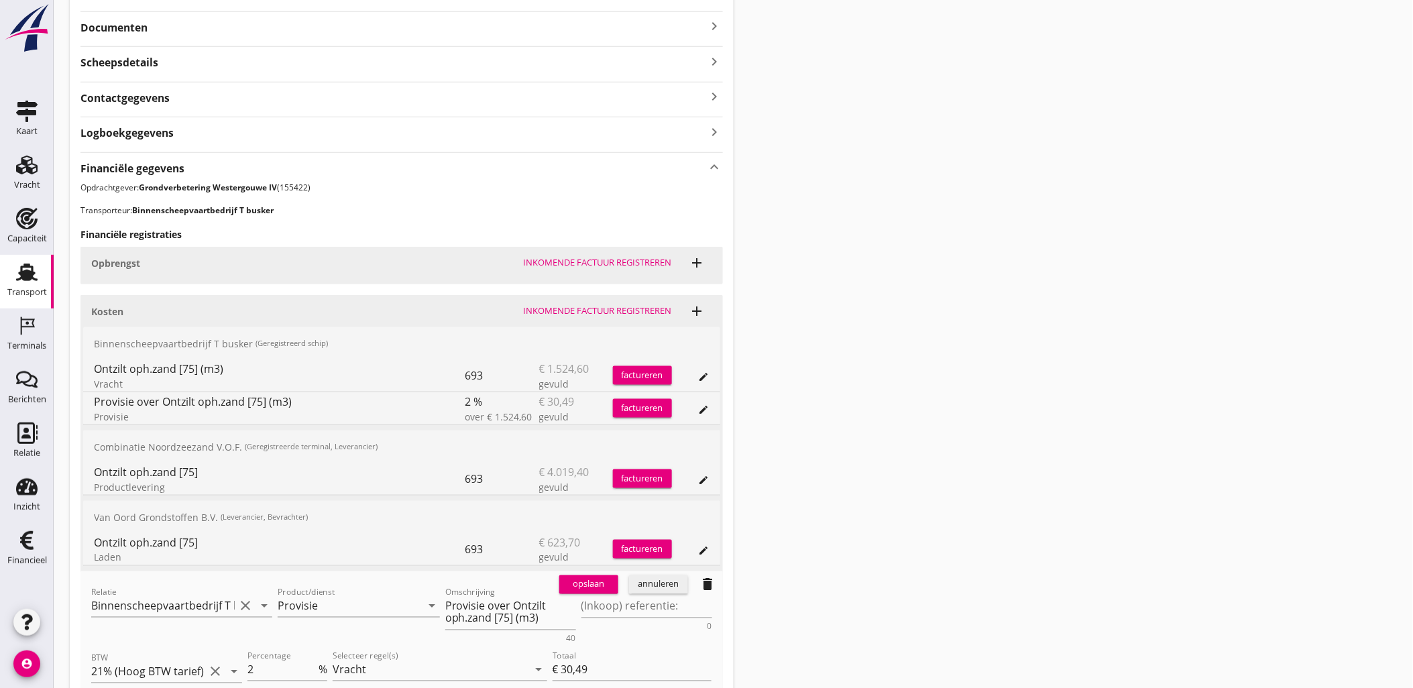
click at [245, 667] on div "Percentage 2 %" at bounding box center [287, 673] width 85 height 54
click at [250, 667] on input "2" at bounding box center [281, 669] width 68 height 21
type input "-2"
type input "€ -30,49"
type input "-2"
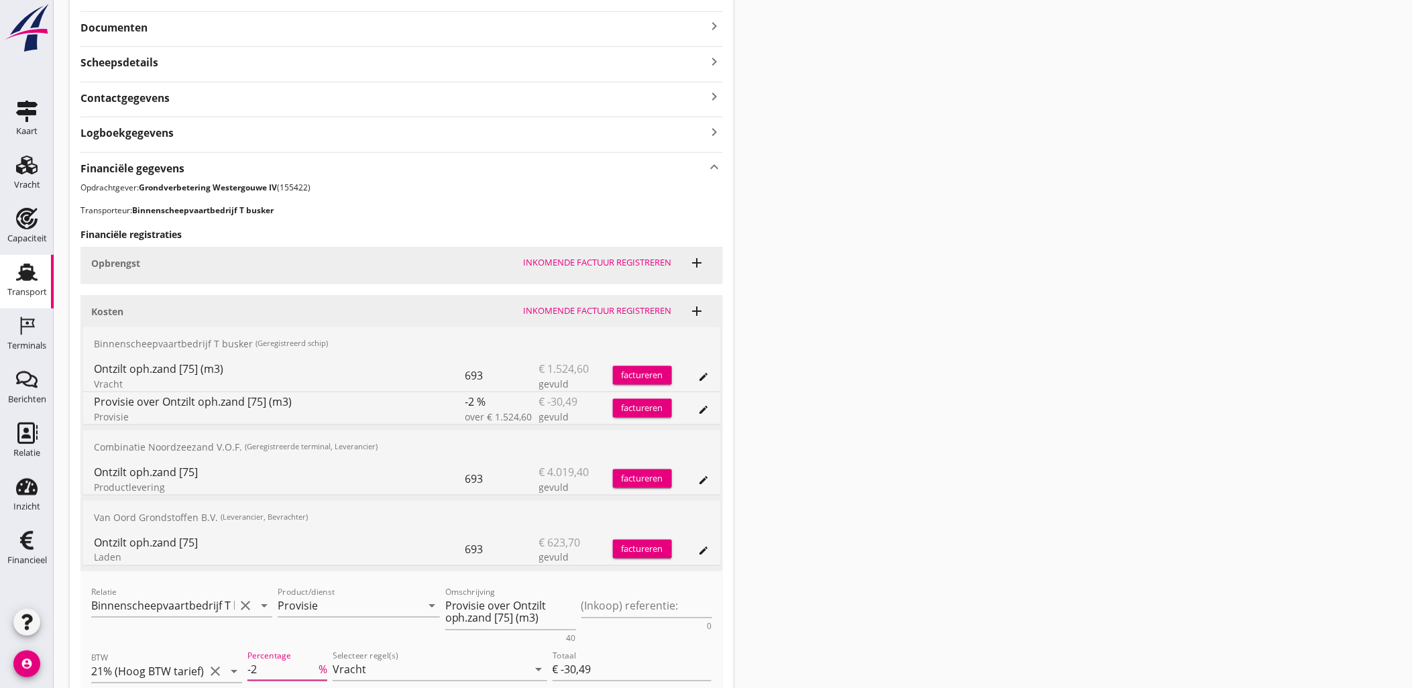
click at [887, 519] on div "Transport overzicht VOG-250558 Germaton ([PERSON_NAME]) local_gas_station emerg…" at bounding box center [733, 240] width 1359 height 1179
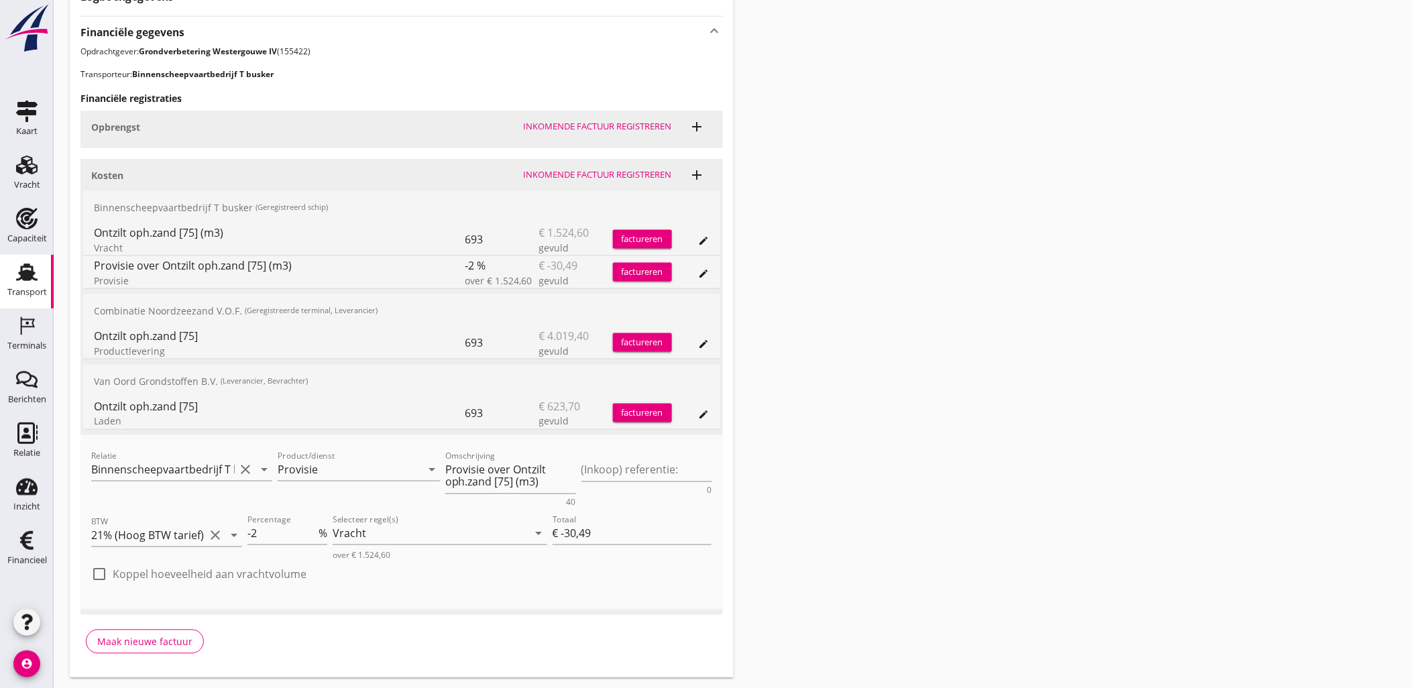
scroll to position [522, 0]
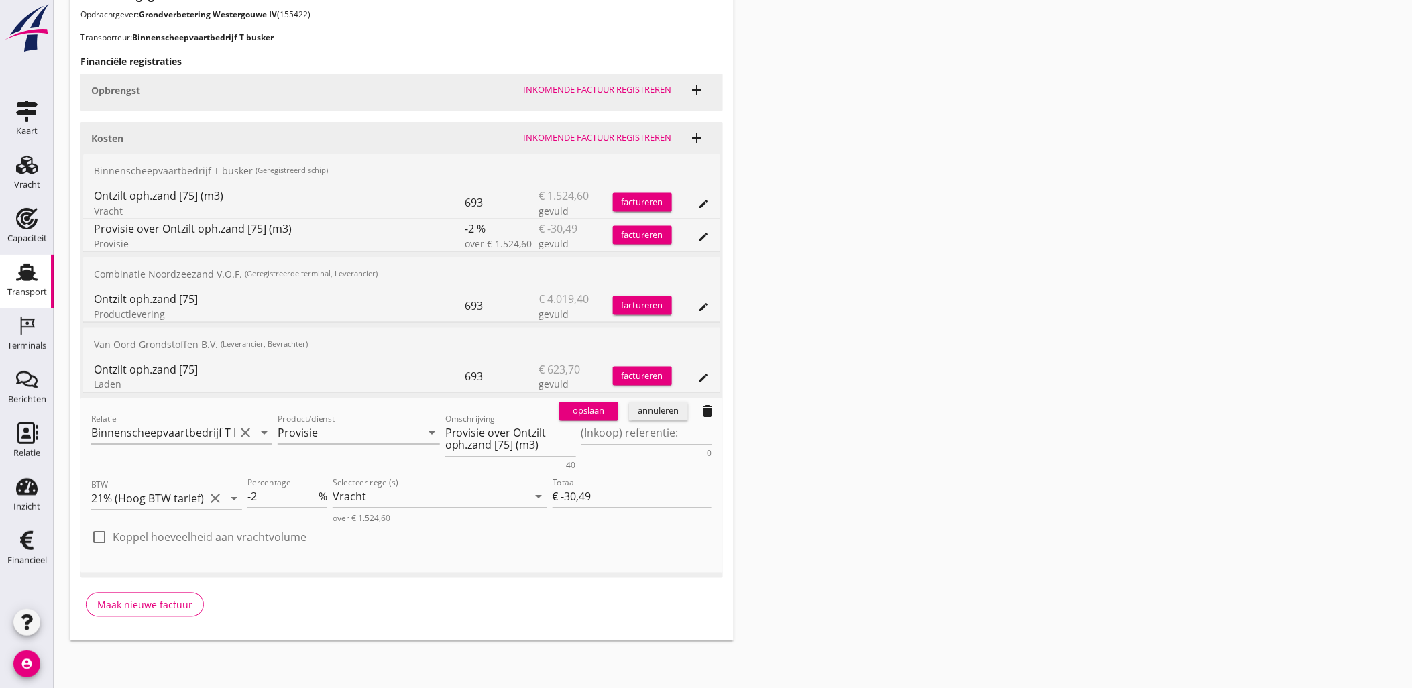
click at [600, 413] on div "opslaan" at bounding box center [588, 411] width 48 height 13
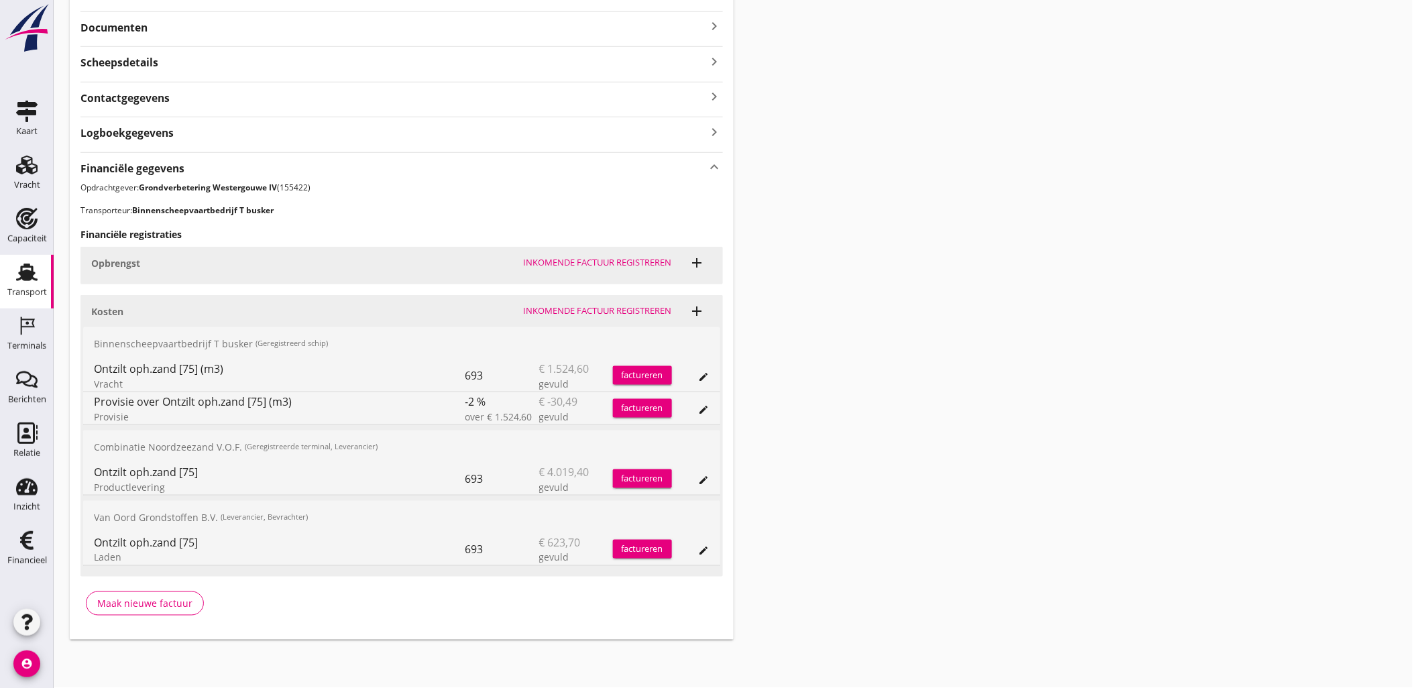
scroll to position [0, 0]
